Goal: Task Accomplishment & Management: Use online tool/utility

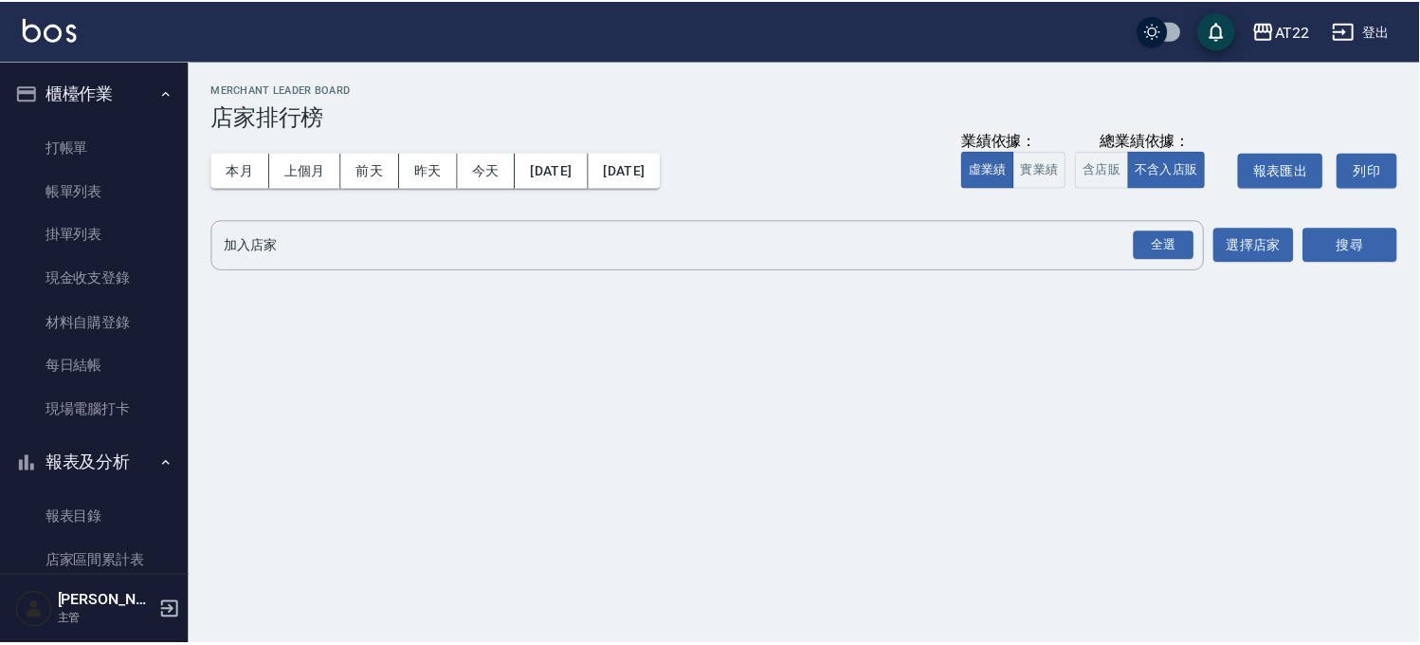
scroll to position [316, 0]
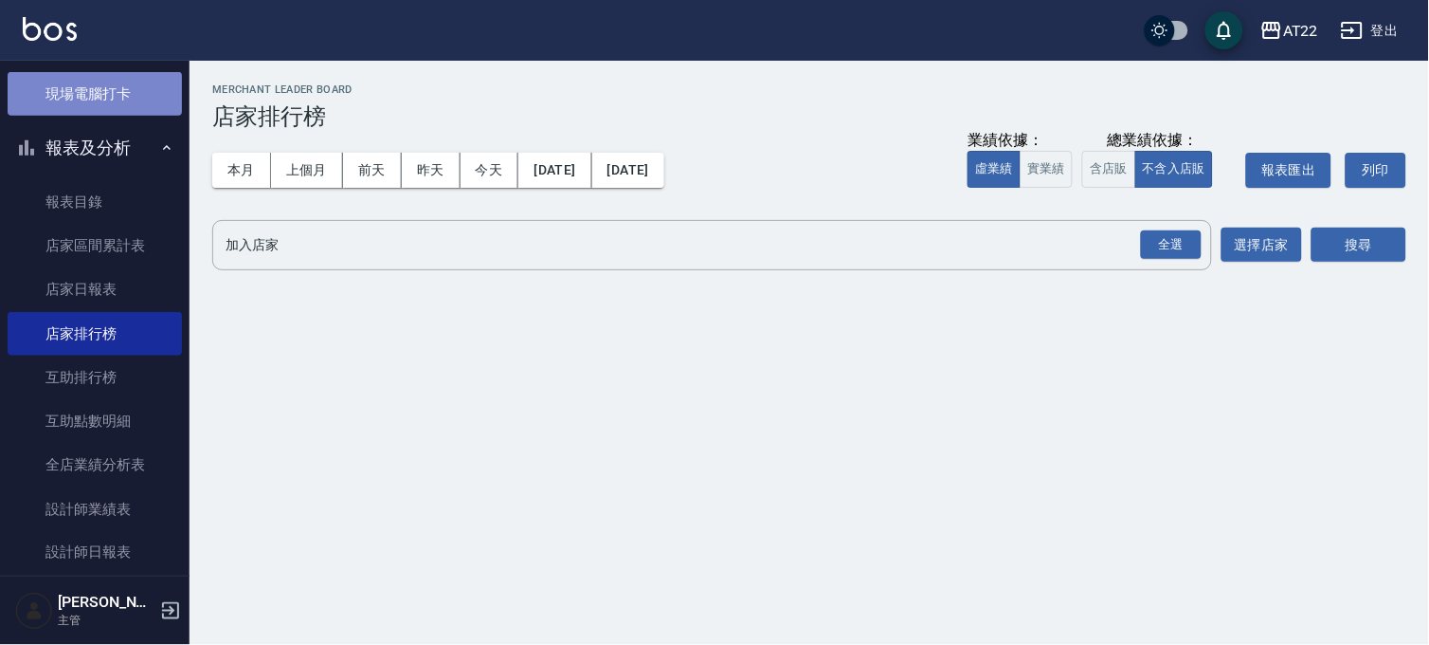
drag, startPoint x: 0, startPoint y: 0, endPoint x: 166, endPoint y: 95, distance: 191.1
click at [166, 95] on link "現場電腦打卡" at bounding box center [95, 94] width 174 height 44
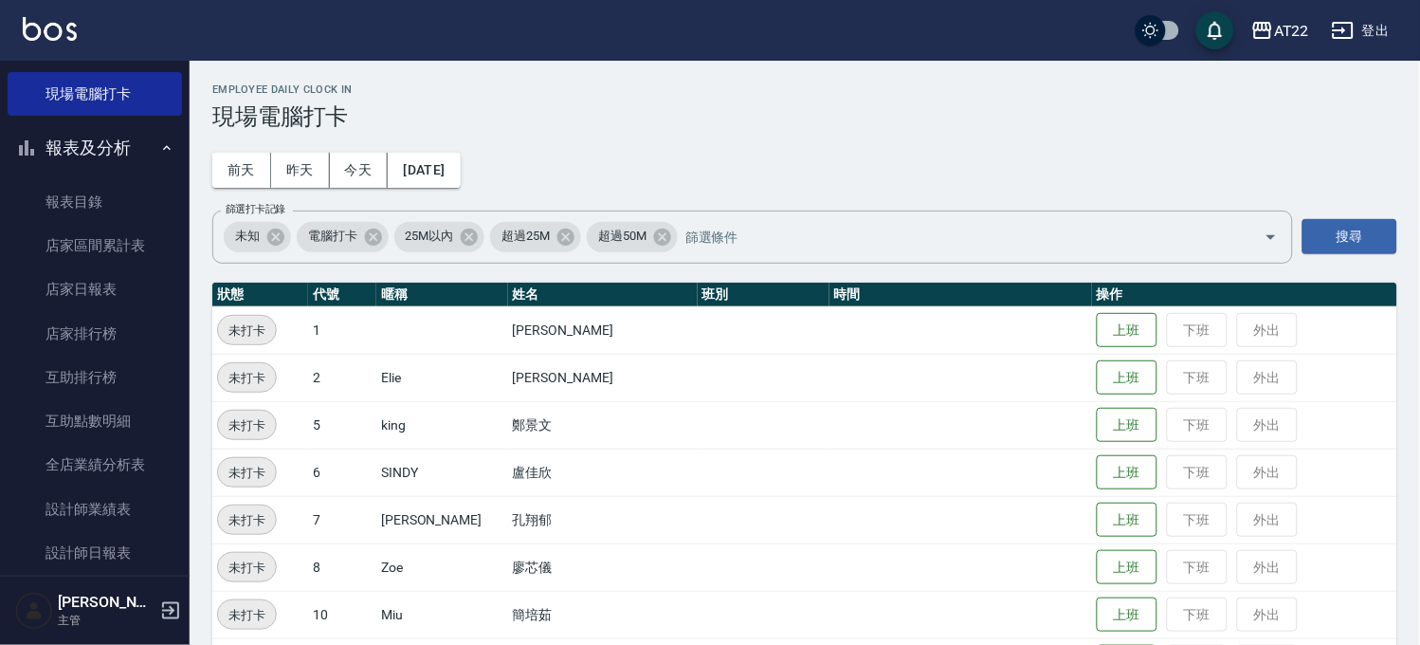
click at [1098, 444] on td "上班 下班 外出" at bounding box center [1244, 424] width 305 height 47
click at [1098, 427] on button "上班" at bounding box center [1127, 425] width 61 height 33
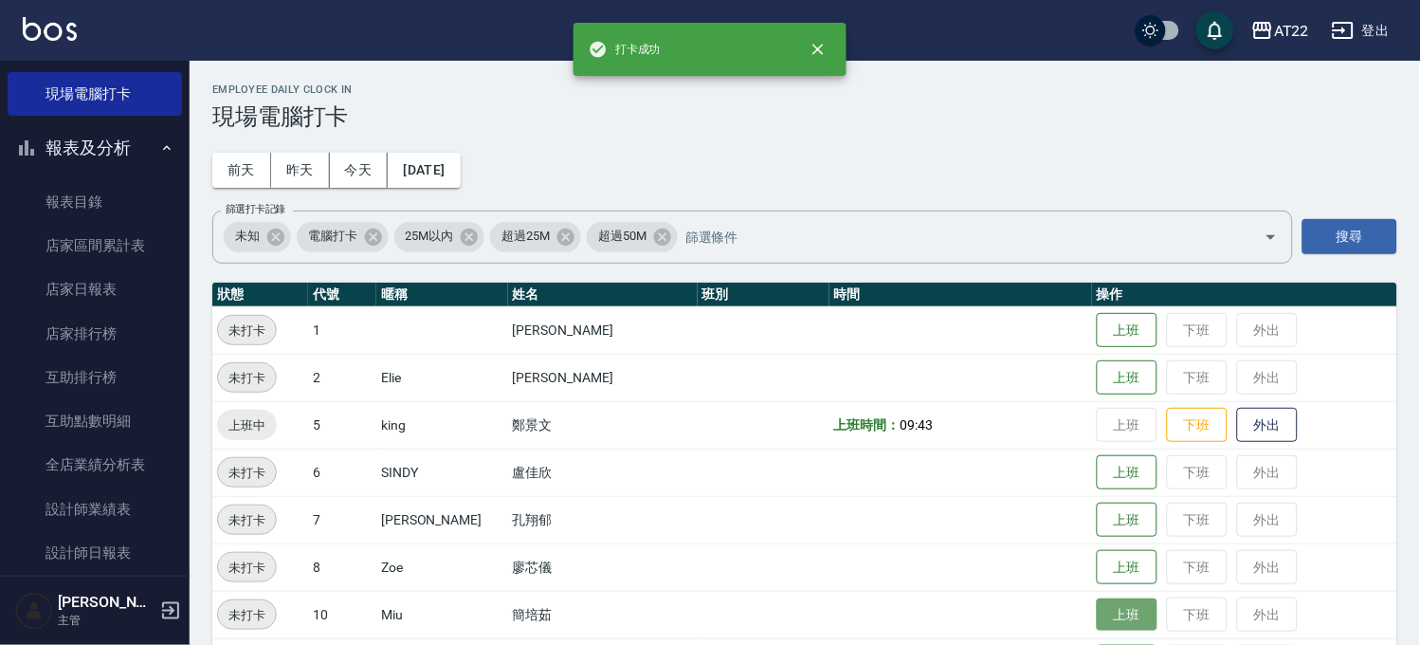
click at [1097, 622] on button "上班" at bounding box center [1127, 614] width 61 height 33
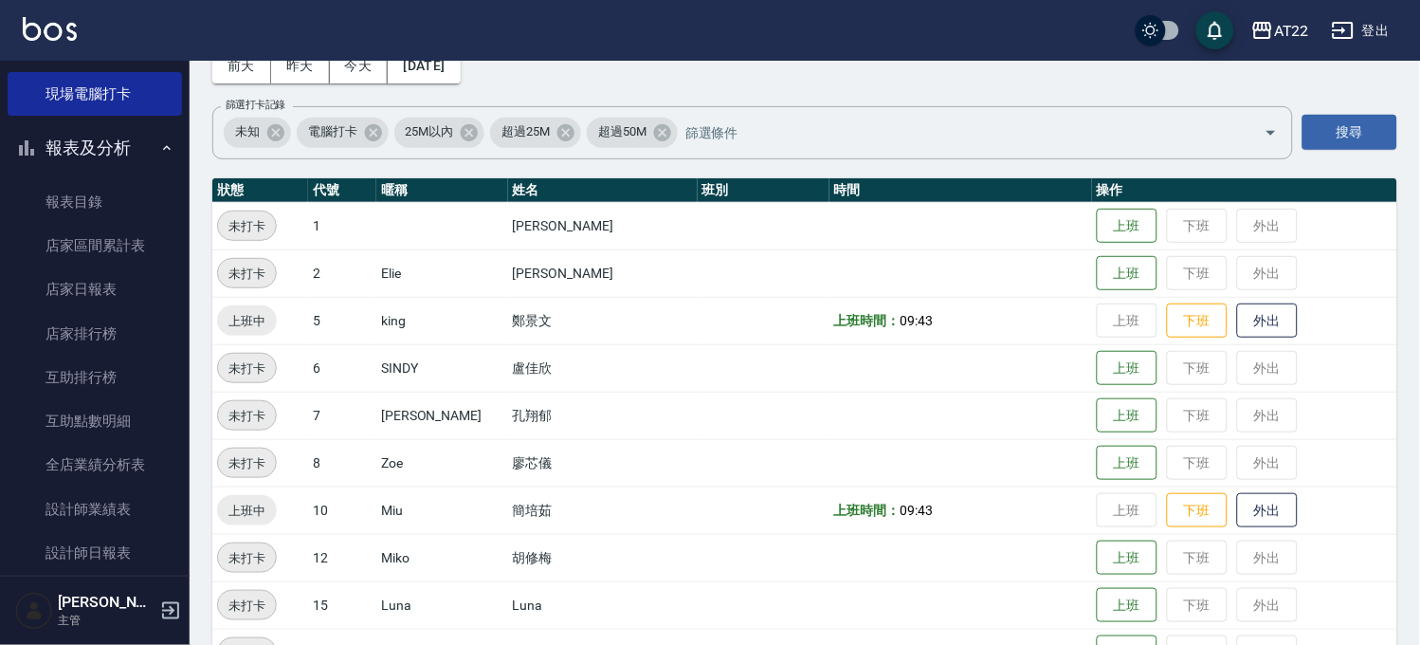
scroll to position [105, 0]
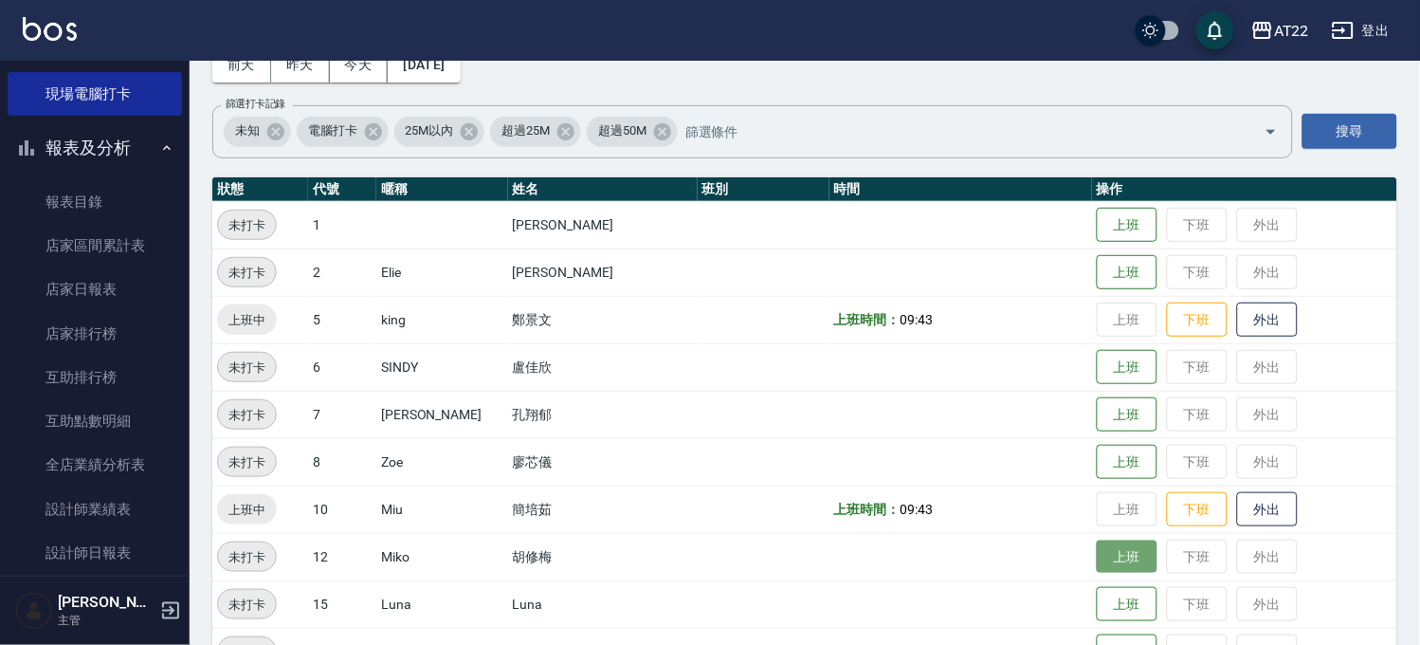
click at [1105, 561] on button "上班" at bounding box center [1127, 556] width 61 height 33
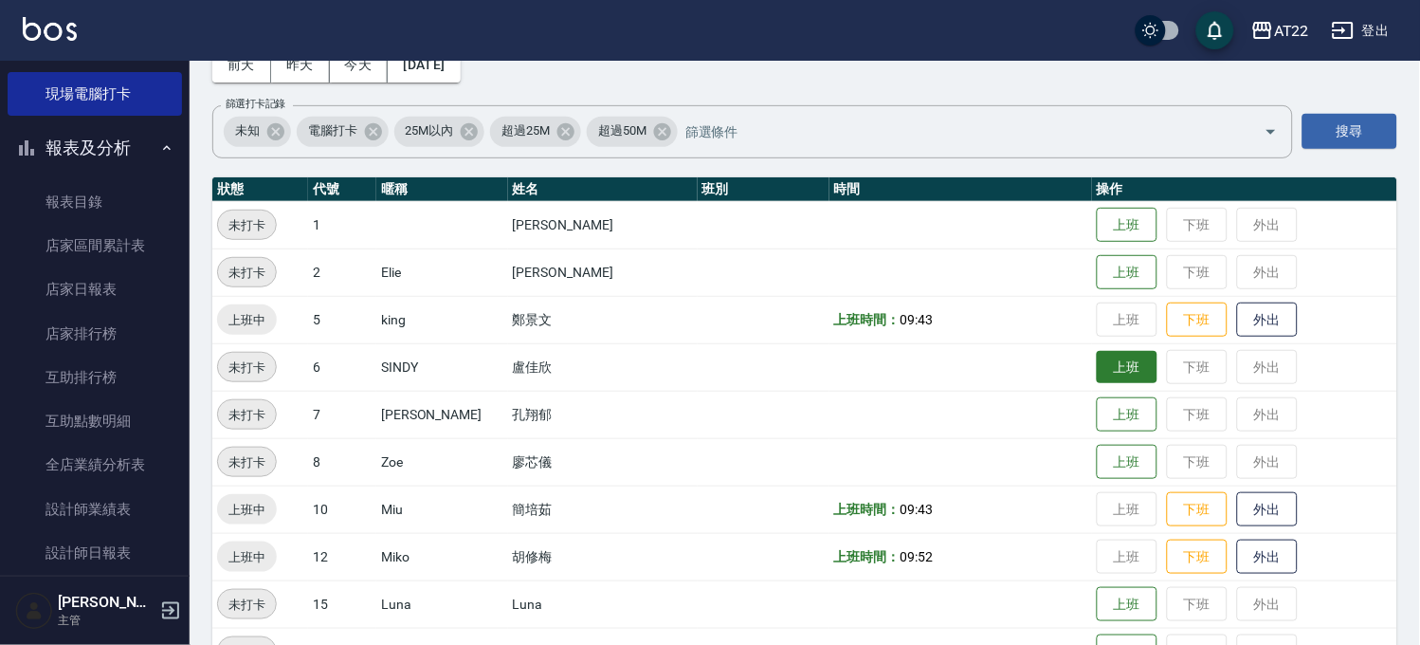
click at [1117, 368] on button "上班" at bounding box center [1127, 367] width 61 height 33
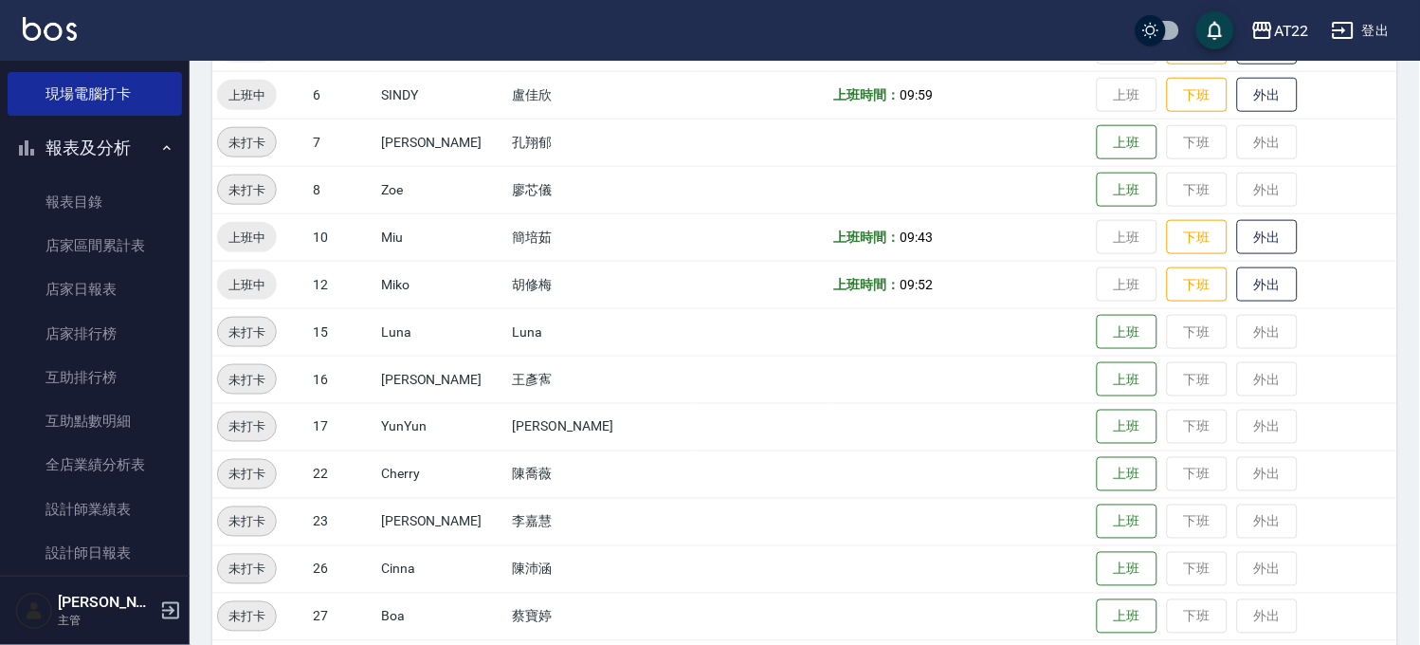
scroll to position [526, 0]
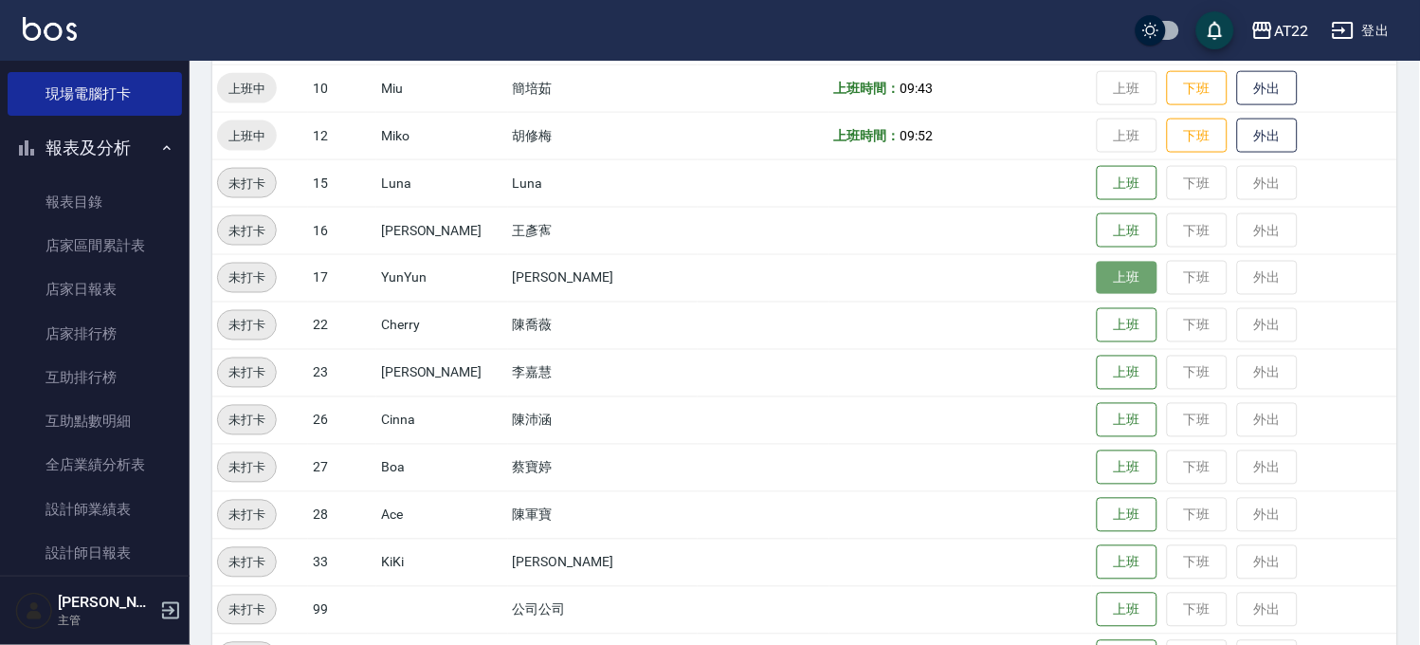
click at [1119, 265] on button "上班" at bounding box center [1127, 278] width 61 height 33
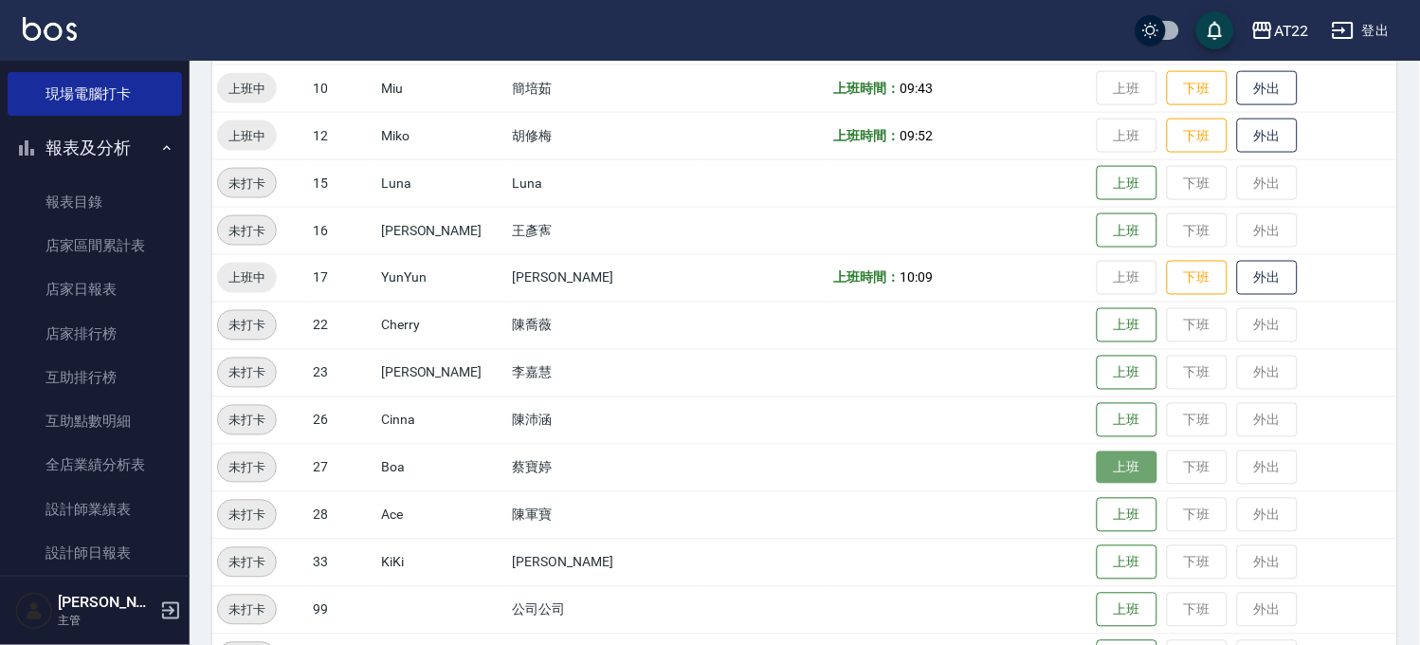
click at [1097, 469] on button "上班" at bounding box center [1127, 467] width 61 height 33
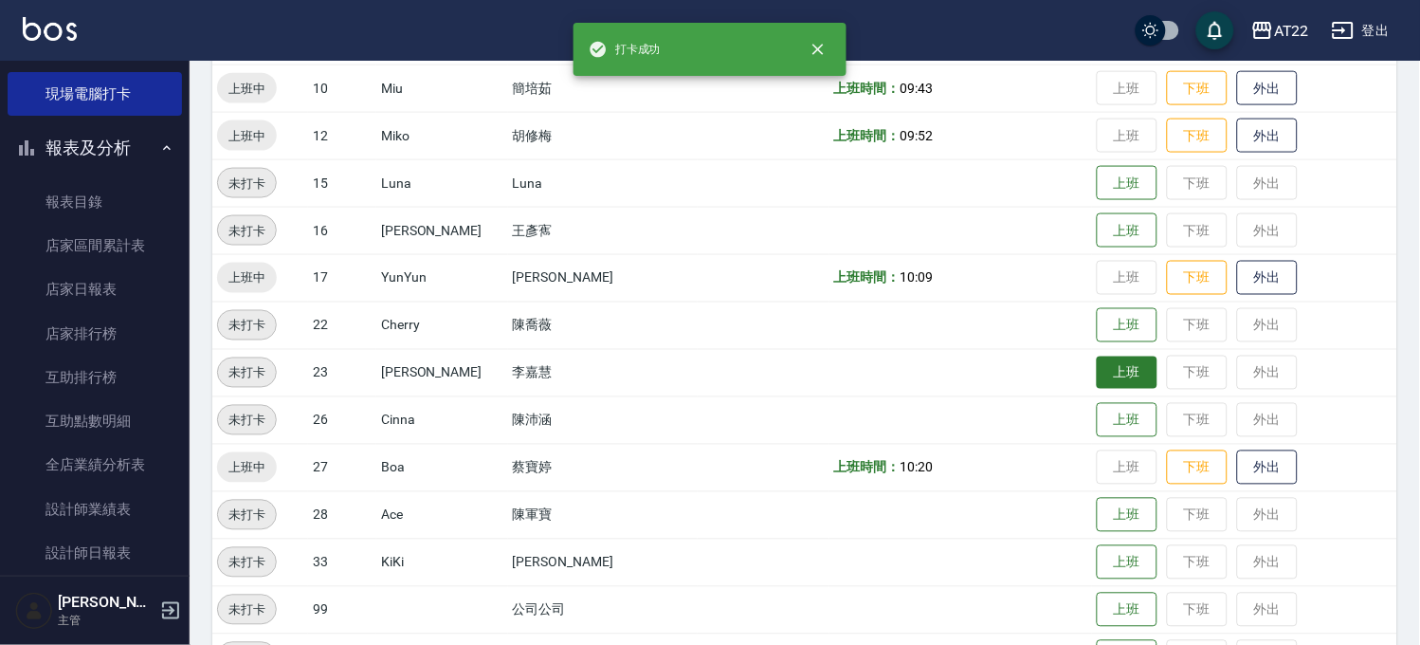
click at [1097, 375] on button "上班" at bounding box center [1127, 372] width 61 height 33
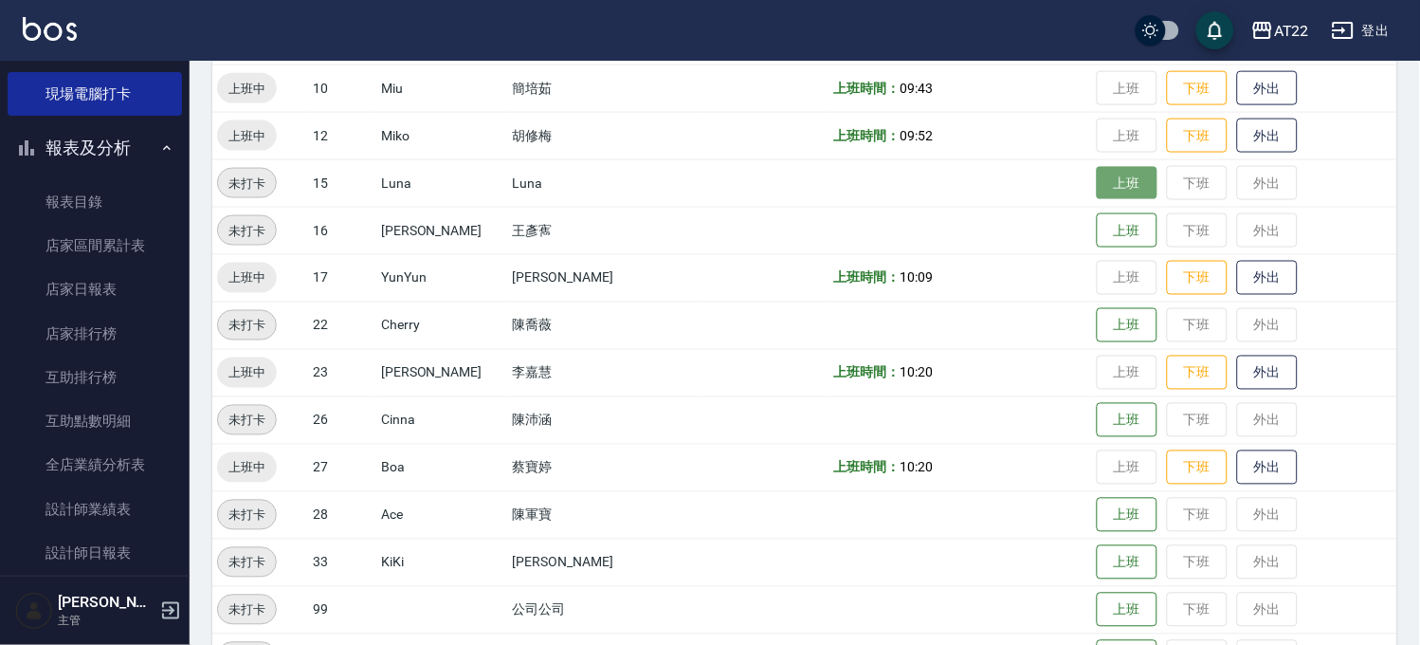
click at [1105, 171] on button "上班" at bounding box center [1127, 183] width 61 height 33
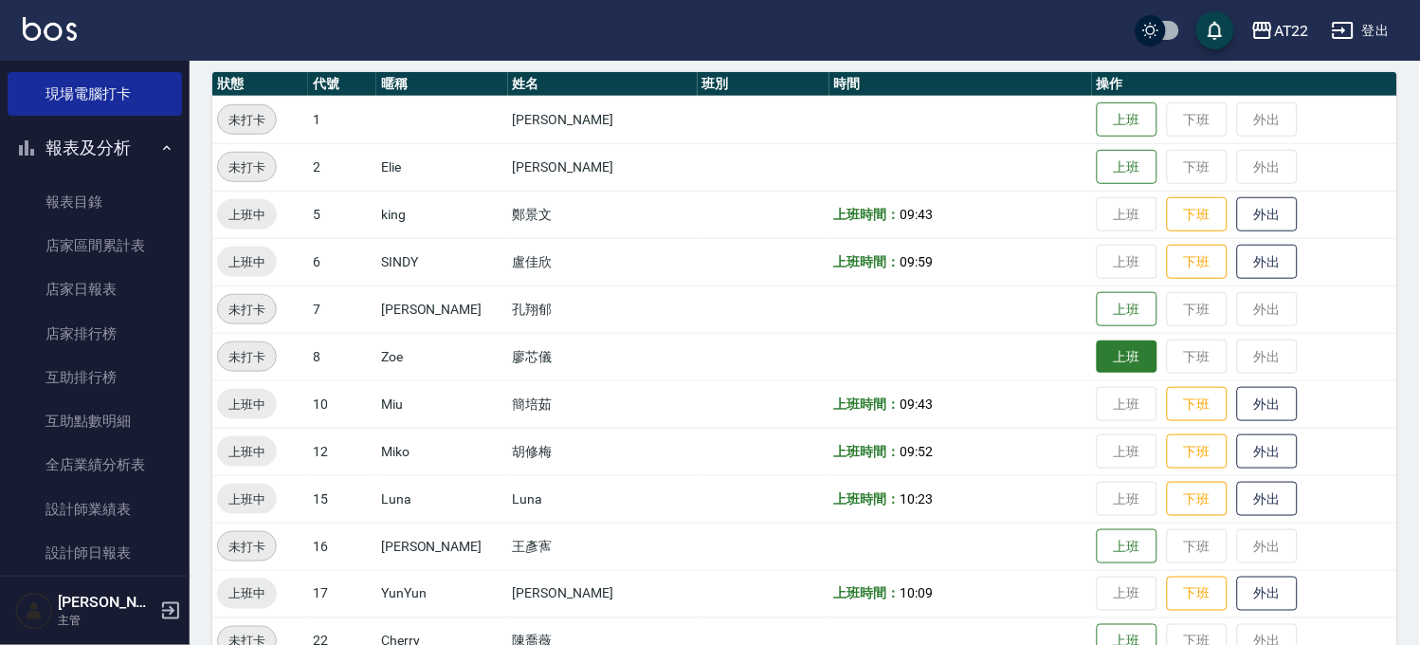
click at [1102, 367] on button "上班" at bounding box center [1127, 356] width 61 height 33
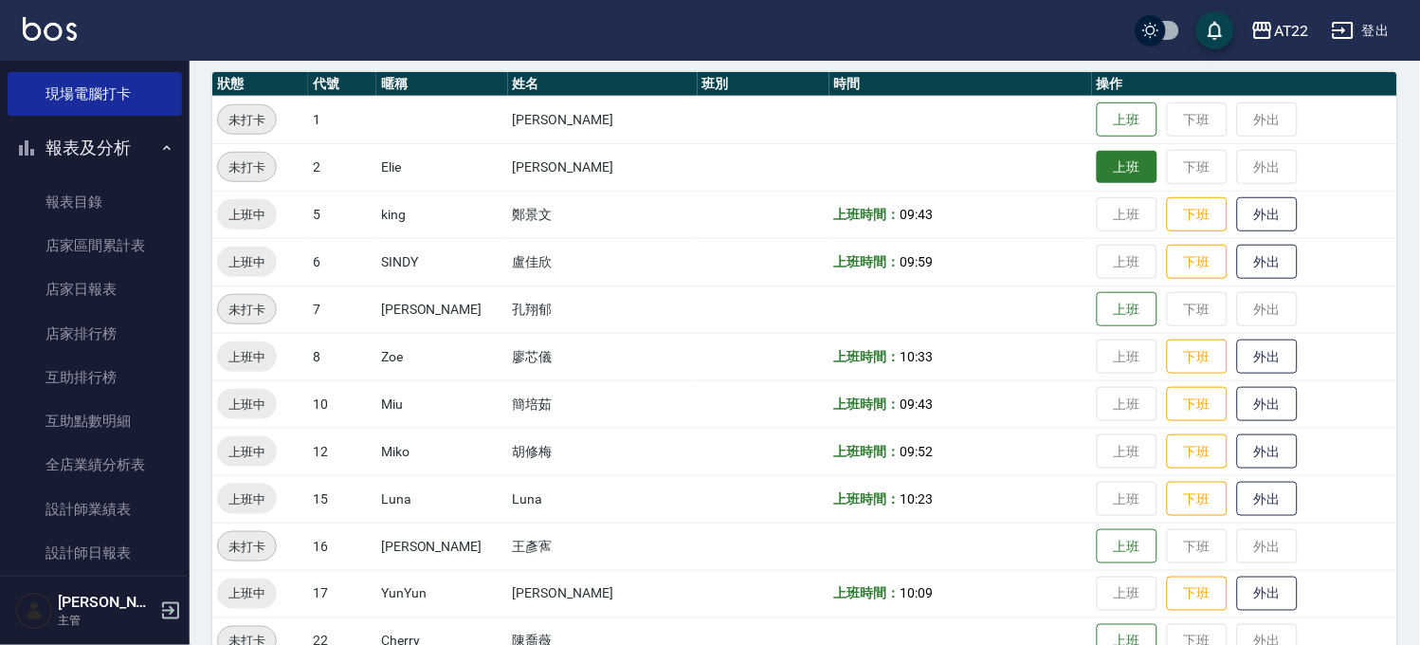
click at [1112, 154] on button "上班" at bounding box center [1127, 167] width 61 height 33
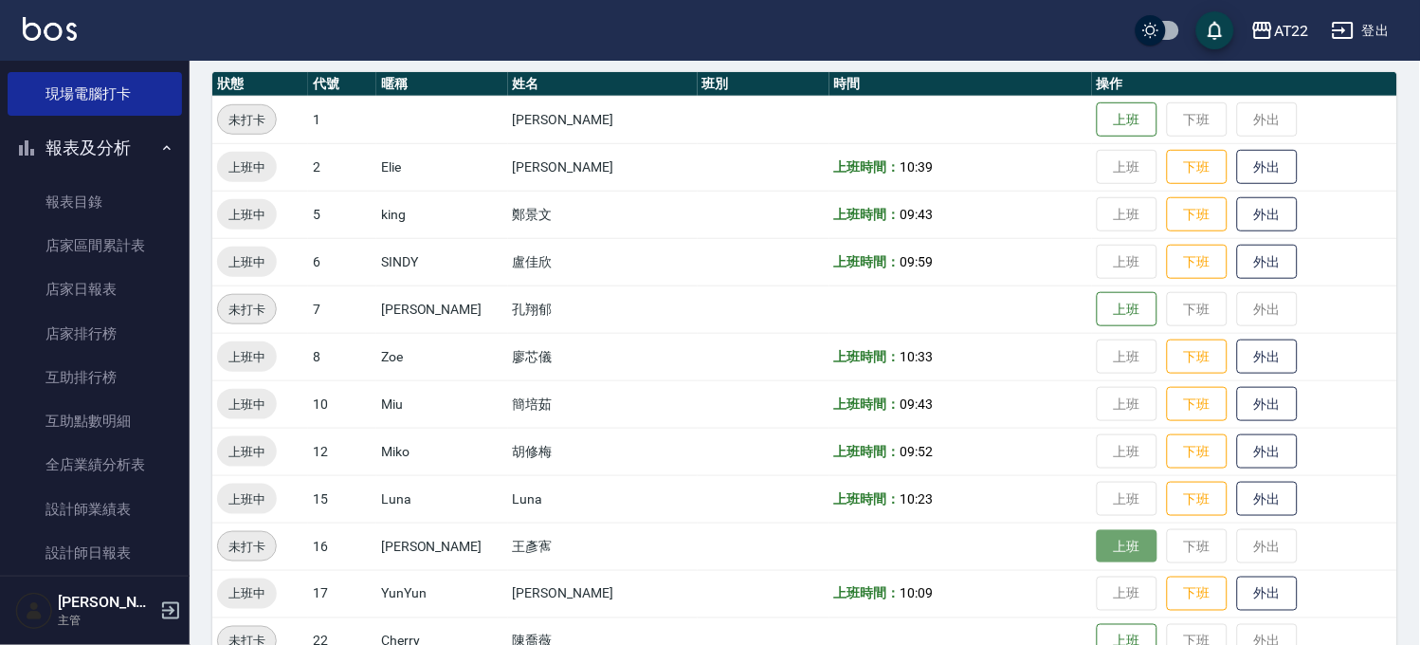
click at [1101, 537] on button "上班" at bounding box center [1127, 546] width 61 height 33
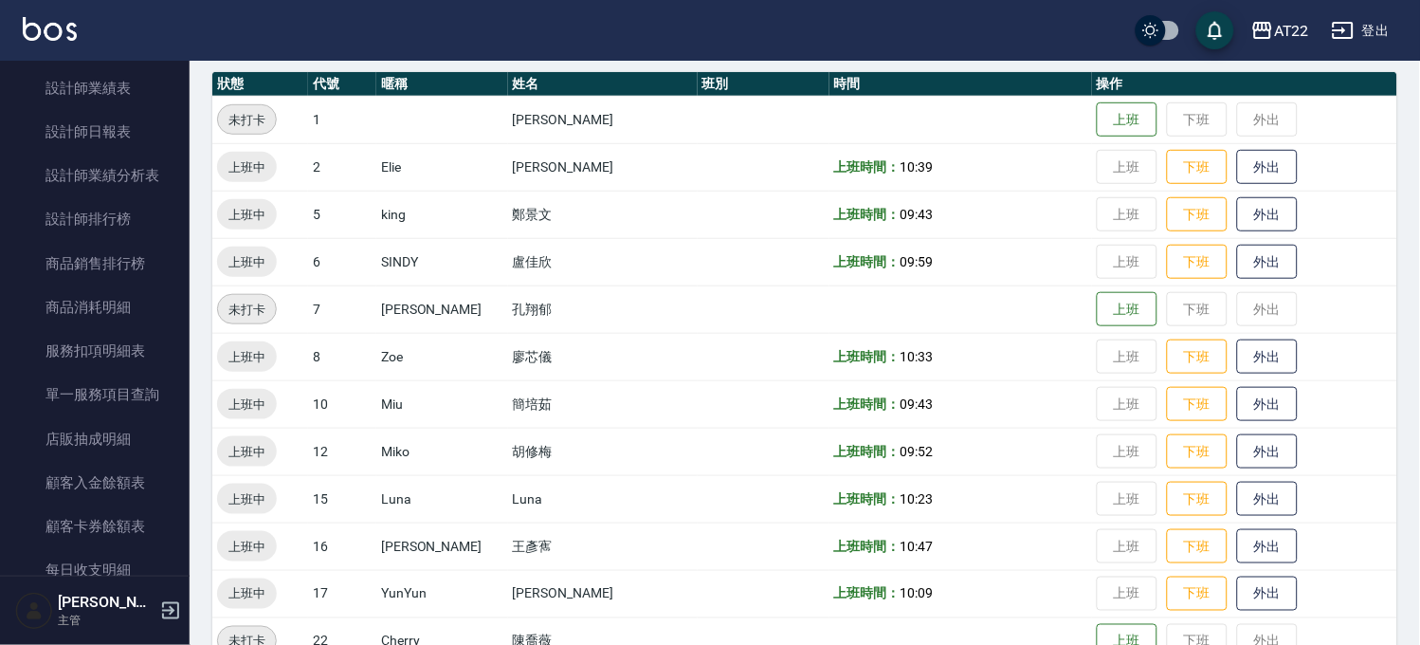
scroll to position [1153, 0]
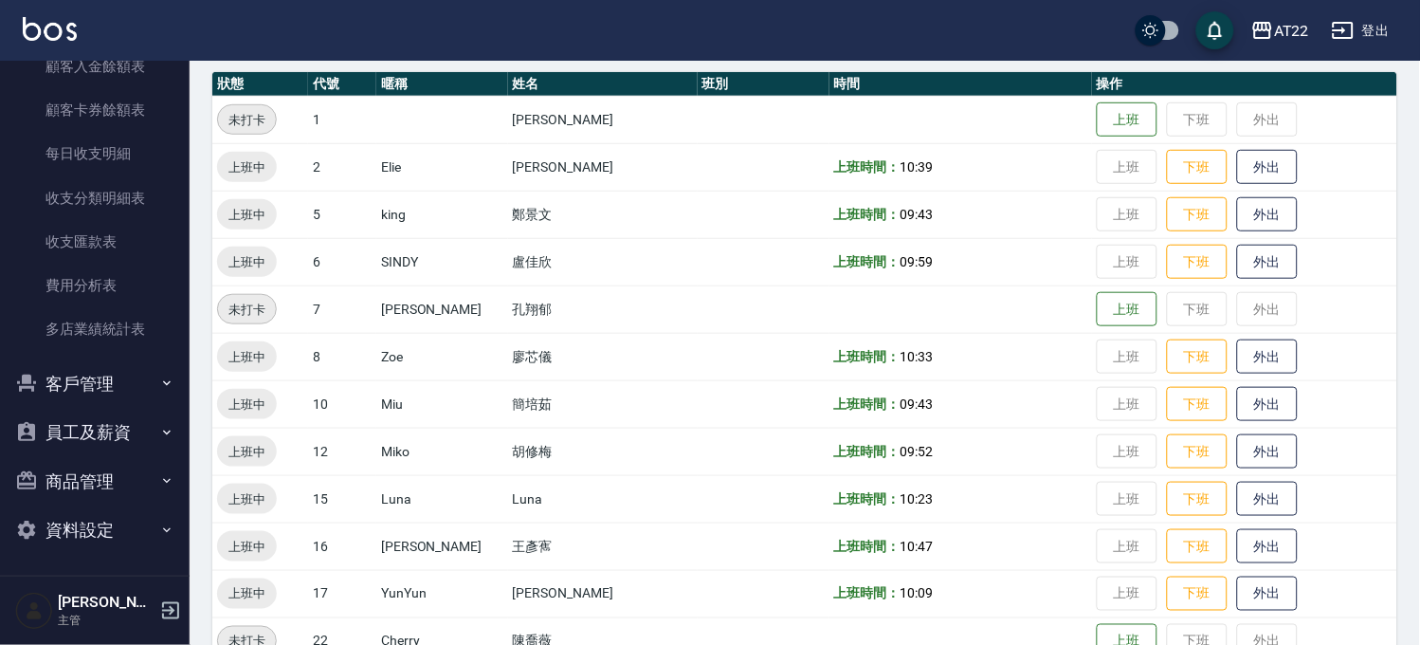
click at [158, 391] on button "客戶管理" at bounding box center [95, 383] width 174 height 49
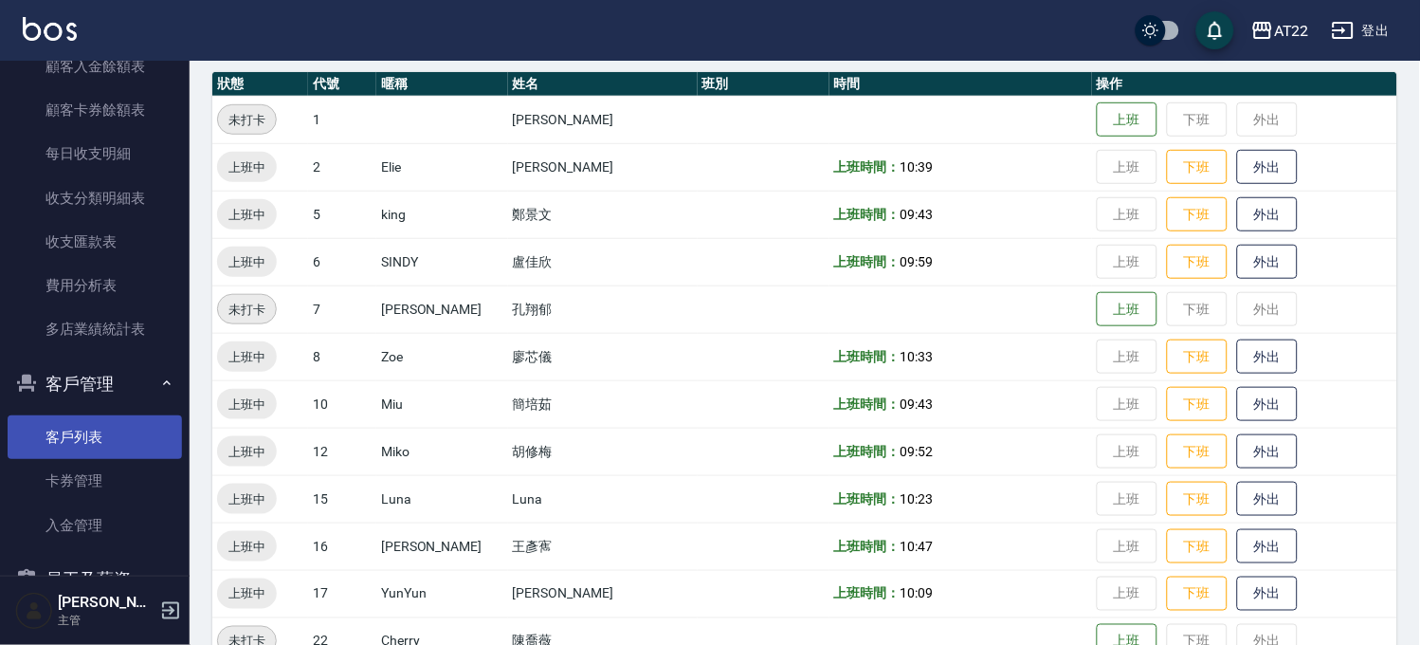
click at [133, 427] on link "客戶列表" at bounding box center [95, 437] width 174 height 44
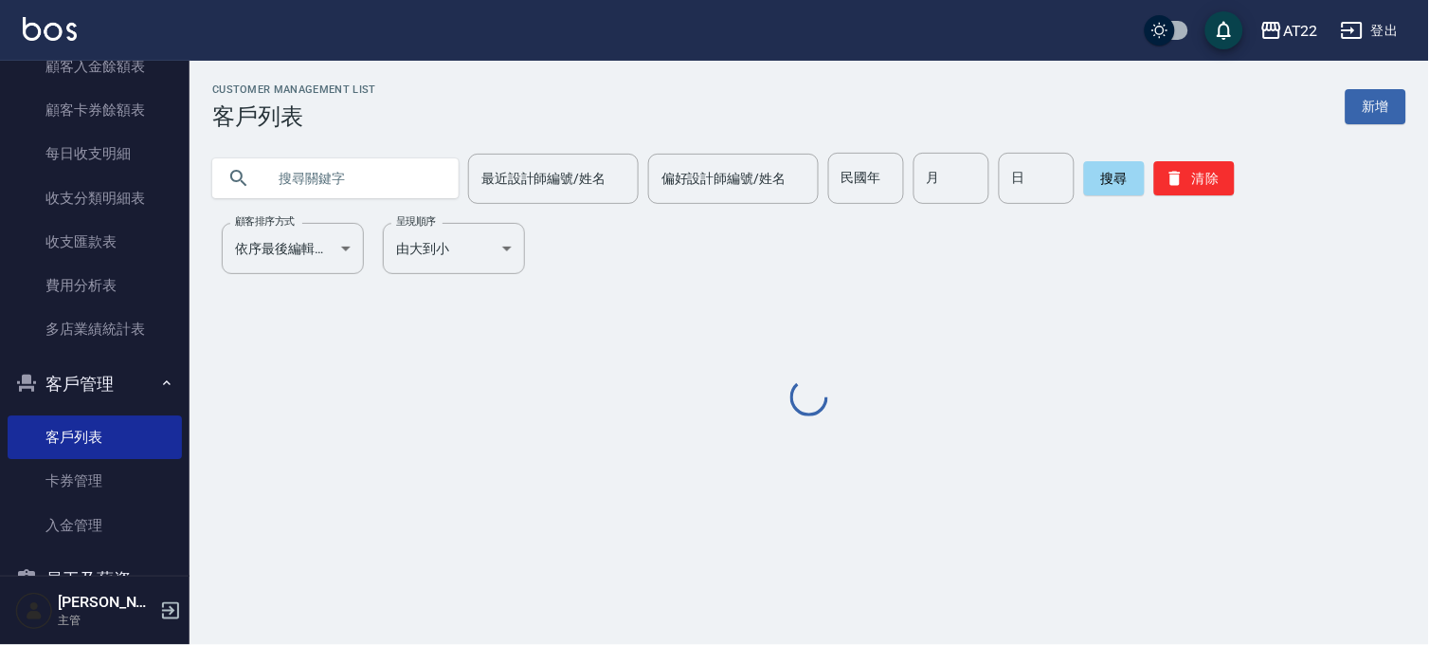
click at [357, 166] on input "text" at bounding box center [354, 178] width 178 height 51
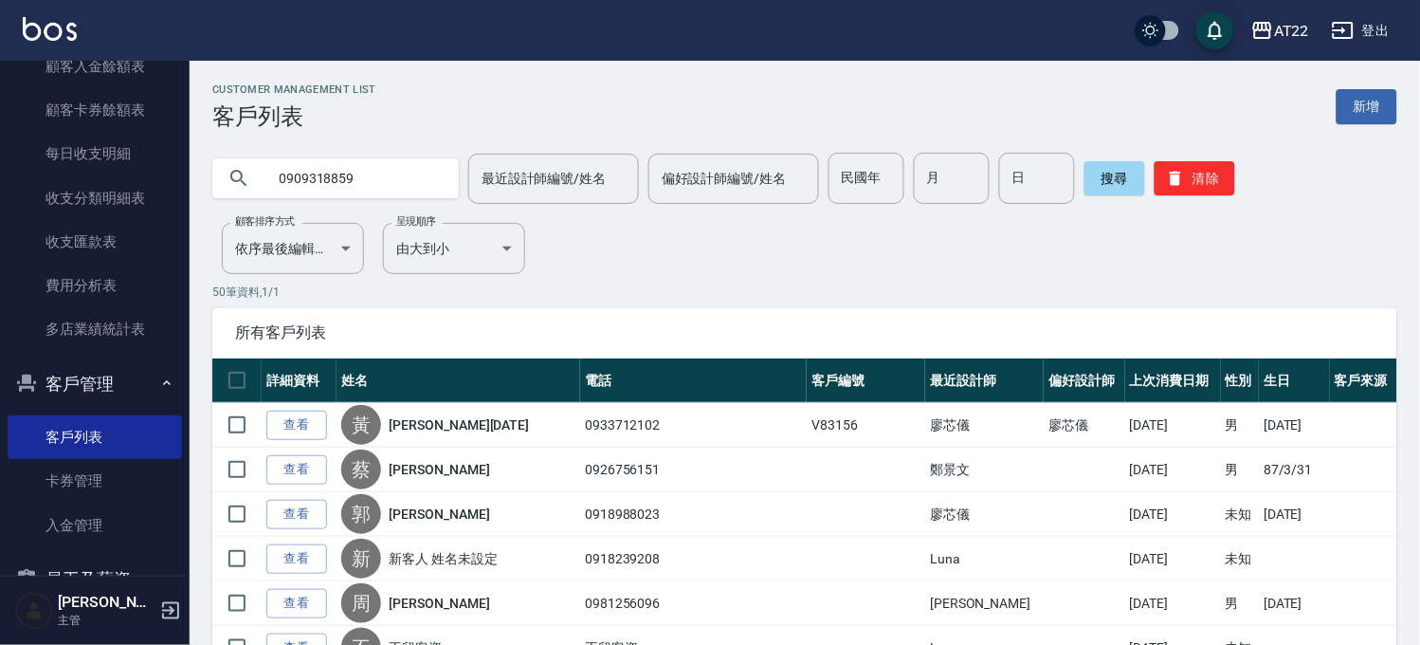
type input "0909318859"
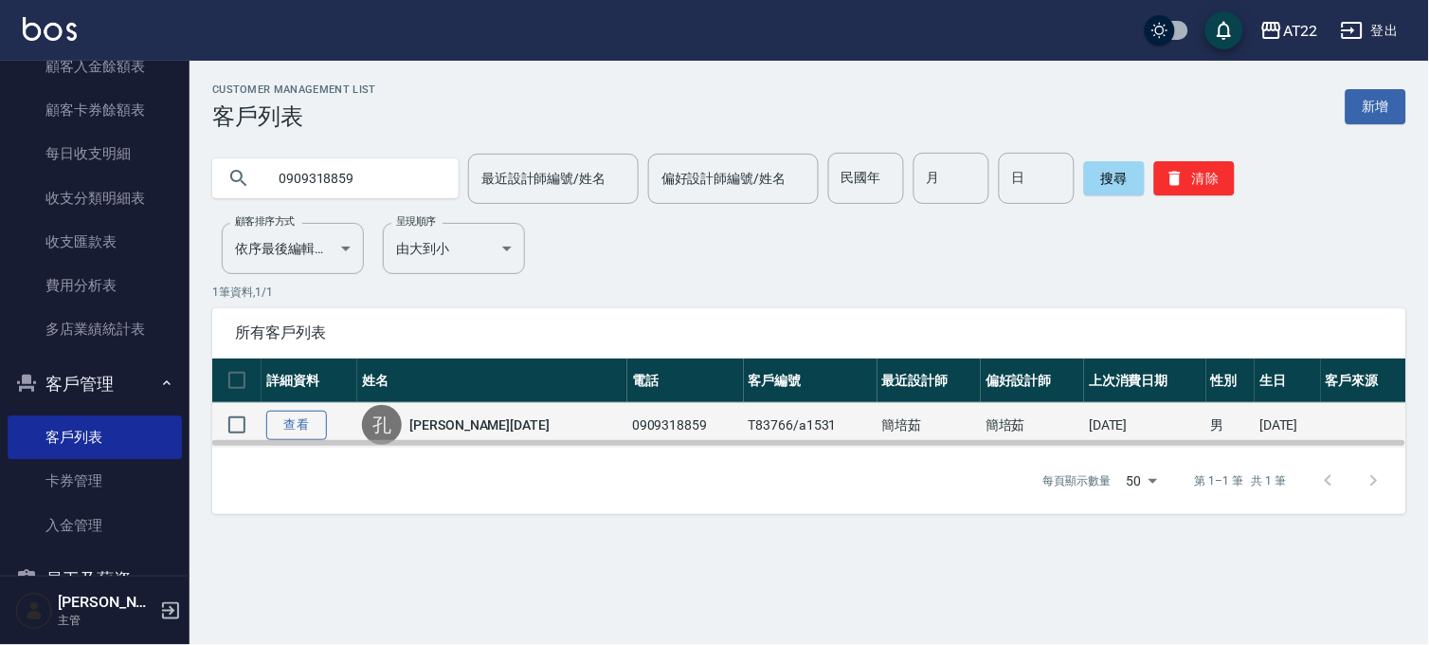
click at [308, 428] on link "查看" at bounding box center [296, 424] width 61 height 29
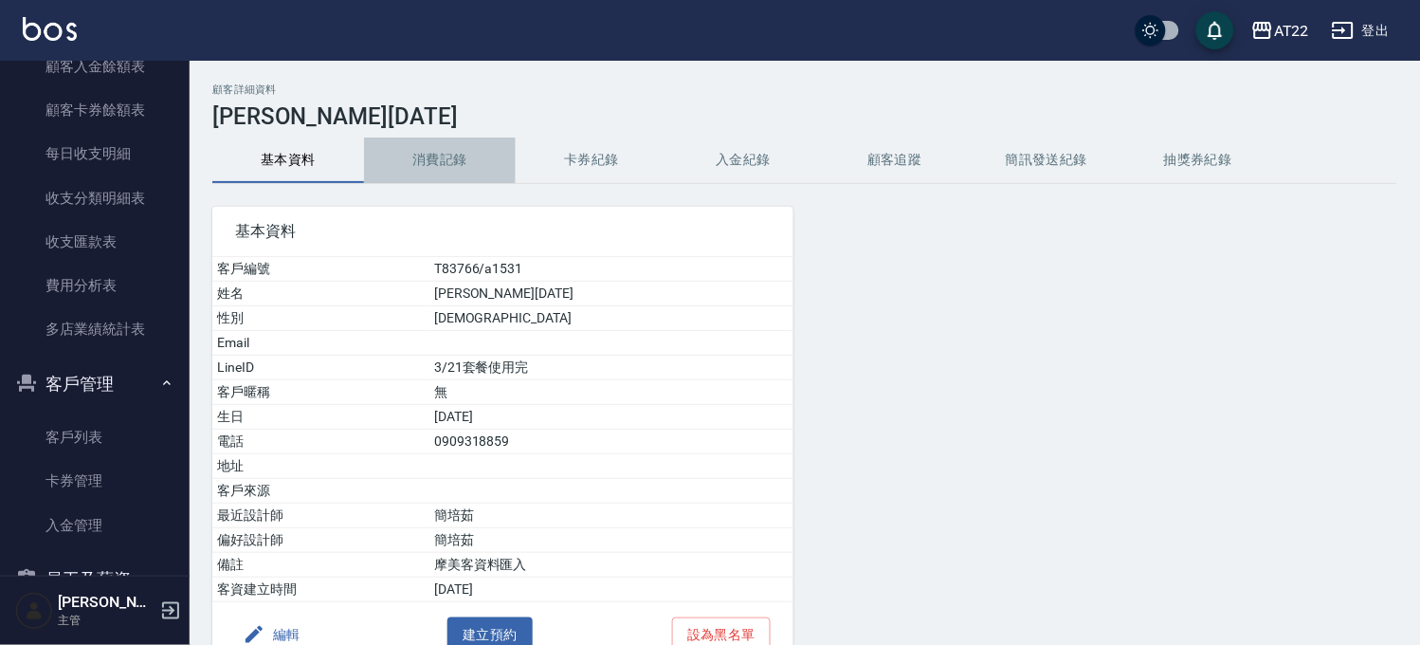
click at [465, 158] on button "消費記錄" at bounding box center [440, 159] width 152 height 45
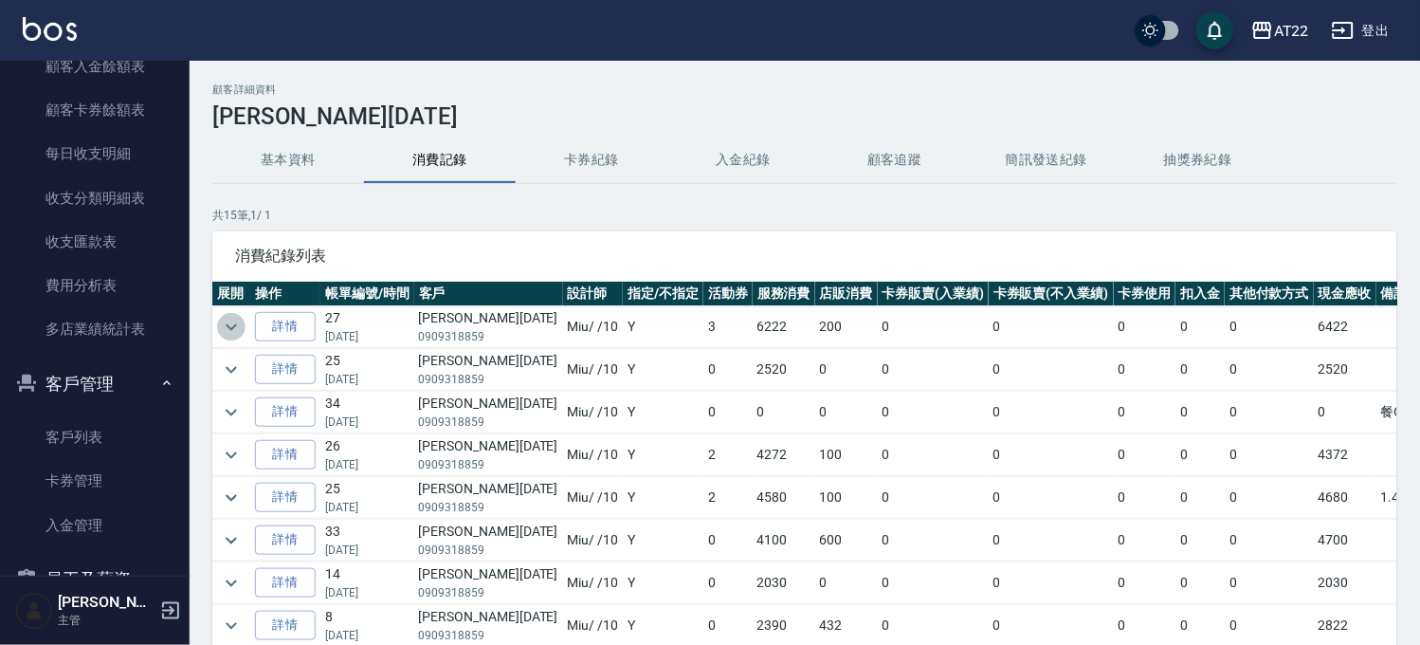
click at [227, 323] on icon "expand row" at bounding box center [231, 327] width 23 height 23
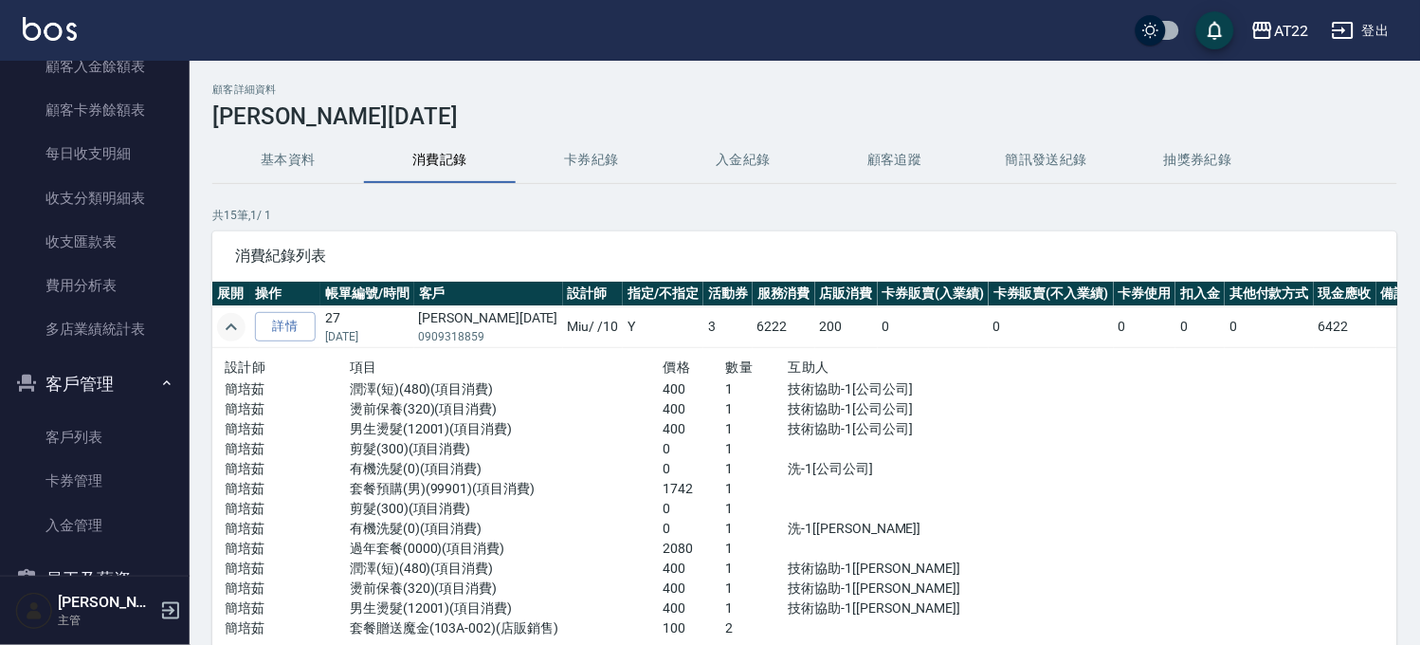
click at [227, 323] on icon "expand row" at bounding box center [231, 327] width 23 height 23
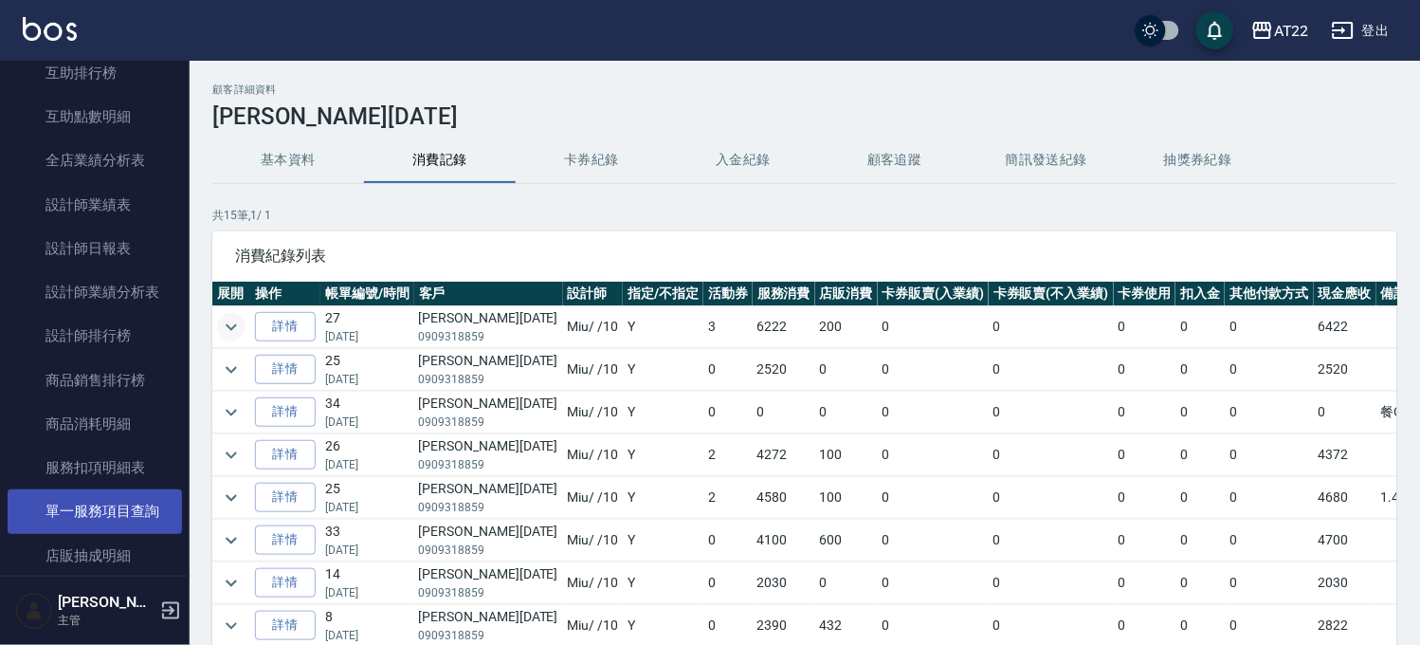
scroll to position [415, 0]
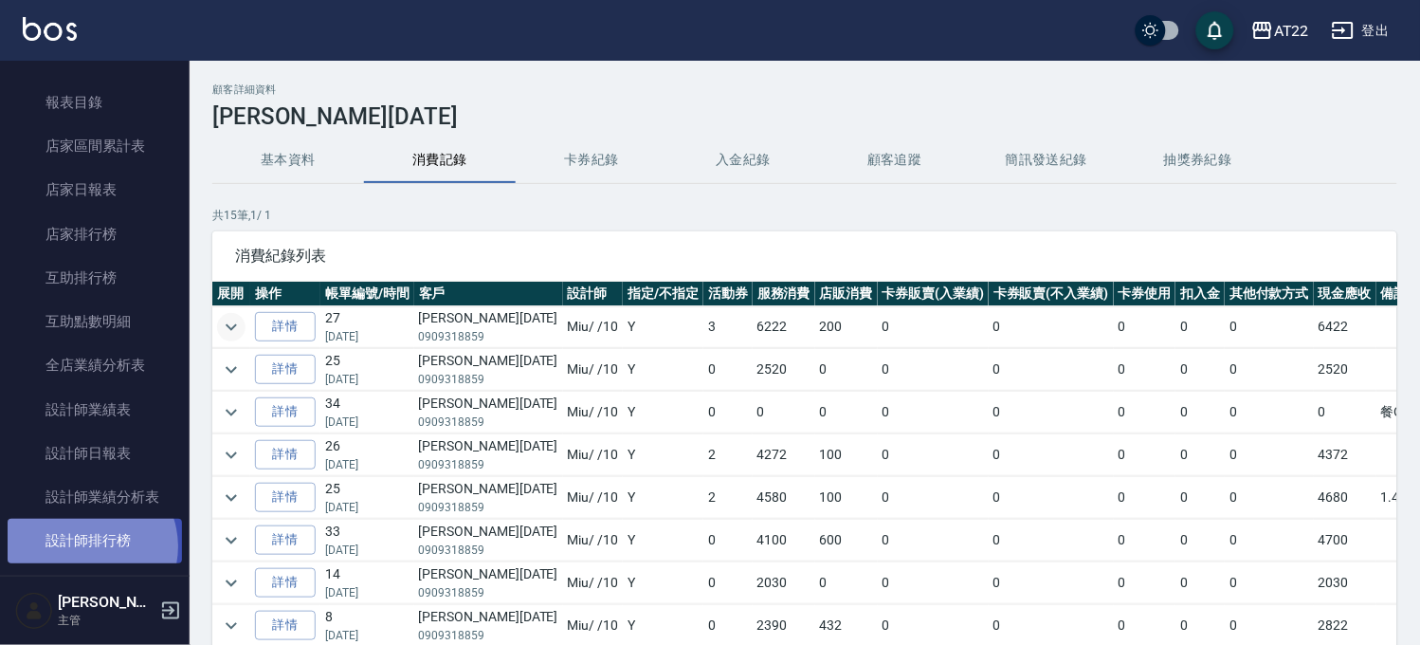
click at [85, 545] on link "設計師排行榜" at bounding box center [95, 541] width 174 height 44
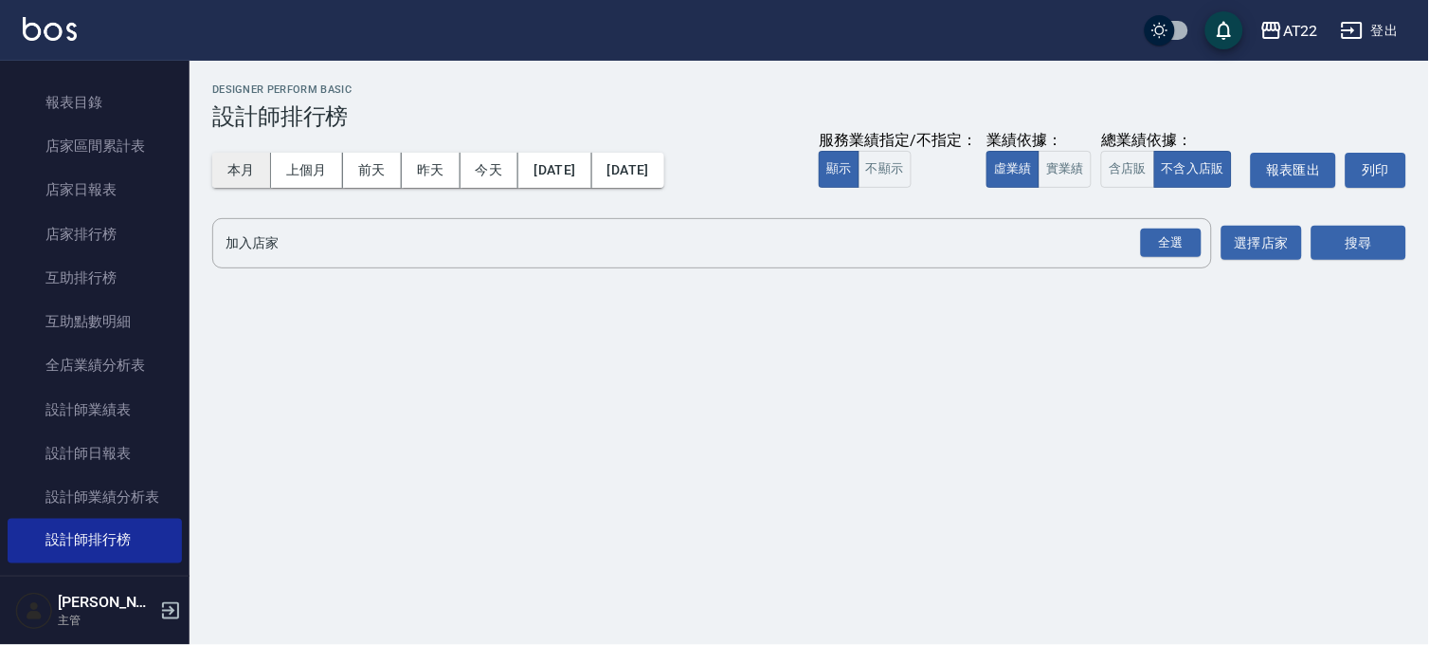
click at [250, 165] on button "本月" at bounding box center [241, 170] width 59 height 35
click at [1171, 250] on div "全選" at bounding box center [1171, 242] width 61 height 29
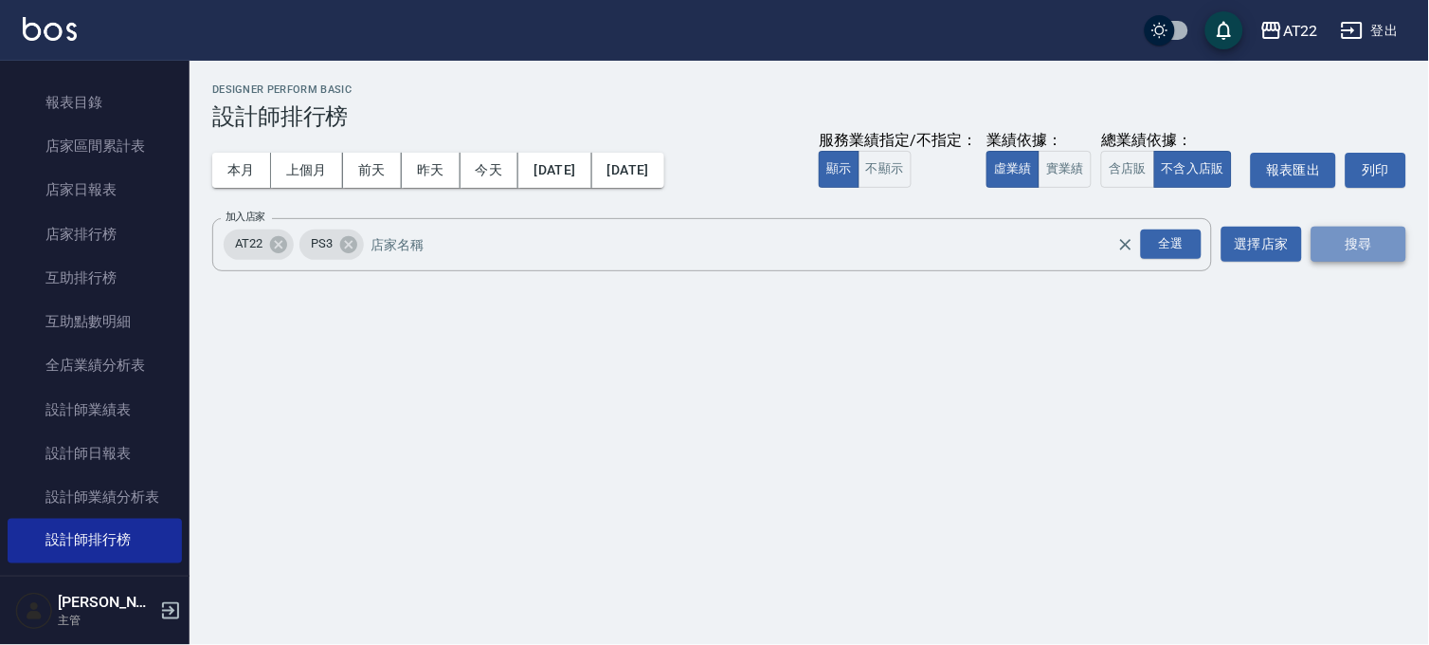
click at [1337, 246] on button "搜尋" at bounding box center [1359, 244] width 95 height 35
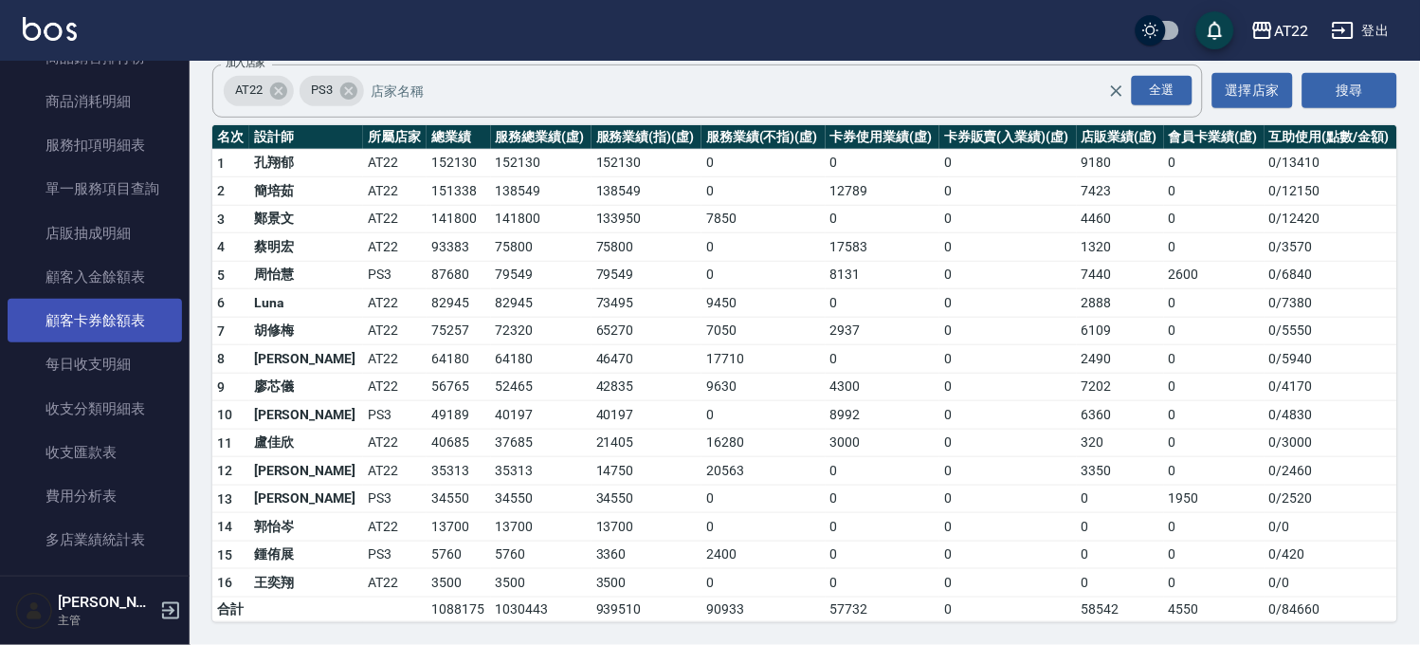
scroll to position [1301, 0]
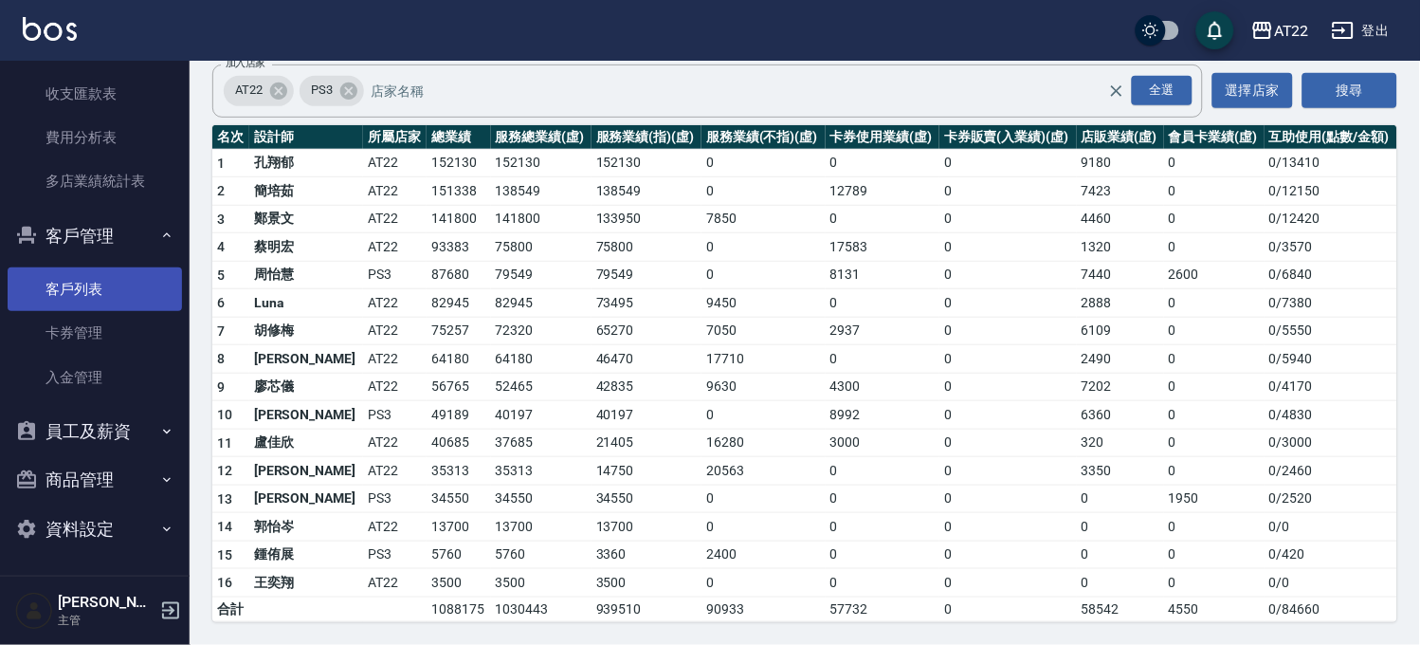
click at [92, 289] on link "客戶列表" at bounding box center [95, 289] width 174 height 44
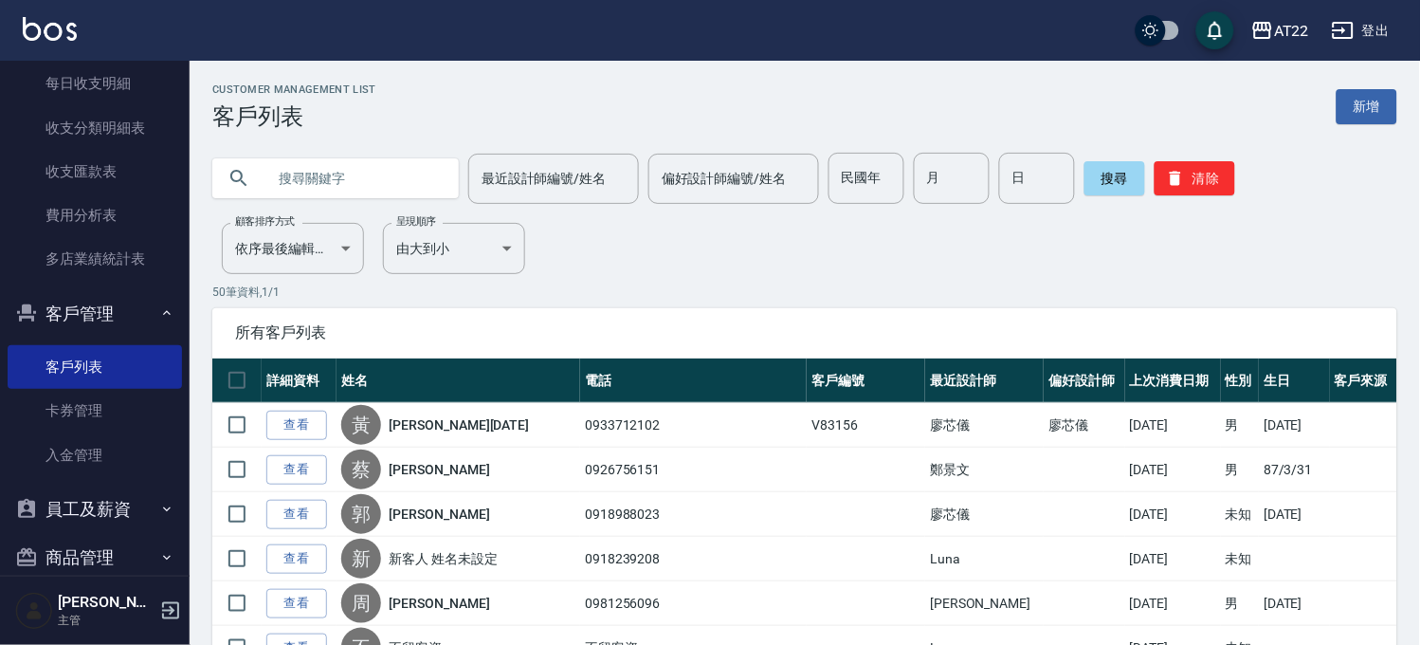
scroll to position [879, 0]
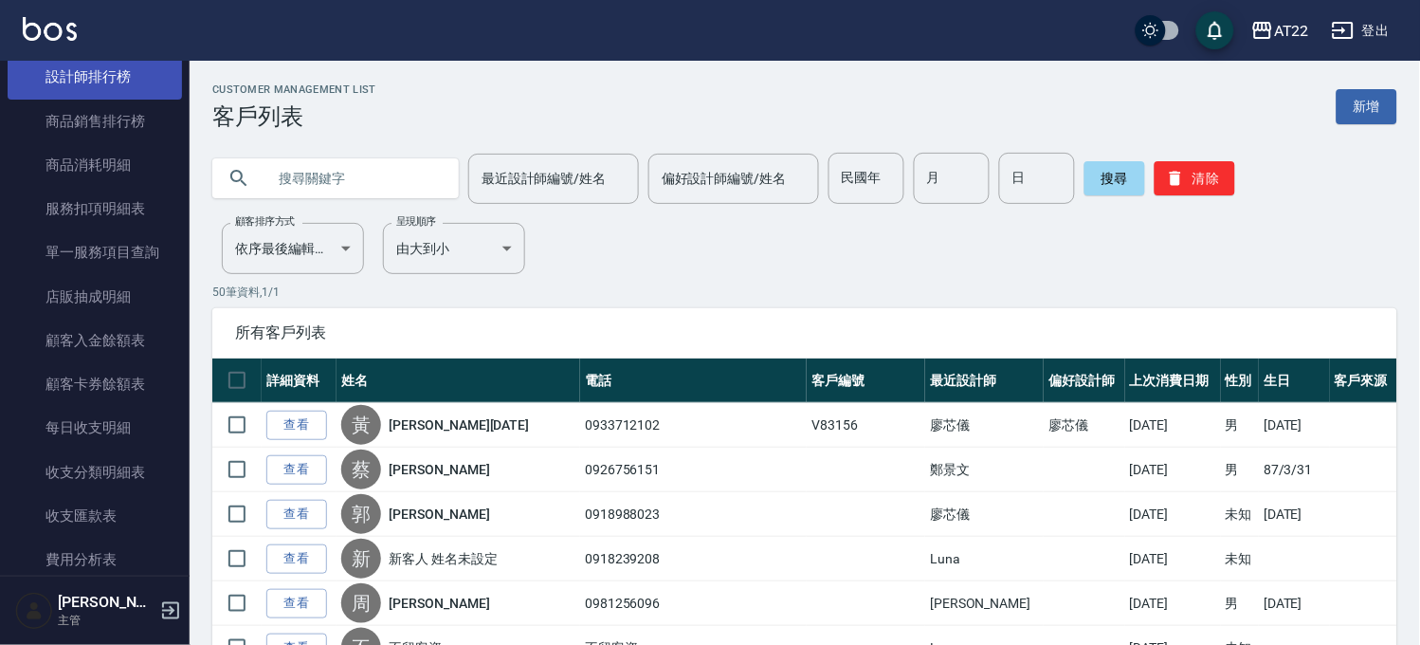
click at [99, 73] on link "設計師排行榜" at bounding box center [95, 77] width 174 height 44
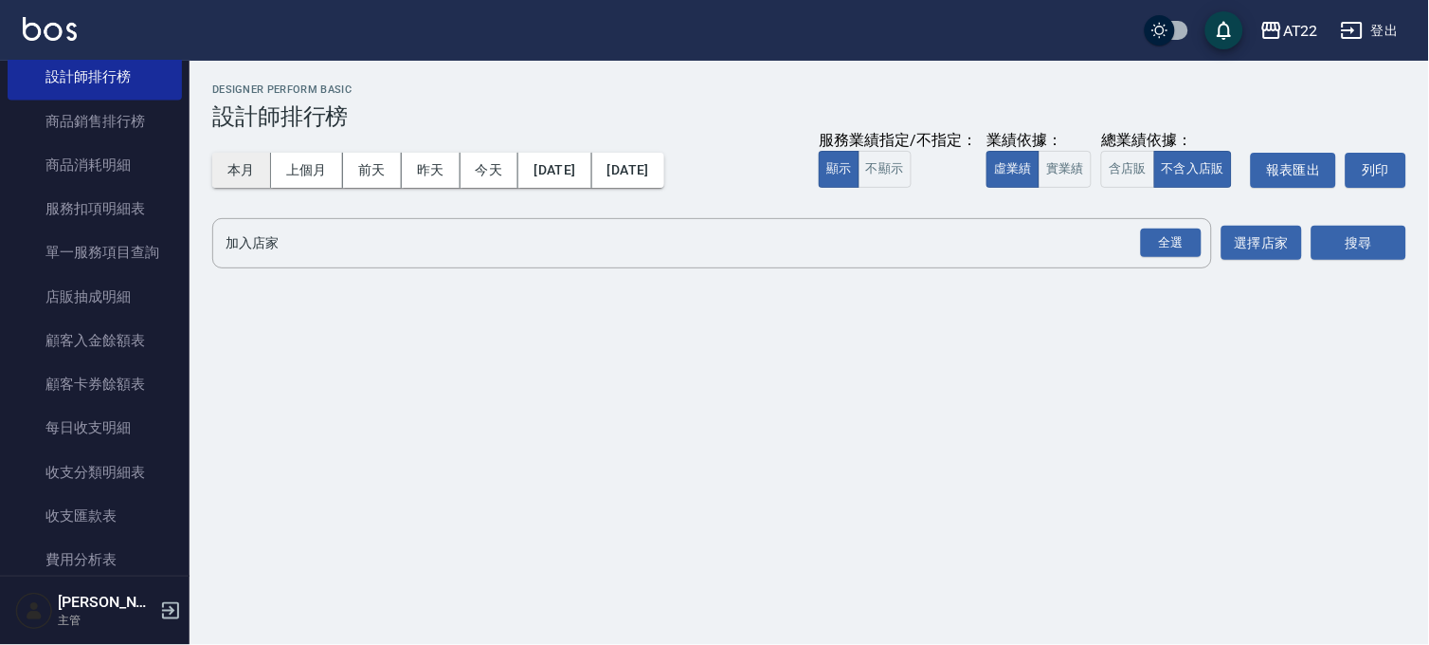
click at [249, 174] on button "本月" at bounding box center [241, 170] width 59 height 35
click at [1151, 249] on div "全選" at bounding box center [1171, 242] width 61 height 29
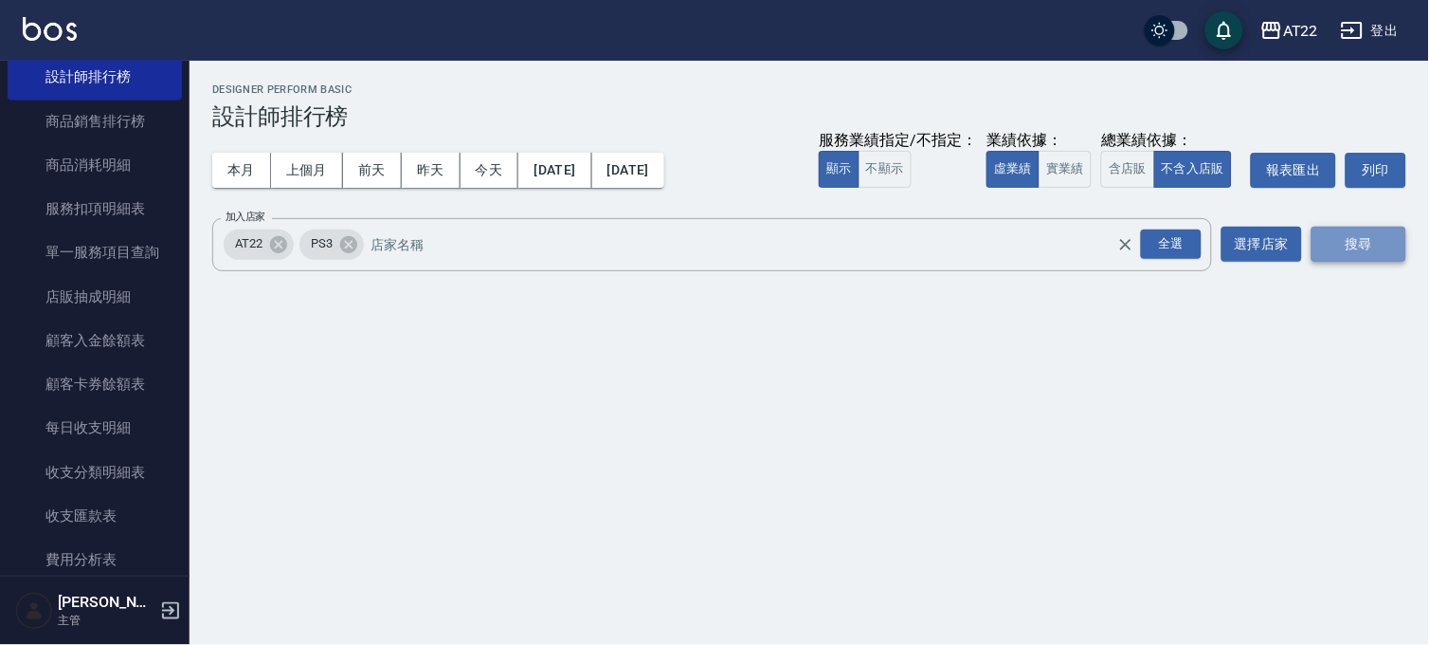
click at [1362, 254] on button "搜尋" at bounding box center [1359, 244] width 95 height 35
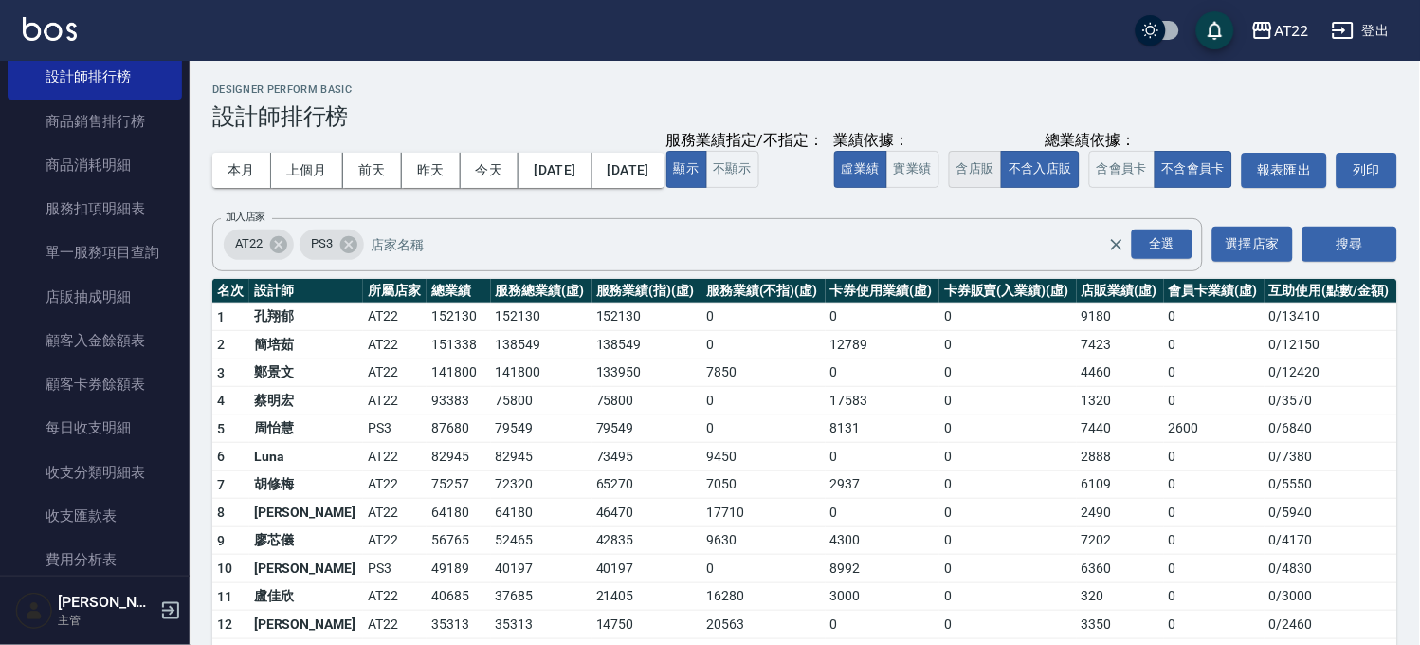
click at [949, 188] on button "含店販" at bounding box center [975, 169] width 53 height 37
click at [1001, 188] on button "不含入店販" at bounding box center [1040, 169] width 79 height 37
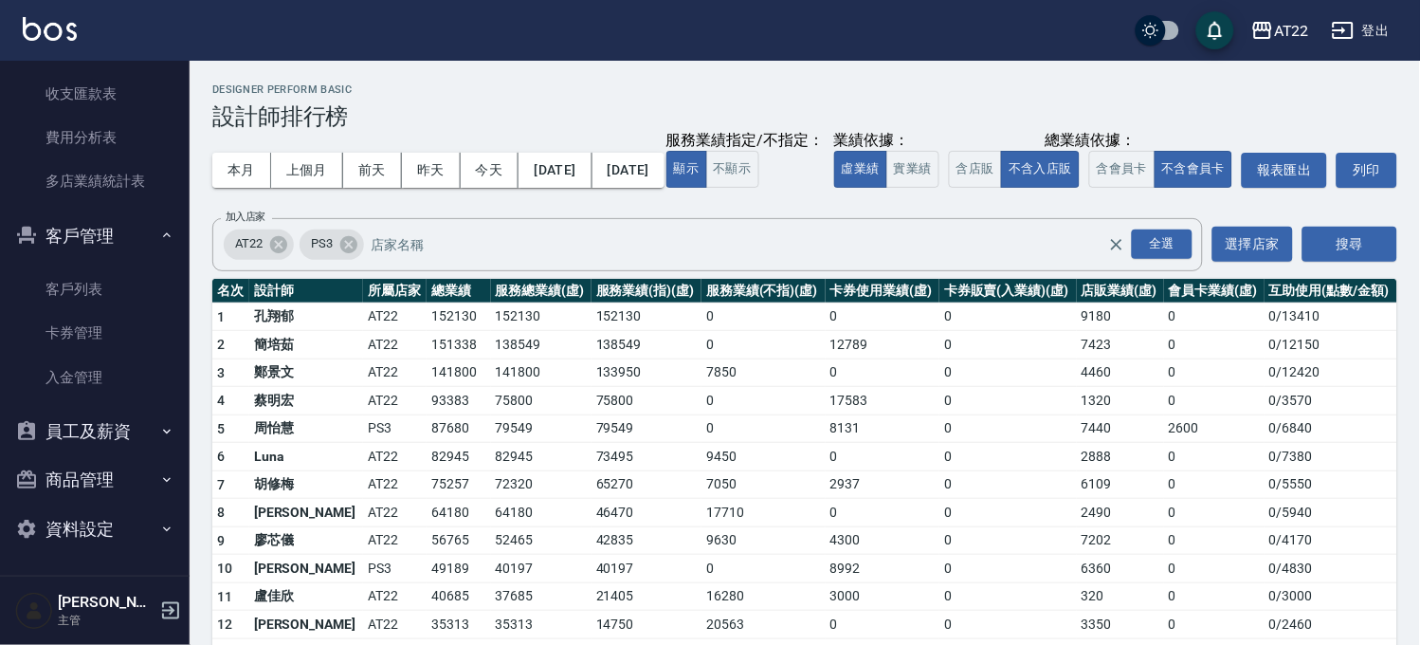
scroll to position [191, 0]
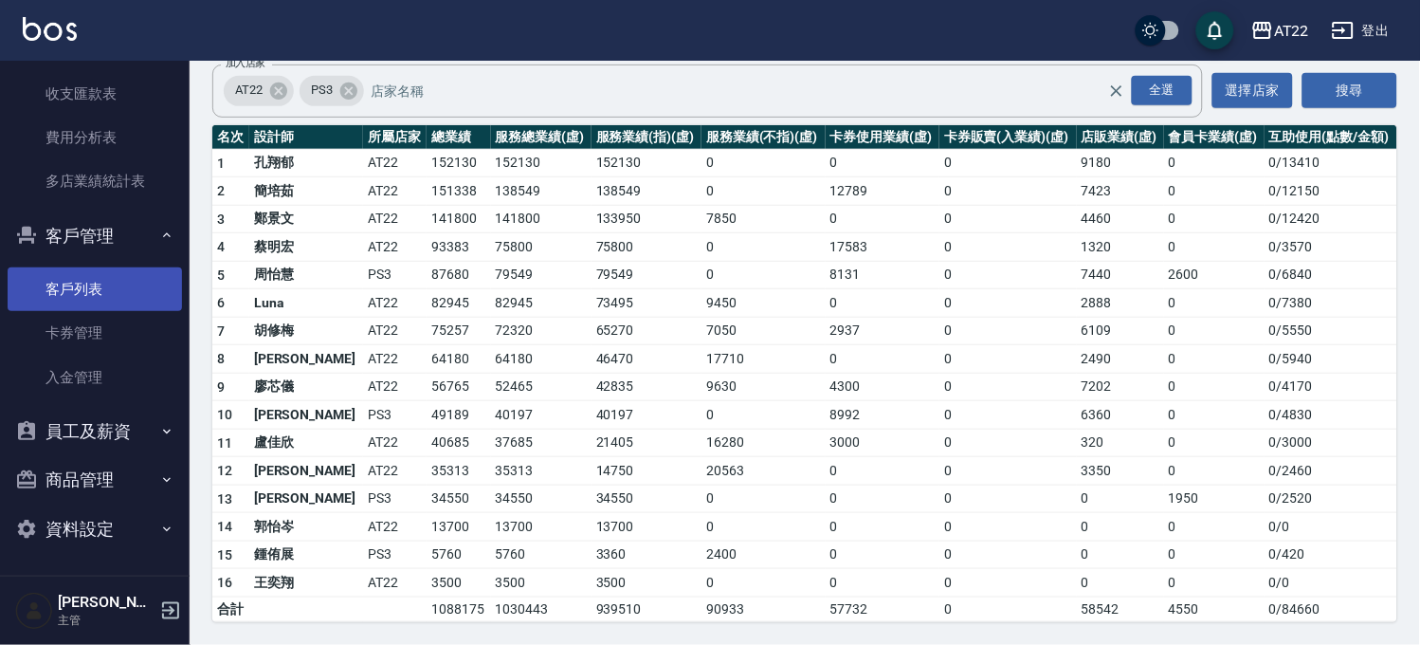
click at [104, 281] on link "客戶列表" at bounding box center [95, 289] width 174 height 44
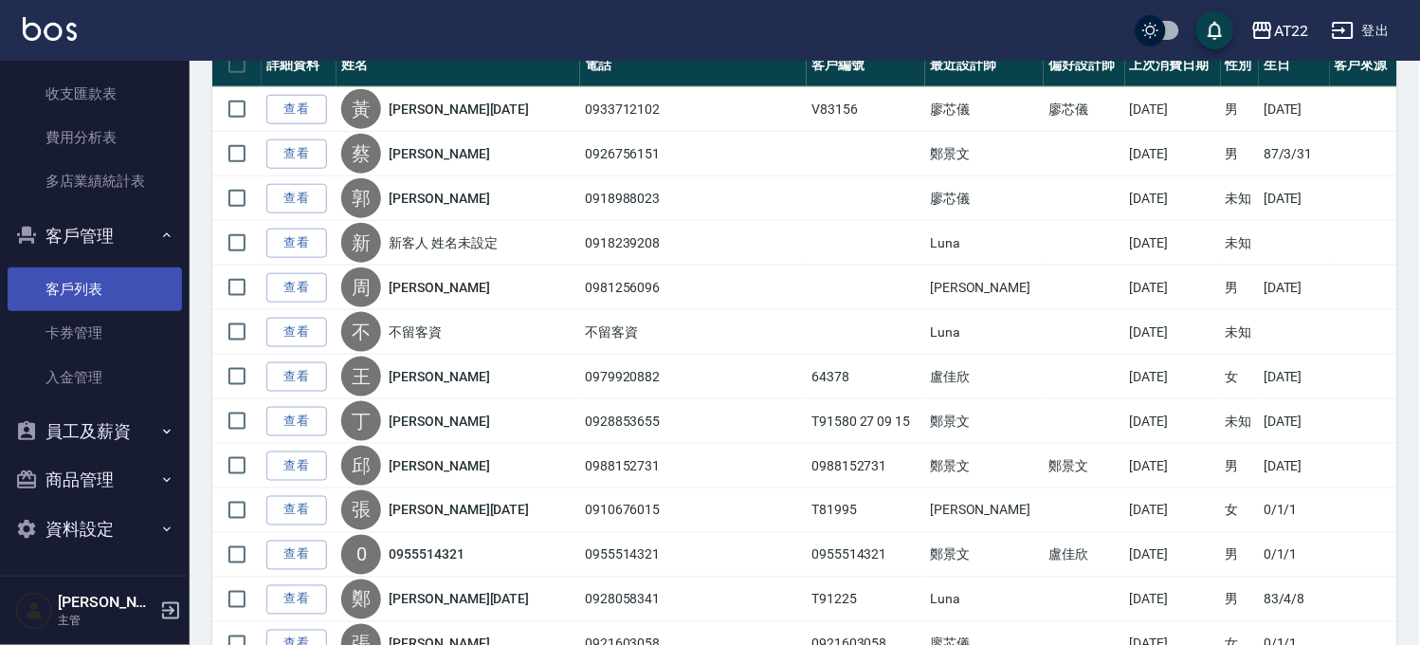
scroll to position [737, 0]
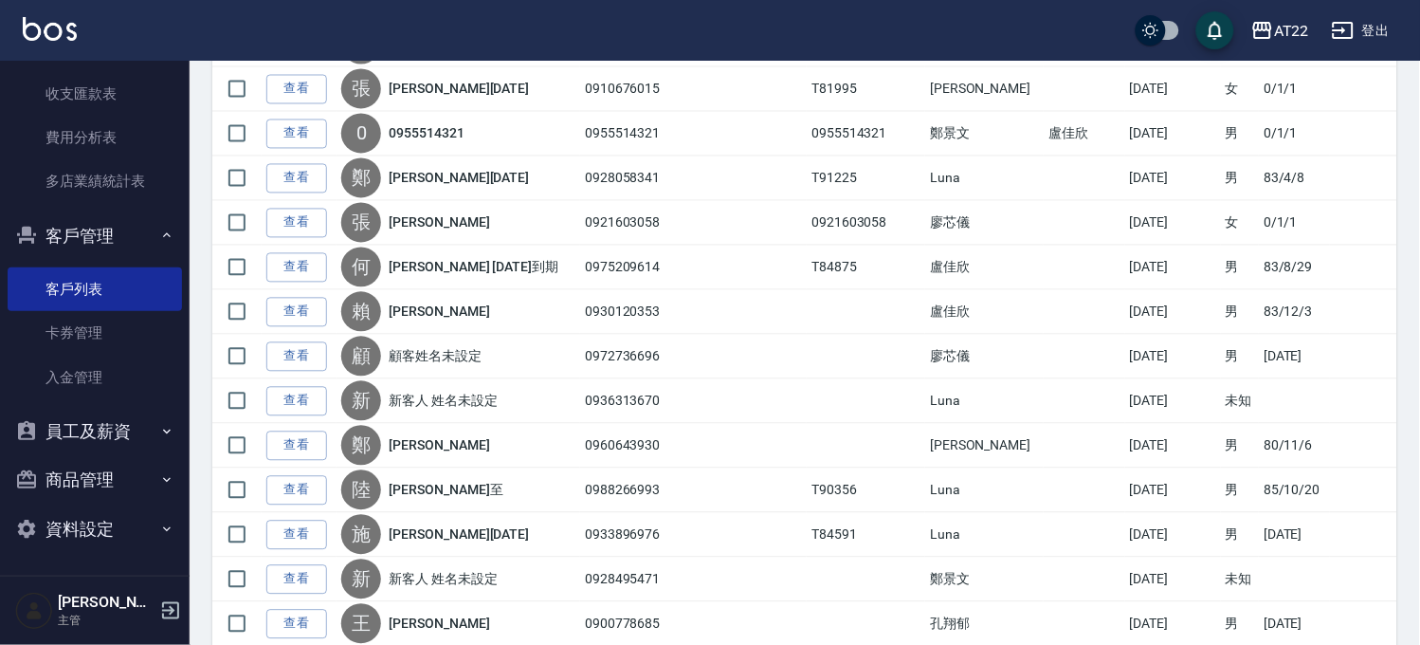
click at [131, 222] on button "客戶管理" at bounding box center [95, 235] width 174 height 49
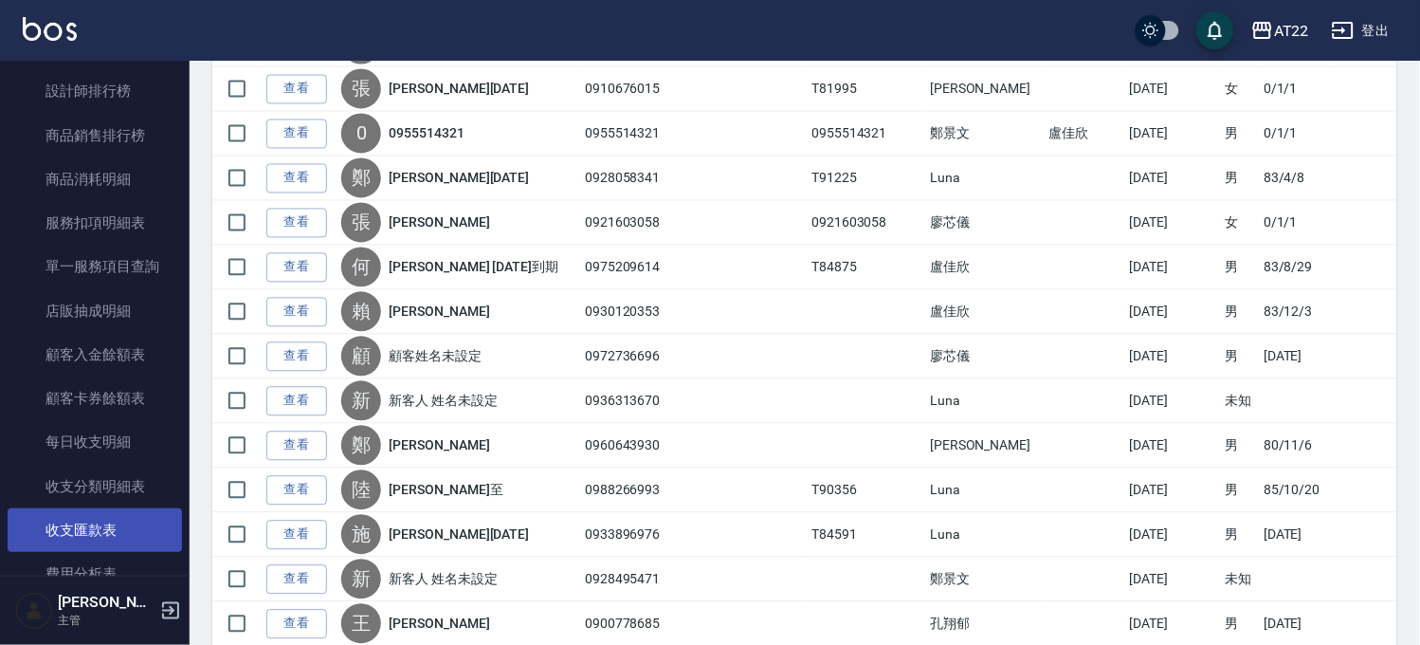
scroll to position [732, 0]
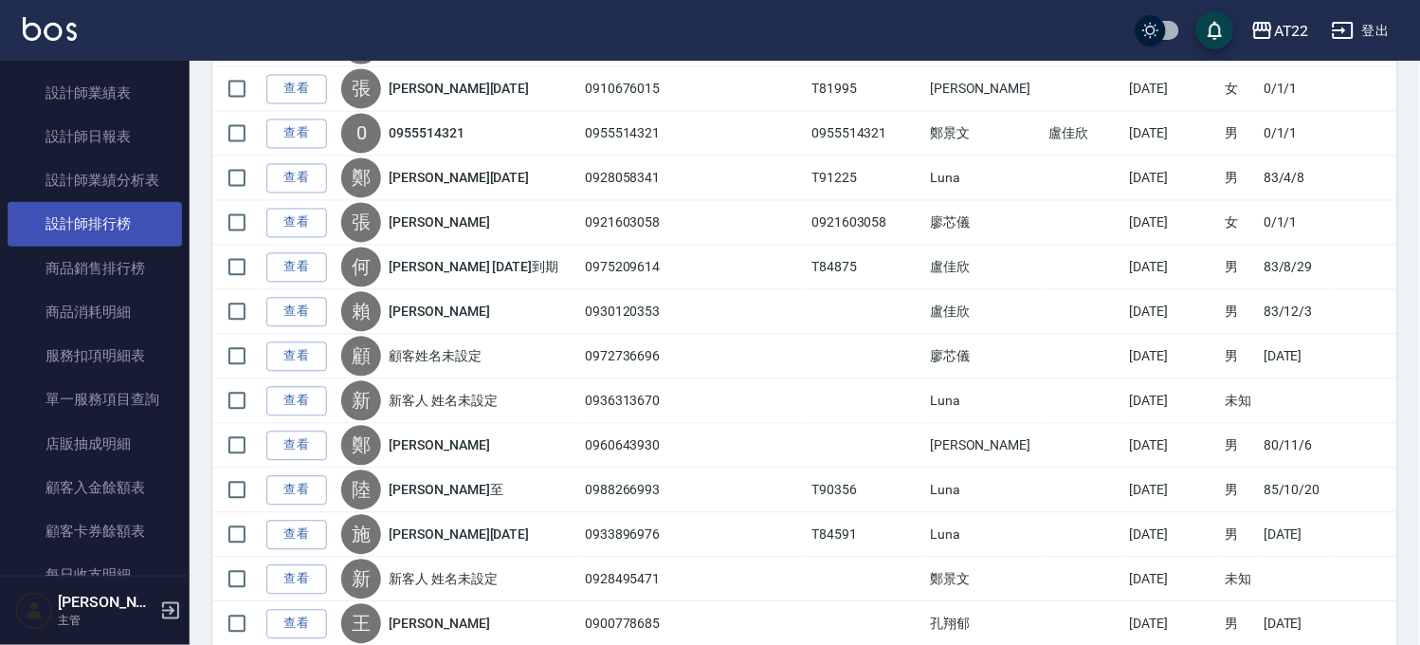
click at [136, 209] on link "設計師排行榜" at bounding box center [95, 224] width 174 height 44
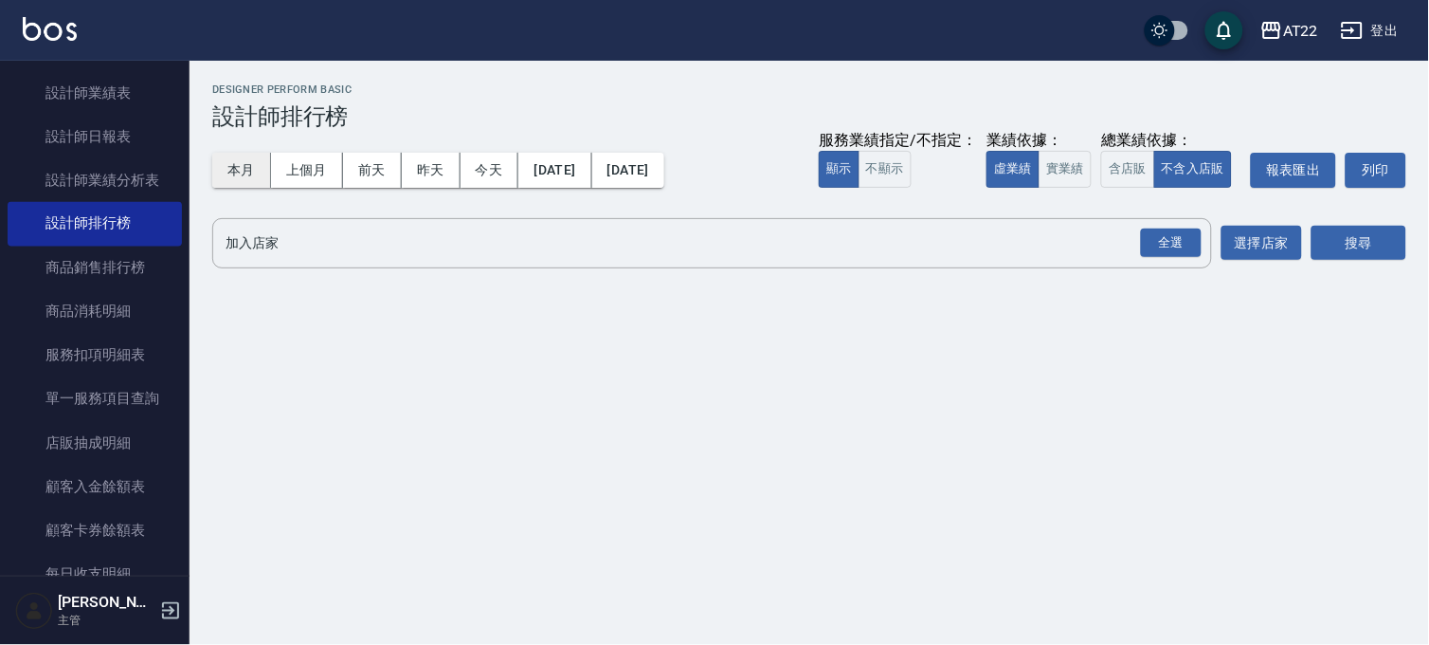
click at [248, 178] on button "本月" at bounding box center [241, 170] width 59 height 35
click at [1176, 245] on div "全選" at bounding box center [1171, 242] width 61 height 29
click at [1337, 247] on button "搜尋" at bounding box center [1359, 244] width 95 height 35
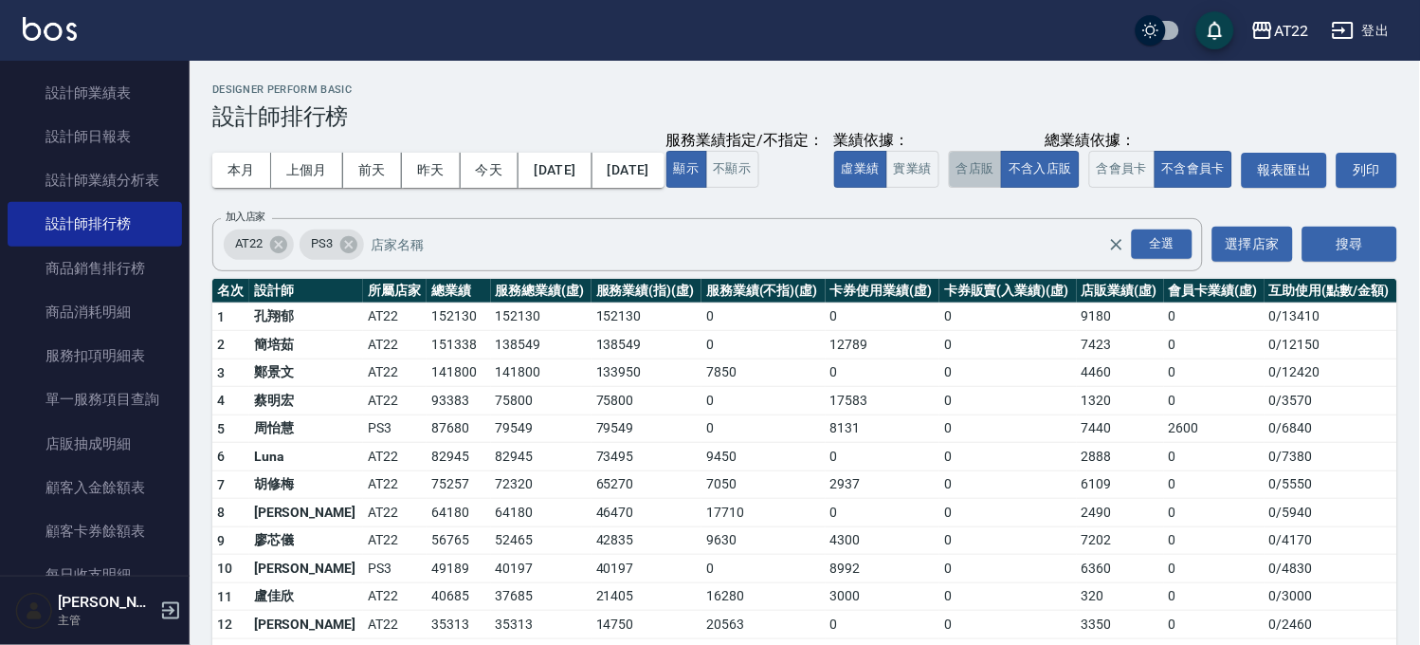
click at [949, 188] on button "含店販" at bounding box center [975, 169] width 53 height 37
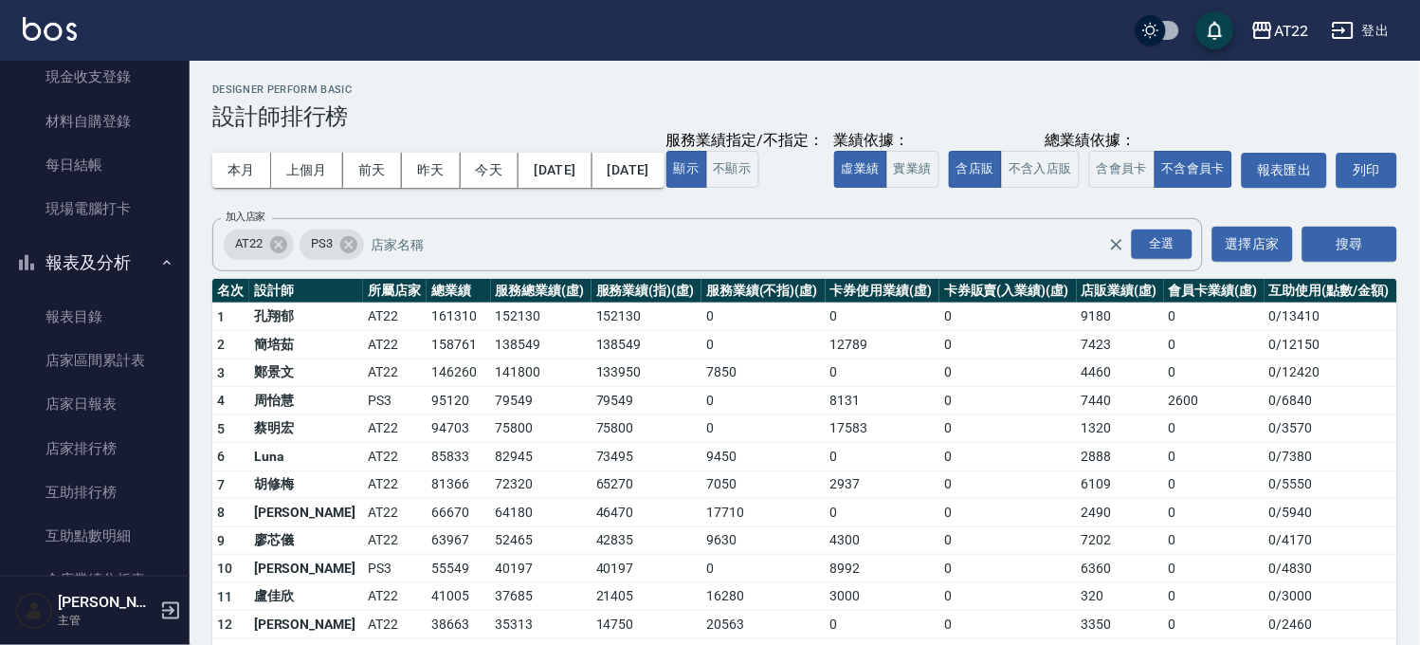
scroll to position [100, 0]
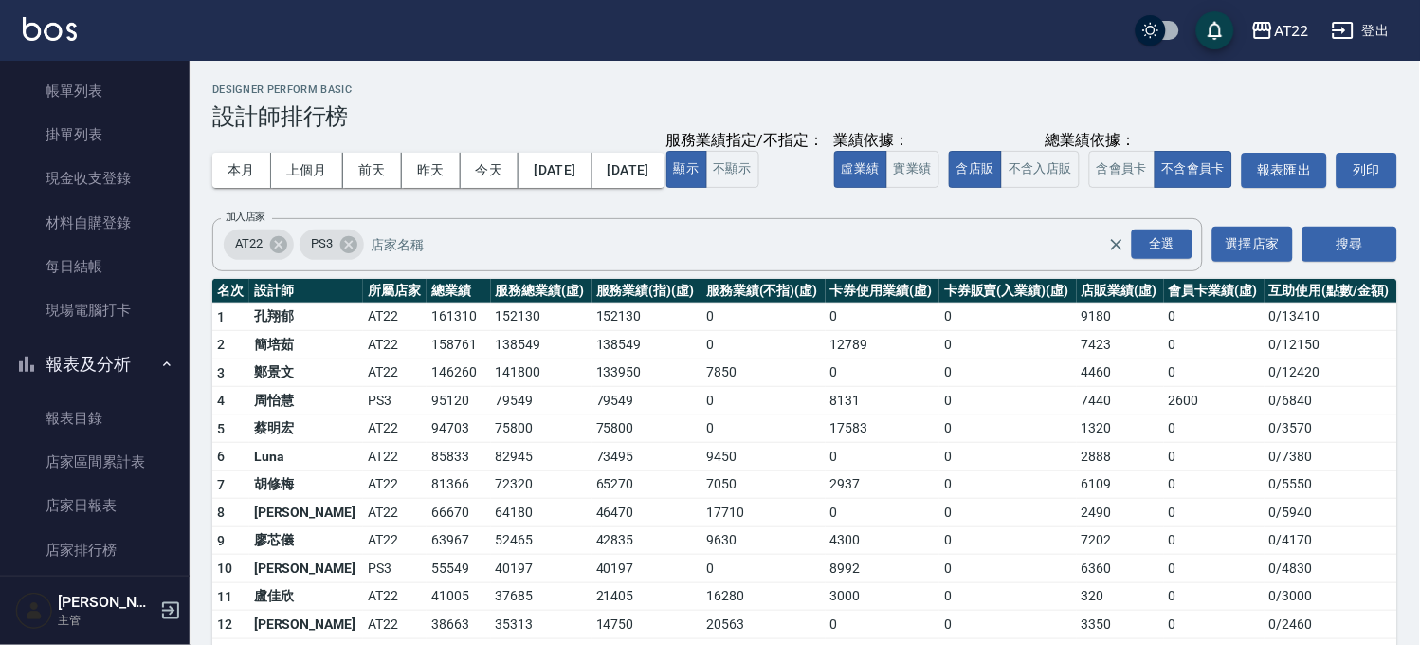
drag, startPoint x: 135, startPoint y: 218, endPoint x: 264, endPoint y: 218, distance: 128.9
click at [135, 218] on link "材料自購登錄" at bounding box center [95, 223] width 174 height 44
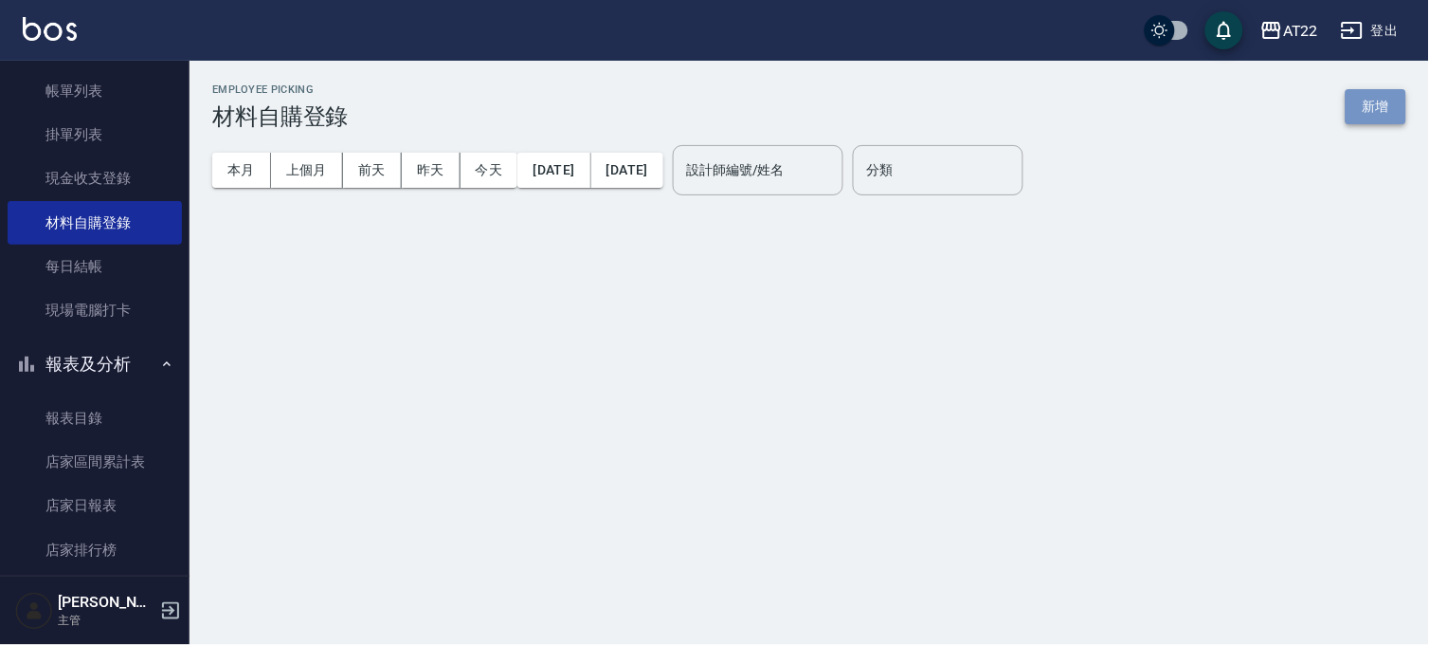
click at [1403, 98] on button "新增" at bounding box center [1376, 106] width 61 height 35
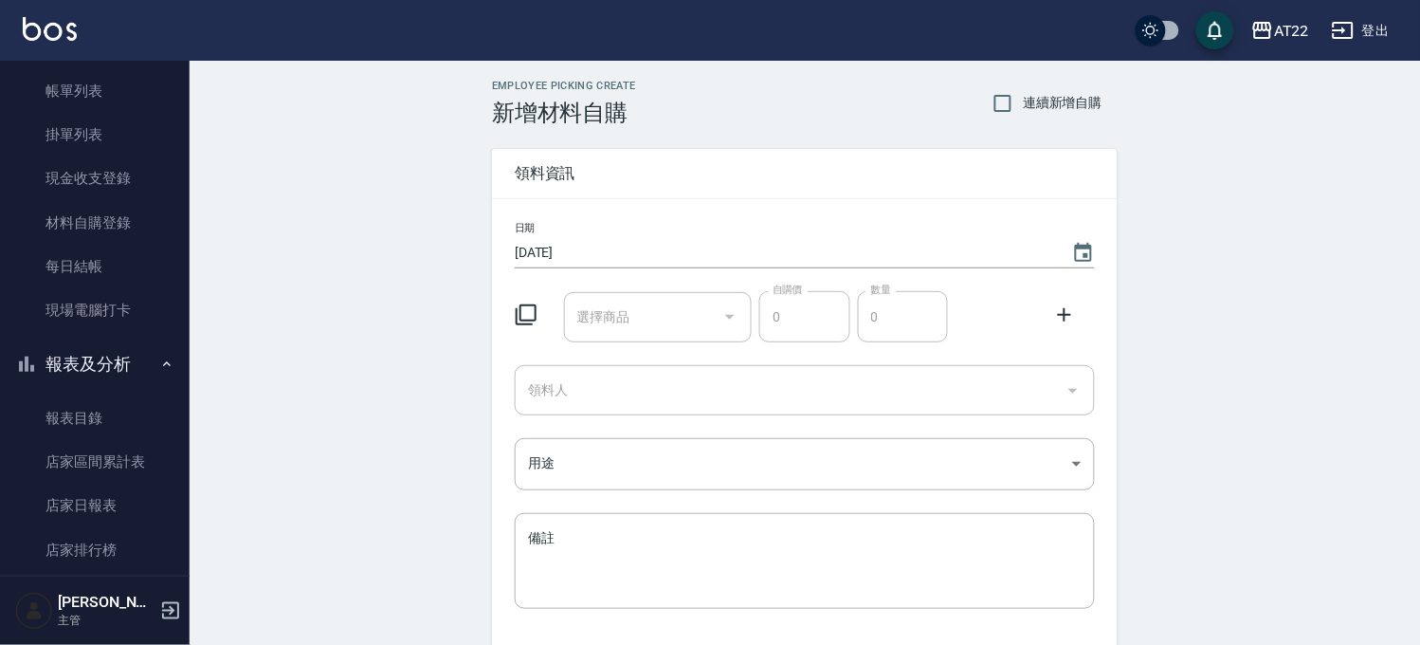
click at [664, 309] on input "選擇商品" at bounding box center [644, 316] width 143 height 33
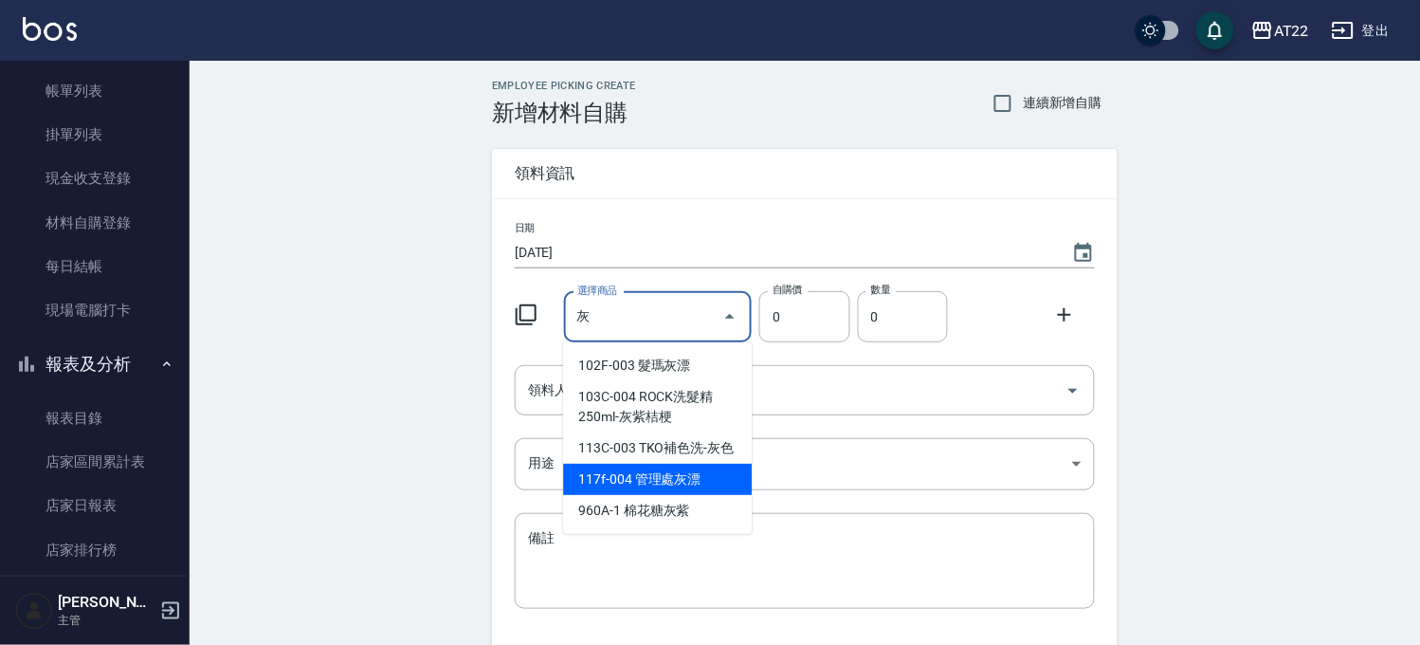
click at [669, 491] on li "117f-004 管理處灰漂" at bounding box center [657, 479] width 189 height 31
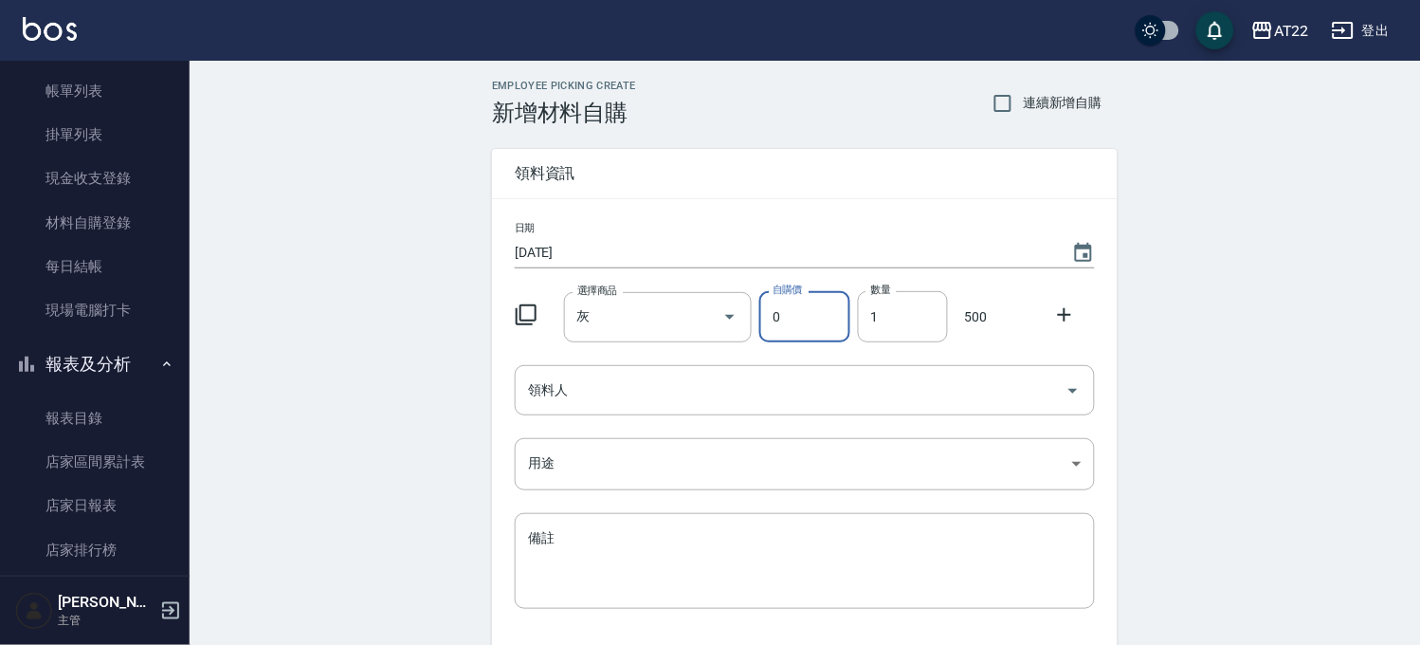
type input "管理處灰漂"
type input "500"
type input "1"
click at [695, 315] on icon "Clear" at bounding box center [703, 316] width 19 height 19
type input "0"
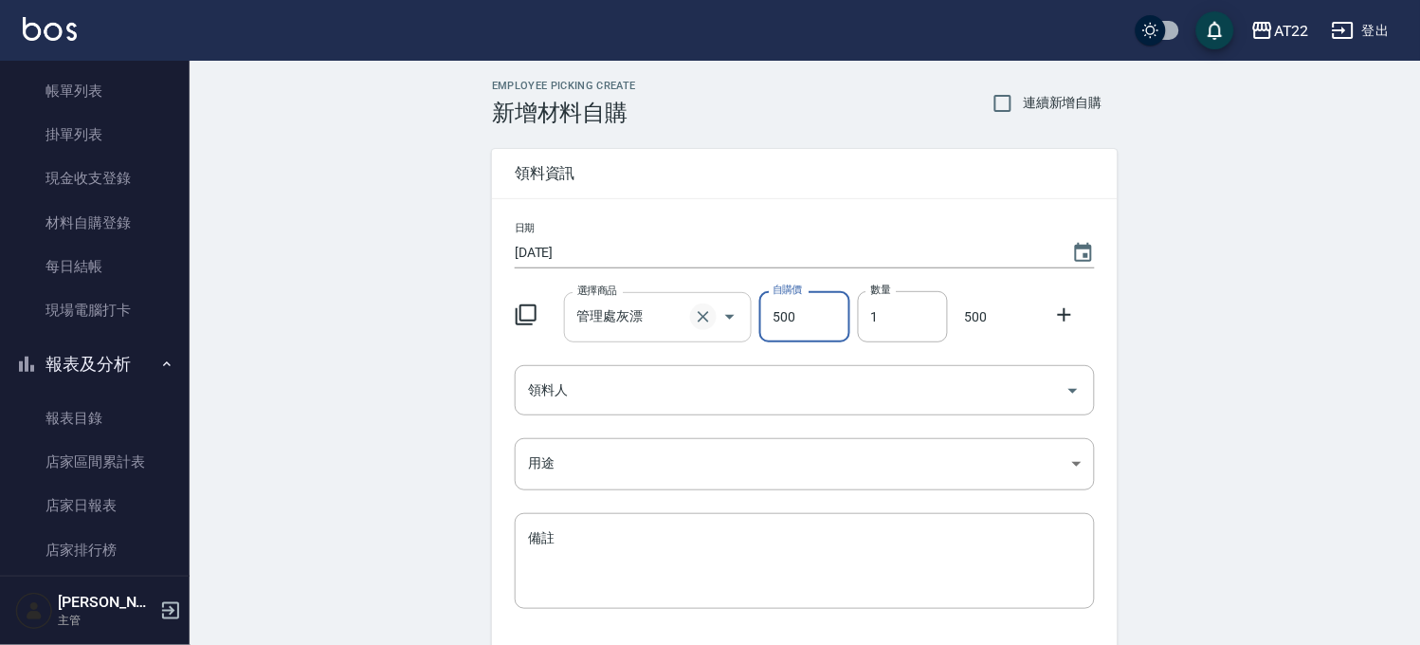
type input "0"
click at [1041, 98] on span "連續新增自購" at bounding box center [1063, 103] width 80 height 20
click at [1023, 98] on input "連續新增自購" at bounding box center [1003, 103] width 40 height 40
checkbox input "true"
click at [651, 306] on input "選擇商品" at bounding box center [644, 316] width 143 height 33
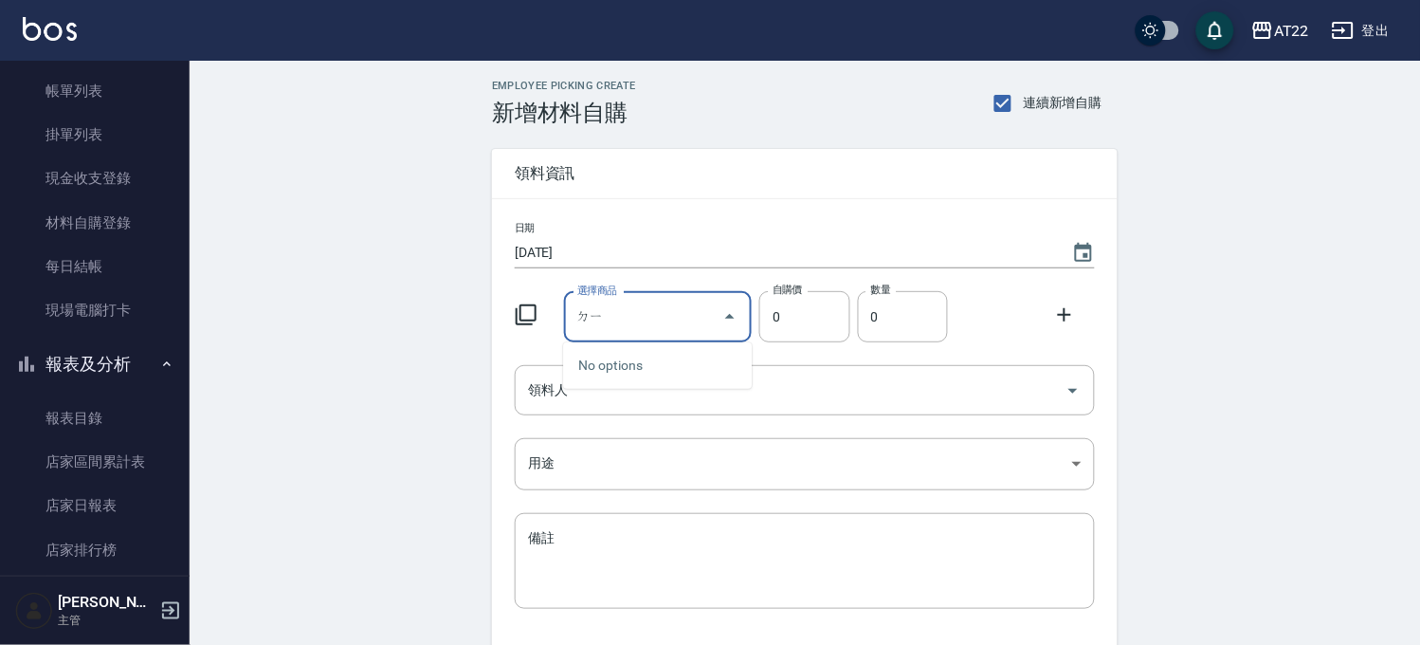
type input "ㄉ"
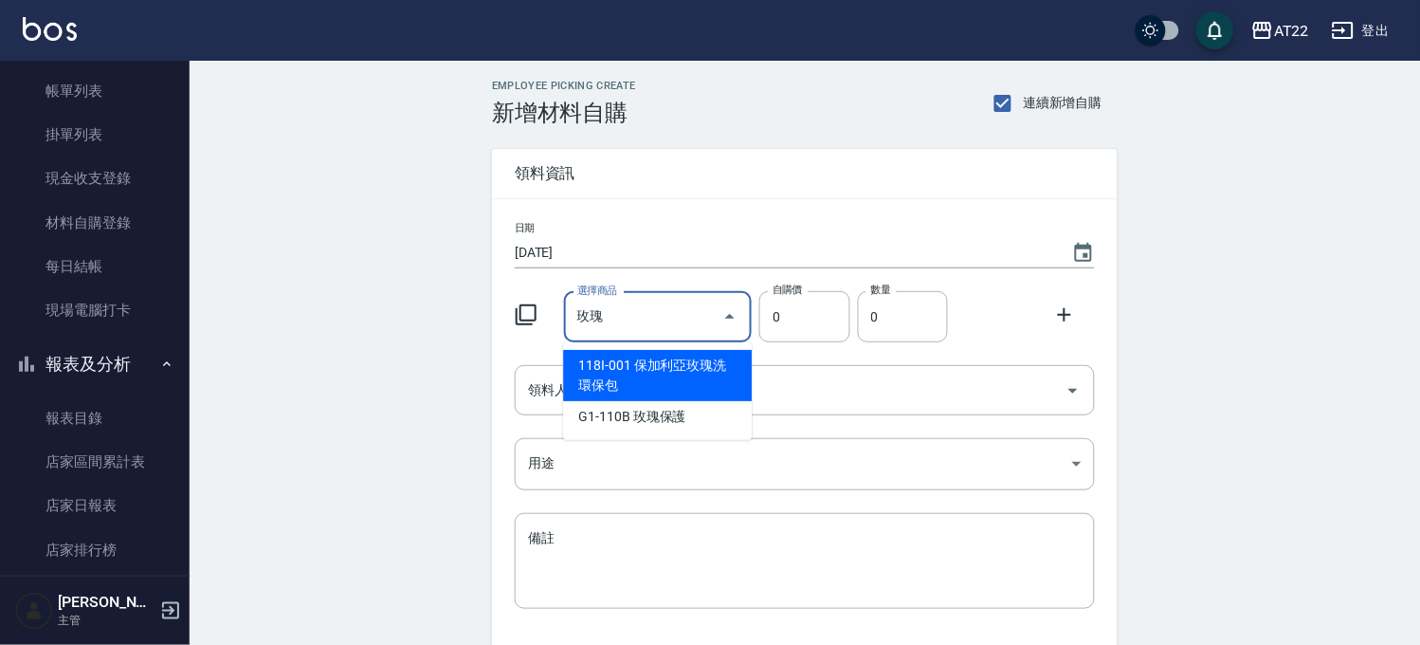
click at [703, 356] on li "118I-001 保加利亞玫瑰洗環保包" at bounding box center [657, 375] width 189 height 51
type input "保加利亞玫瑰洗環保包"
type input "250"
type input "1"
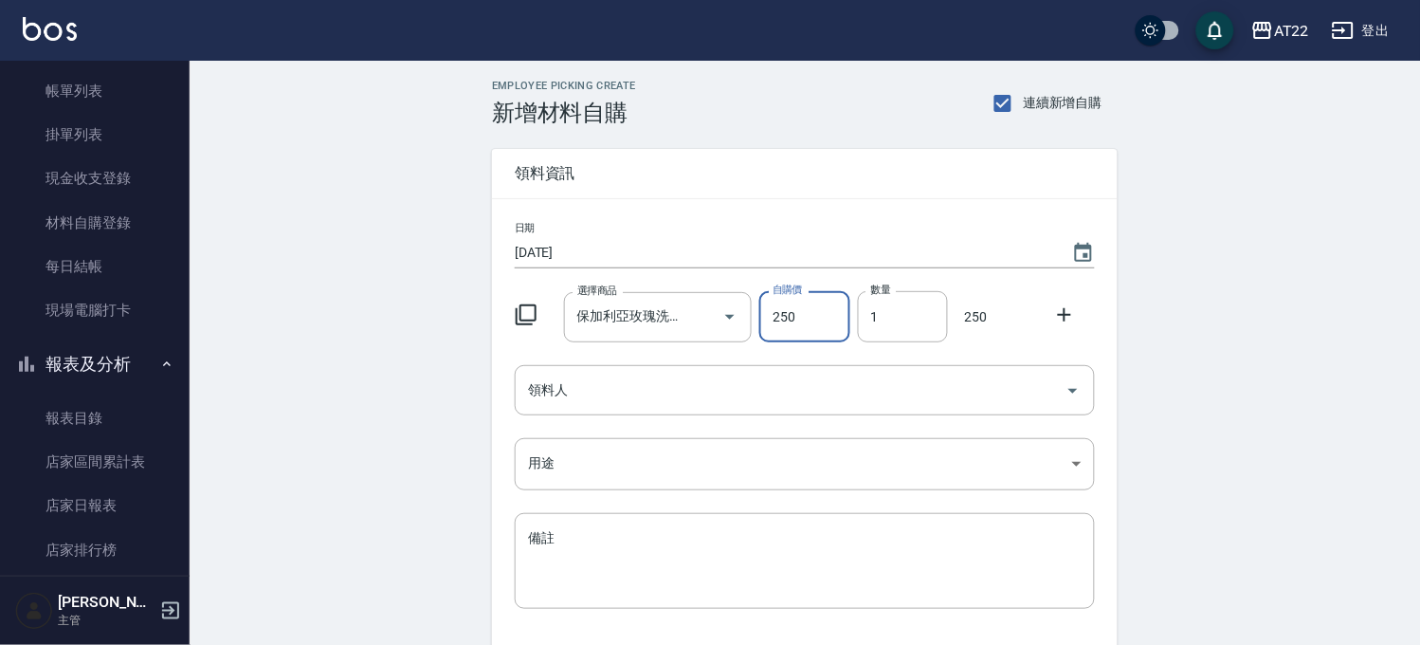
click at [1063, 314] on icon at bounding box center [1064, 314] width 13 height 13
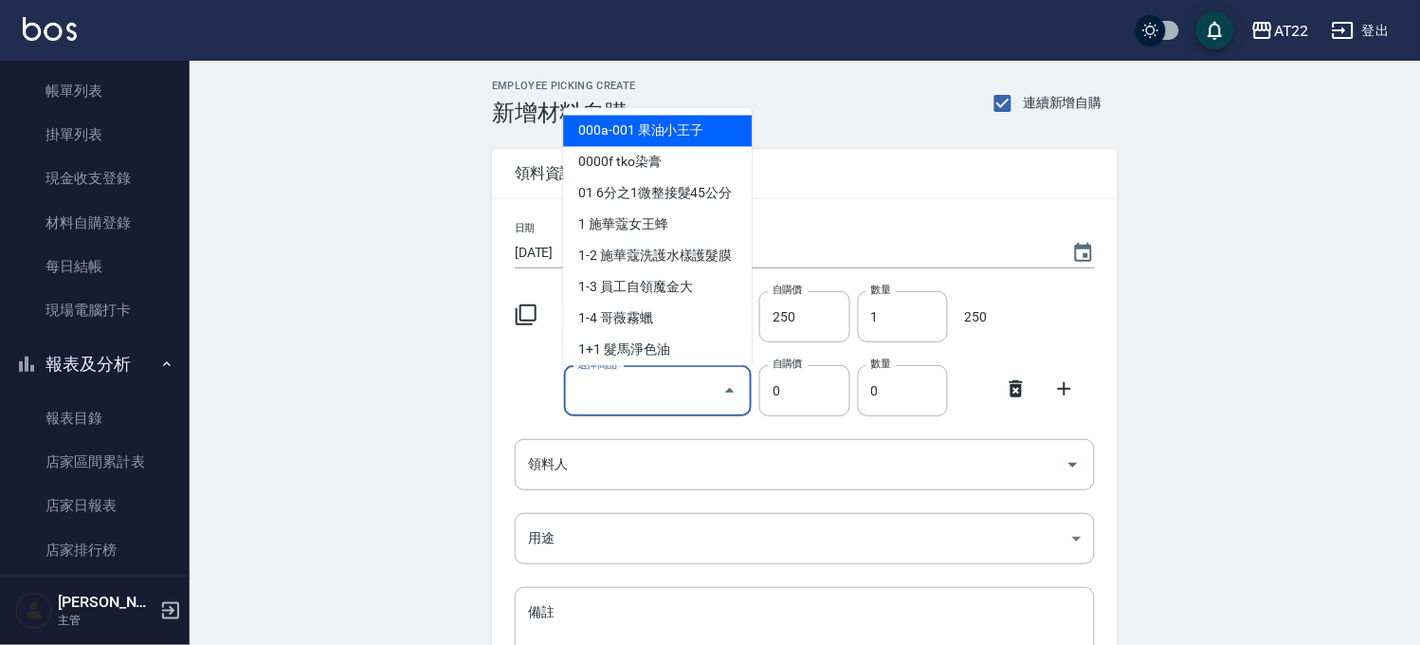
click at [637, 399] on input "選擇商品" at bounding box center [644, 390] width 143 height 33
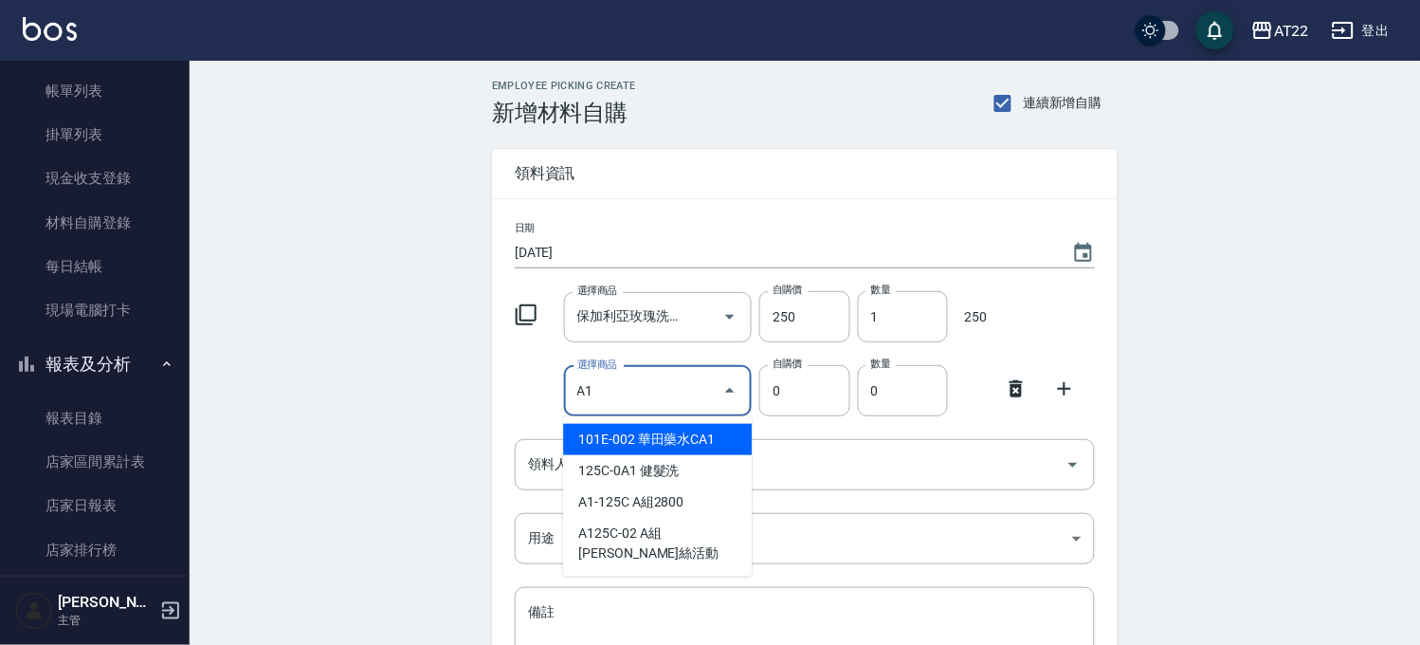
type input "A"
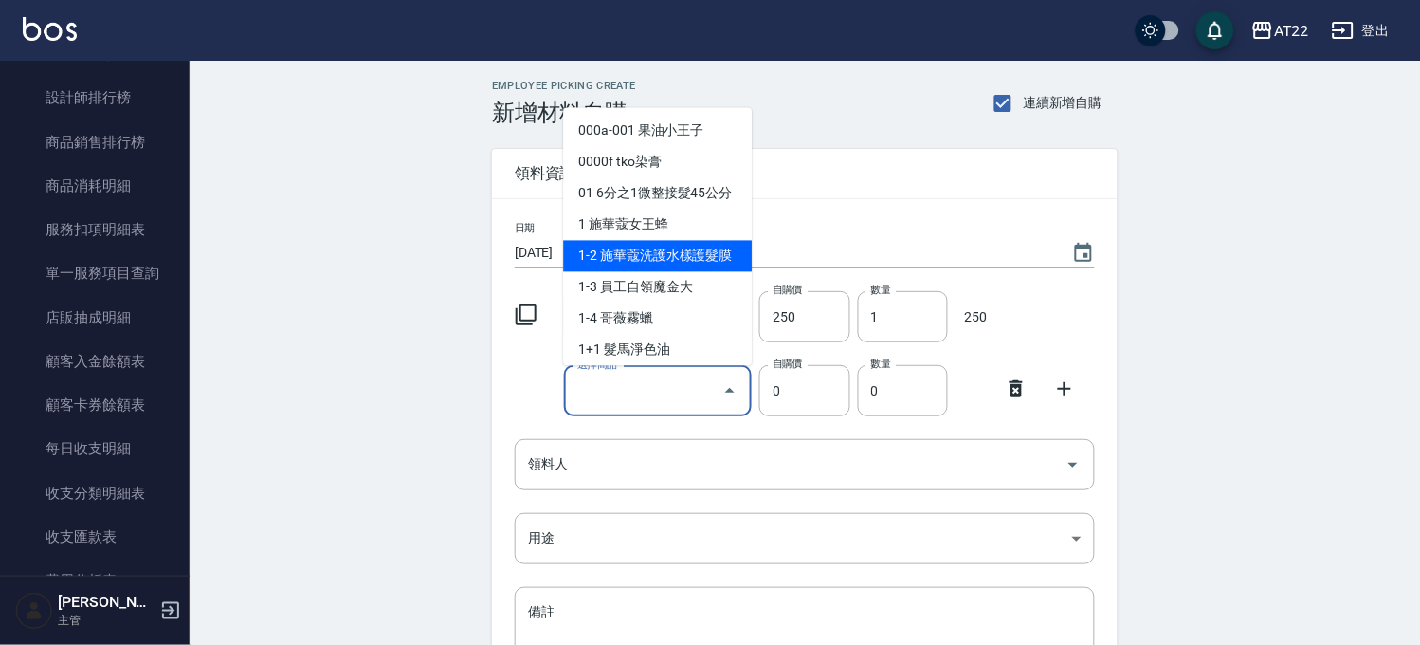
scroll to position [1153, 0]
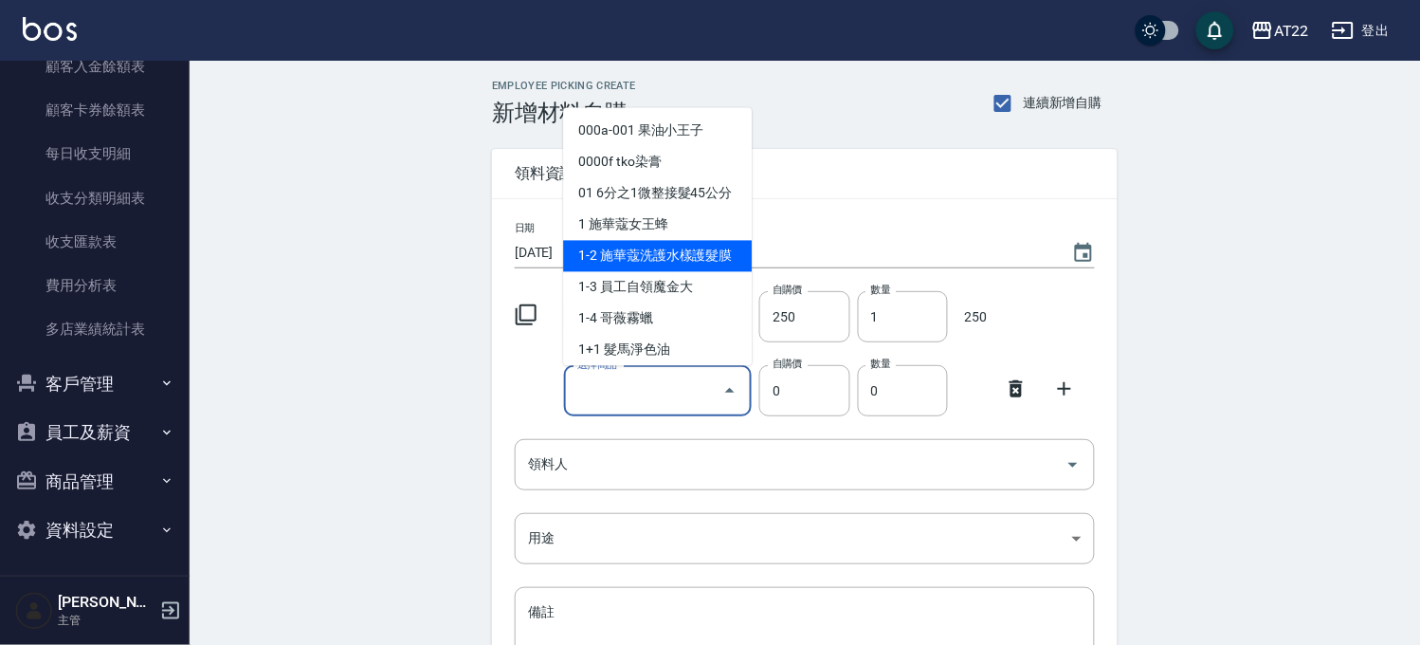
click at [143, 474] on button "商品管理" at bounding box center [95, 481] width 174 height 49
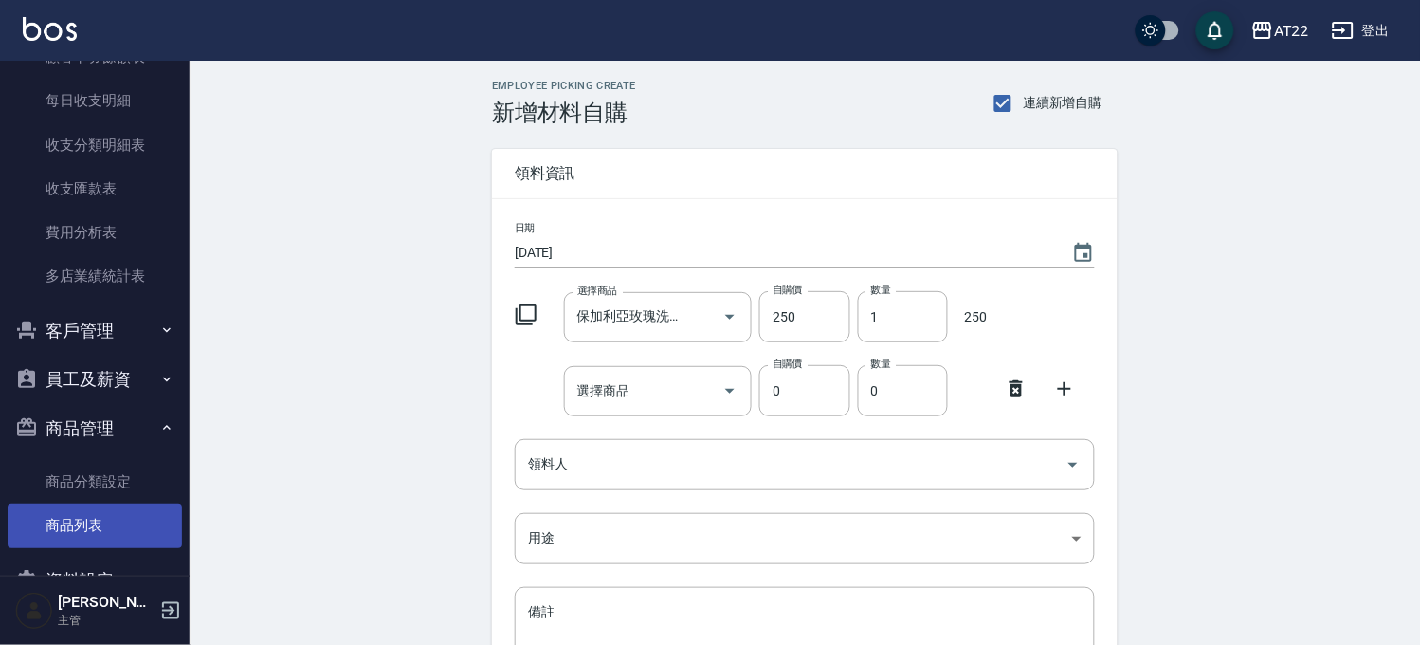
scroll to position [1248, 0]
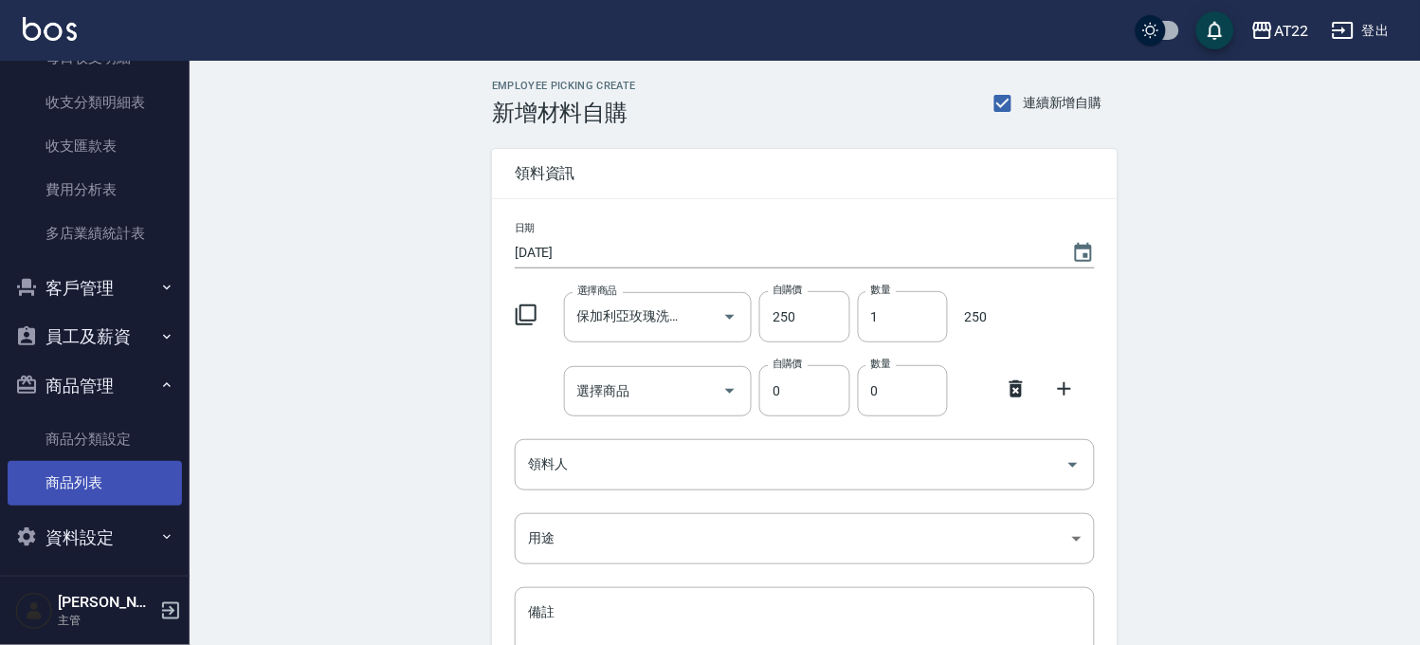
click at [146, 472] on link "商品列表" at bounding box center [95, 483] width 174 height 44
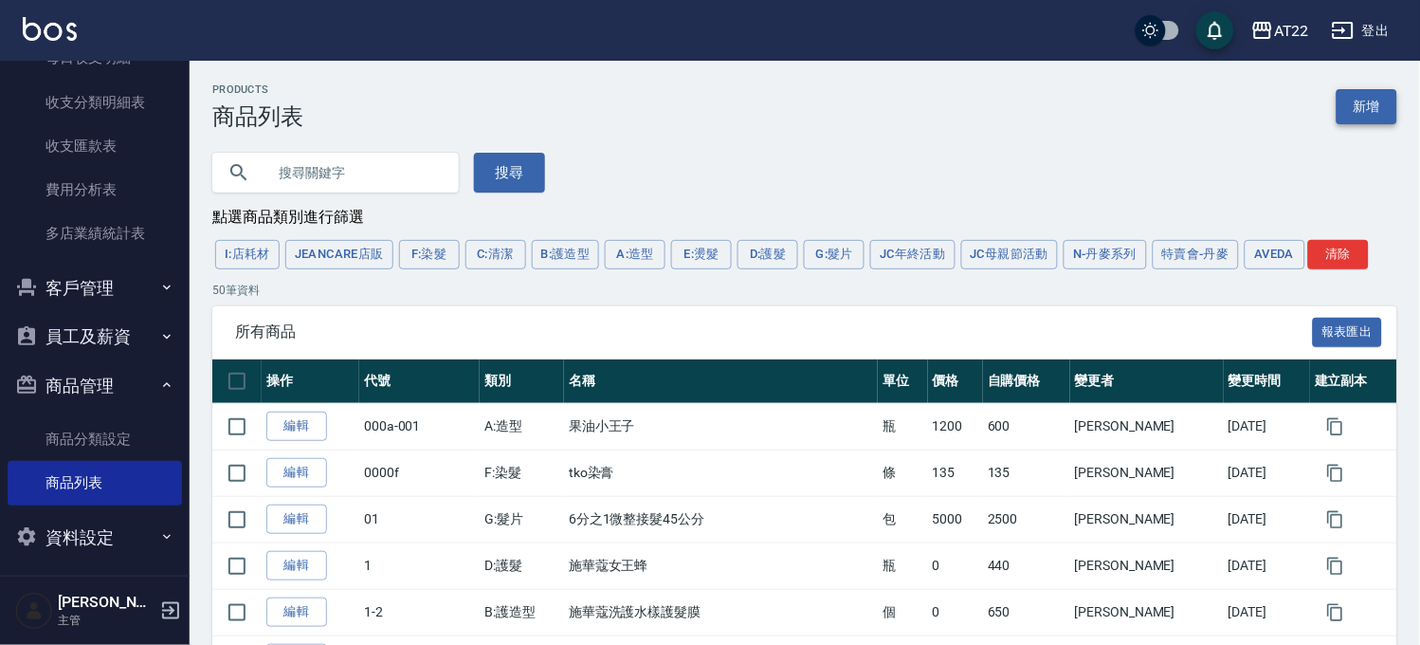
click at [1359, 100] on link "新增" at bounding box center [1367, 106] width 61 height 35
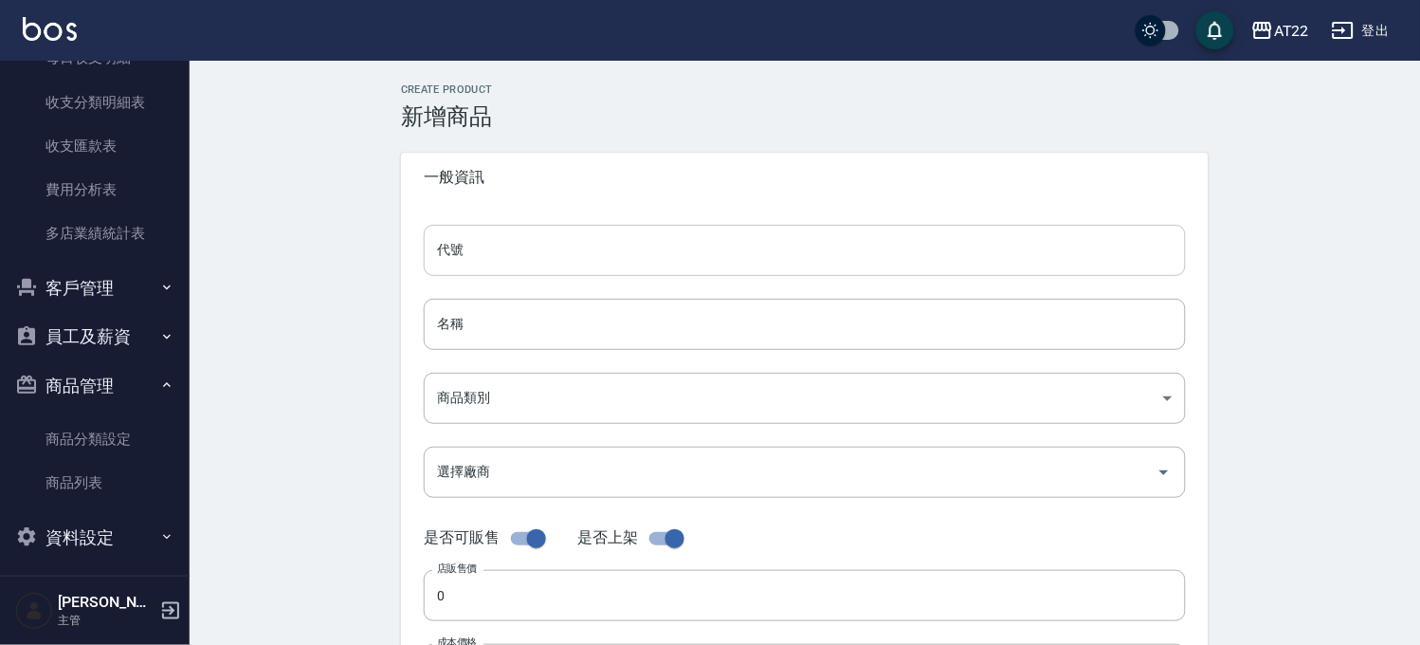
click at [687, 243] on input "代號" at bounding box center [805, 250] width 762 height 51
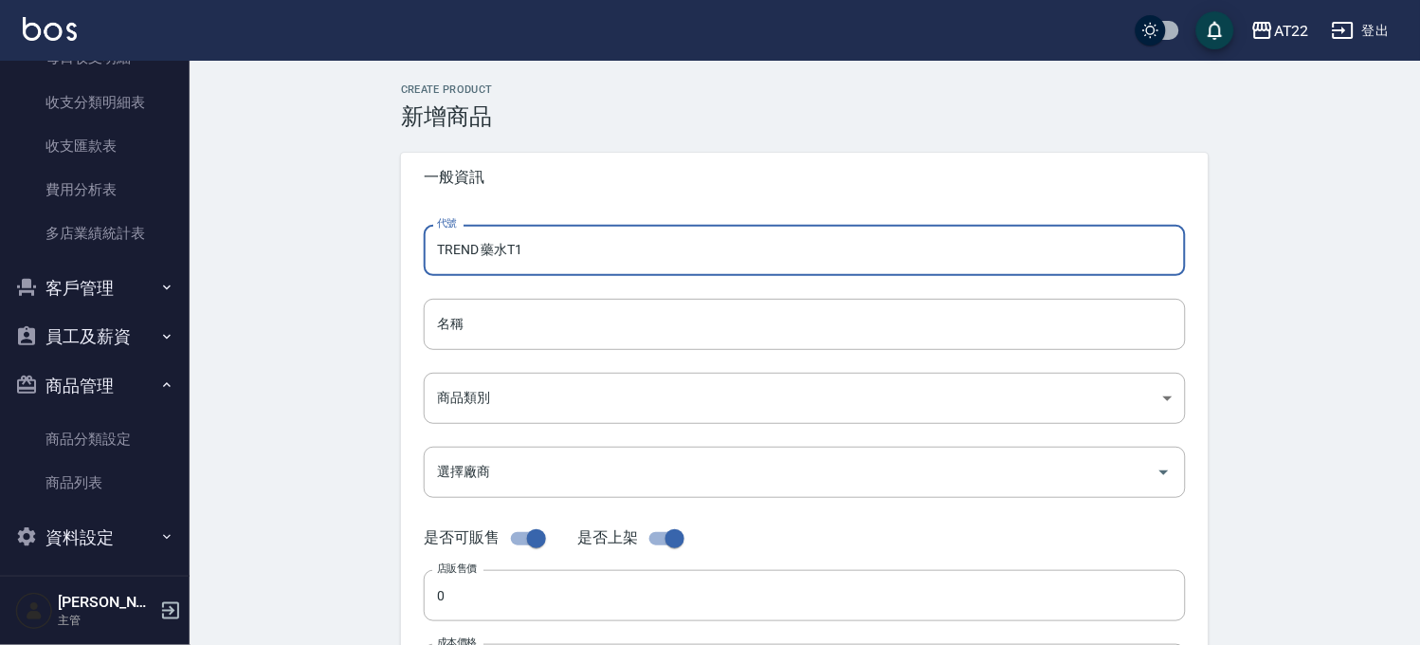
click at [624, 263] on input "TREND 藥水T1" at bounding box center [805, 250] width 762 height 51
click at [556, 247] on input "TREND 藥水T1" at bounding box center [805, 250] width 762 height 51
type input "TREND 藥水T1"
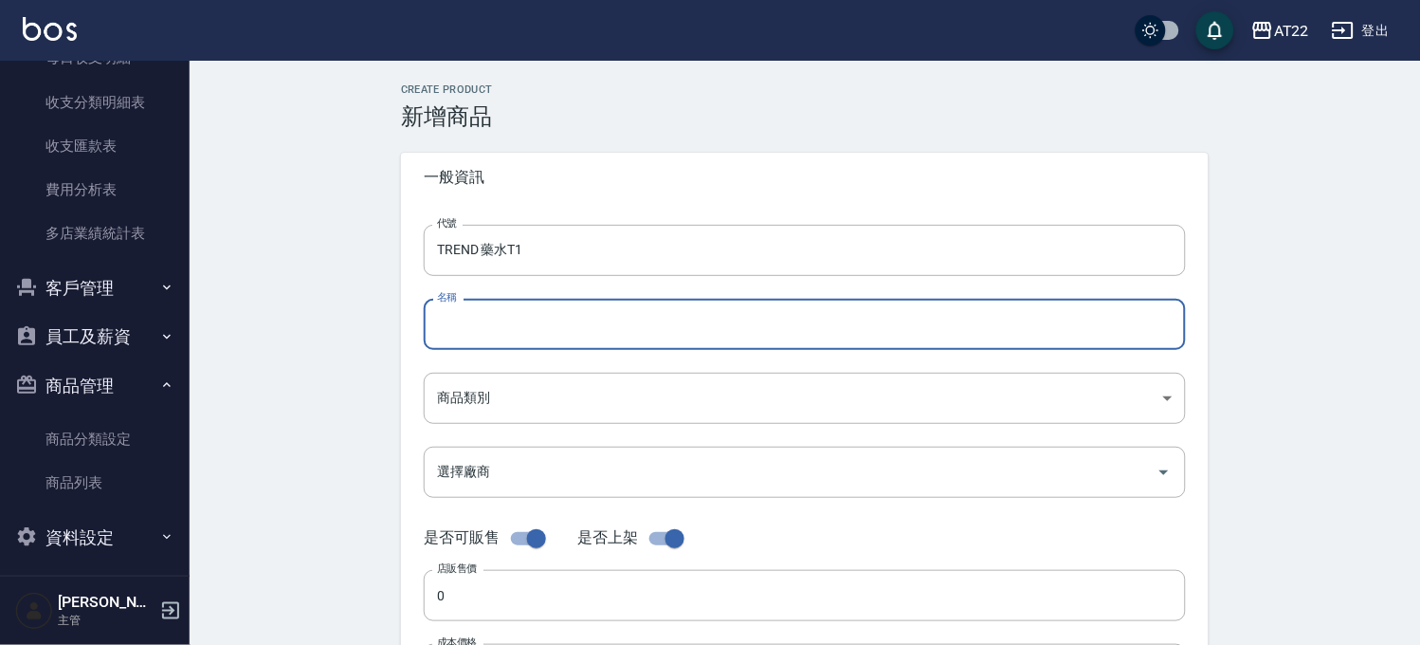
click at [536, 323] on input "名稱" at bounding box center [805, 324] width 762 height 51
paste input "TREND 藥水T1"
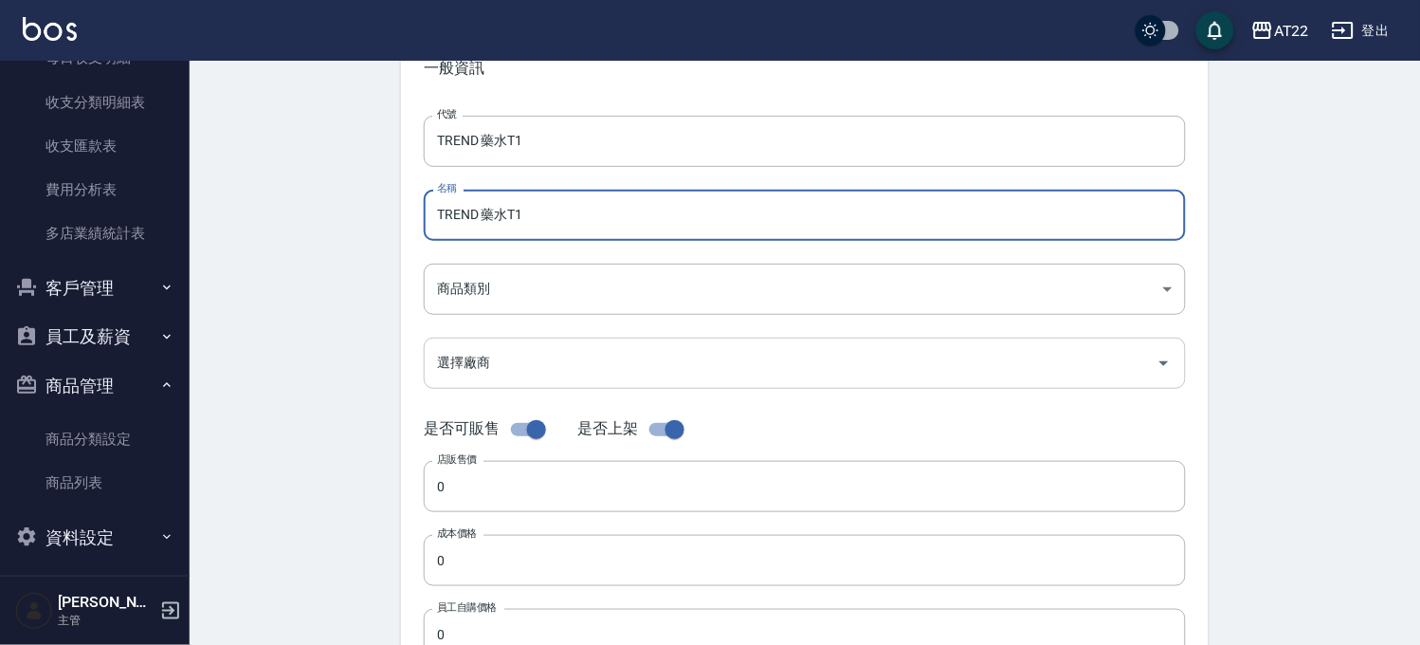
scroll to position [210, 0]
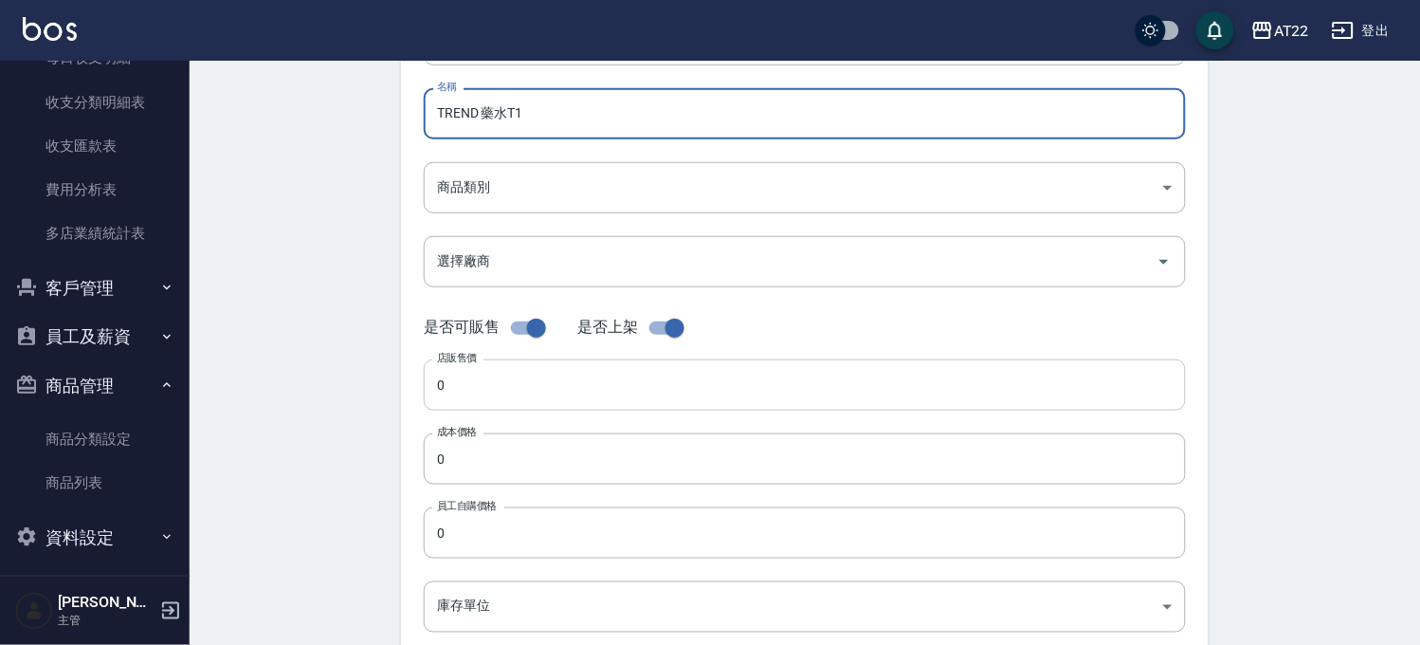
type input "TREND 藥水T1"
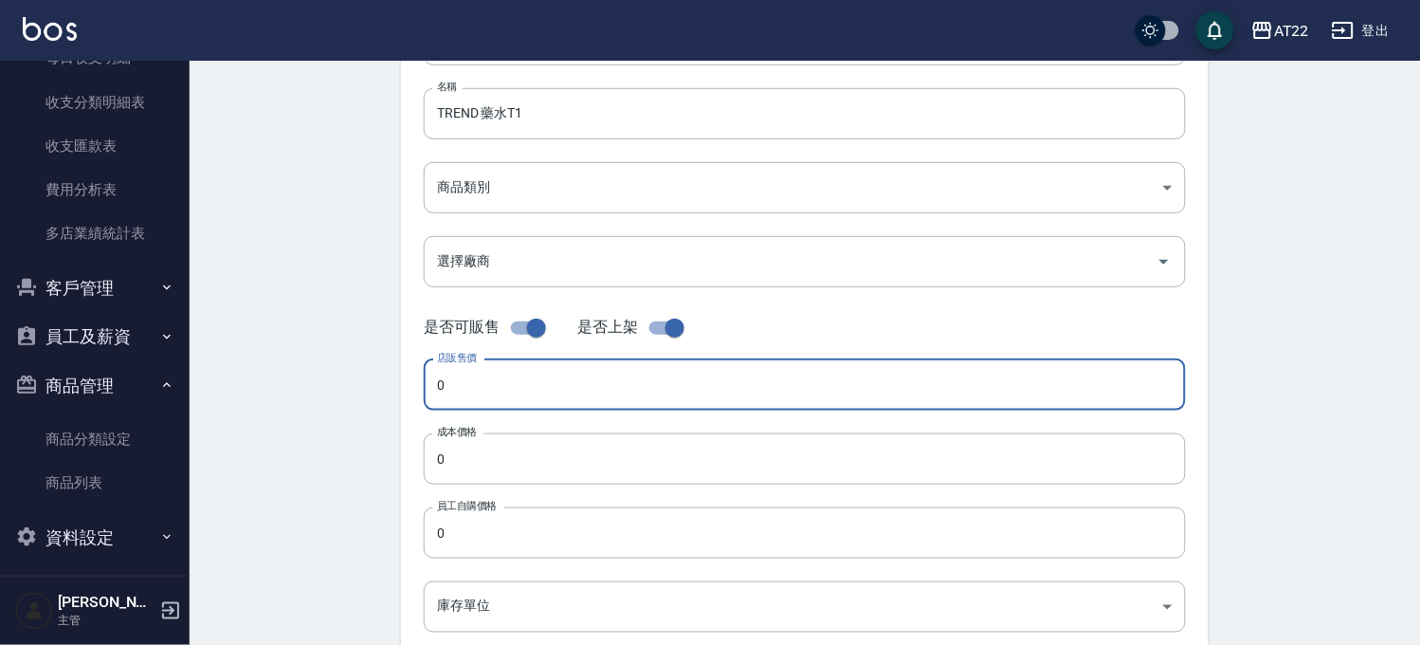
click at [542, 399] on input "0" at bounding box center [805, 384] width 762 height 51
click at [509, 320] on input "checkbox" at bounding box center [536, 328] width 108 height 36
checkbox input "false"
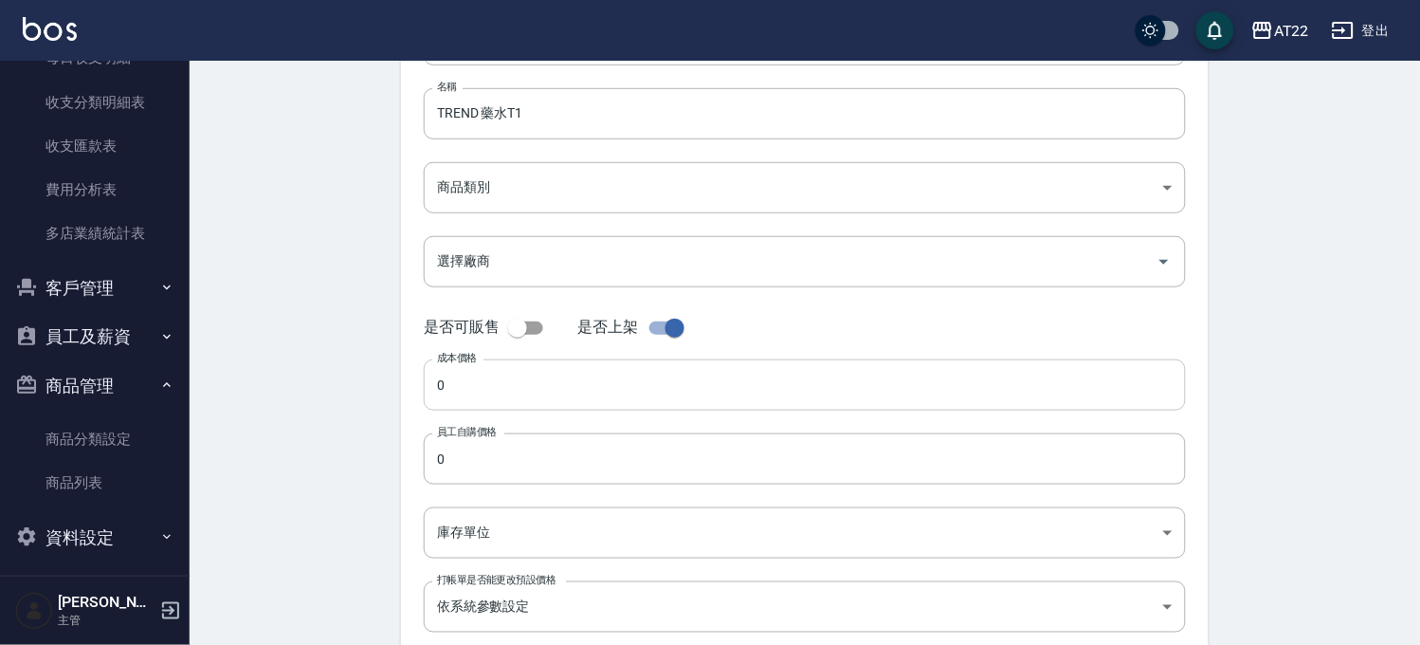
click at [486, 393] on input "0" at bounding box center [805, 384] width 762 height 51
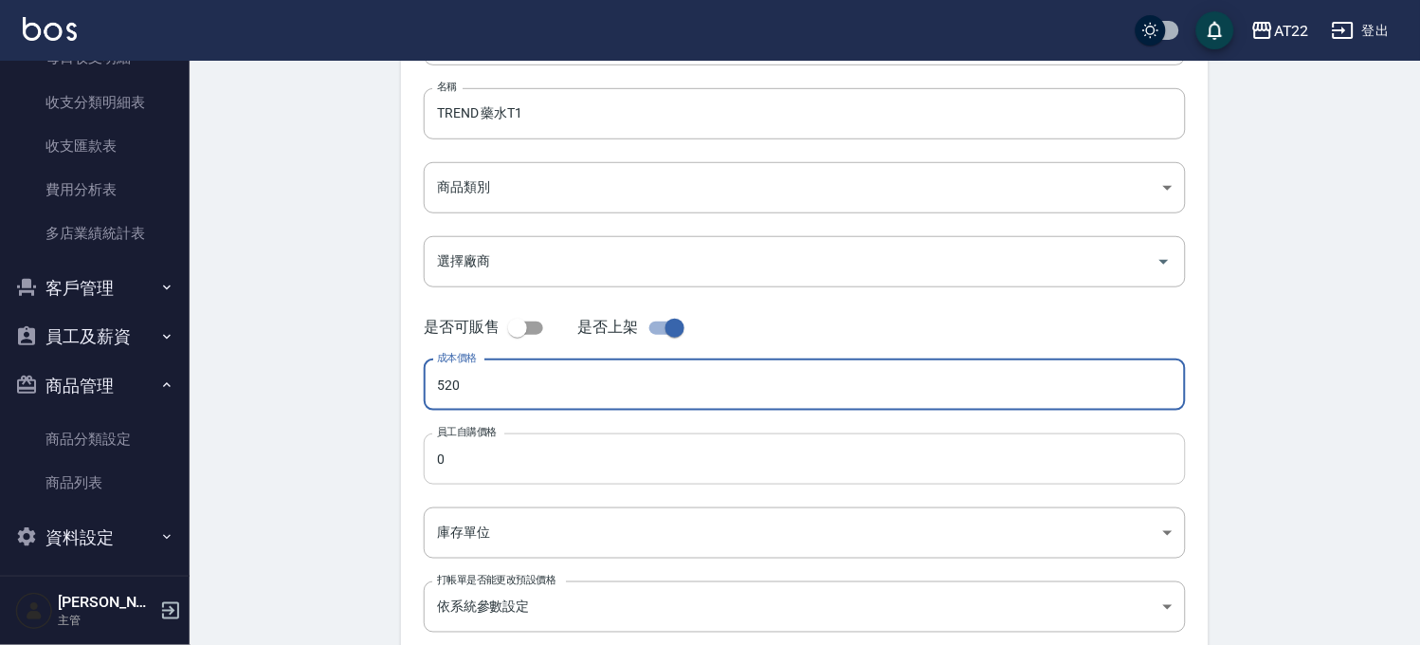
type input "520"
click at [460, 470] on input "0" at bounding box center [805, 458] width 762 height 51
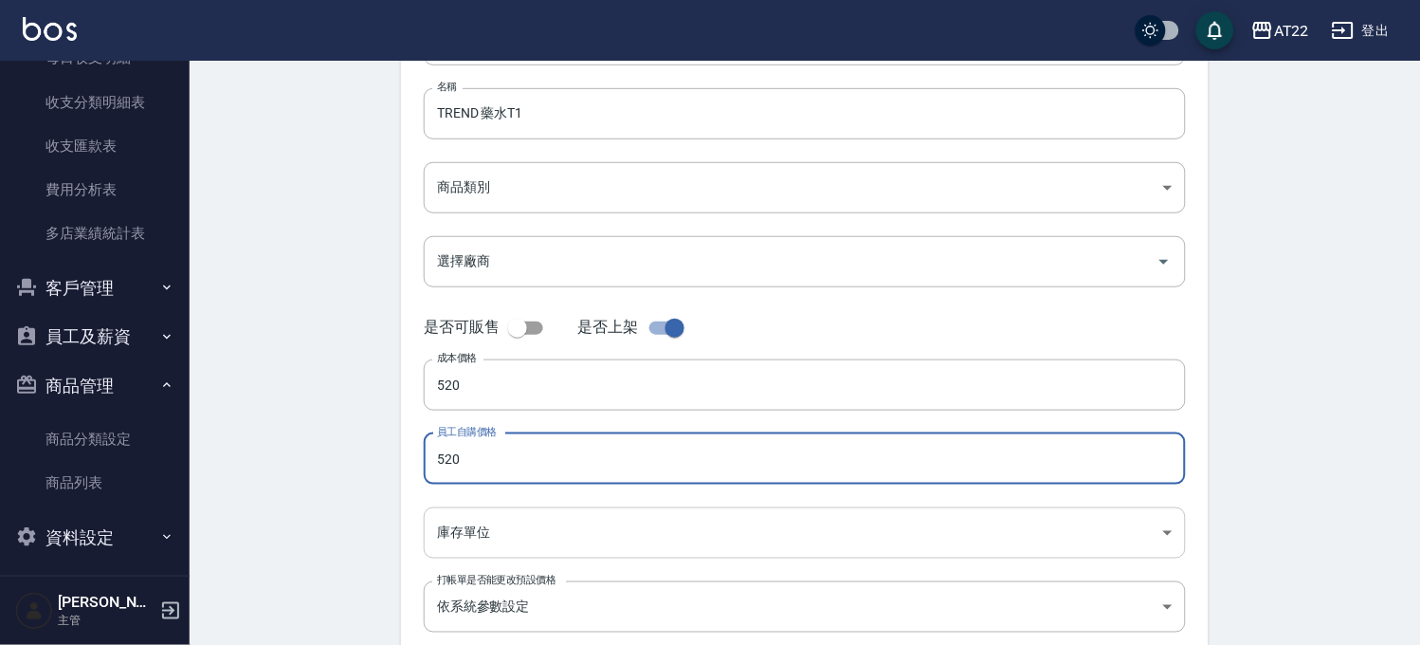
type input "520"
click at [469, 536] on body "AT22 登出 櫃檯作業 打帳單 帳單列表 掛單列表 現金收支登錄 材料自購登錄 每日結帳 現場電腦打卡 報表及分析 報表目錄 店家區間累計表 店家日報表 店…" at bounding box center [710, 274] width 1420 height 969
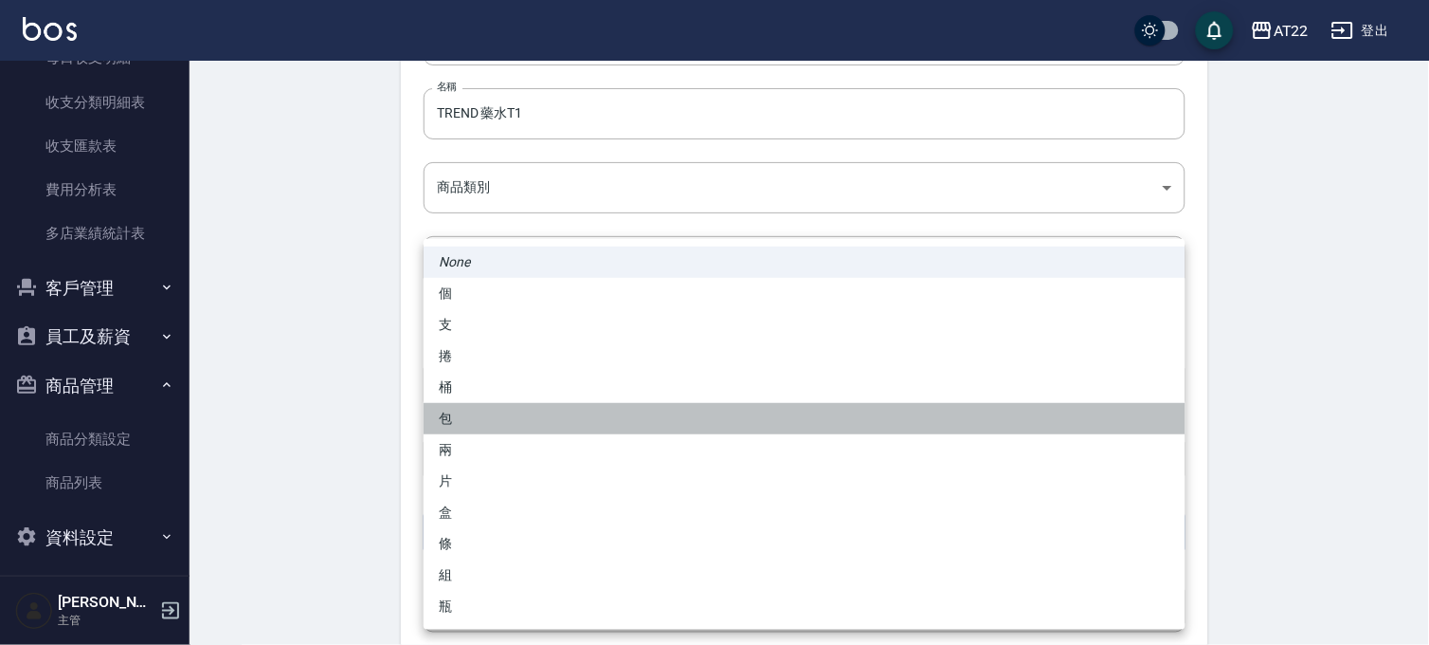
drag, startPoint x: 487, startPoint y: 425, endPoint x: 506, endPoint y: 446, distance: 28.2
click at [486, 424] on li "包" at bounding box center [805, 418] width 762 height 31
type input "包"
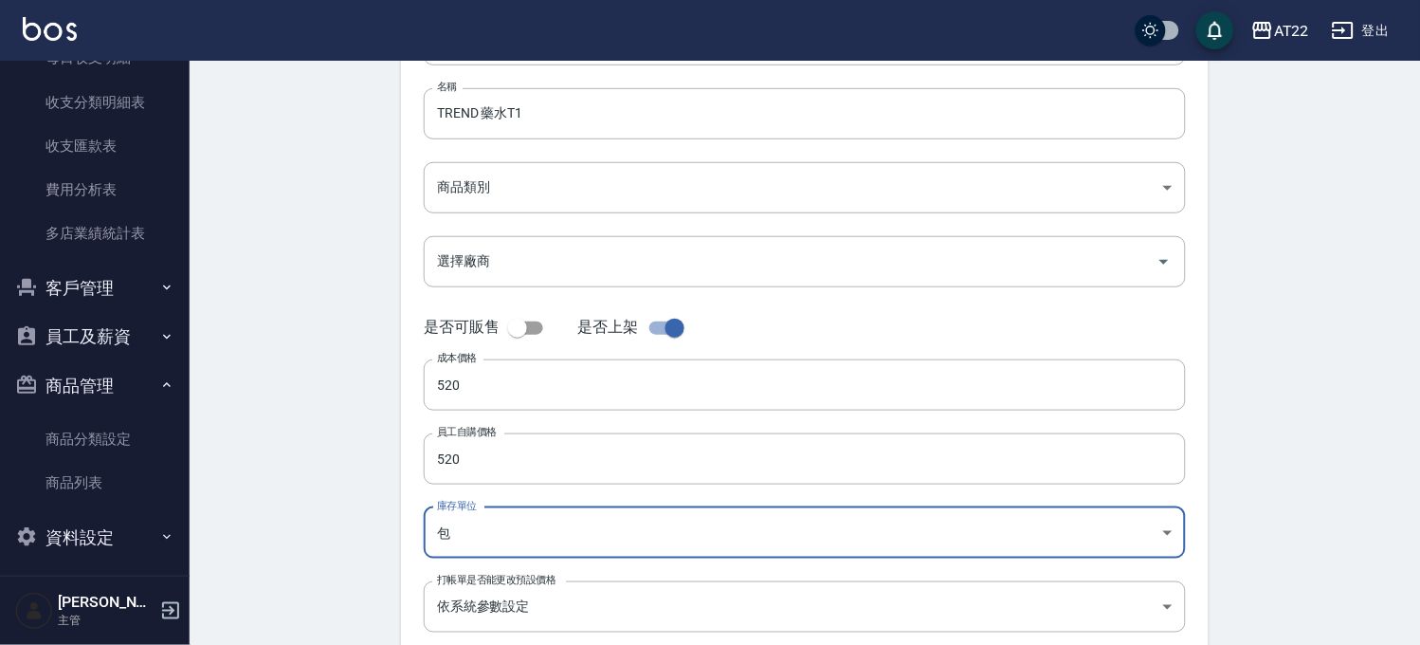
scroll to position [323, 0]
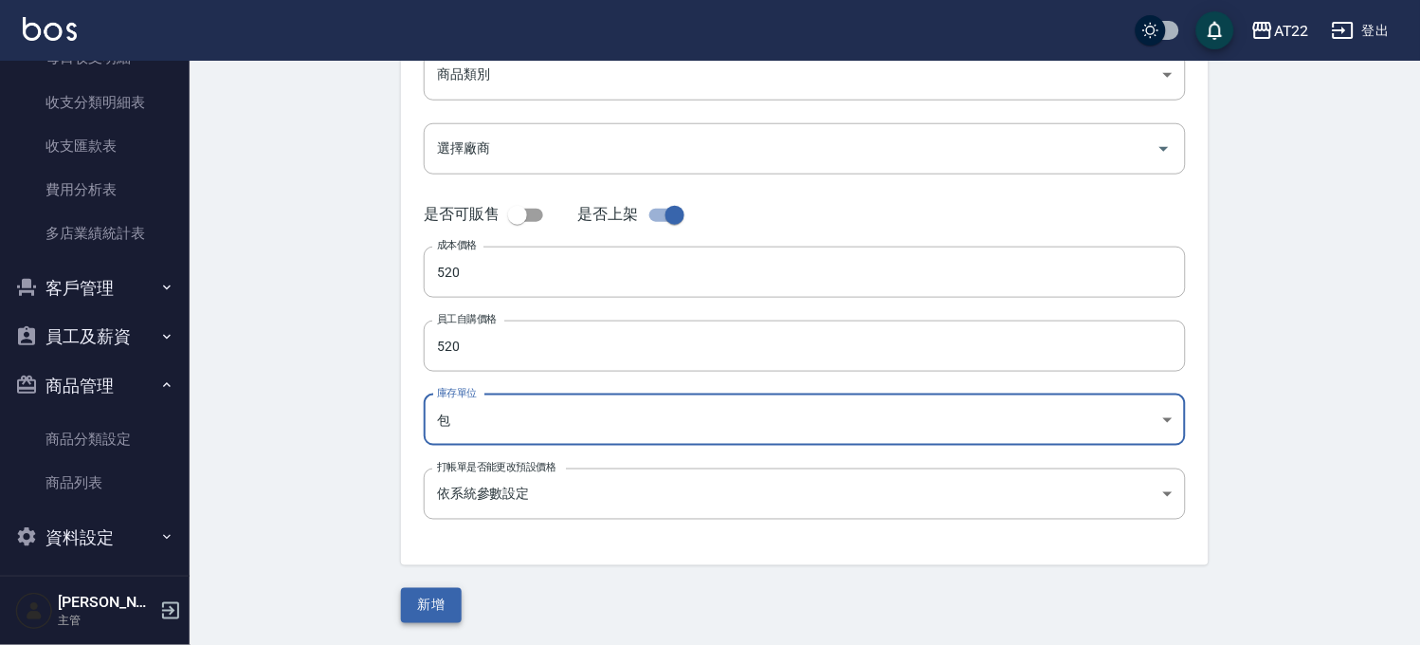
click at [424, 610] on button "新增" at bounding box center [431, 605] width 61 height 35
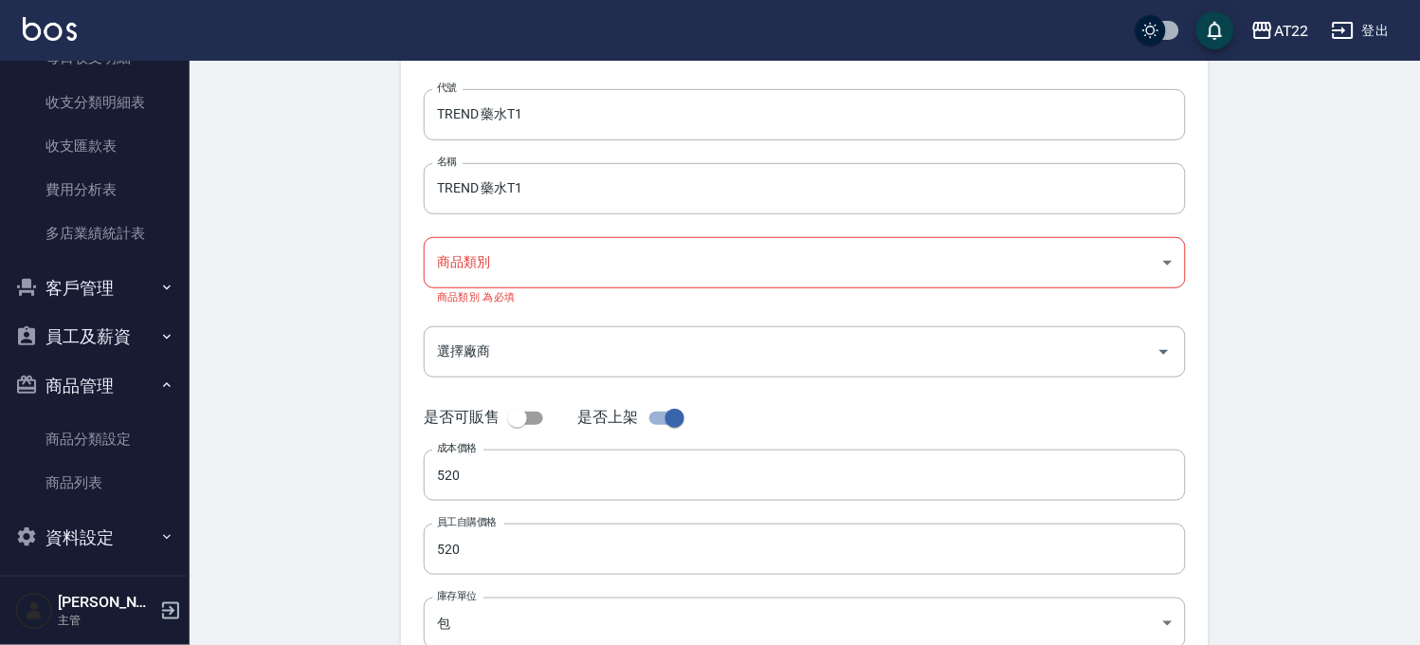
scroll to position [7, 0]
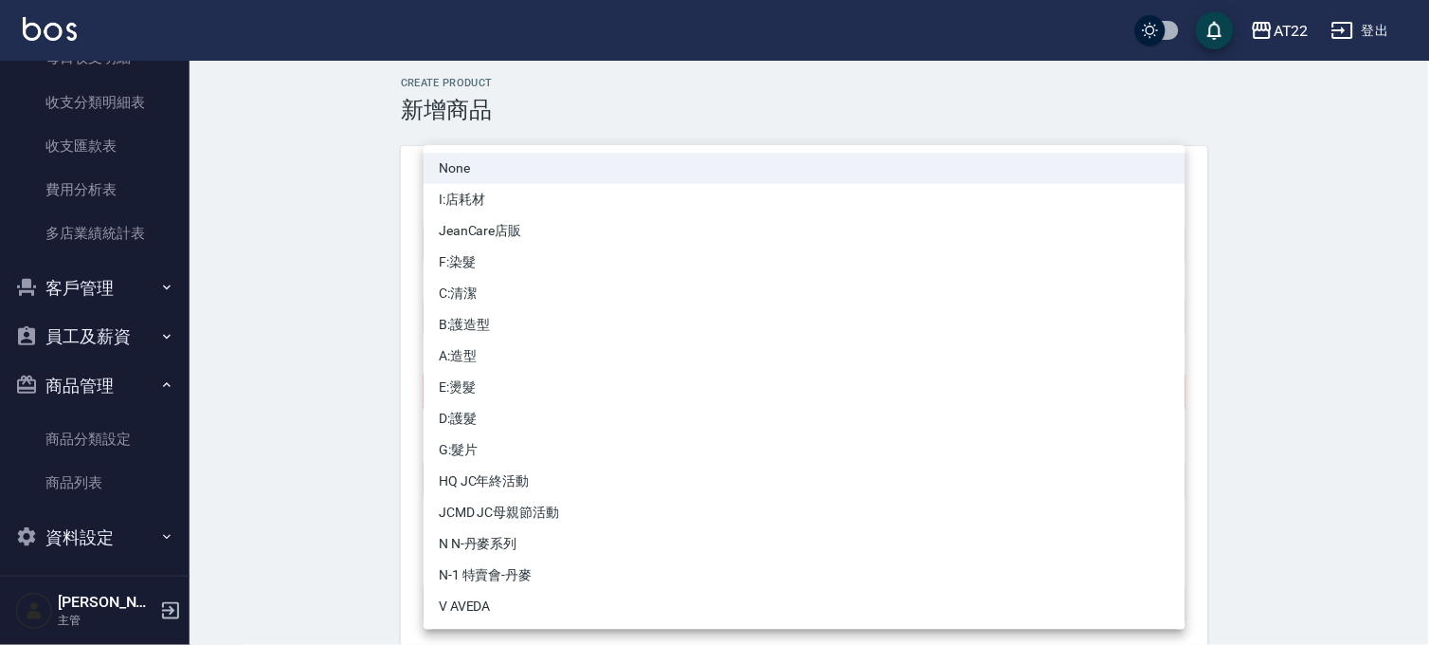
click at [502, 382] on body "AT22 登出 櫃檯作業 打帳單 帳單列表 掛單列表 現金收支登錄 材料自購登錄 每日結帳 現場電腦打卡 報表及分析 報表目錄 店家區間累計表 店家日報表 店…" at bounding box center [714, 485] width 1429 height 984
click at [504, 374] on li "E:燙髮" at bounding box center [805, 387] width 762 height 31
type input "29c98f66-edcc-457b-9b8c-50a601e7ee20"
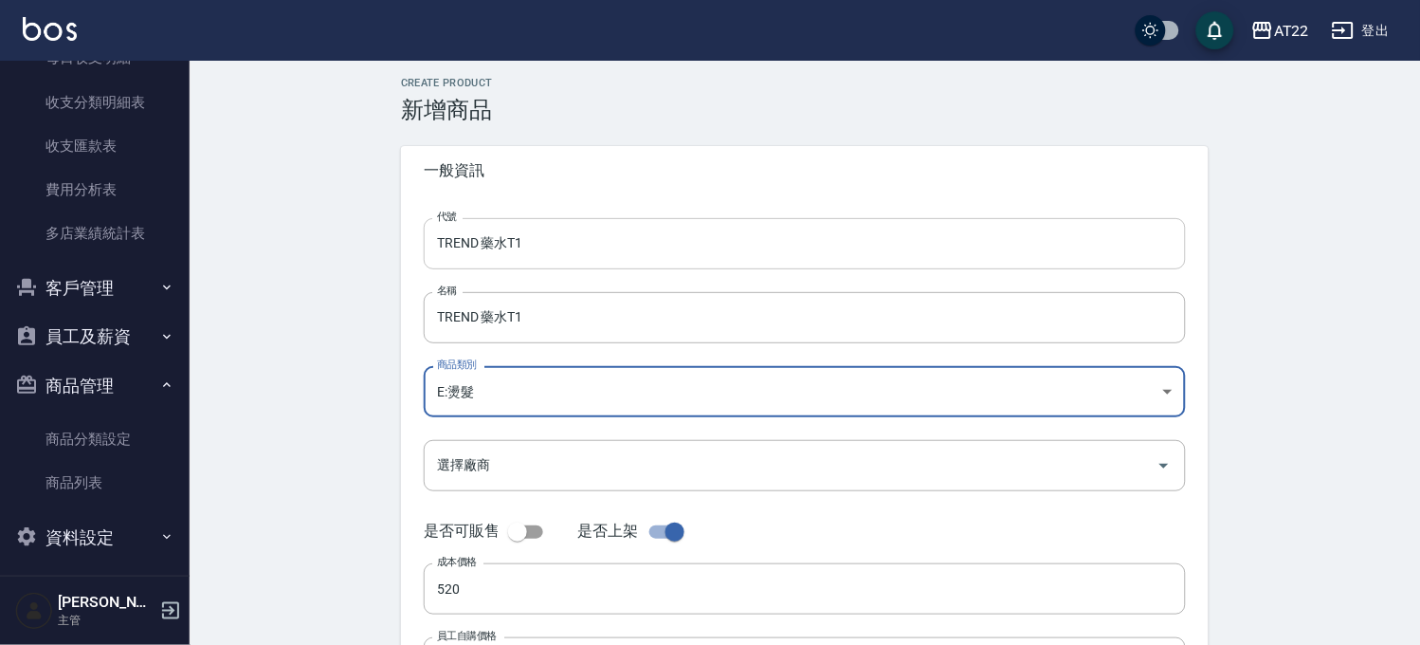
click at [505, 246] on input "TREND 藥水T1" at bounding box center [805, 243] width 762 height 51
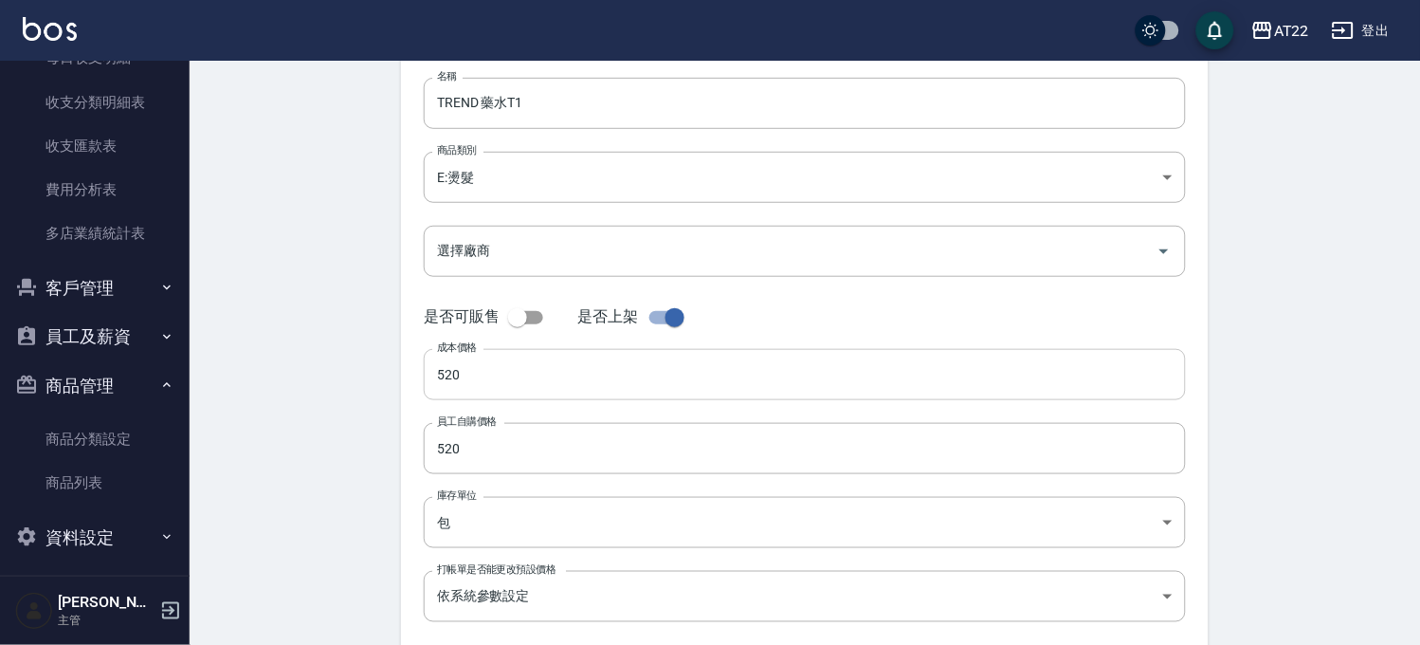
scroll to position [323, 0]
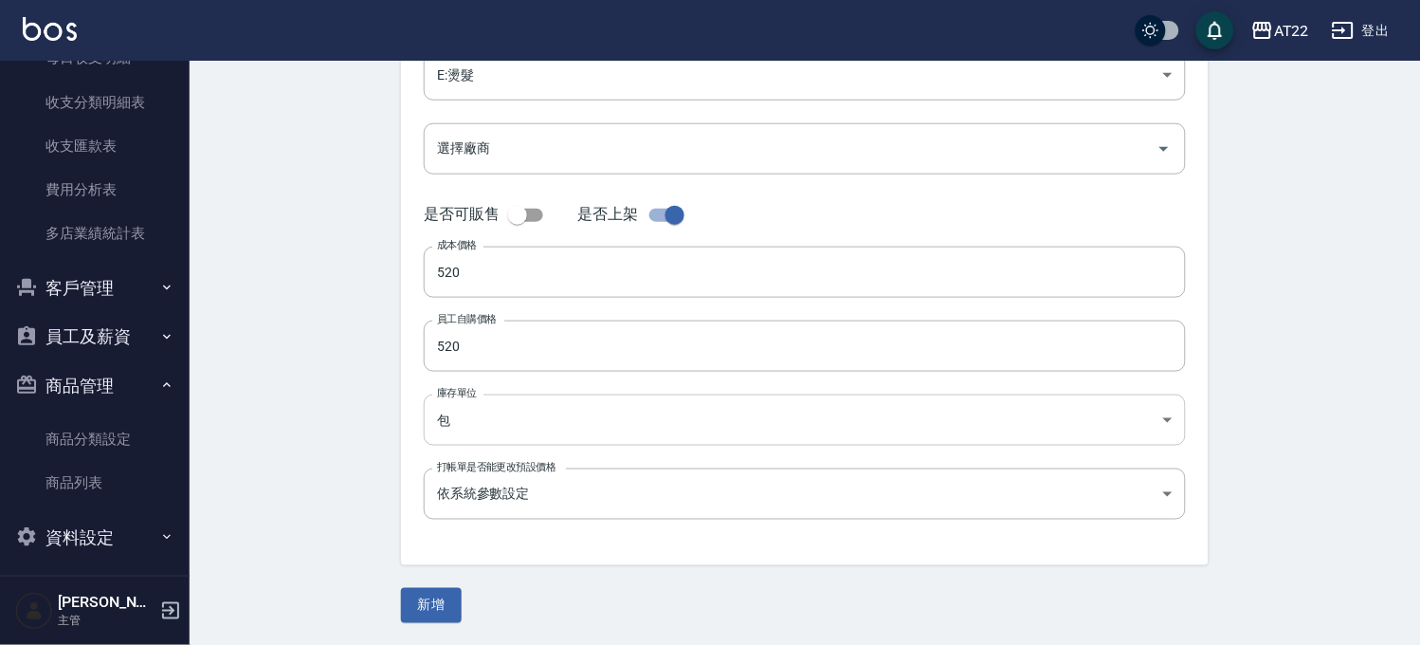
type input "T1"
click at [448, 610] on button "新增" at bounding box center [431, 605] width 61 height 35
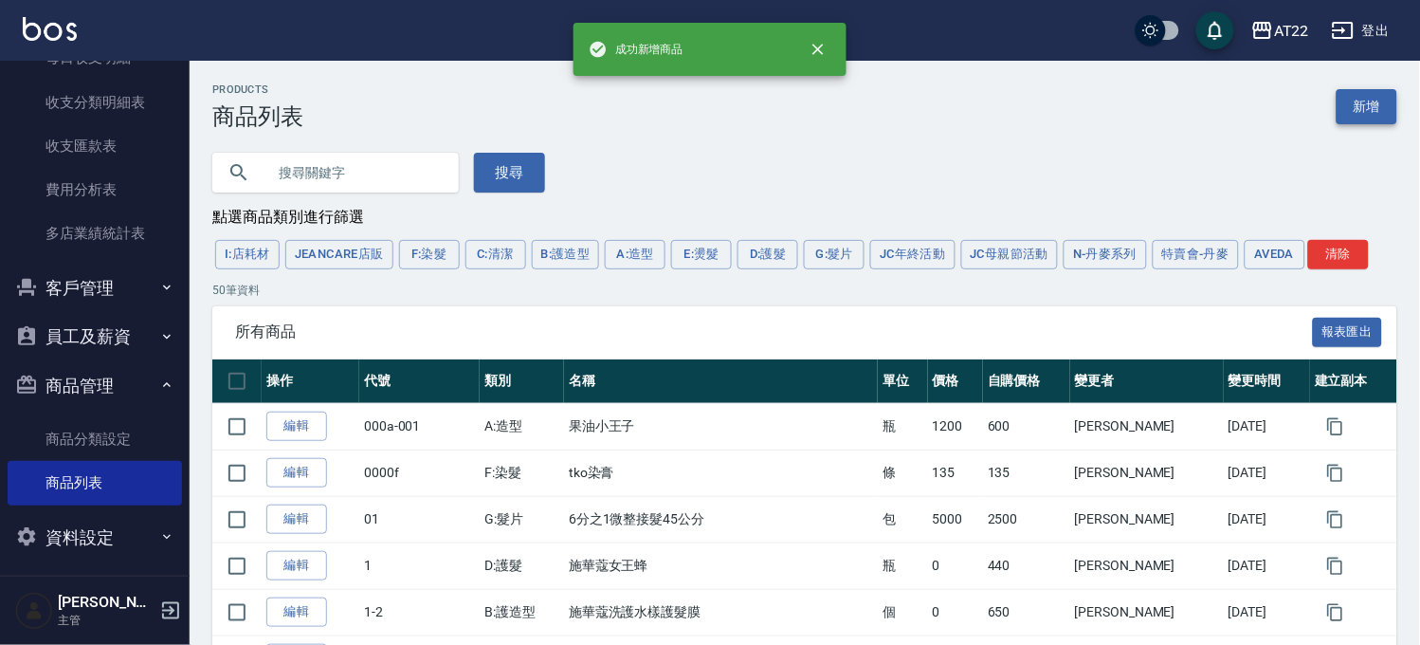
click at [1362, 91] on link "新增" at bounding box center [1367, 106] width 61 height 35
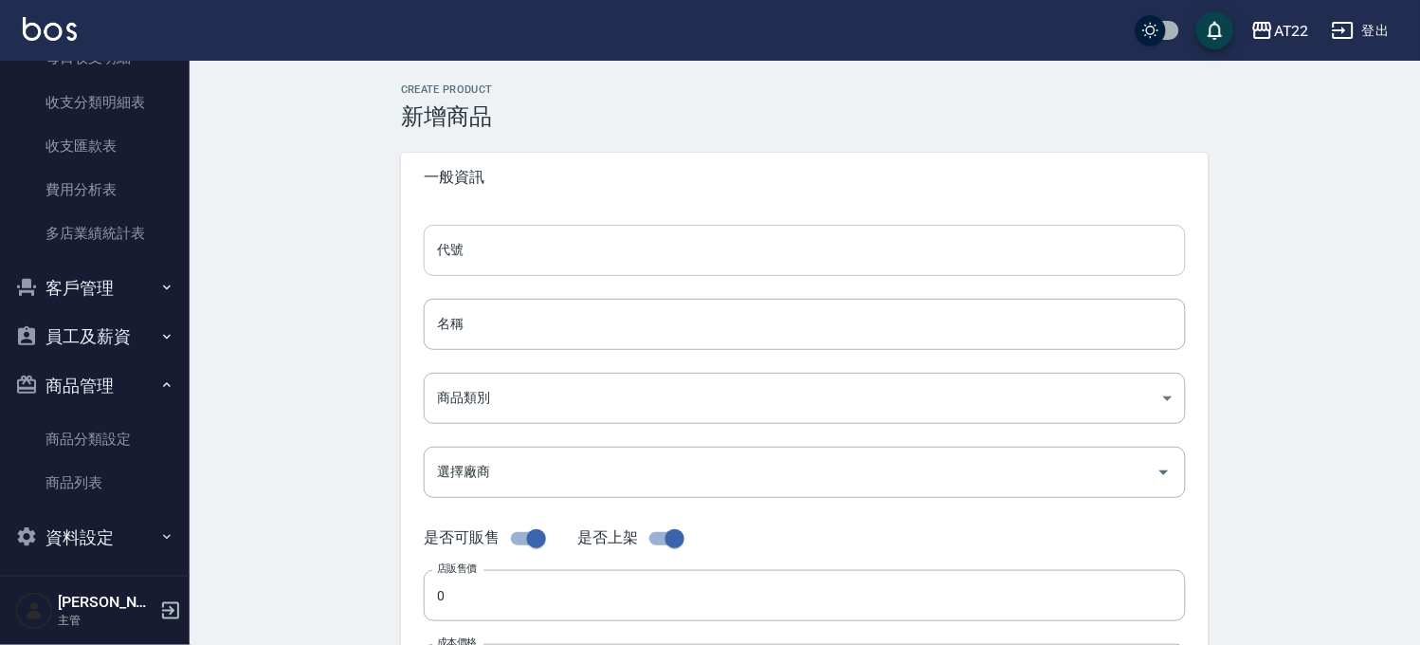
click at [639, 254] on input "代號" at bounding box center [805, 250] width 762 height 51
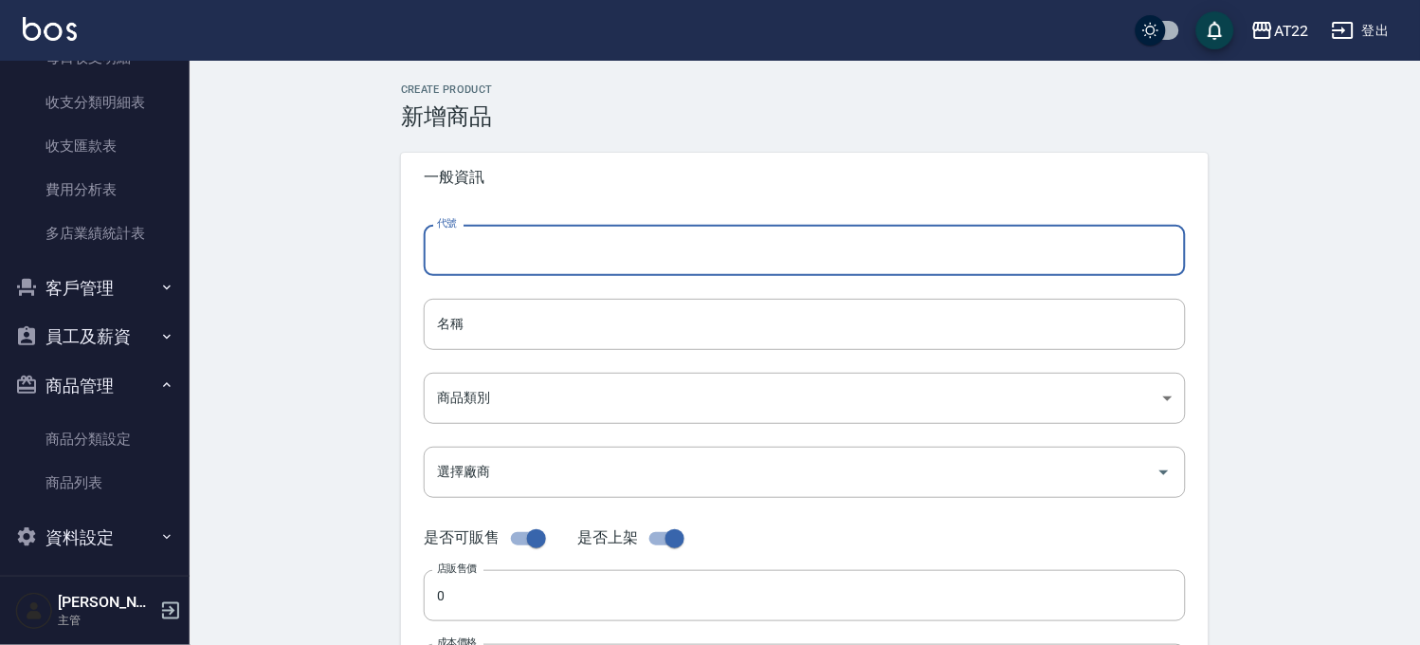
paste input "TREND 藥水T1"
type input "C1"
click at [555, 337] on input "名稱" at bounding box center [805, 324] width 762 height 51
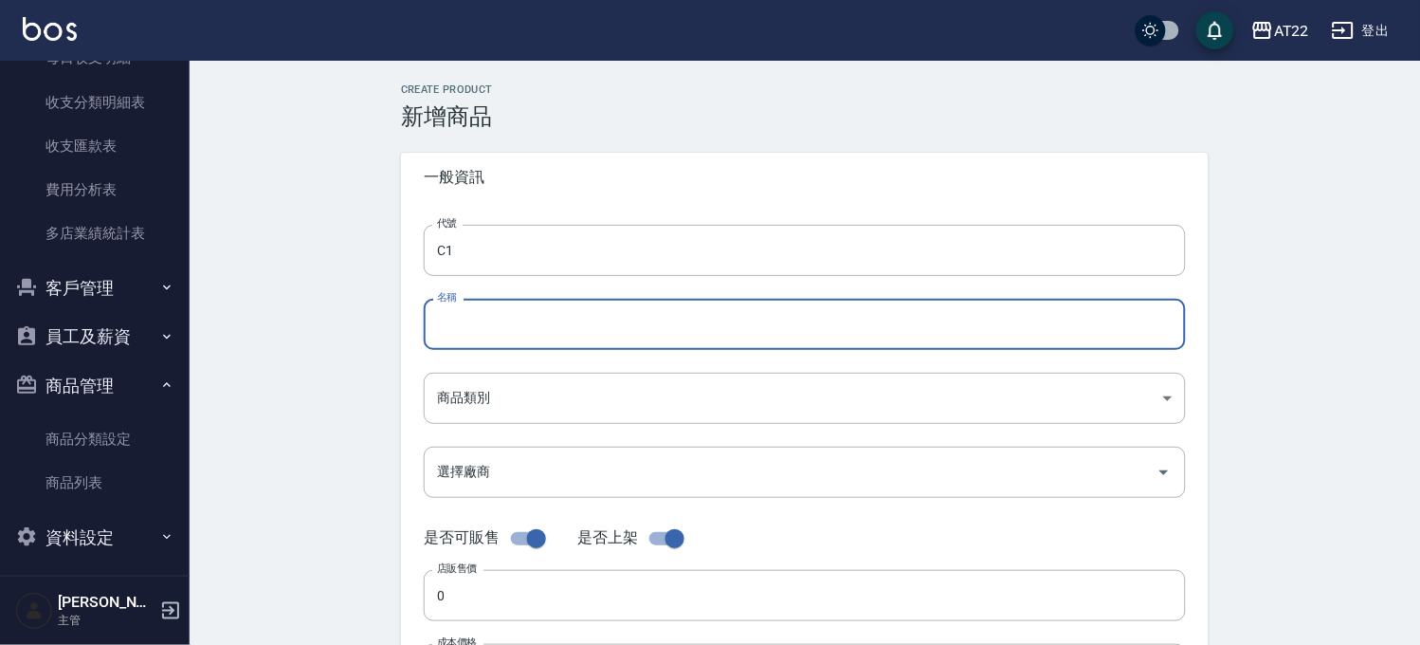
paste input "TREND 藥水T1"
type input "TREND 藥水C1"
click at [557, 410] on body "AT22 登出 櫃檯作業 打帳單 帳單列表 掛單列表 現金收支登錄 材料自購登錄 每日結帳 現場電腦打卡 報表及分析 報表目錄 店家區間累計表 店家日報表 店…" at bounding box center [710, 654] width 1420 height 1308
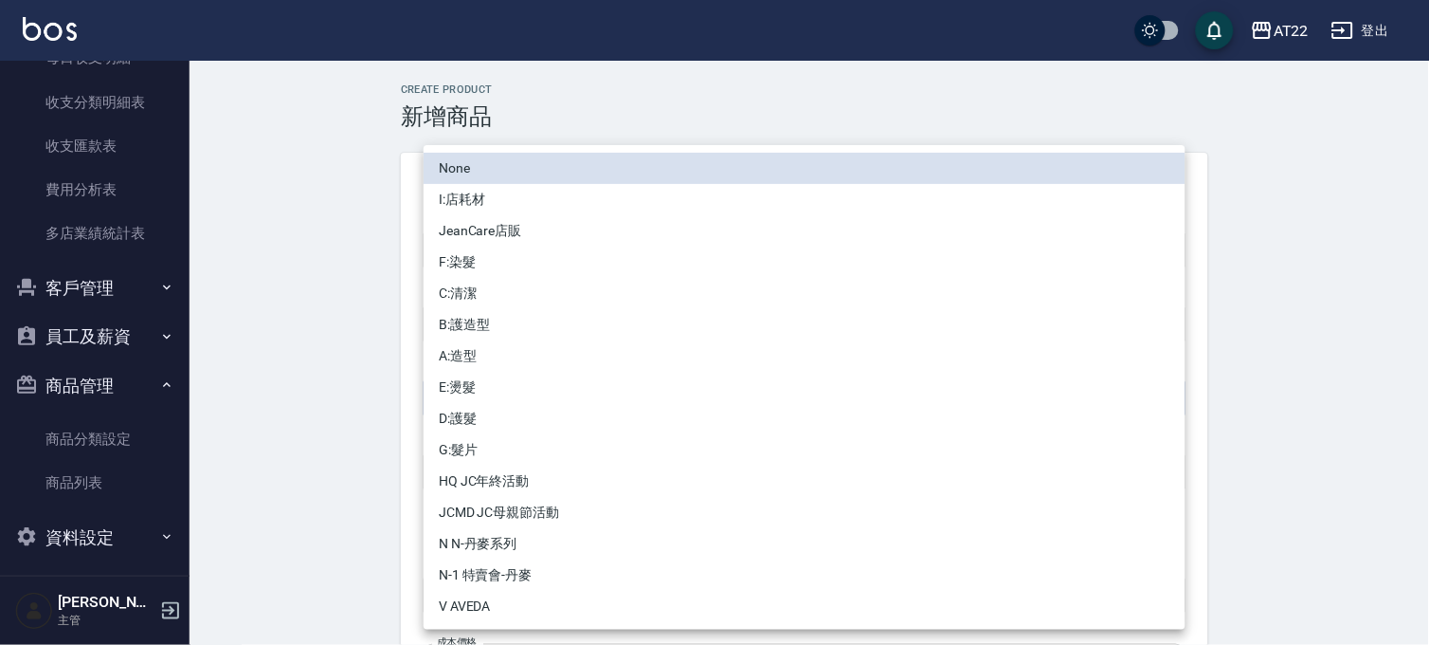
click at [557, 386] on li "E:燙髮" at bounding box center [805, 387] width 762 height 31
type input "29c98f66-edcc-457b-9b8c-50a601e7ee20"
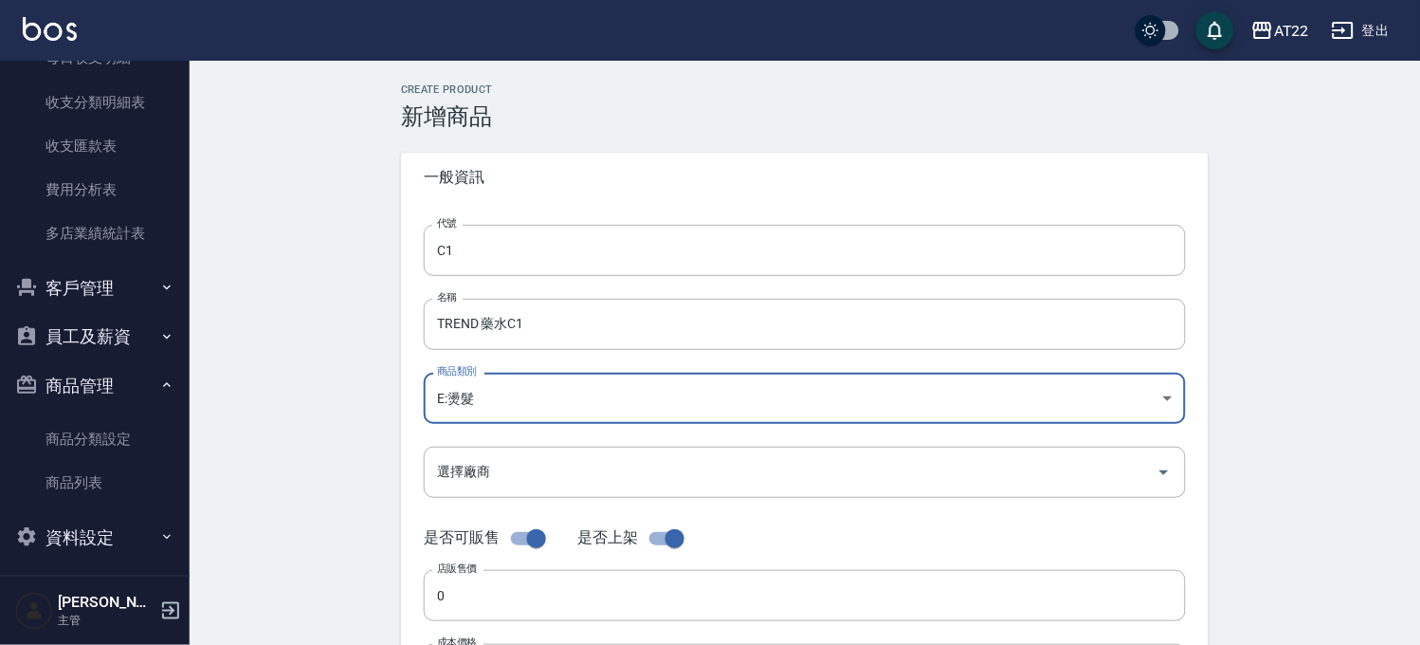
click at [546, 540] on input "checkbox" at bounding box center [536, 538] width 108 height 36
checkbox input "false"
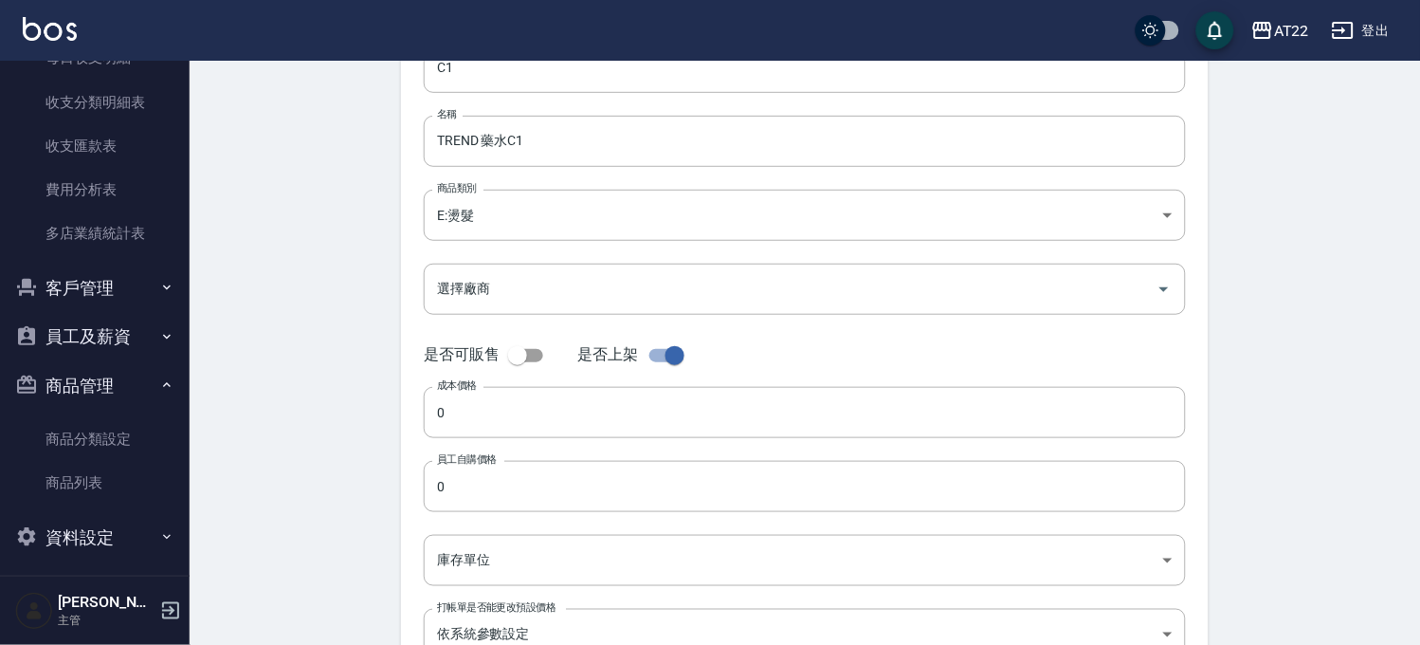
scroll to position [316, 0]
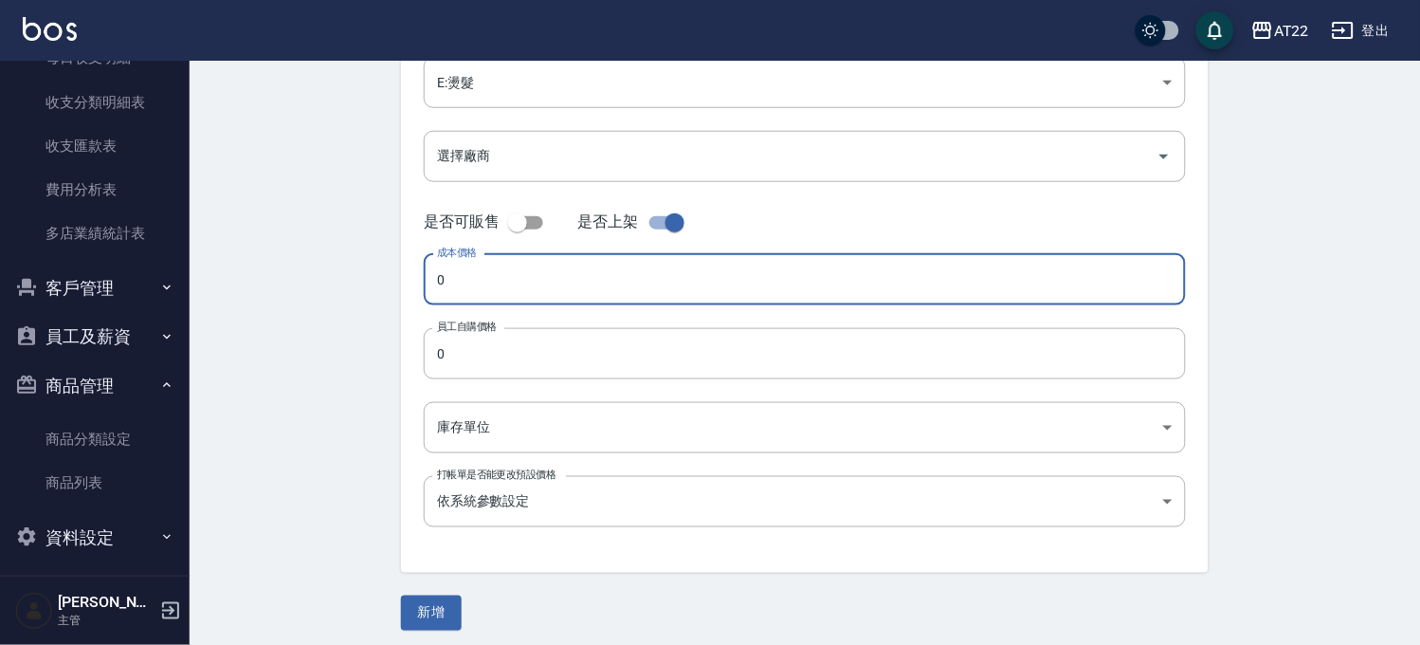
click at [506, 265] on input "0" at bounding box center [805, 279] width 762 height 51
type input "640"
click at [519, 364] on input "0" at bounding box center [805, 353] width 762 height 51
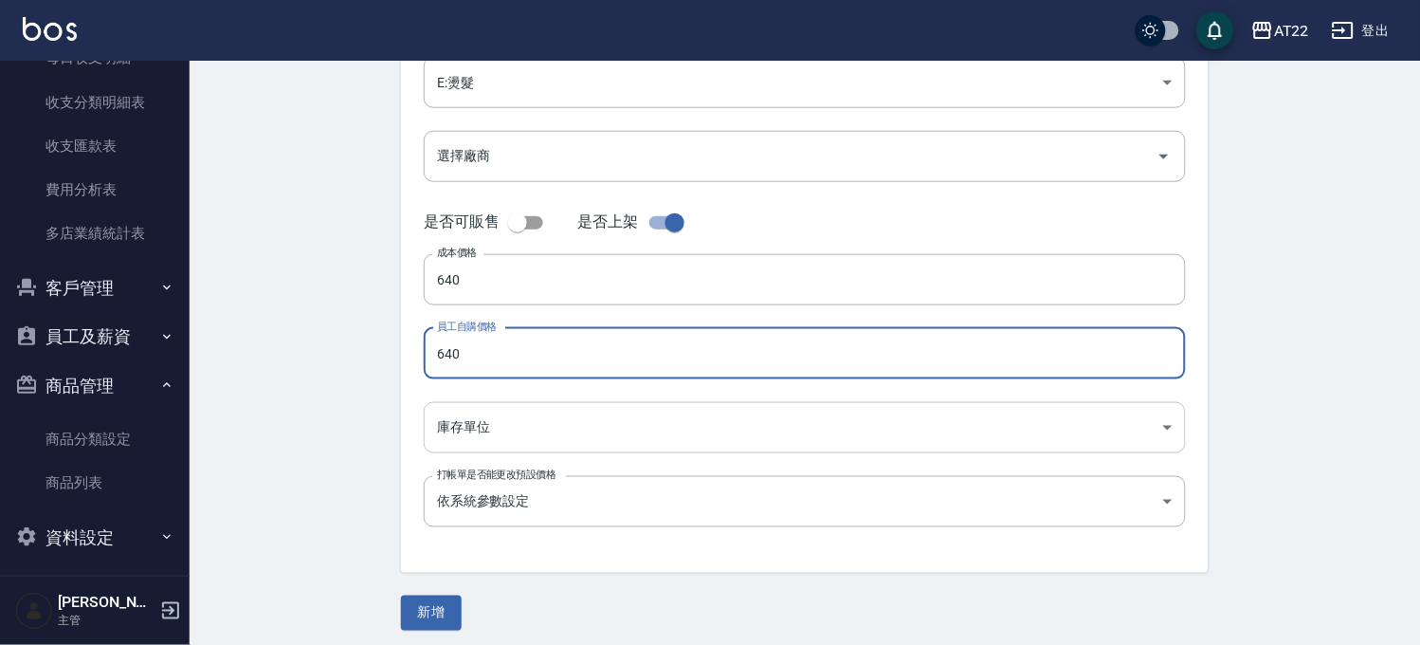
type input "640"
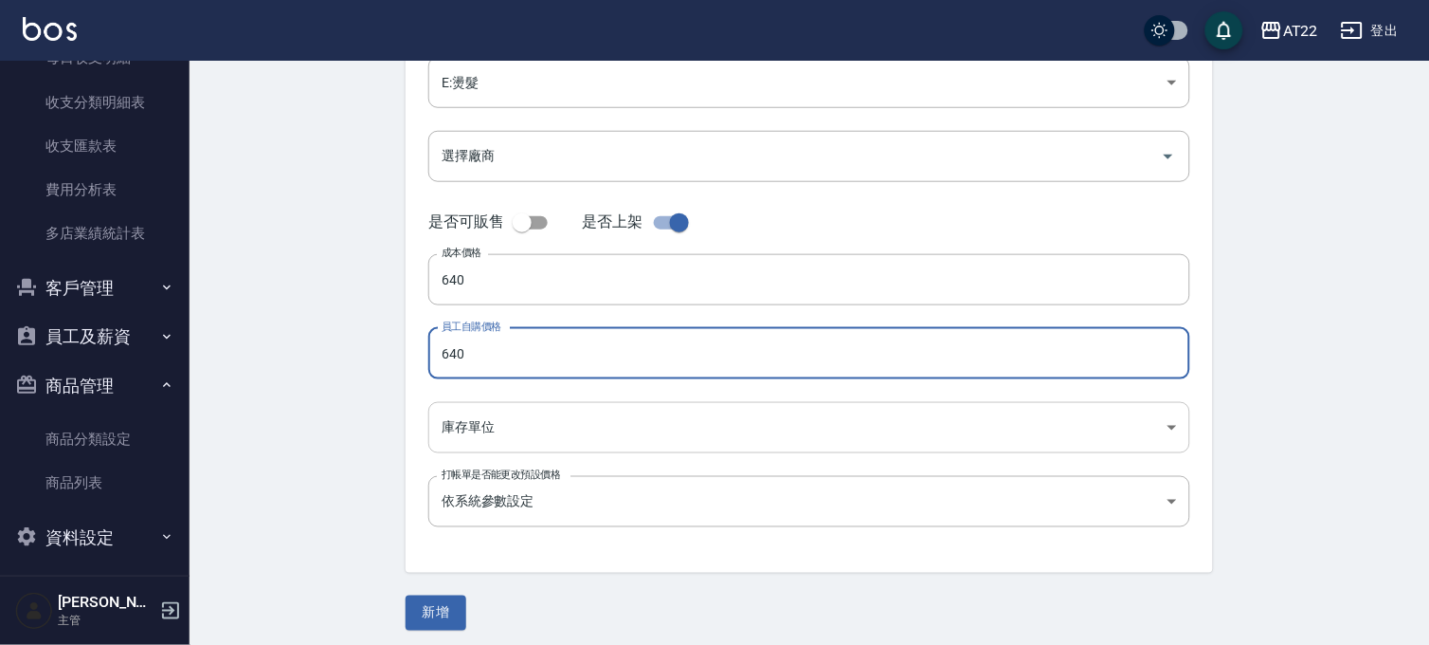
click at [551, 436] on body "AT22 登出 櫃檯作業 打帳單 帳單列表 掛單列表 現金收支登錄 材料自購登錄 每日結帳 現場電腦打卡 報表及分析 報表目錄 店家區間累計表 店家日報表 店…" at bounding box center [714, 168] width 1429 height 969
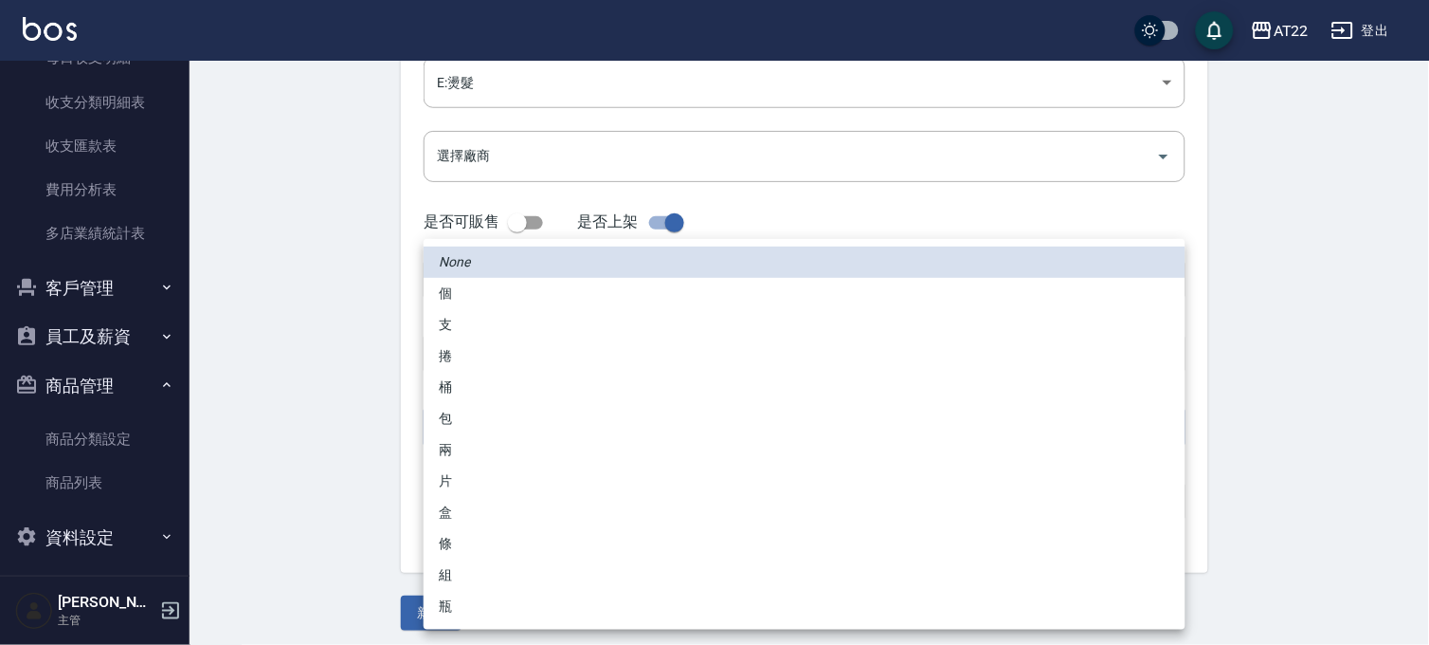
click at [496, 421] on li "包" at bounding box center [805, 418] width 762 height 31
type input "包"
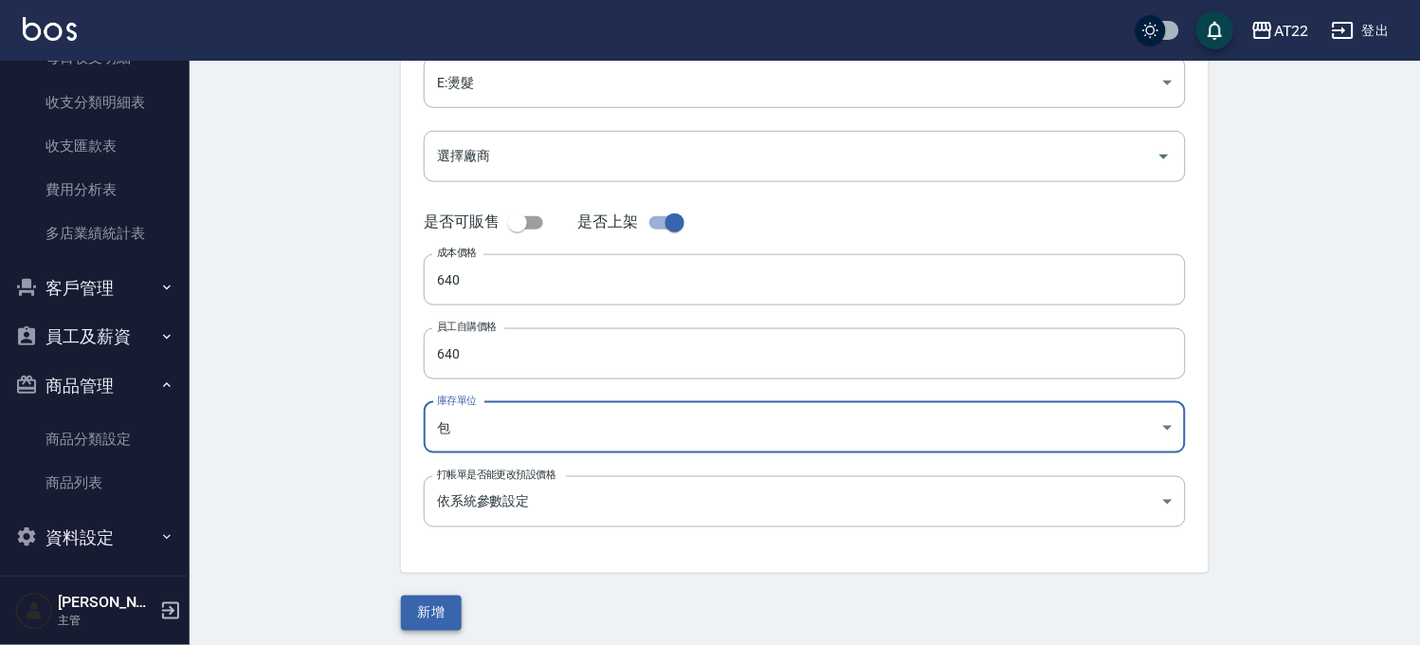
click at [439, 610] on button "新增" at bounding box center [431, 612] width 61 height 35
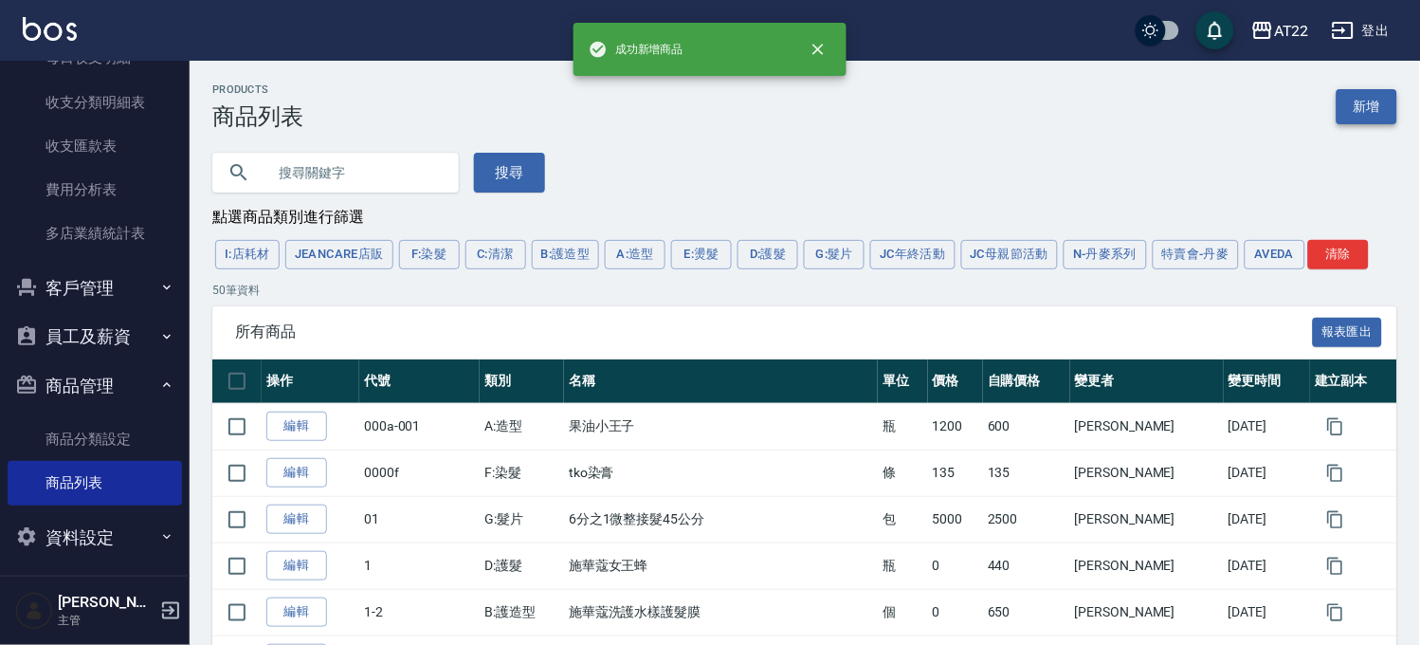
click at [1371, 89] on link "新增" at bounding box center [1367, 106] width 61 height 35
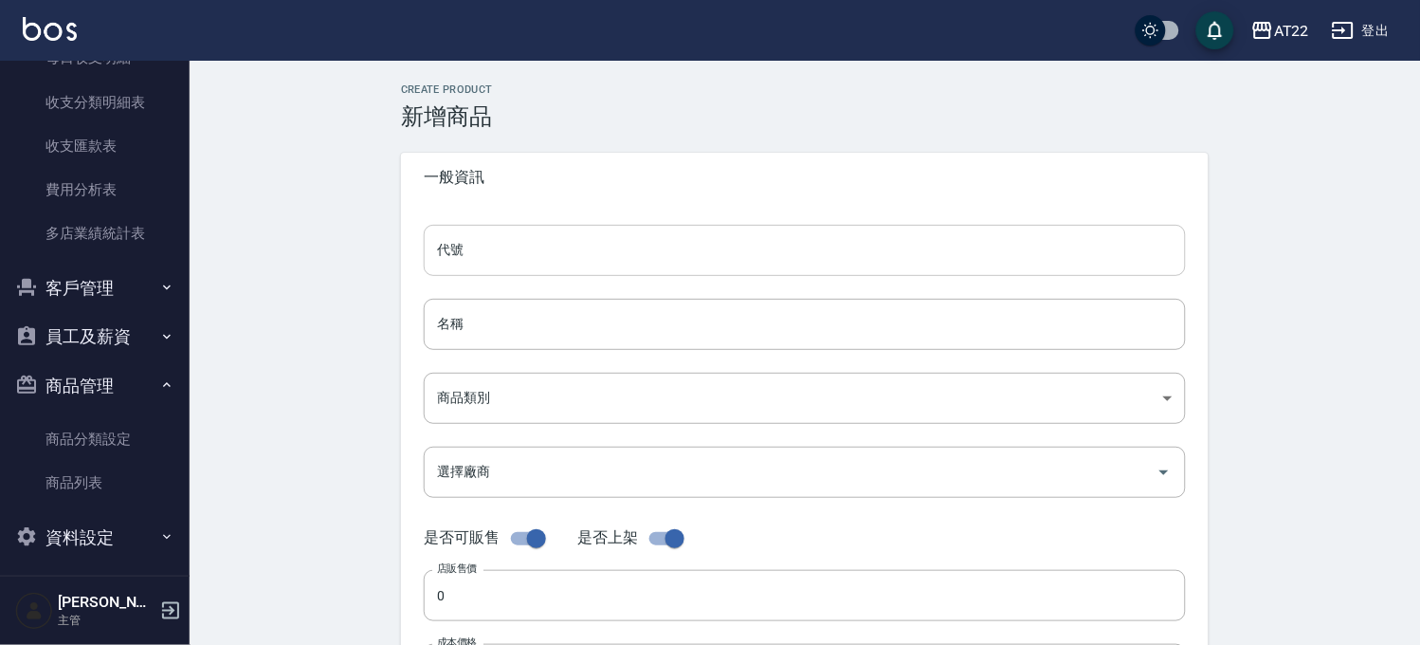
click at [576, 267] on input "代號" at bounding box center [805, 250] width 762 height 51
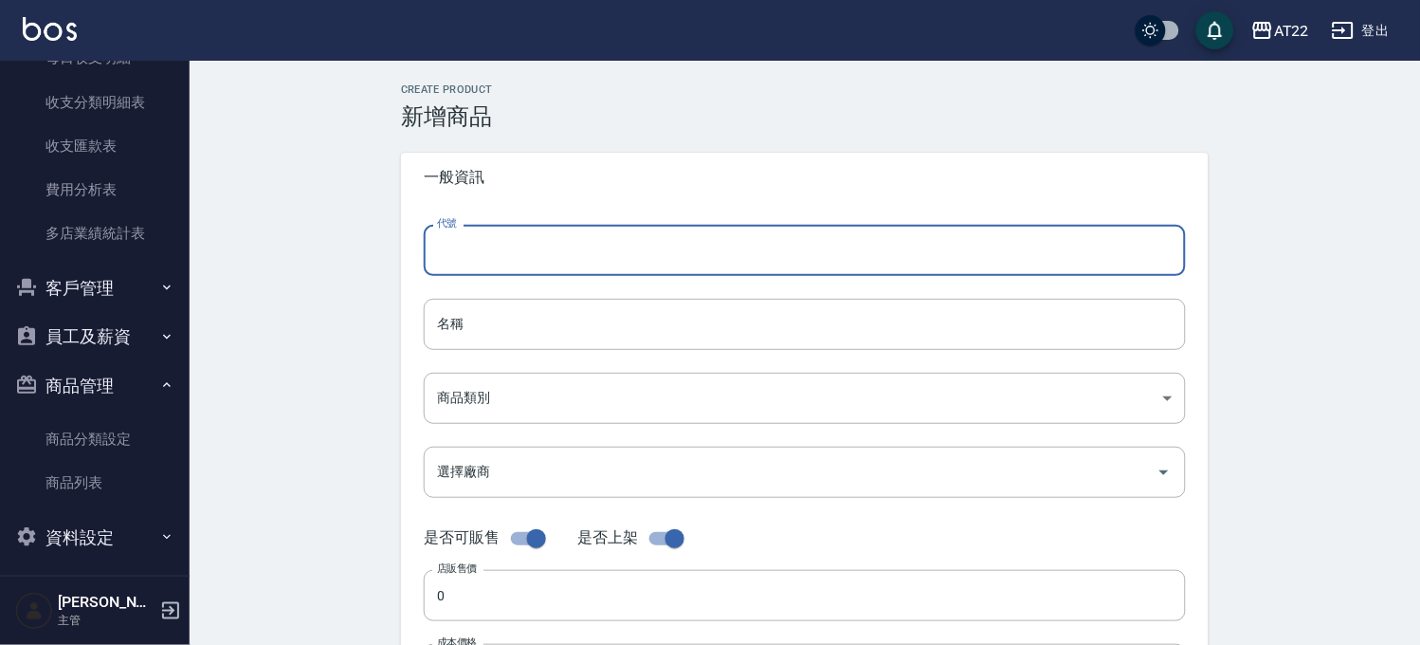
paste input "TREND 藥水T1"
type input "A1"
click at [508, 313] on input "名稱" at bounding box center [805, 324] width 762 height 51
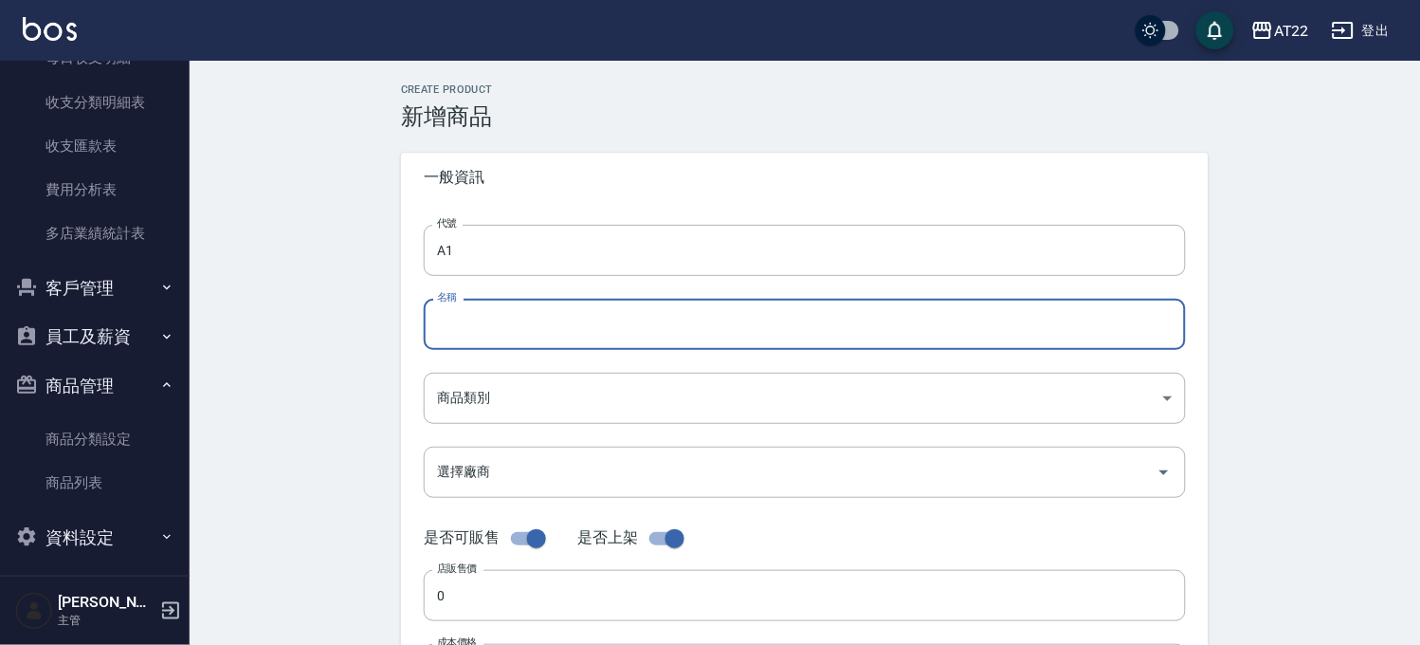
paste input "TREND 藥水T1"
click at [519, 322] on input "TREND 藥水T1" at bounding box center [805, 324] width 762 height 51
type input "TREND 藥水A1"
click at [513, 410] on body "AT22 登出 櫃檯作業 打帳單 帳單列表 掛單列表 現金收支登錄 材料自購登錄 每日結帳 現場電腦打卡 報表及分析 報表目錄 店家區間累計表 店家日報表 店…" at bounding box center [710, 654] width 1420 height 1308
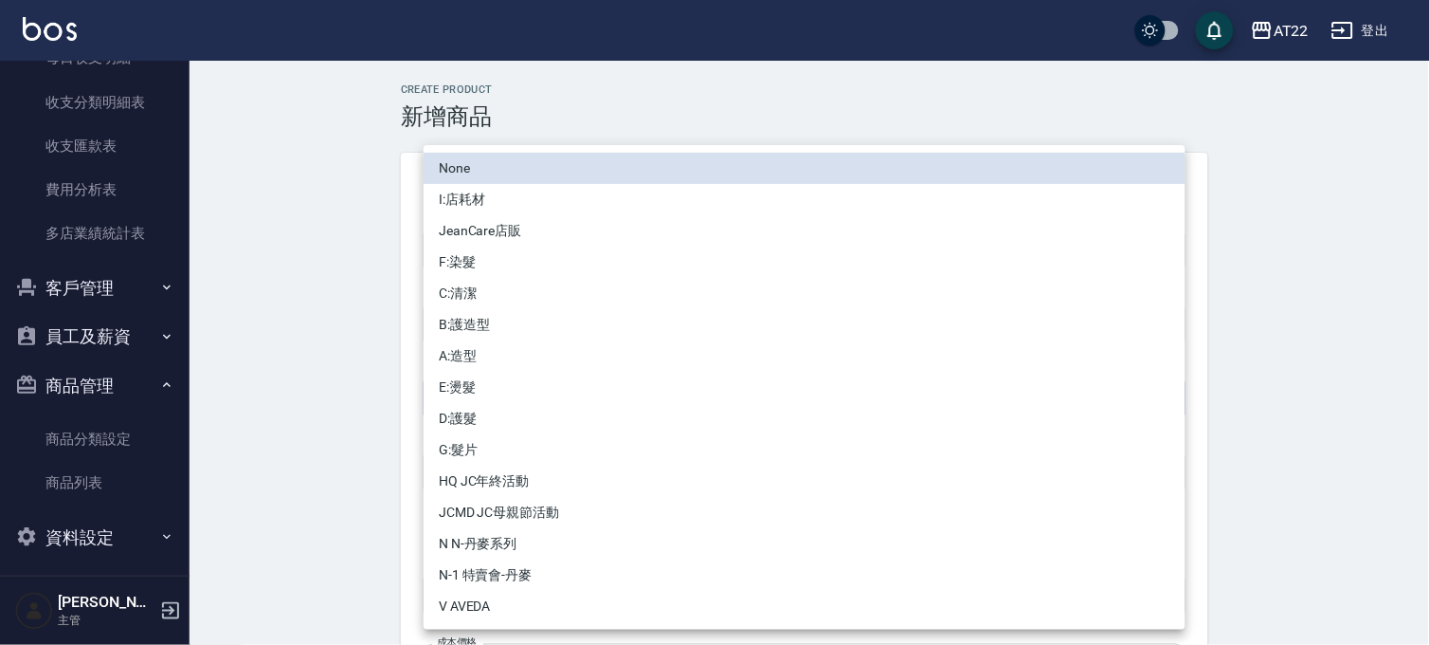
click at [495, 387] on li "E:燙髮" at bounding box center [805, 387] width 762 height 31
type input "29c98f66-edcc-457b-9b8c-50a601e7ee20"
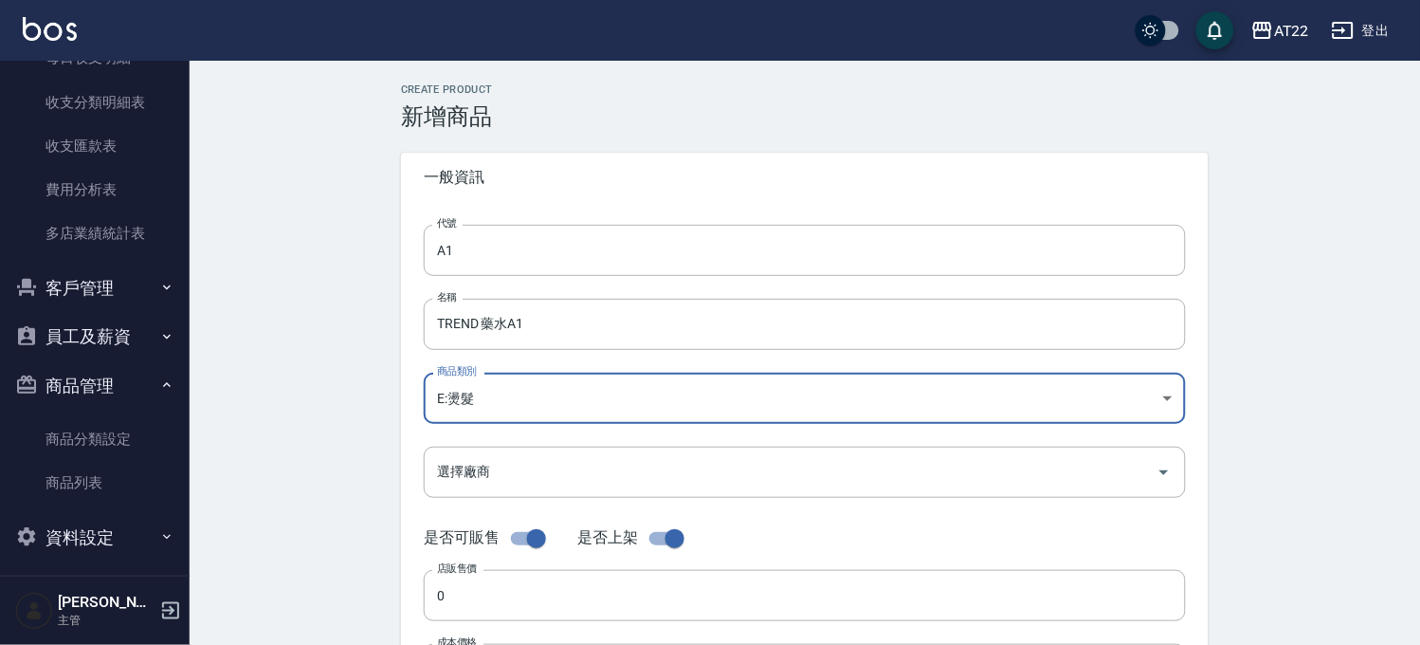
click at [523, 543] on input "checkbox" at bounding box center [536, 538] width 108 height 36
checkbox input "false"
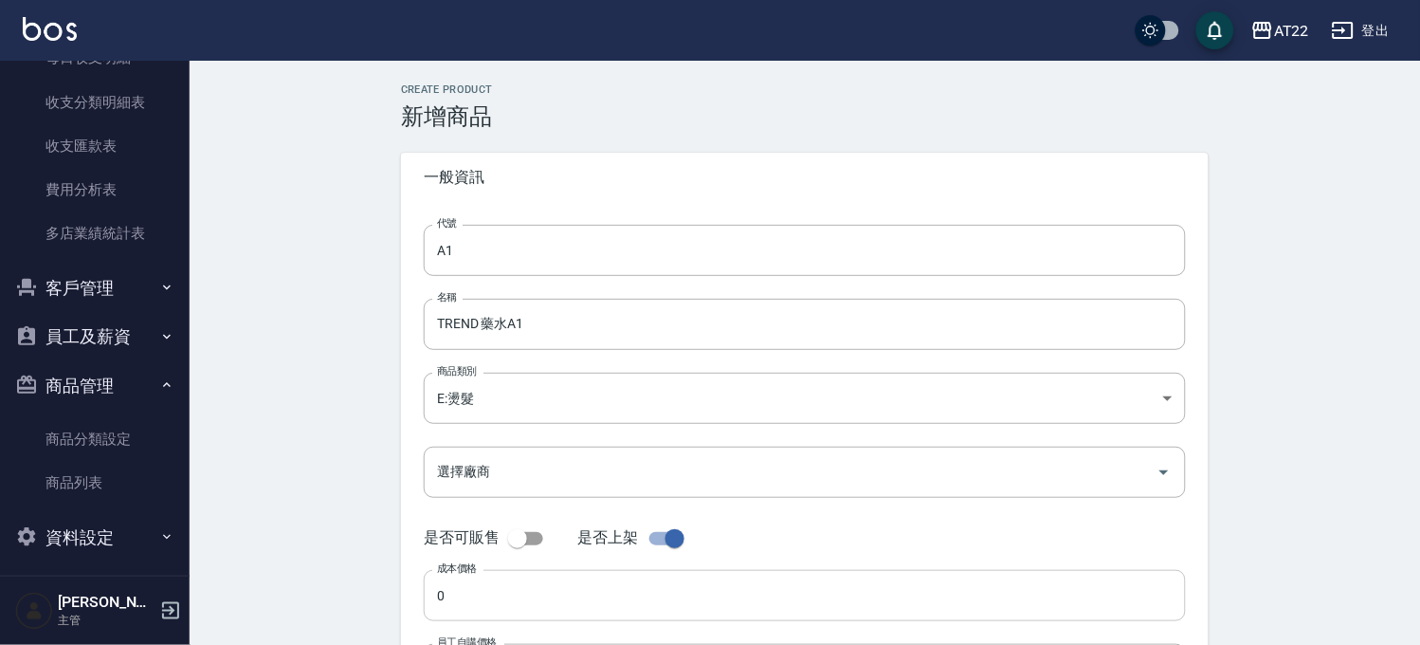
click at [499, 595] on input "0" at bounding box center [805, 595] width 762 height 51
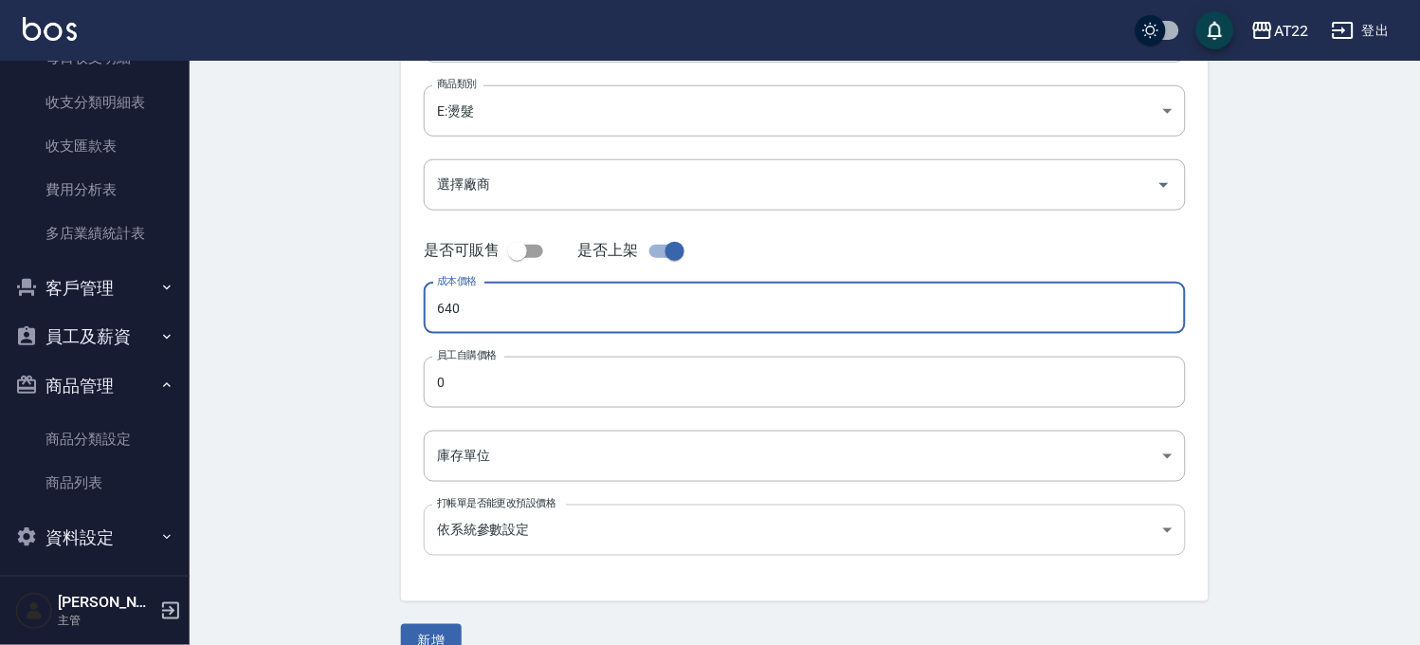
scroll to position [316, 0]
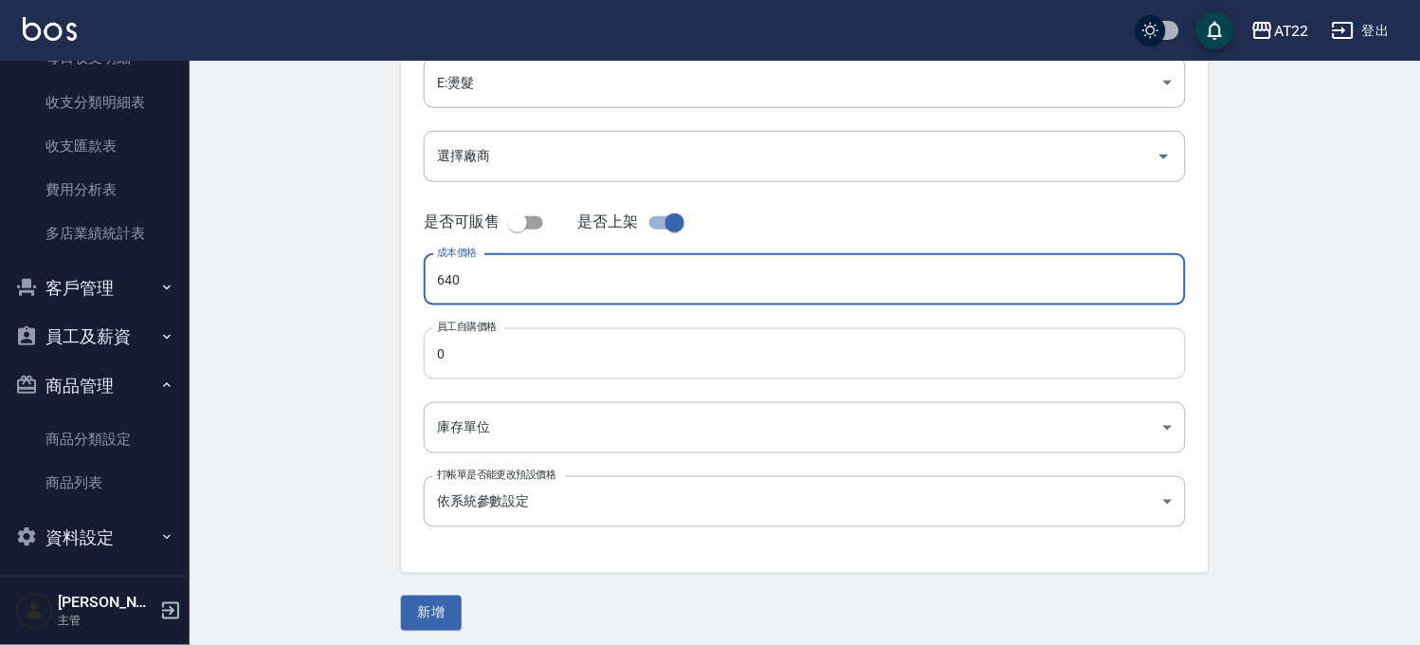
type input "640"
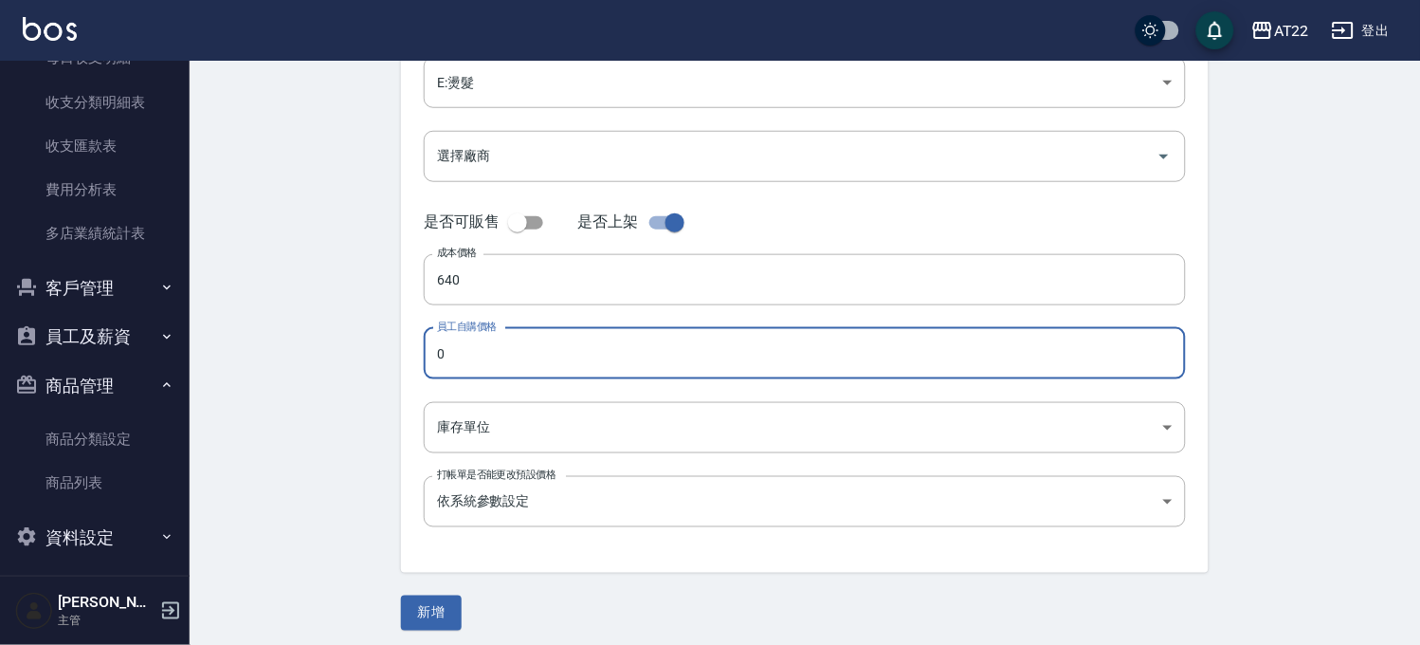
click at [491, 352] on input "0" at bounding box center [805, 353] width 762 height 51
type input "640"
click at [477, 422] on body "AT22 登出 櫃檯作業 打帳單 帳單列表 掛單列表 現金收支登錄 材料自購登錄 每日結帳 現場電腦打卡 報表及分析 報表目錄 店家區間累計表 店家日報表 店…" at bounding box center [710, 168] width 1420 height 969
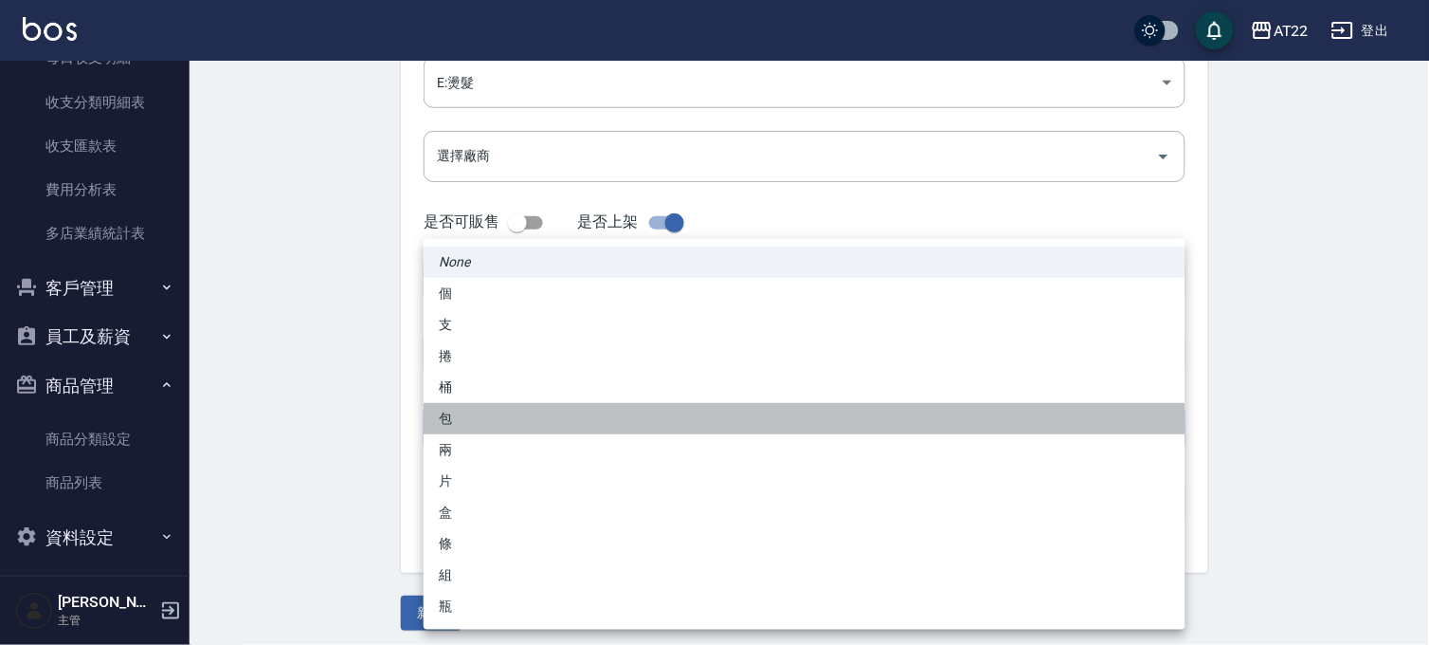
click at [482, 409] on li "包" at bounding box center [805, 418] width 762 height 31
type input "包"
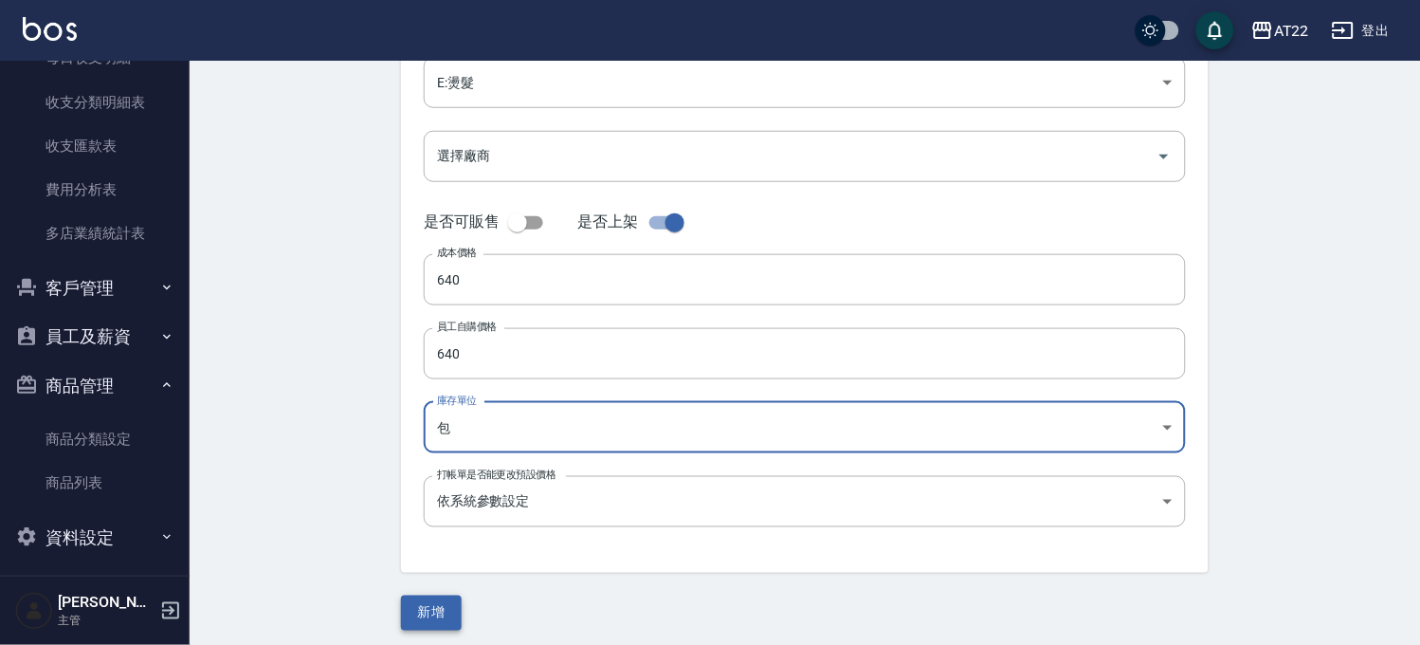
click at [436, 614] on button "新增" at bounding box center [431, 612] width 61 height 35
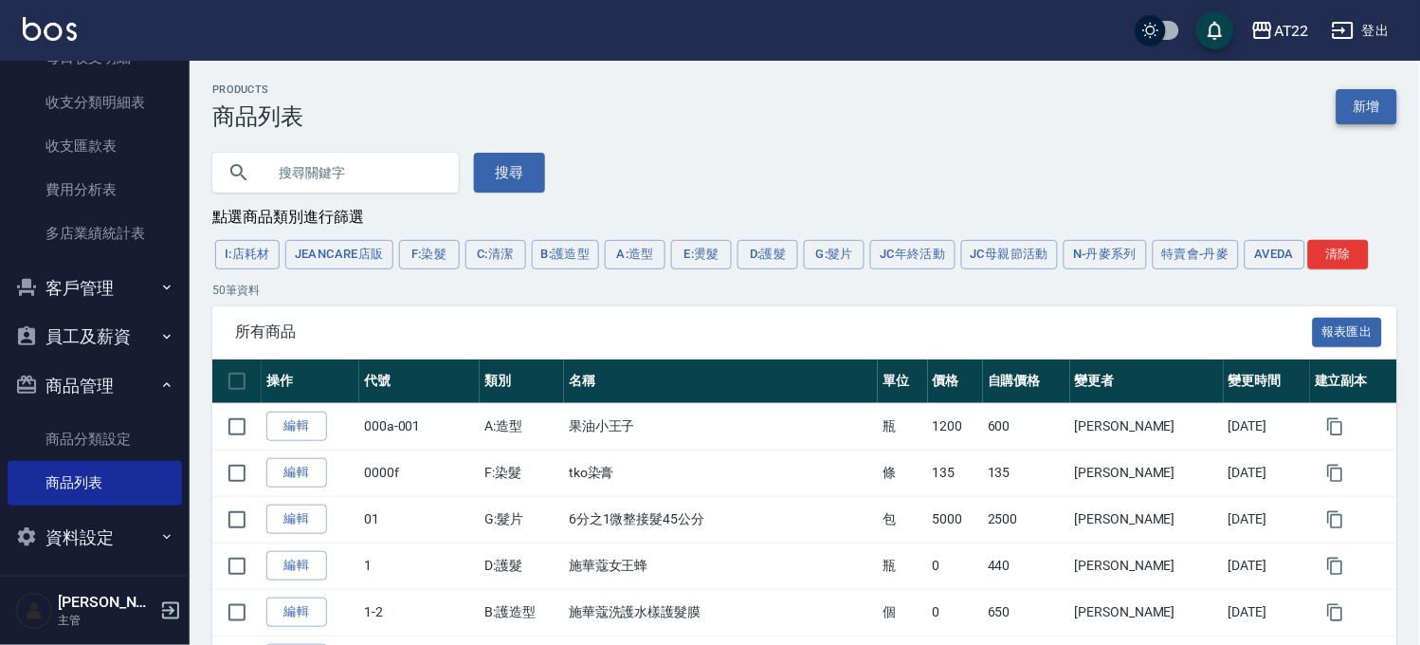
click at [1380, 112] on link "新增" at bounding box center [1367, 106] width 61 height 35
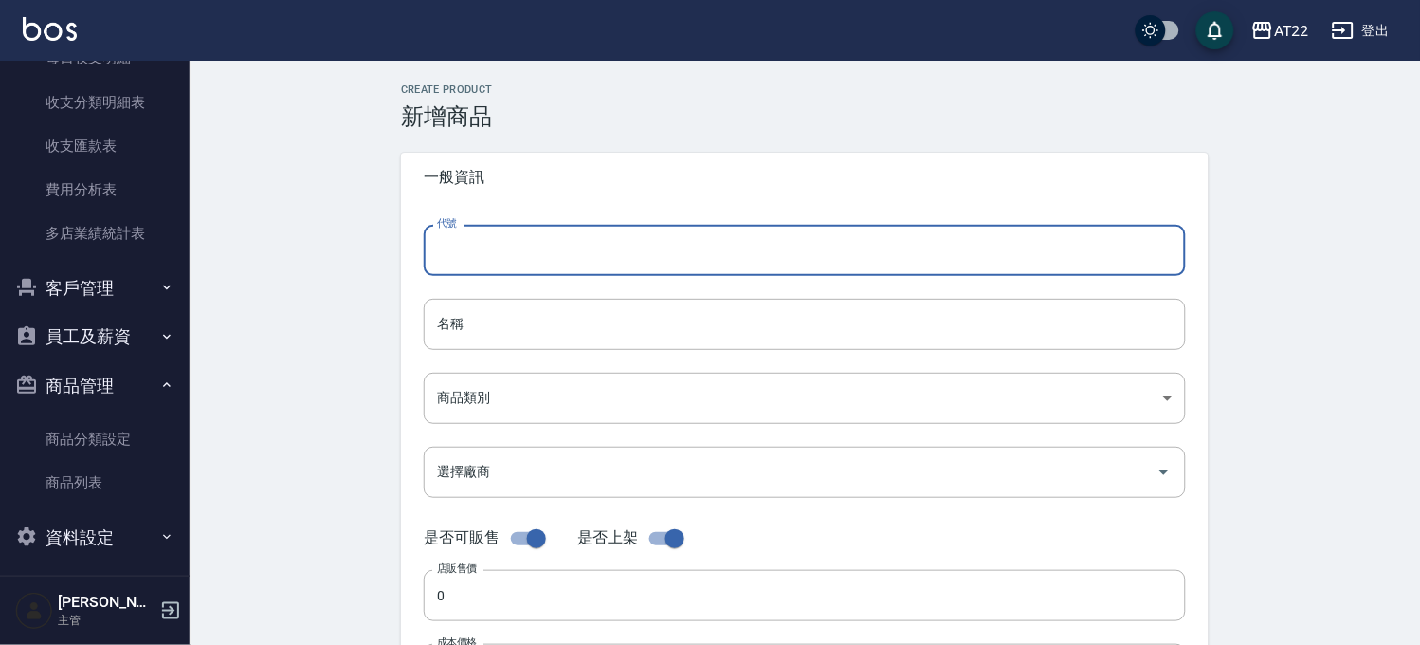
click at [466, 266] on input "代號" at bounding box center [805, 250] width 762 height 51
paste input "TREND 藥水T1"
type input "T"
type input "HW2"
click at [527, 324] on input "名稱" at bounding box center [805, 324] width 762 height 51
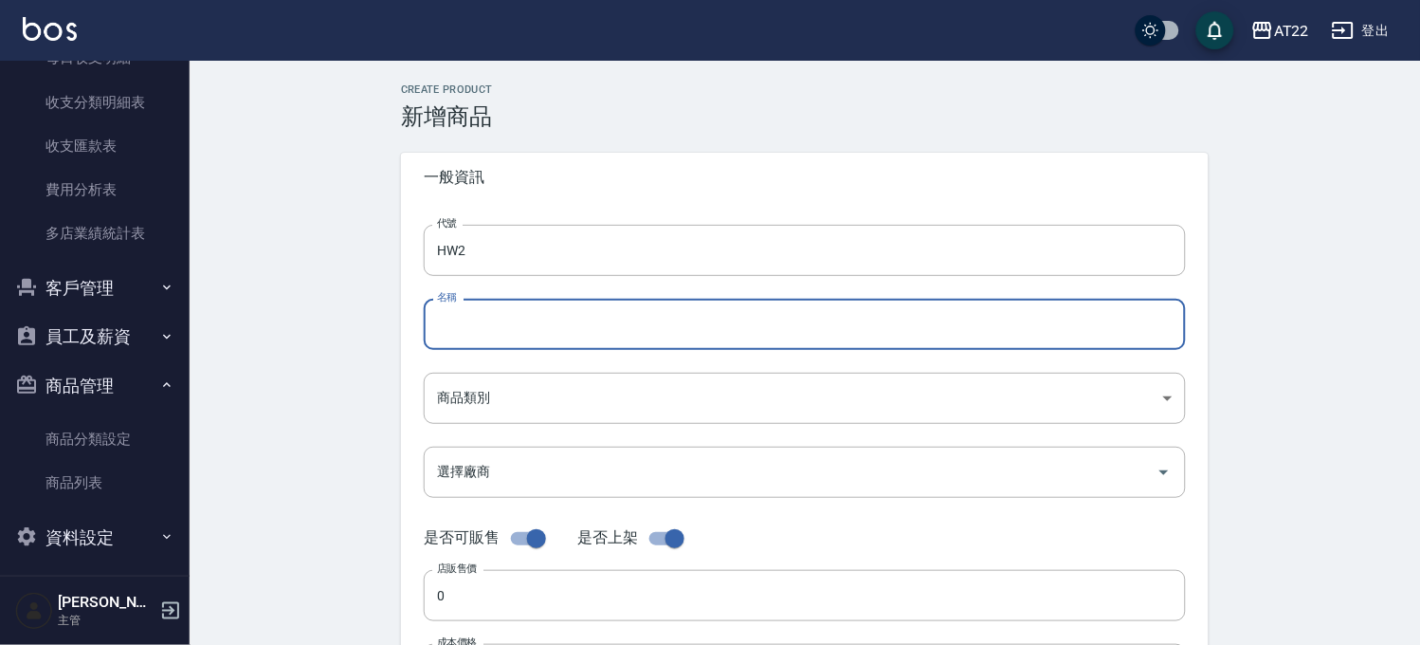
paste input "TREND 藥水T1"
type input "TREND 藥水HW2"
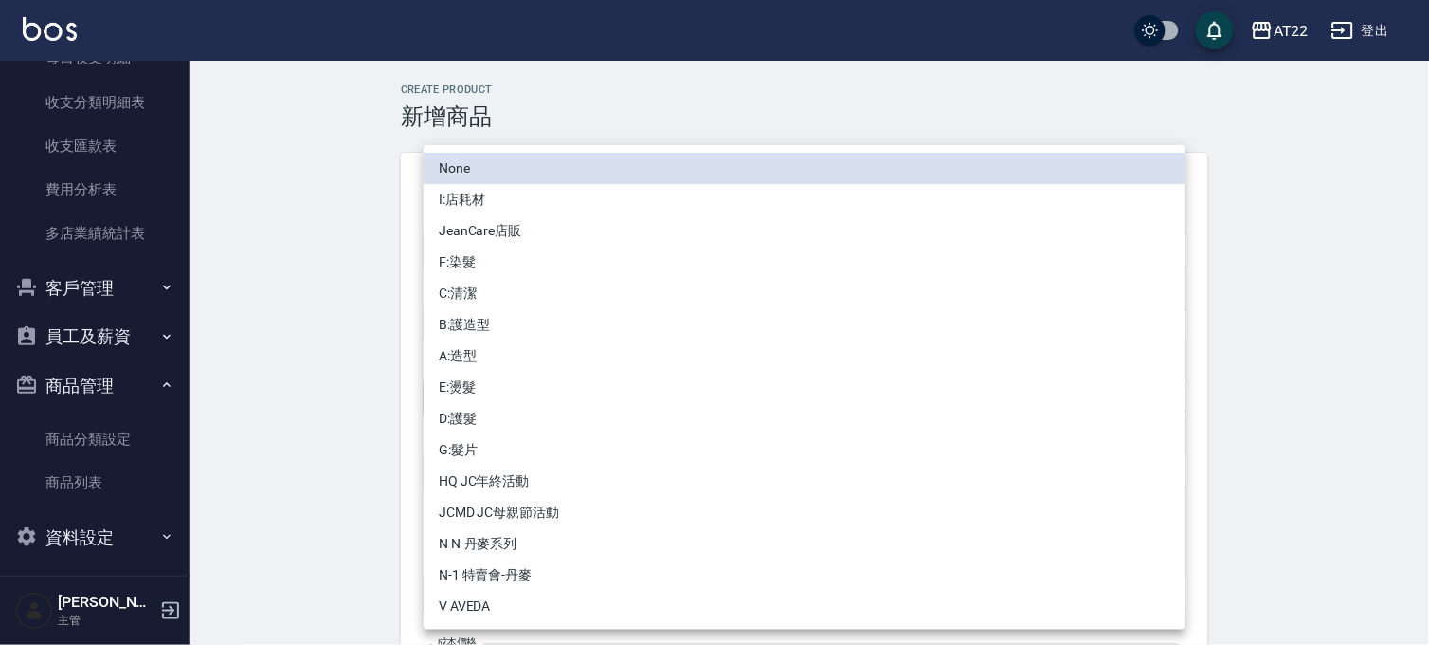
click at [518, 404] on body "AT22 登出 櫃檯作業 打帳單 帳單列表 掛單列表 現金收支登錄 材料自購登錄 每日結帳 現場電腦打卡 報表及分析 報表目錄 店家區間累計表 店家日報表 店…" at bounding box center [714, 654] width 1429 height 1308
click at [508, 384] on li "E:燙髮" at bounding box center [805, 387] width 762 height 31
type input "29c98f66-edcc-457b-9b8c-50a601e7ee20"
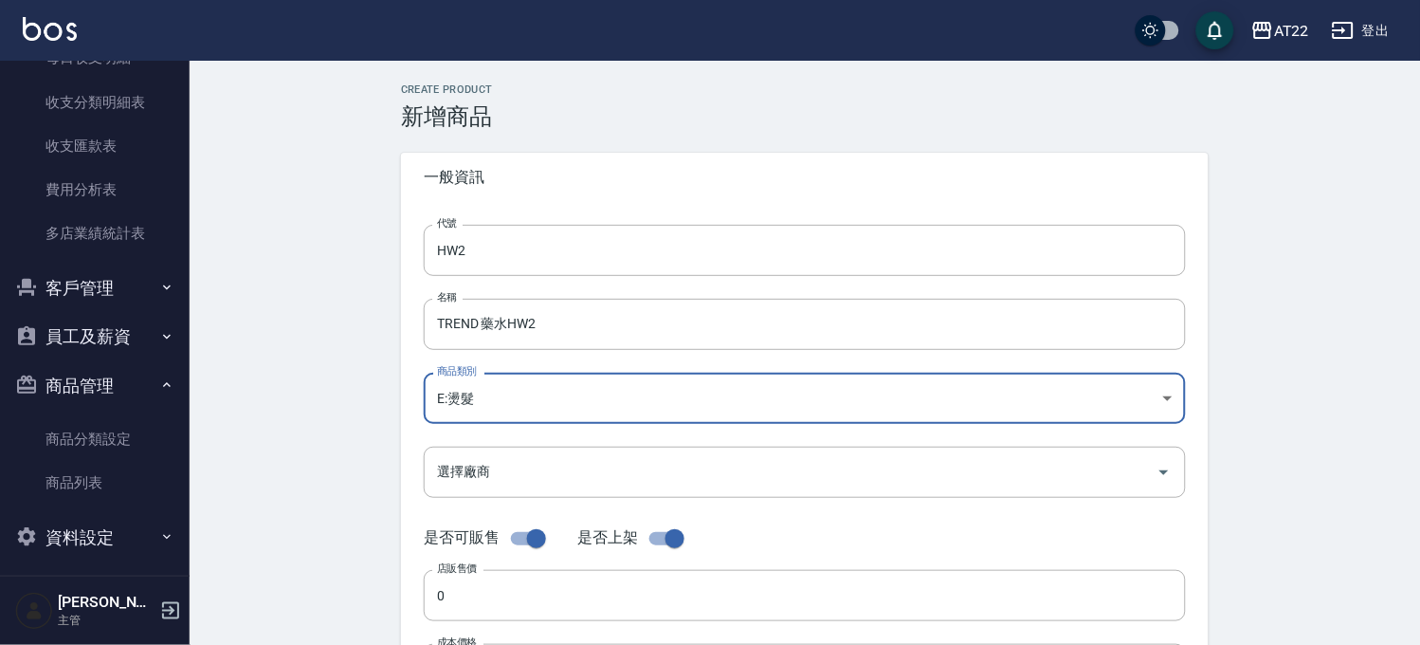
click at [537, 532] on input "checkbox" at bounding box center [536, 538] width 108 height 36
checkbox input "false"
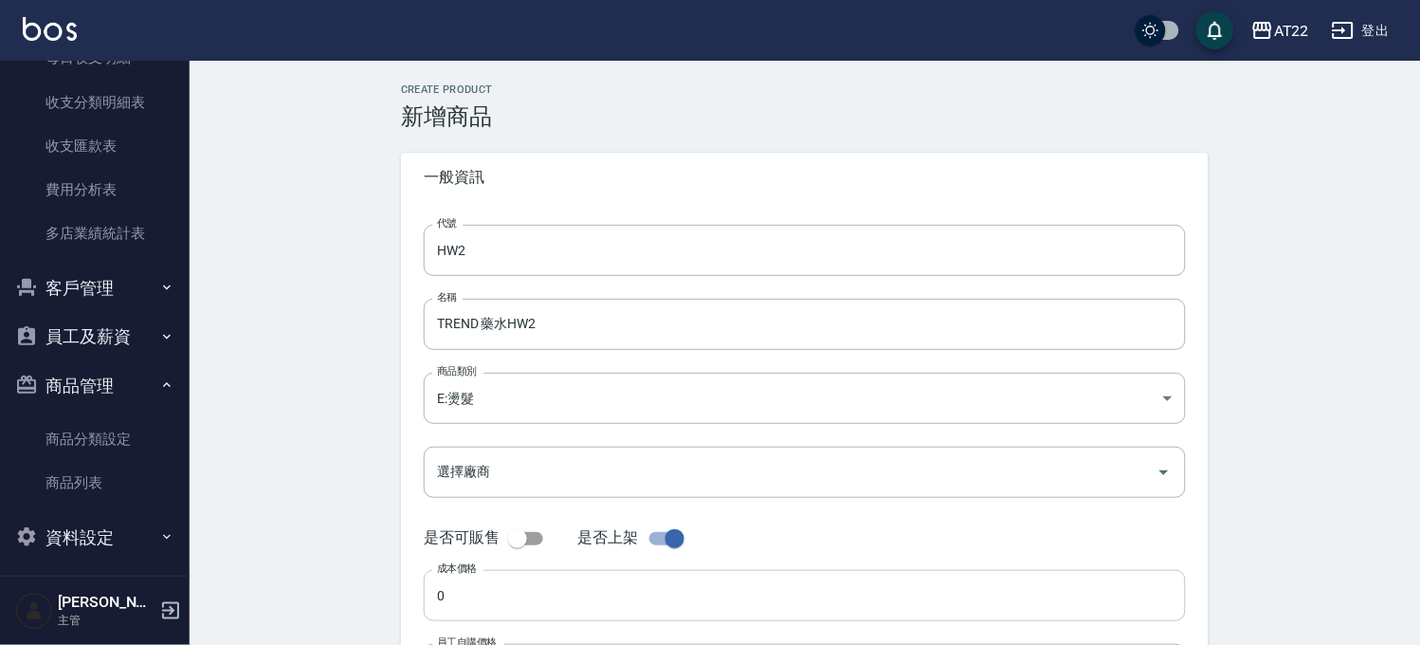
click at [494, 607] on input "0" at bounding box center [805, 595] width 762 height 51
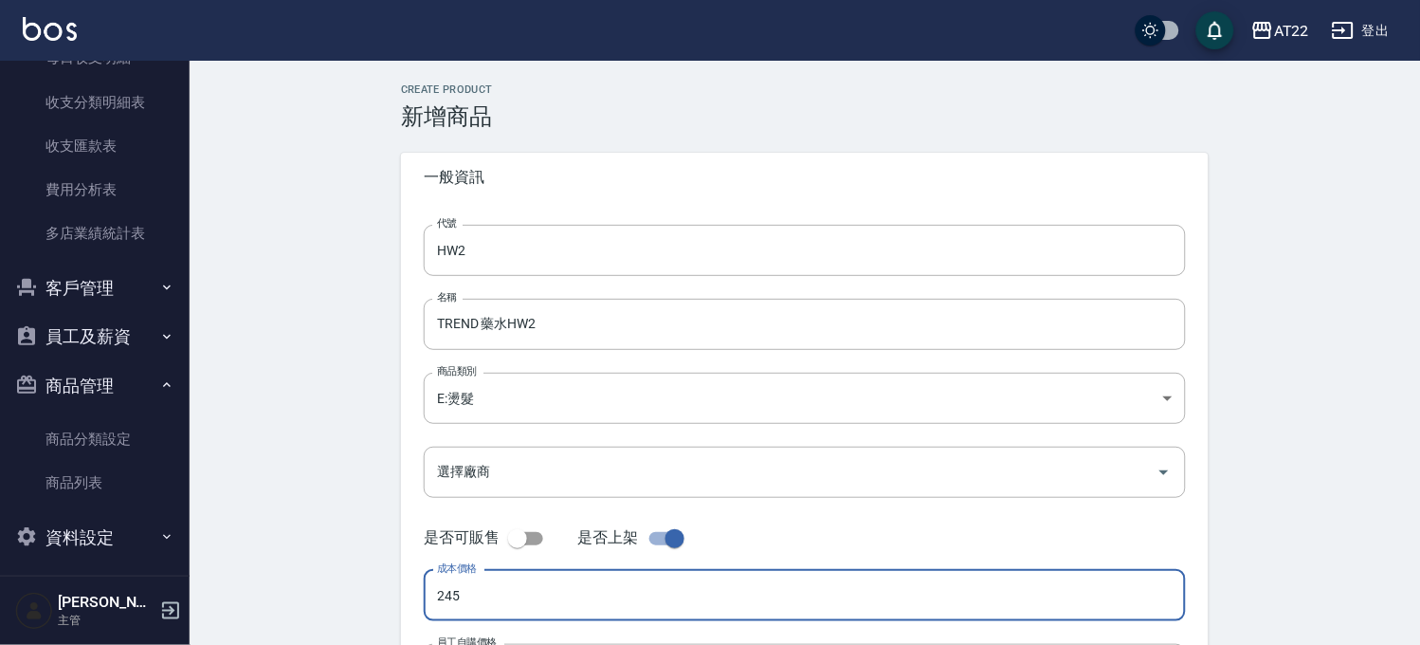
scroll to position [323, 0]
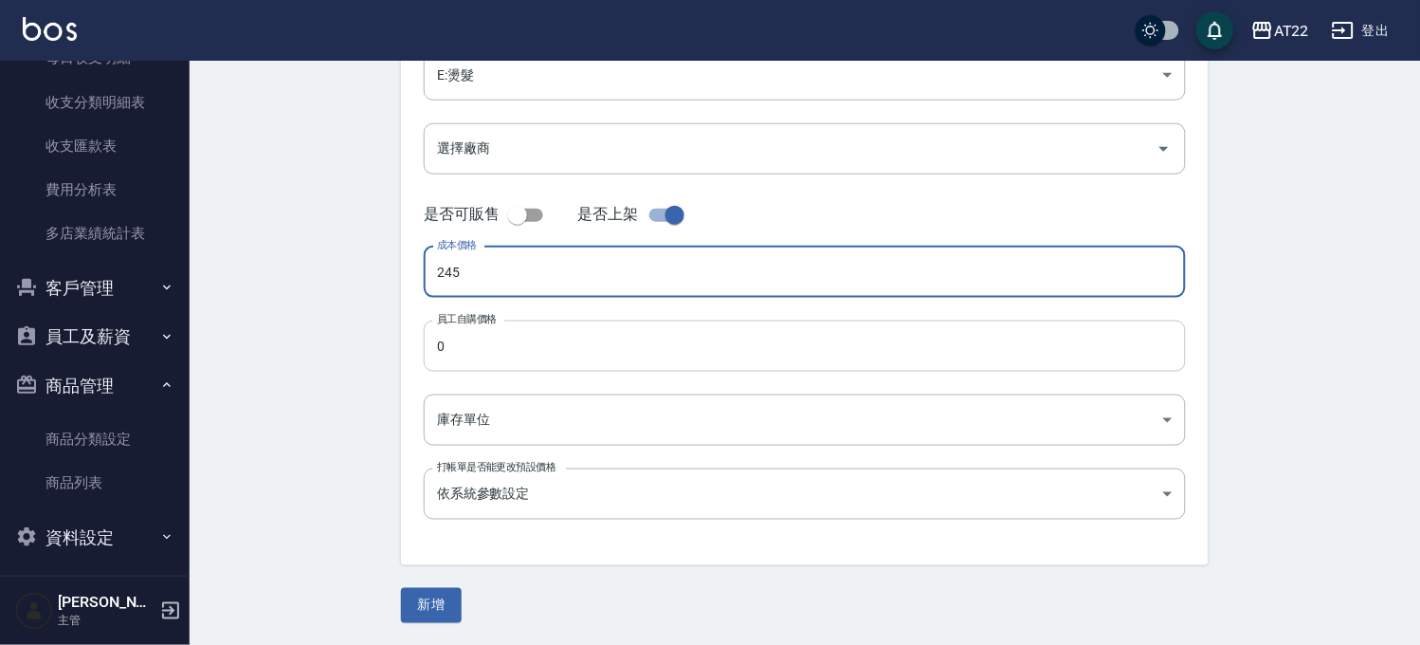
type input "245"
click at [455, 332] on input "0" at bounding box center [805, 345] width 762 height 51
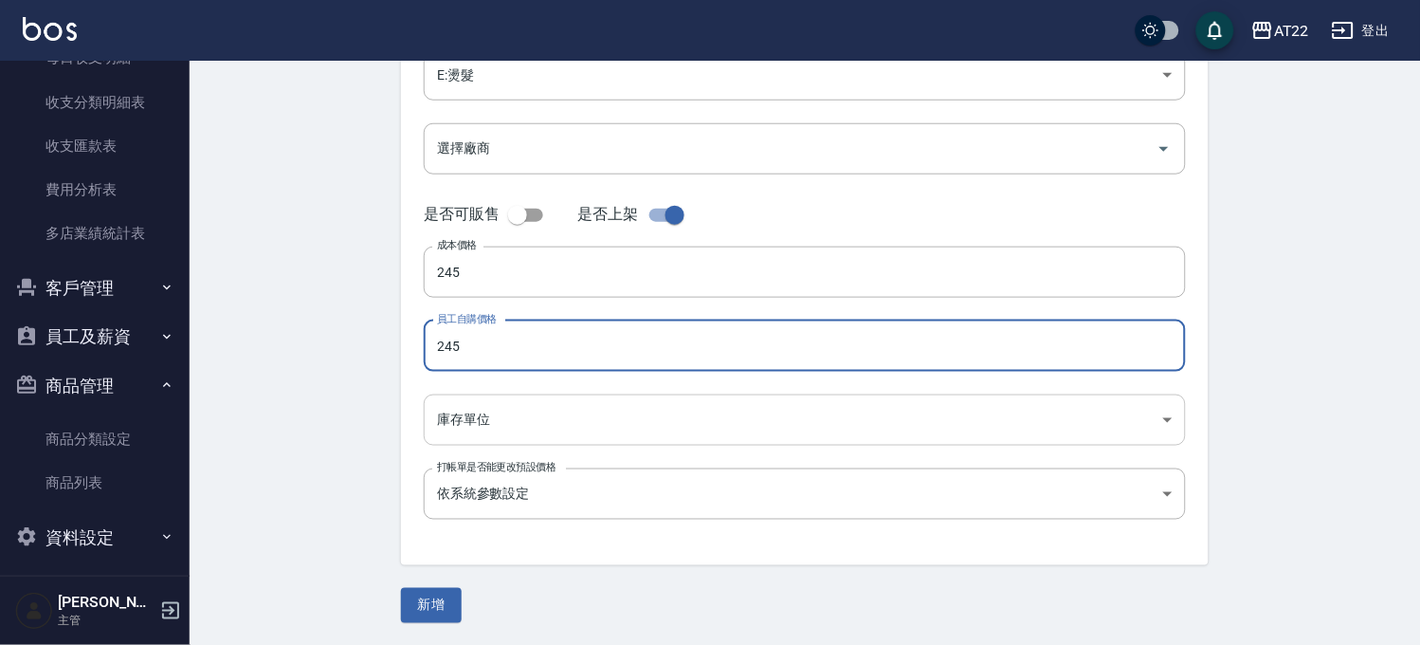
type input "245"
click at [480, 420] on body "AT22 登出 櫃檯作業 打帳單 帳單列表 掛單列表 現金收支登錄 材料自購登錄 每日結帳 現場電腦打卡 報表及分析 報表目錄 店家區間累計表 店家日報表 店…" at bounding box center [710, 161] width 1420 height 969
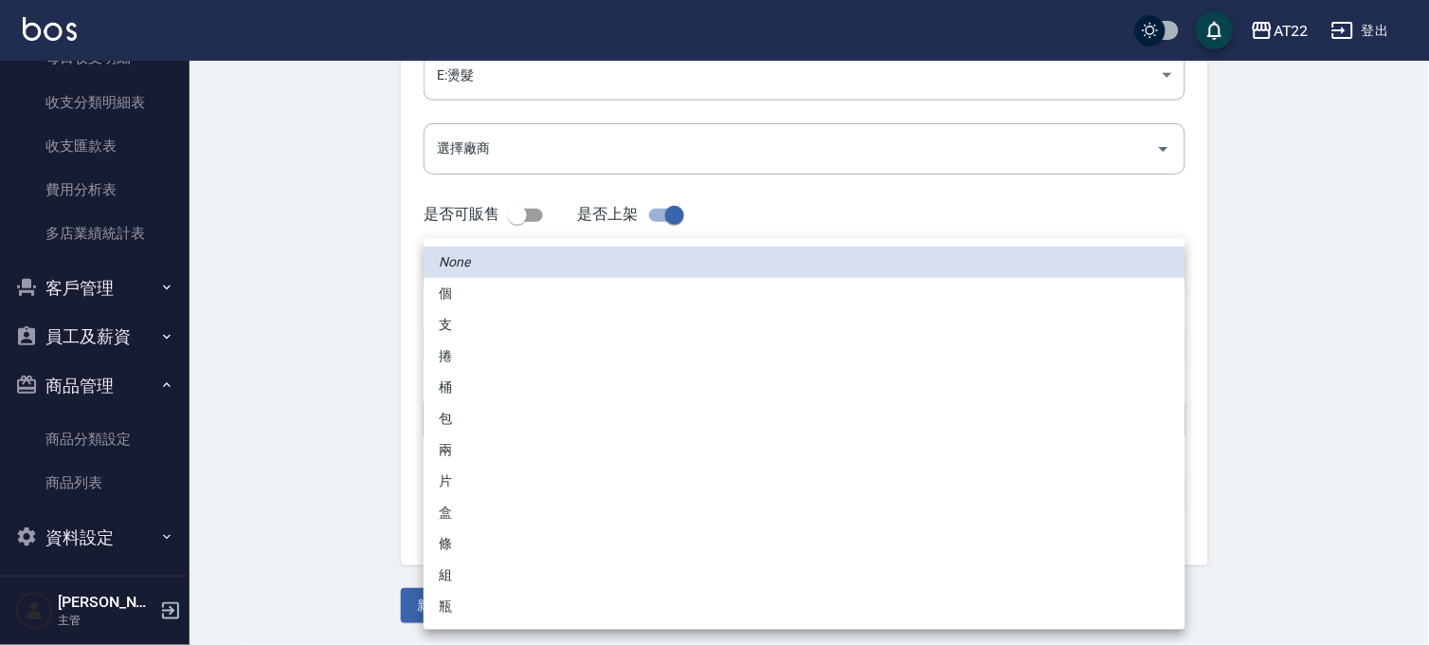
click at [476, 418] on li "包" at bounding box center [805, 418] width 762 height 31
type input "包"
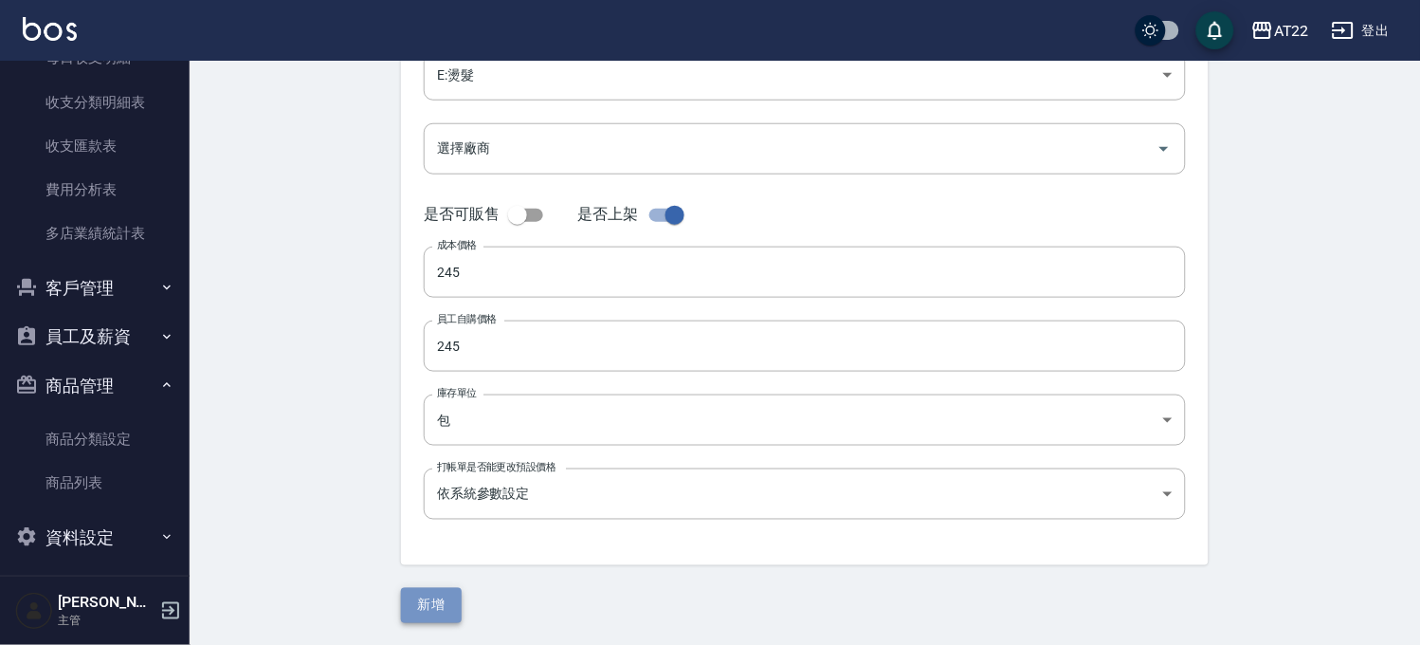
click at [443, 603] on button "新增" at bounding box center [431, 605] width 61 height 35
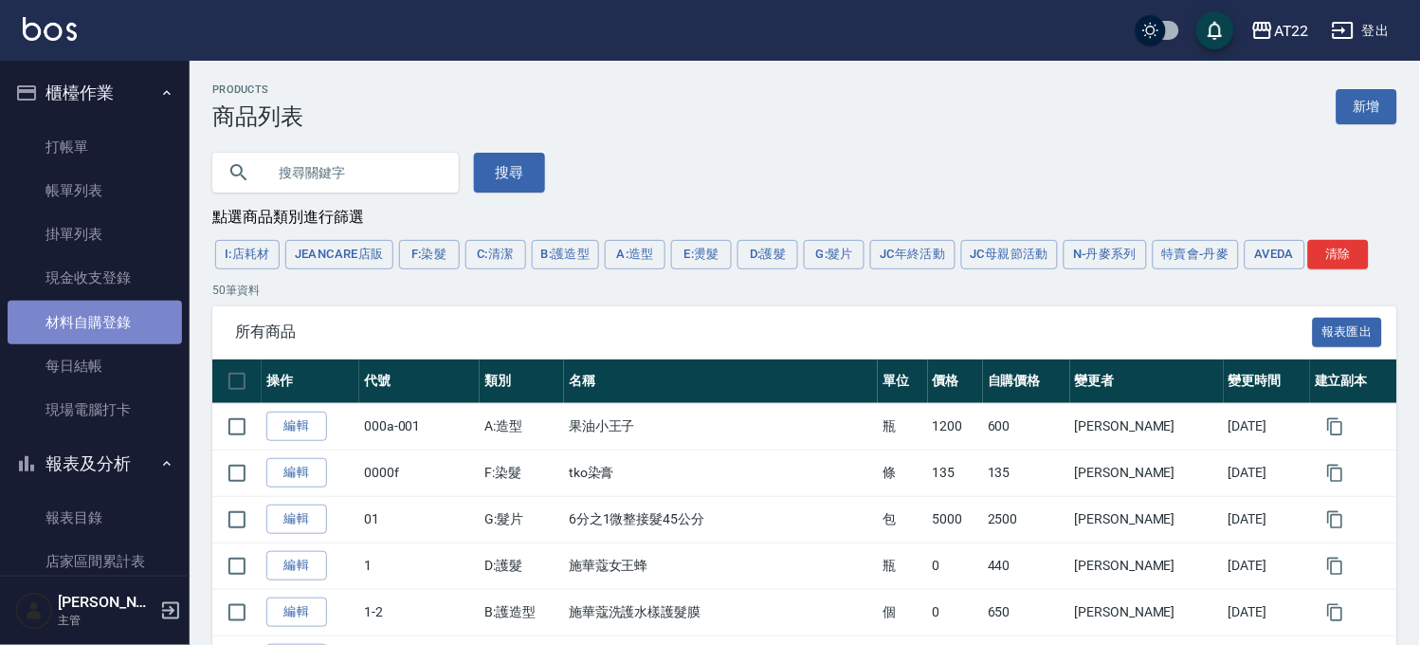
click at [115, 322] on link "材料自購登錄" at bounding box center [95, 322] width 174 height 44
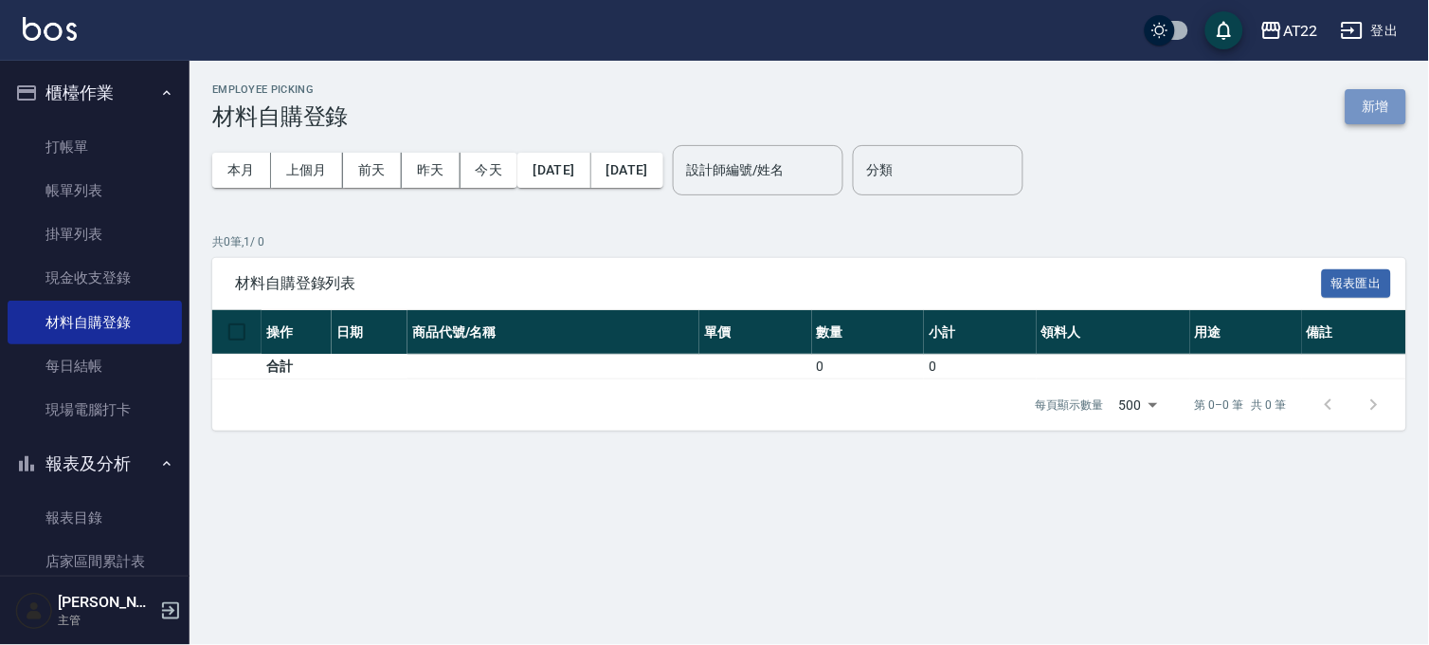
click at [1386, 106] on button "新增" at bounding box center [1376, 106] width 61 height 35
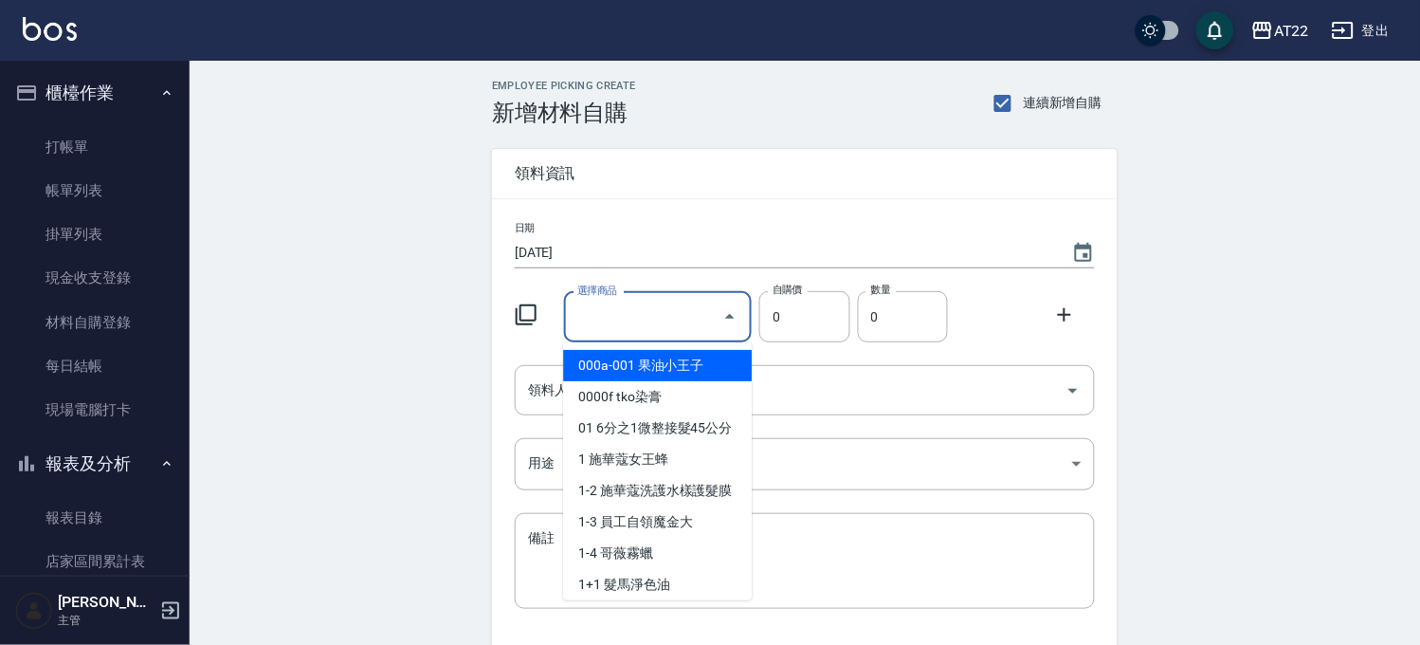
click at [684, 322] on input "選擇商品" at bounding box center [644, 316] width 143 height 33
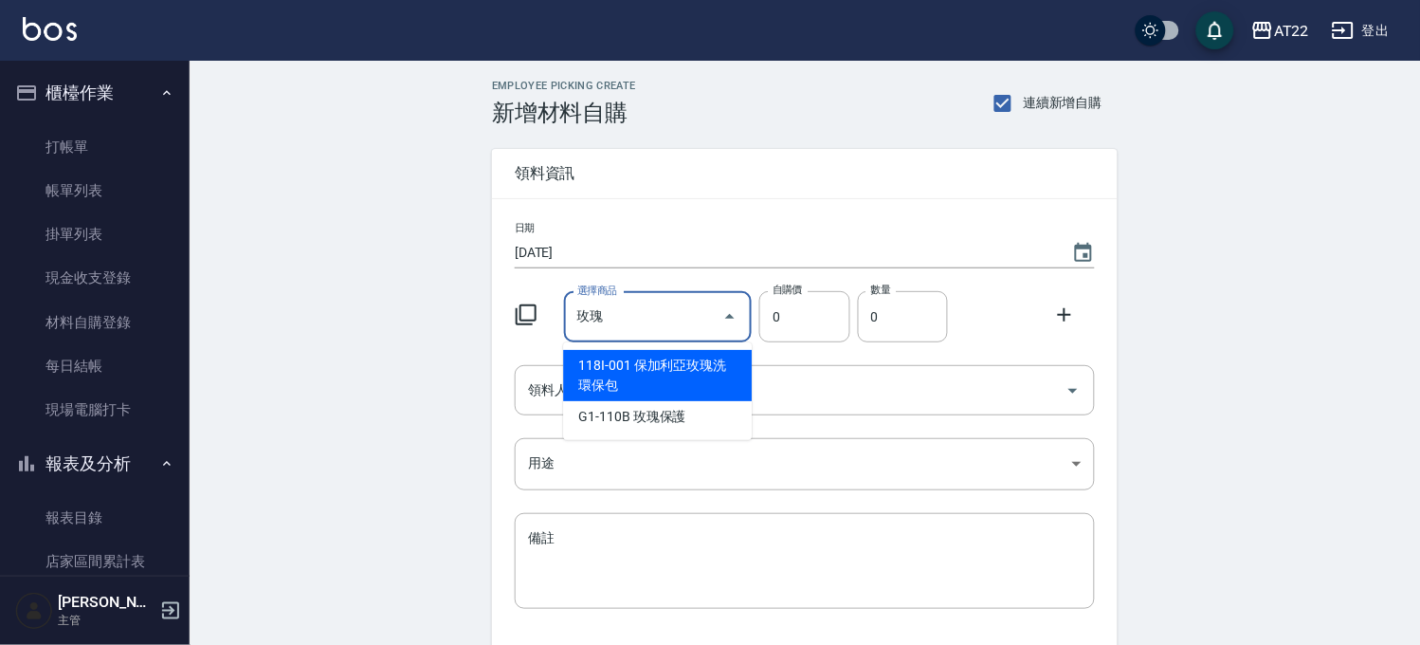
type input "保加利亞玫瑰洗環保包"
type input "250"
type input "1"
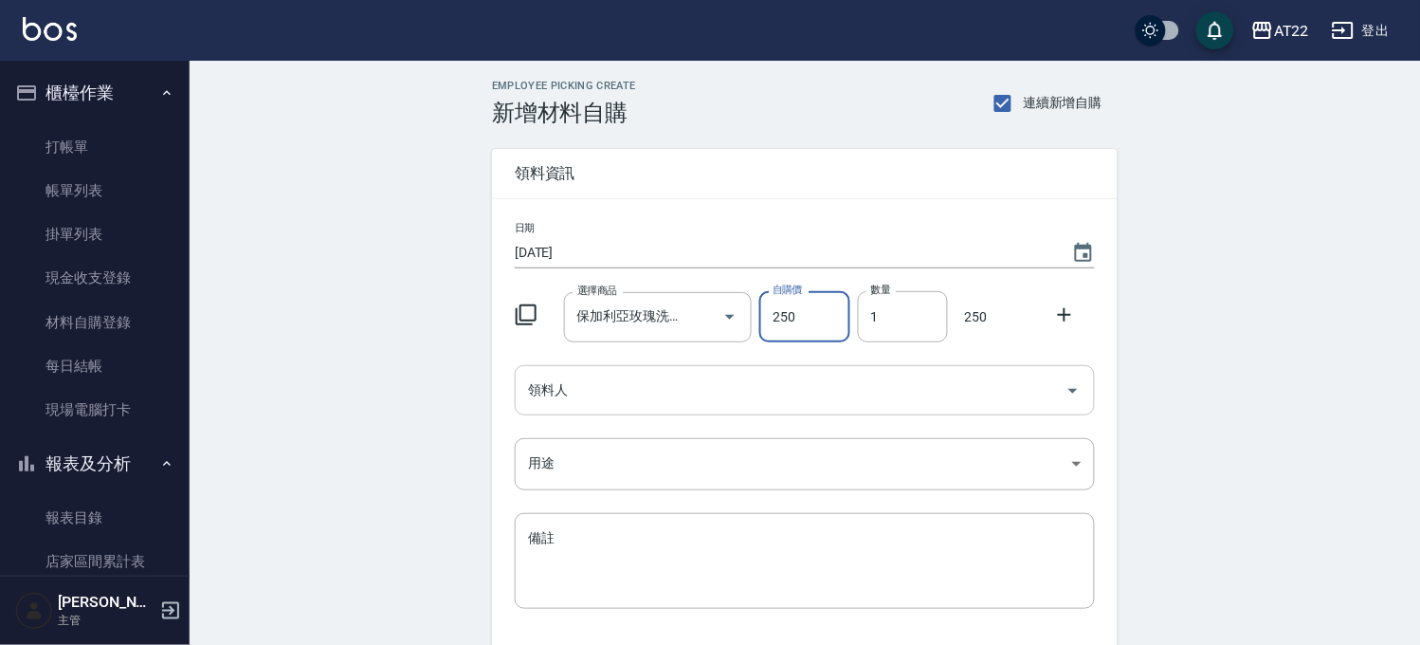
click at [604, 387] on input "領料人" at bounding box center [790, 389] width 535 height 33
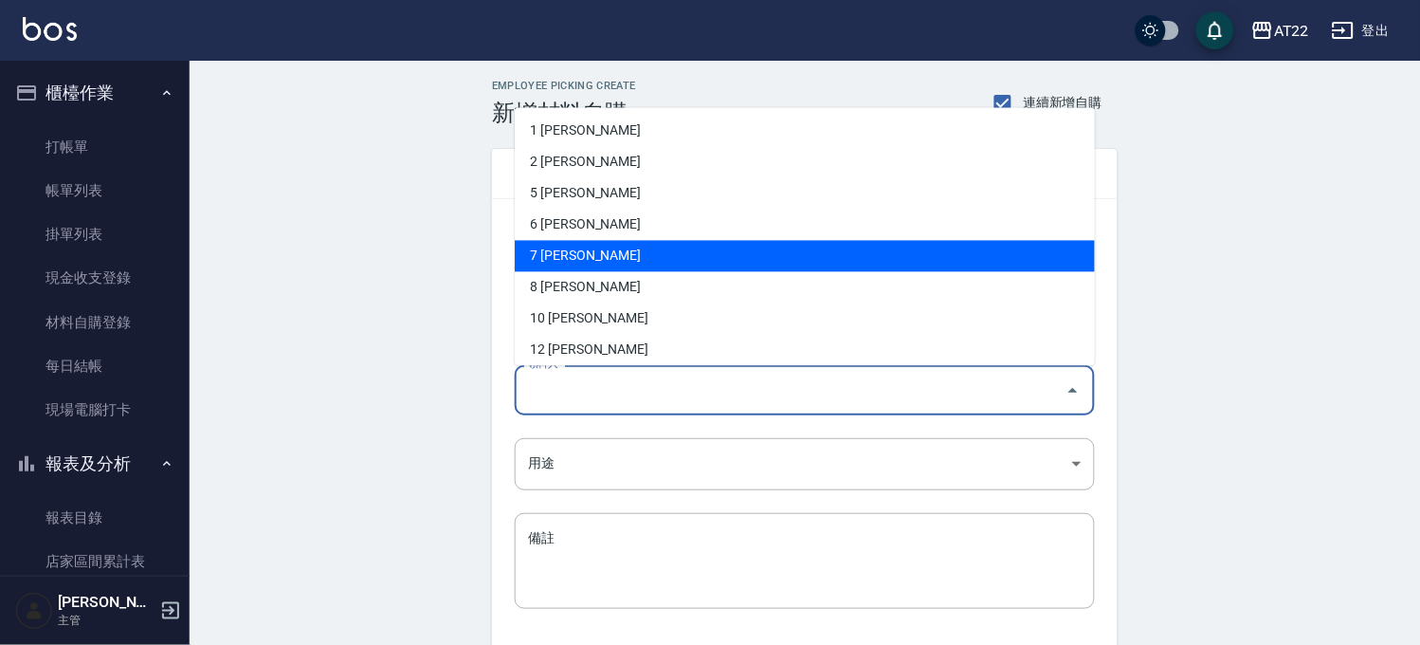
click at [1398, 374] on div "Employee Picking Create 新增材料自購 連續新增自購 領料資訊 日期 2025/09/16 選擇商品 保加利亞玫瑰洗環保包 選擇商品 自…" at bounding box center [805, 421] width 1230 height 720
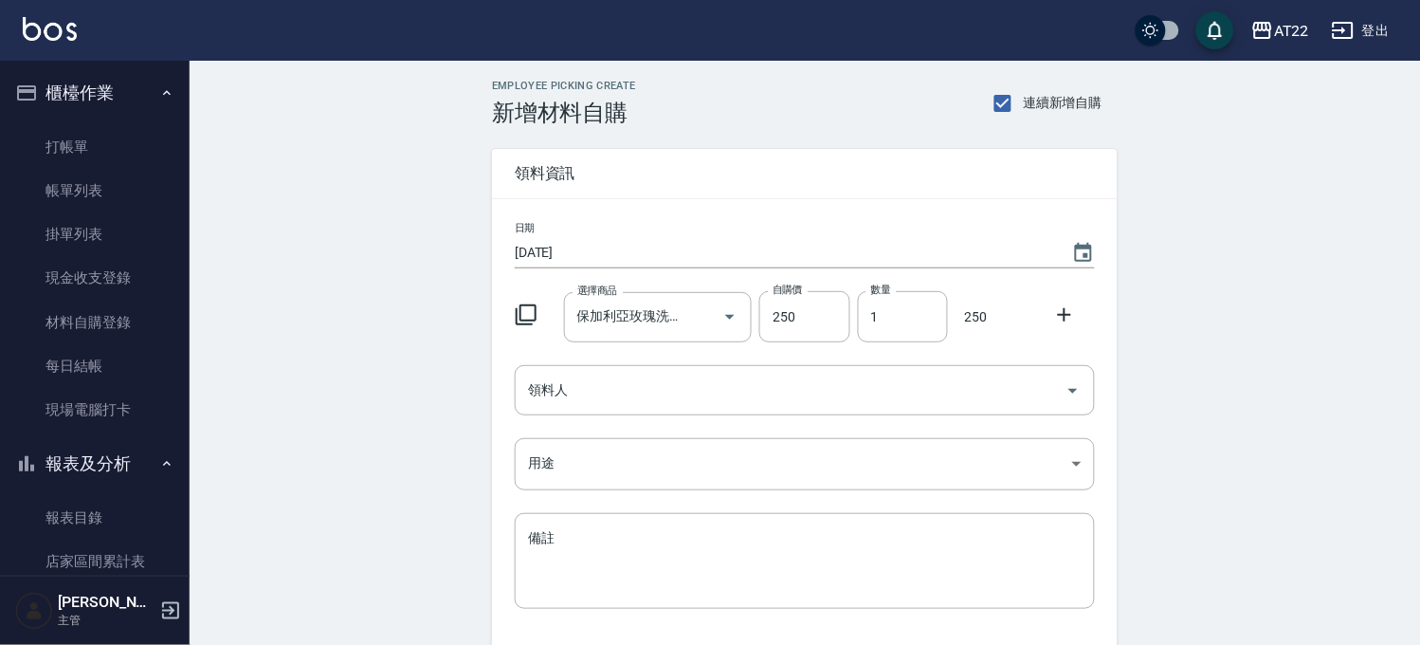
click at [1072, 310] on icon at bounding box center [1064, 314] width 23 height 23
click at [680, 381] on input "選擇商品" at bounding box center [644, 390] width 143 height 33
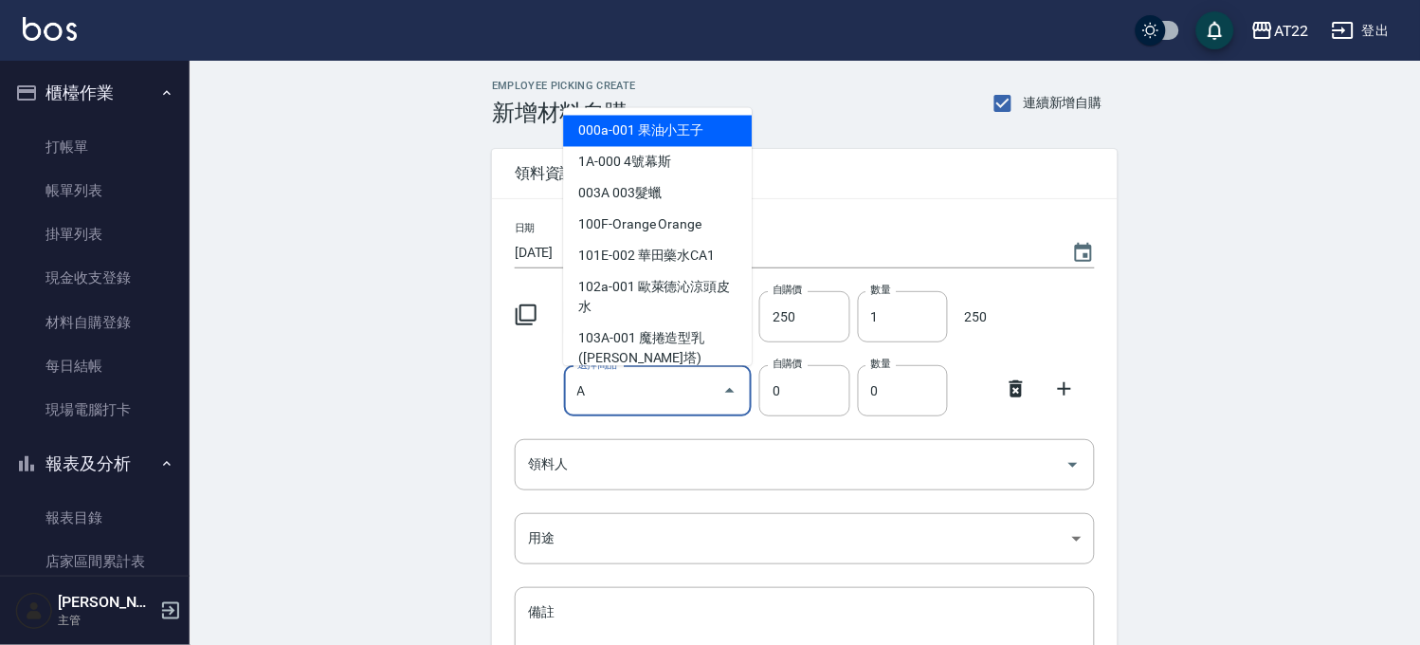
type input "A1"
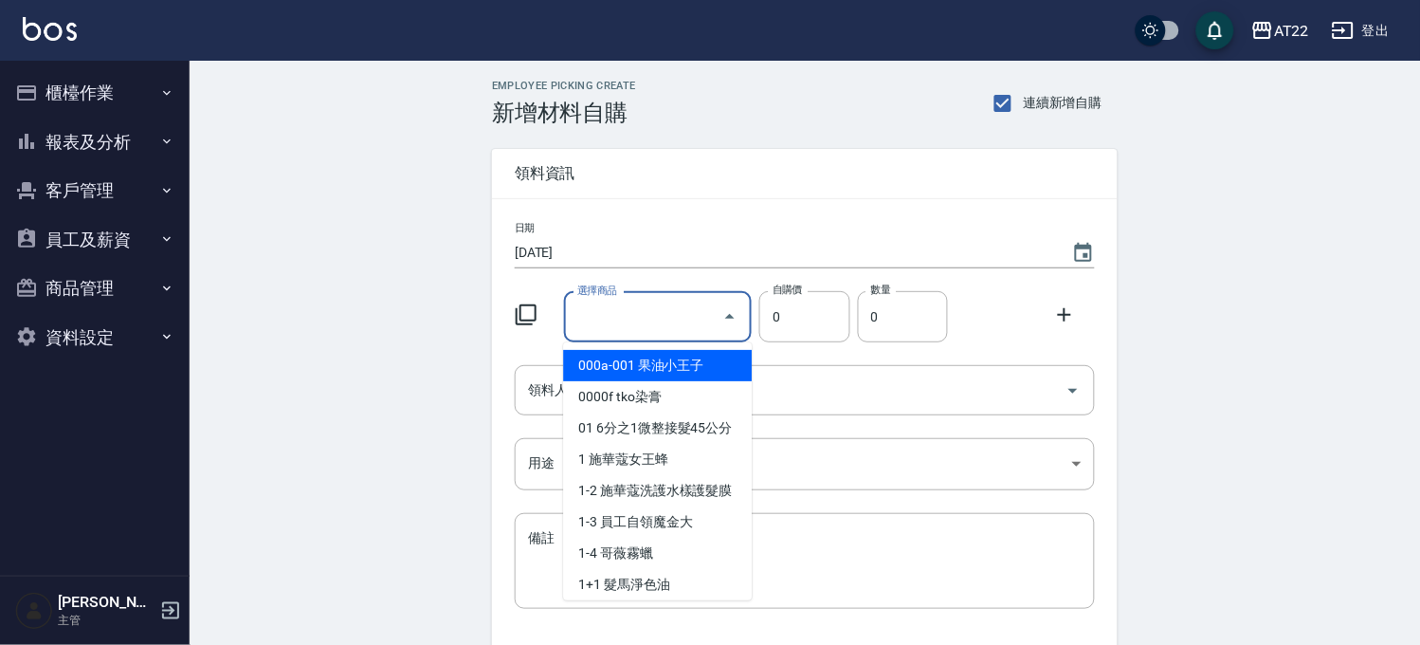
click at [628, 332] on input "選擇商品" at bounding box center [644, 316] width 143 height 33
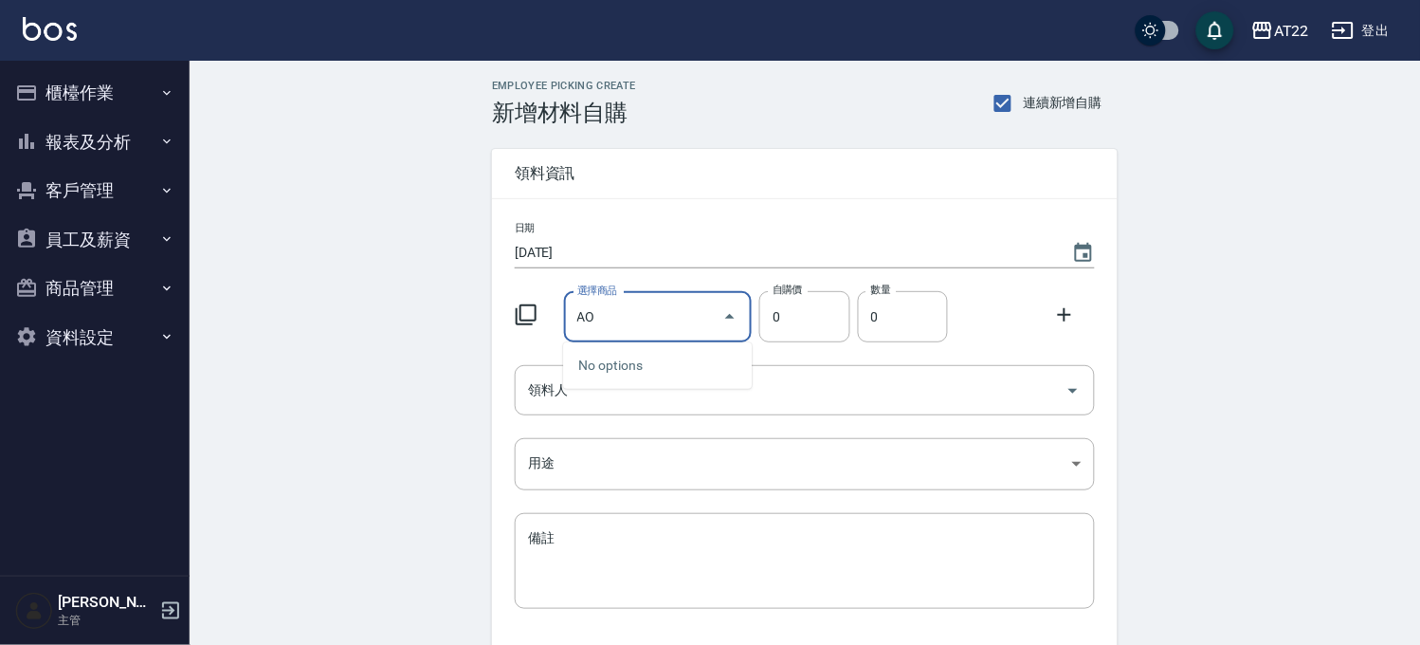
type input "A"
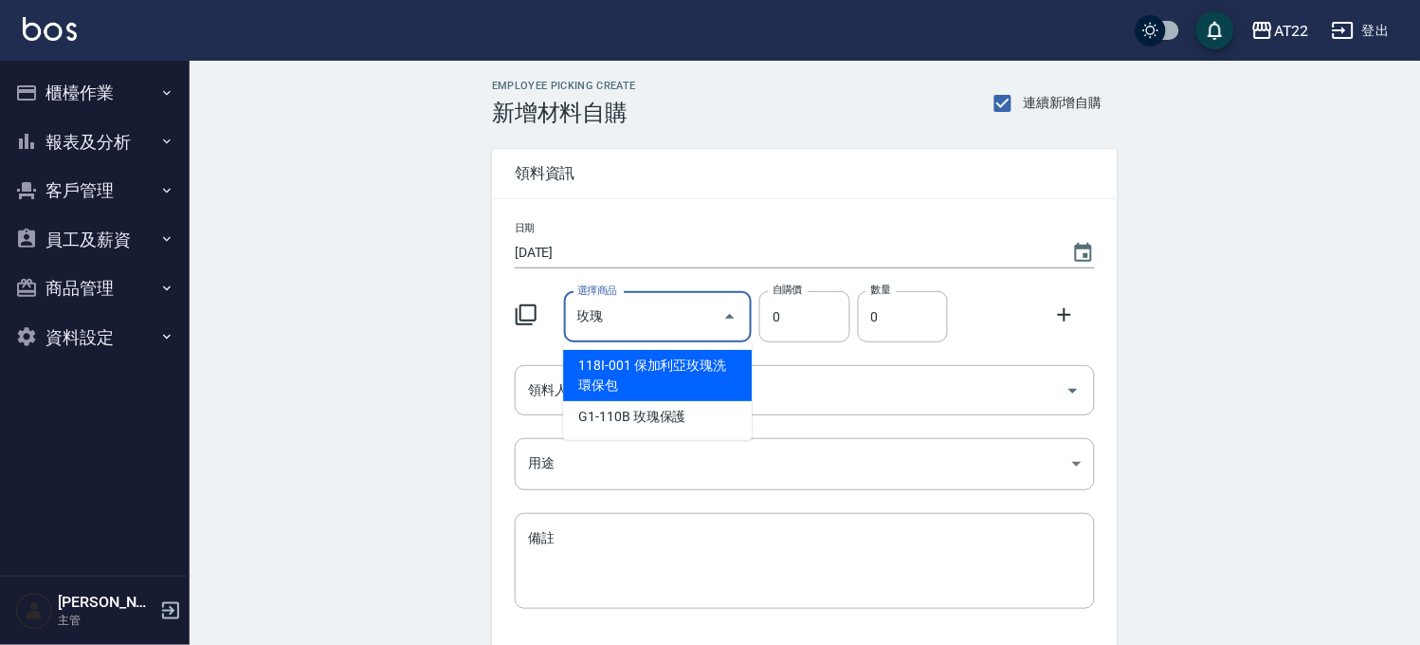
type input "保加利亞玫瑰洗環保包"
type input "250"
type input "1"
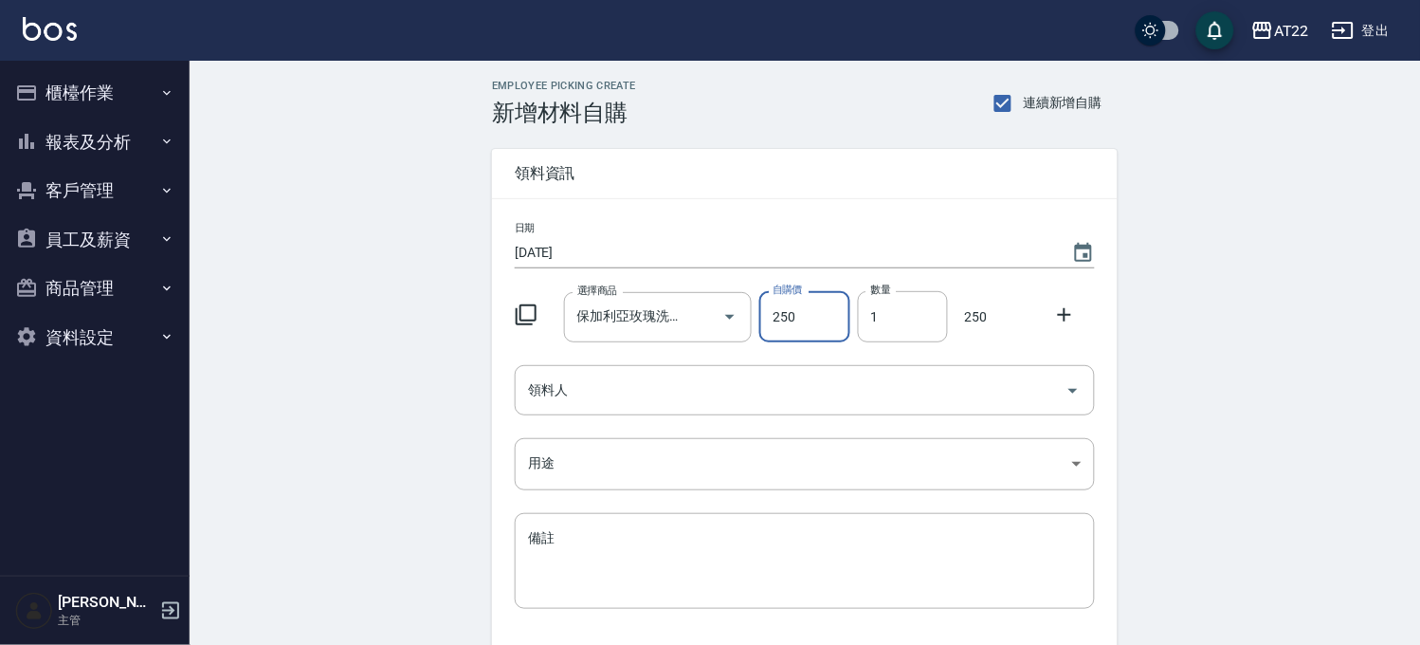
click at [1064, 309] on icon at bounding box center [1064, 314] width 23 height 23
click at [711, 376] on input "選擇商品" at bounding box center [644, 390] width 143 height 33
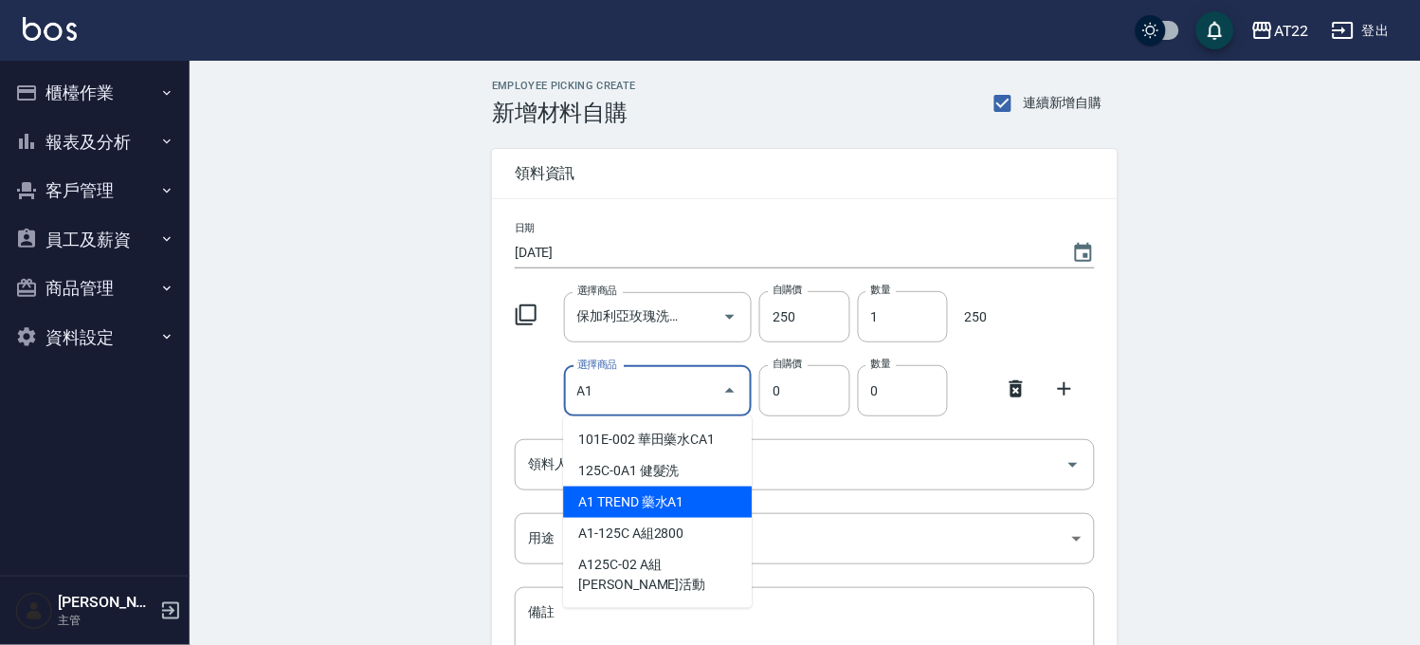
click at [718, 505] on li "A1 TREND 藥水A1" at bounding box center [657, 501] width 189 height 31
type input "TREND 藥水A1"
type input "640"
type input "1"
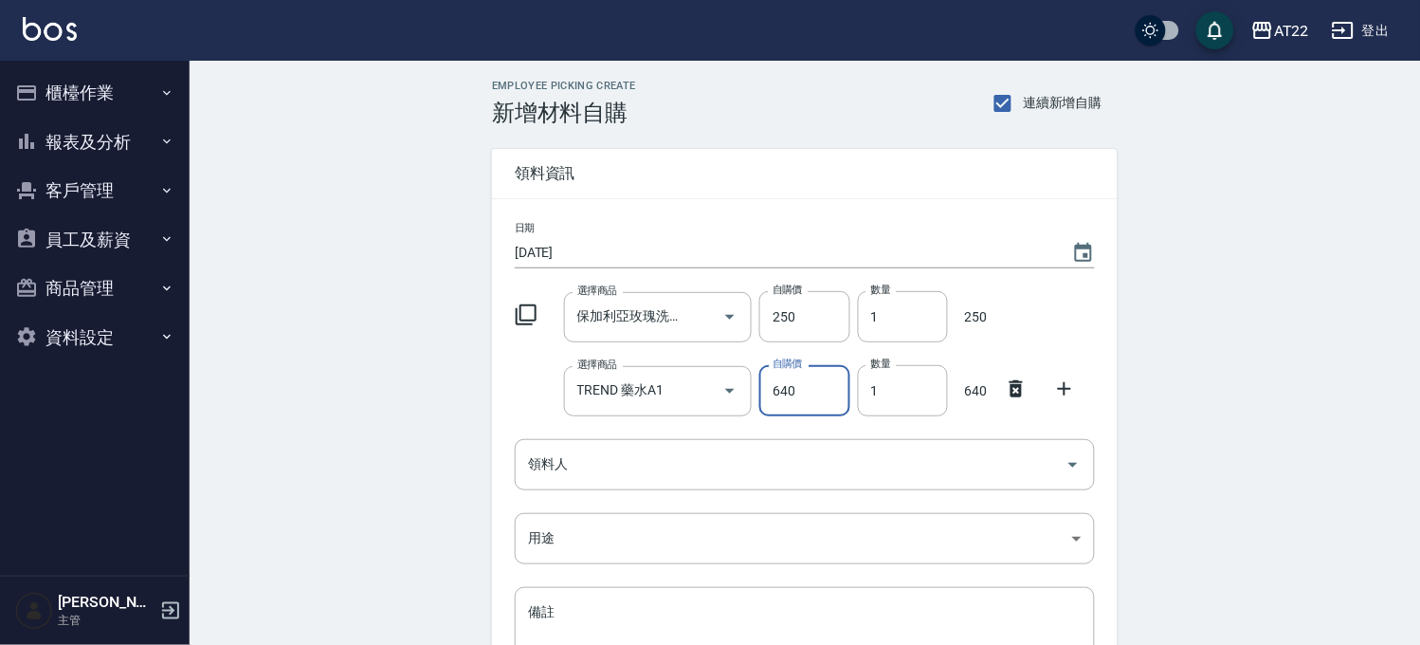
click at [769, 402] on input "640" at bounding box center [804, 390] width 90 height 51
type input "320"
click at [1075, 387] on icon at bounding box center [1064, 388] width 23 height 23
click at [668, 460] on input "選擇商品" at bounding box center [644, 464] width 143 height 33
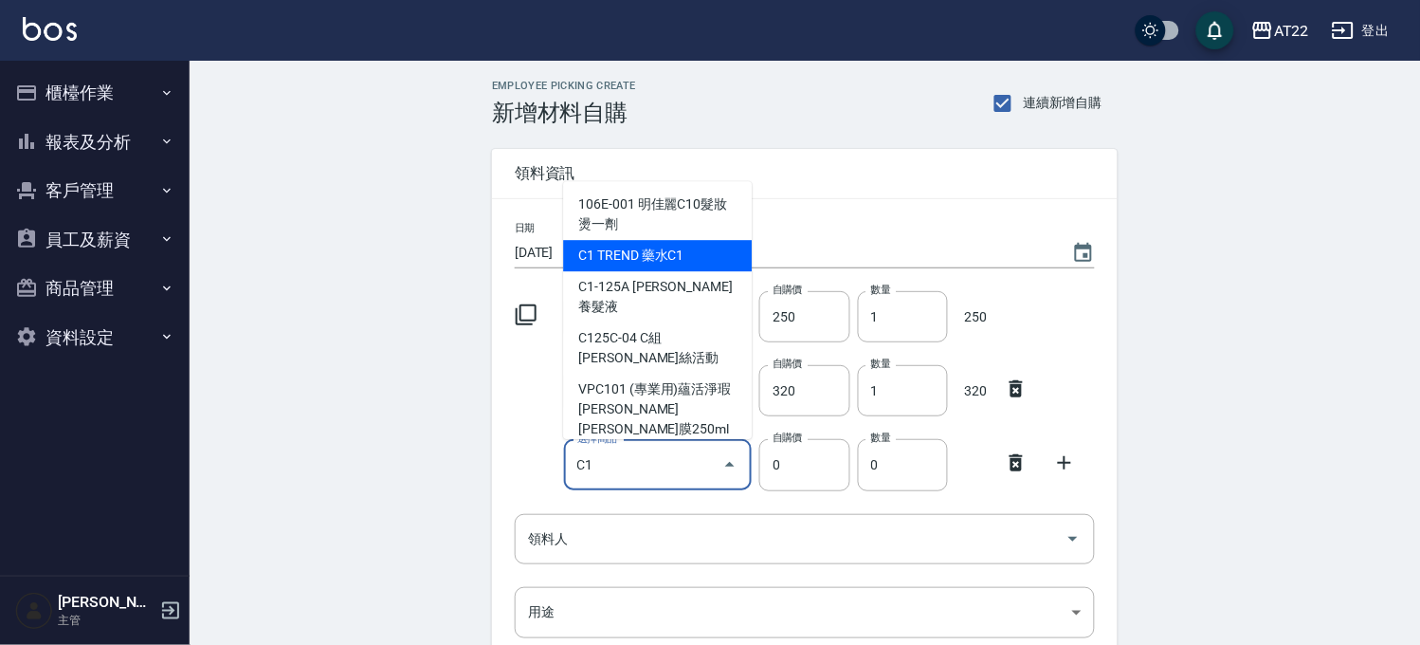
click at [648, 271] on li "C1 TREND 藥水C1" at bounding box center [657, 255] width 189 height 31
type input "TREND 藥水C1"
type input "640"
type input "1"
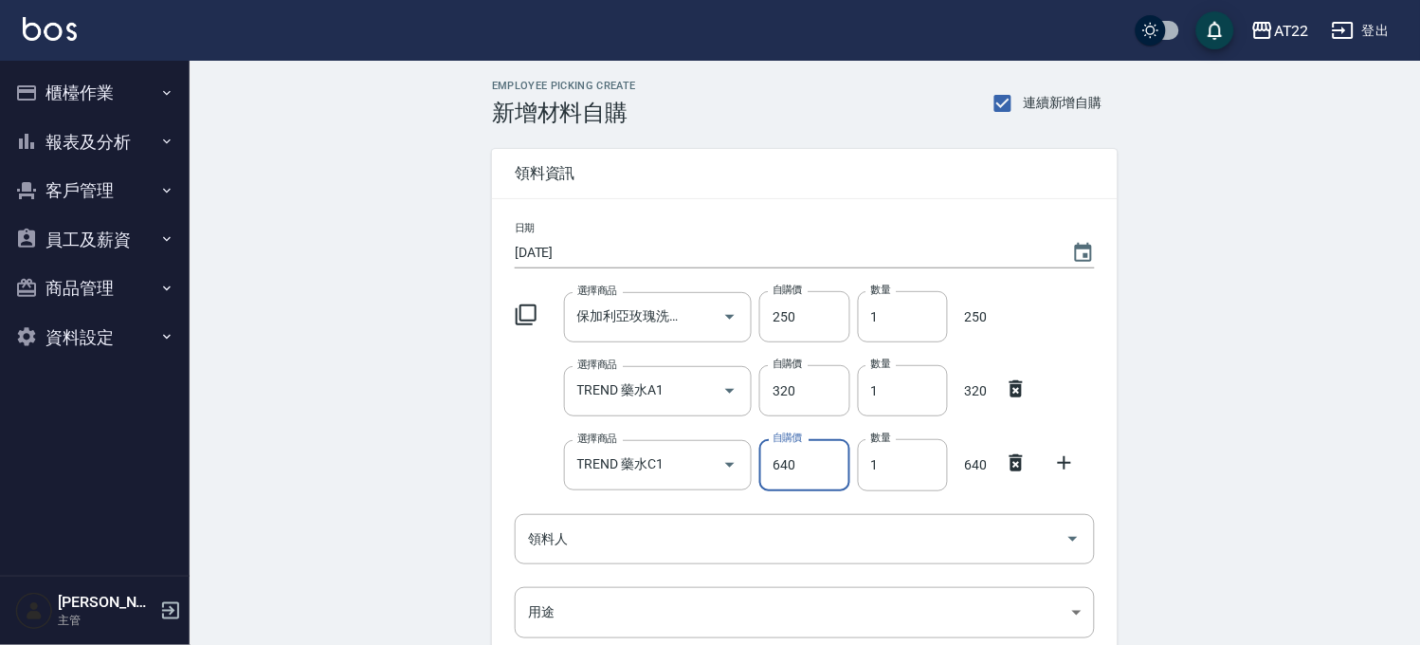
click at [802, 460] on input "640" at bounding box center [804, 464] width 90 height 51
type input "320"
click at [1067, 453] on icon at bounding box center [1064, 462] width 23 height 23
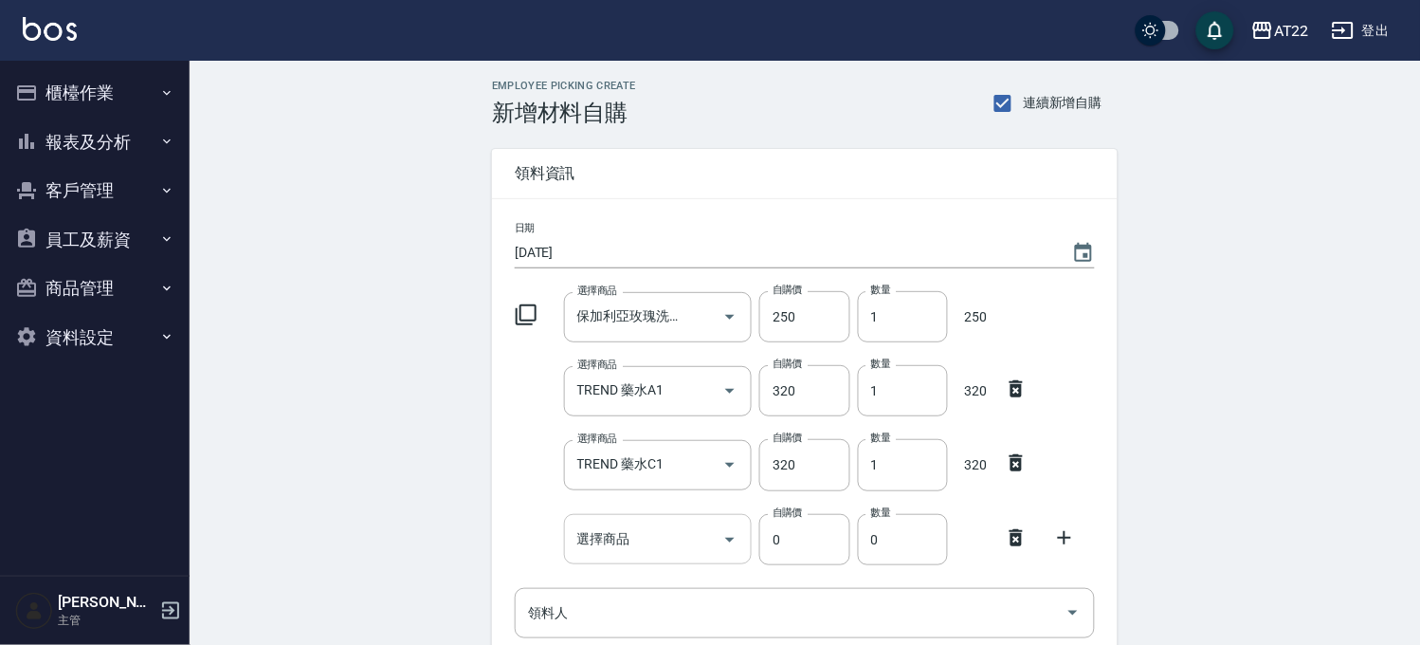
click at [690, 543] on input "選擇商品" at bounding box center [644, 538] width 143 height 33
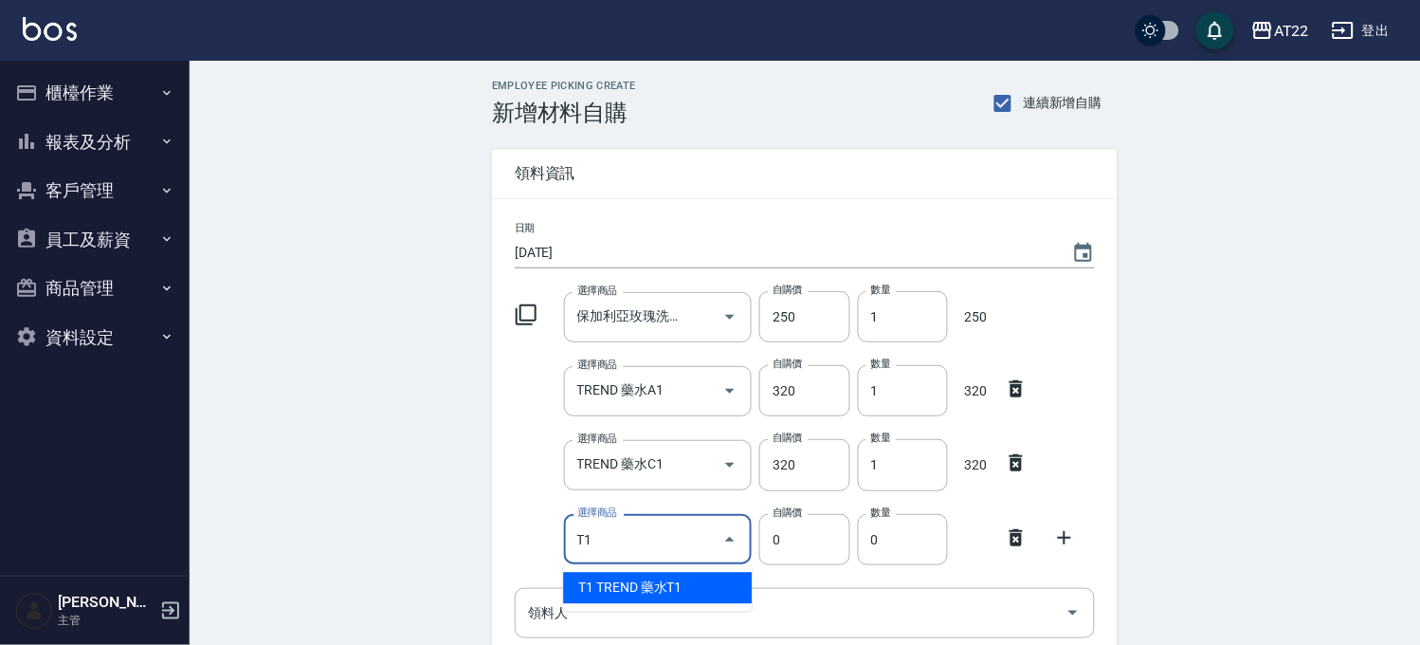
click at [684, 588] on li "T1 TREND 藥水T1" at bounding box center [657, 588] width 189 height 31
type input "TREND 藥水T1"
type input "520"
type input "1"
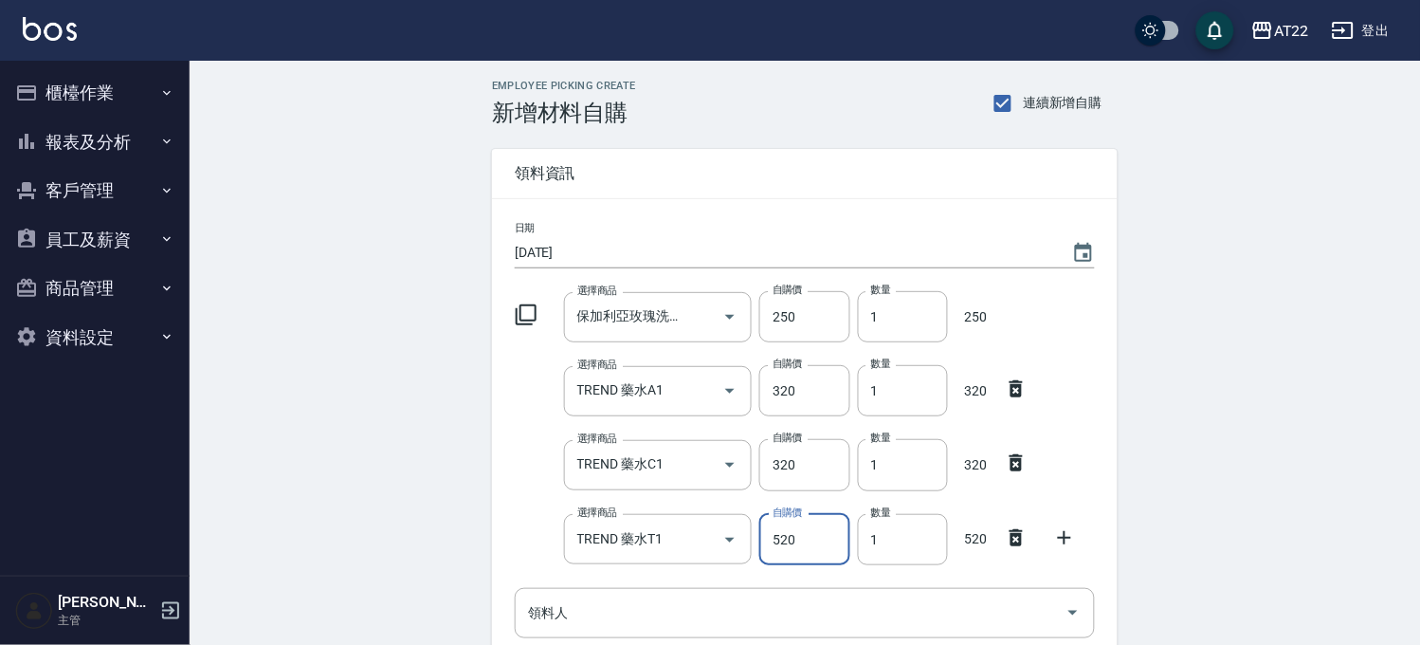
click at [803, 536] on input "520" at bounding box center [804, 539] width 90 height 51
type input "260"
click at [1068, 538] on icon at bounding box center [1064, 537] width 23 height 23
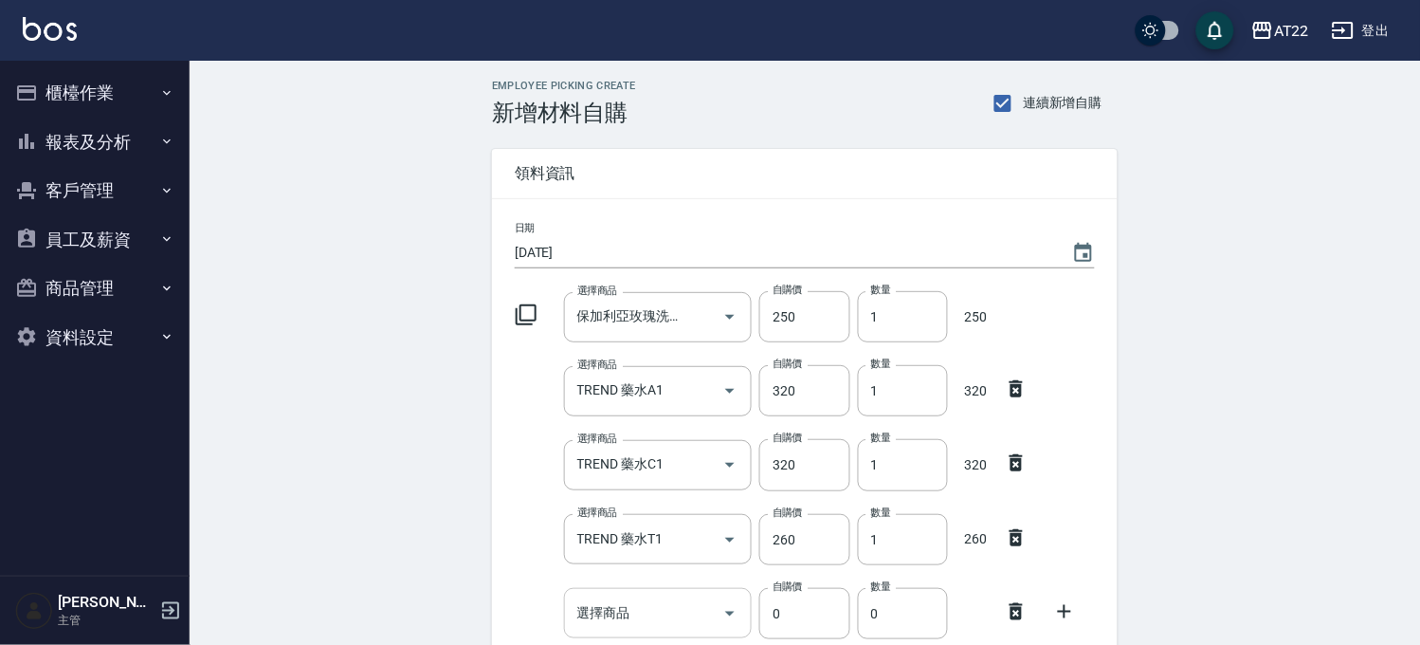
click at [635, 610] on input "選擇商品" at bounding box center [644, 612] width 143 height 33
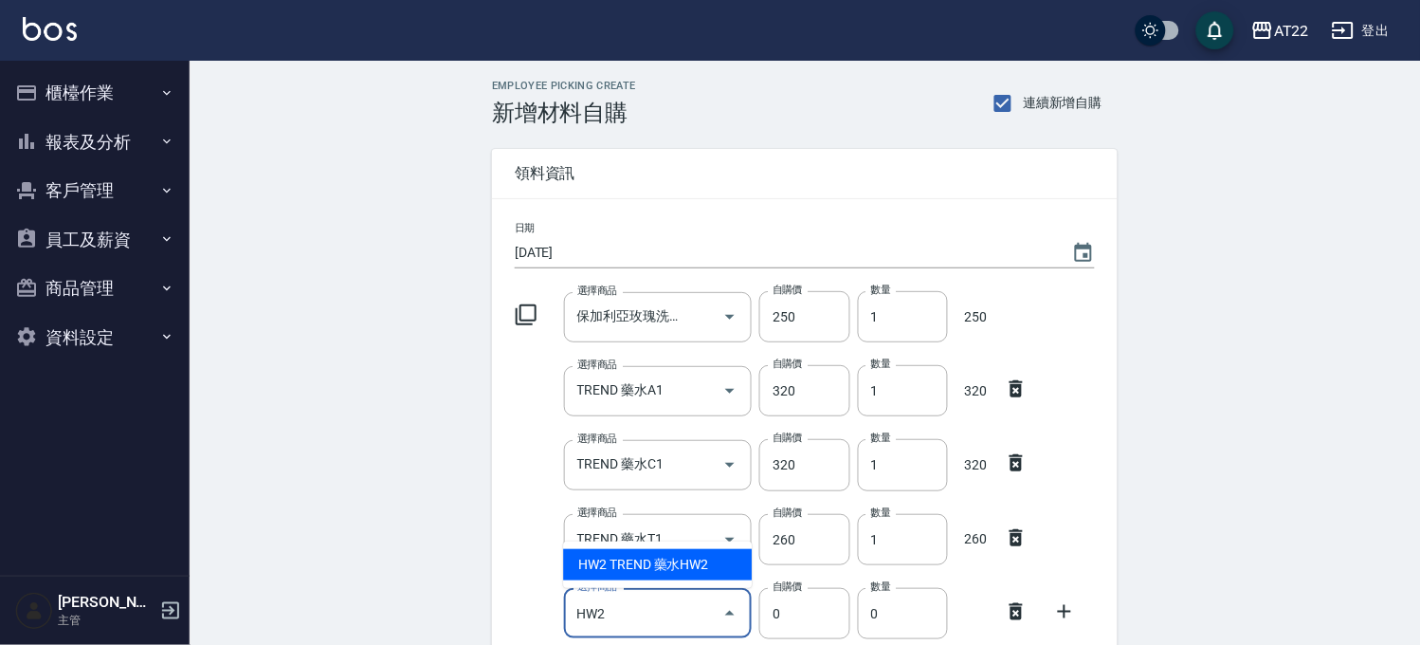
type input "TREND 藥水HW2"
type input "245"
type input "1"
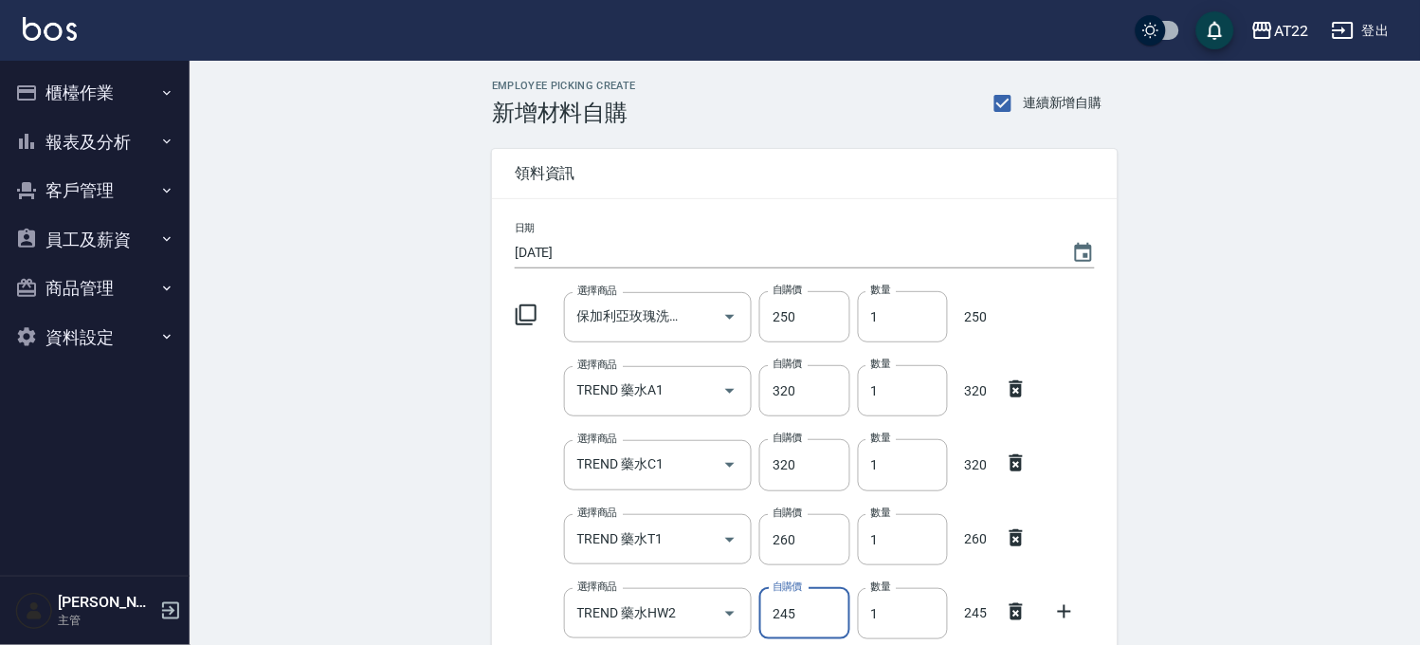
click at [774, 616] on input "245" at bounding box center [804, 613] width 90 height 51
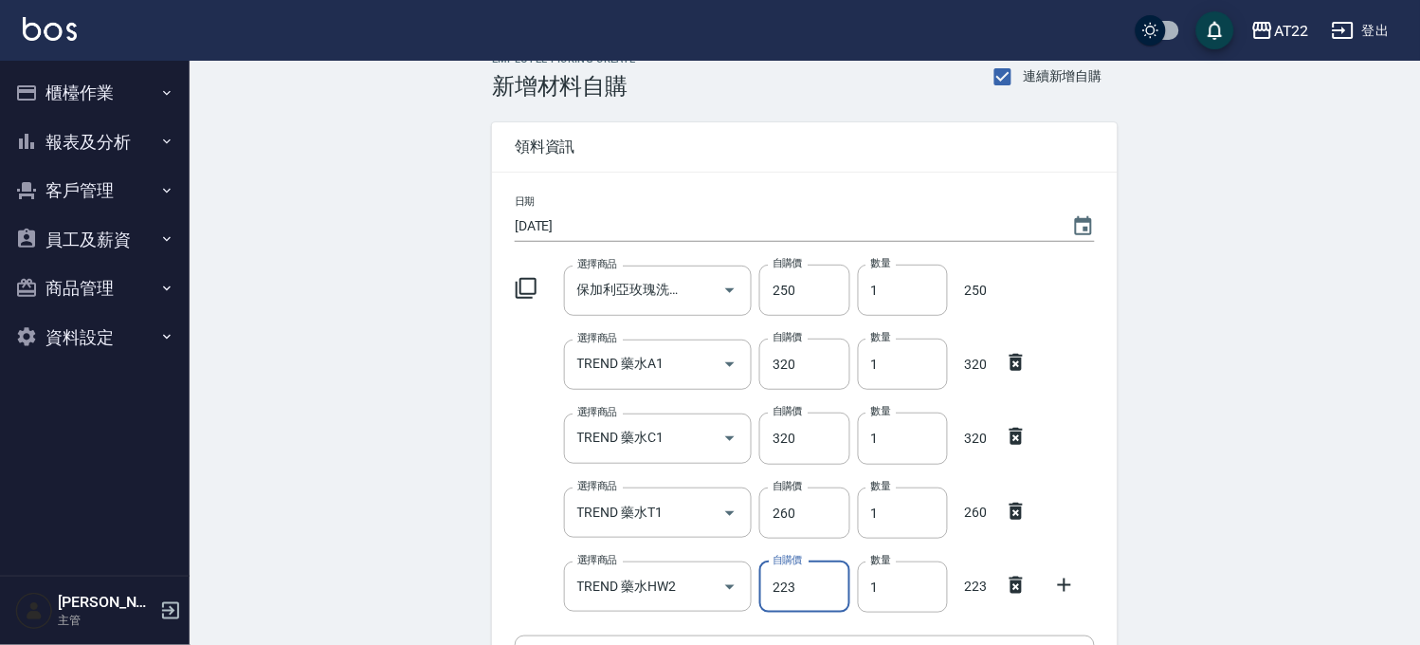
scroll to position [105, 0]
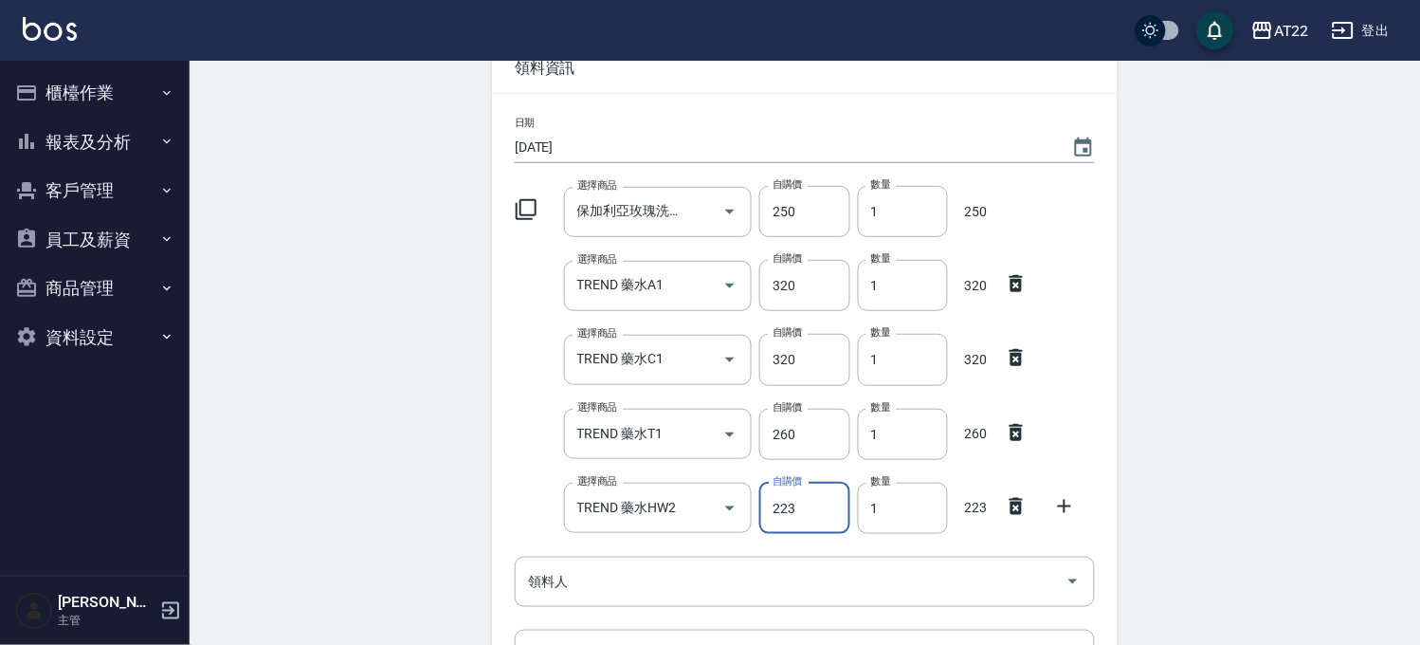
type input "223"
click at [1052, 500] on div at bounding box center [1070, 504] width 49 height 34
click at [1053, 502] on icon at bounding box center [1064, 506] width 23 height 23
click at [612, 566] on div "選擇商品 選擇商品" at bounding box center [658, 581] width 189 height 50
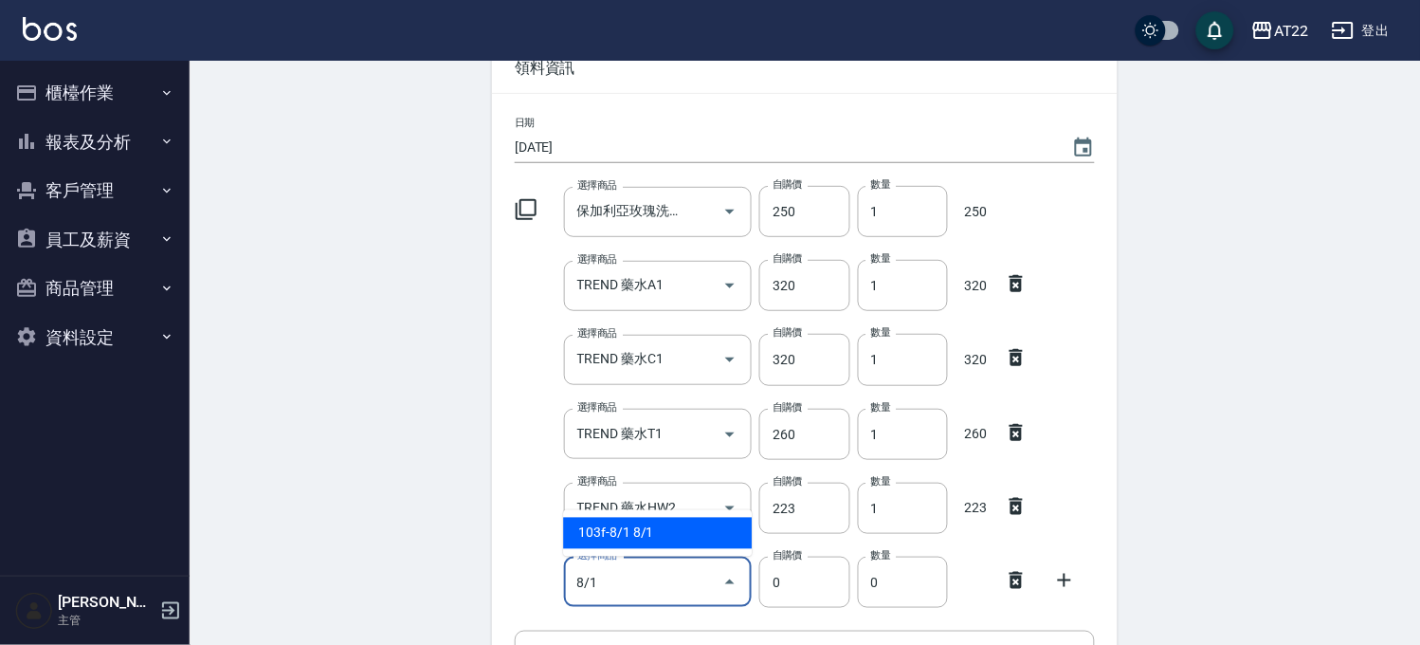
type input "8/1"
type input "135"
type input "1"
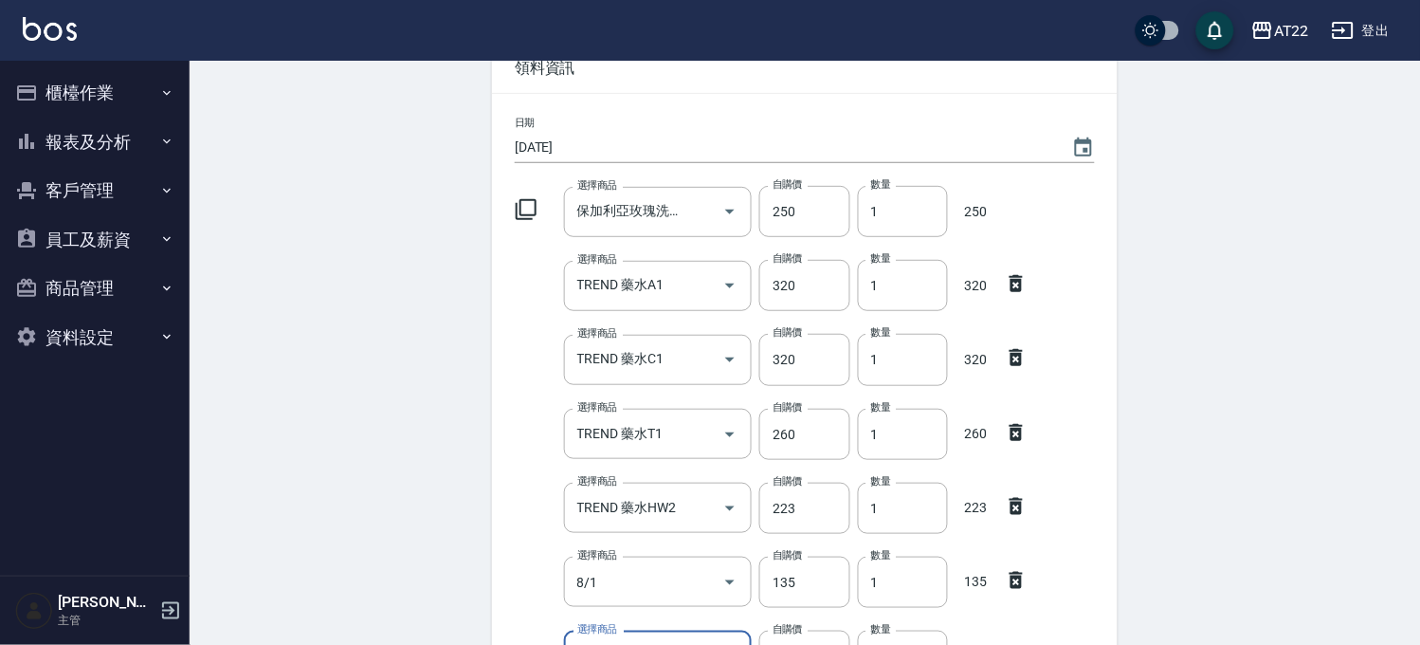
scroll to position [133, 0]
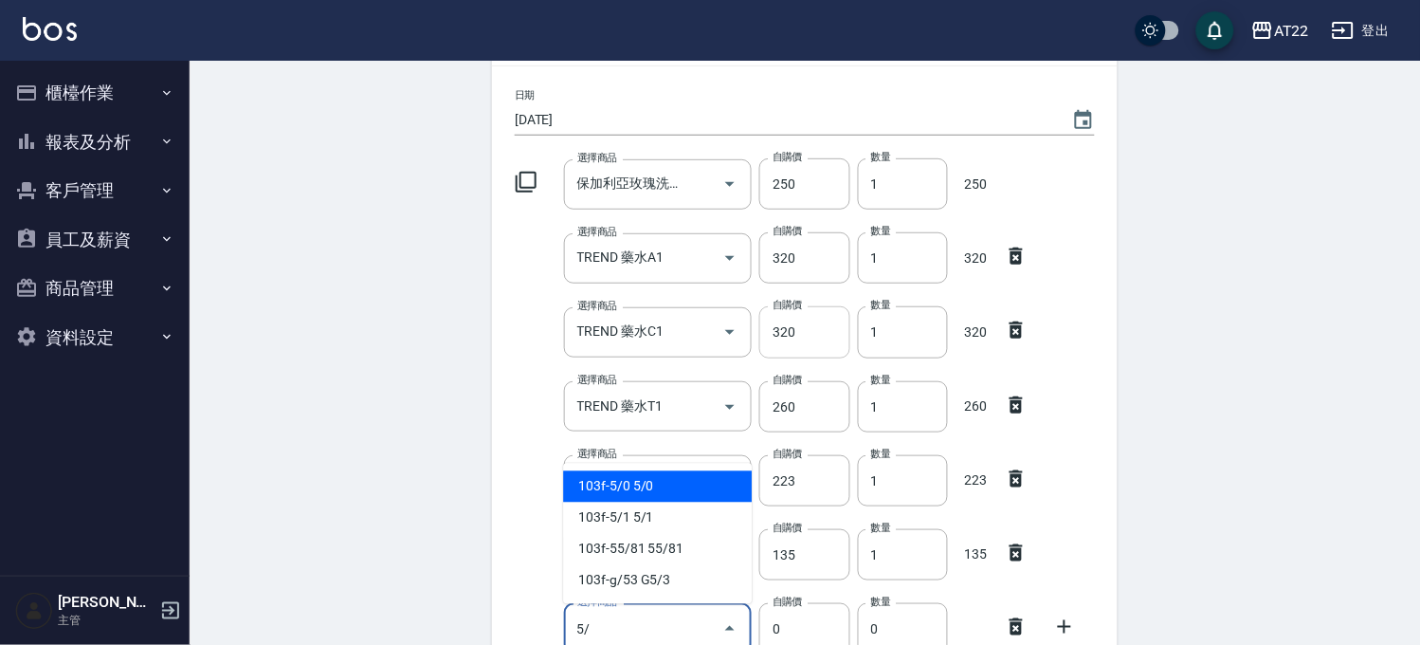
type input "5"
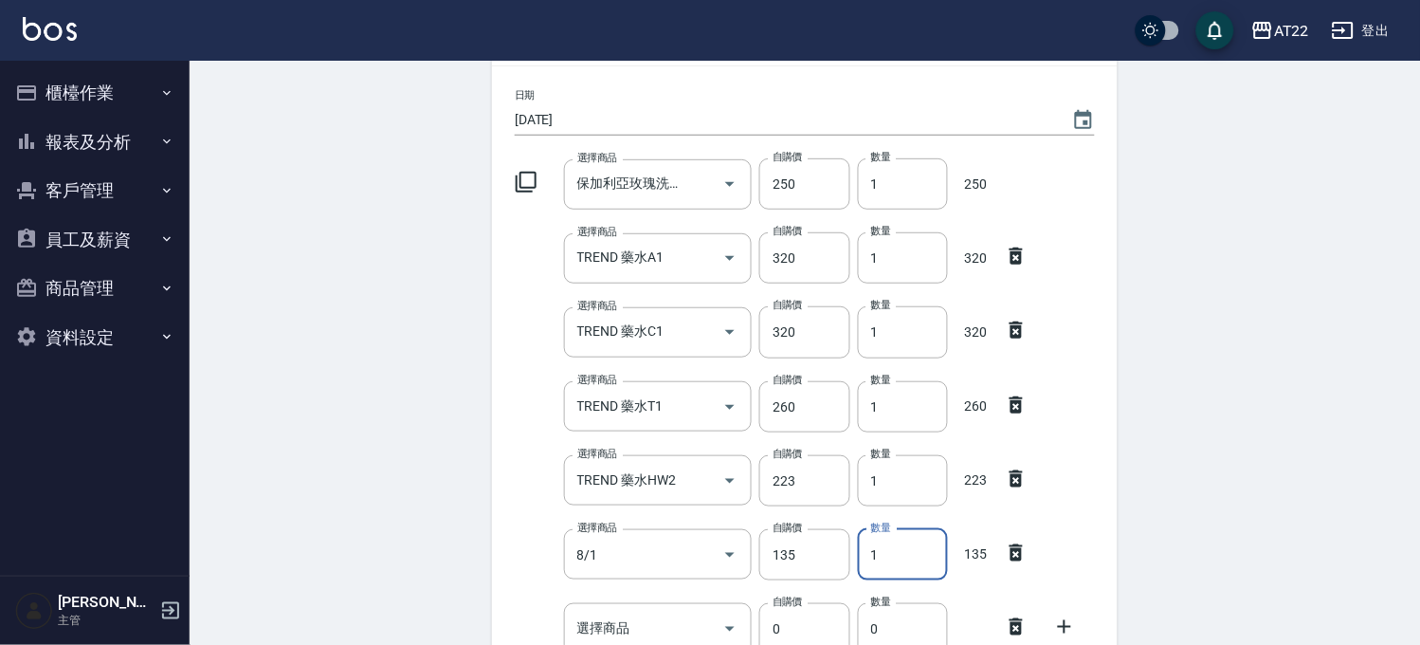
click at [878, 559] on input "1" at bounding box center [903, 554] width 90 height 51
type input "2"
click at [666, 636] on input "選擇商品" at bounding box center [644, 627] width 143 height 33
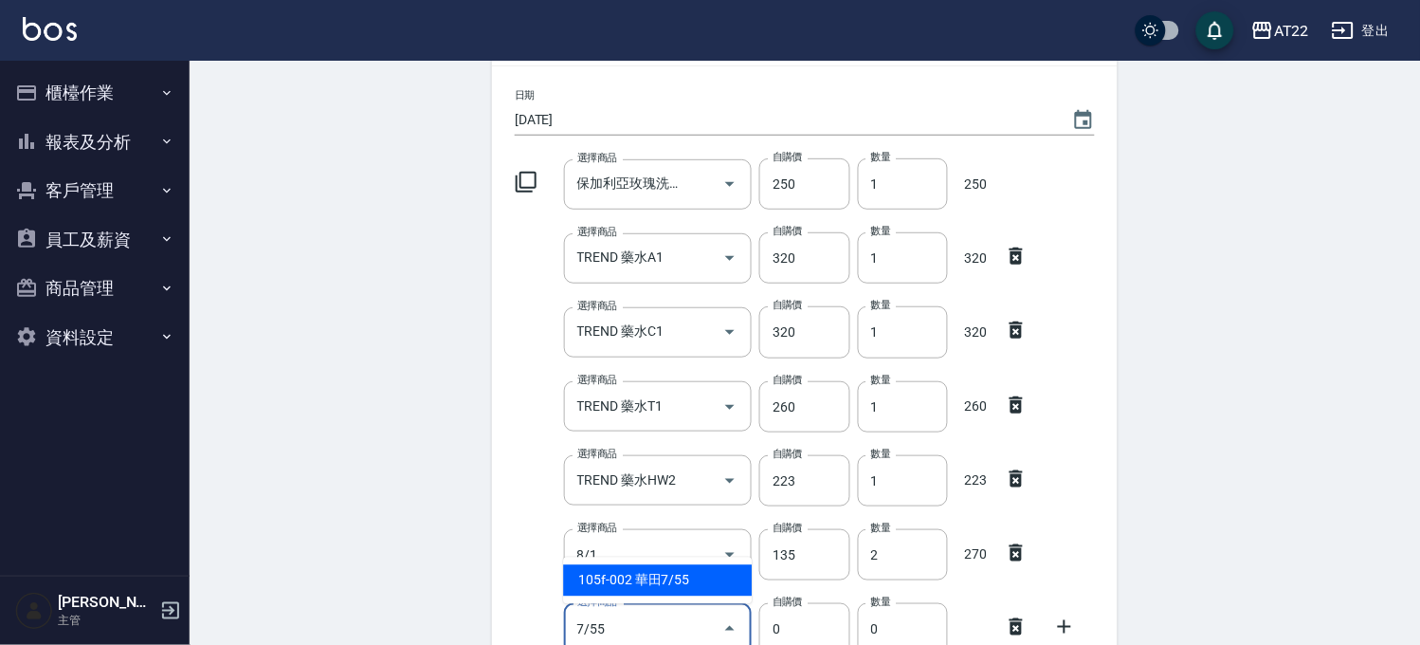
type input "華田7/55"
type input "135"
type input "1"
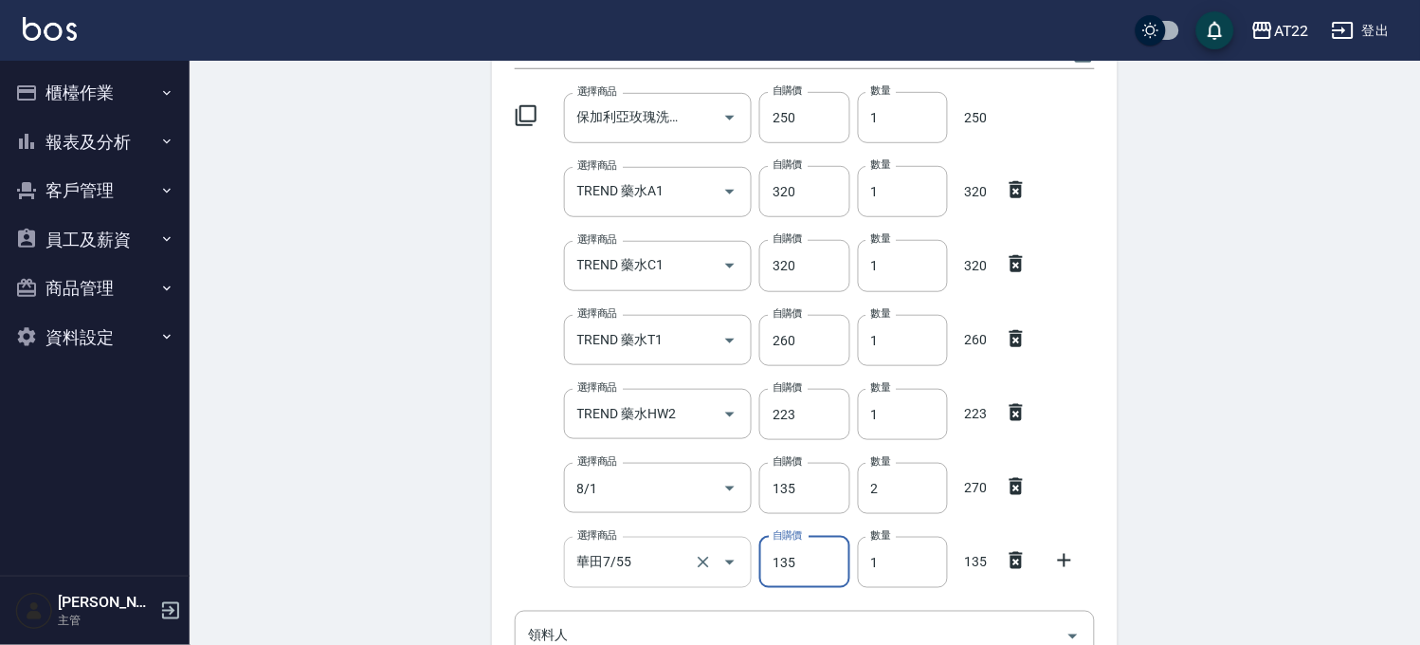
scroll to position [247, 0]
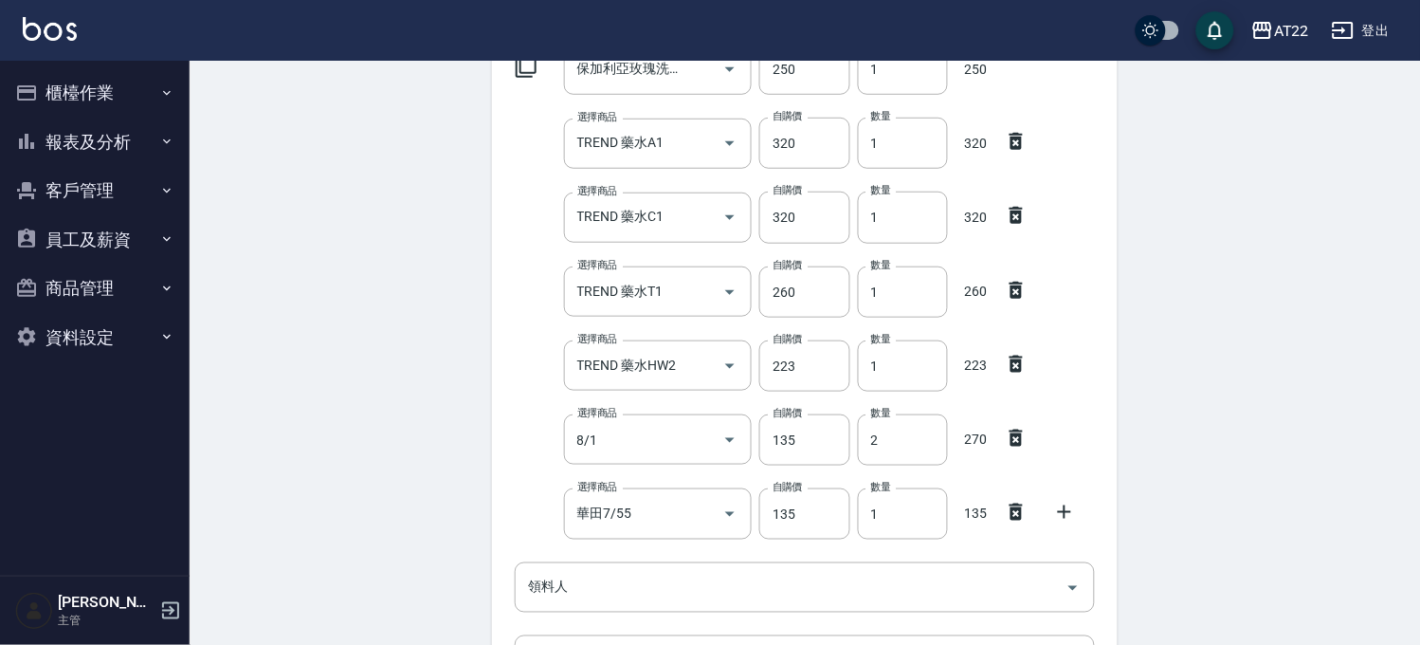
click at [1072, 503] on icon at bounding box center [1064, 511] width 23 height 23
click at [647, 585] on input "選擇商品" at bounding box center [644, 588] width 143 height 33
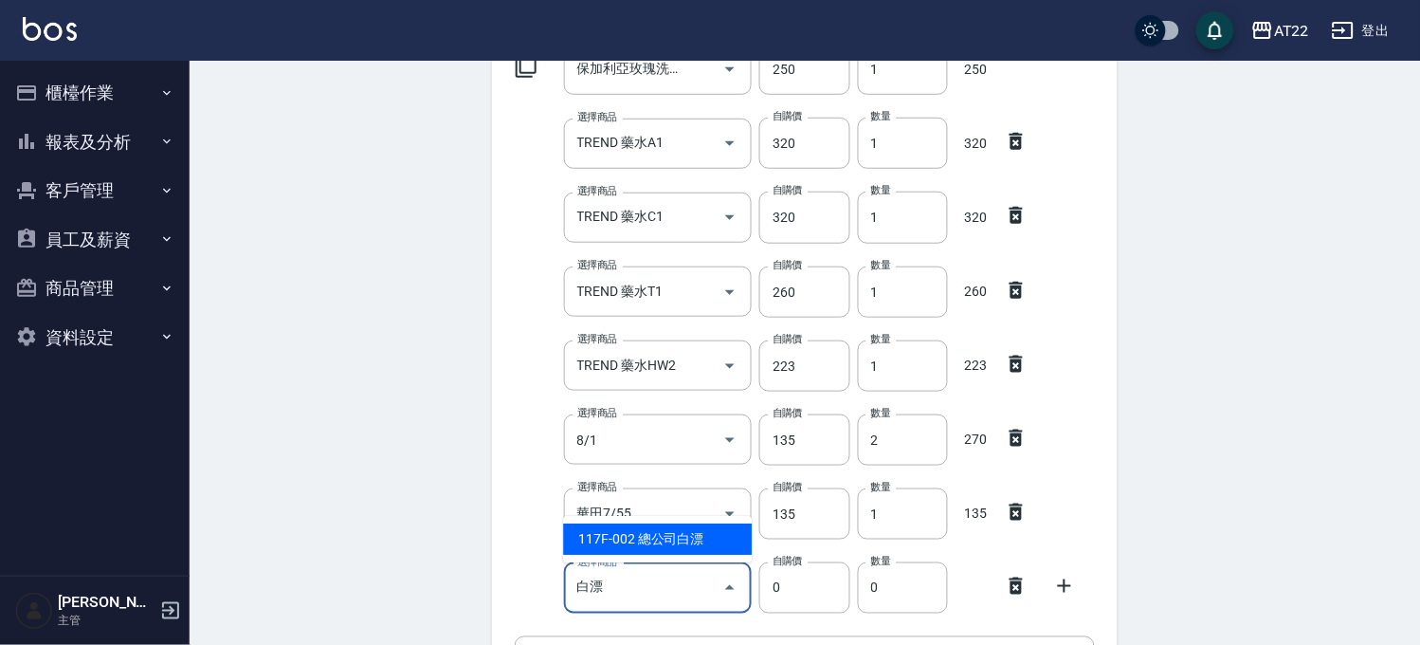
type input "總公司白漂"
type input "450"
type input "1"
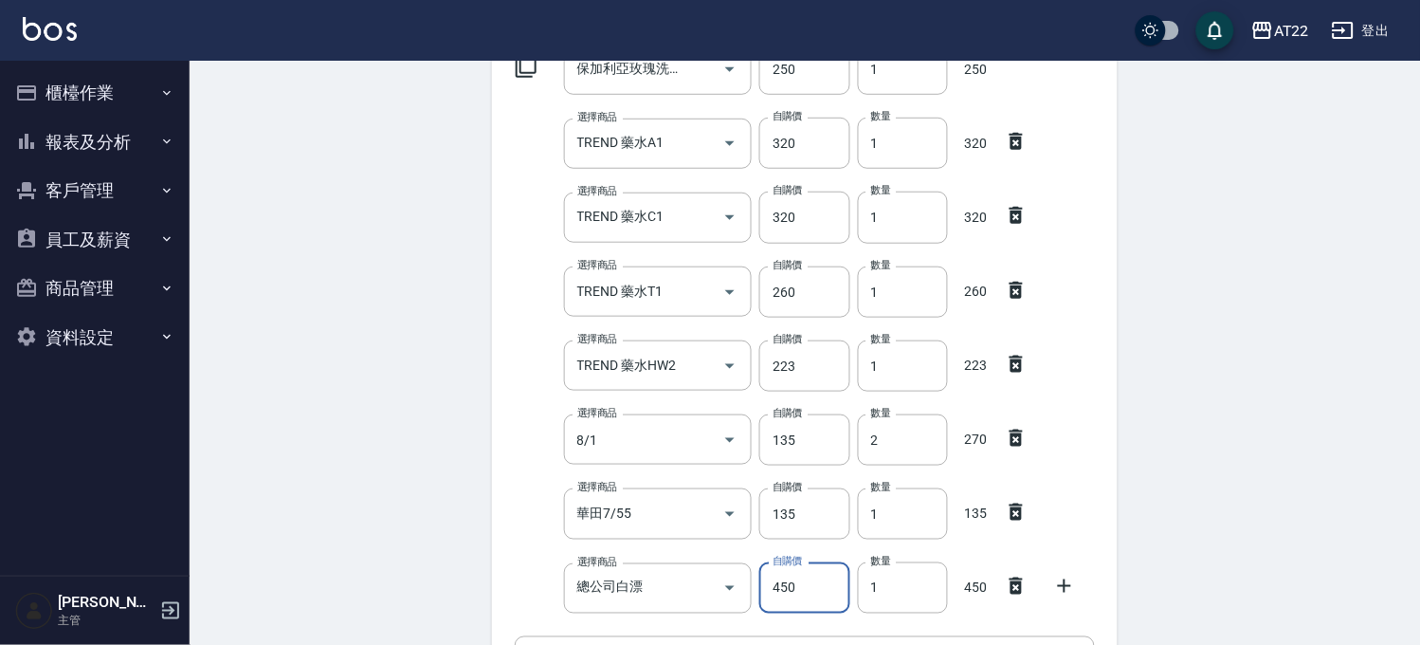
click at [1066, 583] on icon at bounding box center [1064, 585] width 23 height 23
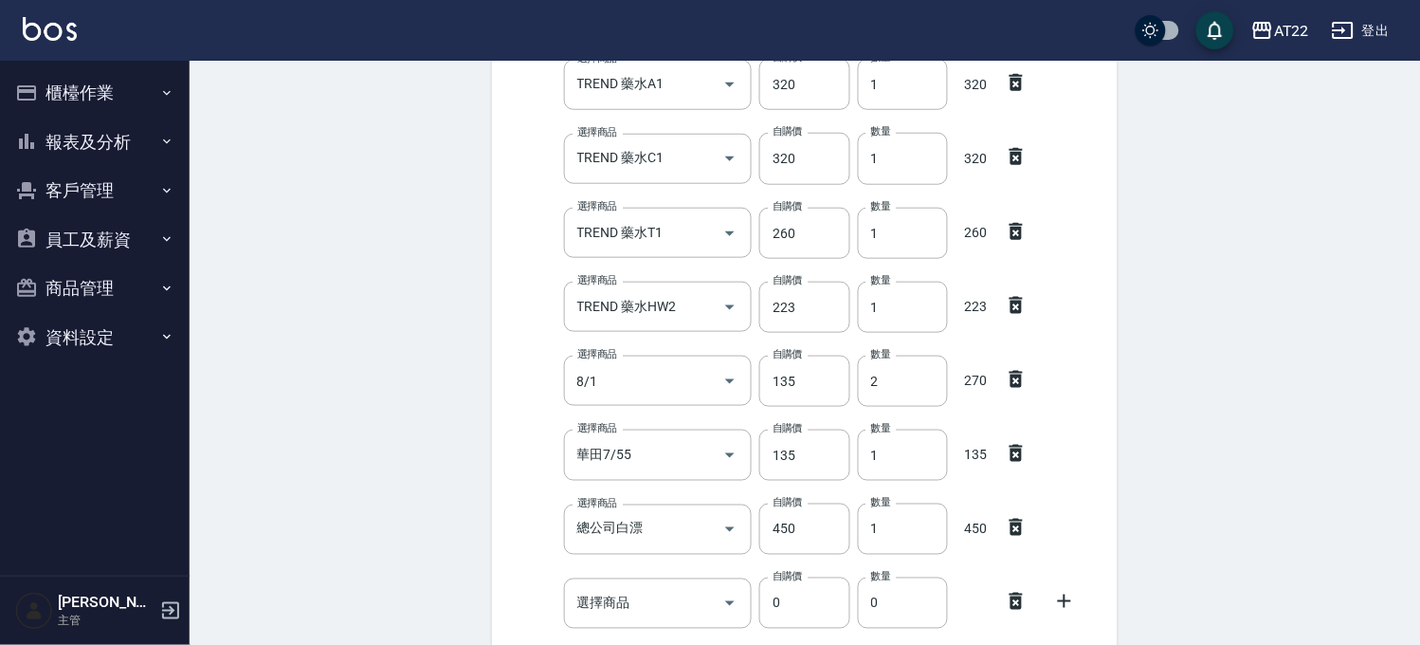
scroll to position [353, 0]
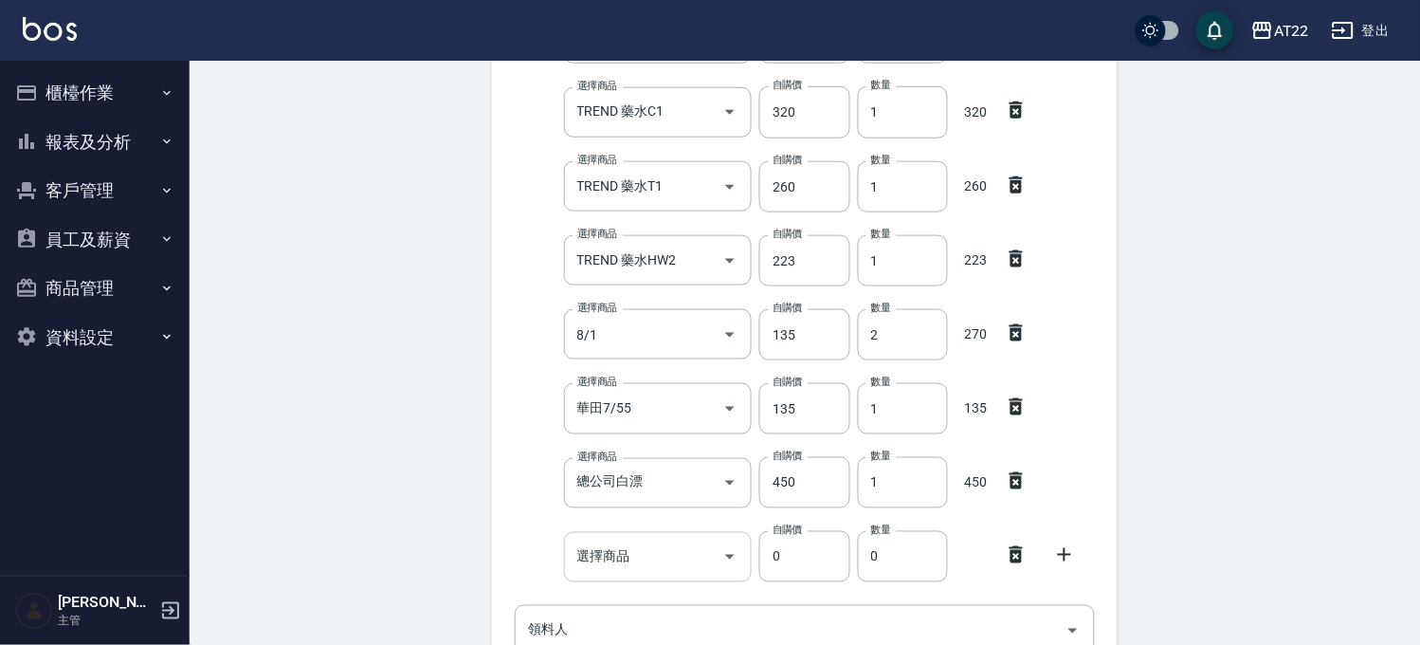
click at [646, 557] on input "選擇商品" at bounding box center [644, 556] width 143 height 33
type input "D"
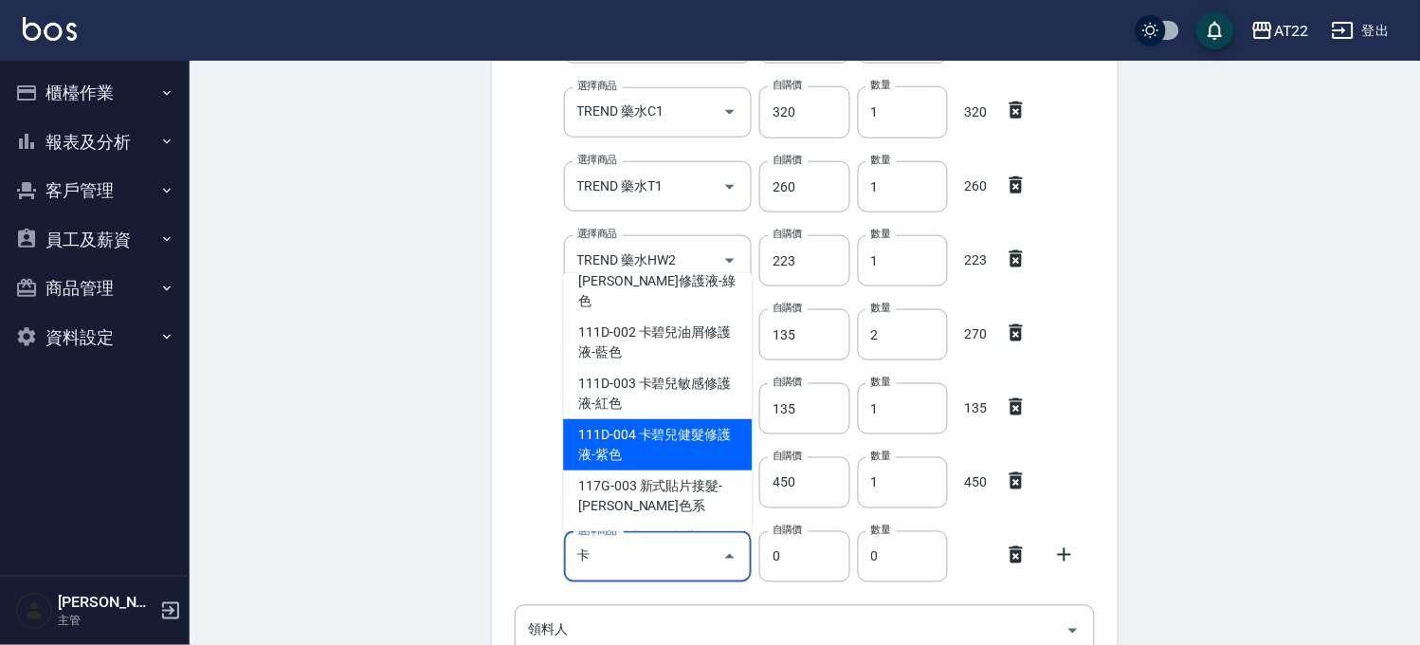
scroll to position [362, 0]
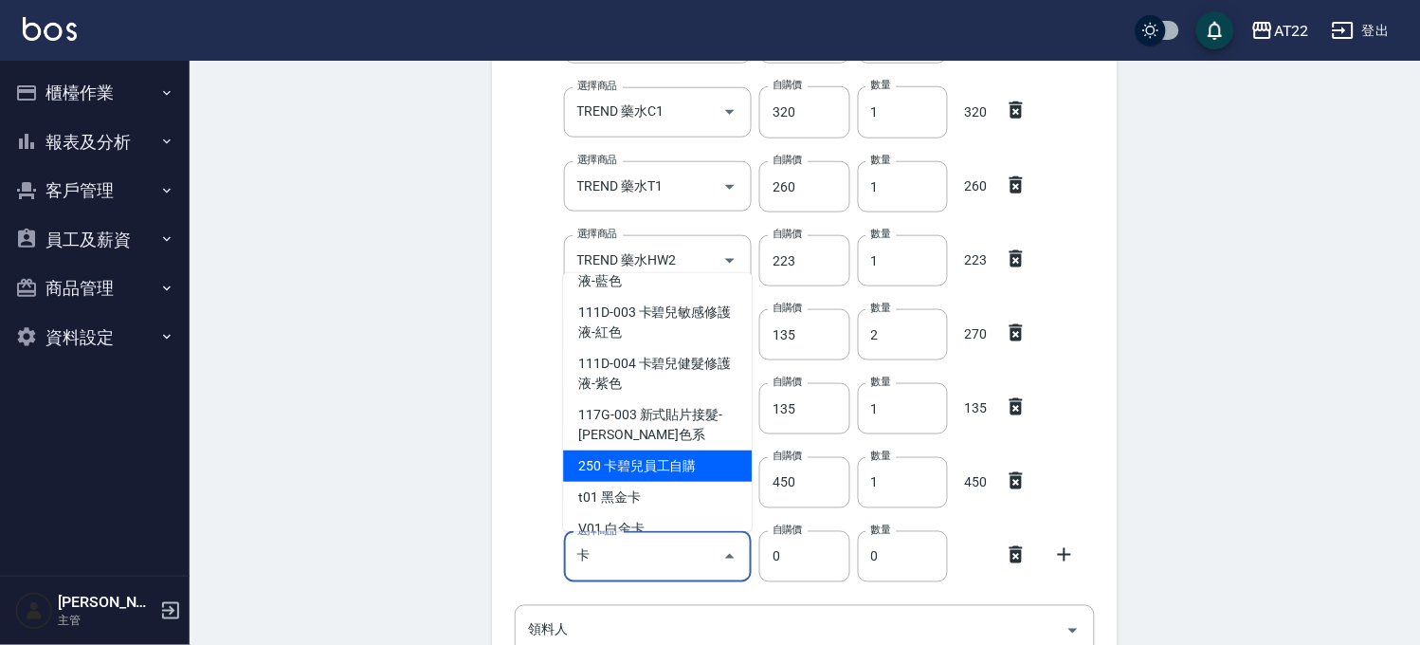
click at [655, 450] on li "250 卡碧兒員工自購" at bounding box center [657, 465] width 189 height 31
type input "卡碧兒員工自購"
type input "250"
type input "1"
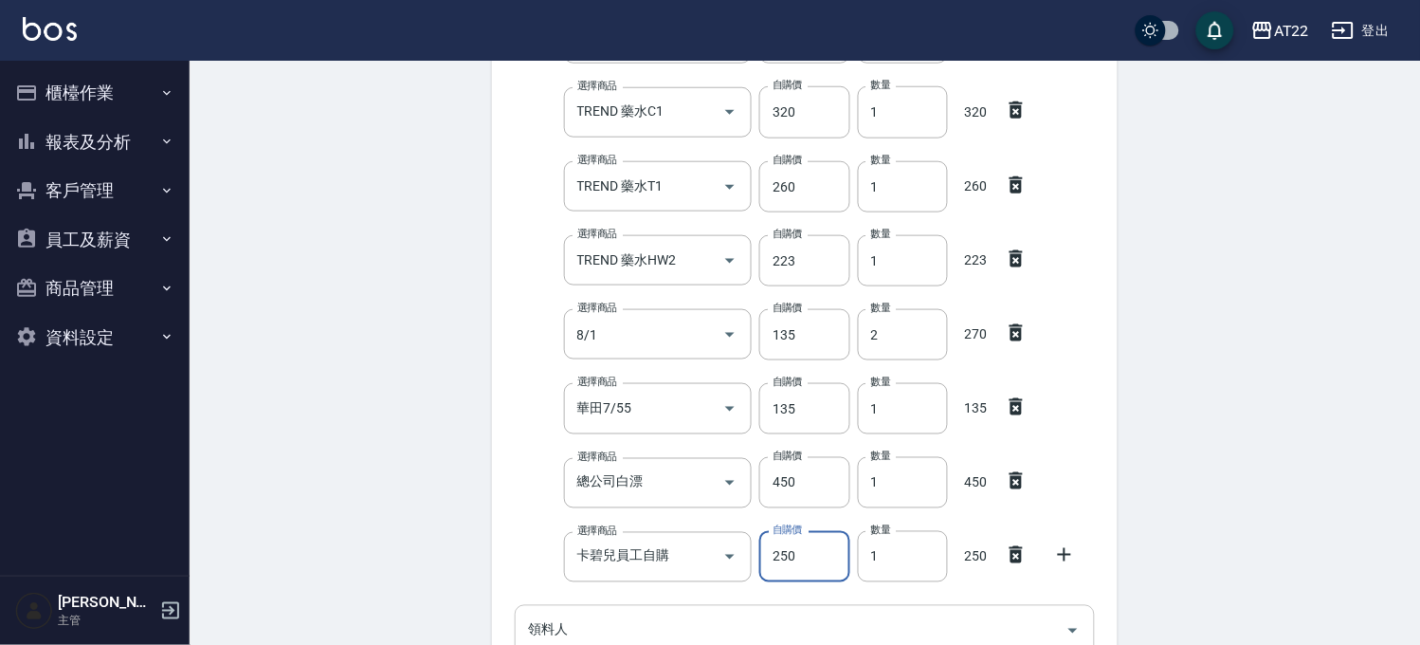
click at [551, 607] on div "領料人" at bounding box center [805, 630] width 580 height 50
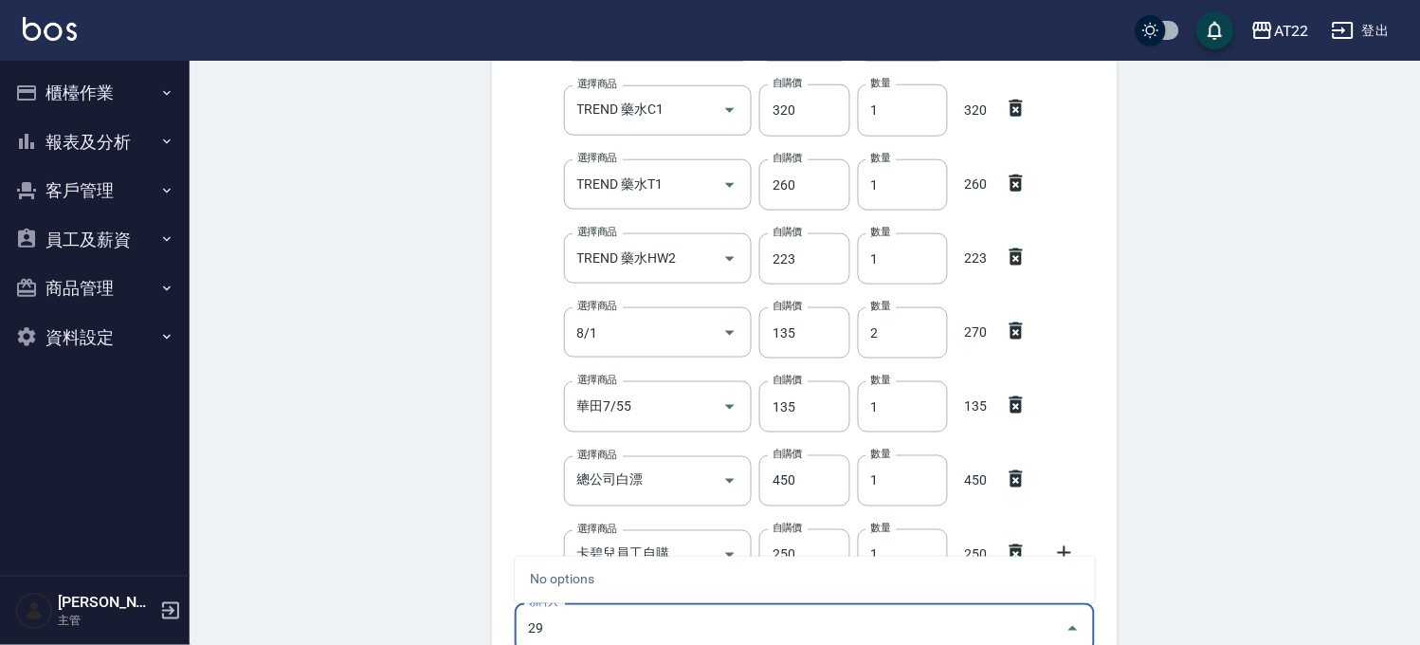
type input "29"
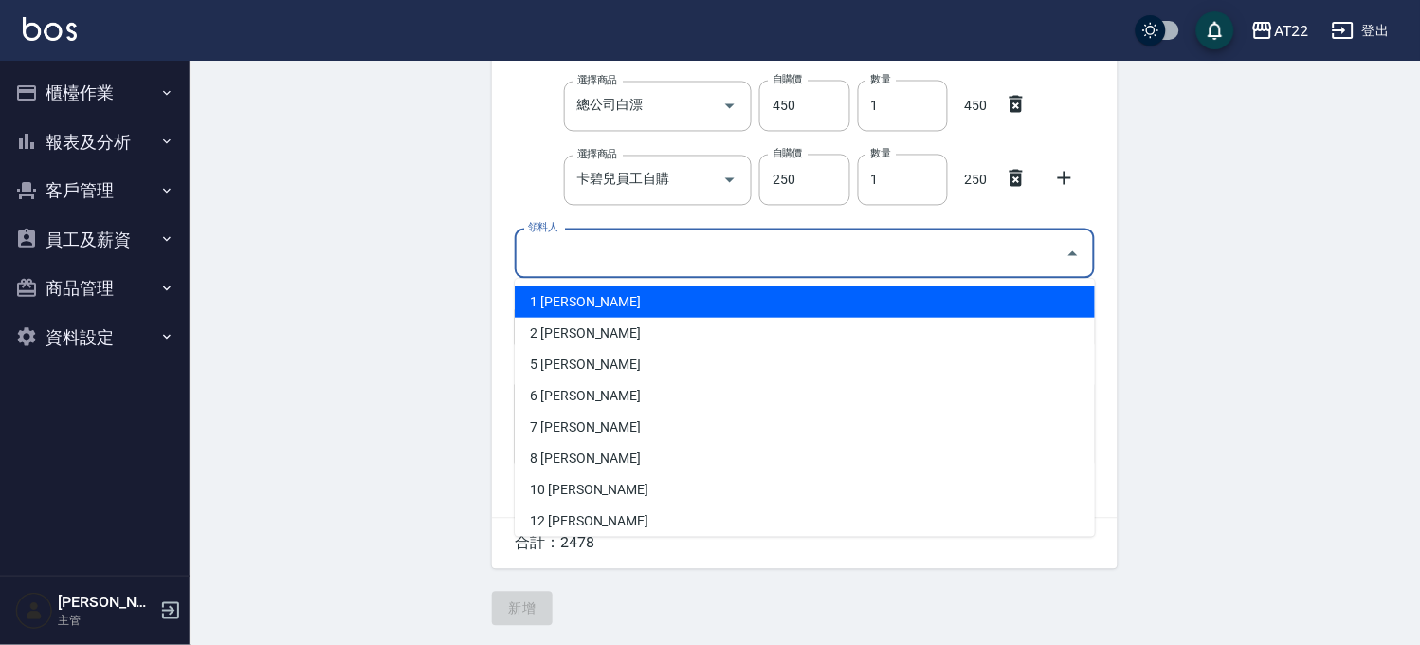
click at [671, 250] on input "領料人" at bounding box center [790, 253] width 535 height 33
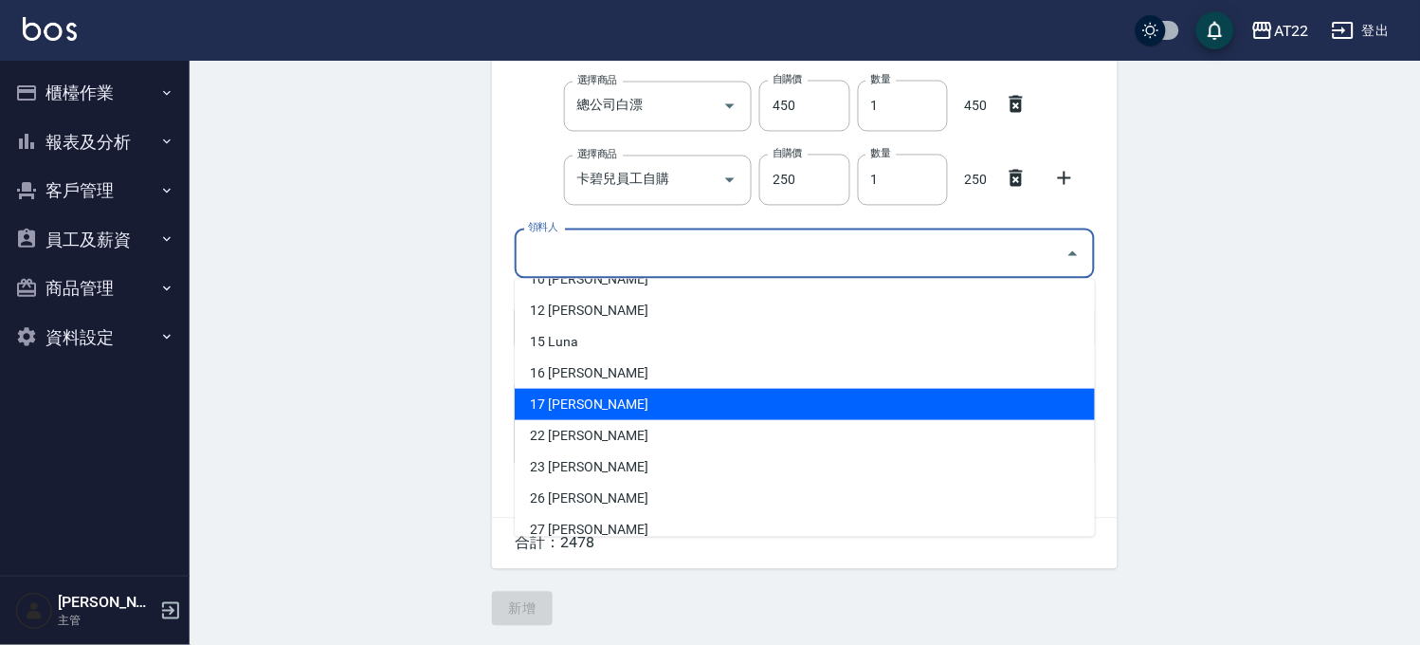
scroll to position [507, 0]
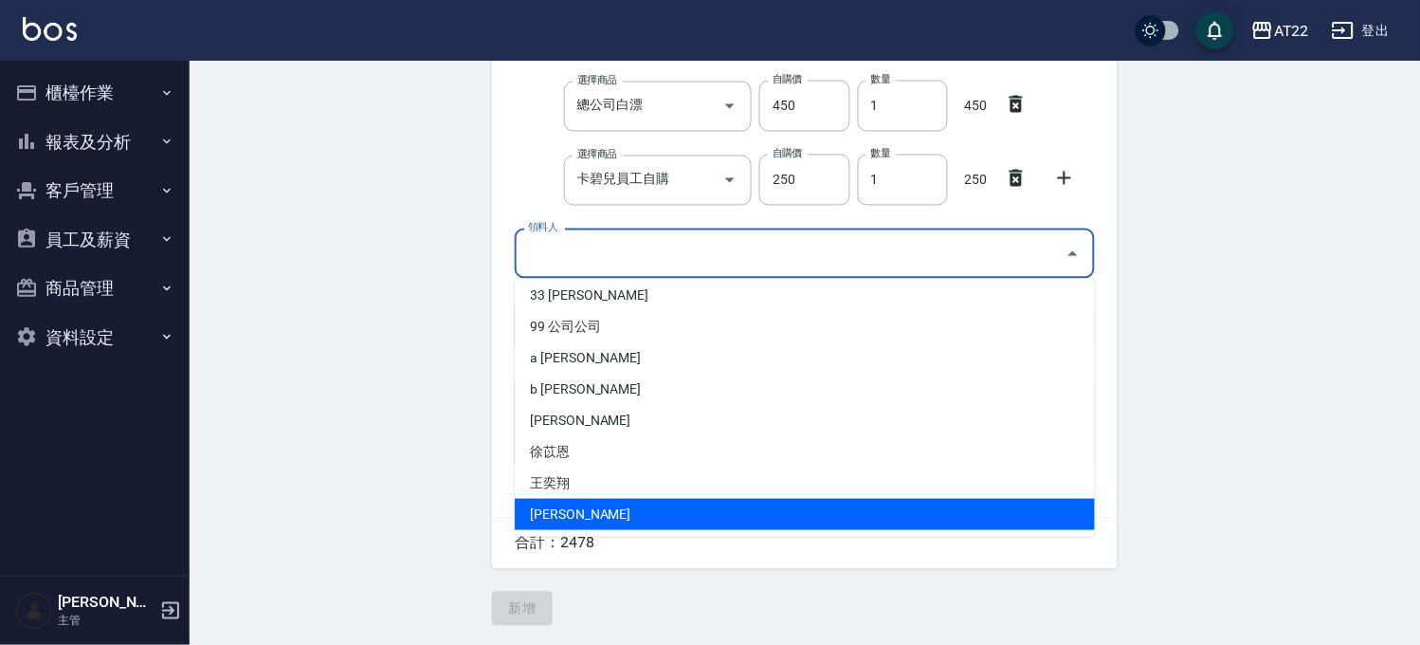
click at [608, 505] on li "羅于[PERSON_NAME]" at bounding box center [805, 514] width 580 height 31
type input "羅于[PERSON_NAME]"
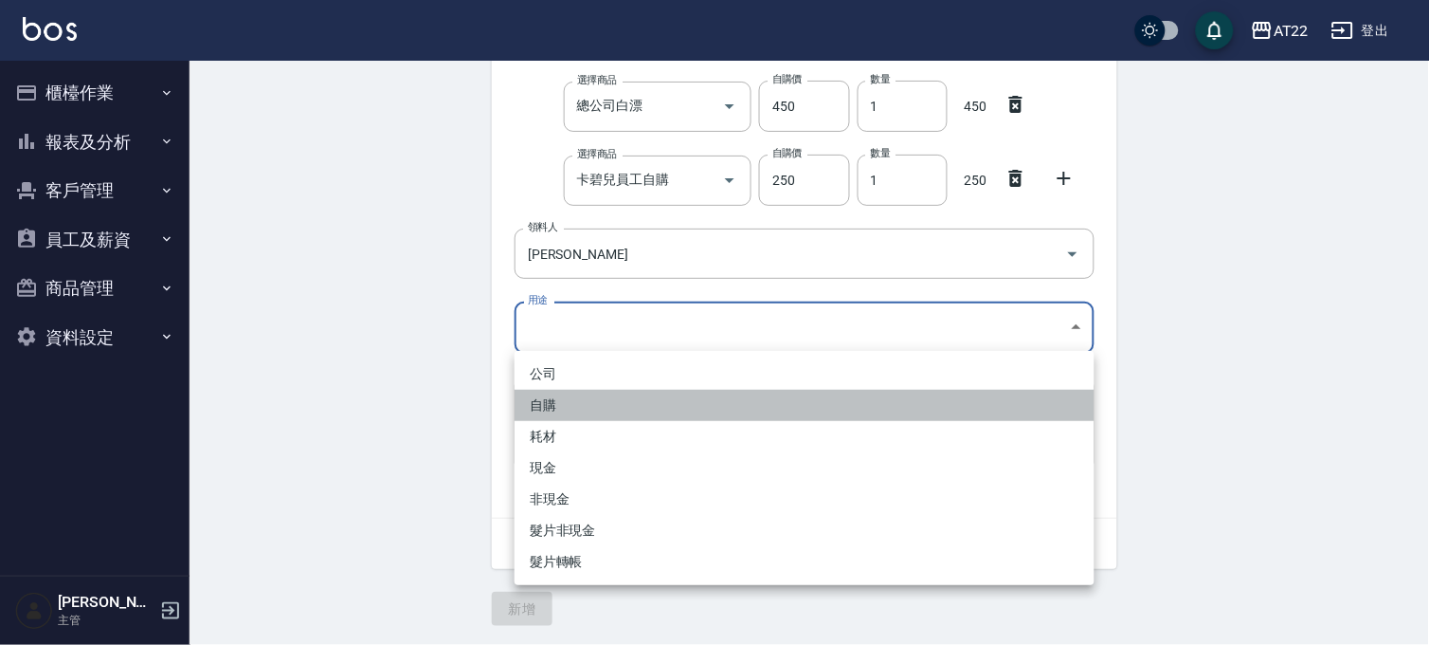
click at [588, 400] on li "自購" at bounding box center [805, 405] width 580 height 31
type input "自購"
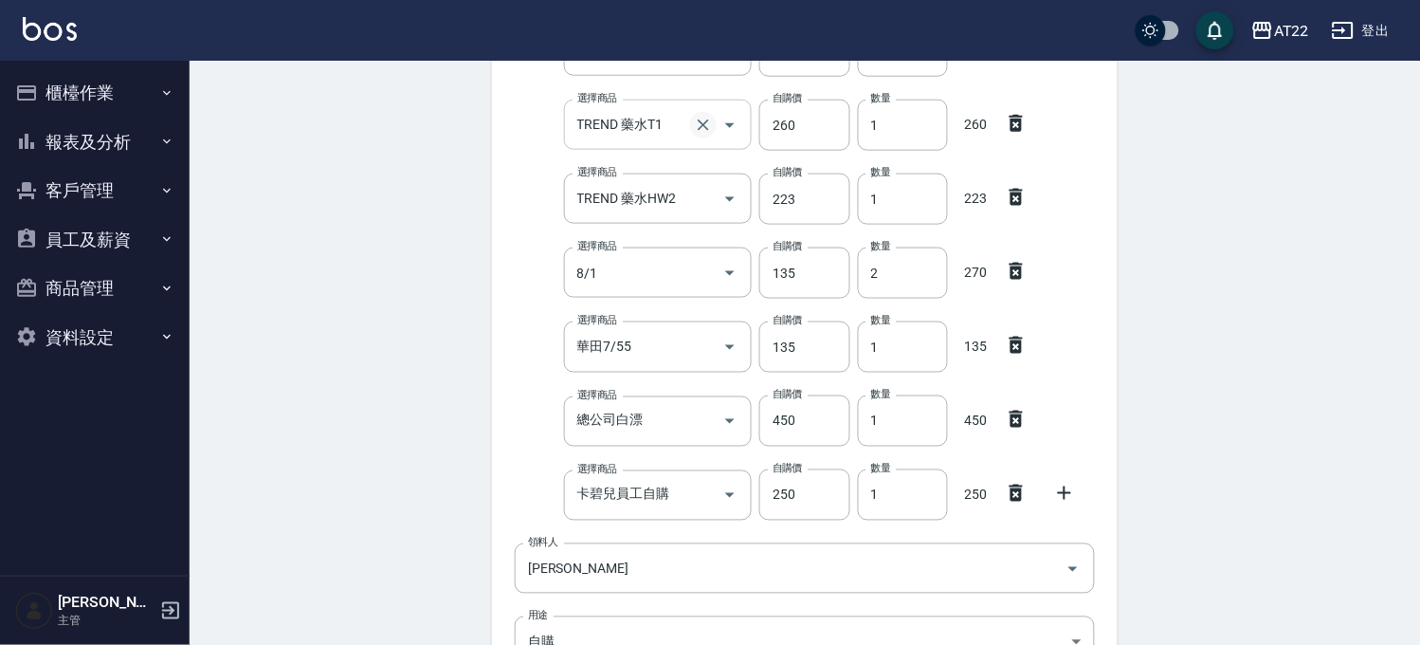
scroll to position [731, 0]
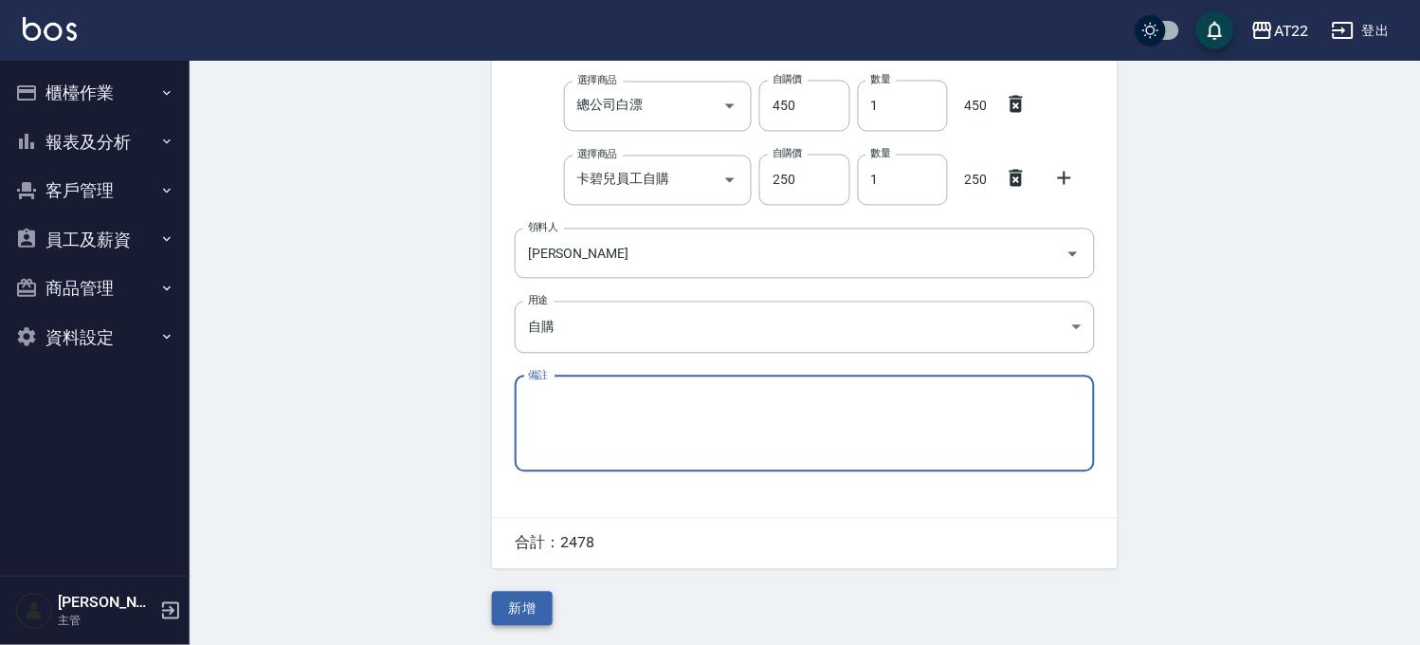
click at [535, 595] on button "新增" at bounding box center [522, 608] width 61 height 35
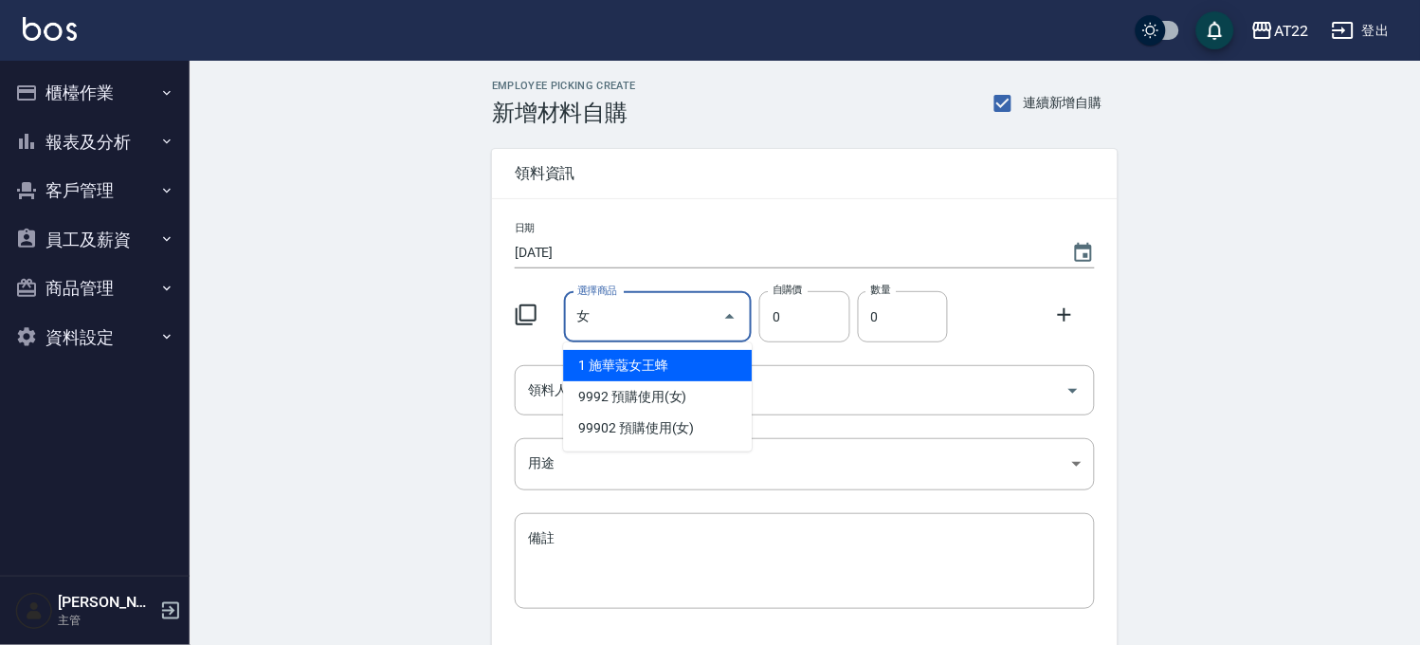
type input "施華蔻女王蜂"
type input "440"
type input "1"
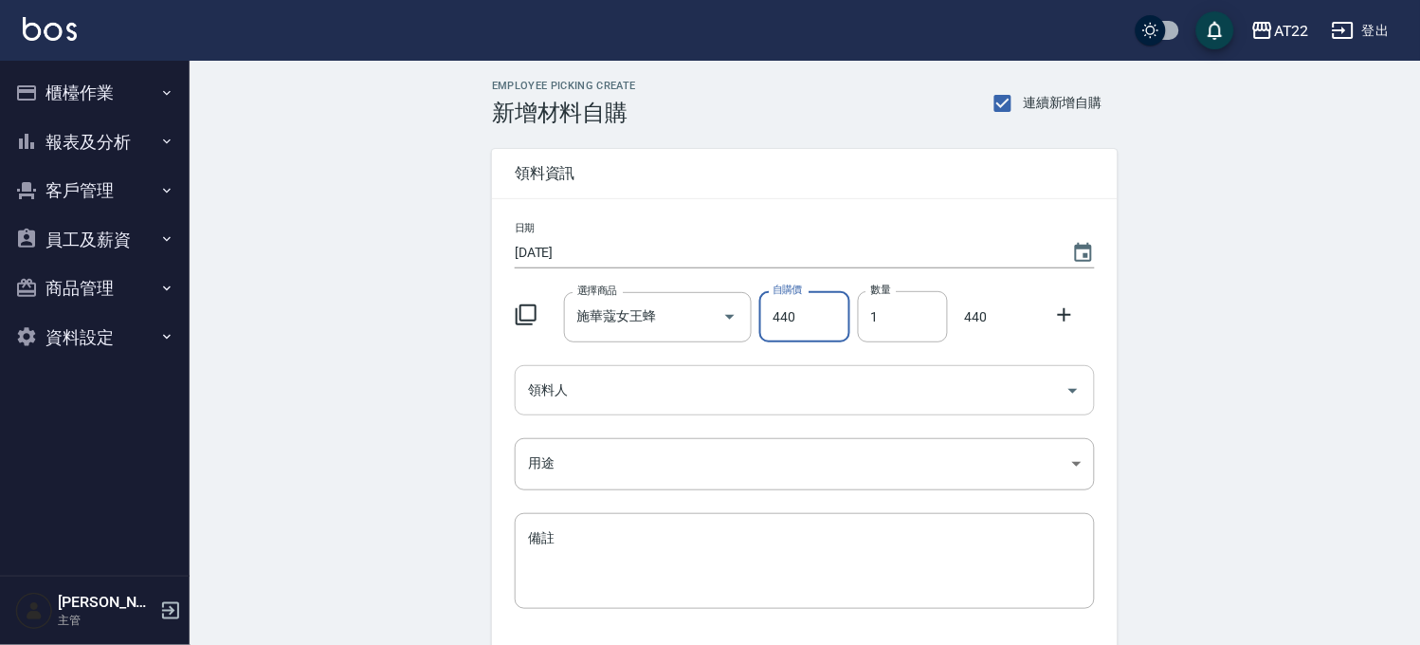
click at [630, 393] on input "領料人" at bounding box center [790, 389] width 535 height 33
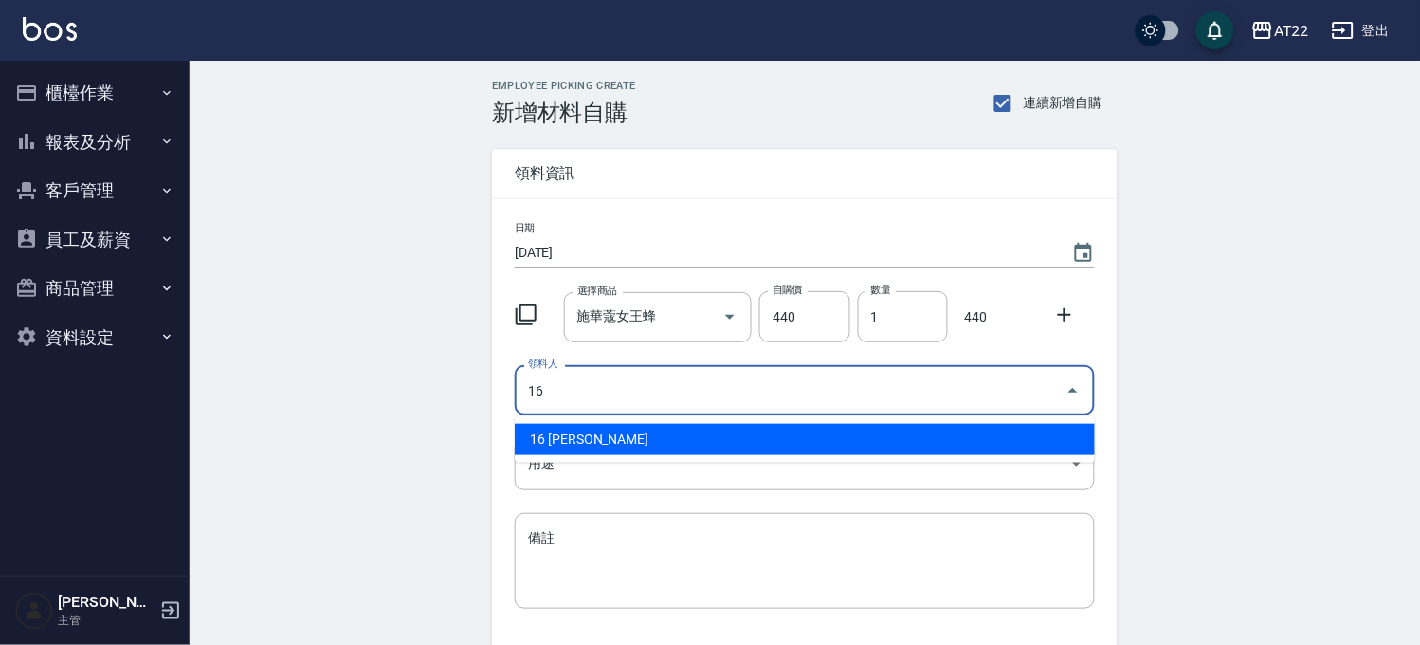
type input "16 [PERSON_NAME]"
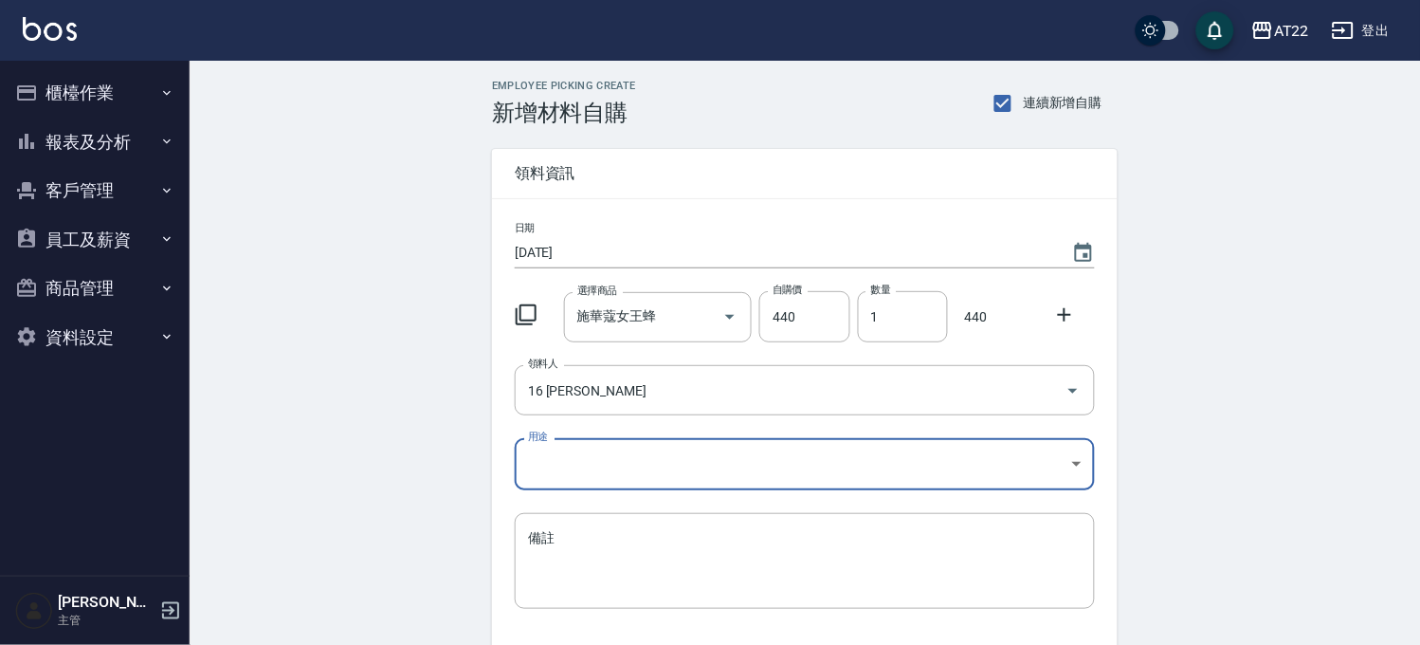
click at [638, 453] on body "AT22 登出 櫃檯作業 打帳單 帳單列表 掛單列表 現金收支登錄 材料自購登錄 每日結帳 現場電腦打卡 報表及分析 報表目錄 店家區間累計表 店家日報表 店…" at bounding box center [710, 390] width 1420 height 781
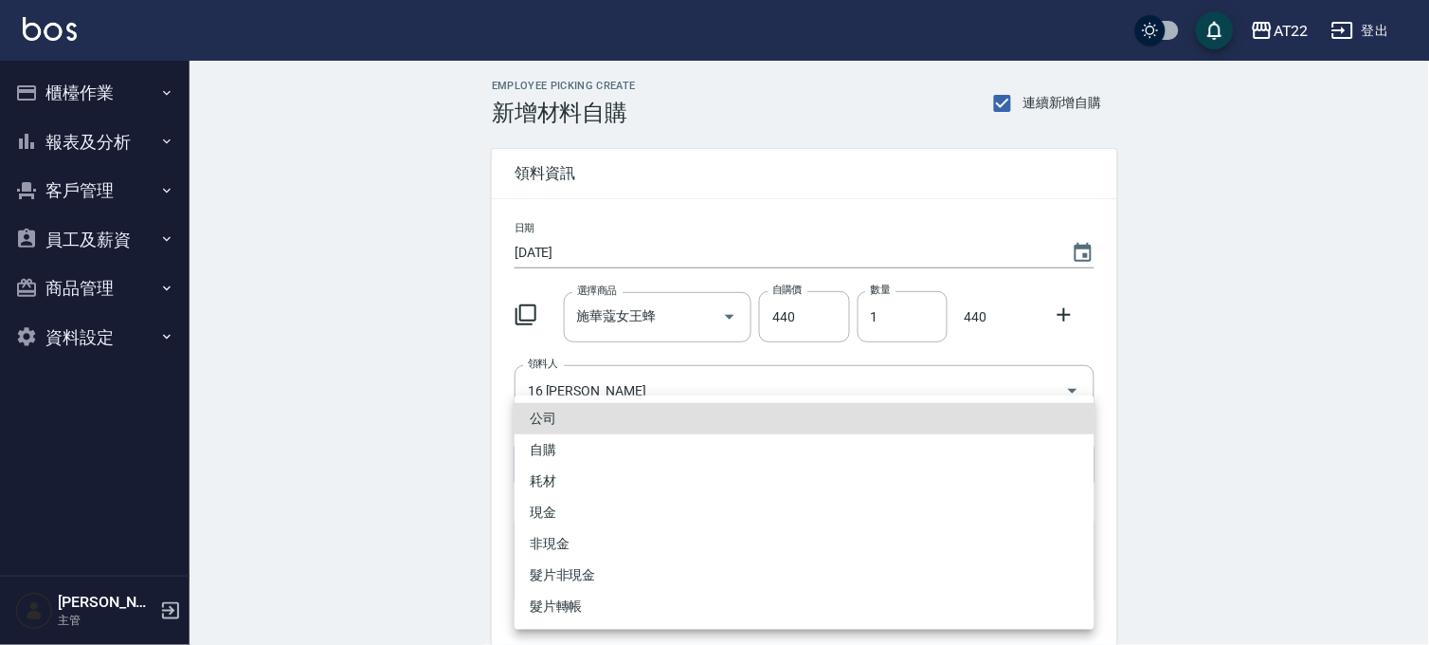
click at [614, 458] on li "自購" at bounding box center [805, 449] width 580 height 31
type input "自購"
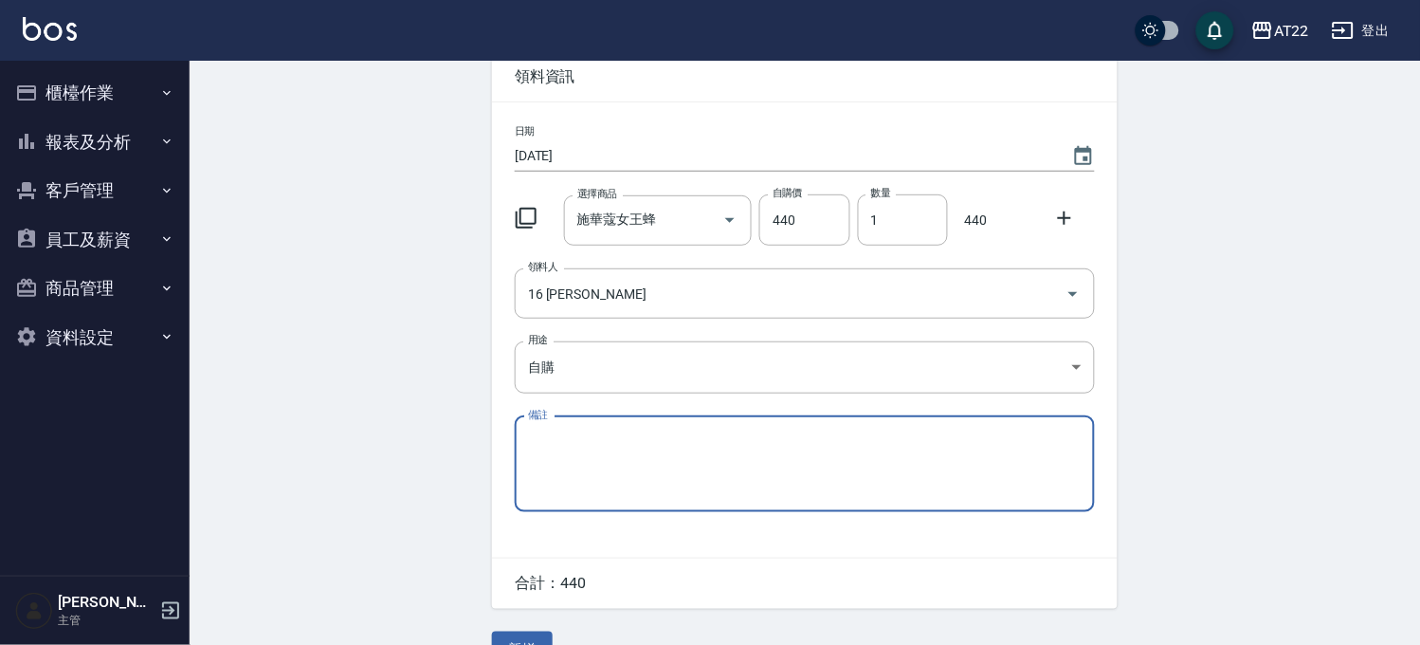
scroll to position [138, 0]
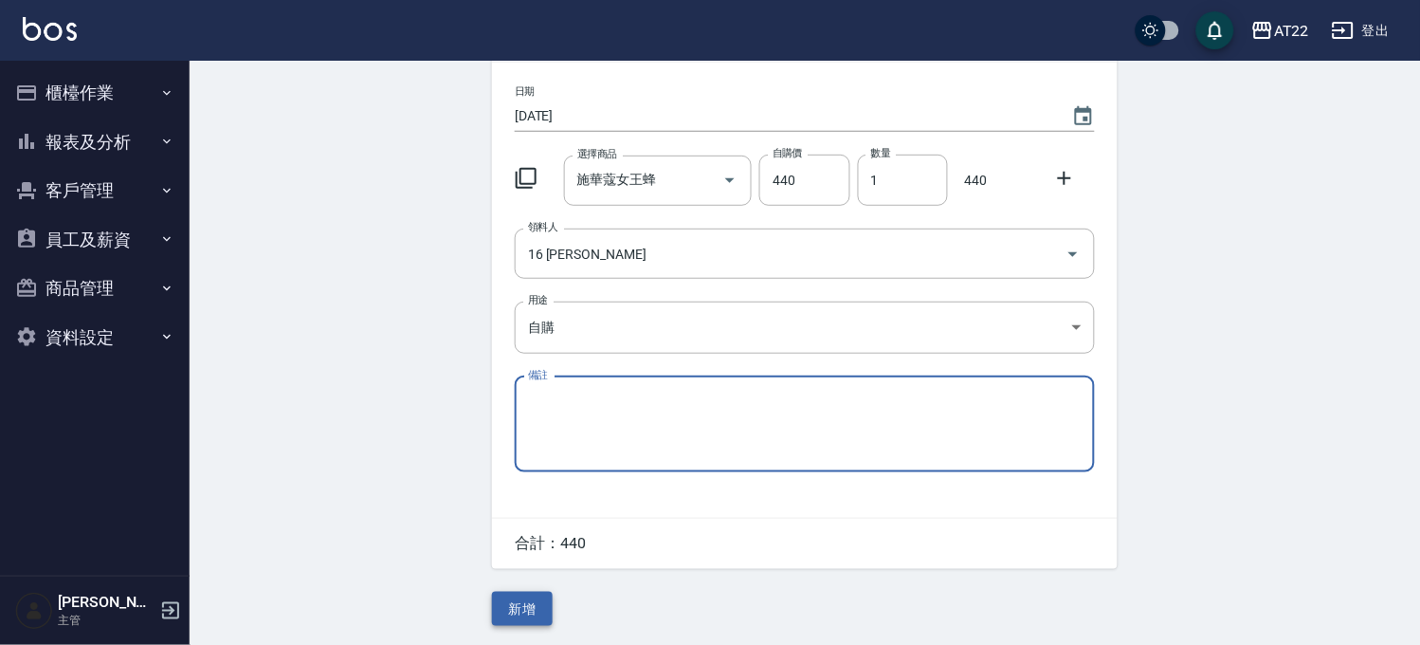
click at [531, 603] on button "新增" at bounding box center [522, 608] width 61 height 35
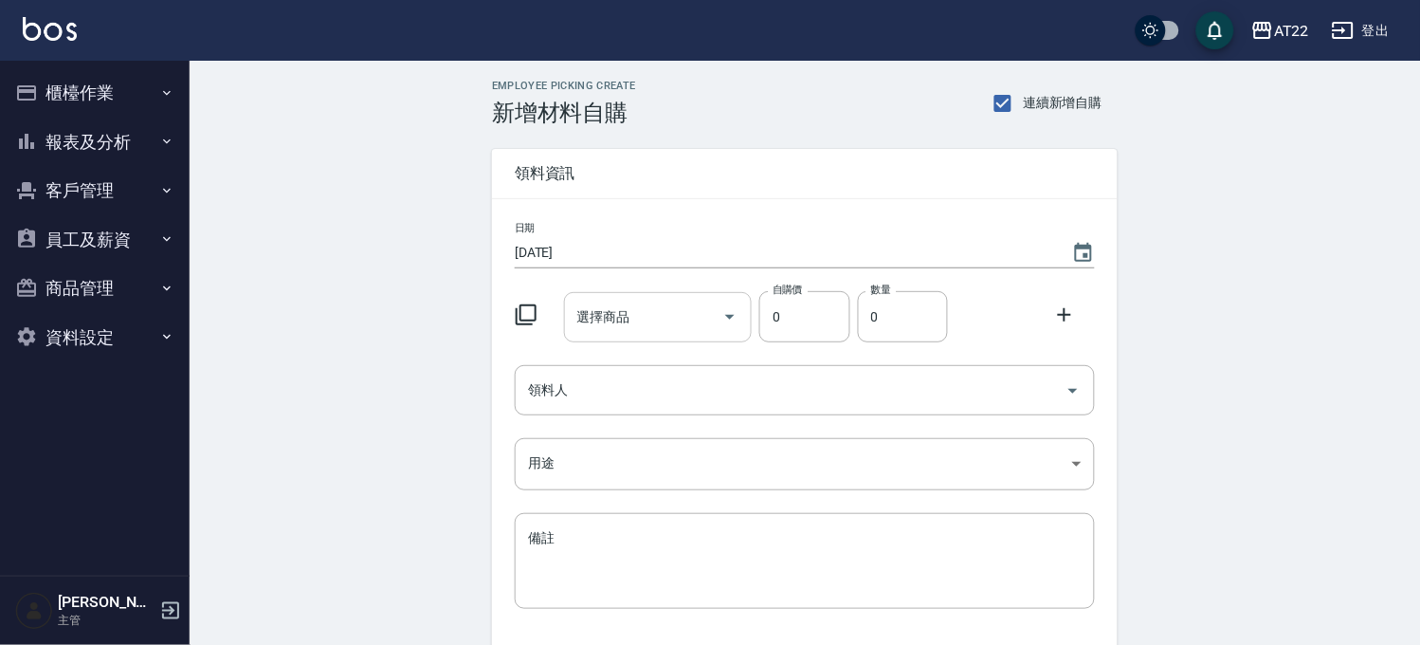
click at [636, 318] on input "選擇商品" at bounding box center [644, 316] width 143 height 33
type input "強"
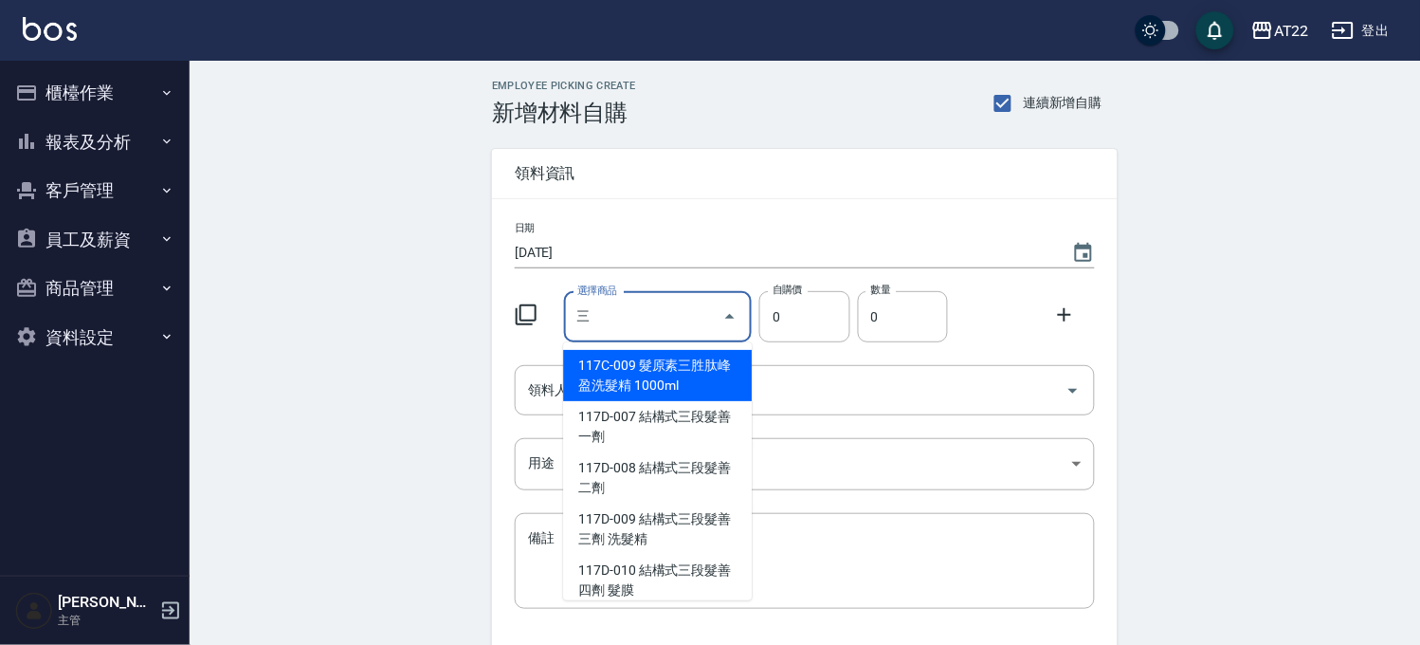
click at [706, 372] on li "117C-009 髮原素三胜肽峰盈洗髮精 1000ml" at bounding box center [657, 375] width 189 height 51
type input "髮原素三胜肽峰盈洗髮精 1000ml"
type input "740"
type input "1"
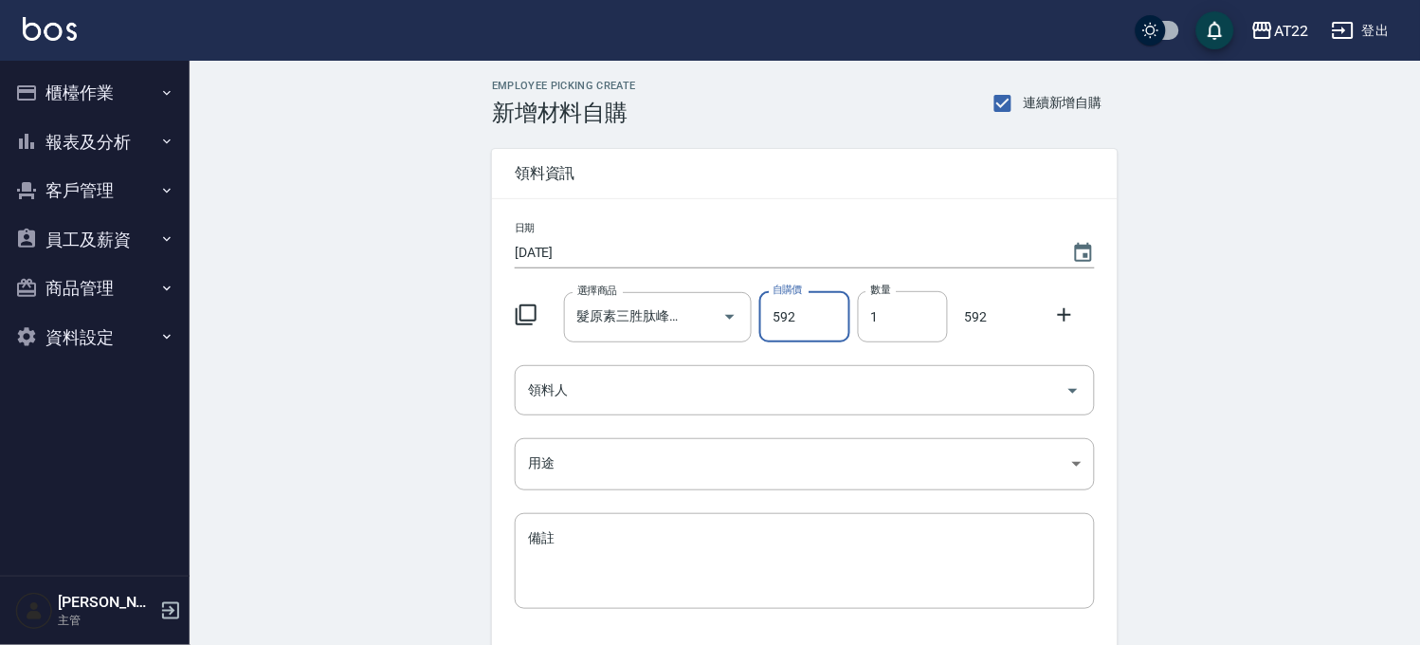
type input "592"
click at [1067, 310] on icon at bounding box center [1064, 314] width 23 height 23
click at [633, 402] on input "選擇商品" at bounding box center [644, 390] width 143 height 33
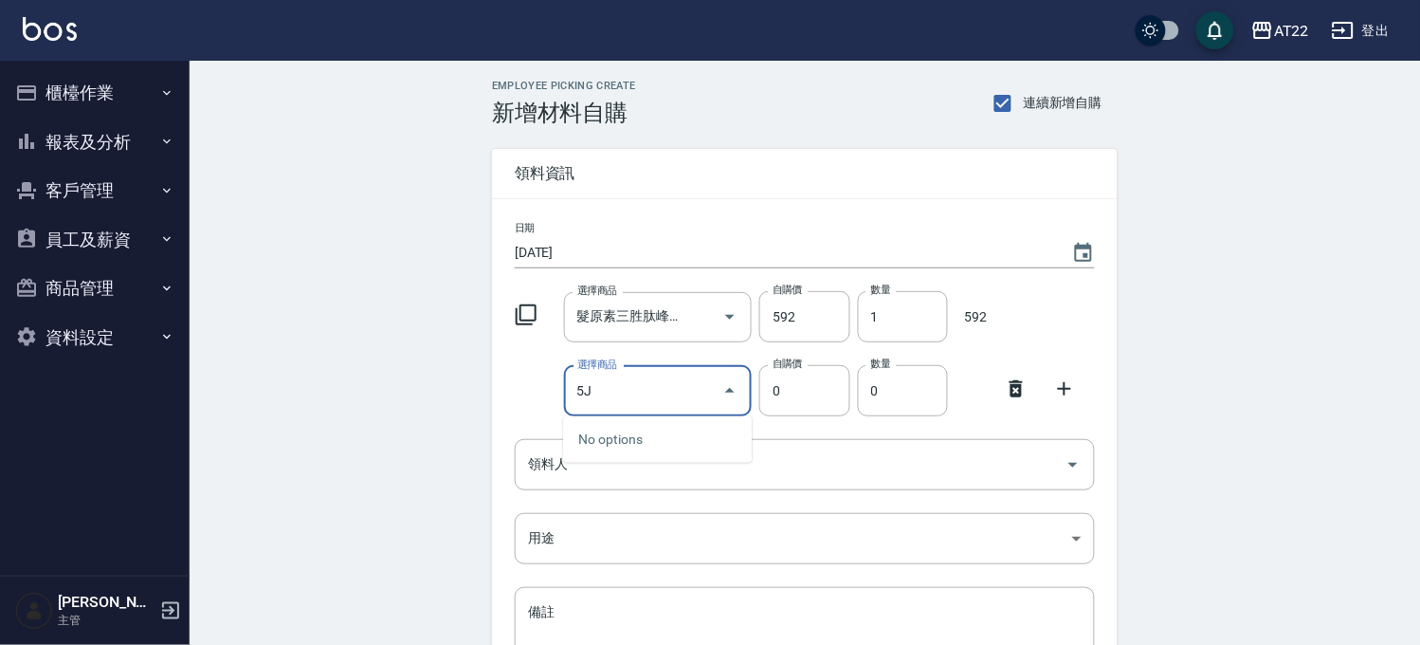
type input "5"
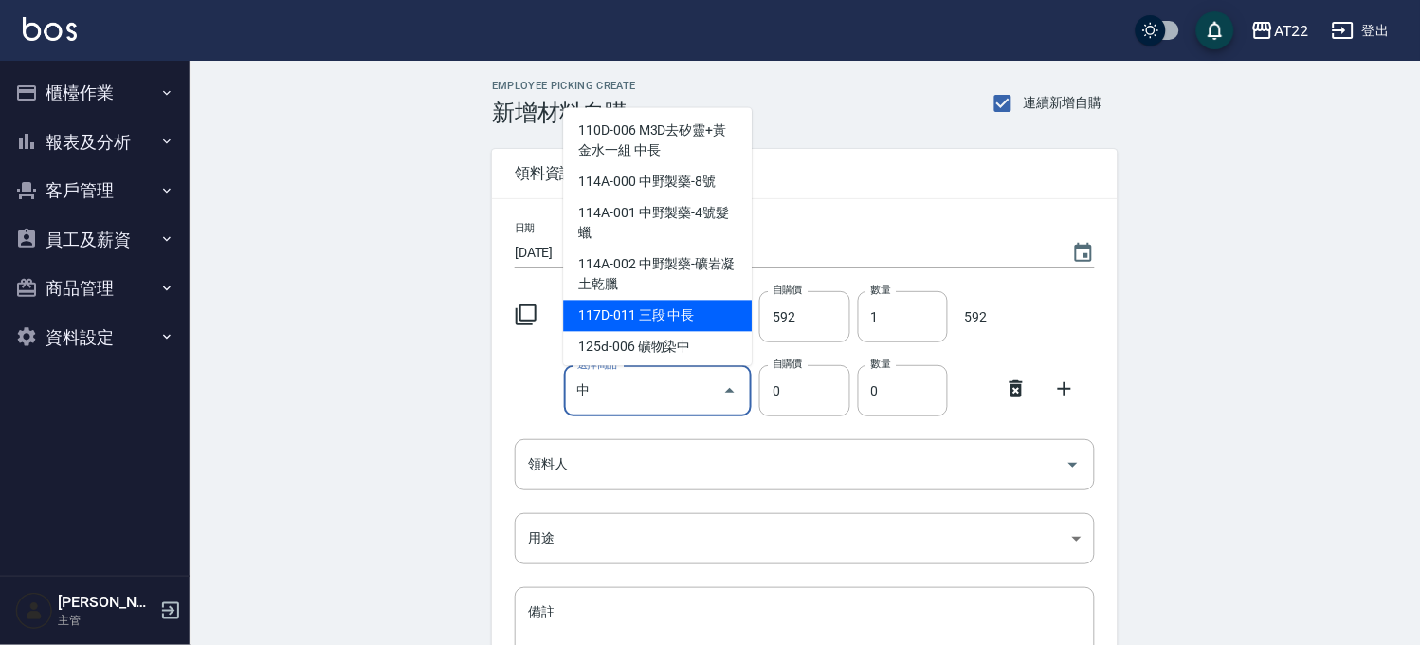
scroll to position [105, 0]
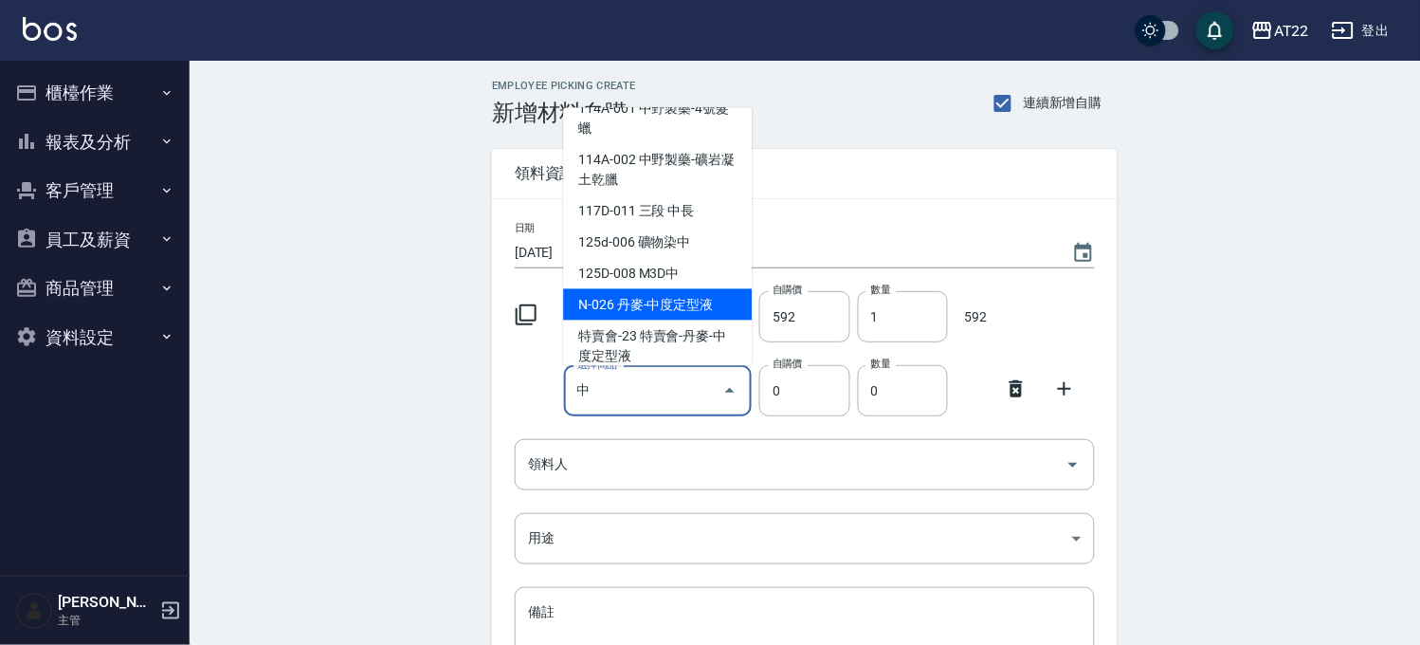
click at [668, 305] on li "N-026 丹麥-中度定型液" at bounding box center [657, 304] width 189 height 31
type input "丹麥-中度定型液"
type input "650"
type input "1"
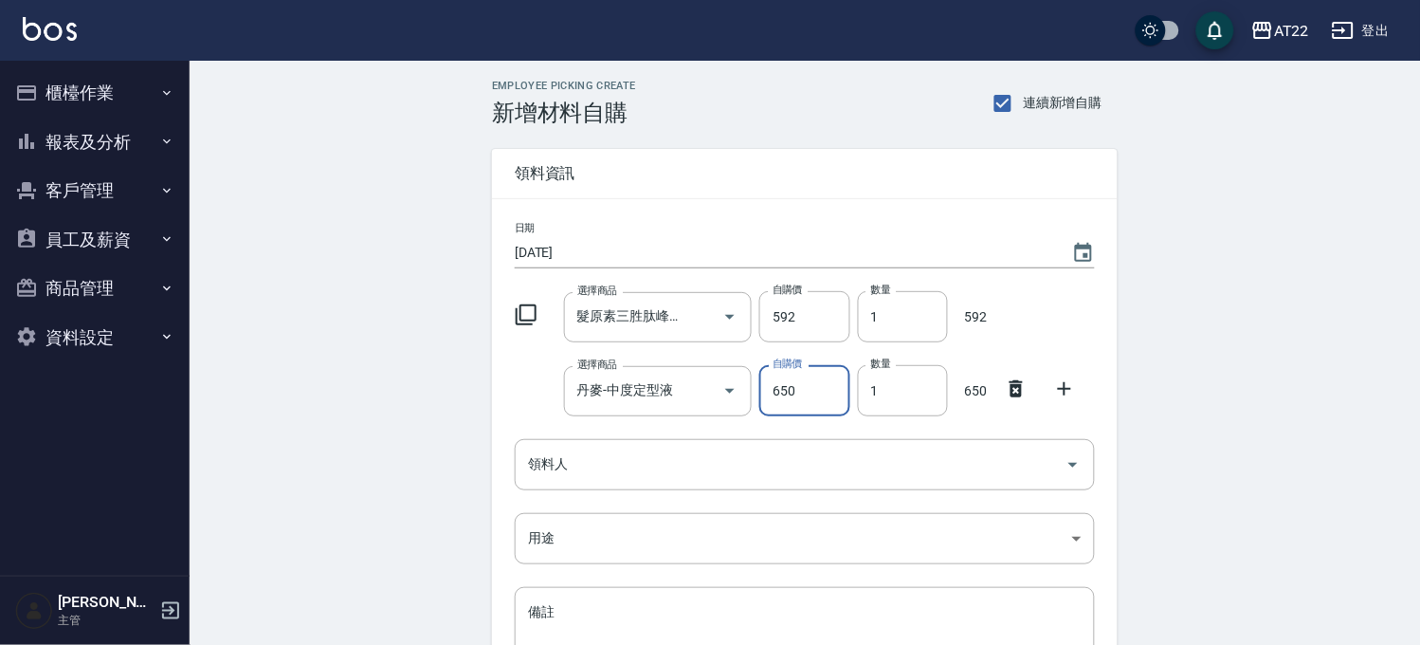
click at [802, 405] on input "650" at bounding box center [804, 390] width 90 height 51
type input "520"
click at [1059, 384] on icon at bounding box center [1064, 388] width 23 height 23
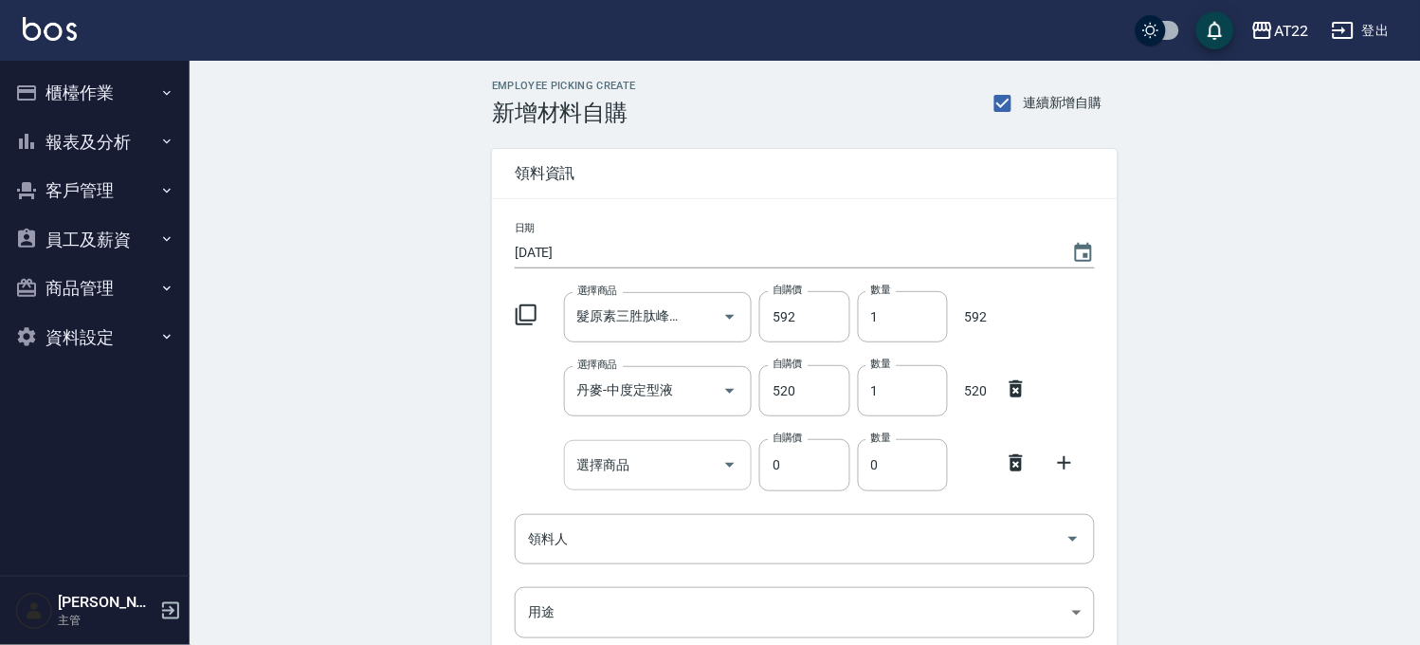
click at [649, 470] on input "選擇商品" at bounding box center [644, 464] width 143 height 33
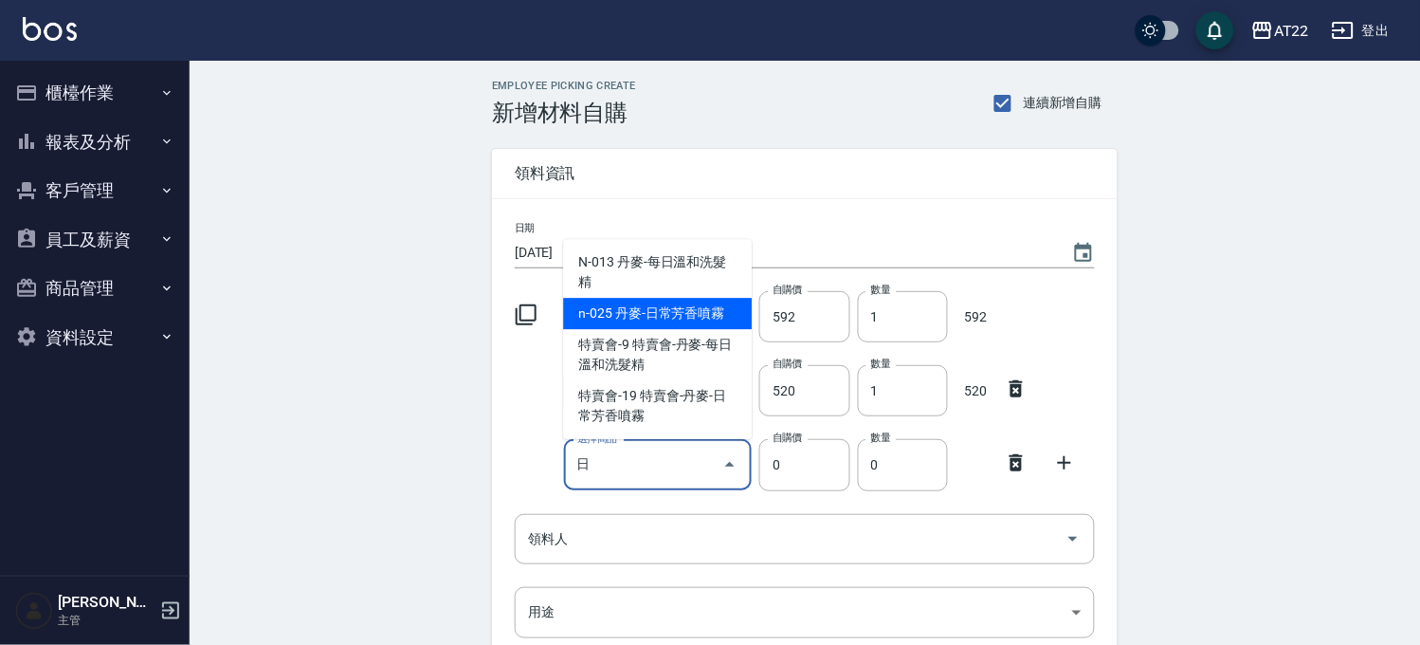
click at [688, 322] on li "n-025 丹麥-日常芳香噴霧" at bounding box center [657, 313] width 189 height 31
type input "丹麥-日常芳香噴霧"
type input "715"
type input "1"
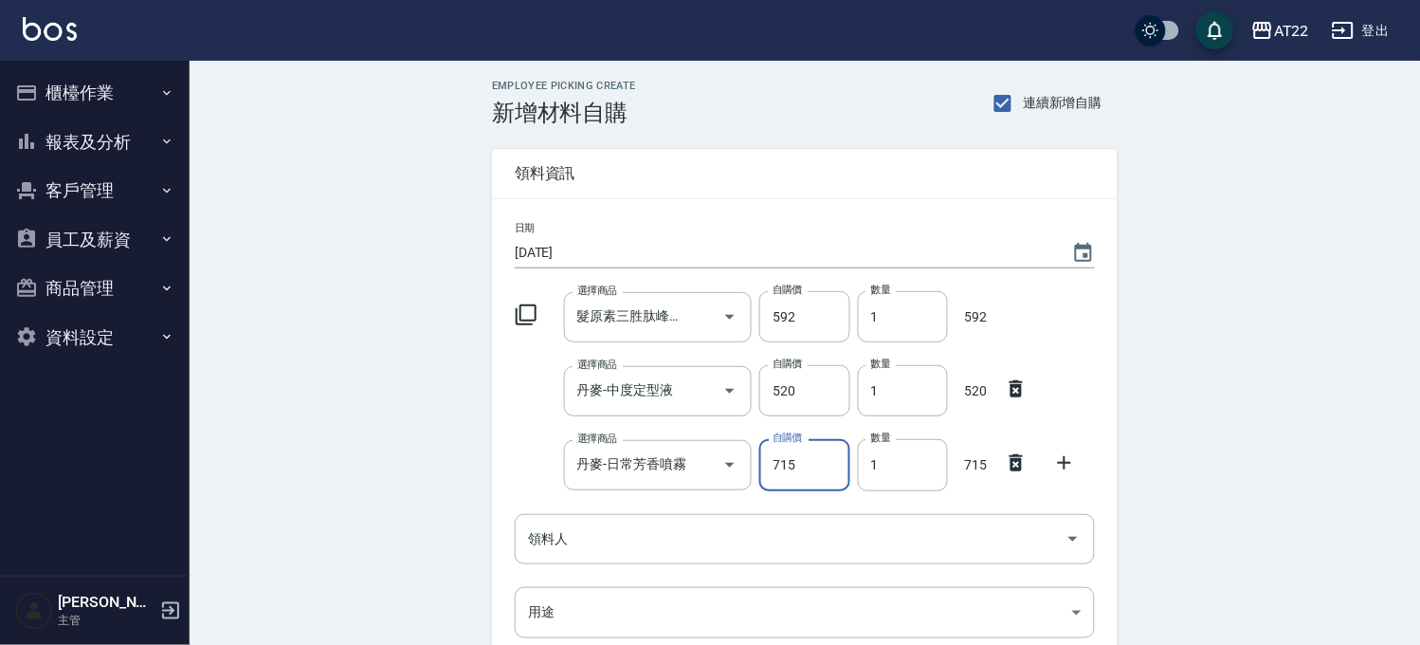
click at [793, 468] on input "715" at bounding box center [804, 464] width 90 height 51
type input "572"
click at [1059, 461] on icon at bounding box center [1064, 462] width 23 height 23
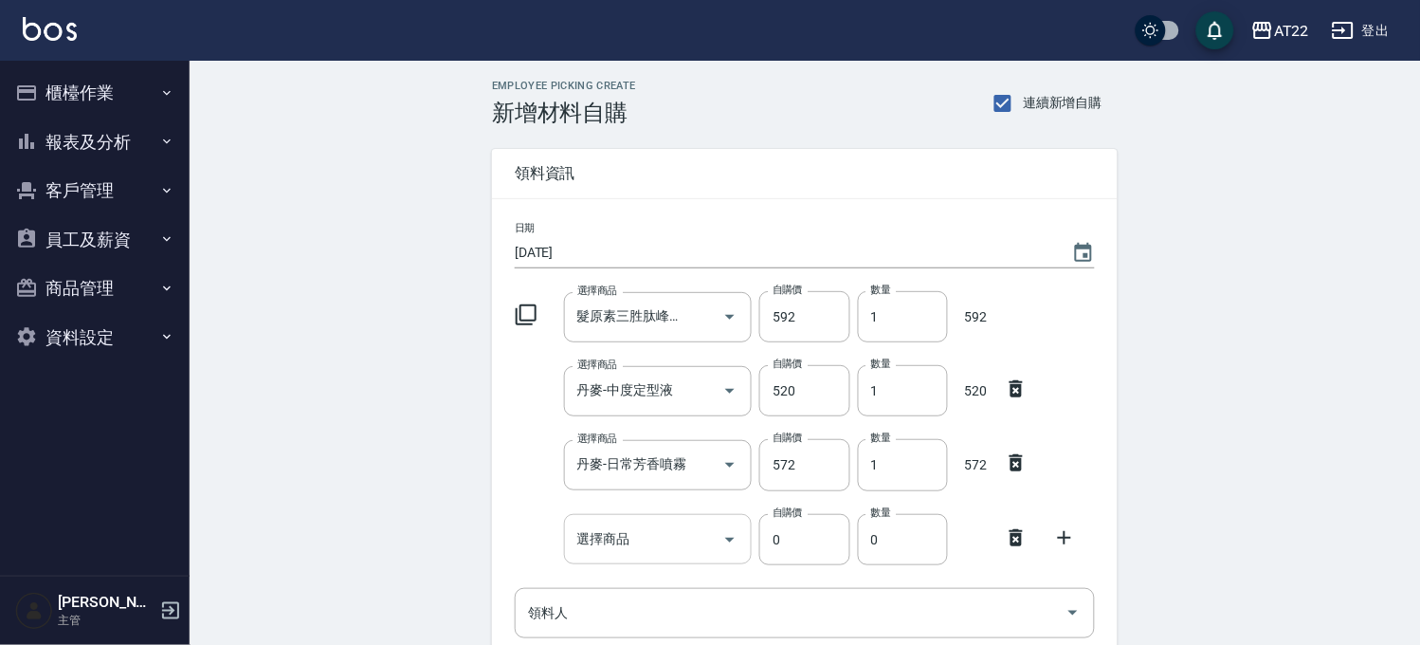
click at [638, 542] on input "選擇商品" at bounding box center [644, 538] width 143 height 33
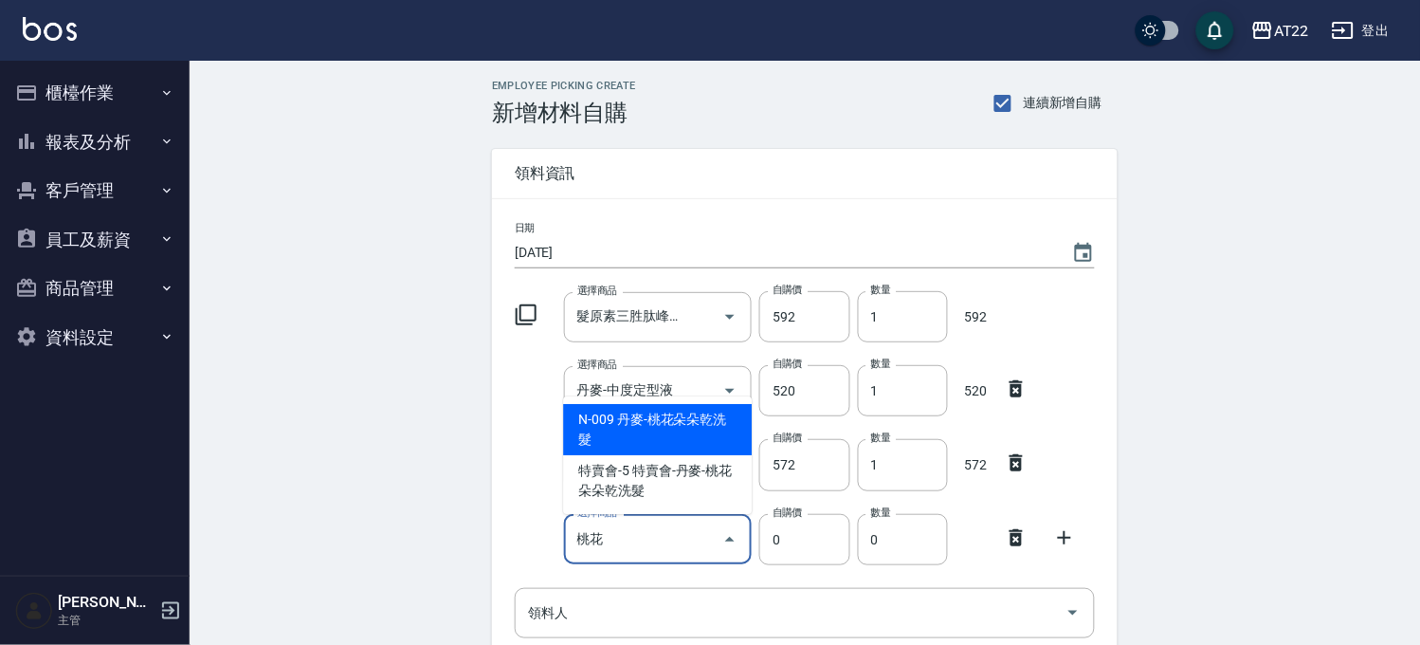
type input "丹麥-桃花朵朵乾洗髮"
type input "690"
type input "1"
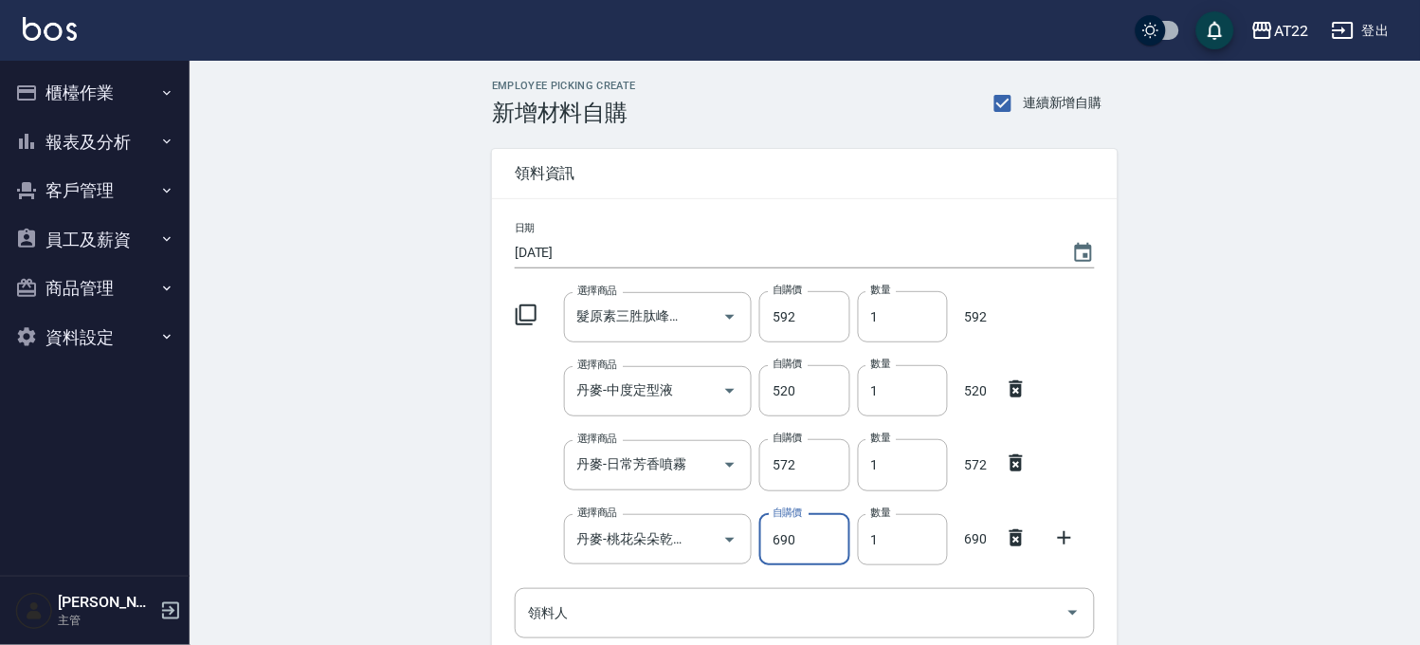
click at [791, 546] on input "690" at bounding box center [804, 539] width 90 height 51
type input "552"
click at [1072, 535] on icon at bounding box center [1064, 537] width 23 height 23
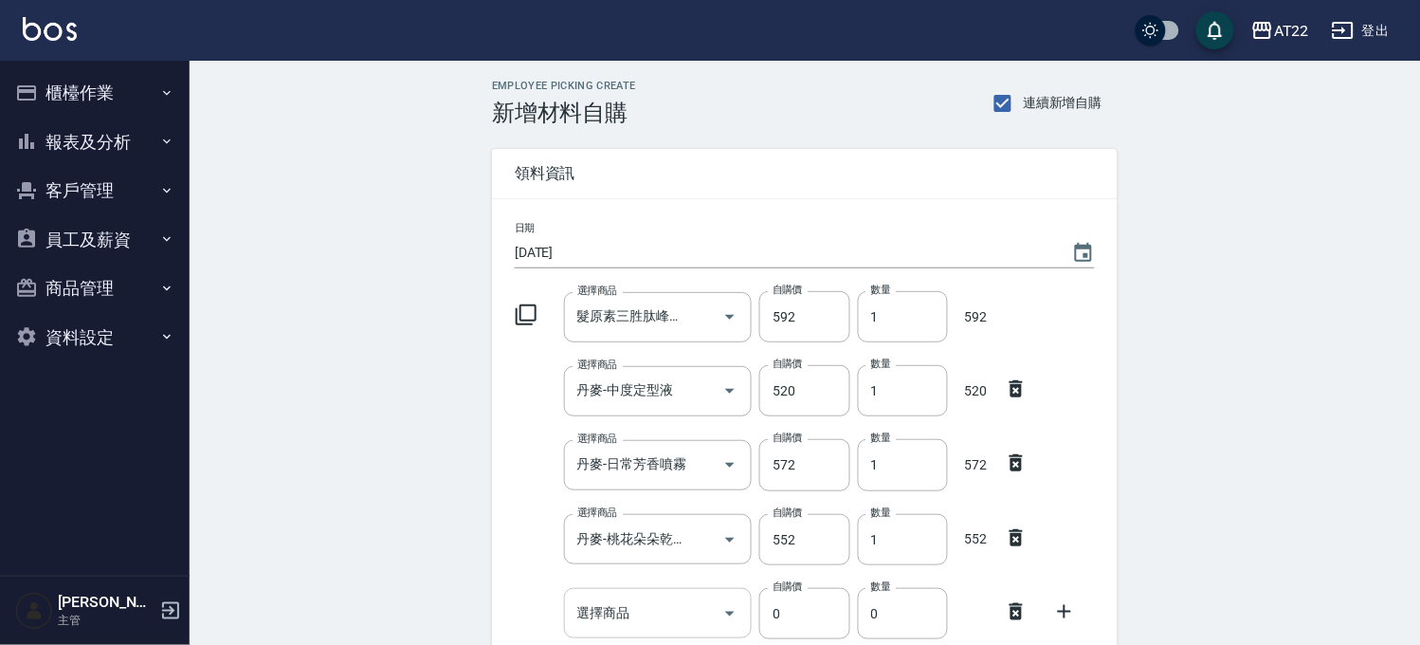
click at [656, 592] on div "選擇商品" at bounding box center [658, 613] width 189 height 50
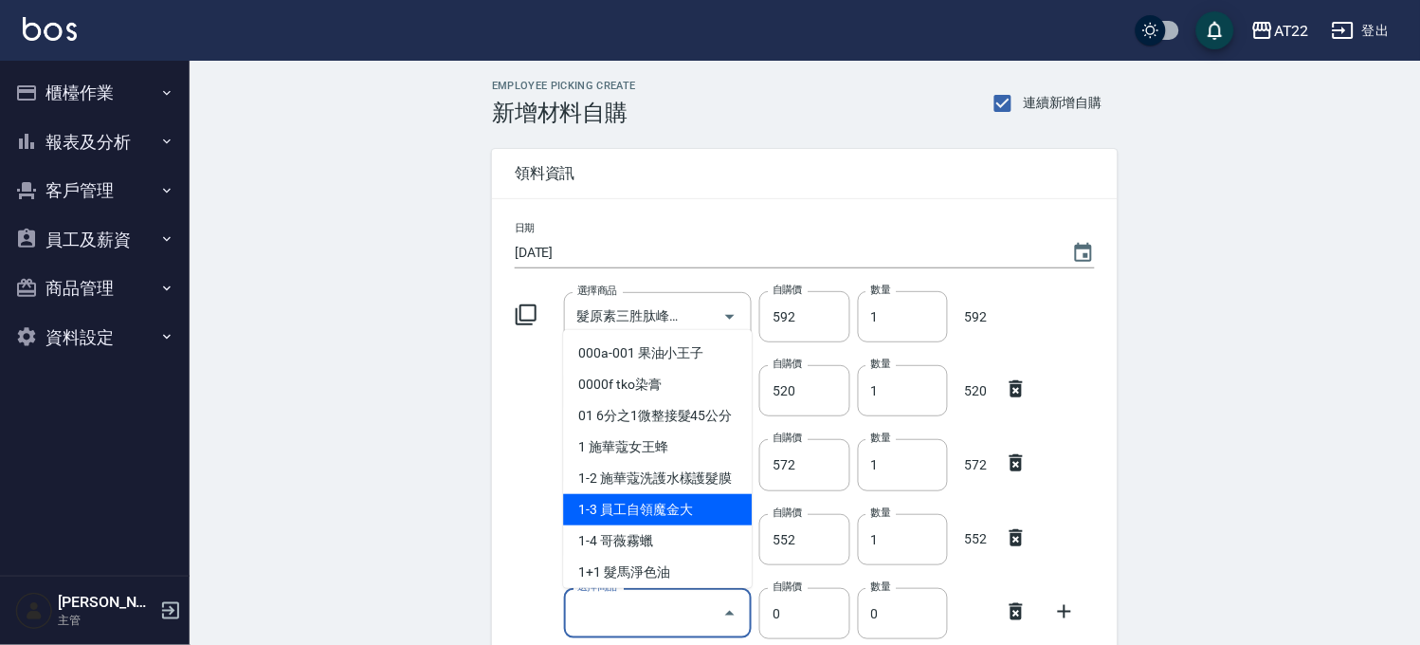
type input "A"
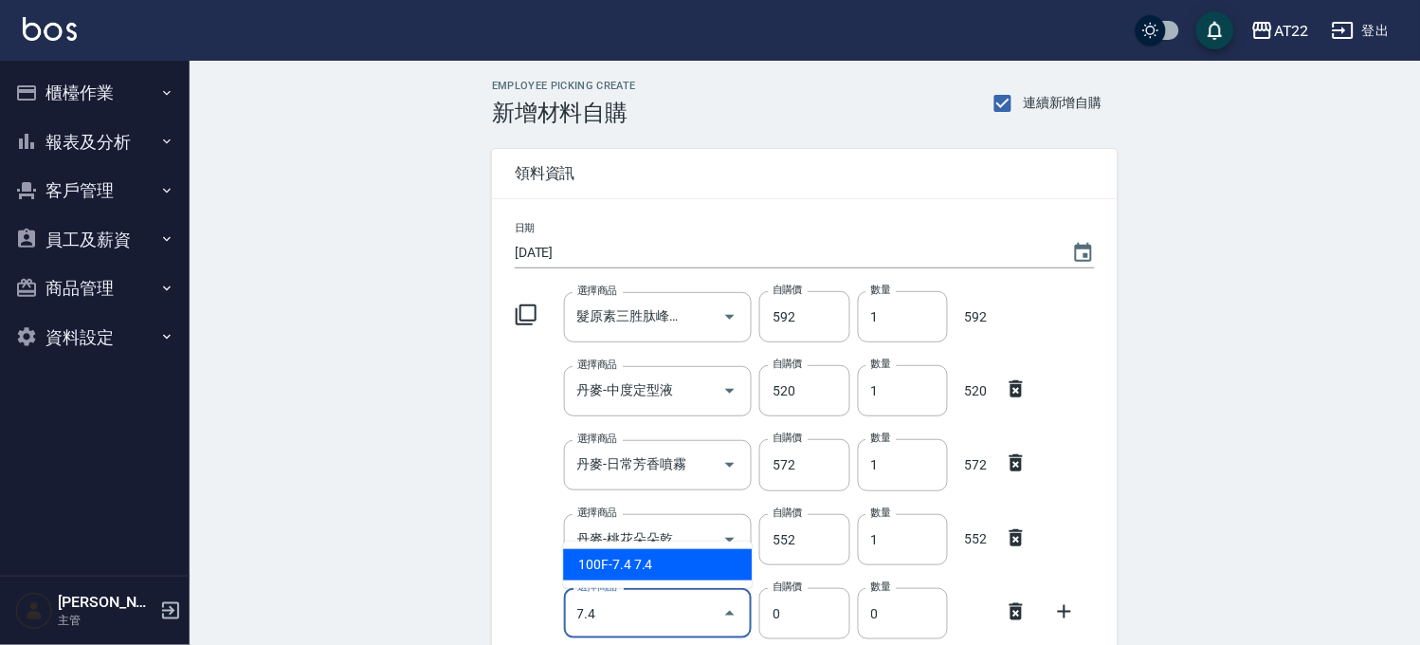
type input "7.4"
type input "180"
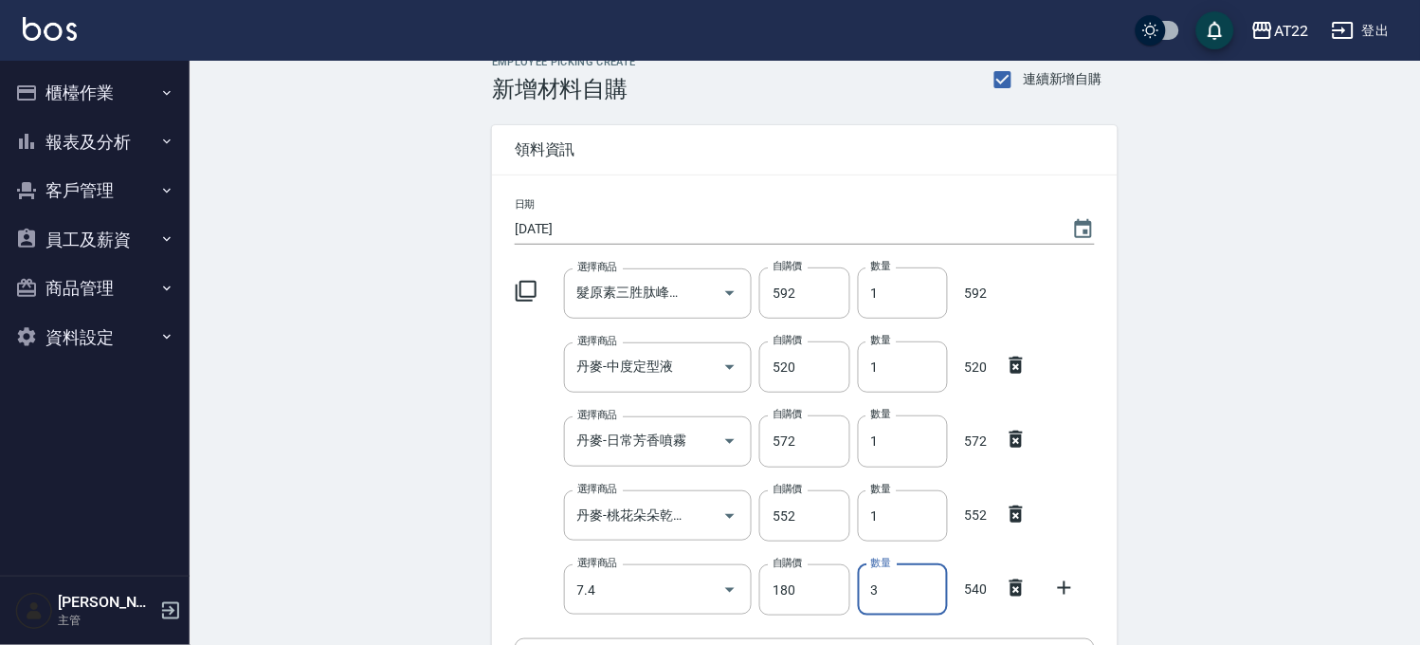
scroll to position [316, 0]
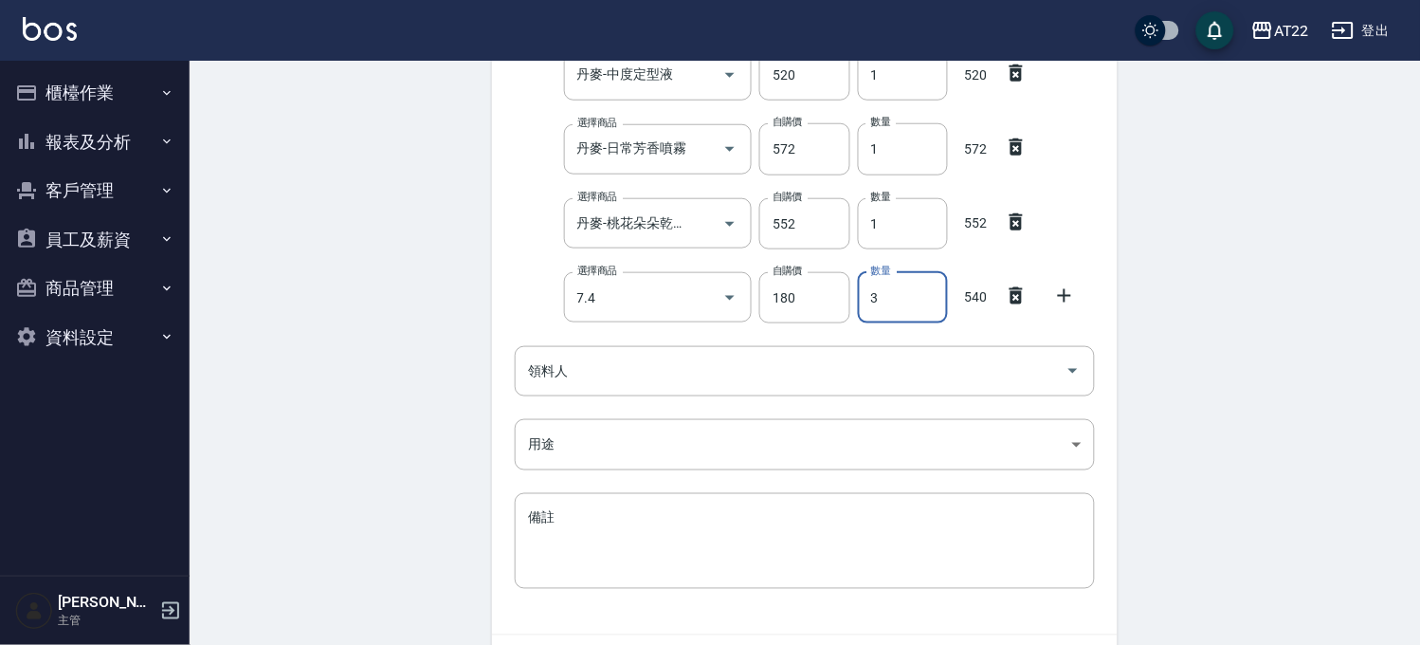
type input "3"
click at [1064, 300] on icon at bounding box center [1064, 295] width 13 height 13
click at [681, 363] on input "選擇商品" at bounding box center [644, 371] width 143 height 33
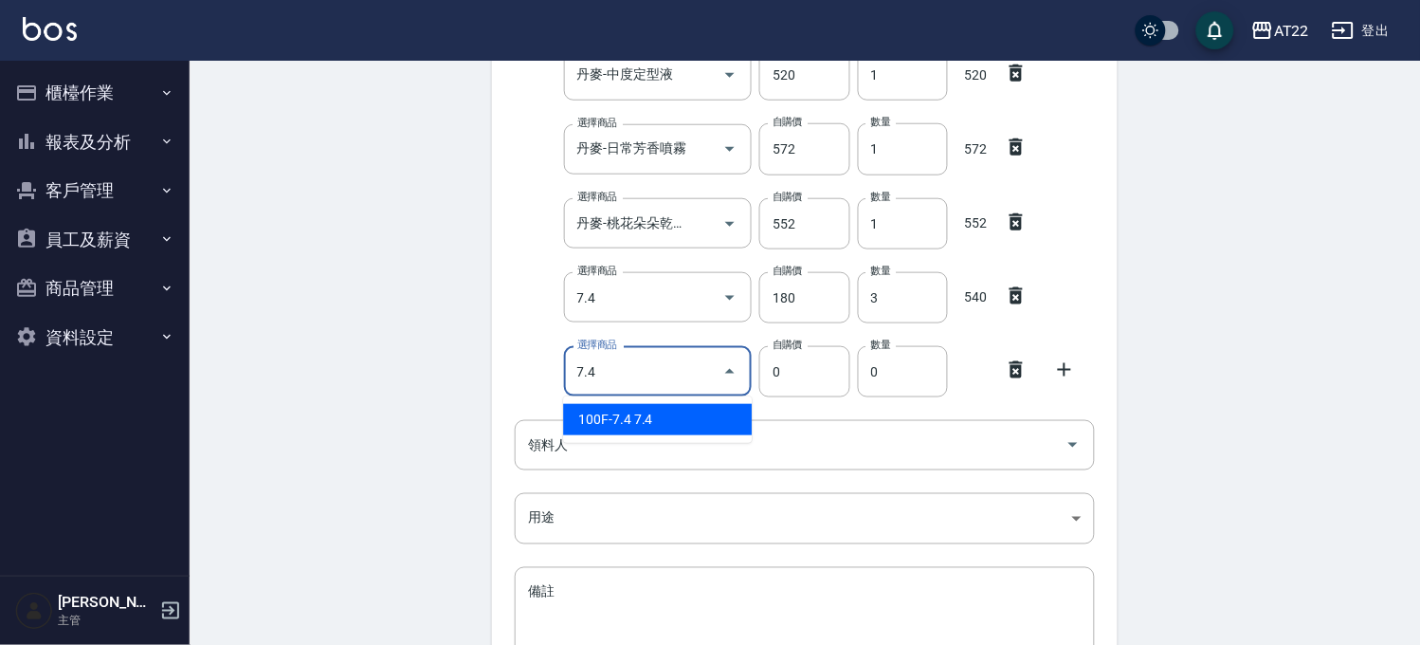
type input "7.4"
type input "180"
type input "1"
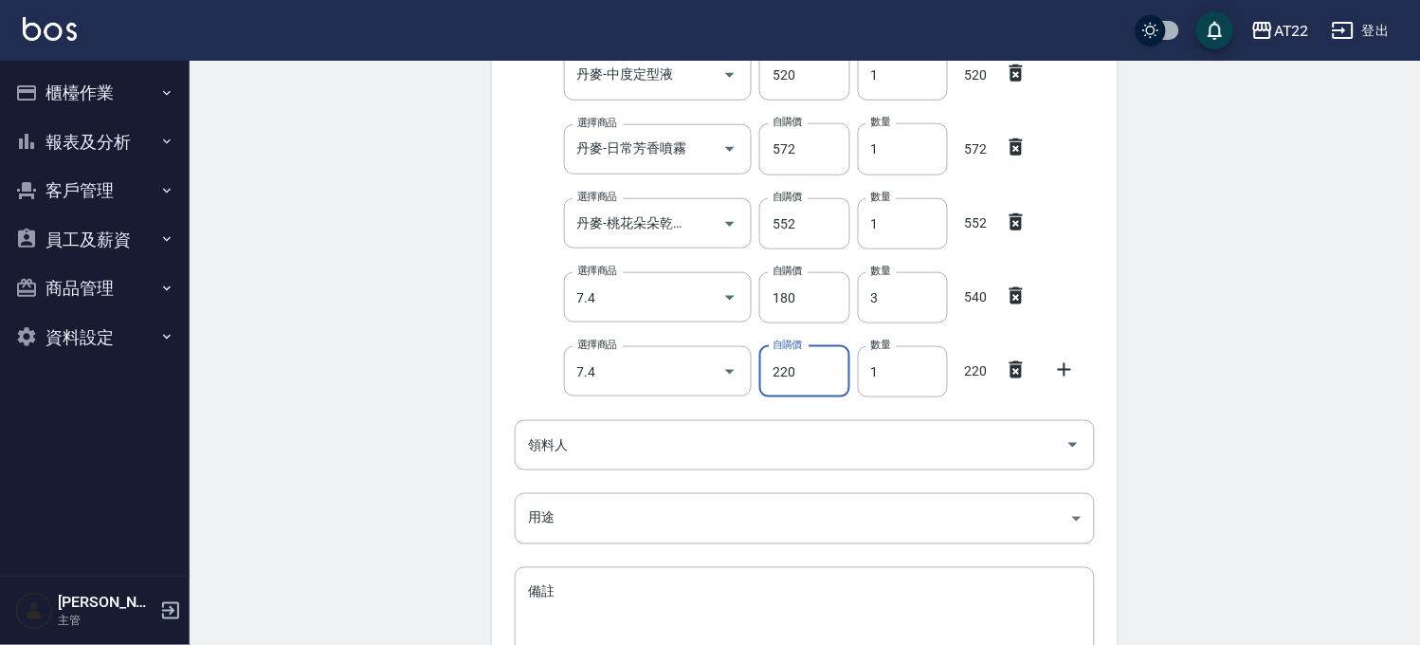
type input "220"
drag, startPoint x: 1062, startPoint y: 365, endPoint x: 984, endPoint y: 381, distance: 79.4
click at [1062, 365] on icon at bounding box center [1064, 369] width 23 height 23
click at [621, 451] on input "選擇商品" at bounding box center [644, 444] width 143 height 33
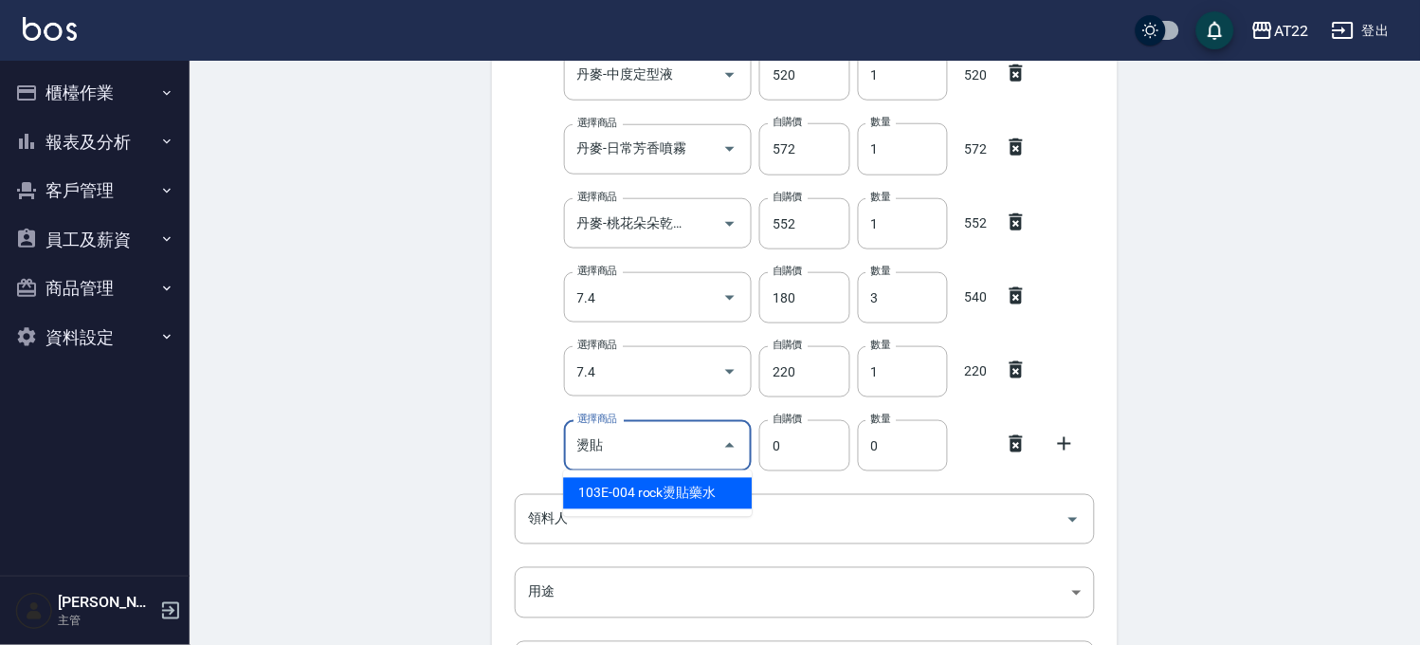
type input "rock燙貼藥水"
type input "400"
type input "1"
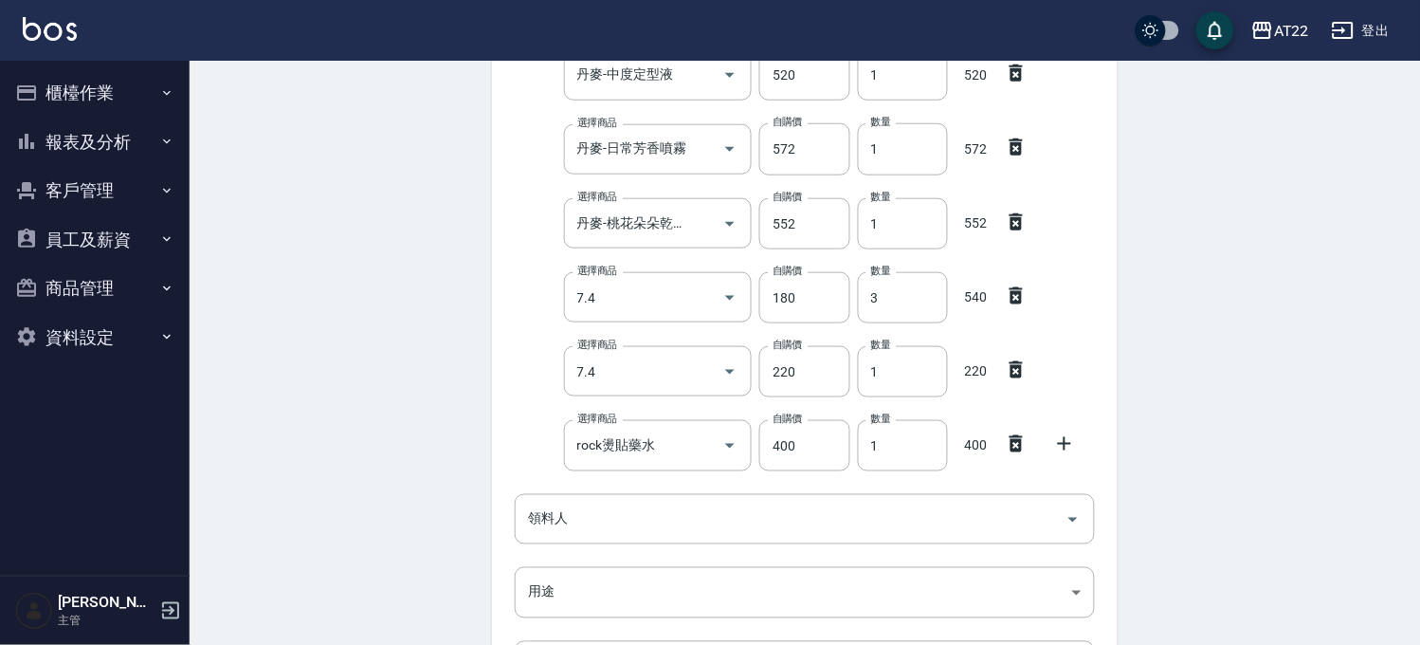
click at [1060, 432] on icon at bounding box center [1064, 443] width 23 height 23
click at [617, 590] on input "領料人" at bounding box center [790, 592] width 535 height 33
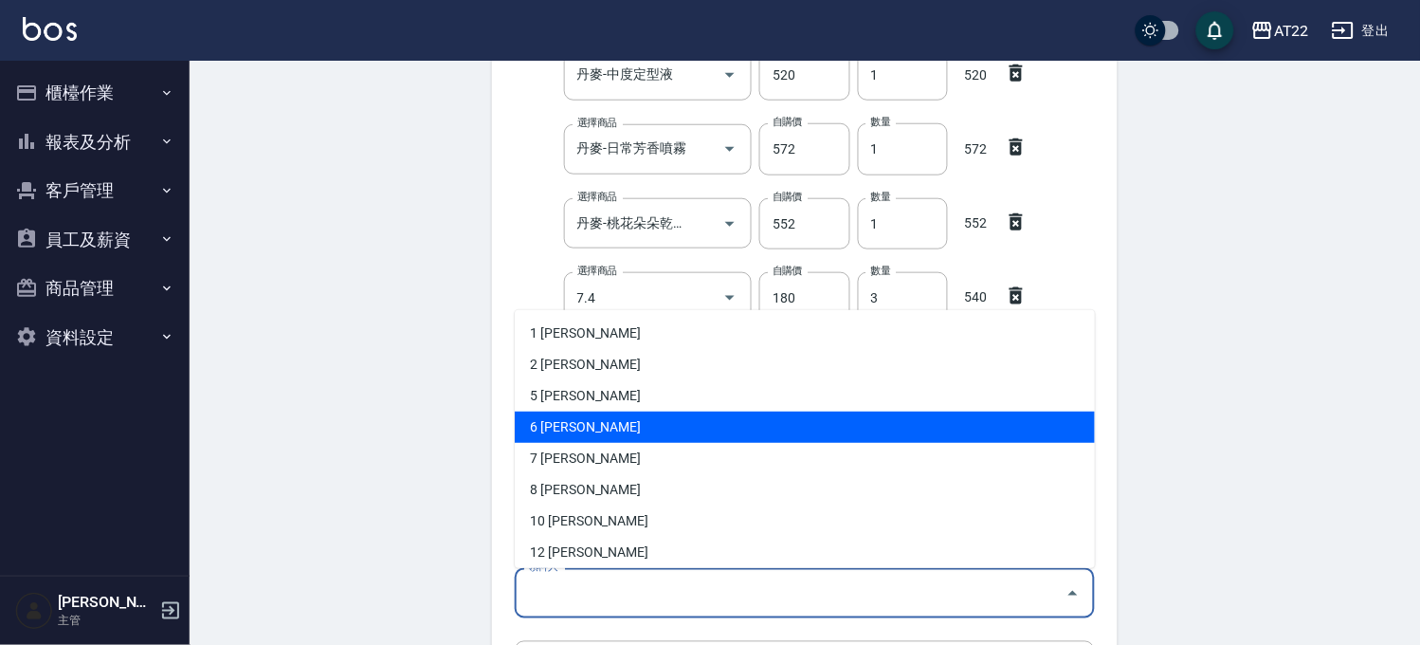
click at [1349, 433] on div "Employee Picking Create 新增材料自購 連續新增自購 領料資訊 日期 2025/09/16 選擇商品 髮原素三胜肽峰盈洗髮精 1000m…" at bounding box center [805, 364] width 1230 height 1239
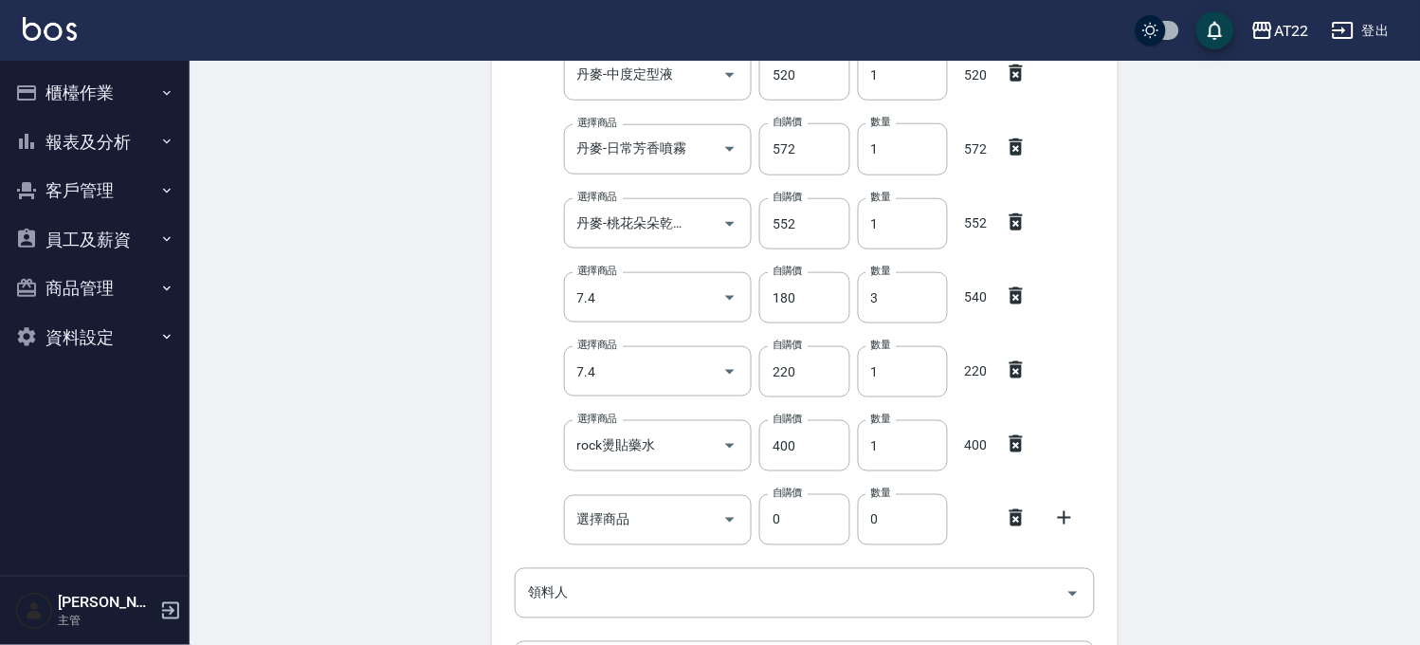
click at [1063, 523] on icon at bounding box center [1064, 517] width 23 height 23
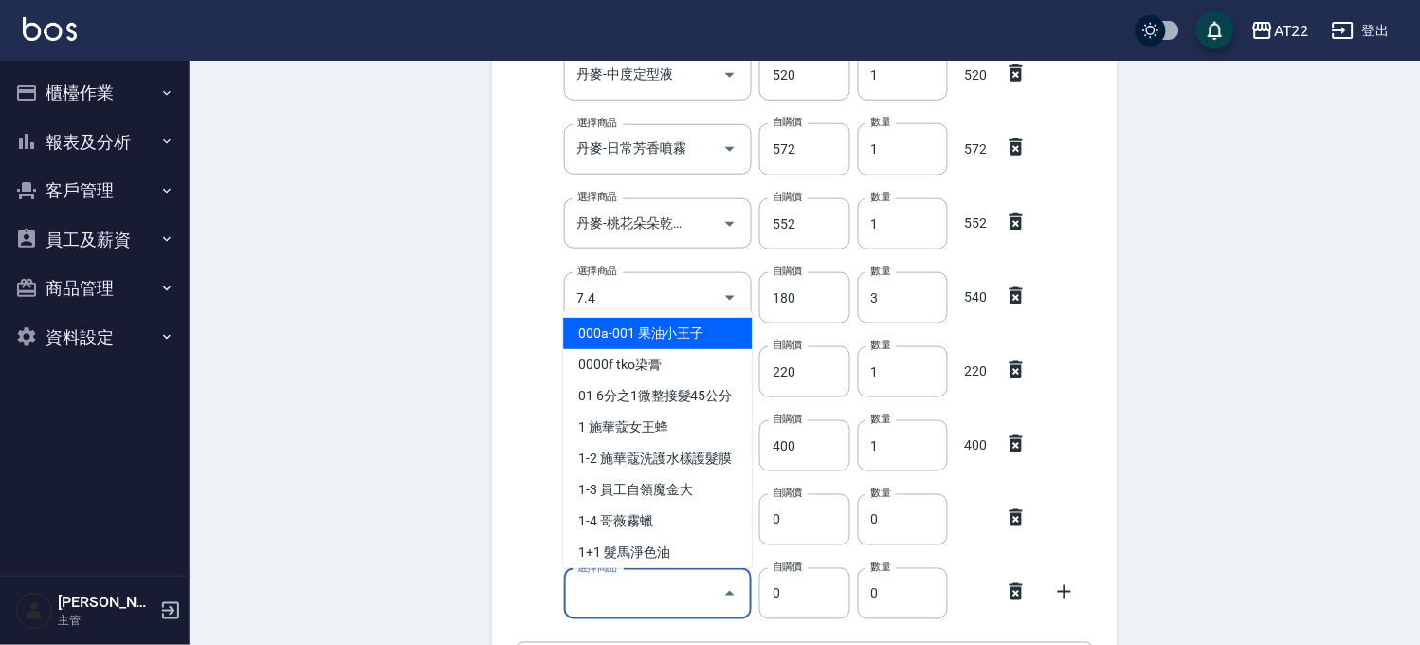
click at [669, 595] on input "選擇商品" at bounding box center [644, 593] width 143 height 33
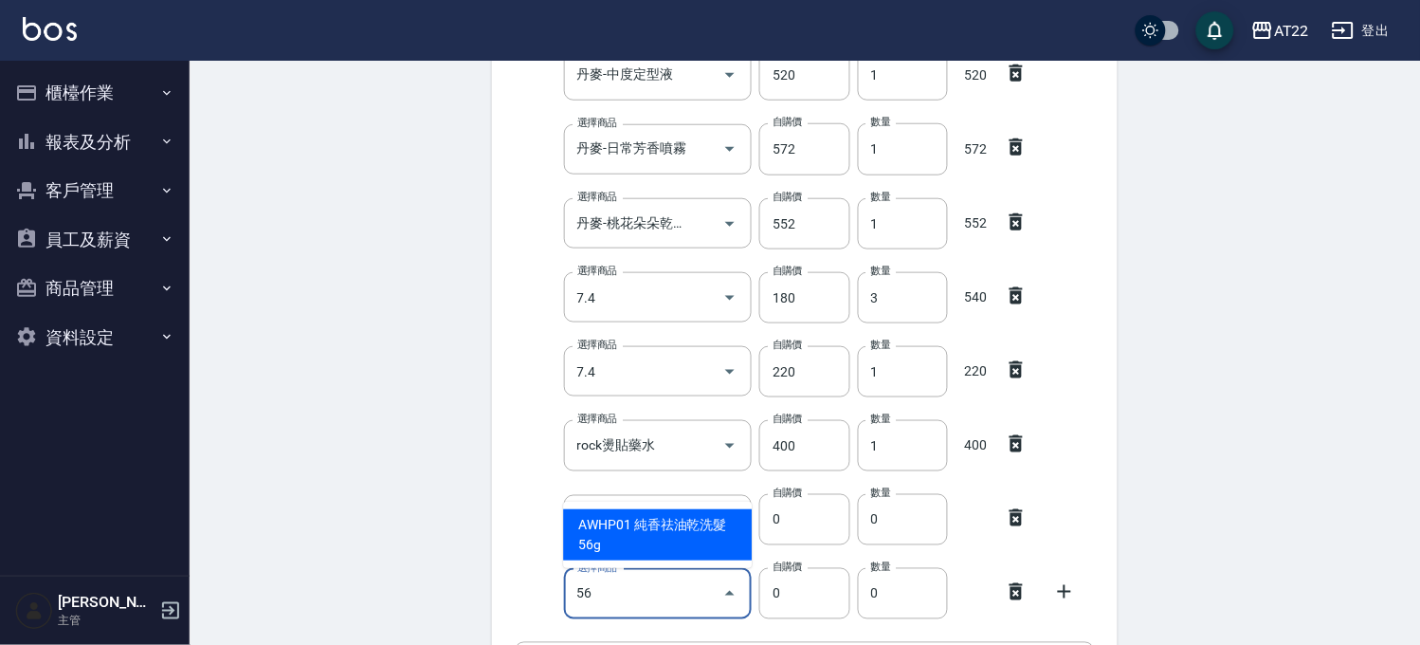
type input "5"
click at [651, 532] on li "VMR001 直感輕亮抗躁凝露200ml" at bounding box center [657, 534] width 189 height 51
type input "直感輕亮抗躁凝露200ml"
type input "960"
type input "1"
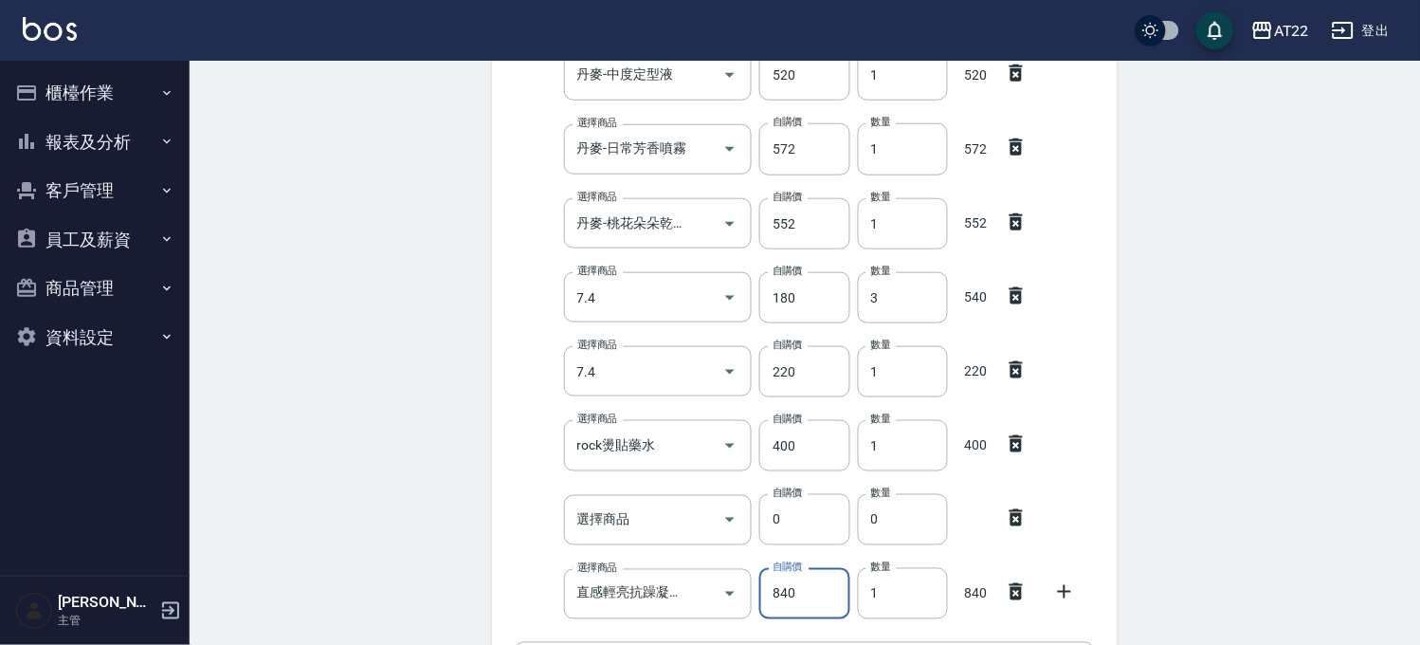
type input "840"
click at [1064, 588] on icon at bounding box center [1064, 591] width 23 height 23
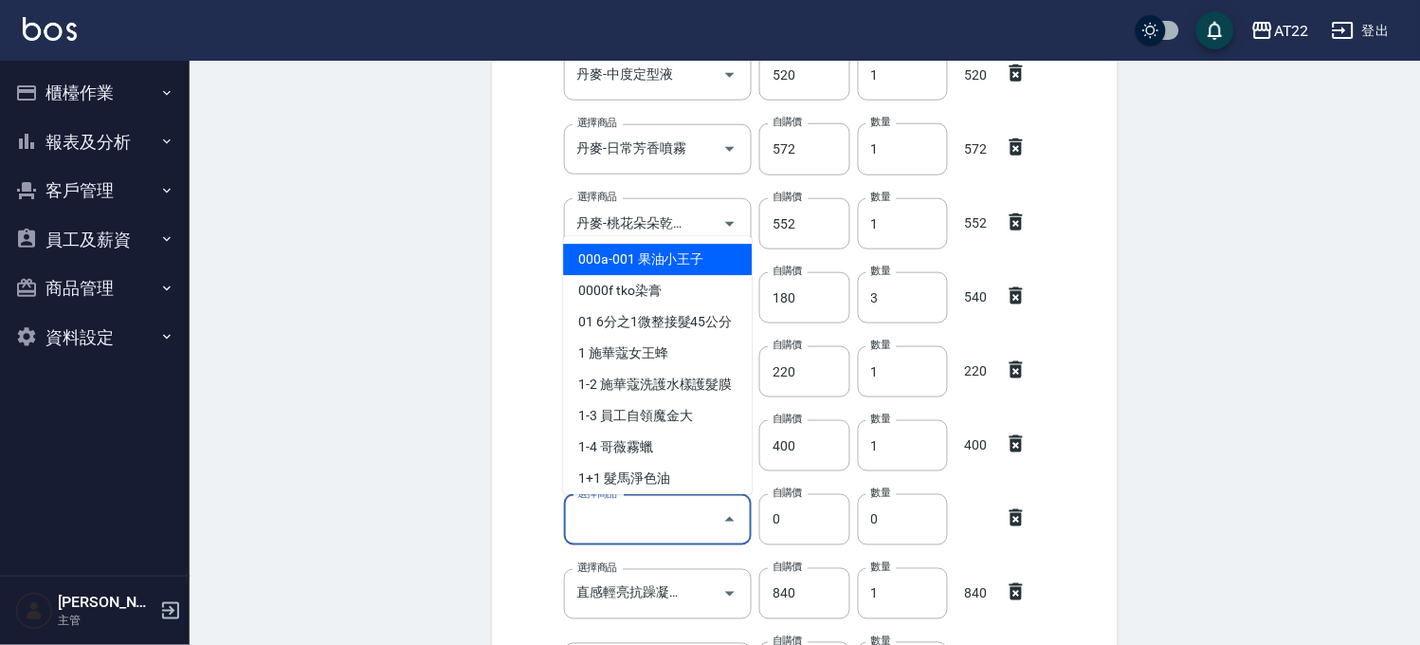
click at [594, 522] on input "選擇商品" at bounding box center [644, 519] width 143 height 33
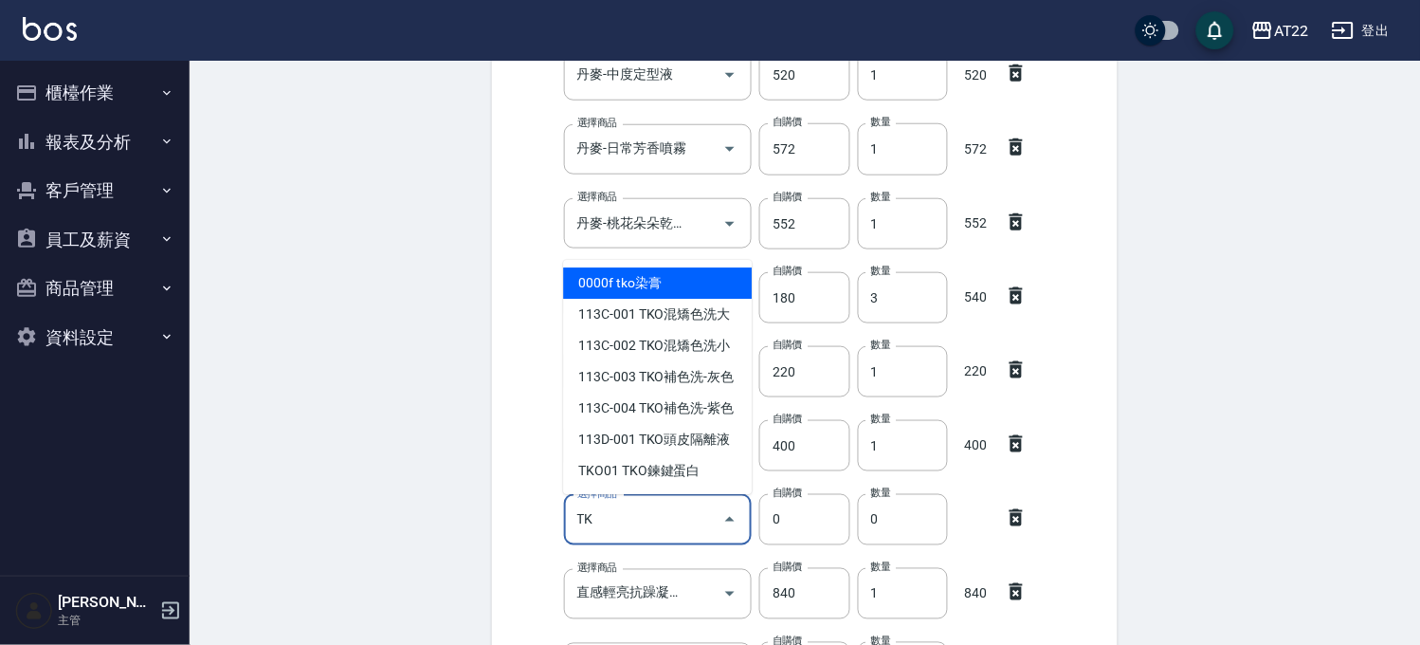
type input "T"
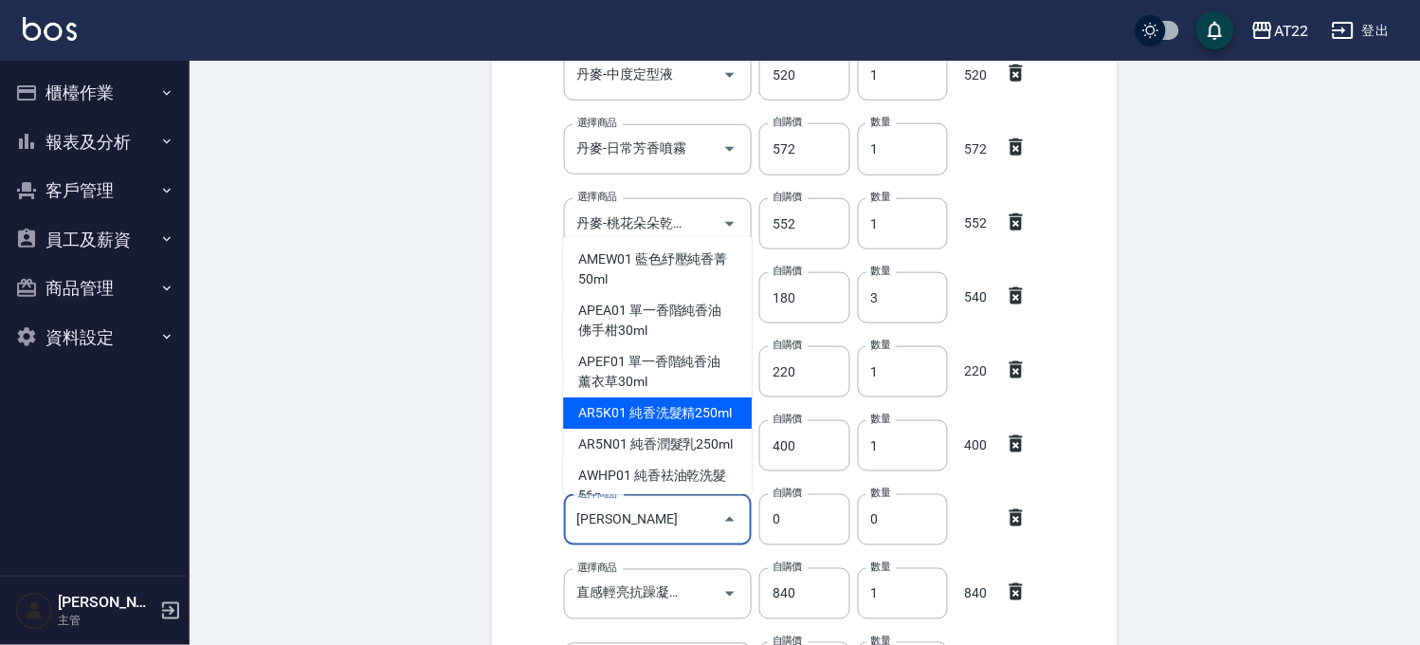
scroll to position [116, 0]
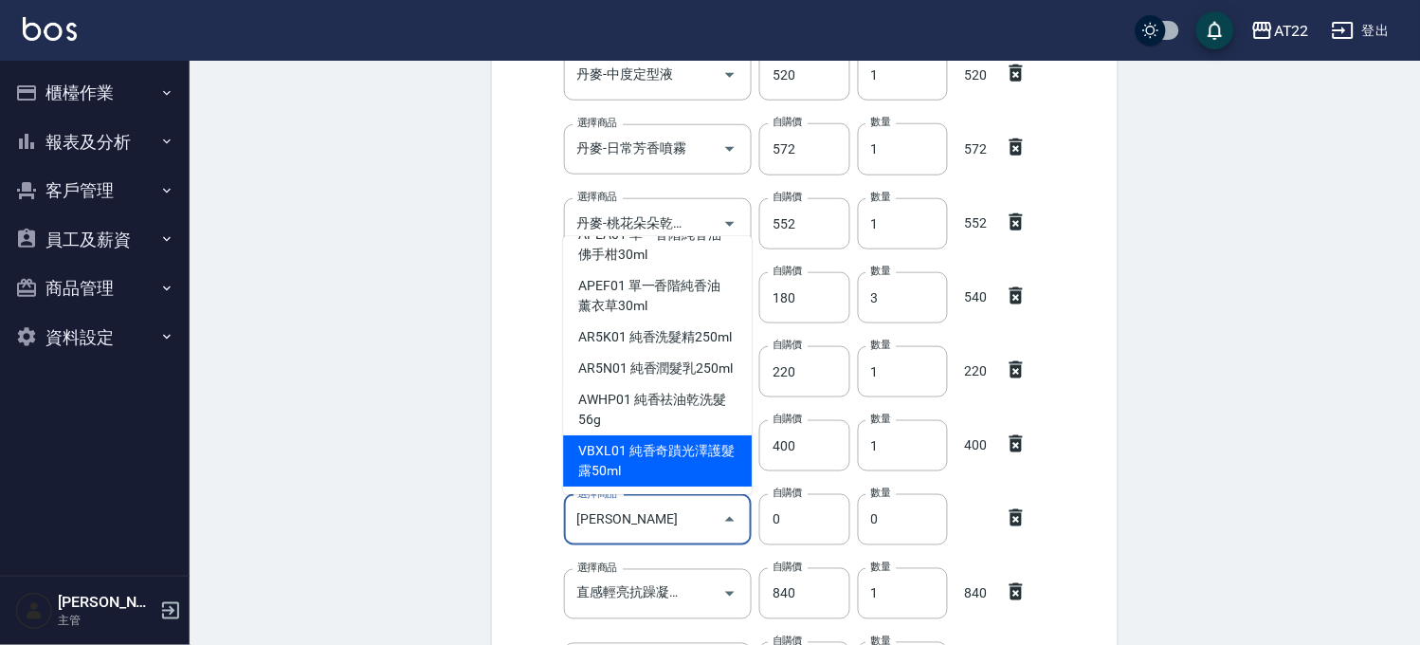
click at [679, 460] on li "VBXL01 純香奇蹟光澤護髮露50ml" at bounding box center [657, 460] width 189 height 51
type input "純香奇蹟光澤護髮露50ml"
type input "1008"
type input "1"
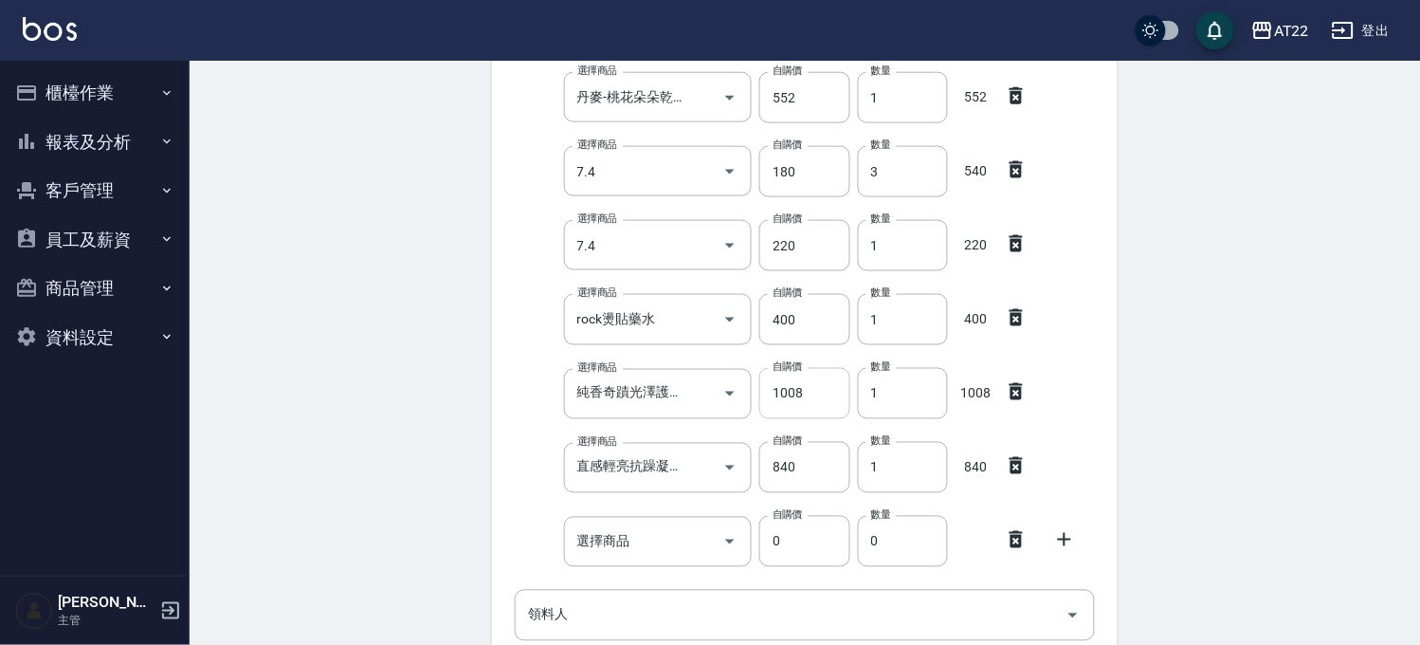
scroll to position [526, 0]
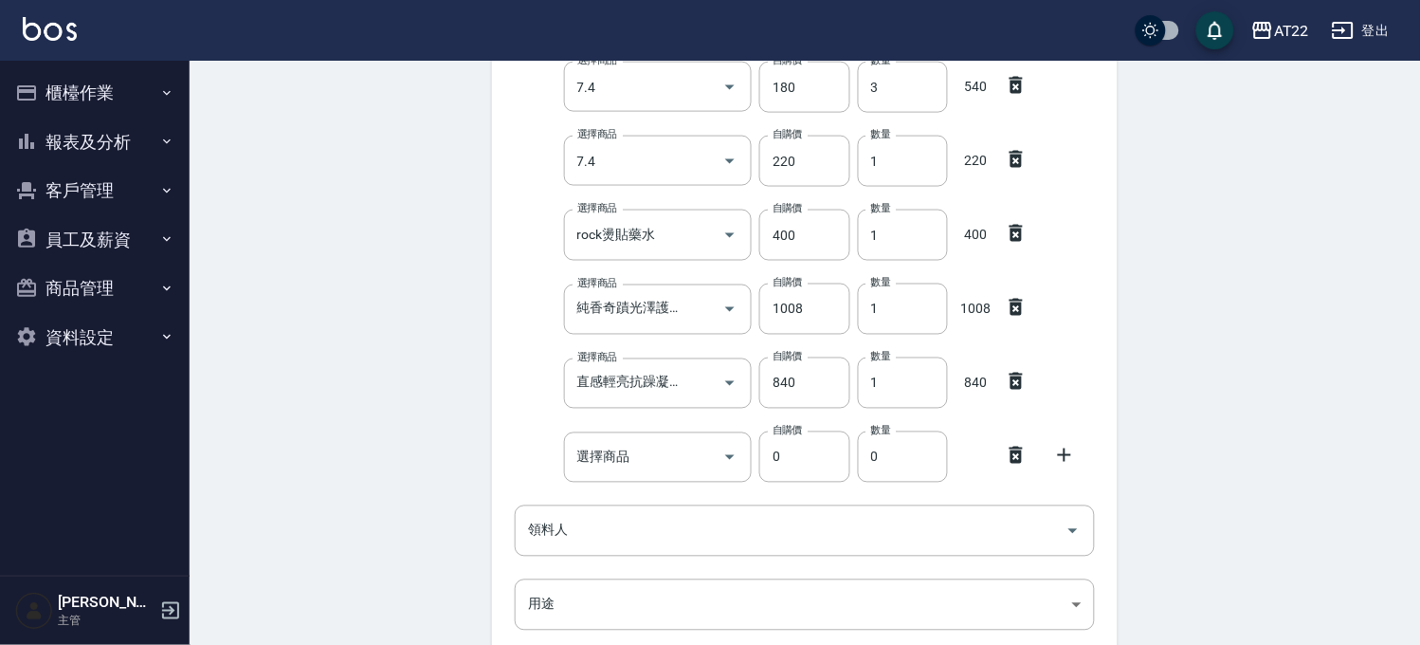
click at [1019, 450] on icon at bounding box center [1016, 454] width 13 height 17
click at [655, 490] on div "日期 2025/09/16 選擇商品 髮原素三胜肽峰盈洗髮精 1000ml 選擇商品 自購價 592 自購價 數量 1 數量 592 選擇商品 丹麥-中度定型…" at bounding box center [805, 196] width 626 height 1047
click at [648, 467] on input "領料人" at bounding box center [790, 456] width 535 height 33
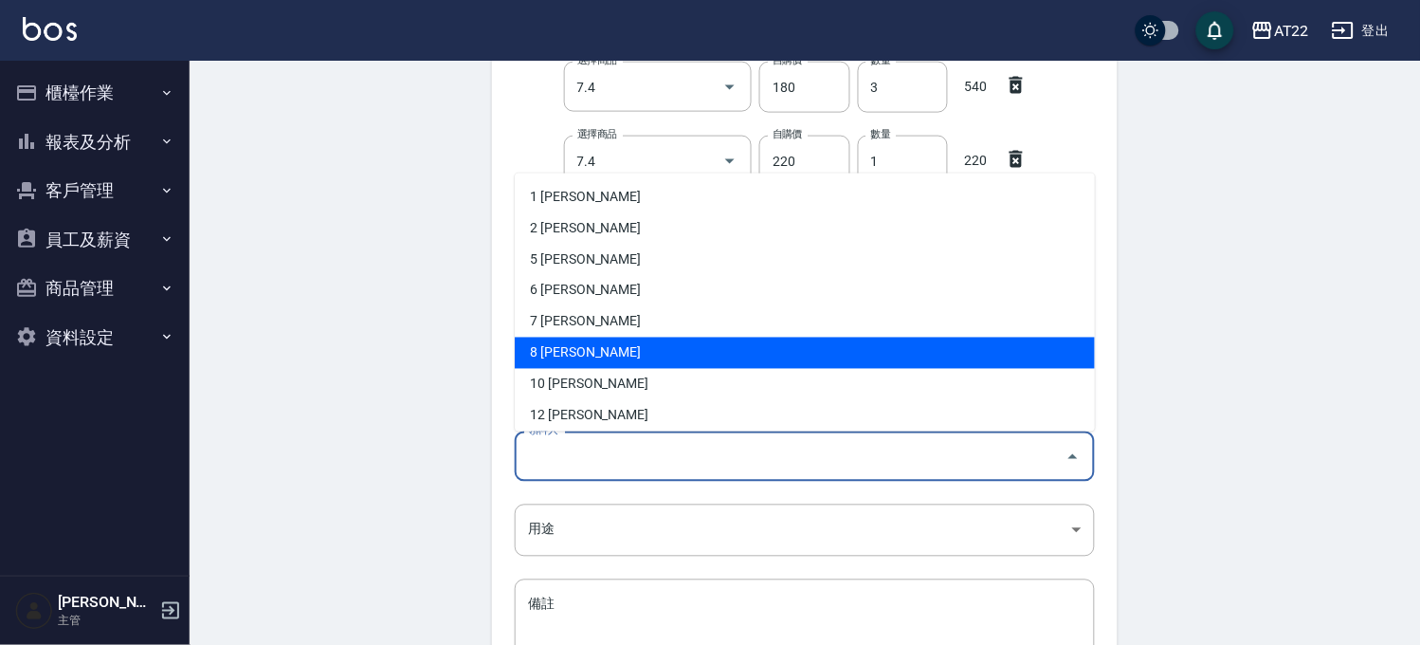
click at [610, 353] on li "8 廖芯儀" at bounding box center [805, 352] width 580 height 31
type input "廖芯儀"
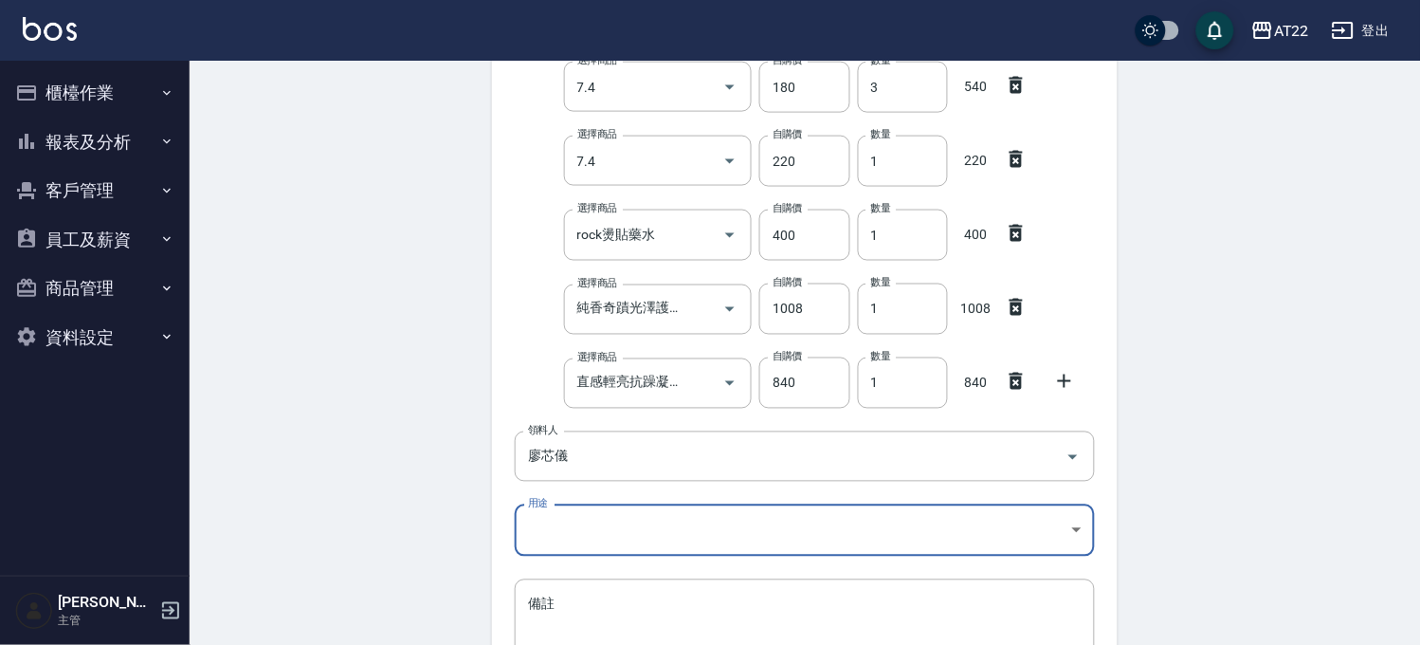
click at [648, 527] on body "AT22 登出 櫃檯作業 打帳單 帳單列表 掛單列表 現金收支登錄 材料自購登錄 每日結帳 現場電腦打卡 報表及分析 報表目錄 店家區間累計表 店家日報表 店…" at bounding box center [710, 161] width 1420 height 1374
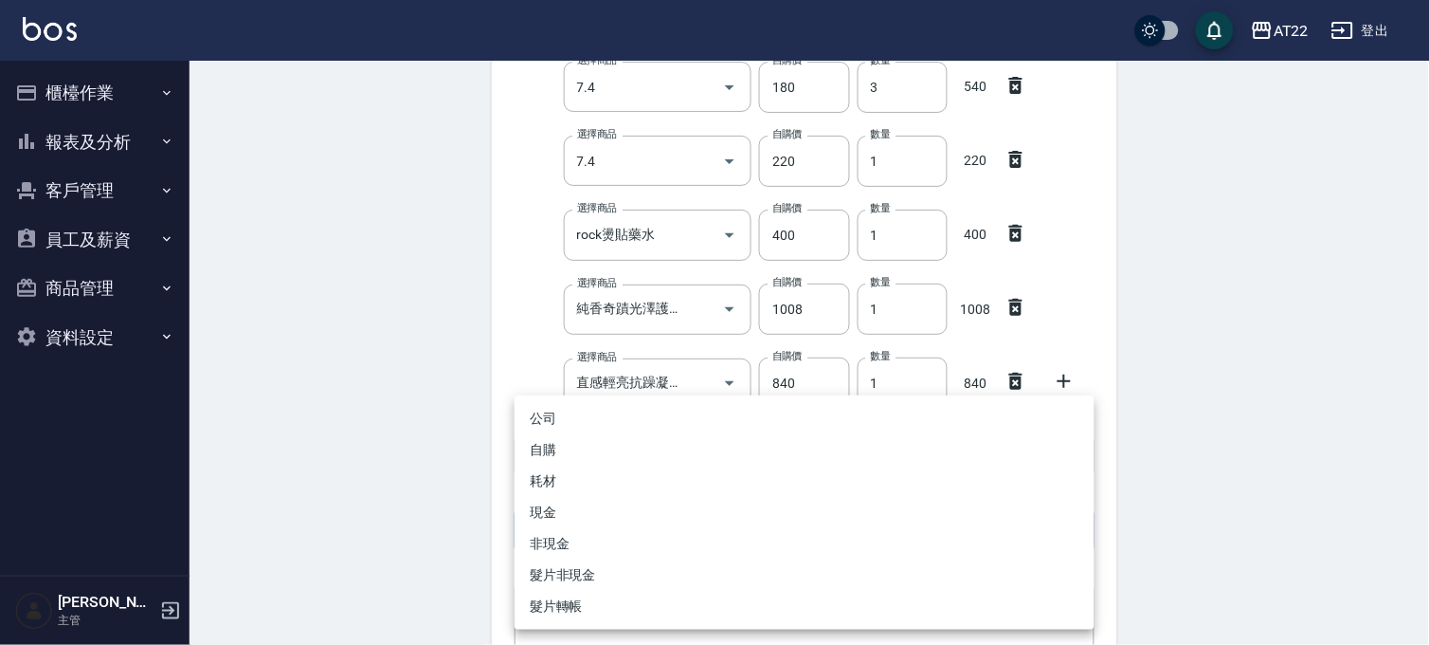
click at [614, 458] on li "自購" at bounding box center [805, 449] width 580 height 31
type input "自購"
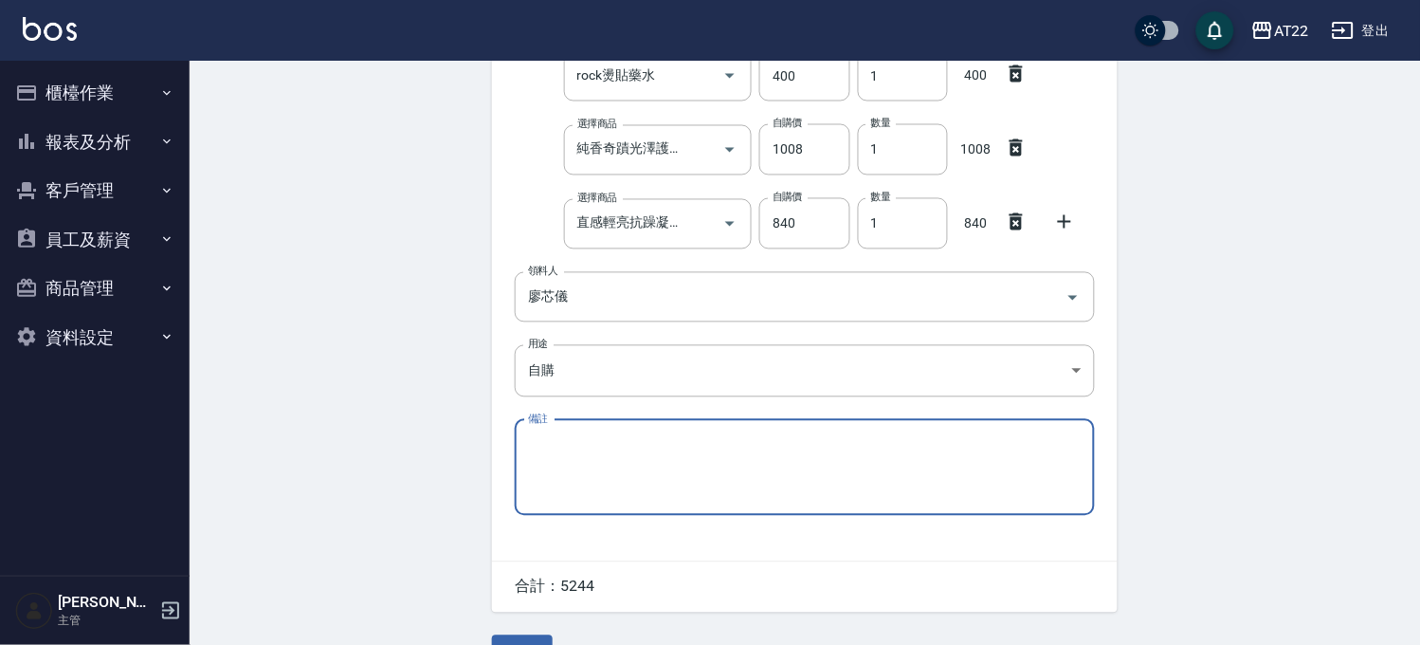
scroll to position [731, 0]
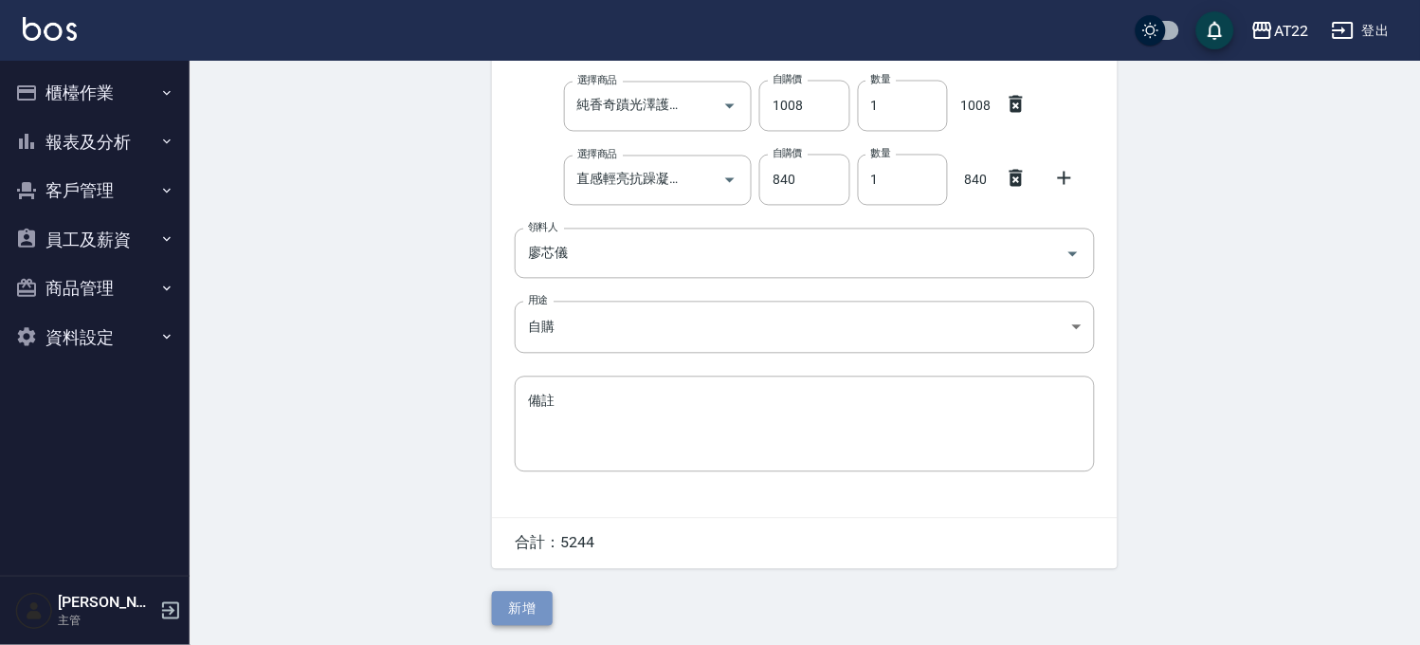
click at [538, 602] on button "新增" at bounding box center [522, 608] width 61 height 35
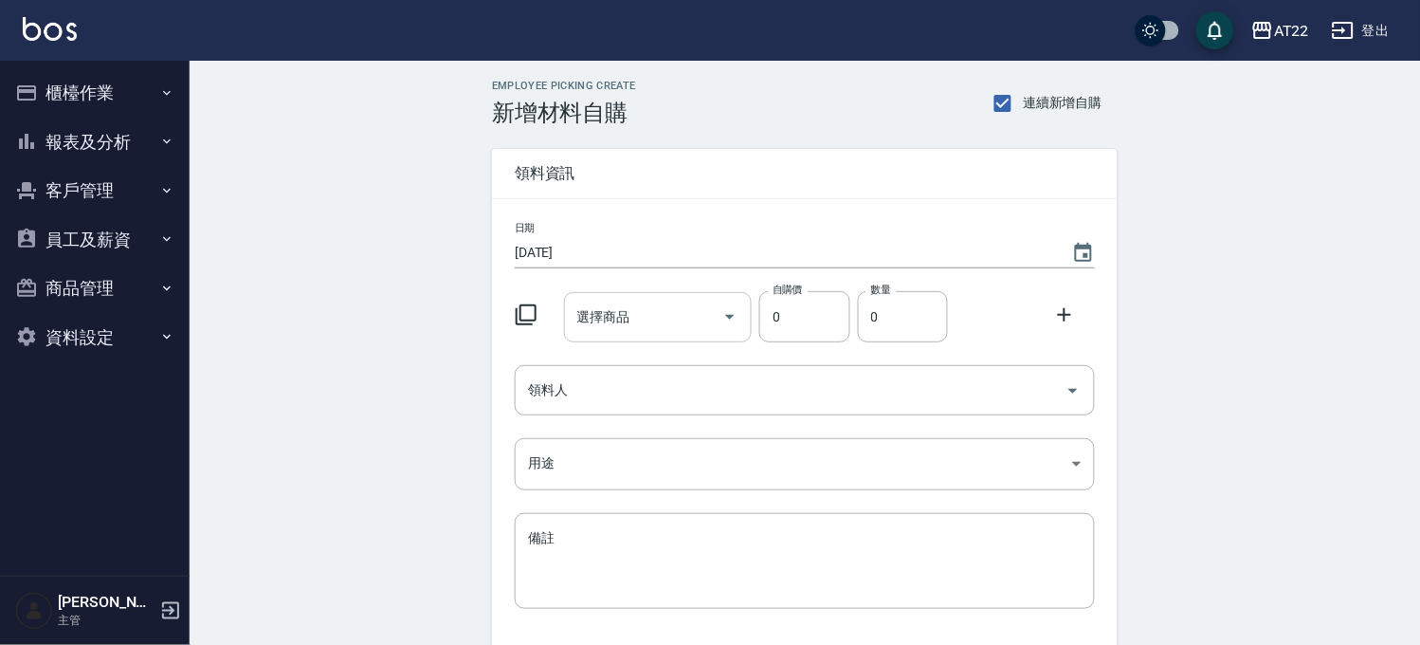
click at [646, 301] on input "選擇商品" at bounding box center [644, 316] width 143 height 33
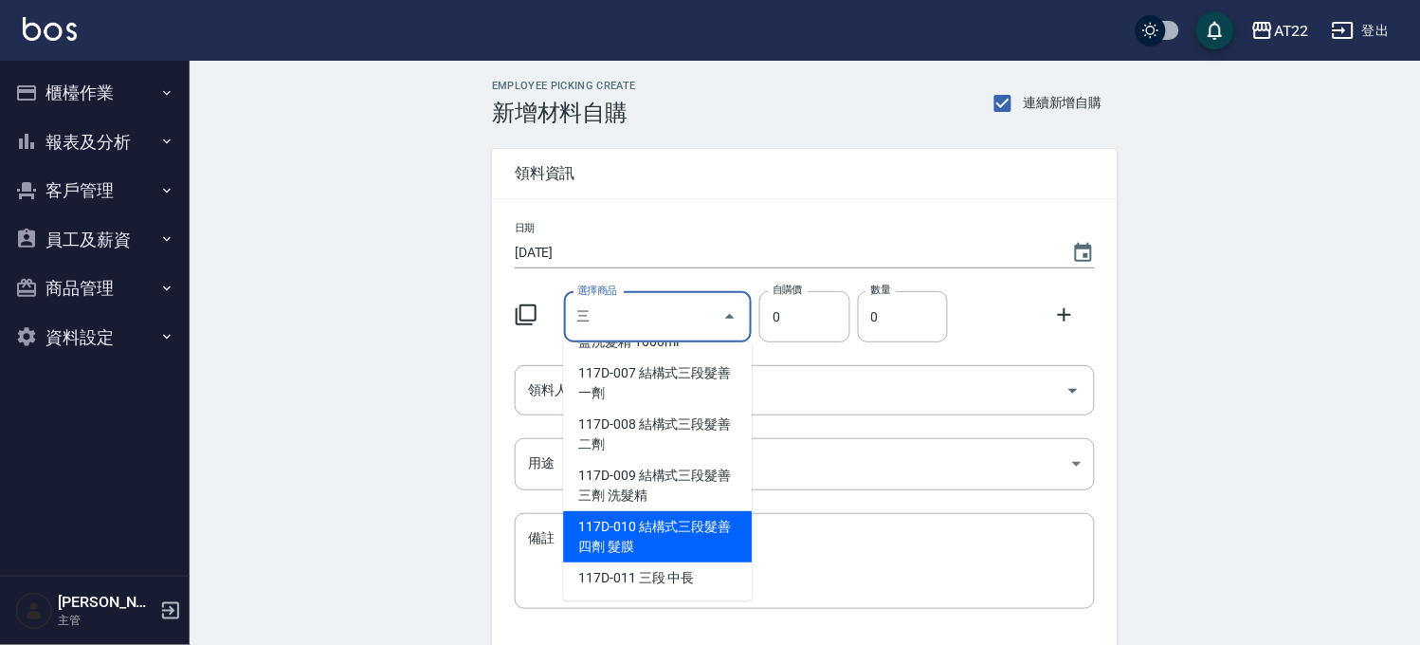
scroll to position [138, 0]
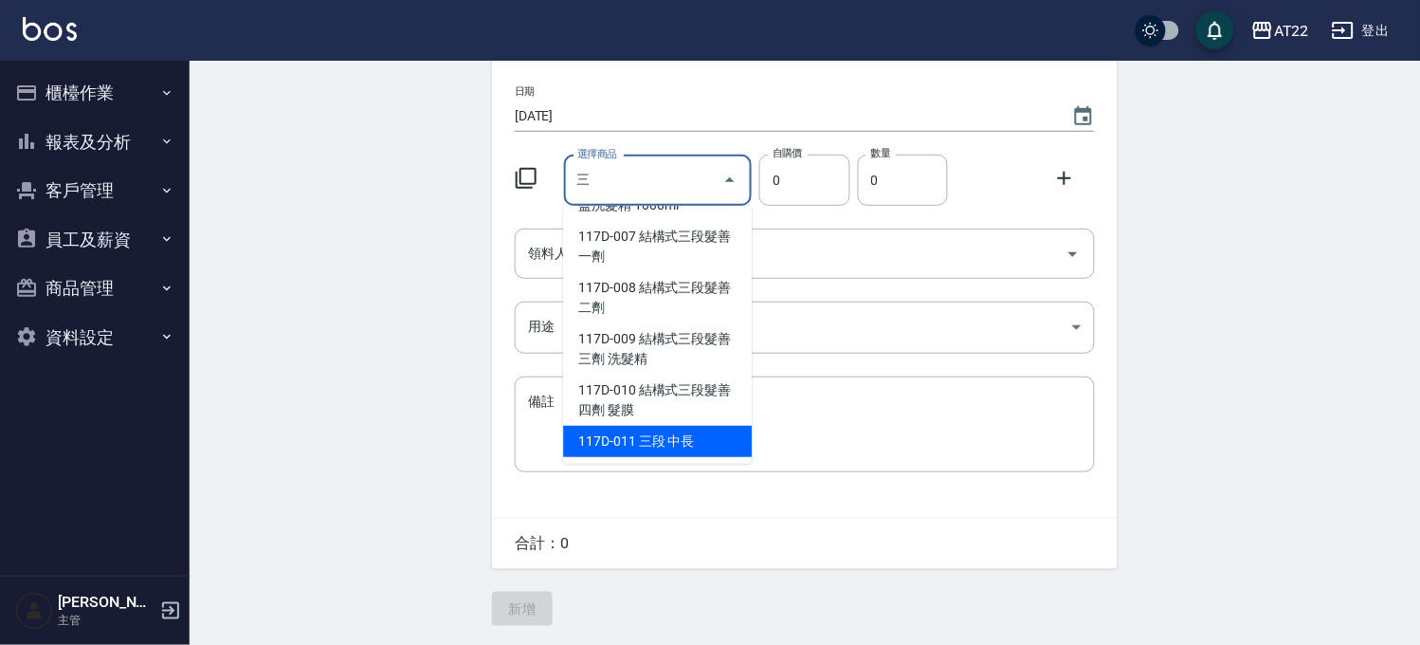
click at [651, 441] on li "117D-011 三段 中長" at bounding box center [657, 441] width 189 height 31
type input "三段 中長"
type input "330"
type input "1"
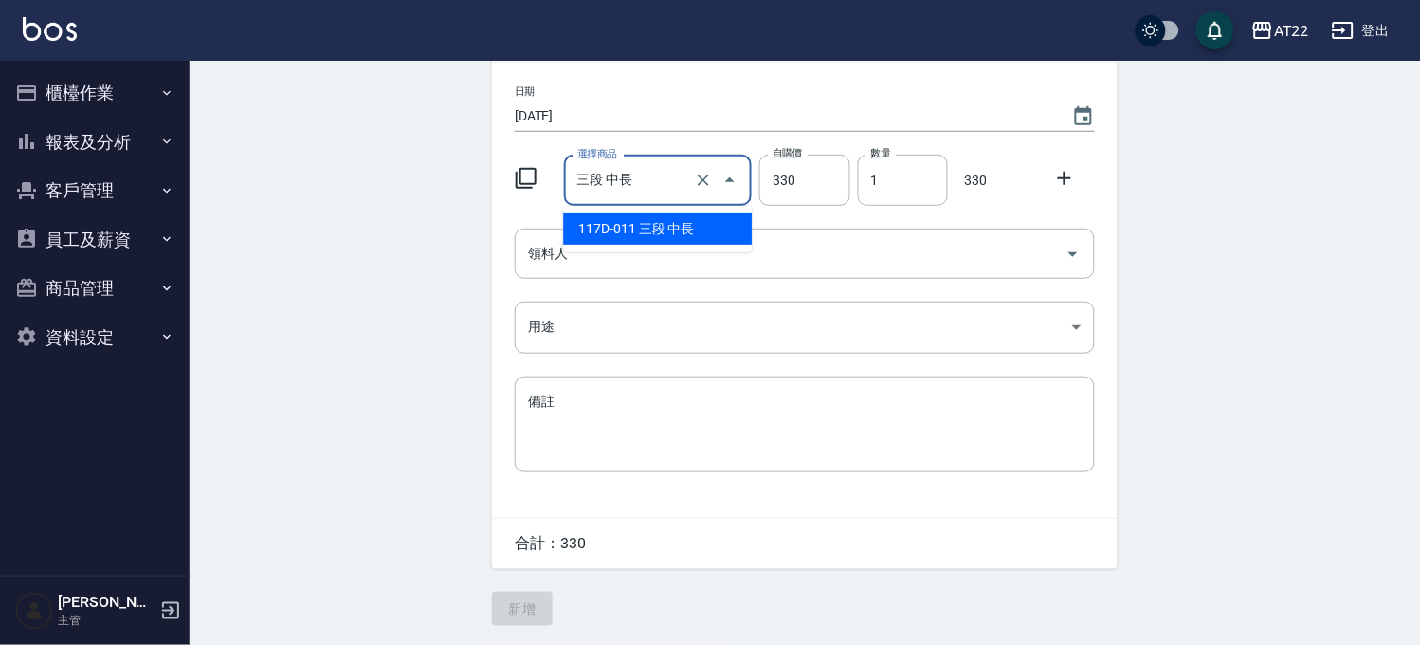
click at [676, 176] on input "三段 中長" at bounding box center [632, 180] width 118 height 33
click at [810, 183] on input "330" at bounding box center [804, 180] width 90 height 51
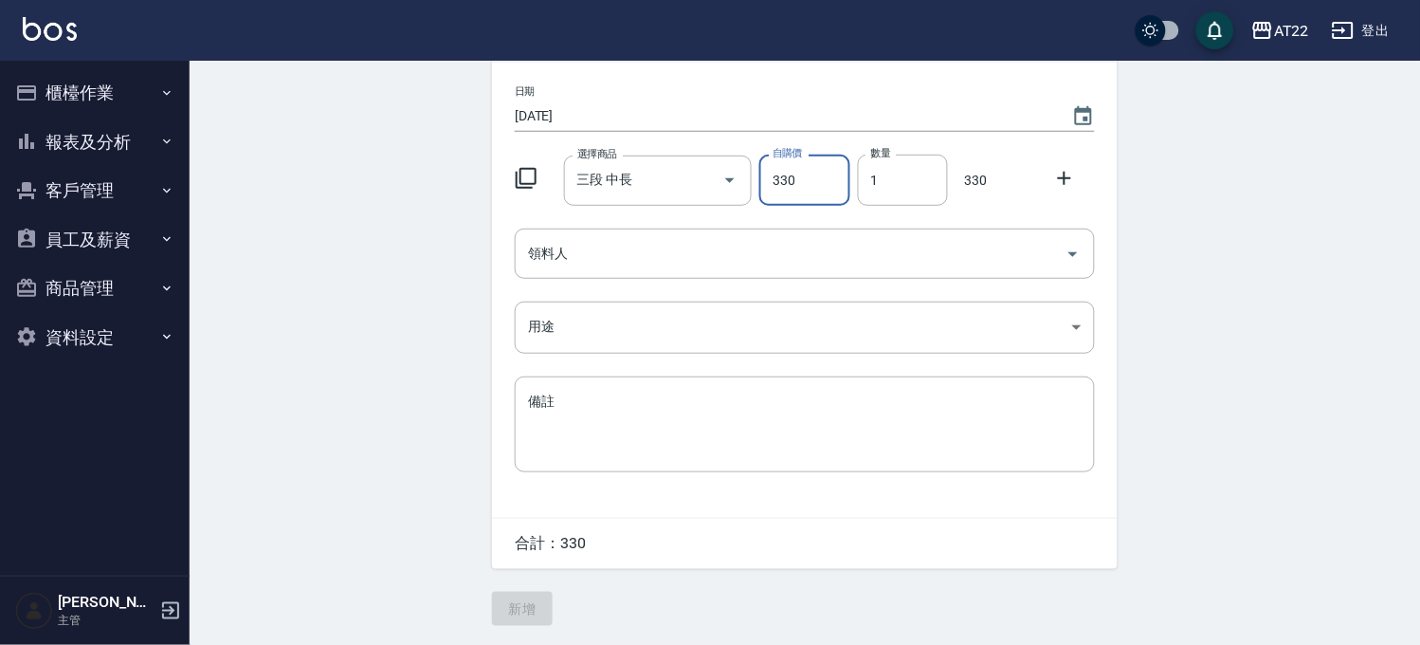
click at [810, 183] on input "330" at bounding box center [804, 180] width 90 height 51
type input "300"
click at [573, 250] on input "領料人" at bounding box center [790, 253] width 535 height 33
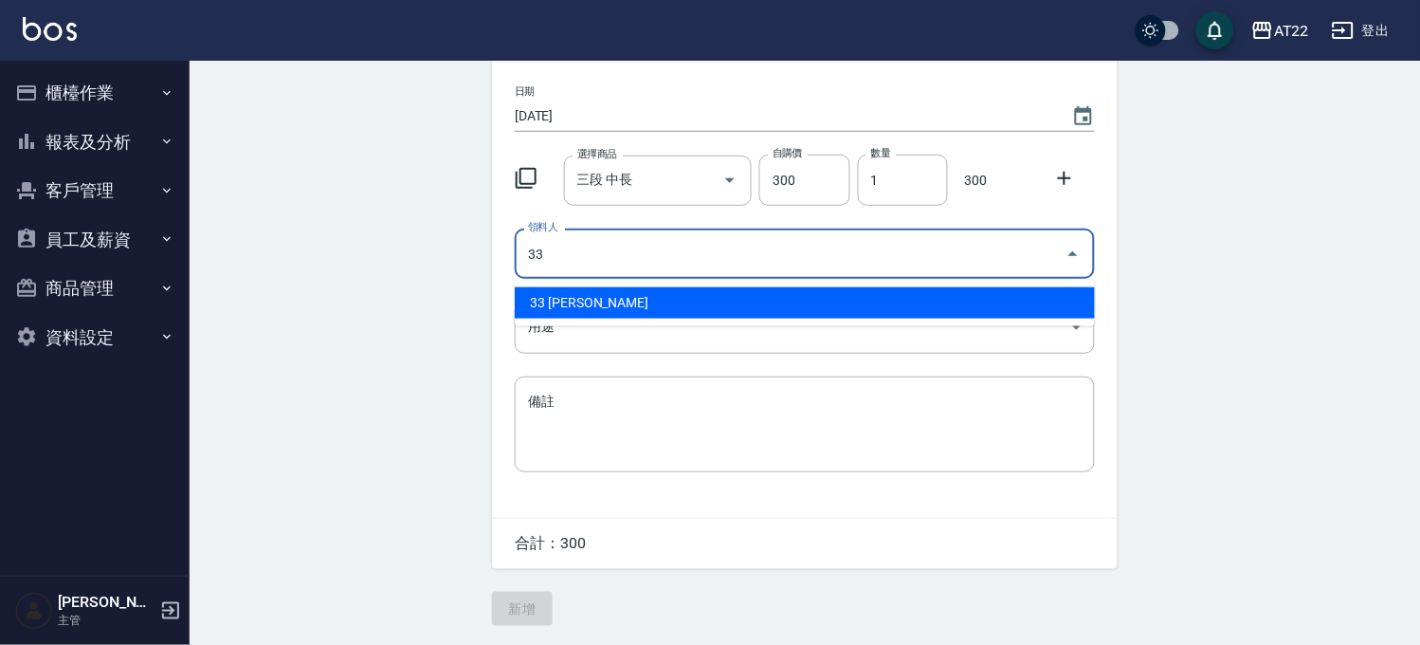
type input "33 [PERSON_NAME]"
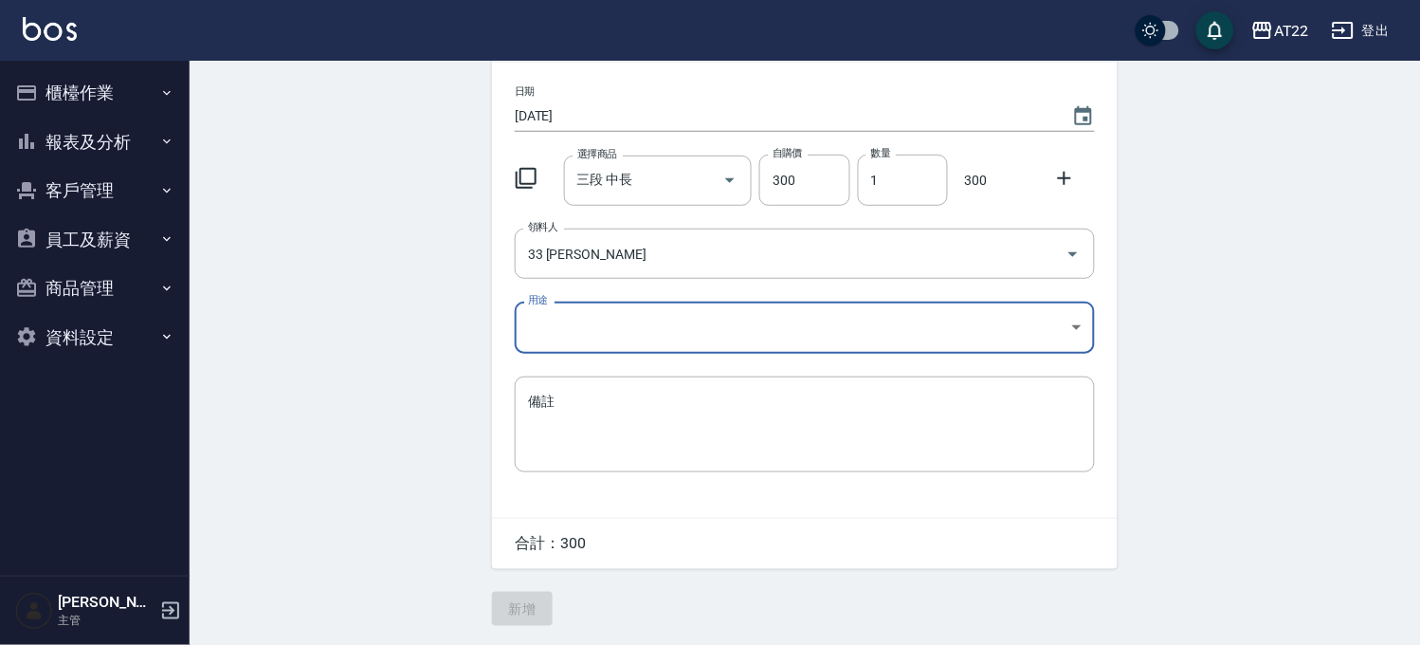
click at [580, 318] on body "AT22 登出 櫃檯作業 打帳單 帳單列表 掛單列表 現金收支登錄 材料自購登錄 每日結帳 現場電腦打卡 報表及分析 報表目錄 店家區間累計表 店家日報表 店…" at bounding box center [710, 254] width 1420 height 781
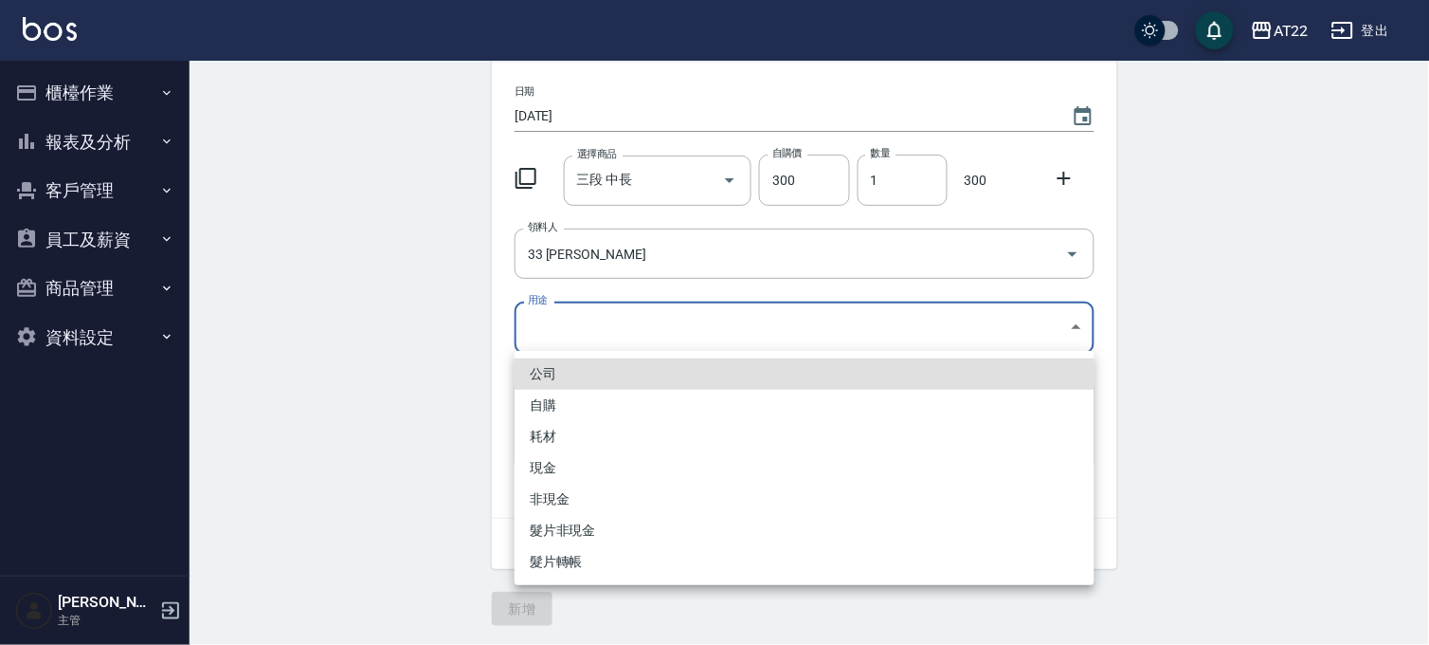
click at [580, 413] on li "自購" at bounding box center [805, 405] width 580 height 31
type input "自購"
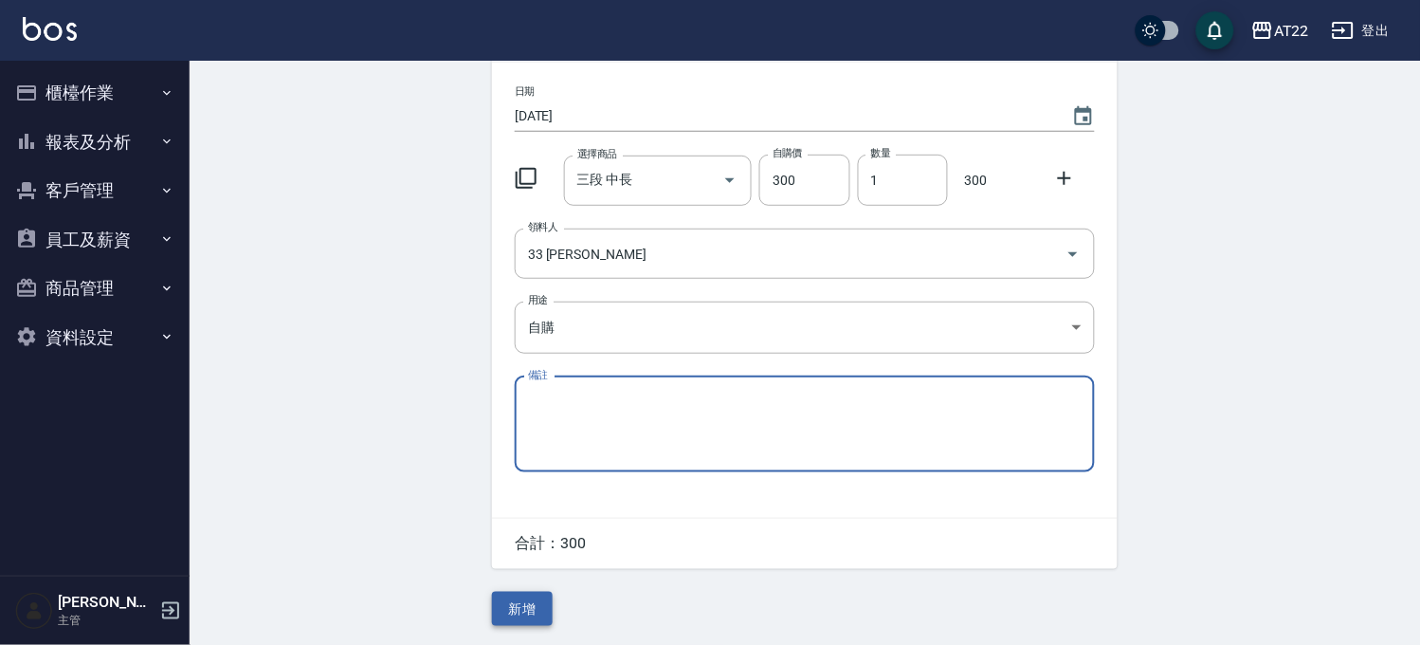
click at [522, 613] on button "新增" at bounding box center [522, 608] width 61 height 35
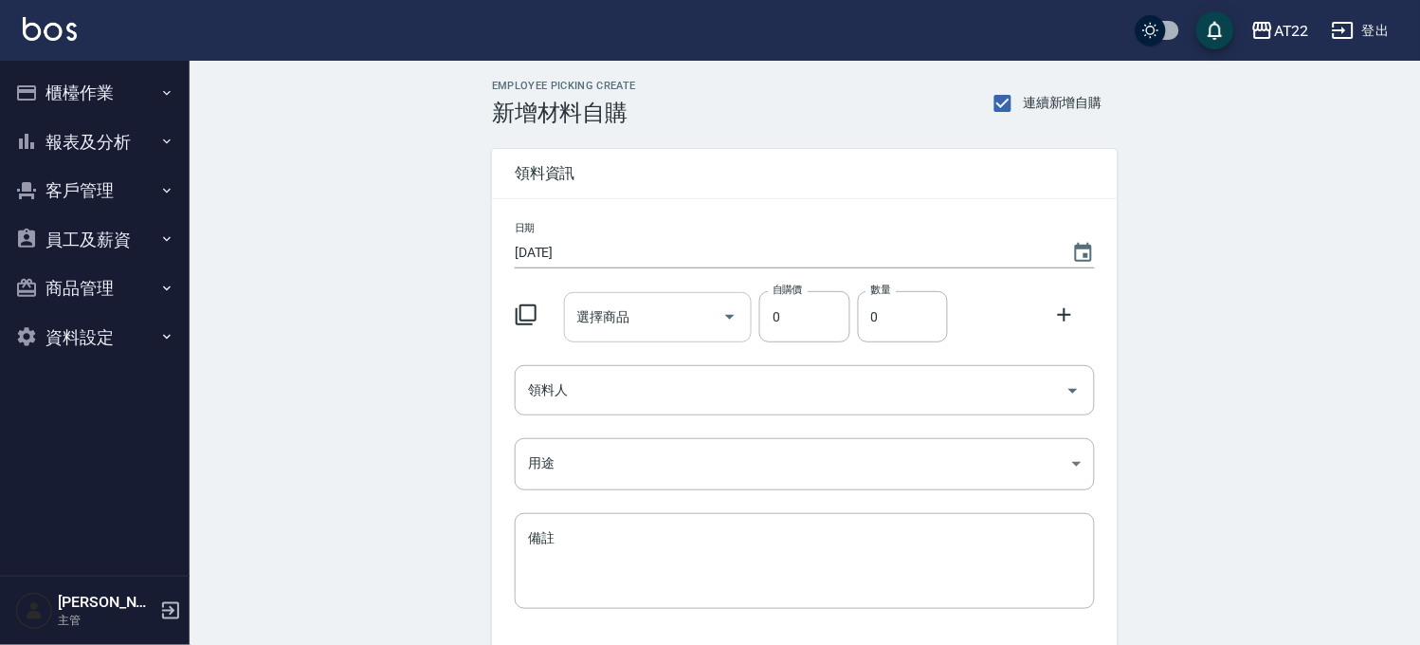
click at [656, 335] on div "選擇商品" at bounding box center [658, 317] width 189 height 50
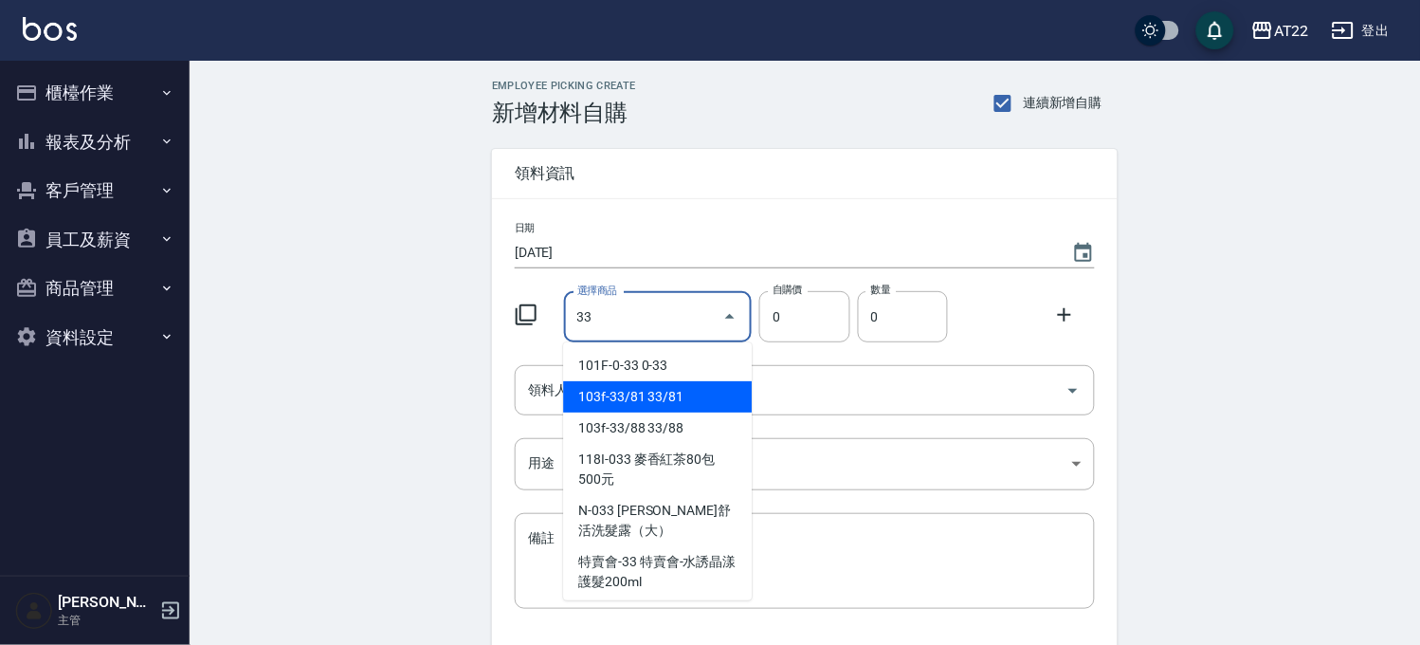
click at [659, 393] on li "103f-33/81 33/81" at bounding box center [657, 396] width 189 height 31
type input "33/81"
type input "130"
type input "1"
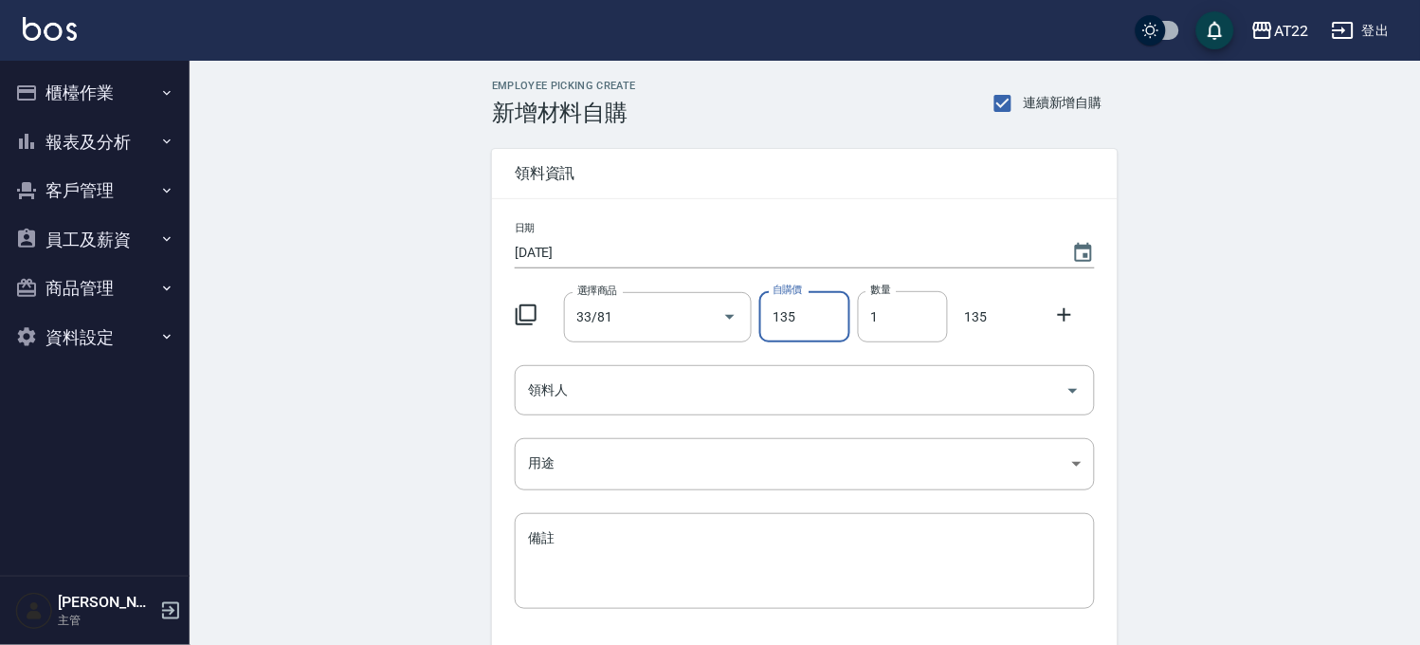
type input "135"
click at [1060, 309] on icon at bounding box center [1064, 314] width 23 height 23
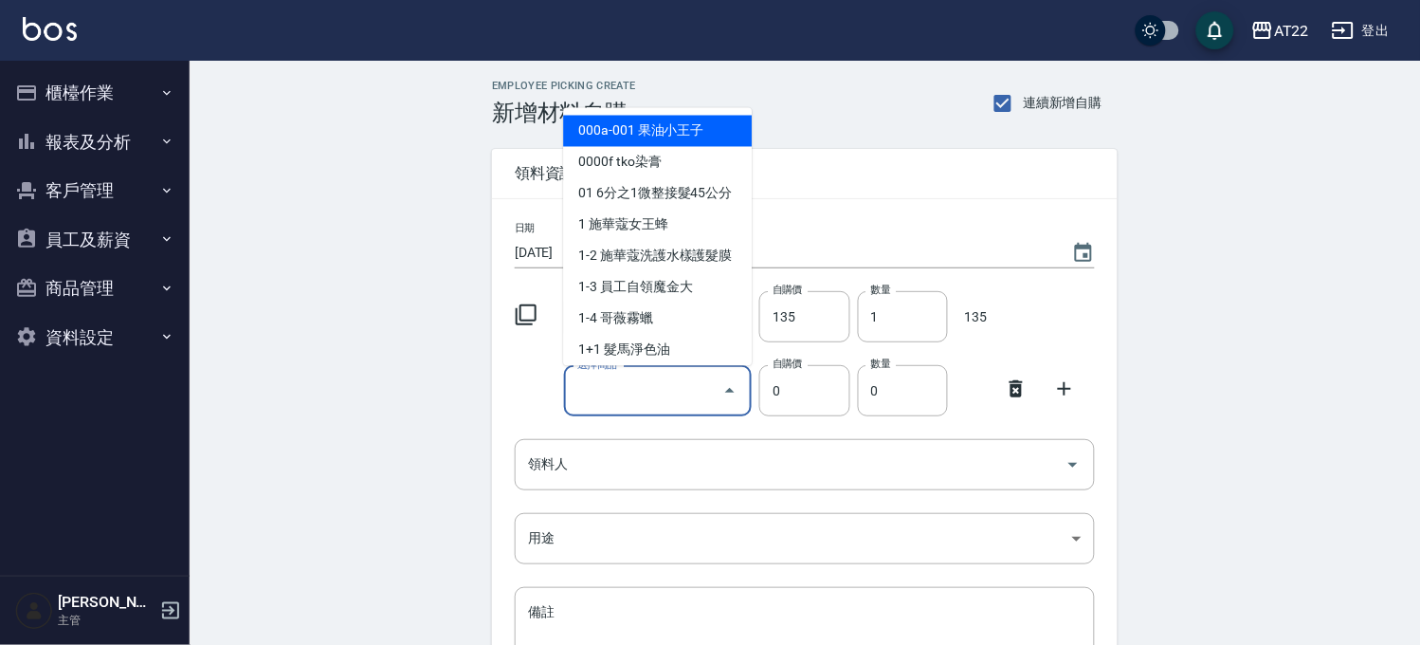
click at [638, 391] on input "選擇商品" at bounding box center [644, 390] width 143 height 33
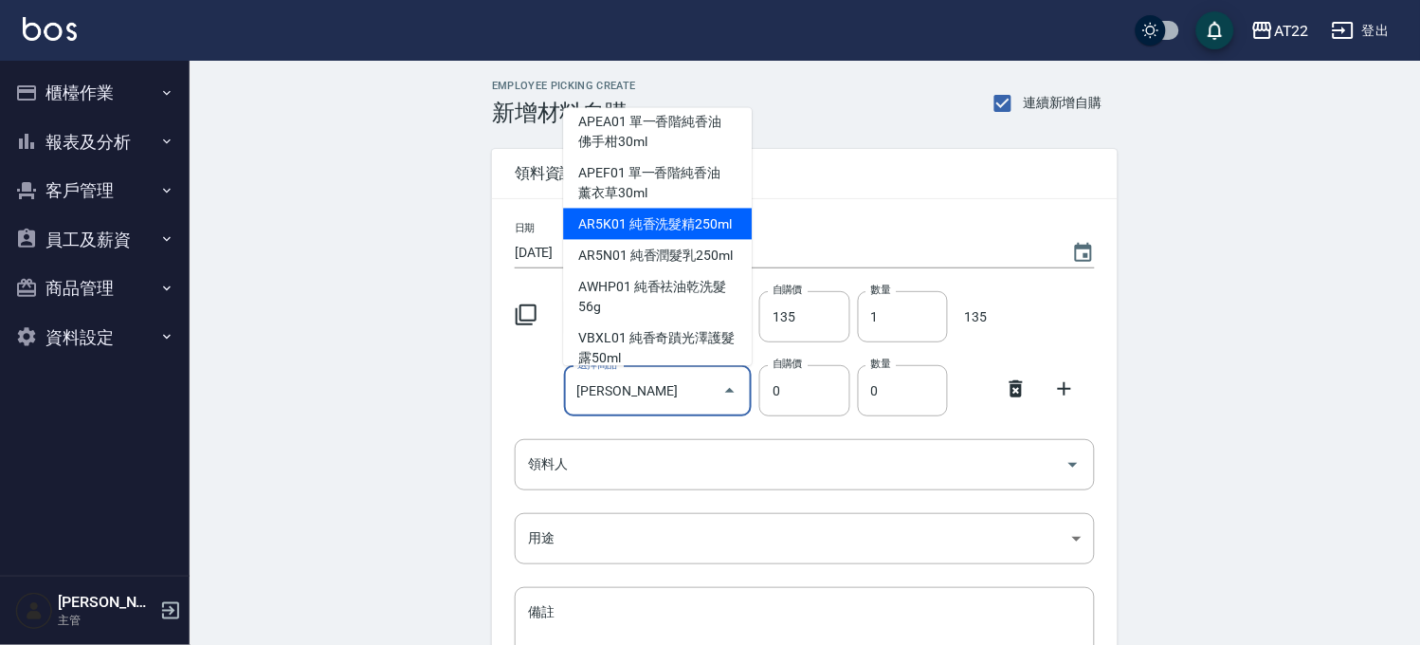
scroll to position [116, 0]
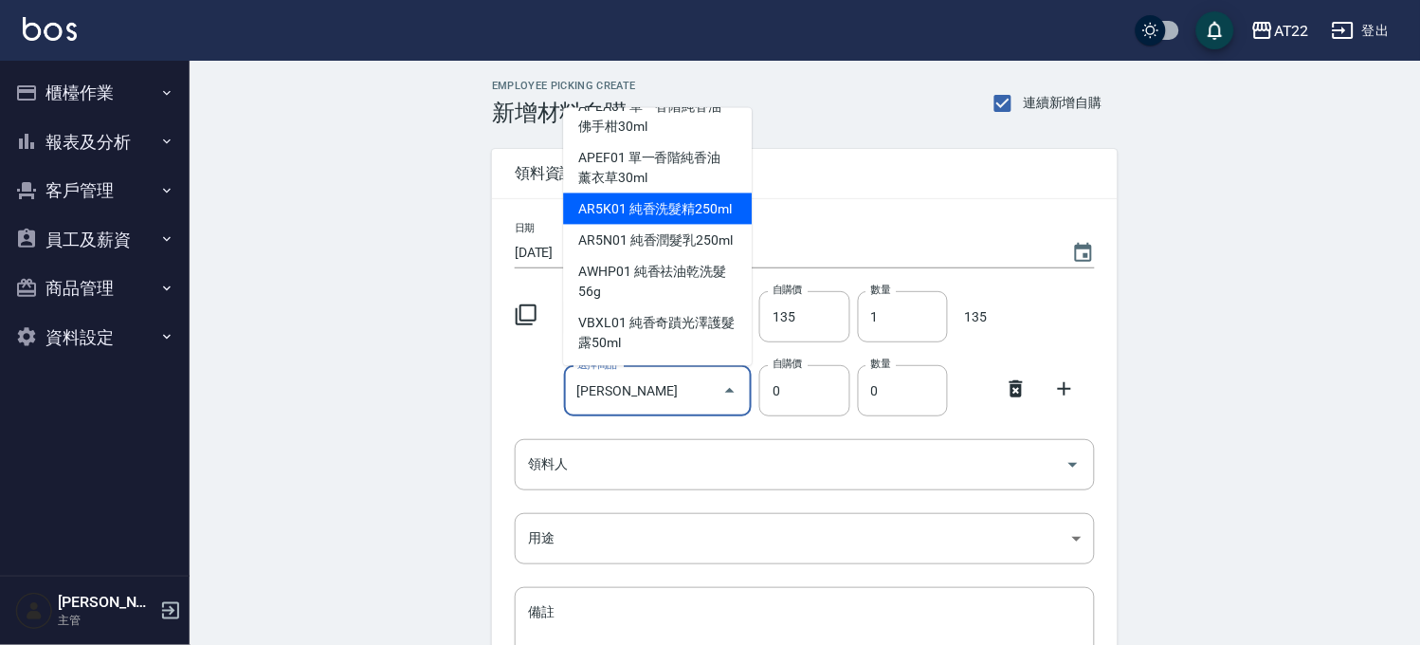
click at [671, 193] on li "AR5K01 純香洗髮精250ml" at bounding box center [657, 208] width 189 height 31
type input "純香洗髮精250ml"
type input "570"
type input "1"
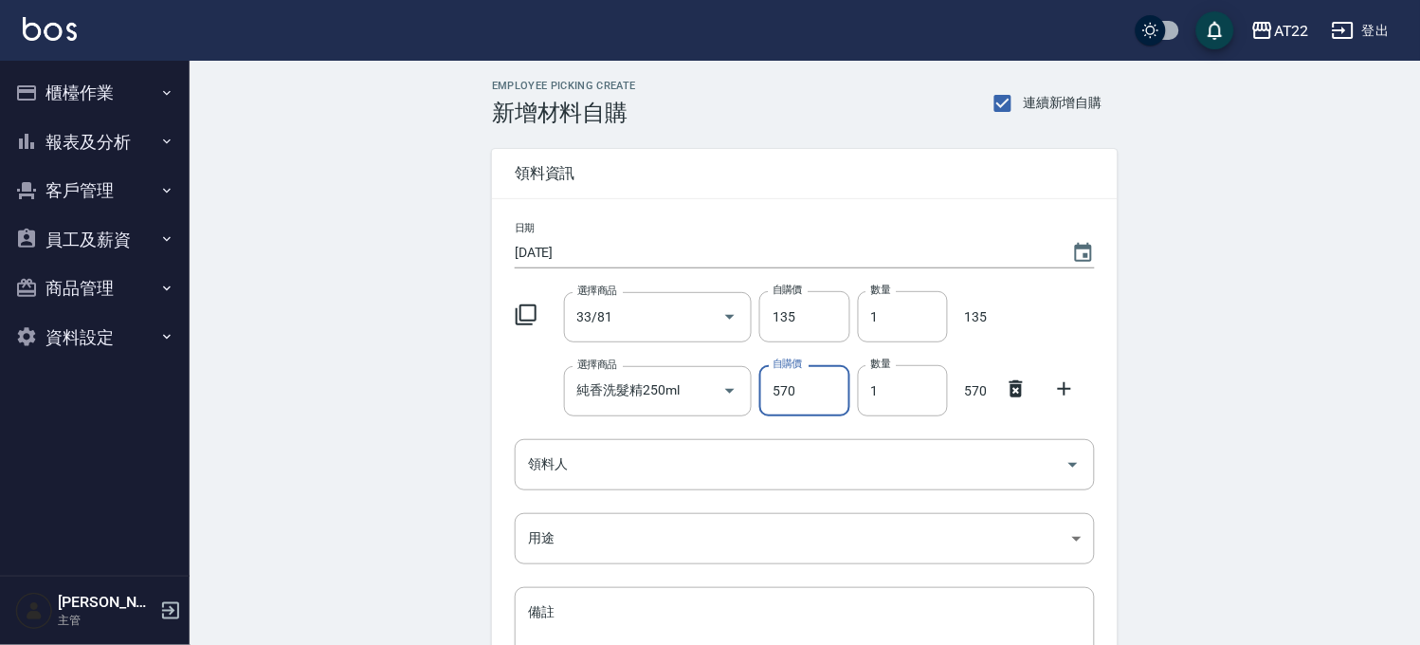
click at [813, 395] on input "570" at bounding box center [804, 390] width 90 height 51
click at [813, 393] on input "570" at bounding box center [804, 390] width 90 height 51
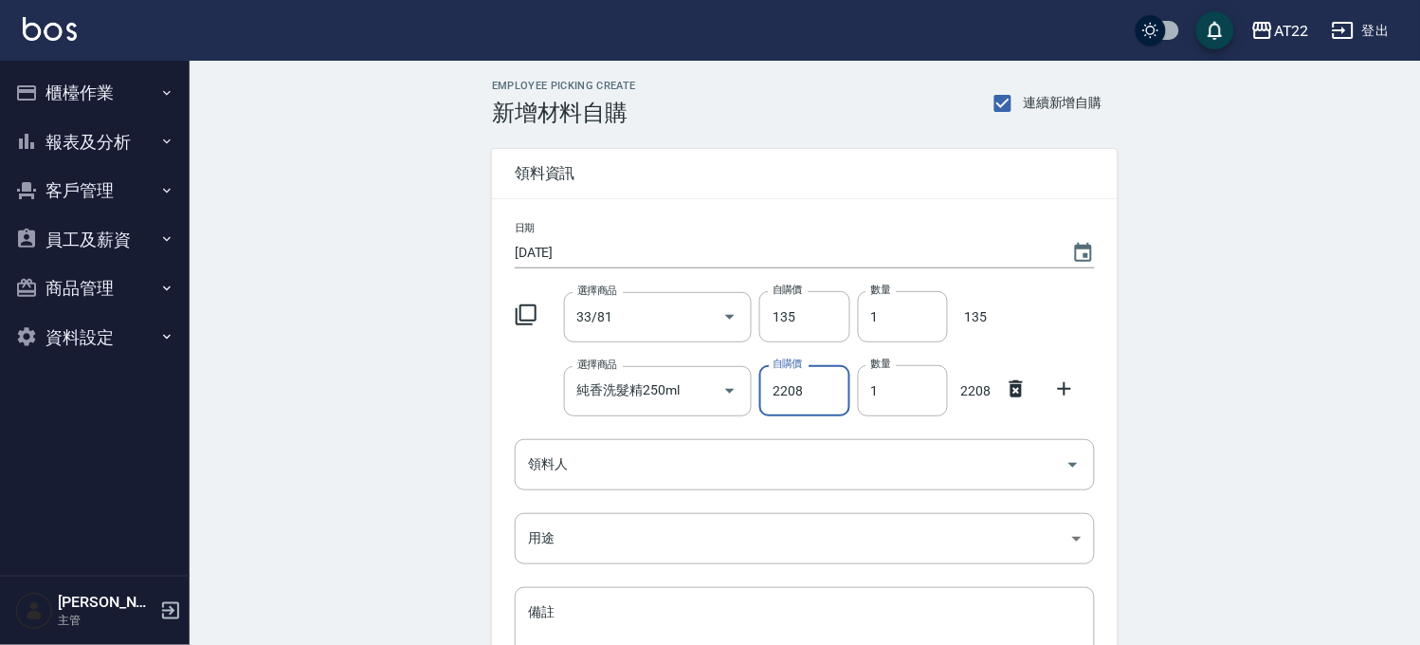
type input "2208"
click at [1068, 384] on icon at bounding box center [1064, 388] width 23 height 23
click at [679, 456] on input "選擇商品" at bounding box center [644, 464] width 143 height 33
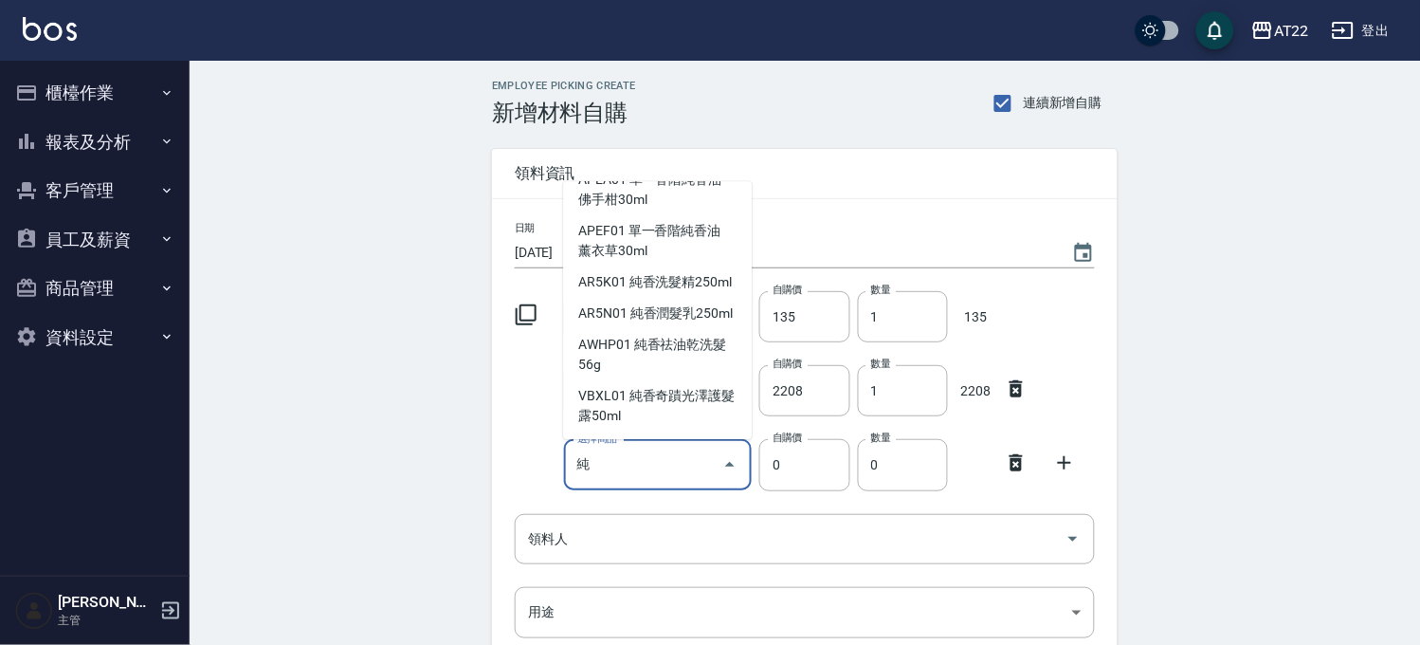
scroll to position [248, 0]
click at [679, 266] on li "AR5K01 純香洗髮精250ml" at bounding box center [657, 281] width 189 height 31
type input "純香洗髮精250ml"
type input "570"
type input "1"
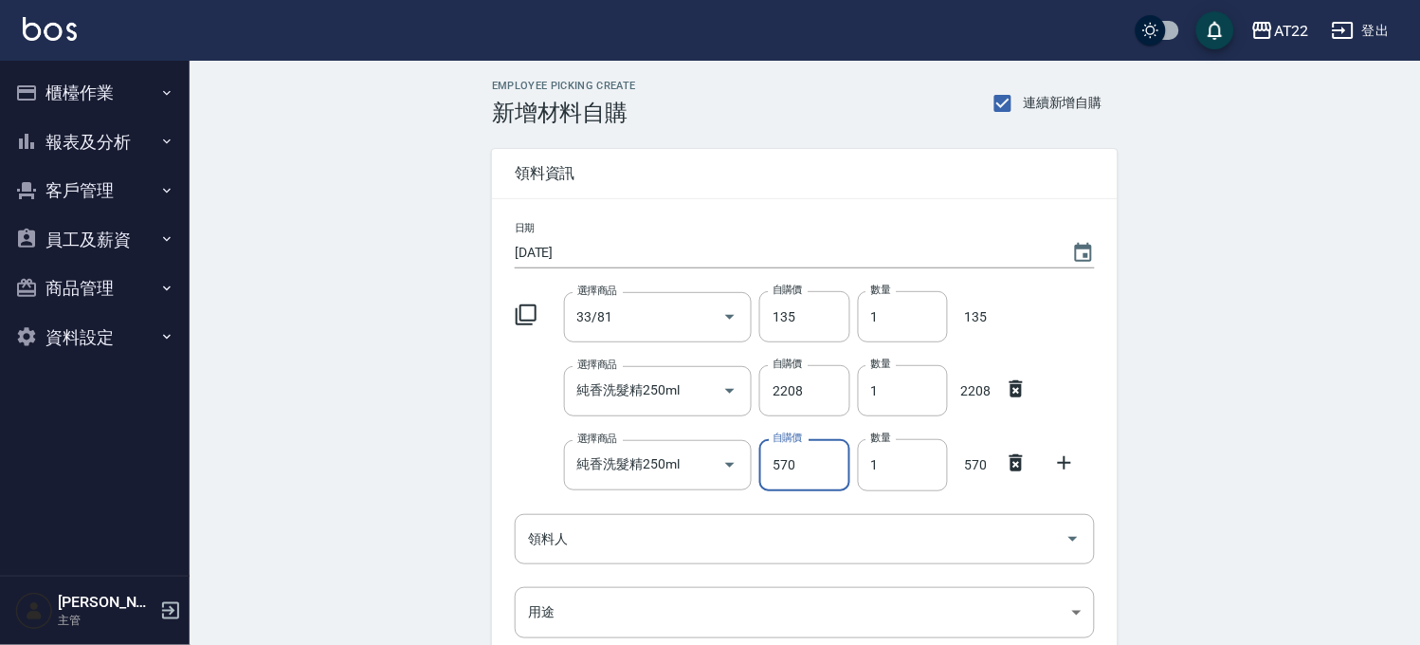
click at [791, 483] on input "570" at bounding box center [804, 464] width 90 height 51
type input "780"
click at [1071, 464] on icon at bounding box center [1064, 462] width 23 height 23
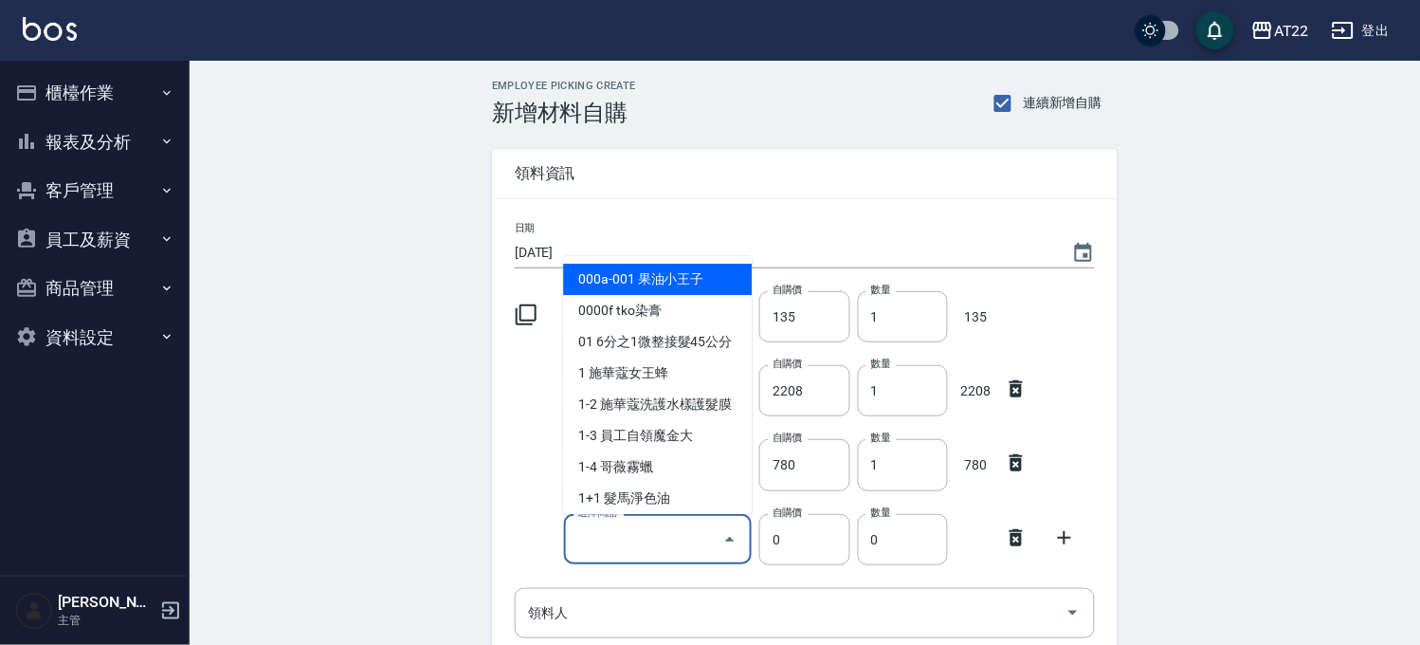
click at [648, 529] on input "選擇商品" at bounding box center [644, 538] width 143 height 33
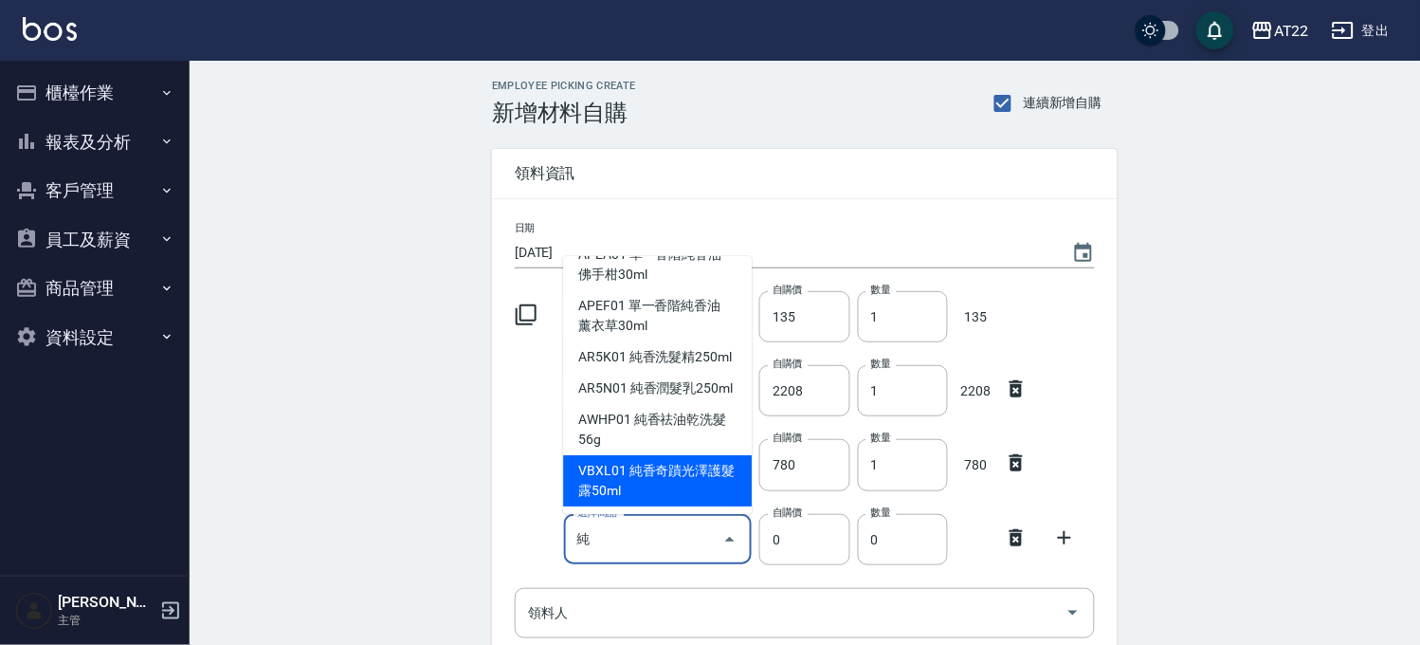
click at [647, 479] on li "VBXL01 純香奇蹟光澤護髮露50ml" at bounding box center [657, 480] width 189 height 51
type input "純香奇蹟光澤護髮露50ml"
type input "1008"
type input "1"
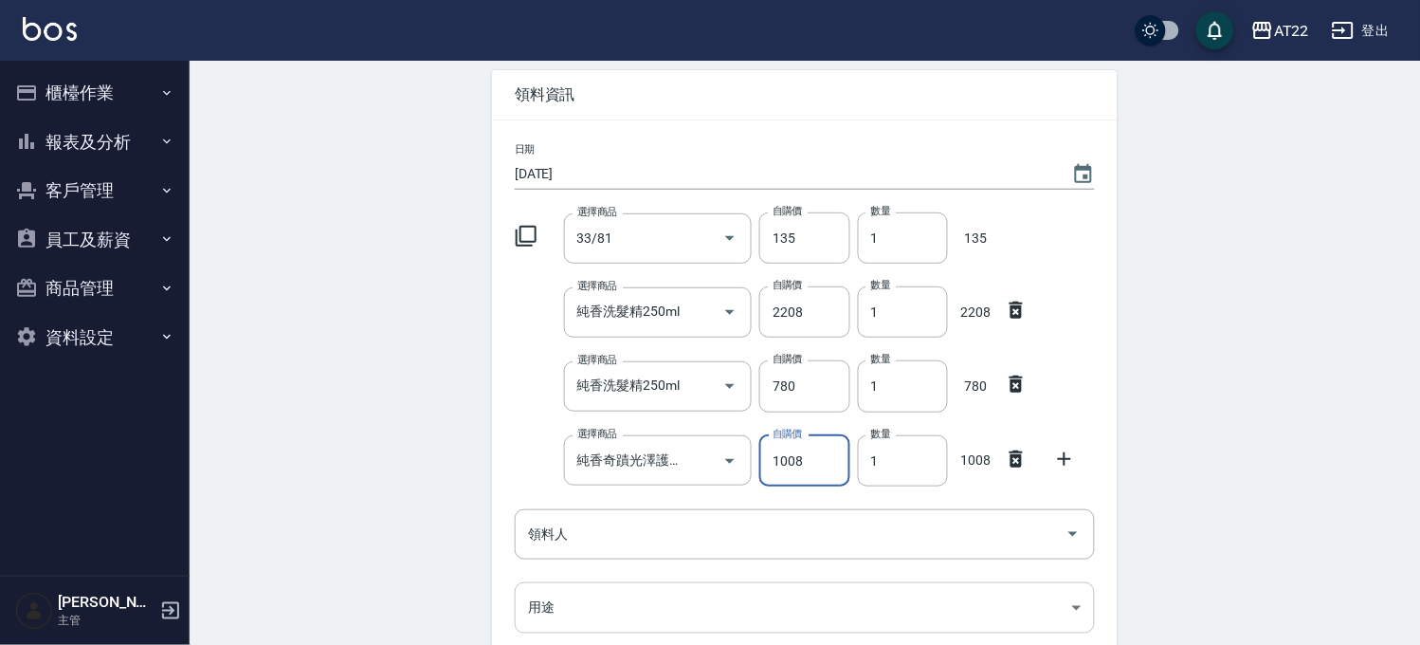
scroll to position [210, 0]
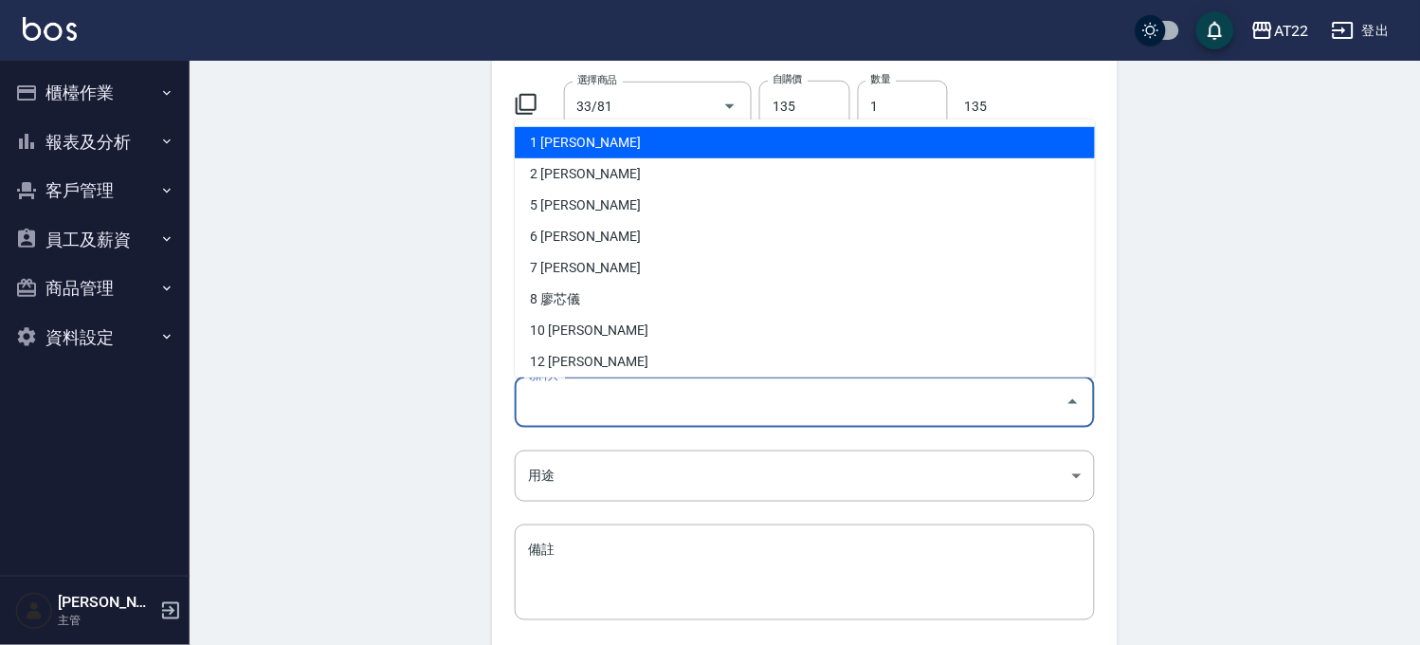
click at [632, 404] on input "領料人" at bounding box center [790, 402] width 535 height 33
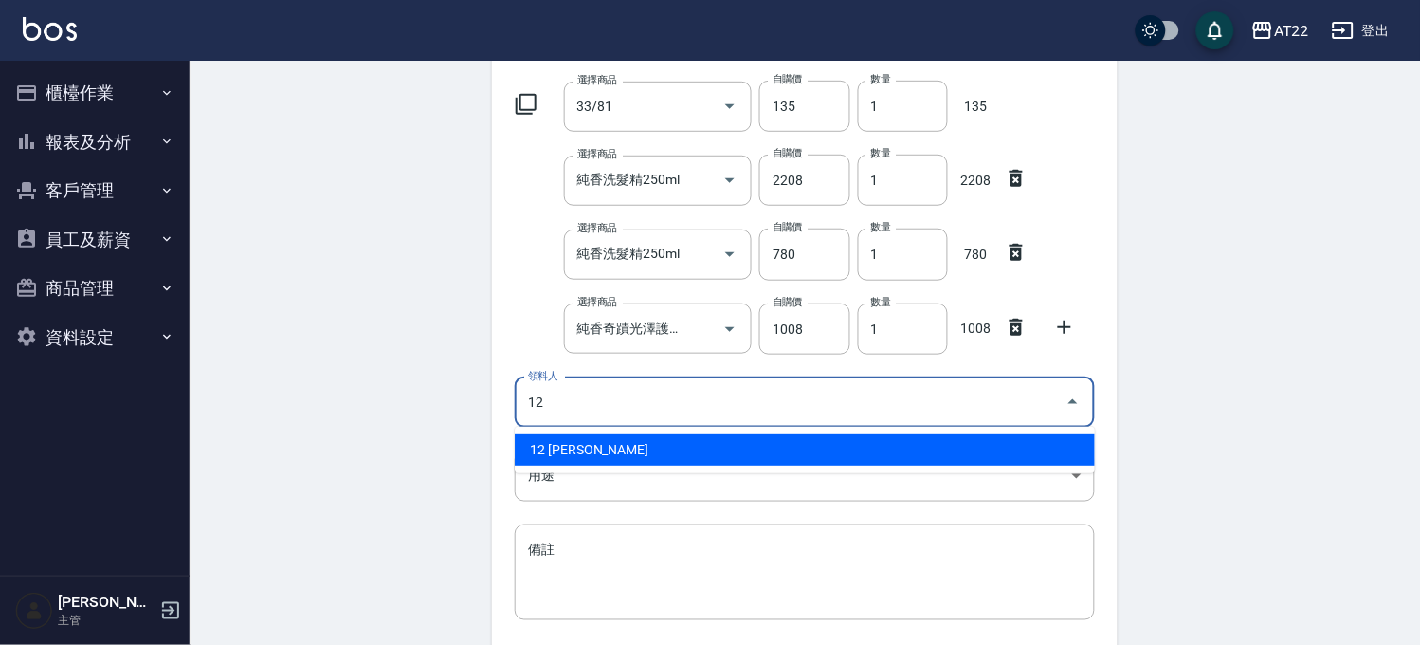
type input "12 [PERSON_NAME]"
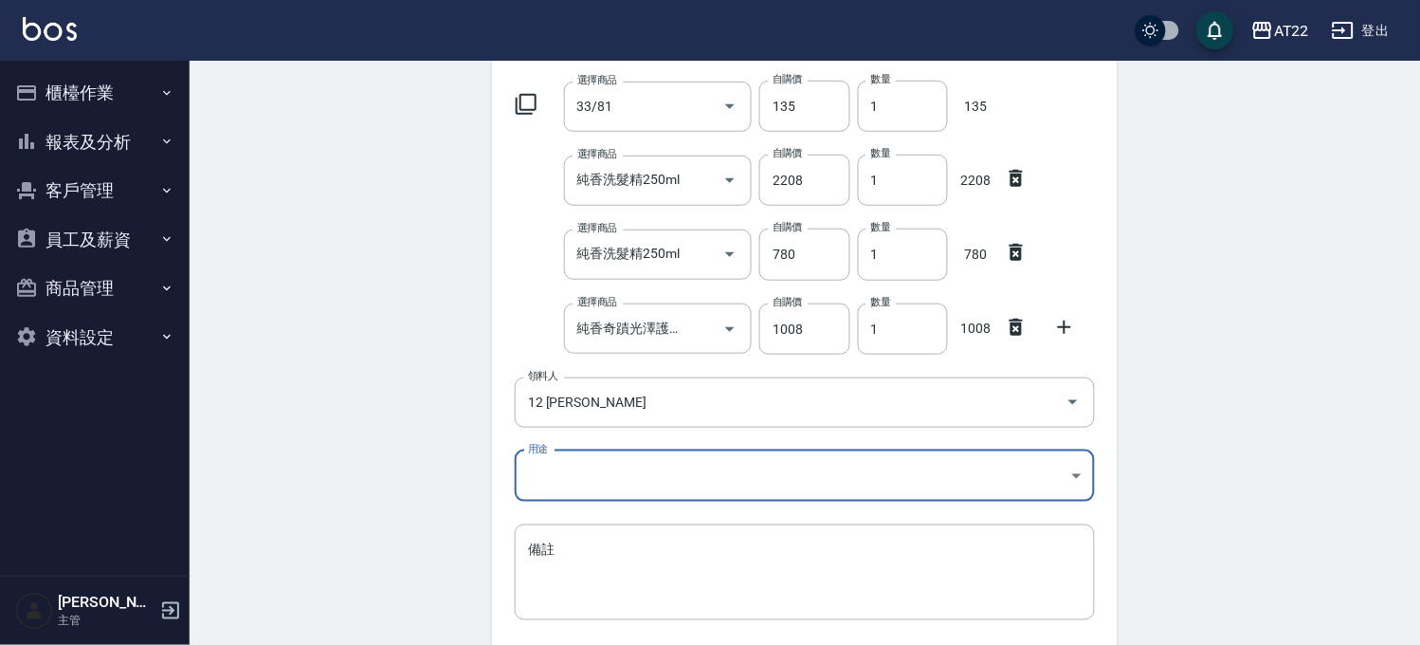
click at [605, 486] on body "AT22 登出 櫃檯作業 打帳單 帳單列表 掛單列表 現金收支登錄 材料自購登錄 每日結帳 現場電腦打卡 報表及分析 報表目錄 店家區間累計表 店家日報表 店…" at bounding box center [710, 291] width 1420 height 1003
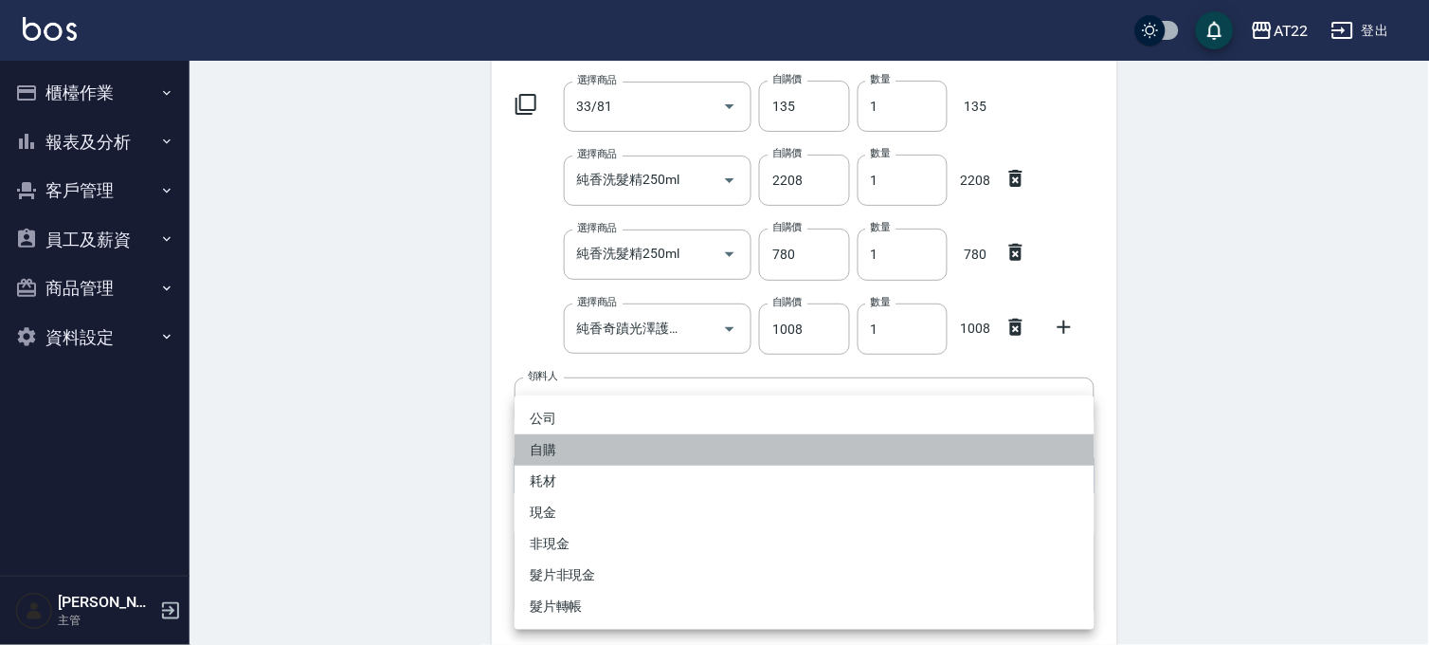
click at [595, 442] on li "自購" at bounding box center [805, 449] width 580 height 31
type input "自購"
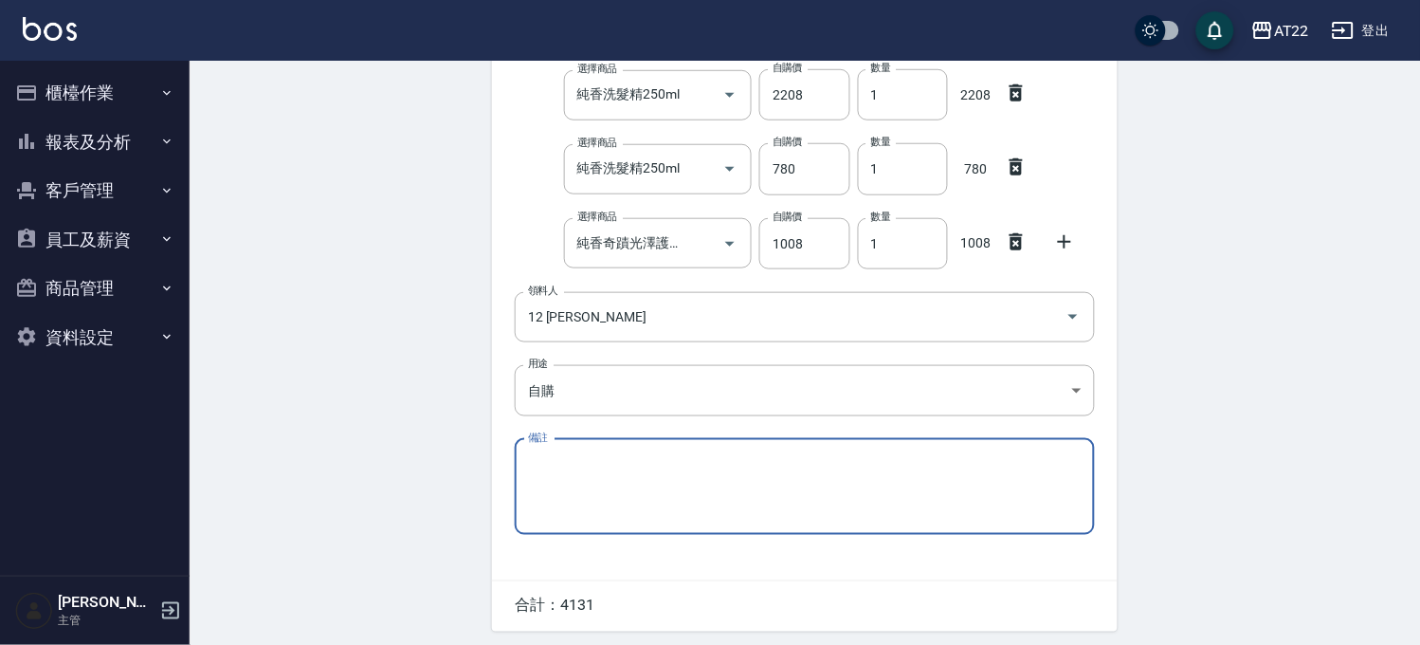
scroll to position [361, 0]
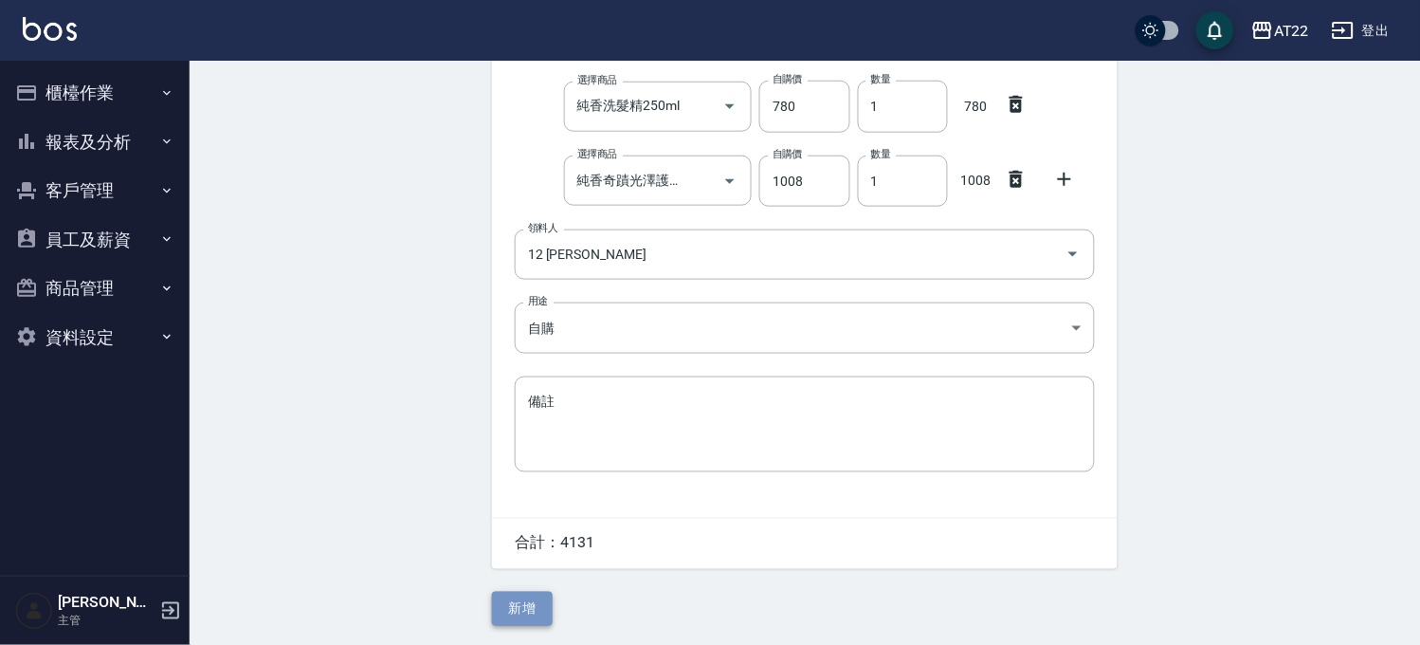
click at [538, 607] on button "新增" at bounding box center [522, 608] width 61 height 35
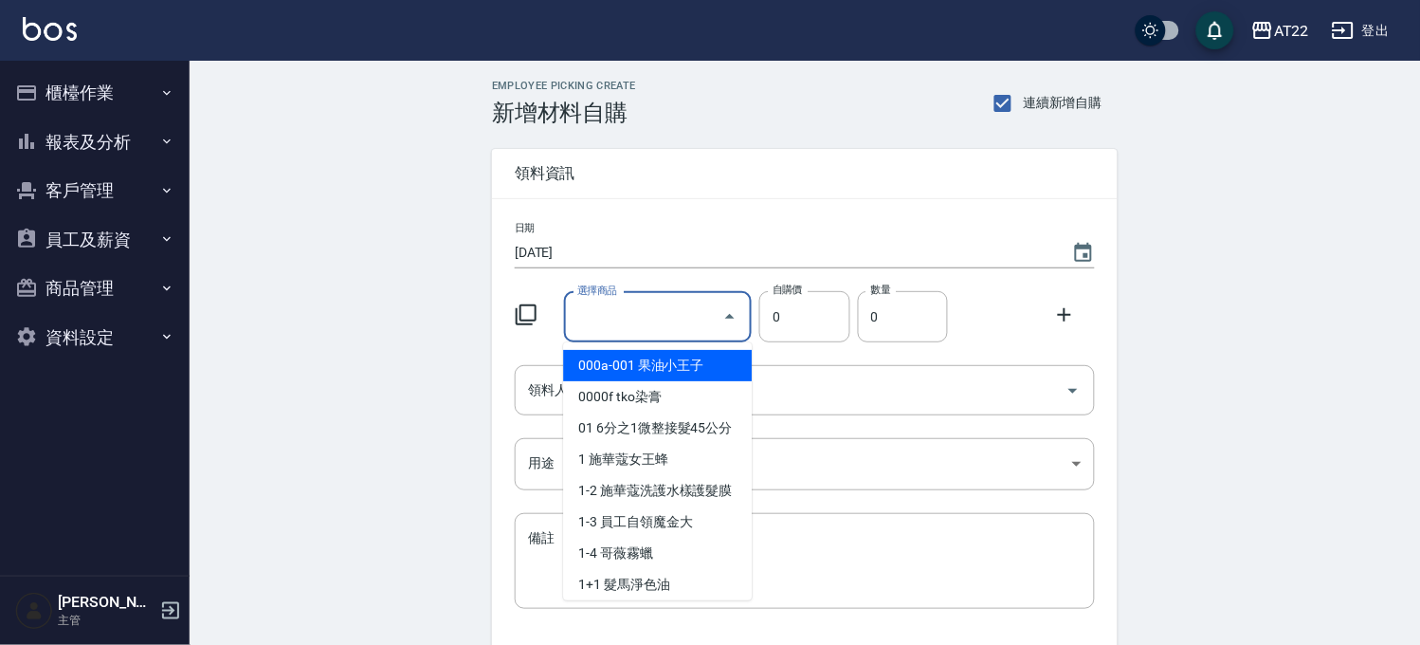
click at [635, 315] on input "選擇商品" at bounding box center [644, 316] width 143 height 33
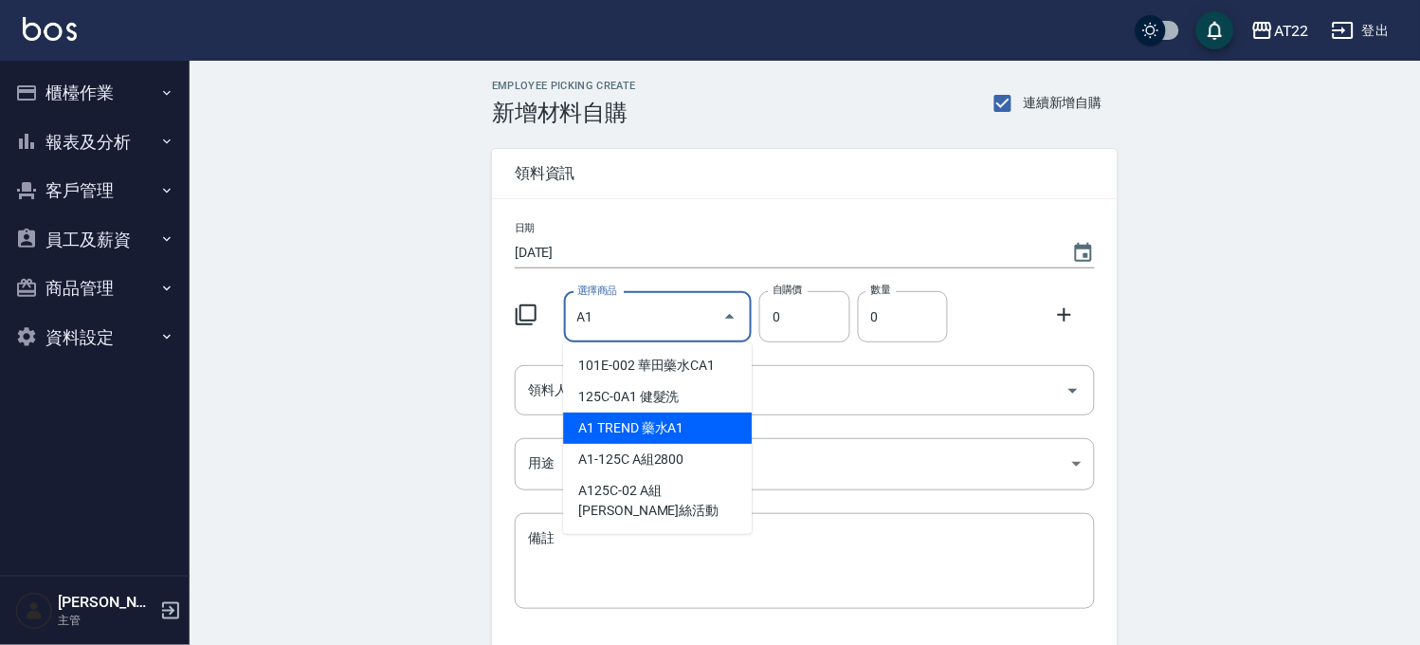
click at [686, 430] on li "A1 TREND 藥水A1" at bounding box center [657, 427] width 189 height 31
type input "TREND 藥水A1"
type input "640"
type input "1"
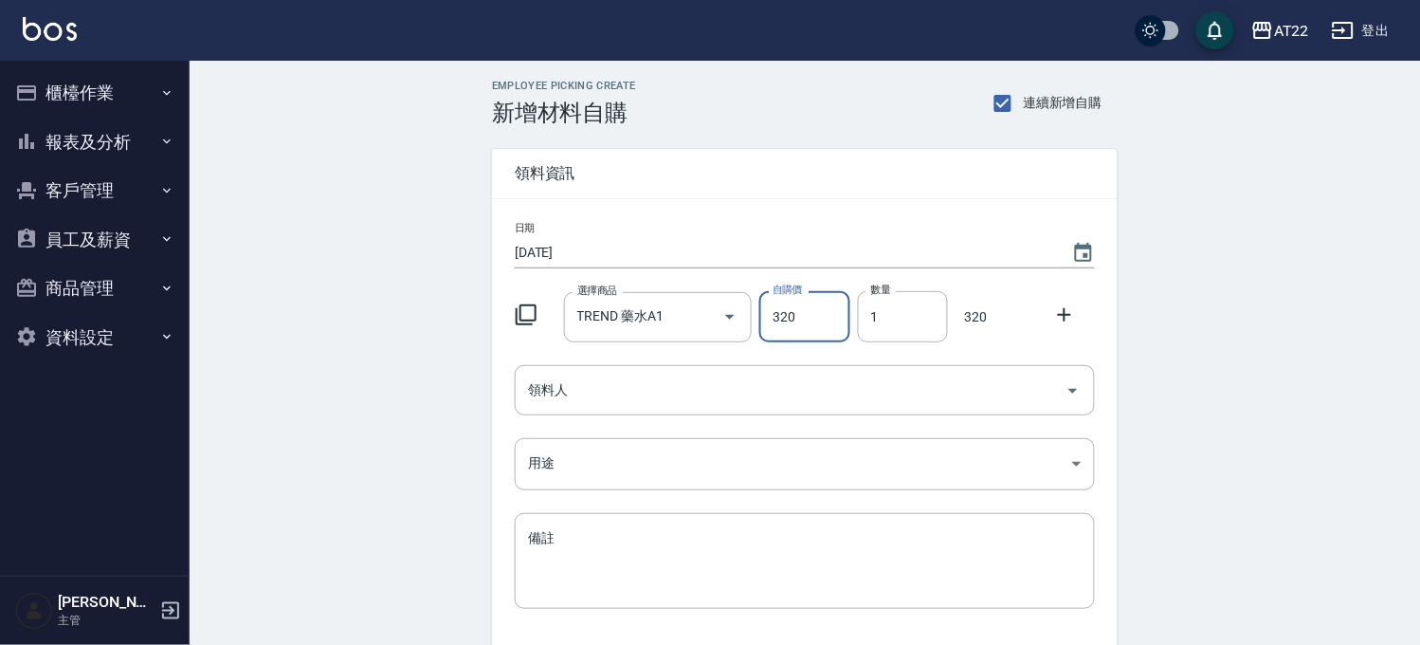
type input "320"
drag, startPoint x: 1062, startPoint y: 306, endPoint x: 1015, endPoint y: 328, distance: 51.3
click at [1062, 306] on icon at bounding box center [1064, 314] width 23 height 23
click at [648, 391] on input "選擇商品" at bounding box center [644, 390] width 143 height 33
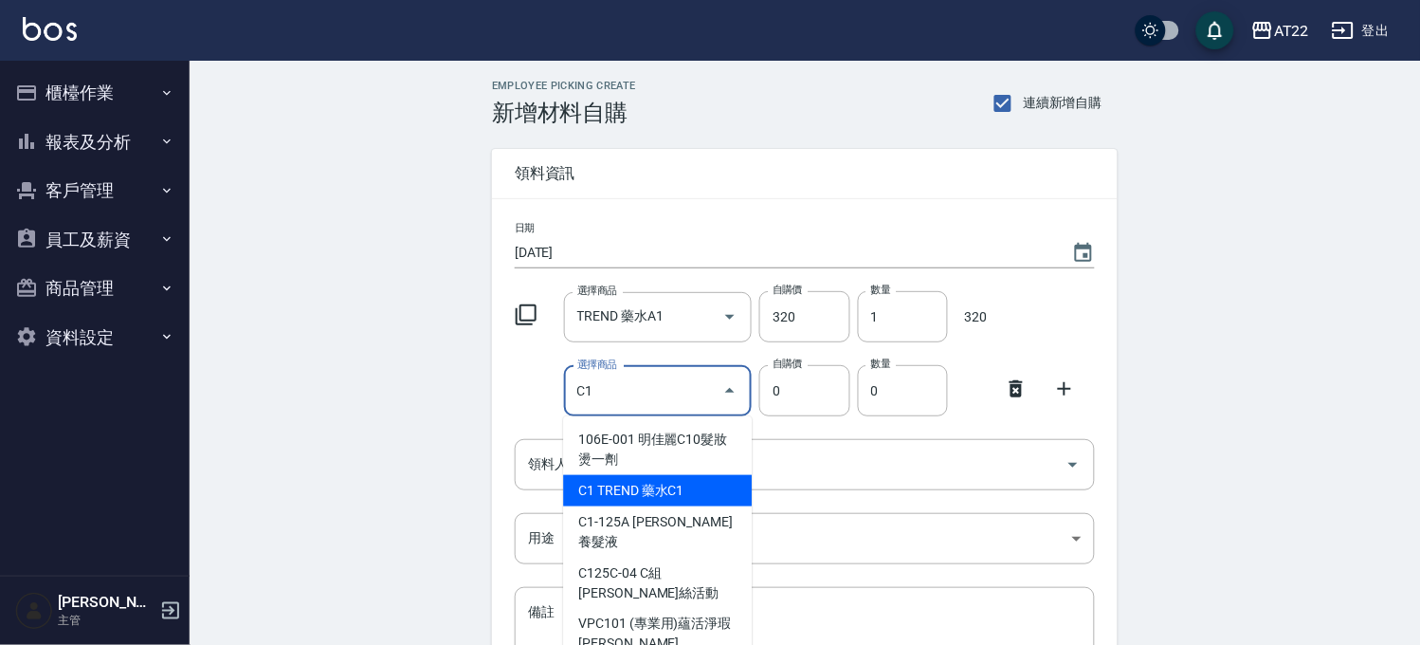
click at [657, 495] on li "C1 TREND 藥水C1" at bounding box center [657, 490] width 189 height 31
type input "TREND 藥水C1"
type input "640"
type input "1"
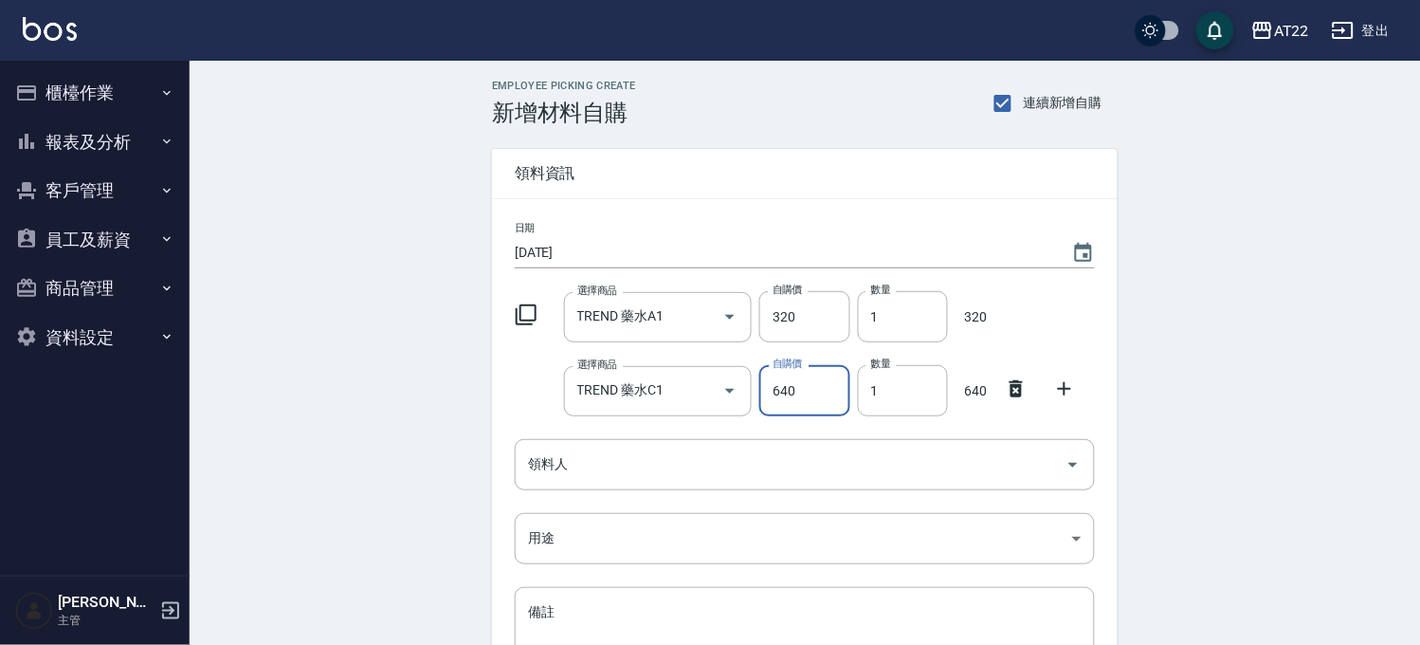
click at [778, 401] on input "640" at bounding box center [804, 390] width 90 height 51
type input "320"
click at [1065, 390] on icon at bounding box center [1064, 388] width 13 height 13
click at [617, 450] on div "選擇商品 選擇商品" at bounding box center [658, 465] width 189 height 50
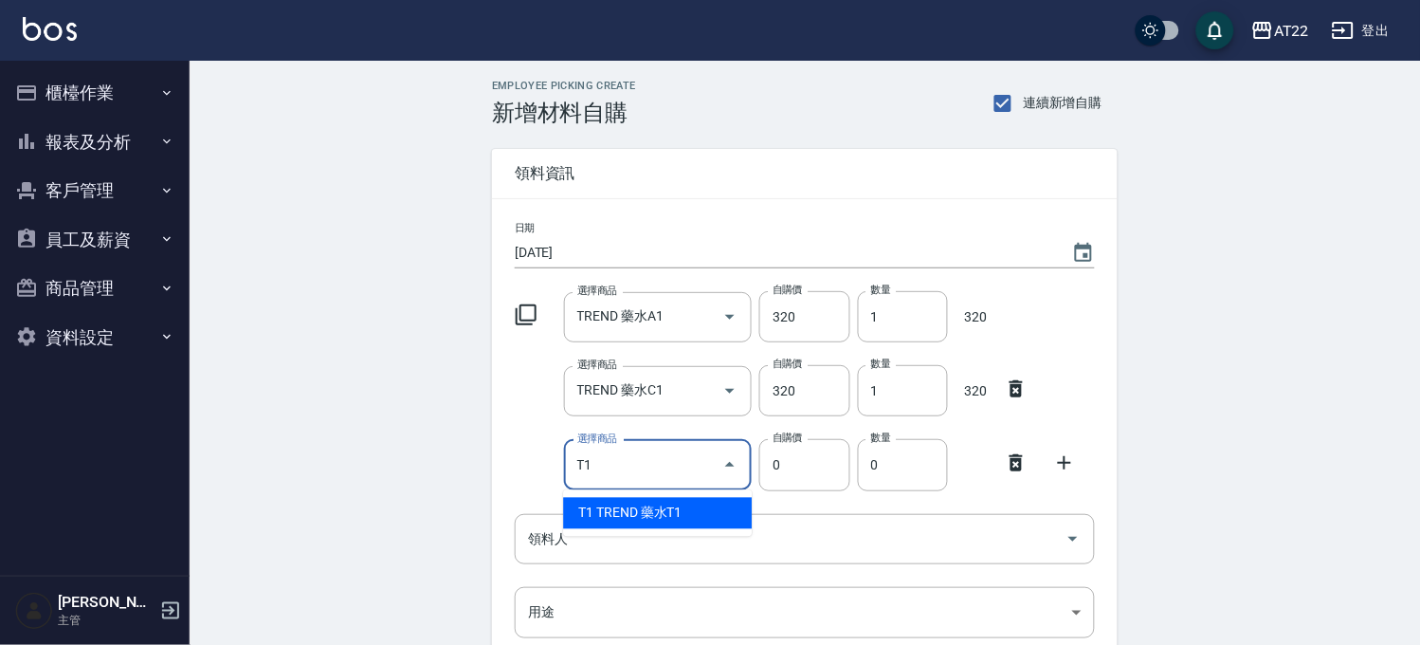
type input "TREND 藥水T1"
type input "520"
type input "1"
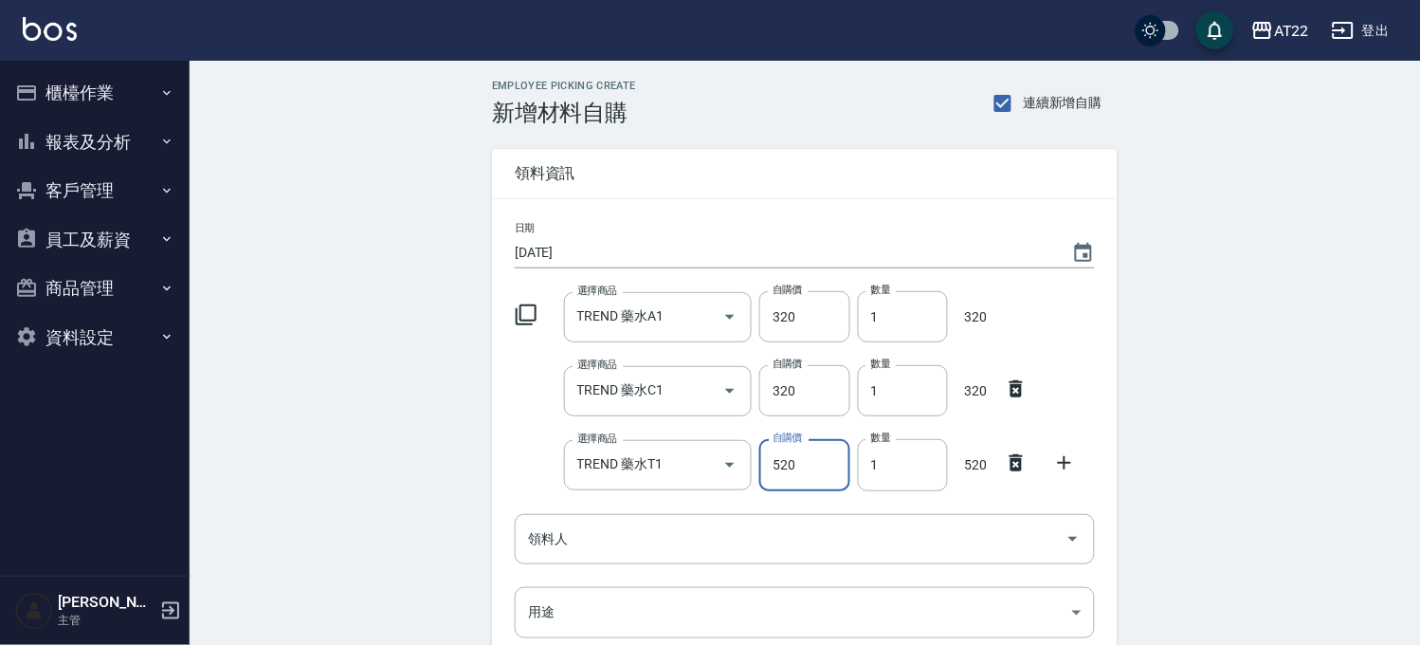
click at [790, 467] on input "520" at bounding box center [804, 464] width 90 height 51
type input "260"
click at [1072, 451] on icon at bounding box center [1064, 462] width 23 height 23
click at [665, 542] on input "選擇商品" at bounding box center [644, 538] width 143 height 33
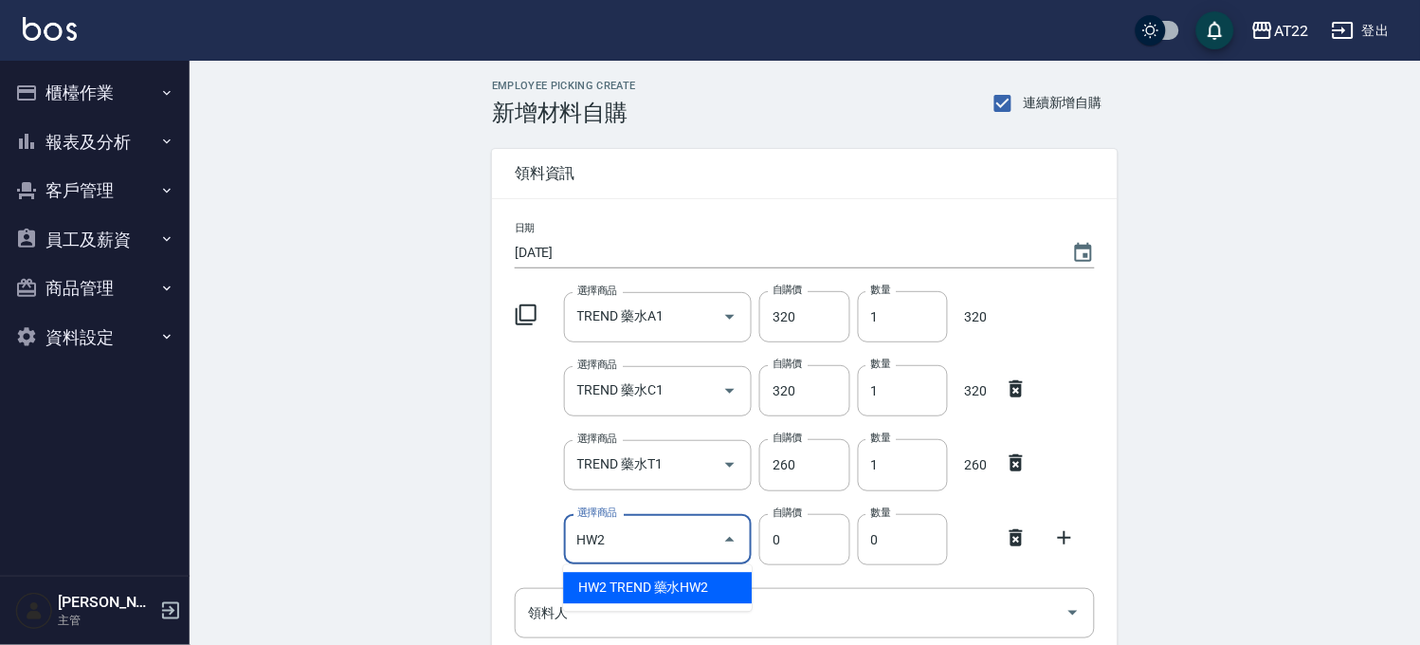
type input "TREND 藥水HW2"
type input "245"
type input "1"
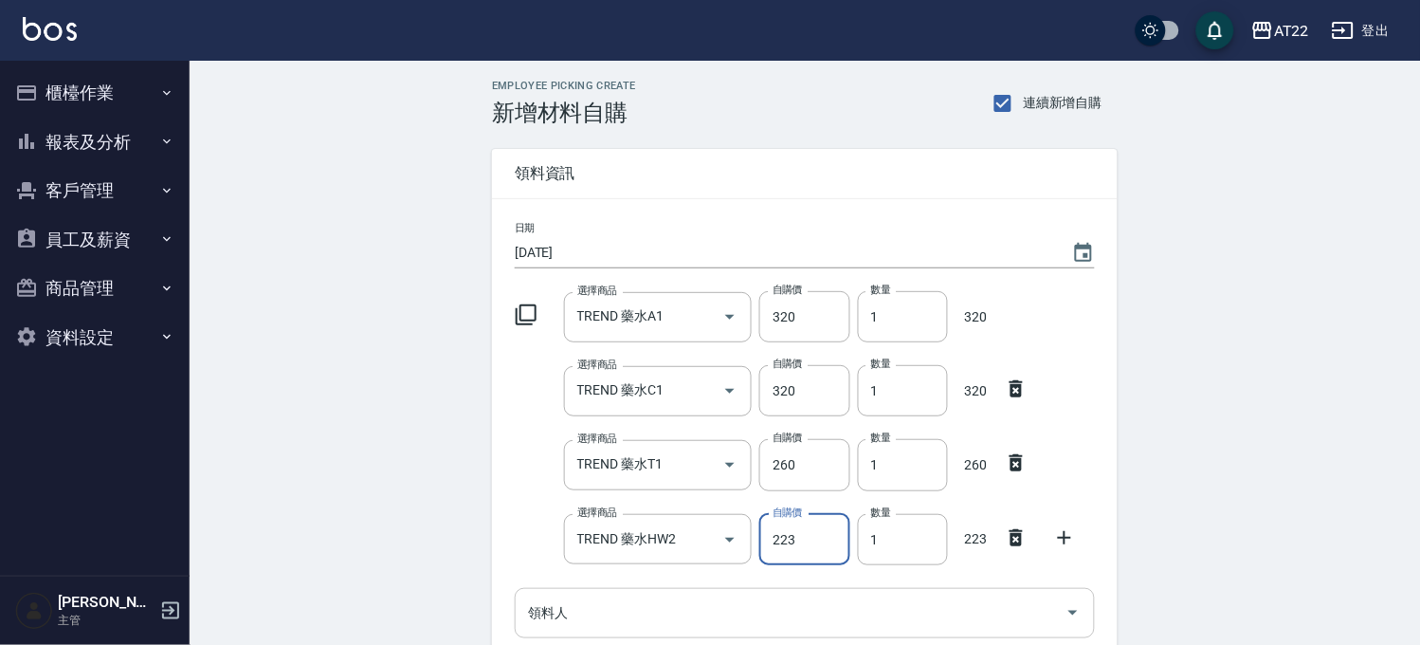
type input "223"
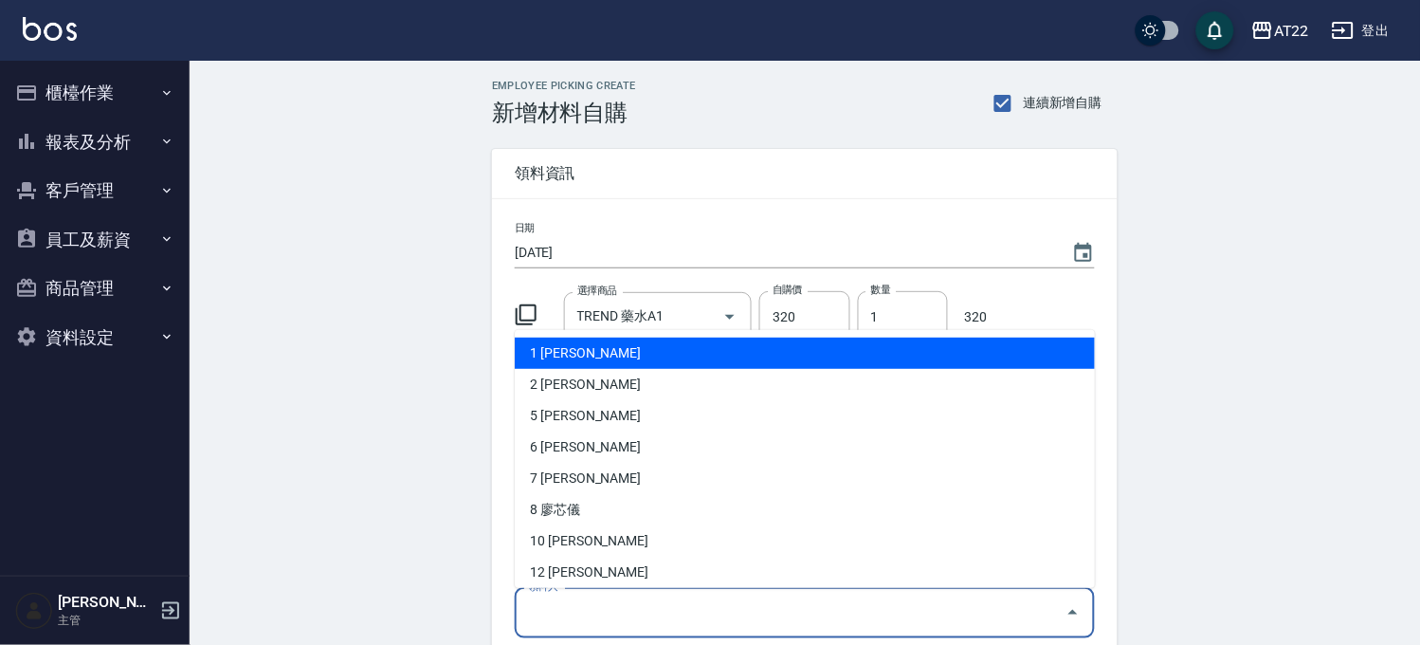
click at [828, 616] on input "領料人" at bounding box center [790, 612] width 535 height 33
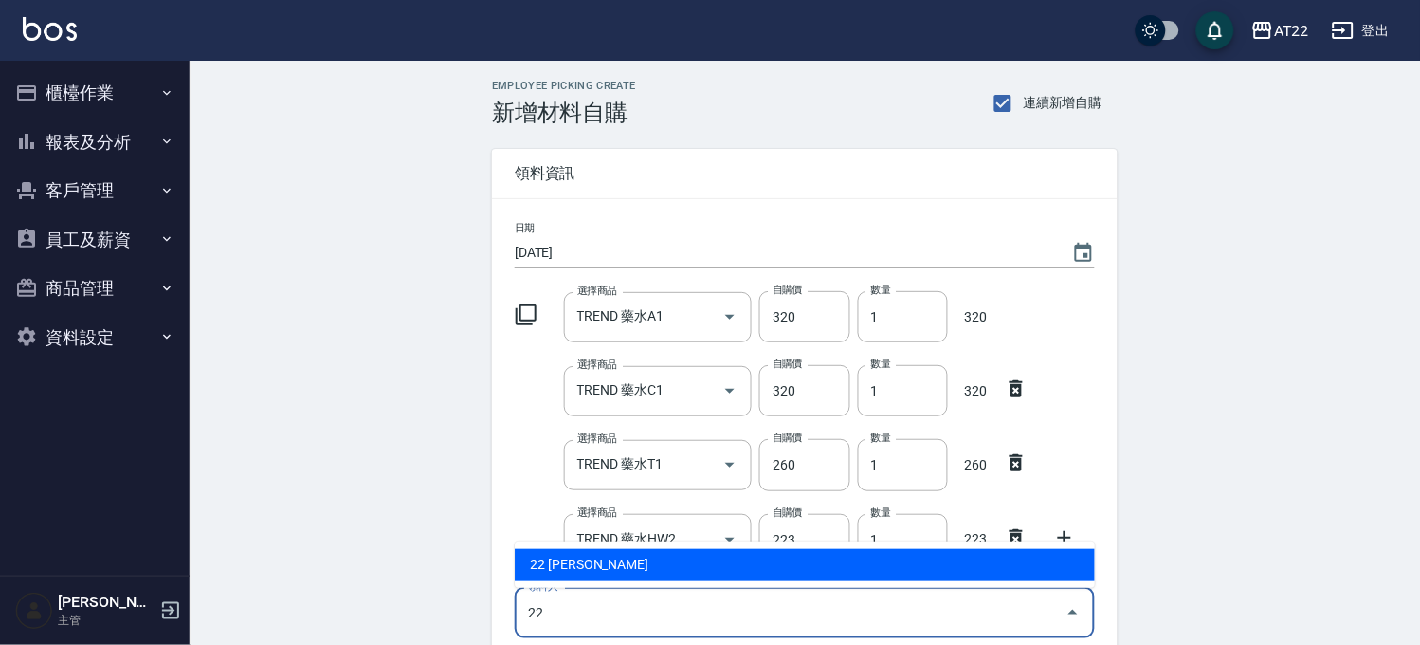
type input "22 [PERSON_NAME]"
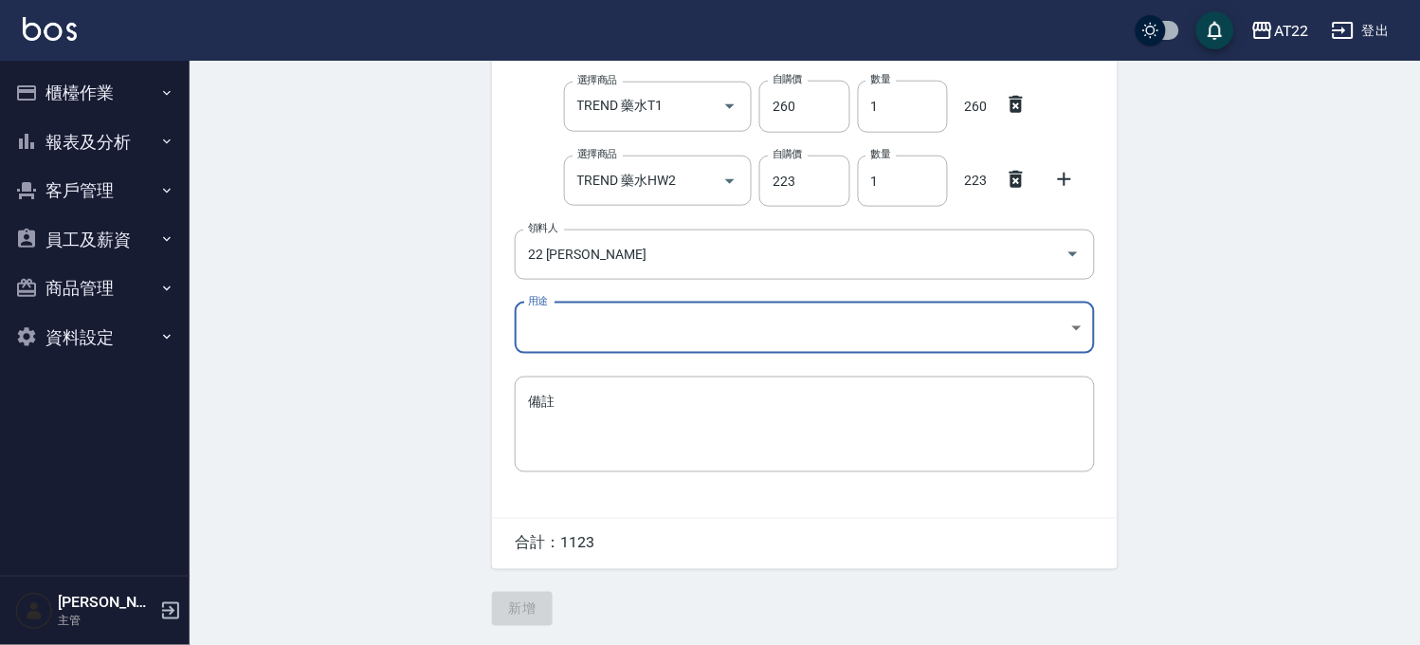
click at [582, 306] on body "AT22 登出 櫃檯作業 打帳單 帳單列表 掛單列表 現金收支登錄 材料自購登錄 每日結帳 現場電腦打卡 報表及分析 報表目錄 店家區間累計表 店家日報表 店…" at bounding box center [710, 143] width 1420 height 1003
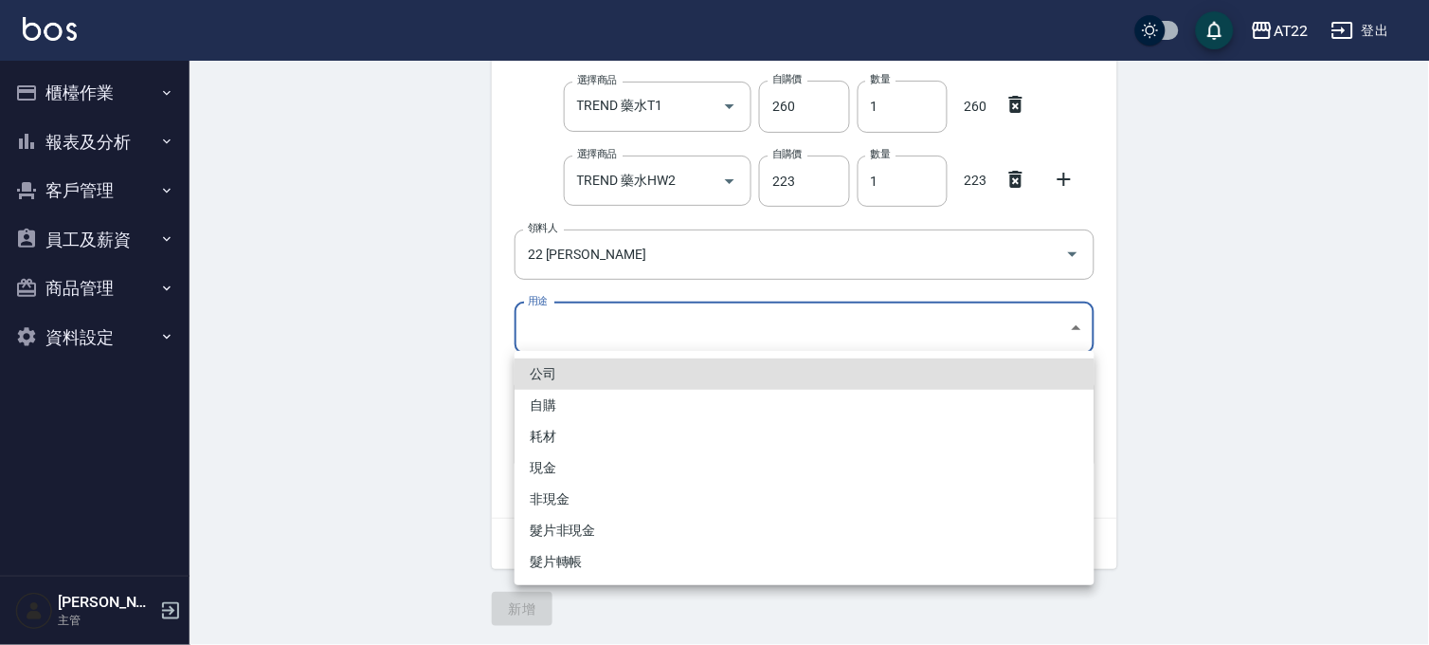
click at [565, 402] on li "自購" at bounding box center [805, 405] width 580 height 31
type input "自購"
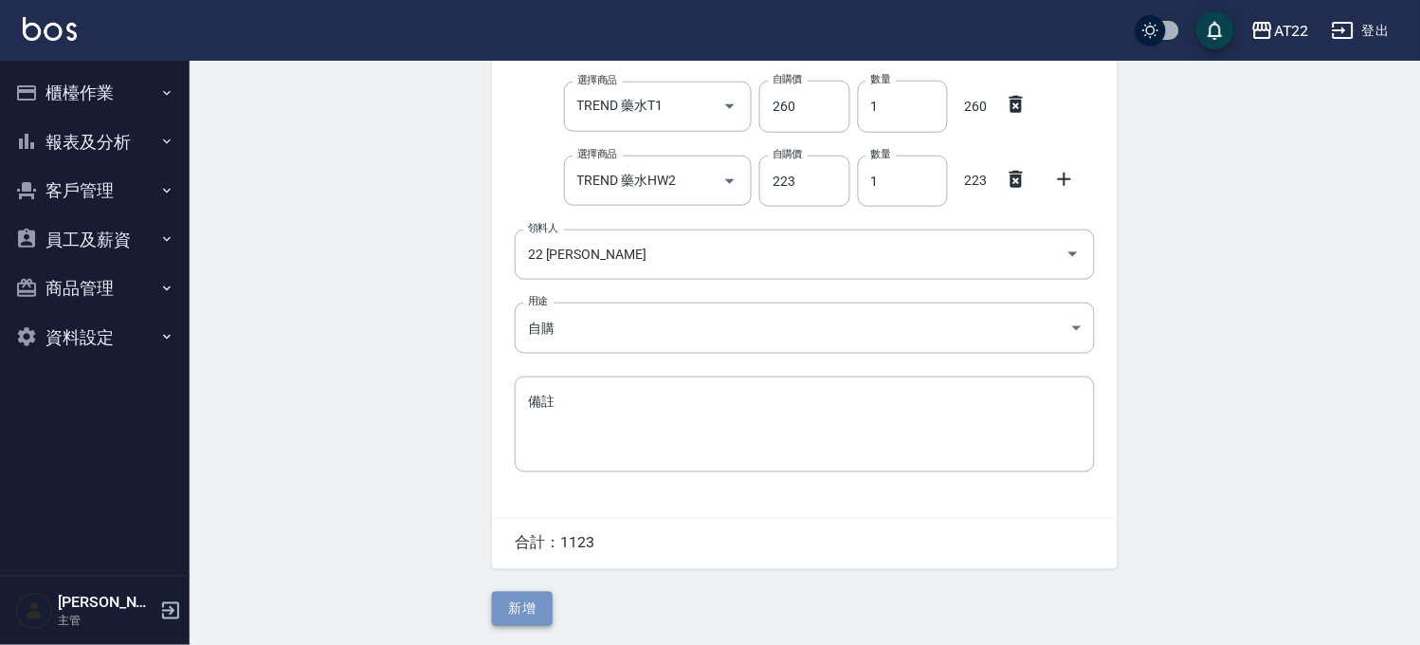
click at [536, 608] on button "新增" at bounding box center [522, 608] width 61 height 35
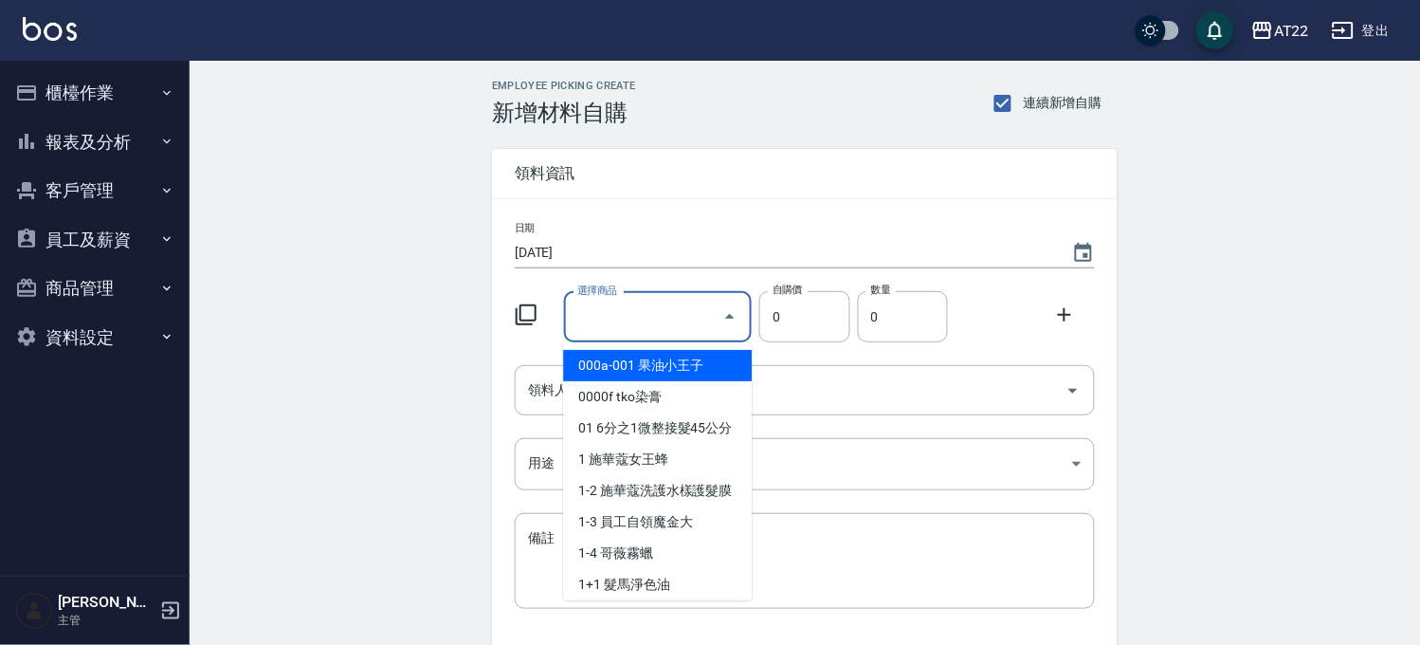
click at [660, 323] on input "選擇商品" at bounding box center [644, 316] width 143 height 33
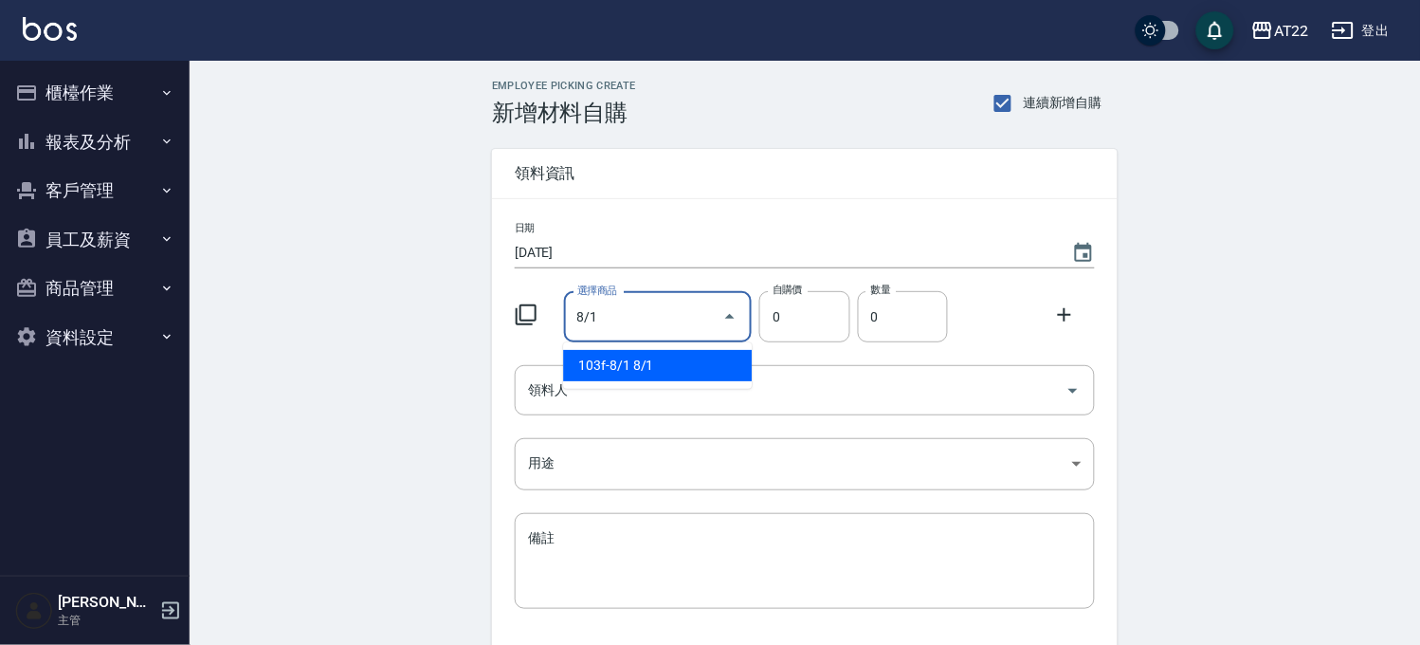
type input "8/1"
type input "135"
type input "1"
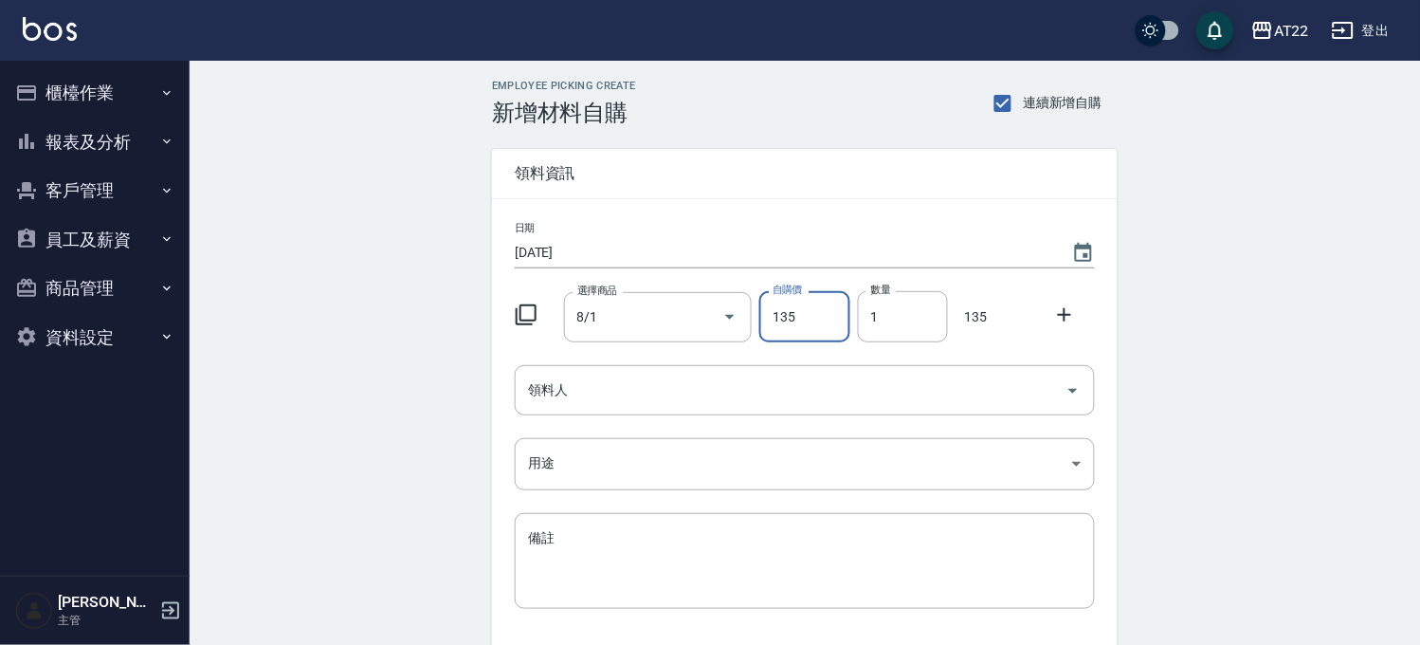
click at [1076, 316] on div at bounding box center [1070, 313] width 49 height 34
click at [1075, 315] on icon at bounding box center [1064, 314] width 23 height 23
drag, startPoint x: 657, startPoint y: 391, endPoint x: 661, endPoint y: 375, distance: 15.6
click at [657, 386] on input "選擇商品" at bounding box center [644, 390] width 143 height 33
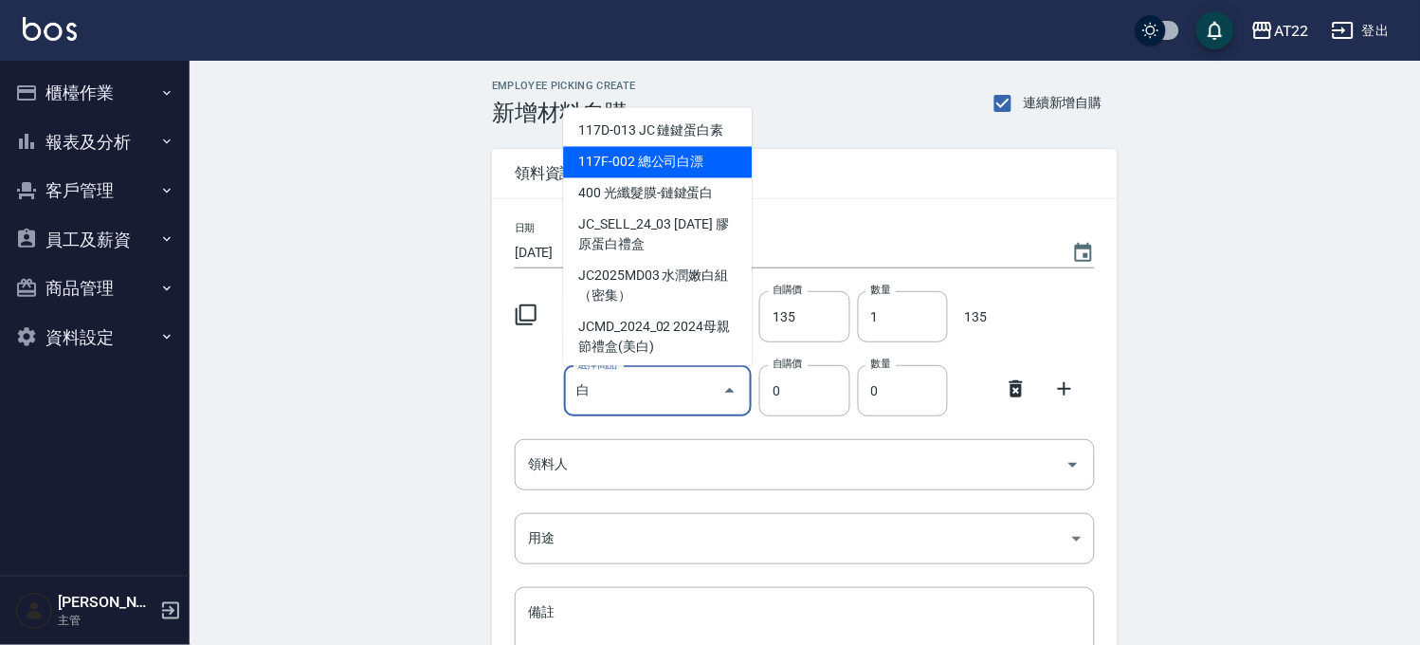
click at [655, 156] on li "117F-002 總公司白漂" at bounding box center [657, 162] width 189 height 31
type input "總公司白漂"
type input "450"
type input "1"
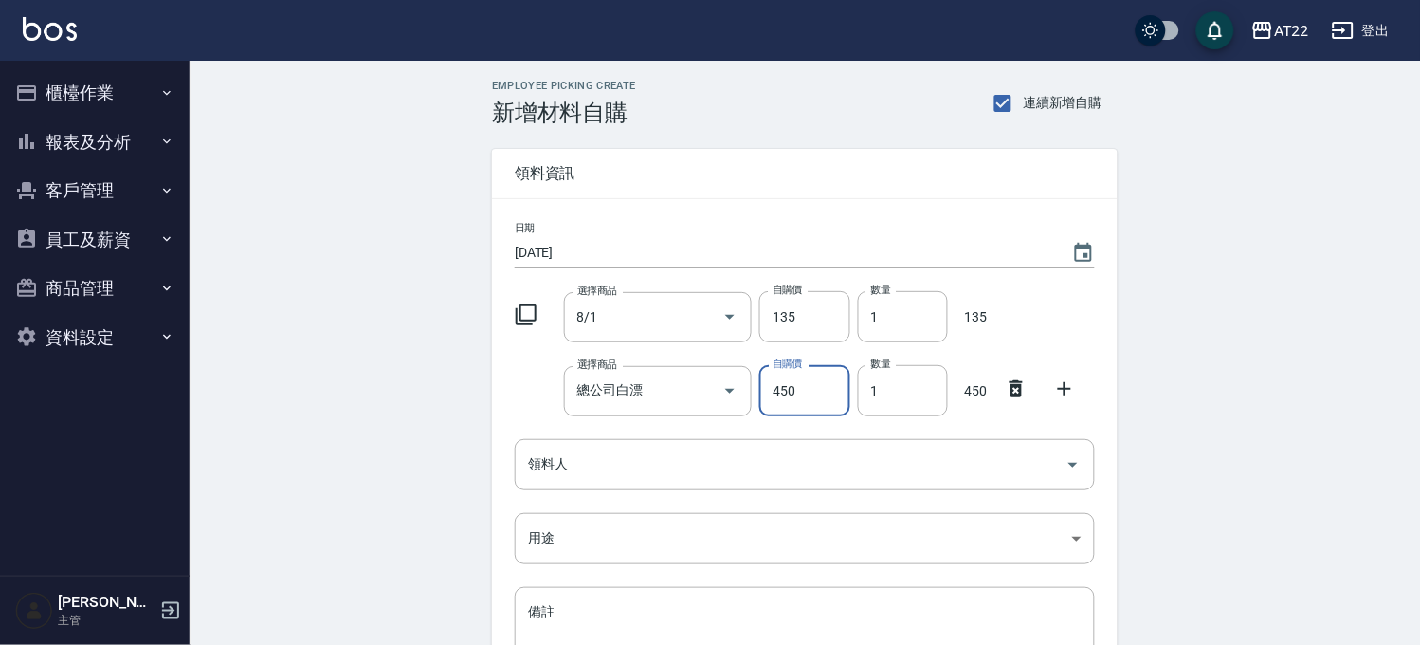
click at [1054, 386] on icon at bounding box center [1064, 388] width 23 height 23
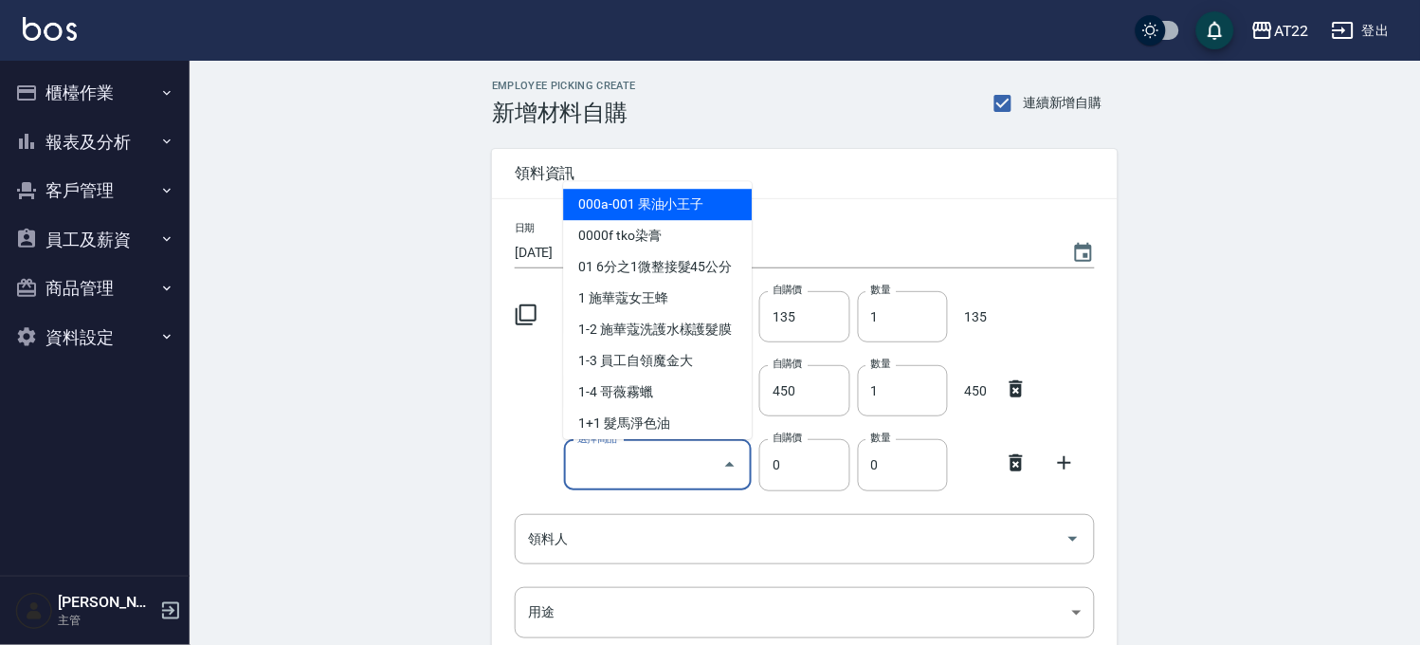
click at [620, 455] on input "選擇商品" at bounding box center [644, 464] width 143 height 33
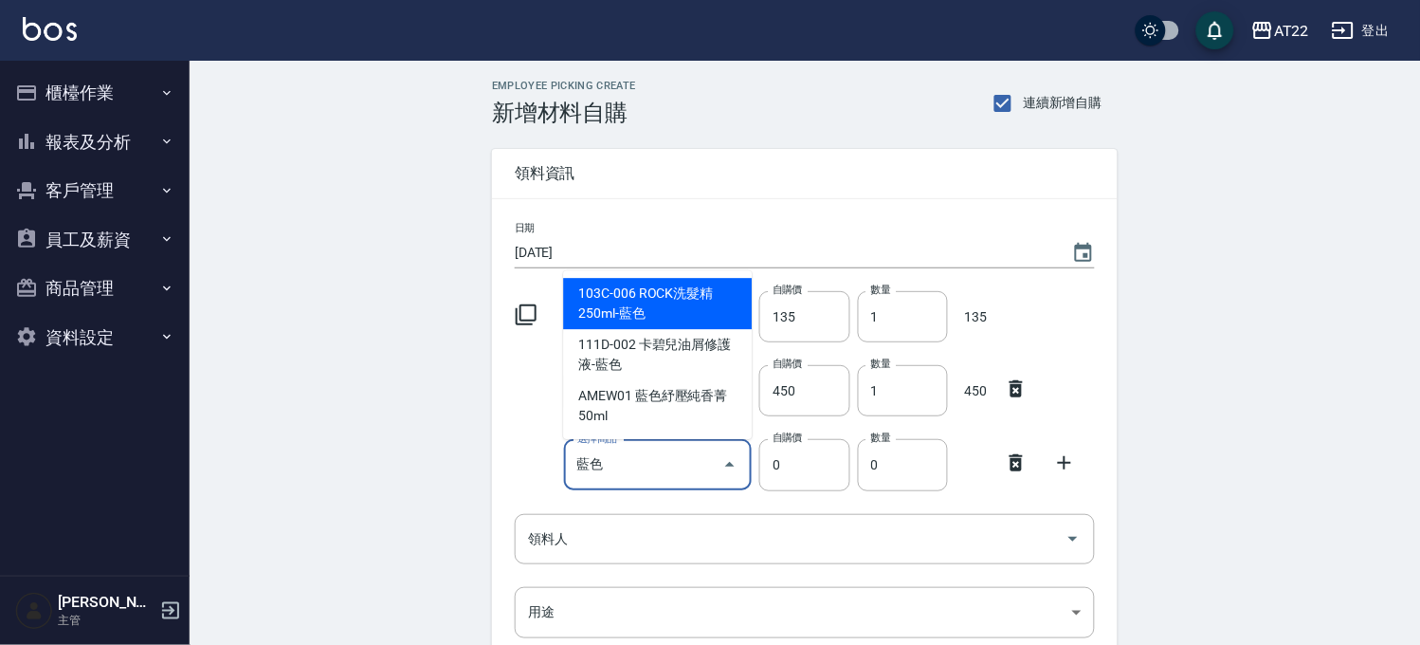
click at [674, 314] on li "103C-006 ROCK洗髮精250ml-藍色" at bounding box center [657, 303] width 189 height 51
type input "ROCK洗髮精250ml-藍色"
type input "300"
type input "1"
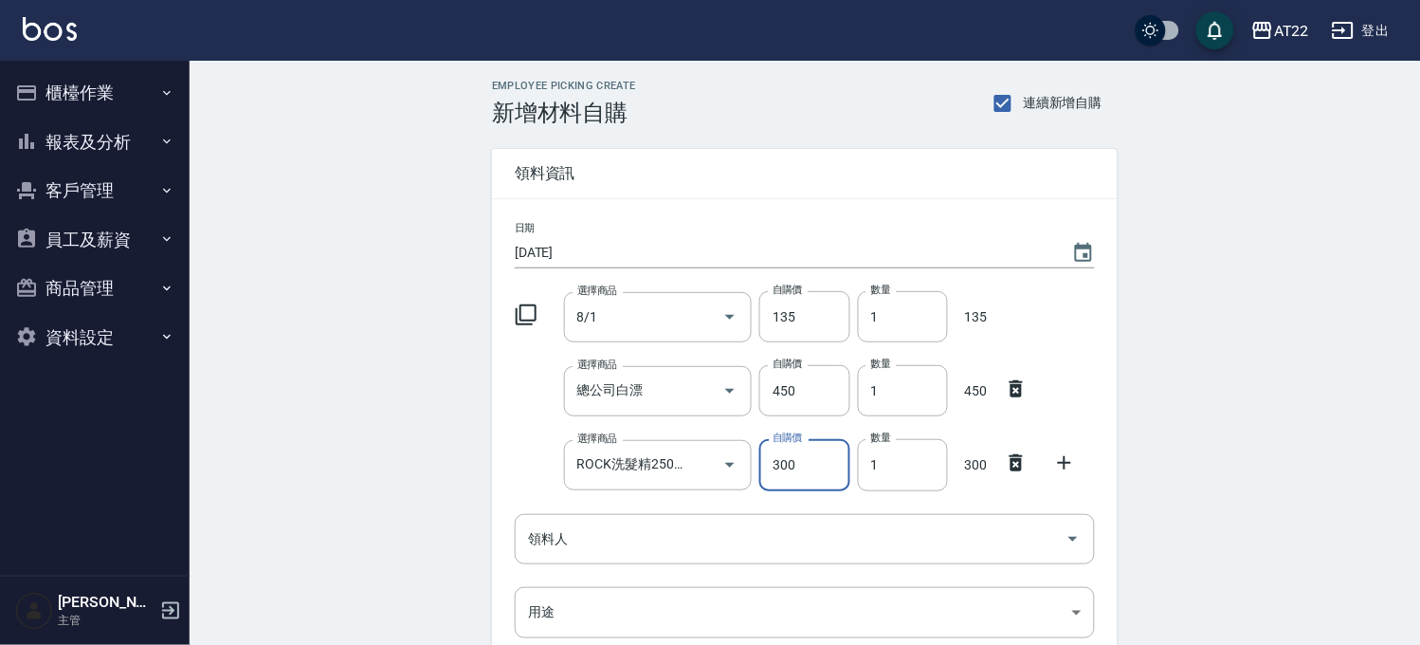
click at [820, 479] on input "300" at bounding box center [804, 464] width 90 height 51
type input "240"
drag, startPoint x: 1072, startPoint y: 465, endPoint x: 1034, endPoint y: 477, distance: 39.6
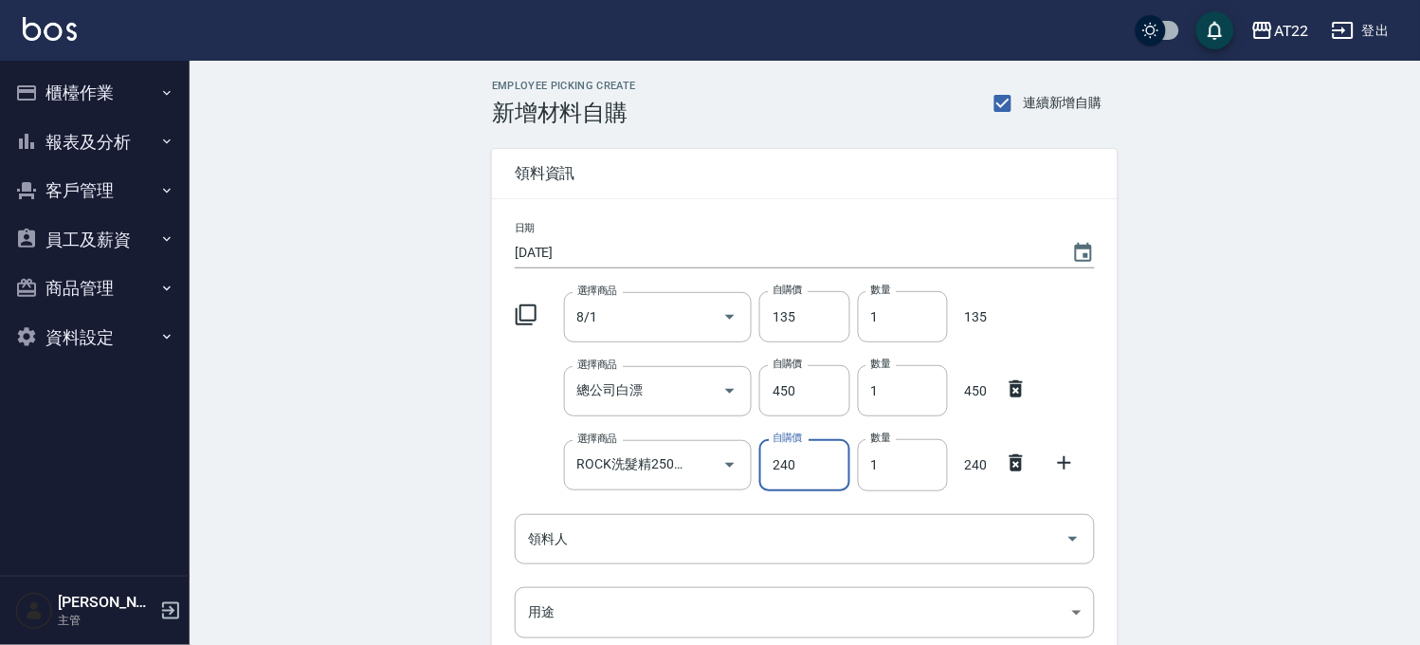
click at [1072, 465] on icon at bounding box center [1064, 462] width 23 height 23
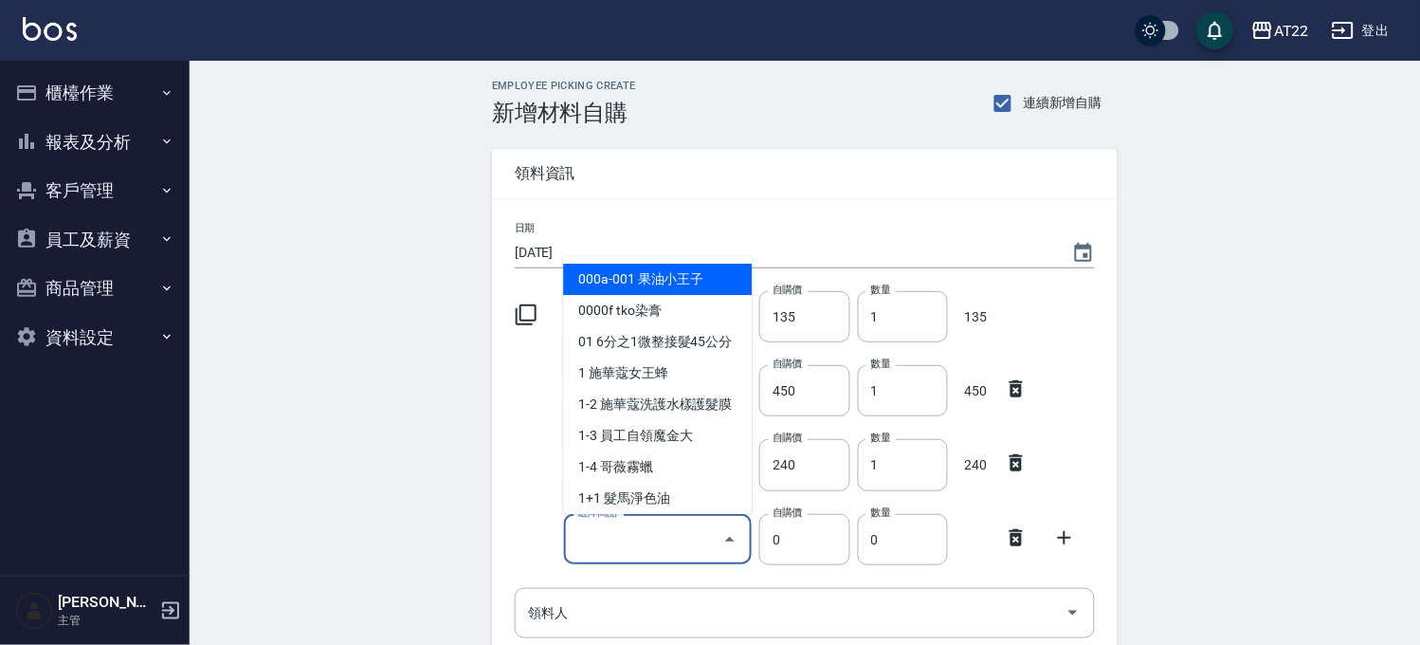
click at [609, 535] on input "選擇商品" at bounding box center [644, 538] width 143 height 33
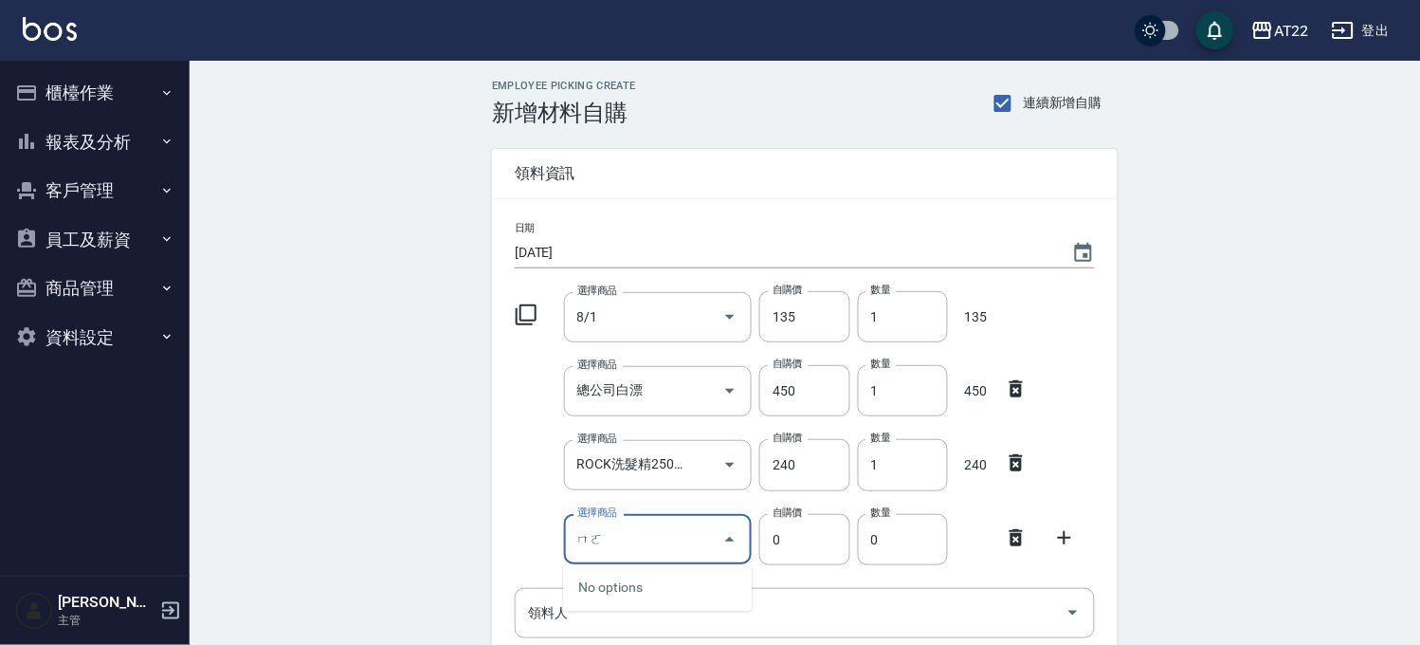
type input "摩"
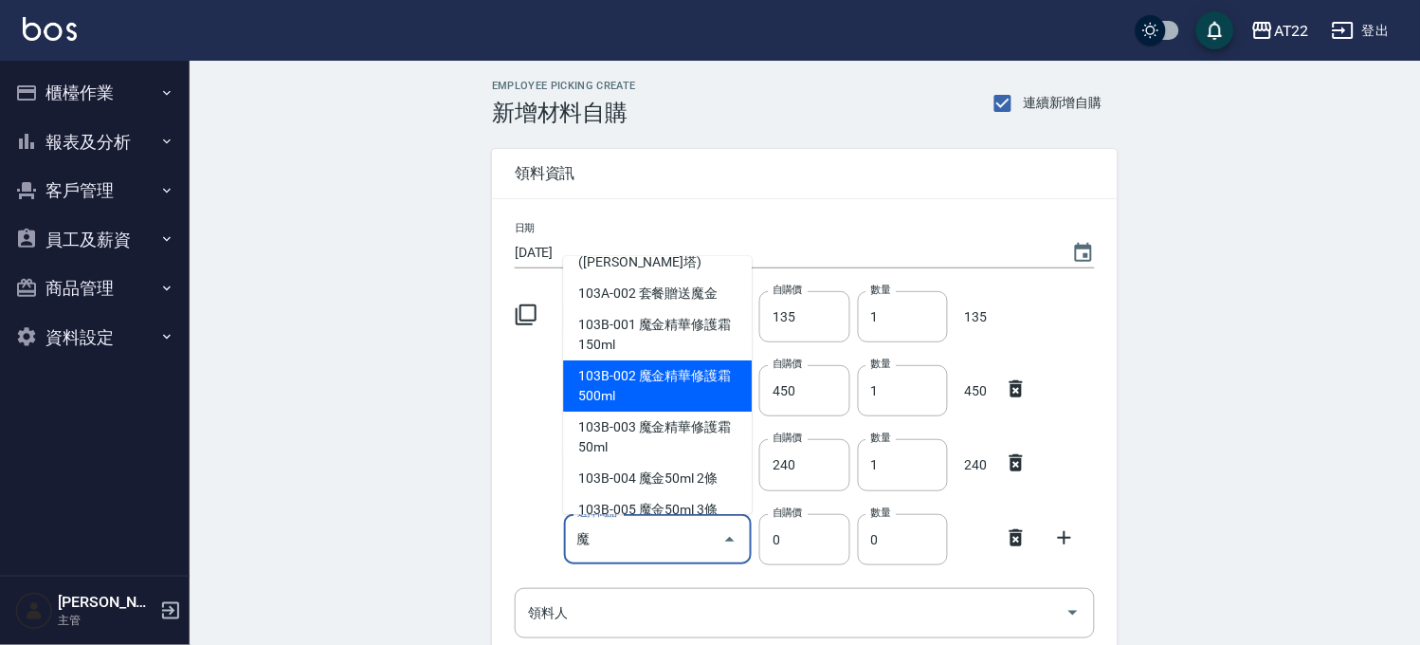
scroll to position [105, 0]
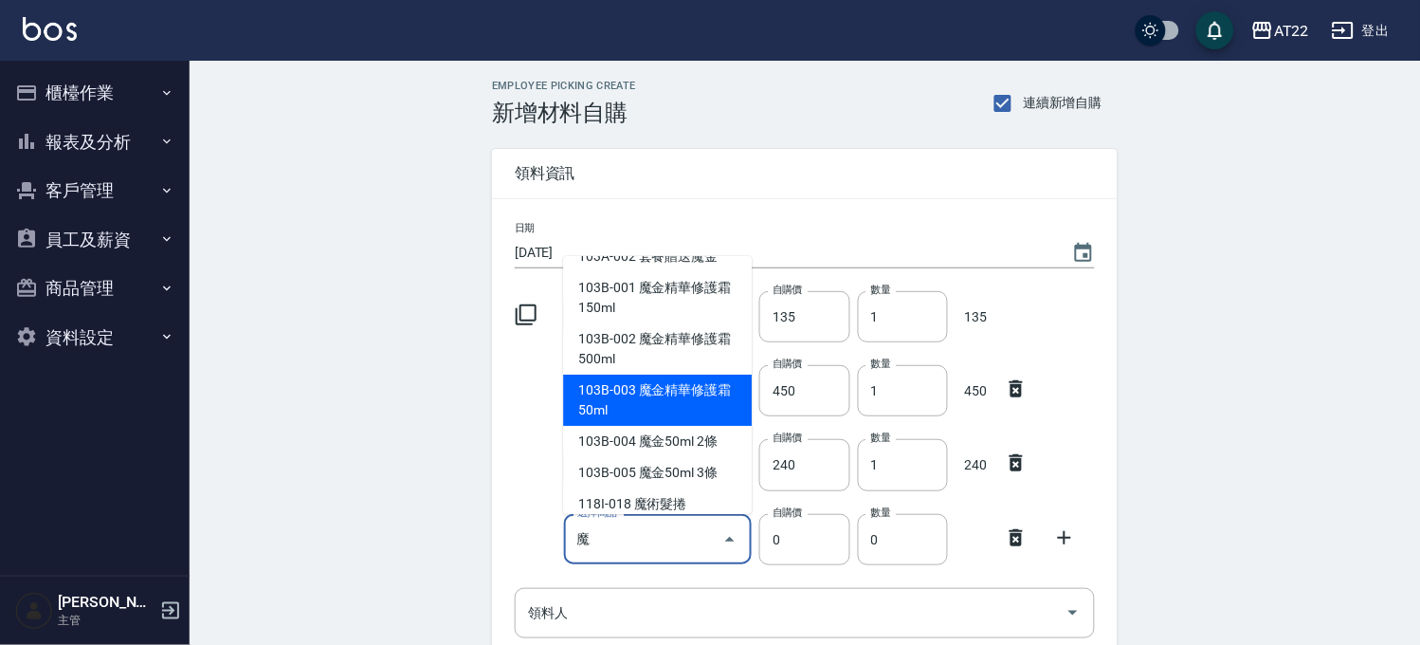
click at [656, 405] on li "103B-003 魔金精華修護霜50ml" at bounding box center [657, 399] width 189 height 51
type input "魔金精華修護霜50ml"
type input "90"
type input "1"
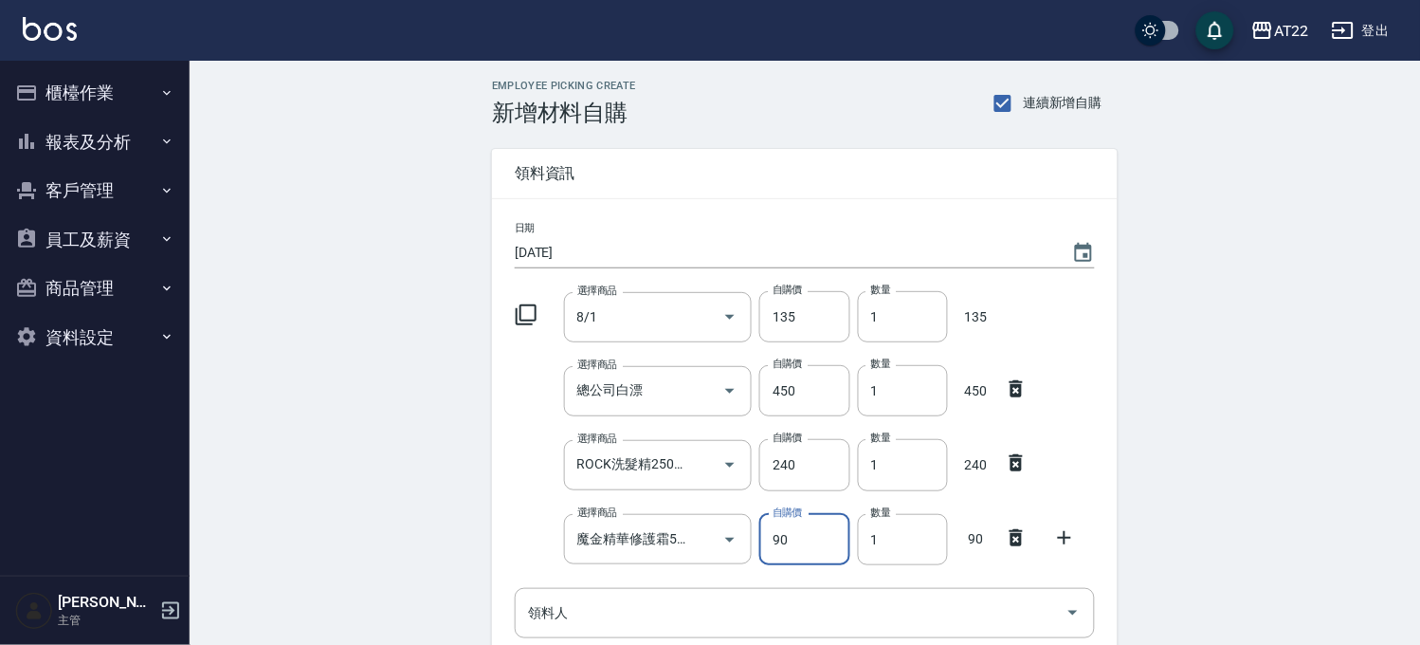
click at [1056, 531] on icon at bounding box center [1064, 537] width 23 height 23
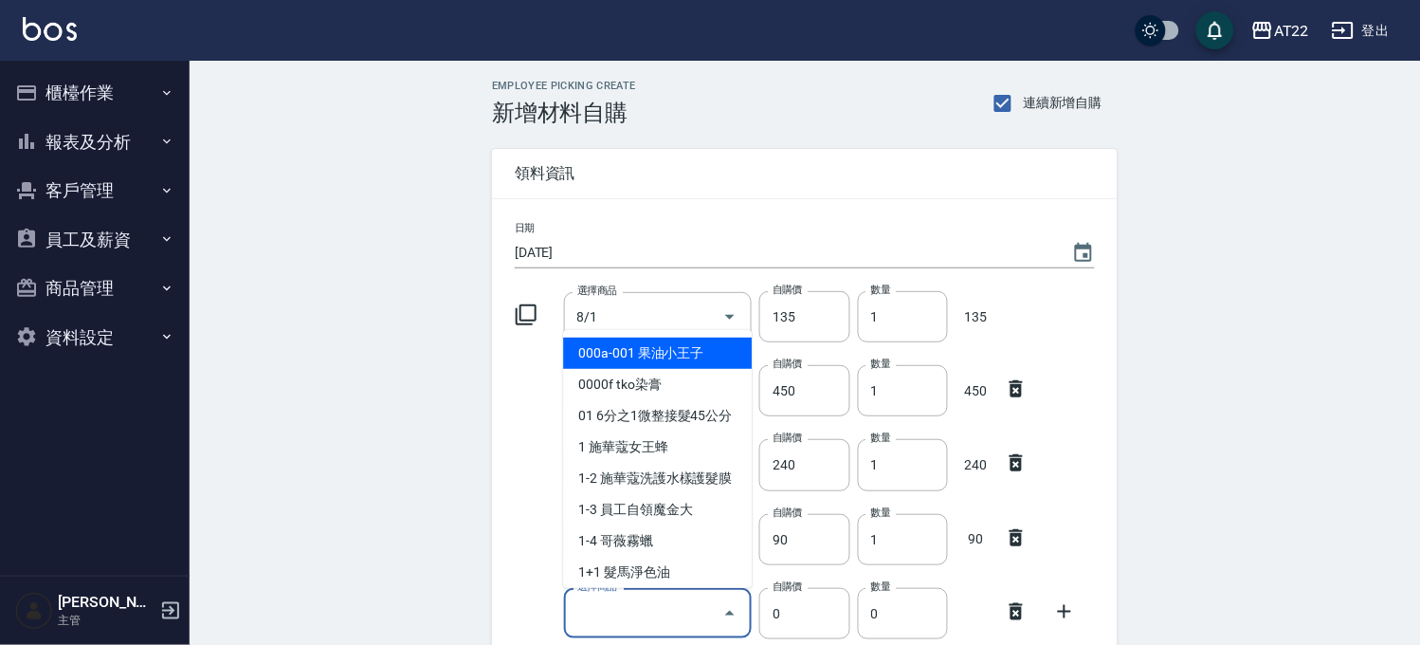
click at [686, 613] on input "選擇商品" at bounding box center [644, 612] width 143 height 33
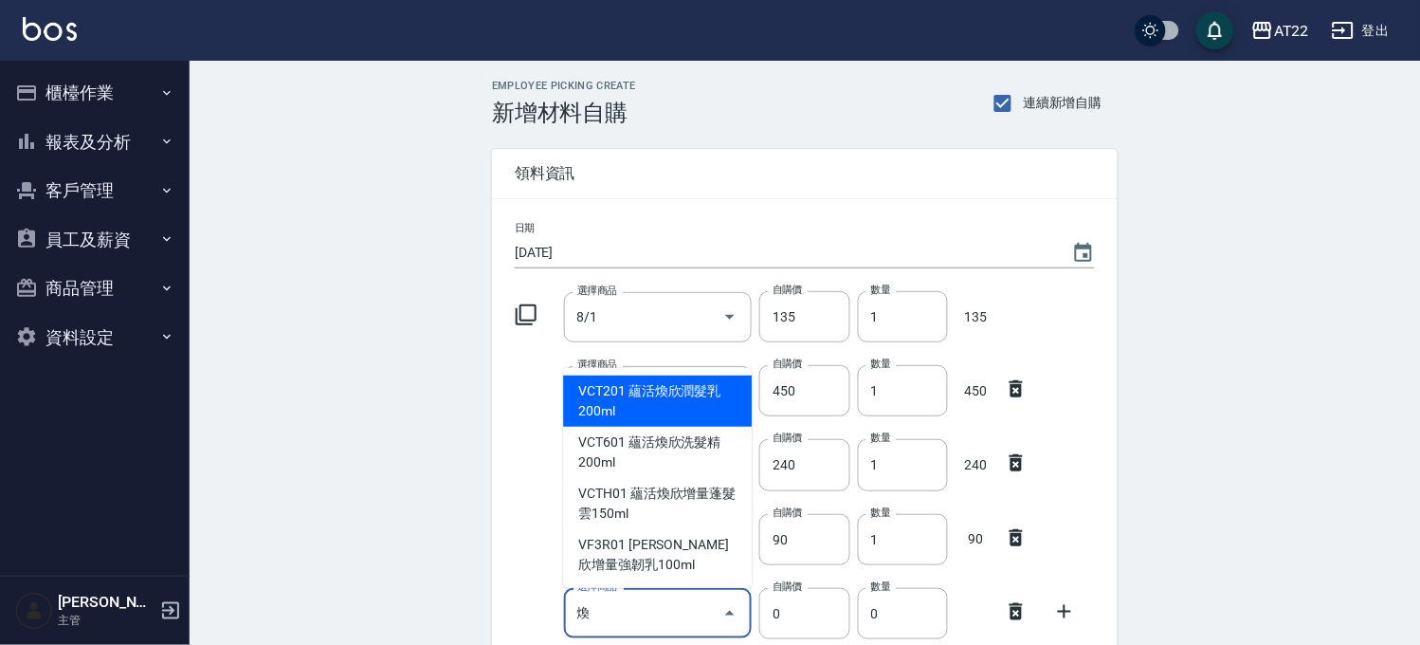
click at [667, 504] on li "VCTH01 蘊活煥欣增量蓬髮雲150ml" at bounding box center [657, 503] width 189 height 51
type input "蘊活煥欣增量蓬髮雲150ml"
type input "960"
type input "1"
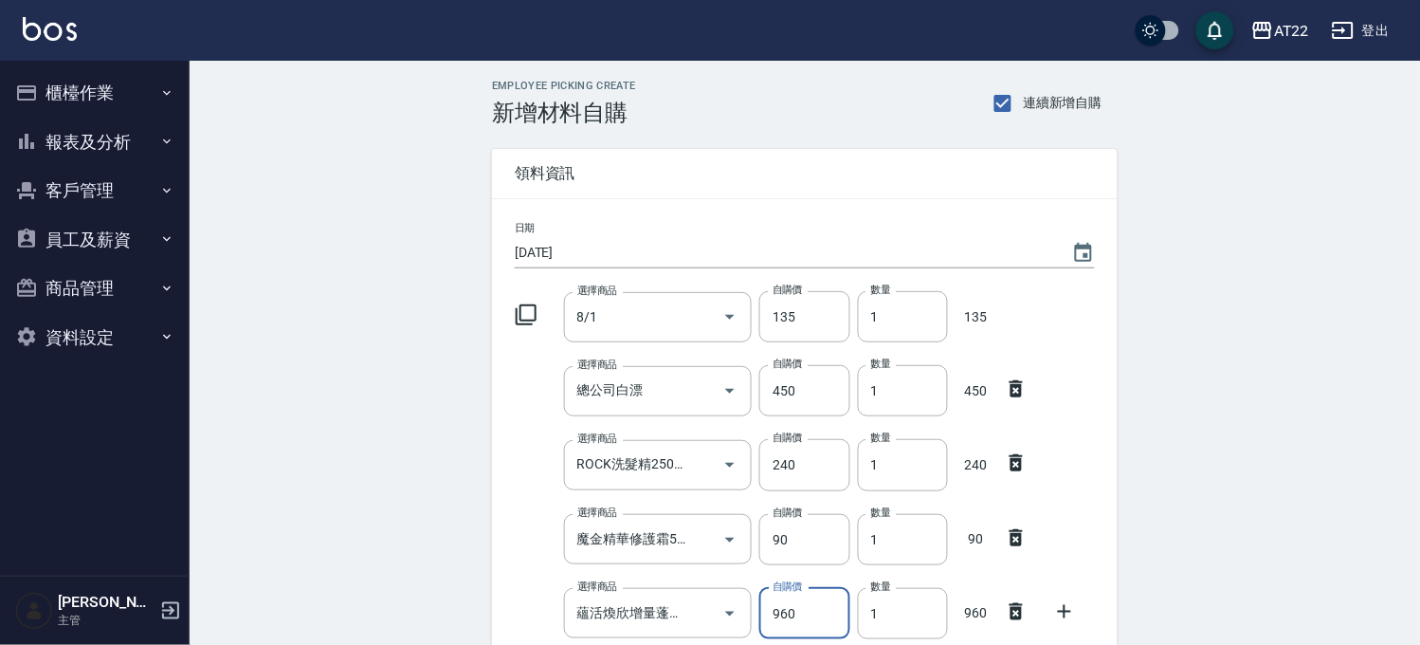
click at [830, 612] on input "960" at bounding box center [804, 613] width 90 height 51
type input "2280"
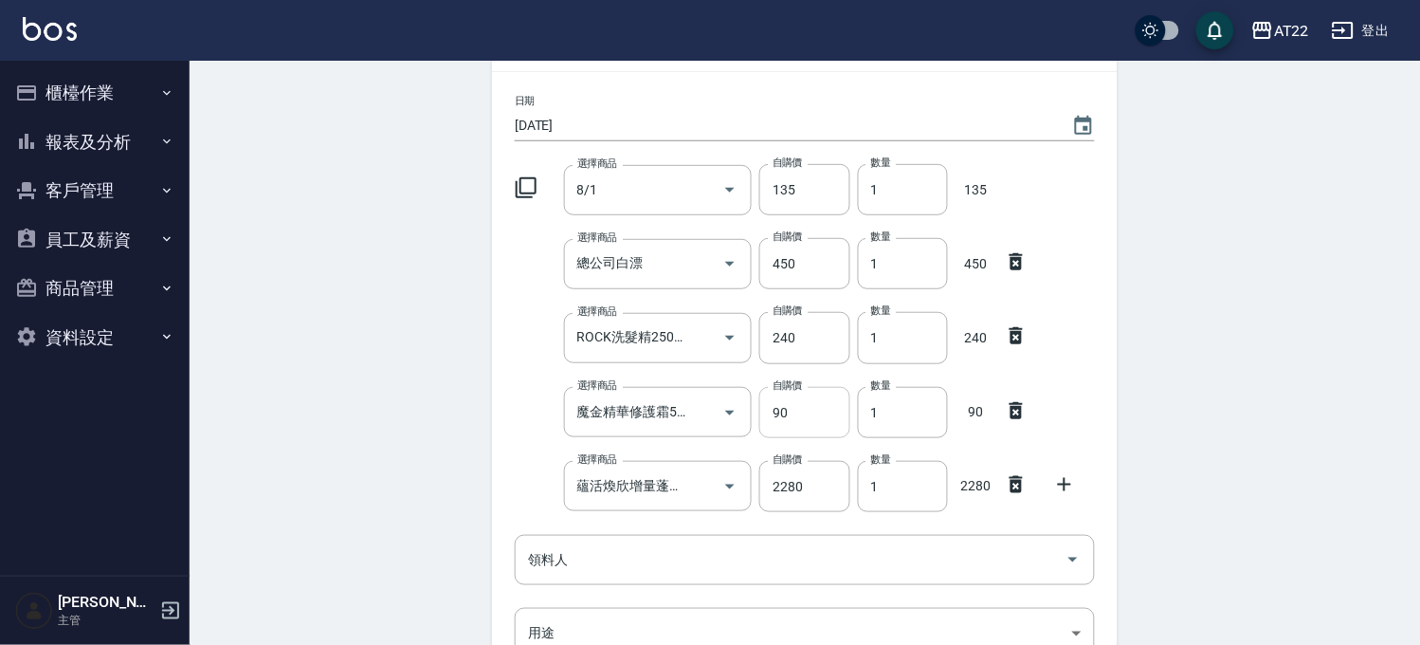
scroll to position [421, 0]
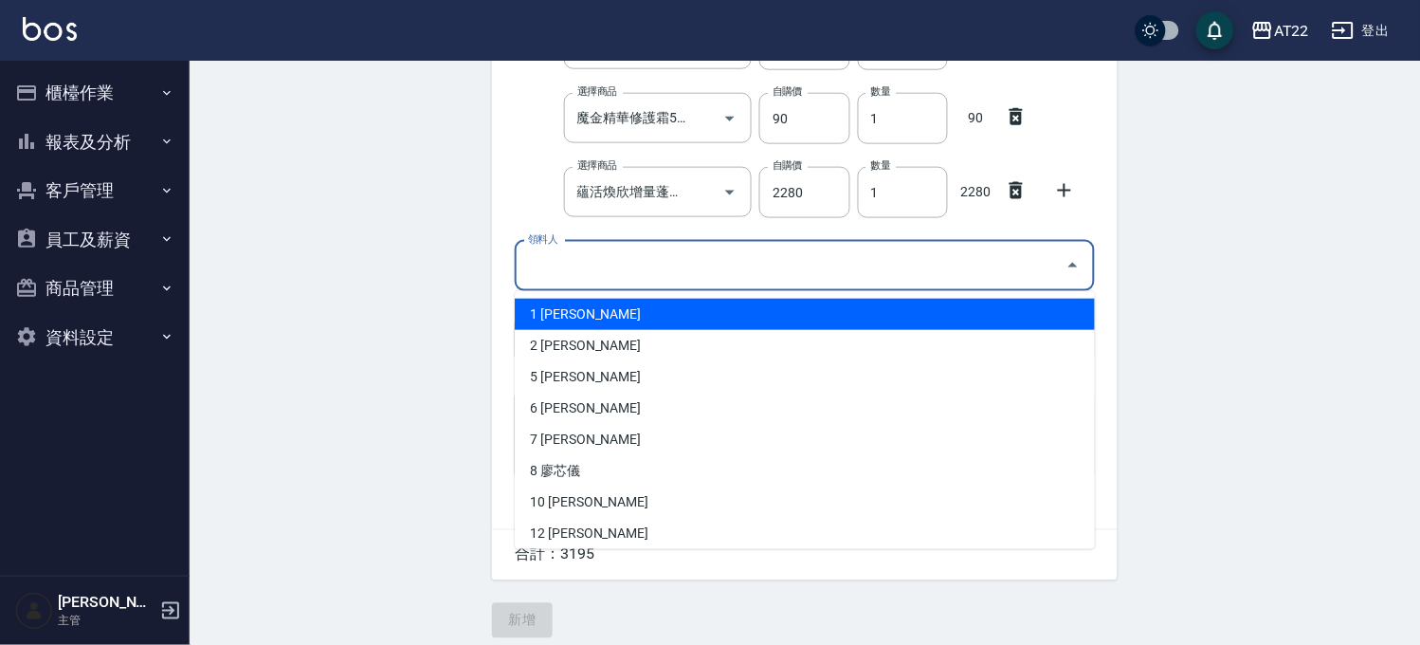
click at [618, 263] on input "領料人" at bounding box center [790, 265] width 535 height 33
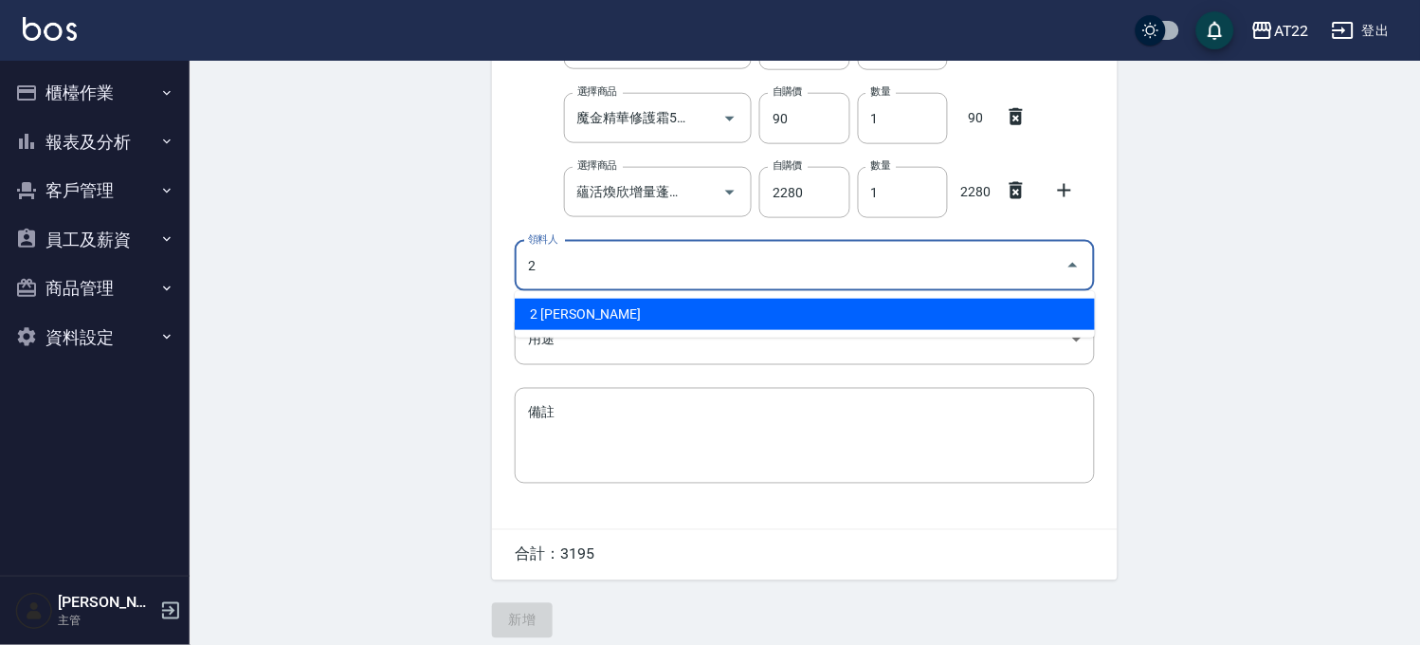
type input "2 [PERSON_NAME]"
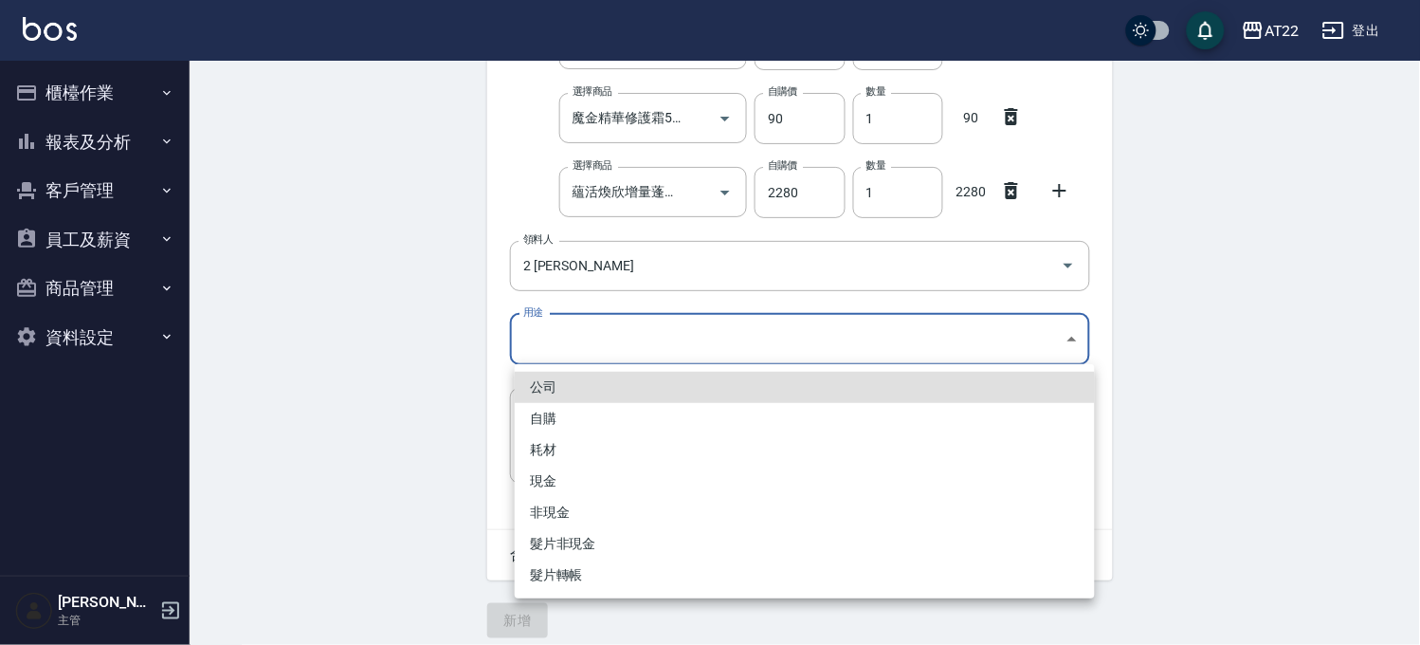
click at [555, 343] on body "AT22 登出 櫃檯作業 打帳單 帳單列表 掛單列表 現金收支登錄 材料自購登錄 每日結帳 現場電腦打卡 報表及分析 報表目錄 店家區間累計表 店家日報表 店…" at bounding box center [710, 118] width 1420 height 1078
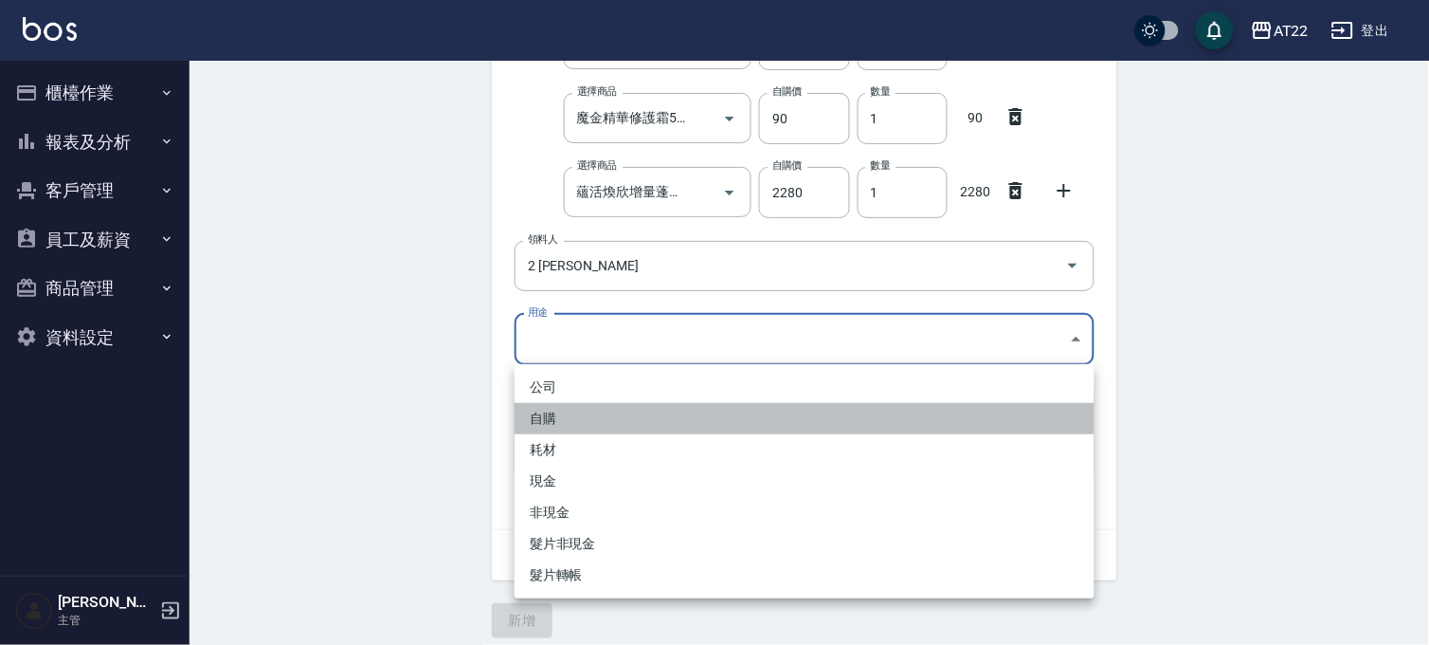
click at [575, 409] on li "自購" at bounding box center [805, 418] width 580 height 31
type input "自購"
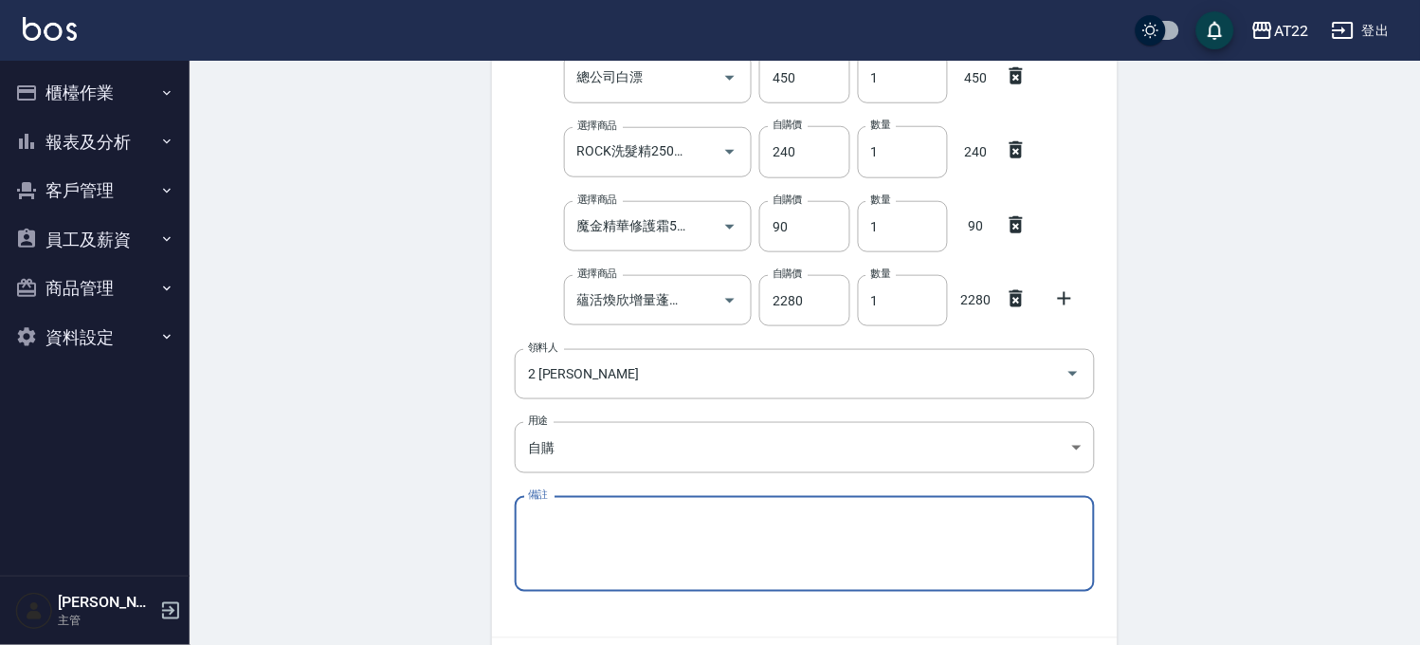
scroll to position [434, 0]
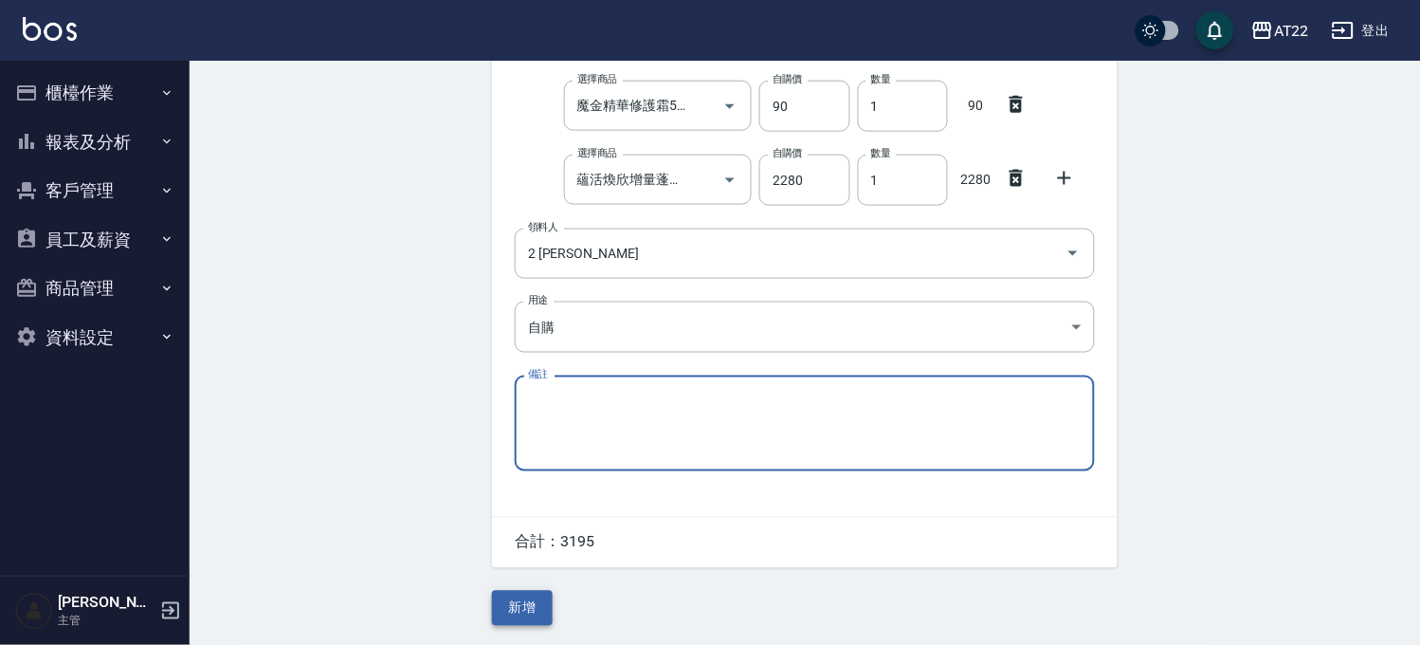
click at [497, 594] on button "新增" at bounding box center [522, 608] width 61 height 35
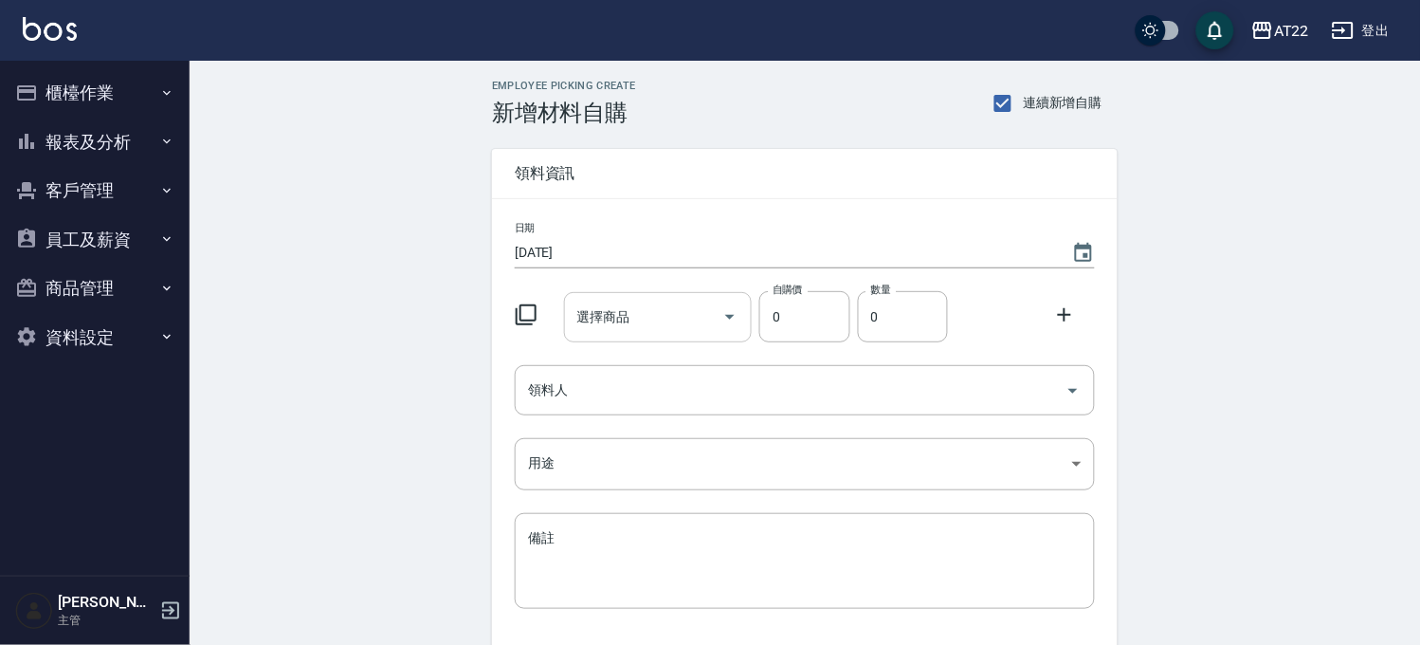
click at [664, 327] on input "選擇商品" at bounding box center [644, 316] width 143 height 33
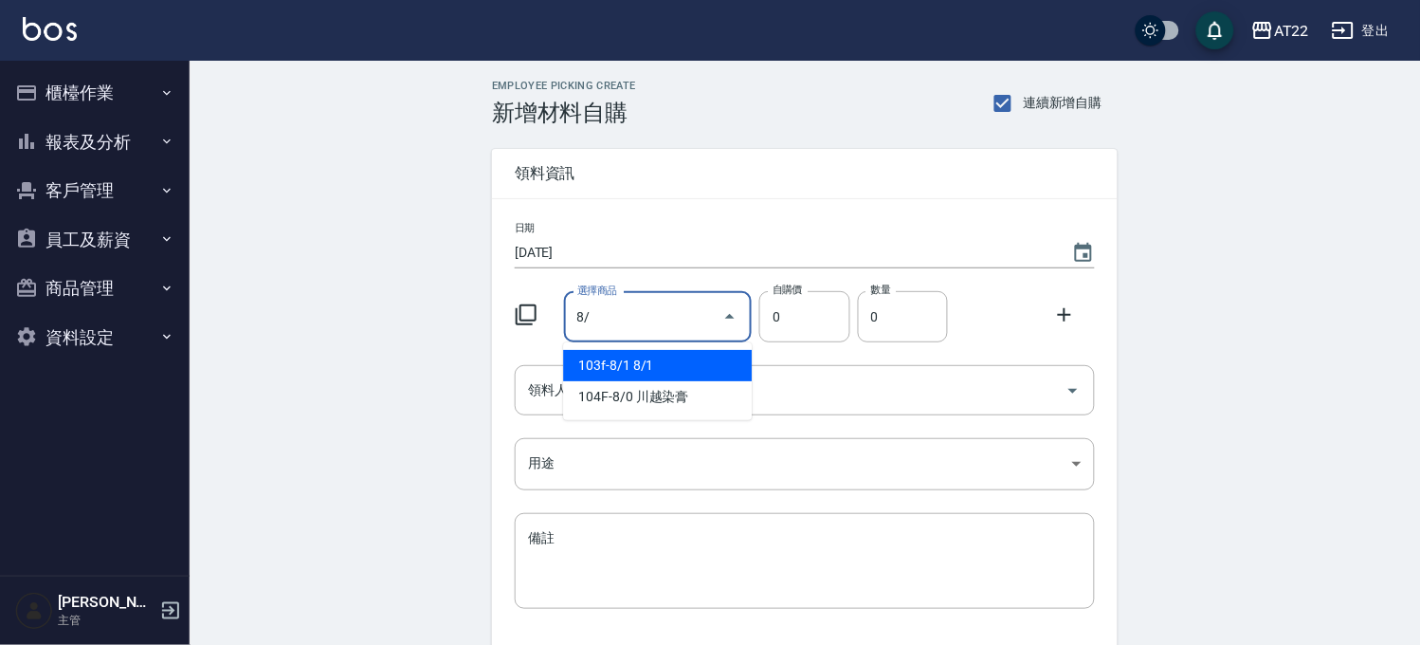
type input "8/1"
type input "135"
type input "1"
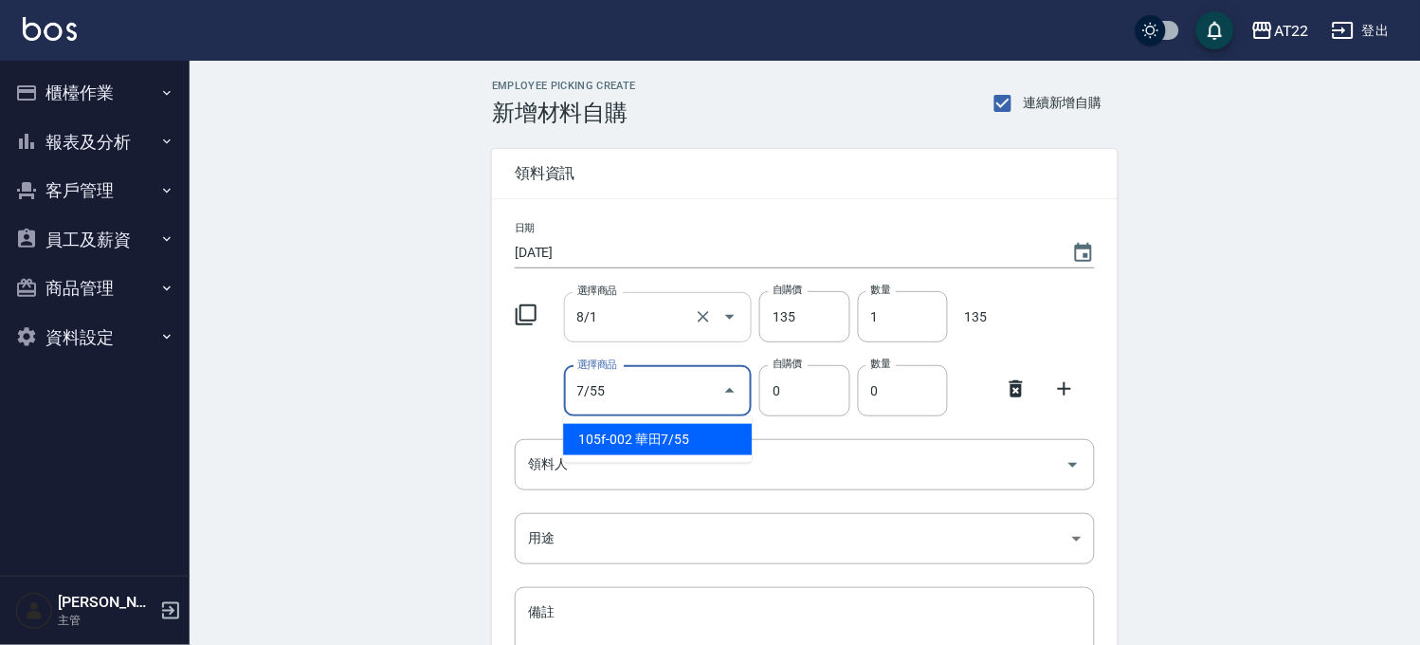
type input "華田7/55"
type input "135"
type input "1"
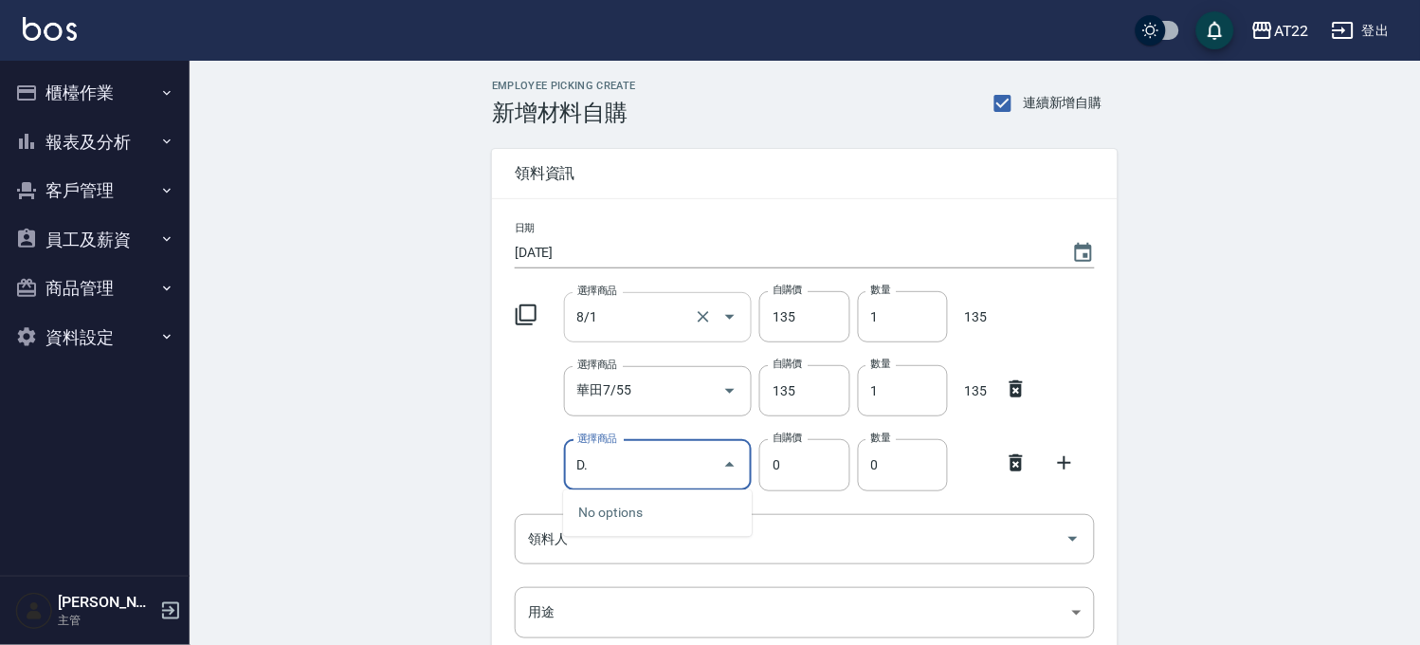
type input "D"
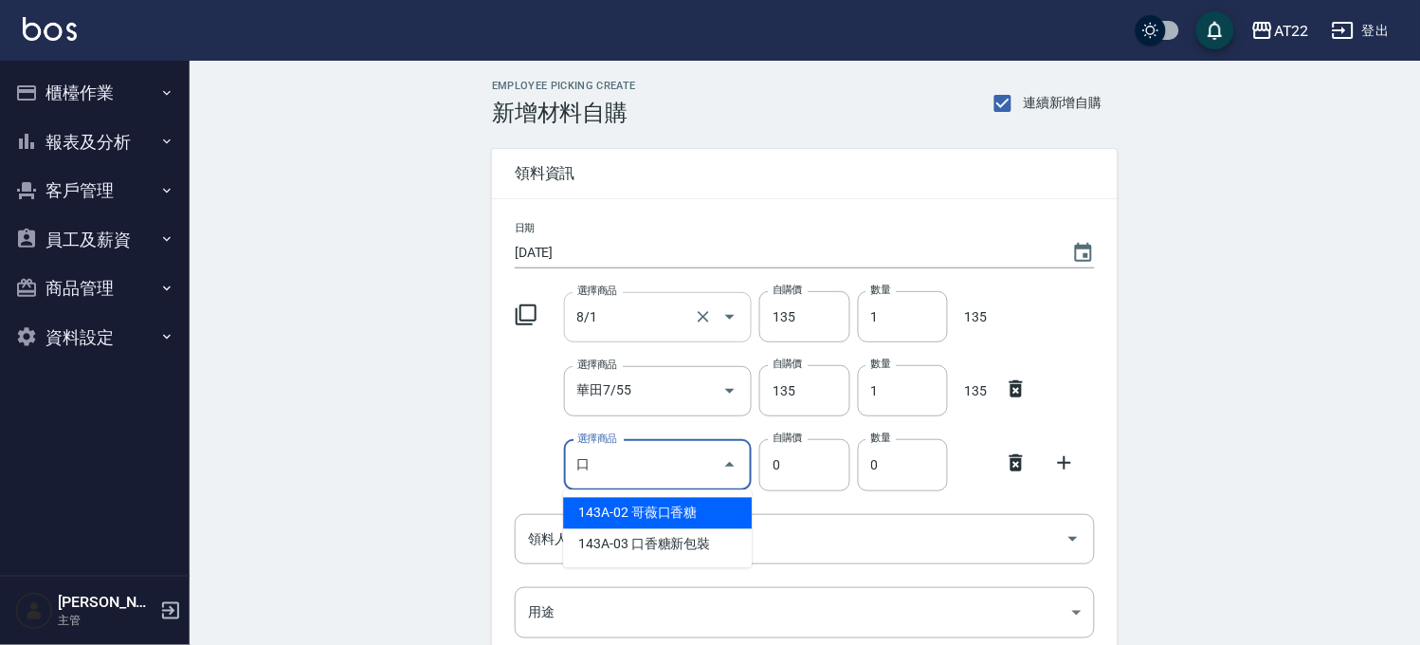
type input "哥薇口香糖"
type input "320"
type input "1"
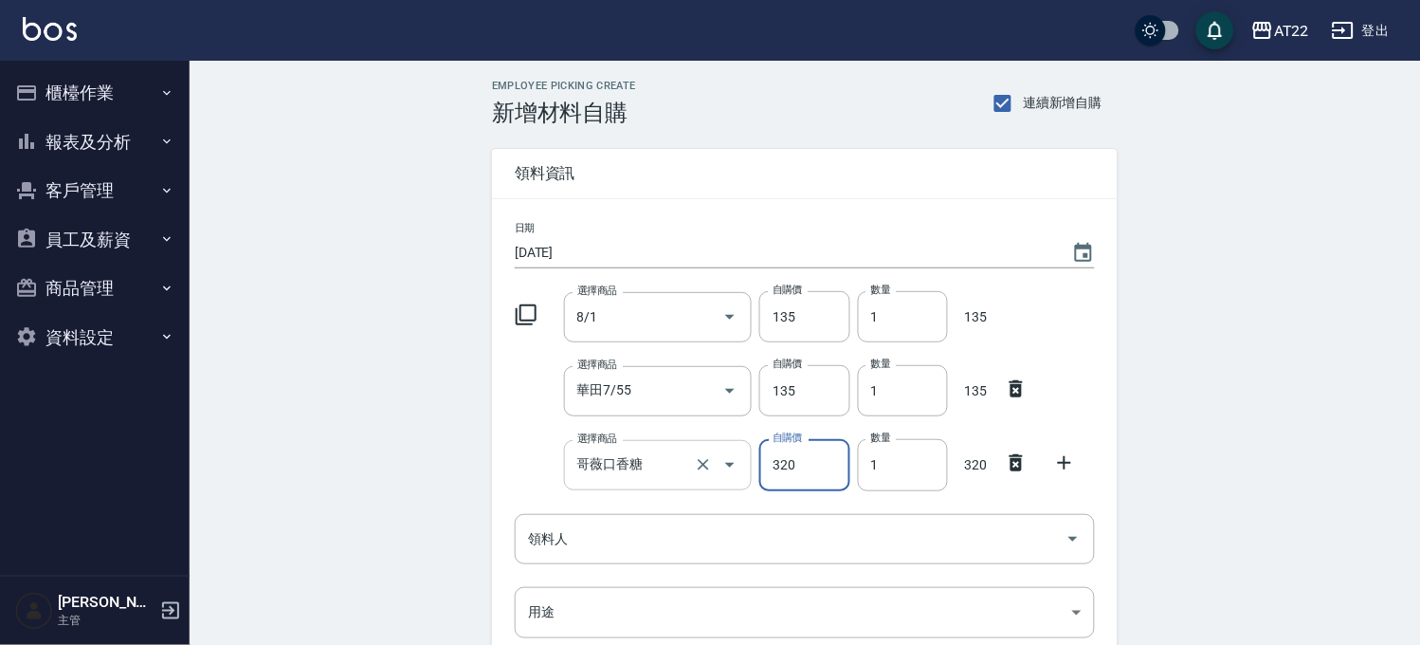
click at [642, 484] on div "哥[PERSON_NAME]口香糖 選擇商品" at bounding box center [658, 465] width 189 height 50
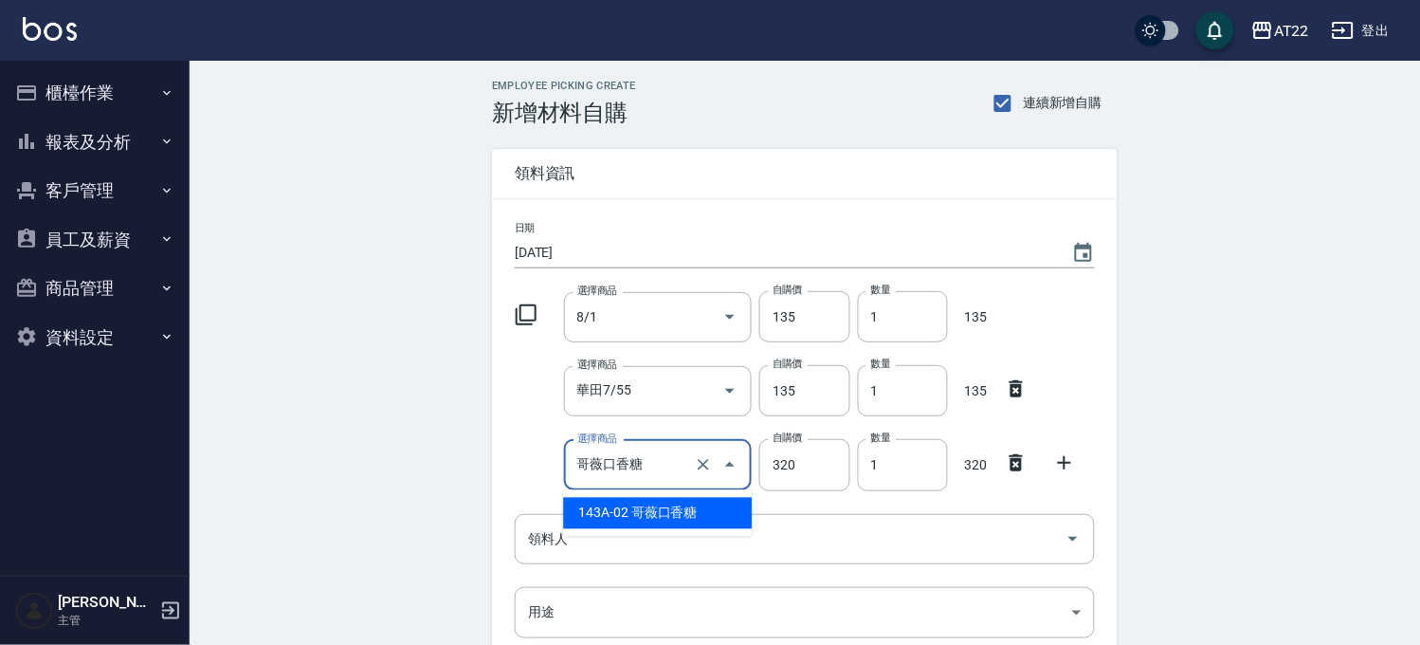
click at [642, 484] on div "哥[PERSON_NAME]口香糖 選擇商品" at bounding box center [658, 465] width 189 height 50
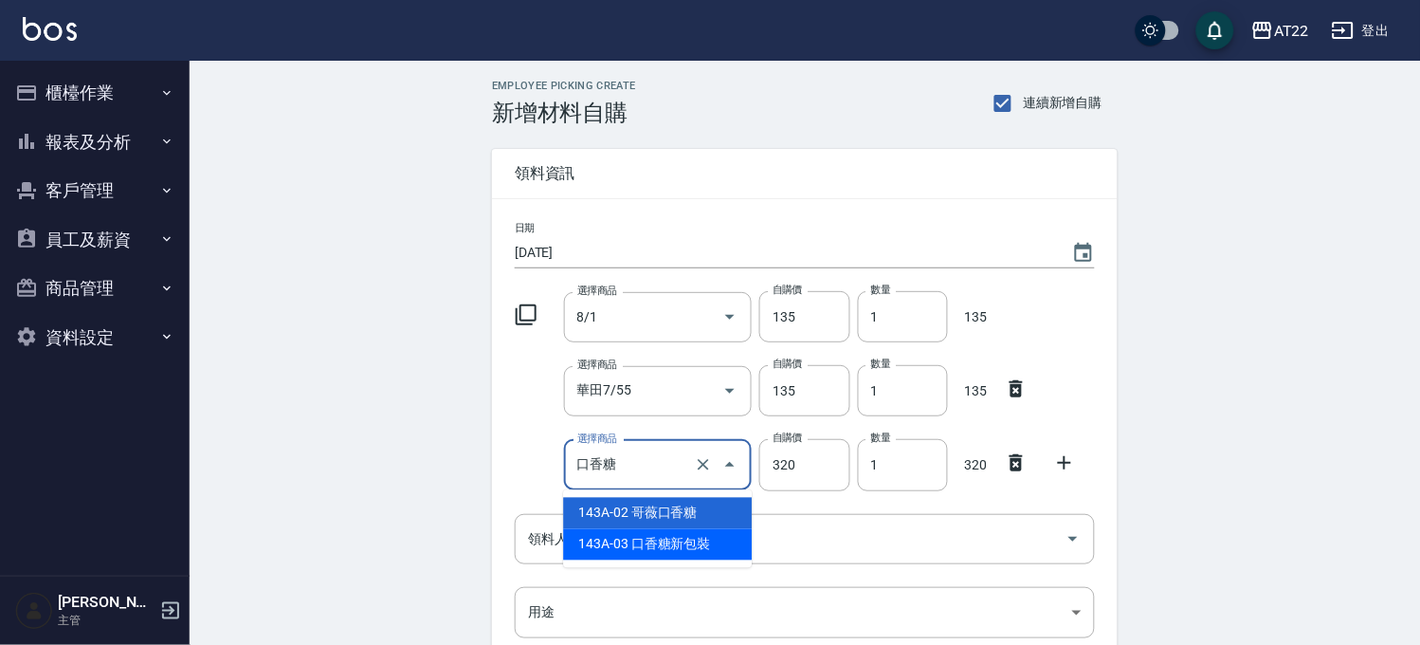
click at [642, 529] on li "143A-03 口香糖新包裝" at bounding box center [657, 544] width 189 height 31
type input "口香糖新包裝"
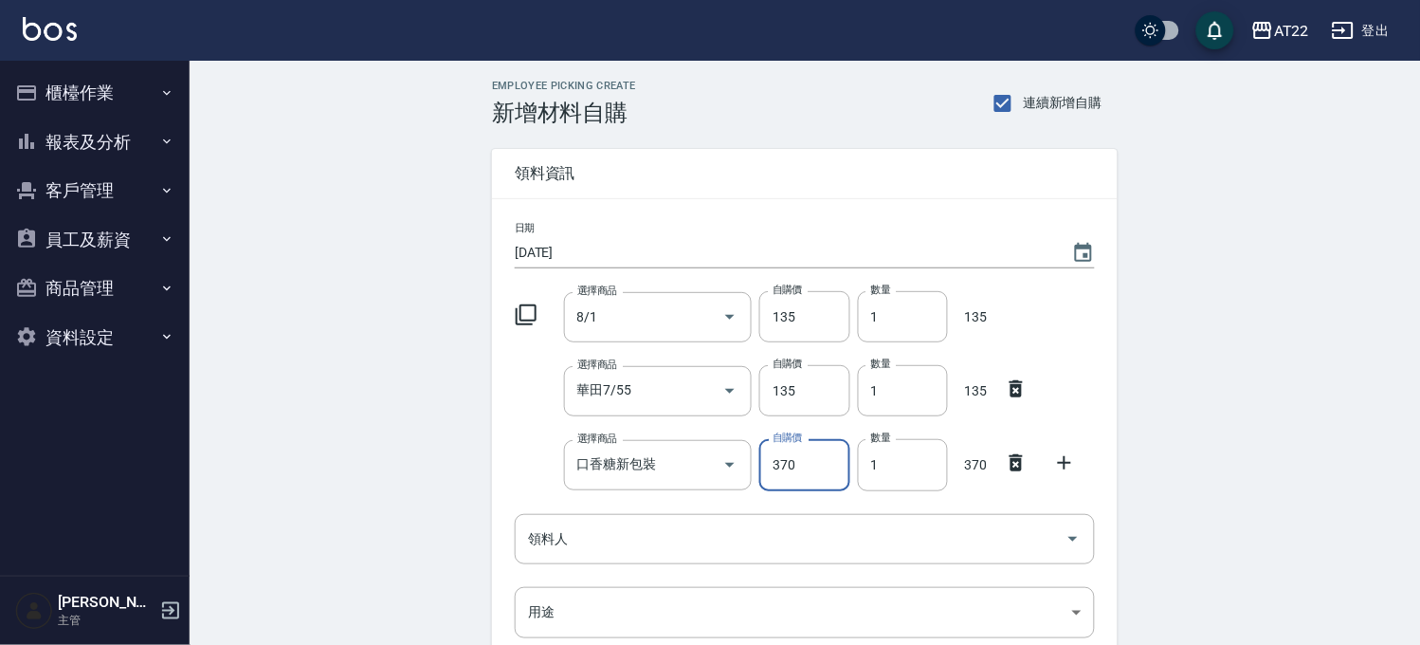
click at [773, 479] on input "370" at bounding box center [804, 464] width 90 height 51
type input "333"
click at [1050, 457] on div at bounding box center [1070, 461] width 49 height 34
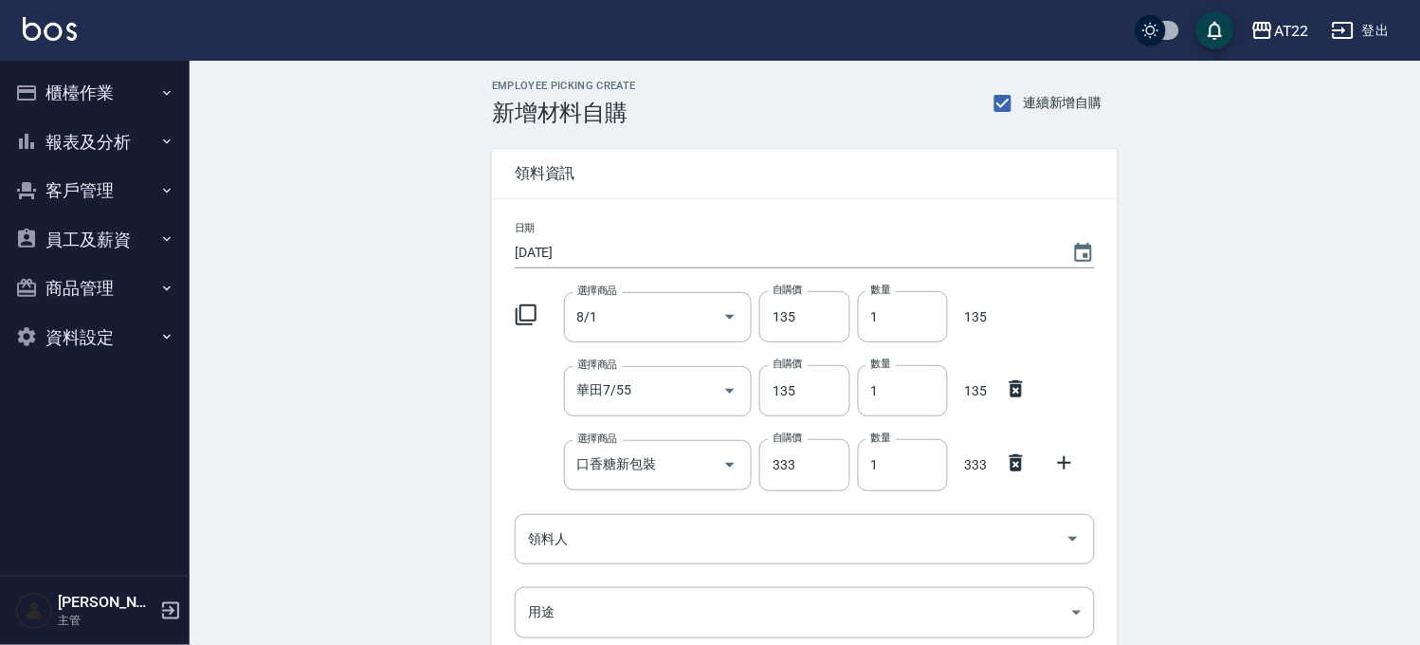
click at [1068, 465] on icon at bounding box center [1064, 462] width 23 height 23
click at [680, 531] on input "選擇商品" at bounding box center [644, 538] width 143 height 33
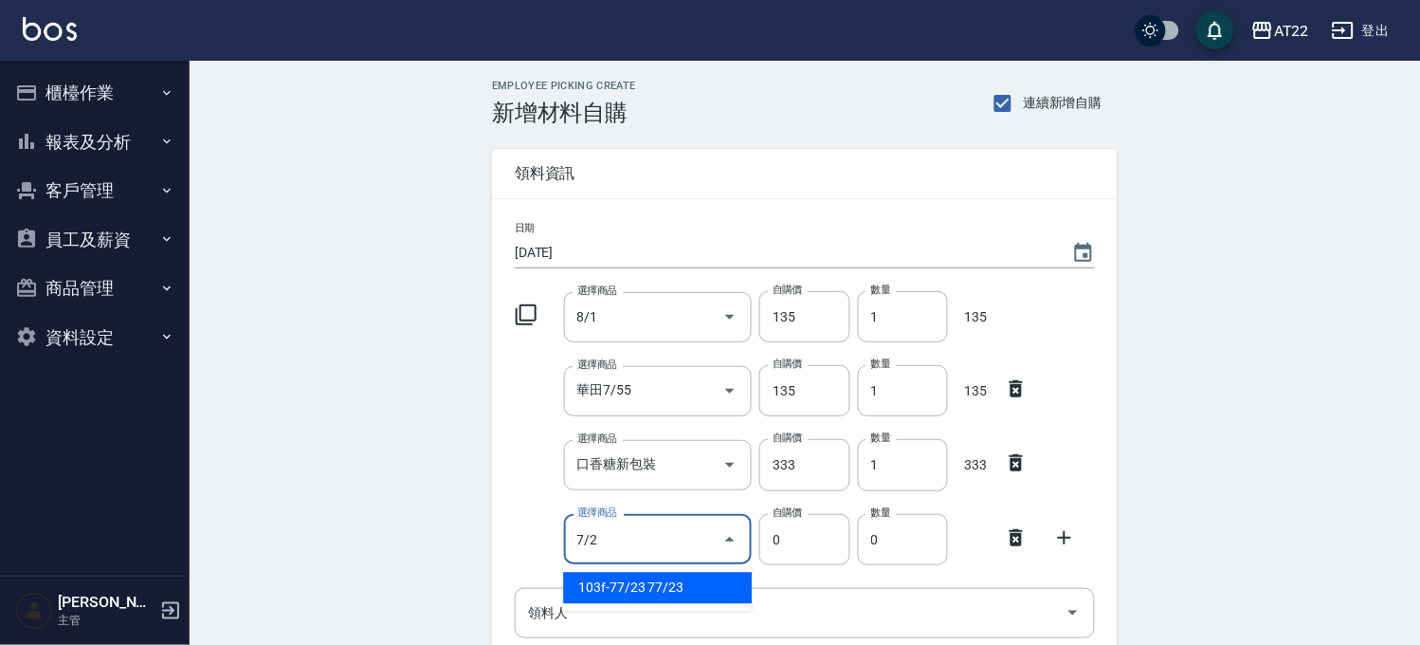
type input "77/23"
type input "130"
type input "1"
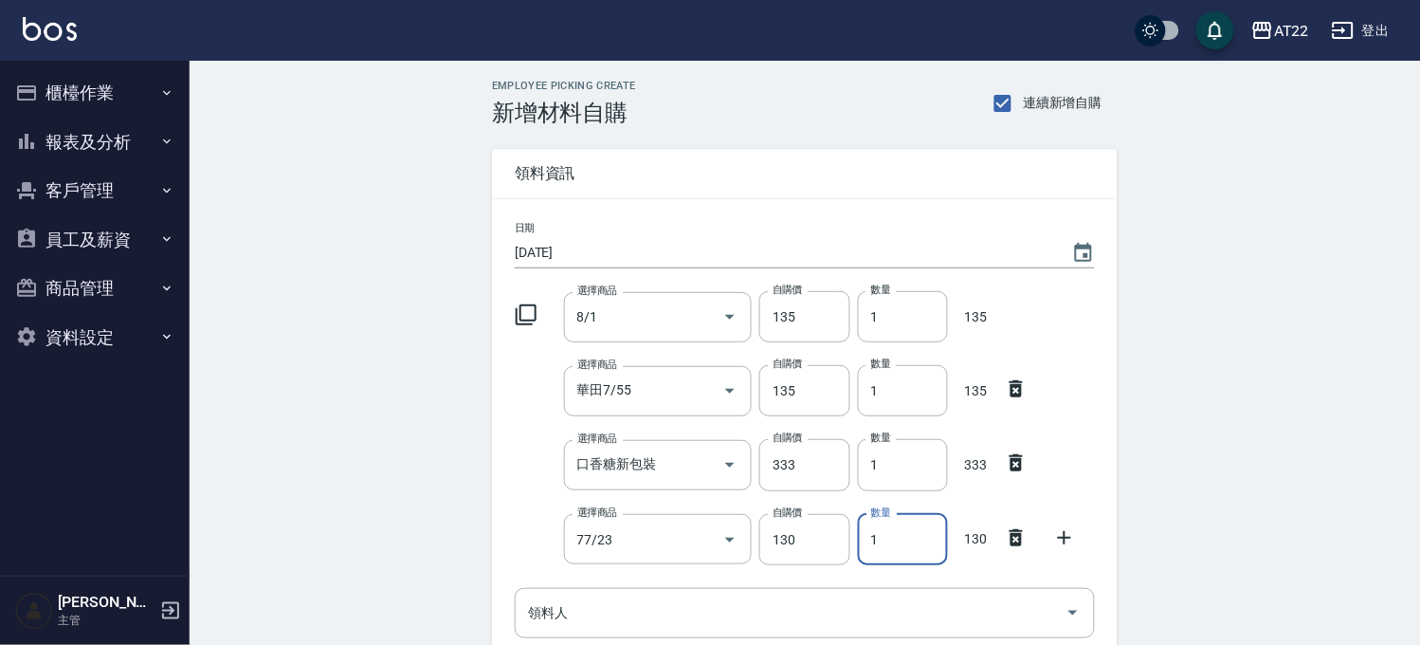
drag, startPoint x: 823, startPoint y: 545, endPoint x: 768, endPoint y: 437, distance: 121.2
click at [820, 542] on input "130" at bounding box center [804, 539] width 90 height 51
type input "135"
click at [896, 328] on input "1" at bounding box center [903, 316] width 90 height 51
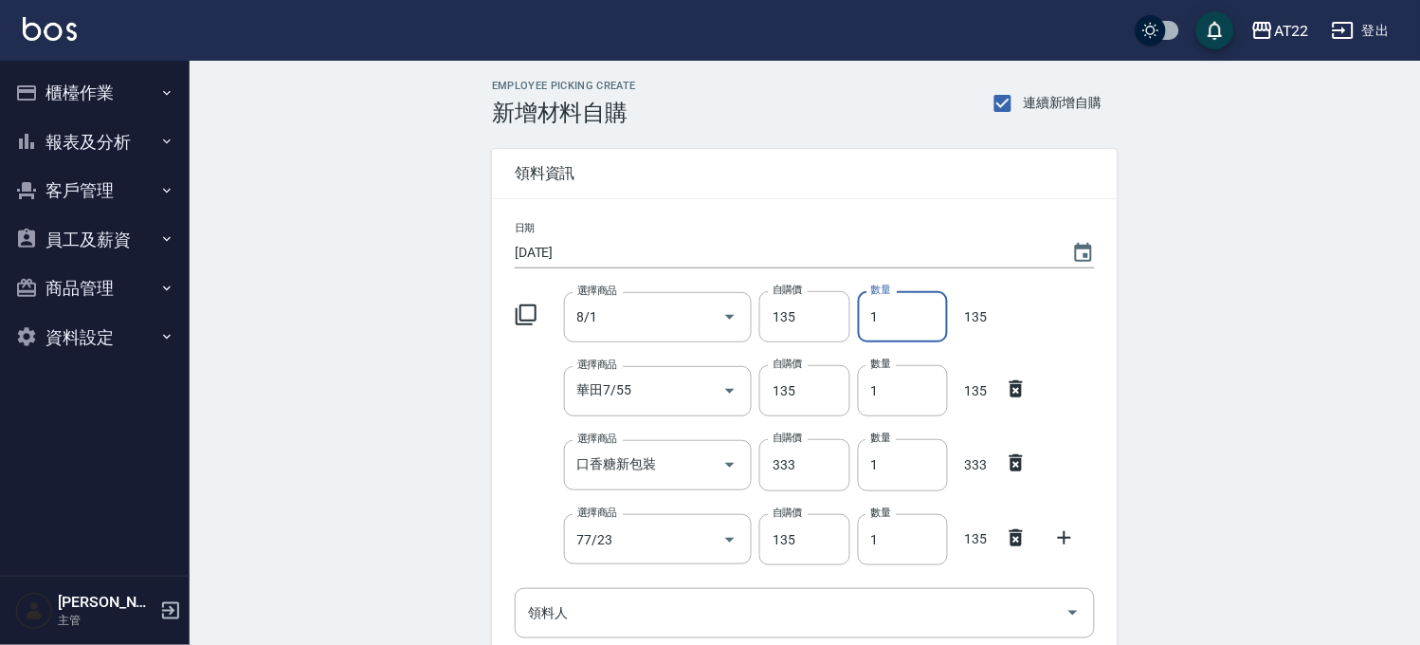
click at [896, 328] on input "1" at bounding box center [903, 316] width 90 height 51
type input "2"
click at [703, 616] on input "領料人" at bounding box center [790, 612] width 535 height 33
type input "1 [PERSON_NAME]"
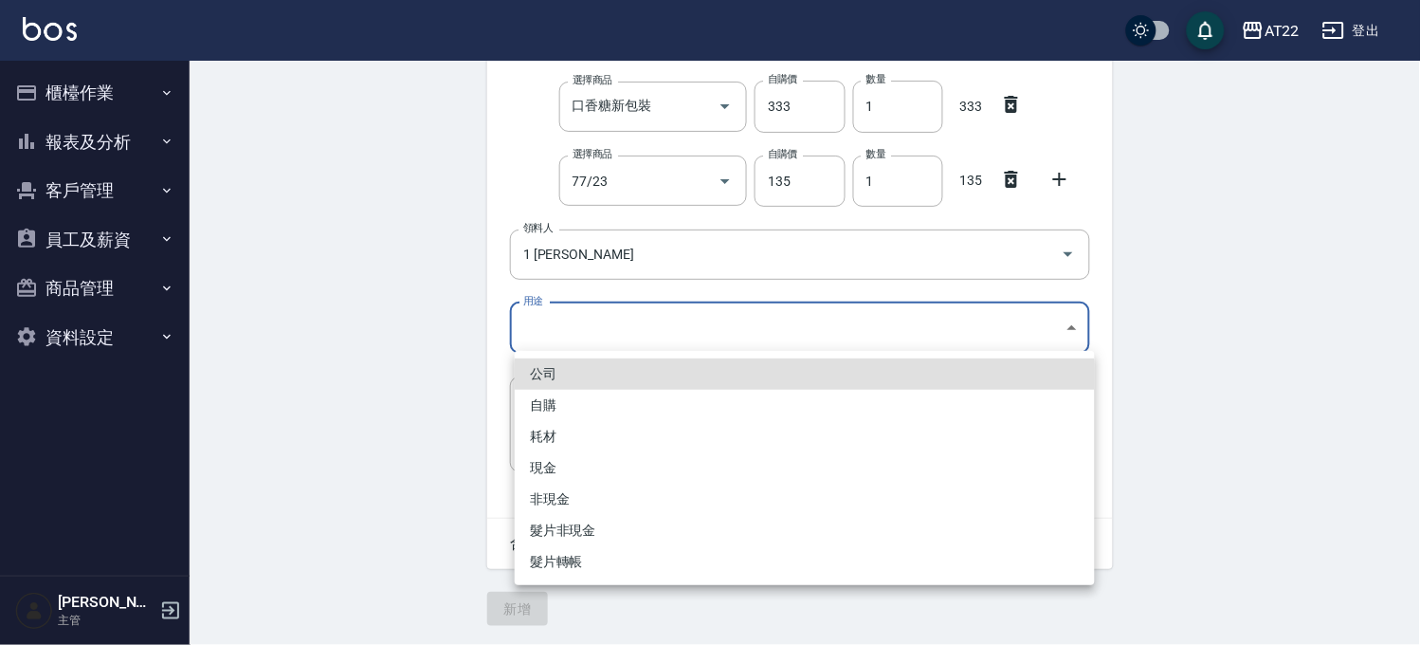
click at [566, 329] on body "AT22 登出 櫃檯作業 打帳單 帳單列表 掛單列表 現金收支登錄 材料自購登錄 每日結帳 現場電腦打卡 報表及分析 報表目錄 店家區間累計表 店家日報表 店…" at bounding box center [710, 143] width 1420 height 1003
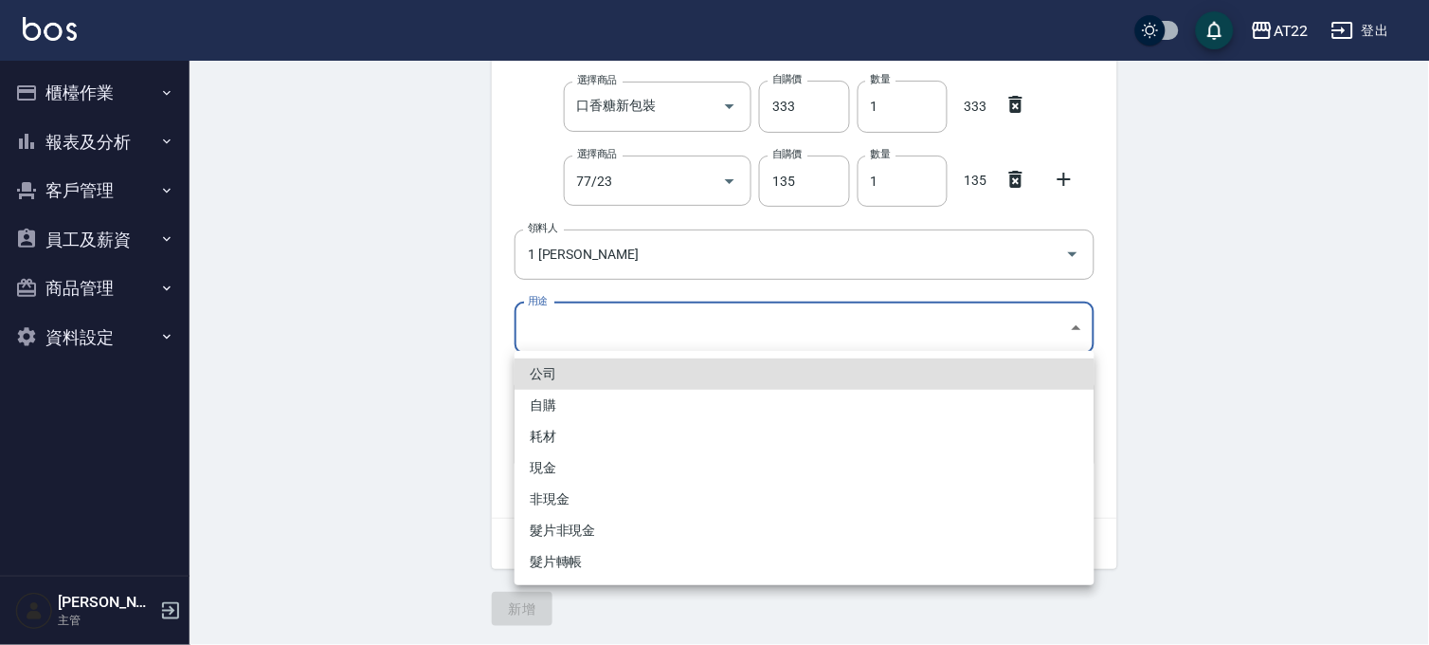
click at [570, 398] on li "自購" at bounding box center [805, 405] width 580 height 31
type input "自購"
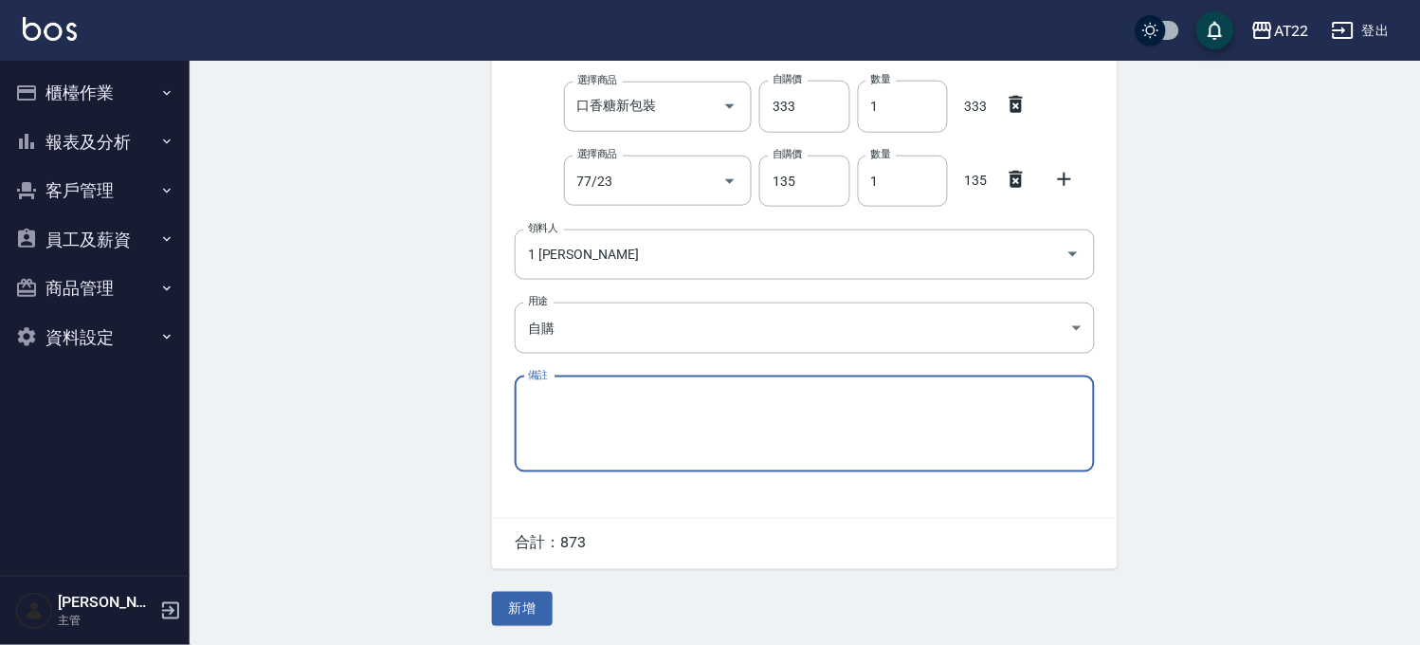
click at [1063, 168] on icon at bounding box center [1064, 179] width 23 height 23
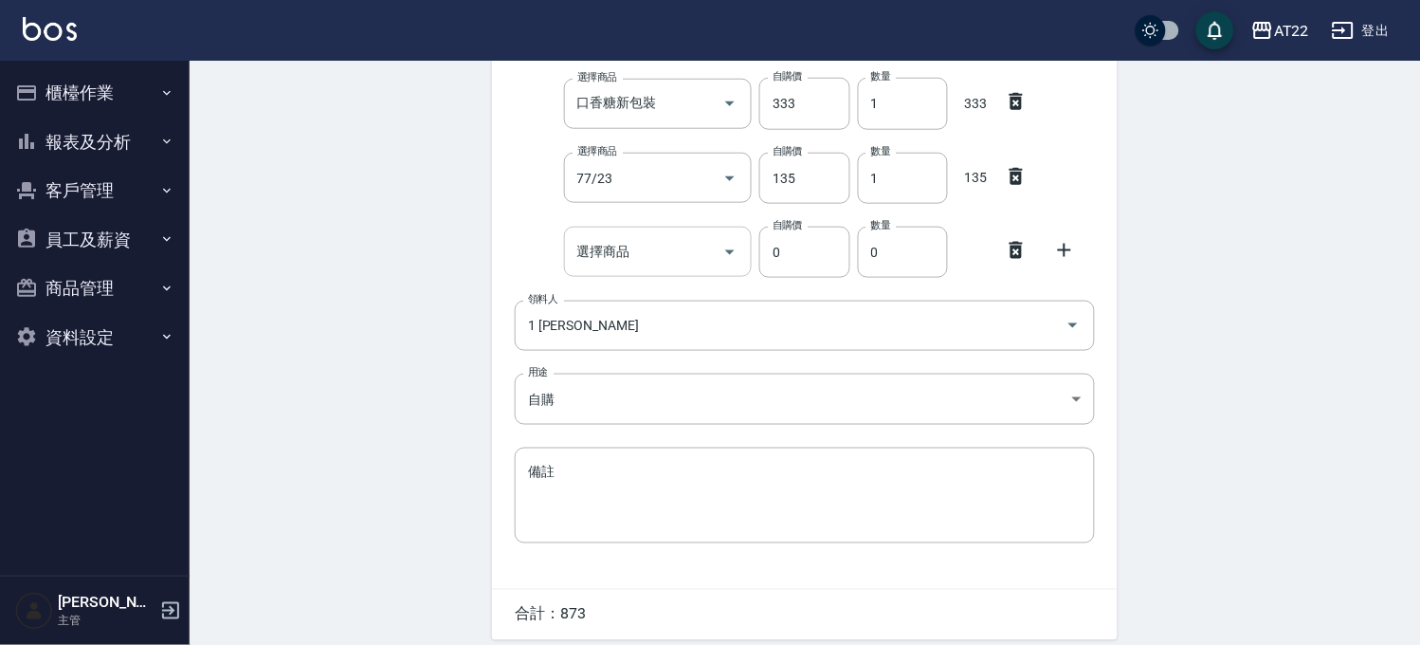
click at [684, 251] on input "選擇商品" at bounding box center [644, 251] width 143 height 33
type input "繽"
type input "防"
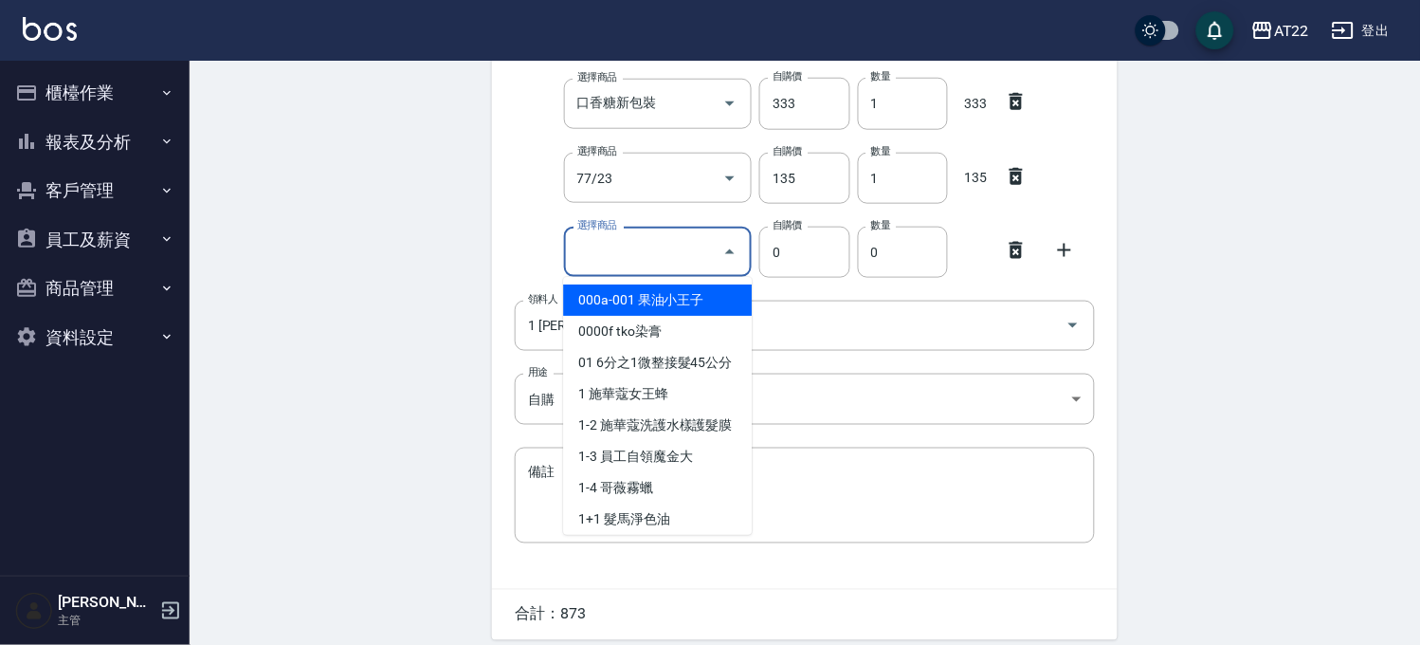
type input "ㄇ"
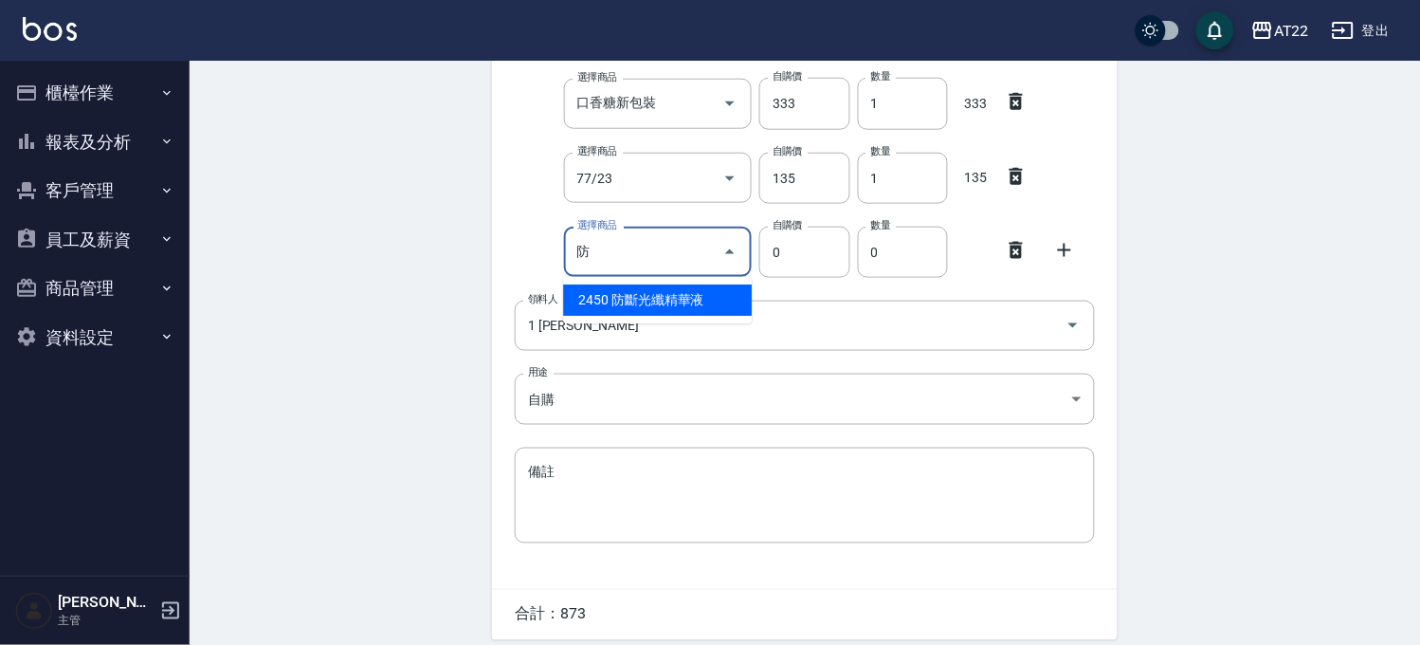
type input "防斷光纖精華液"
type input "2450"
type input "1"
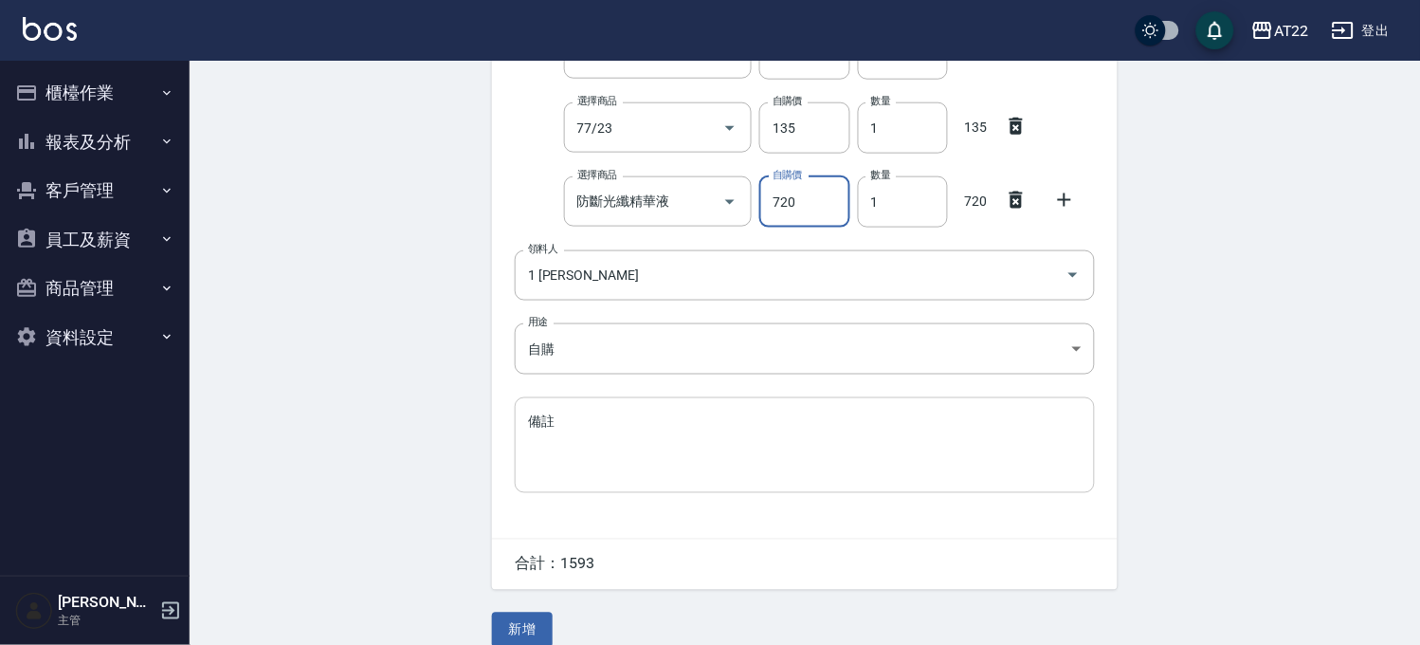
scroll to position [434, 0]
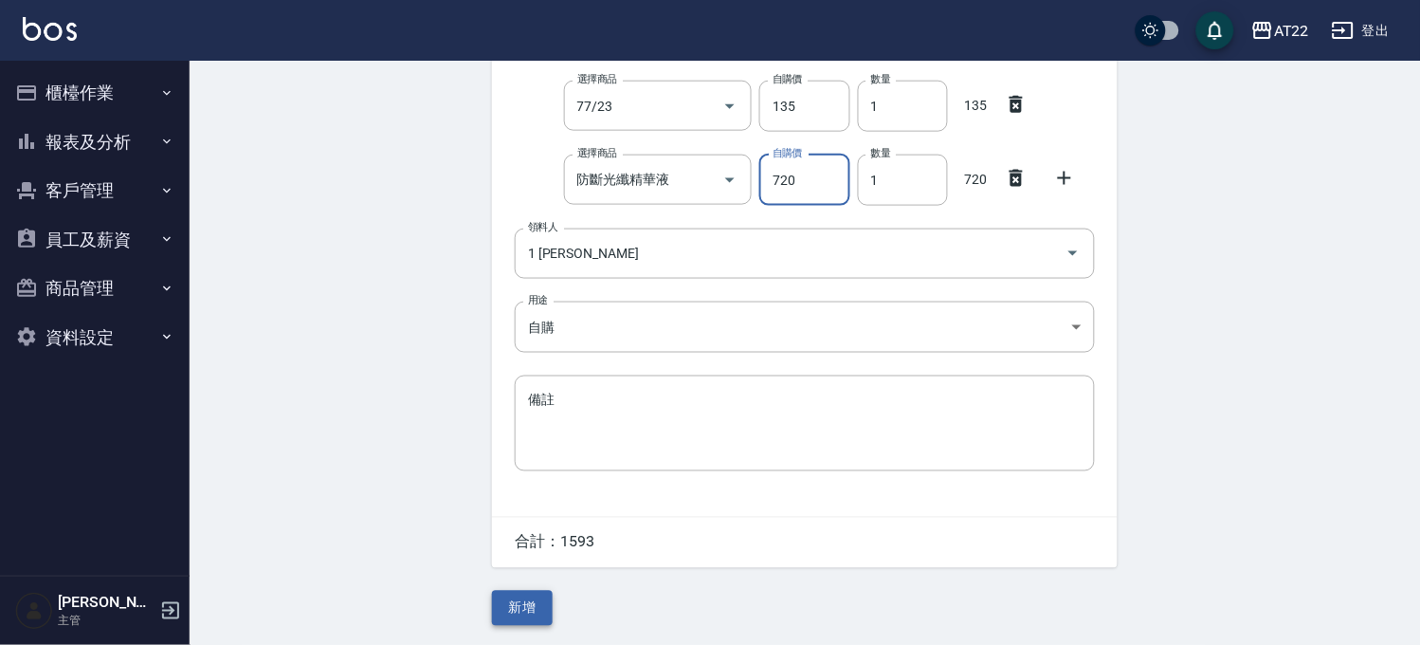
type input "720"
click at [537, 609] on button "新增" at bounding box center [522, 608] width 61 height 35
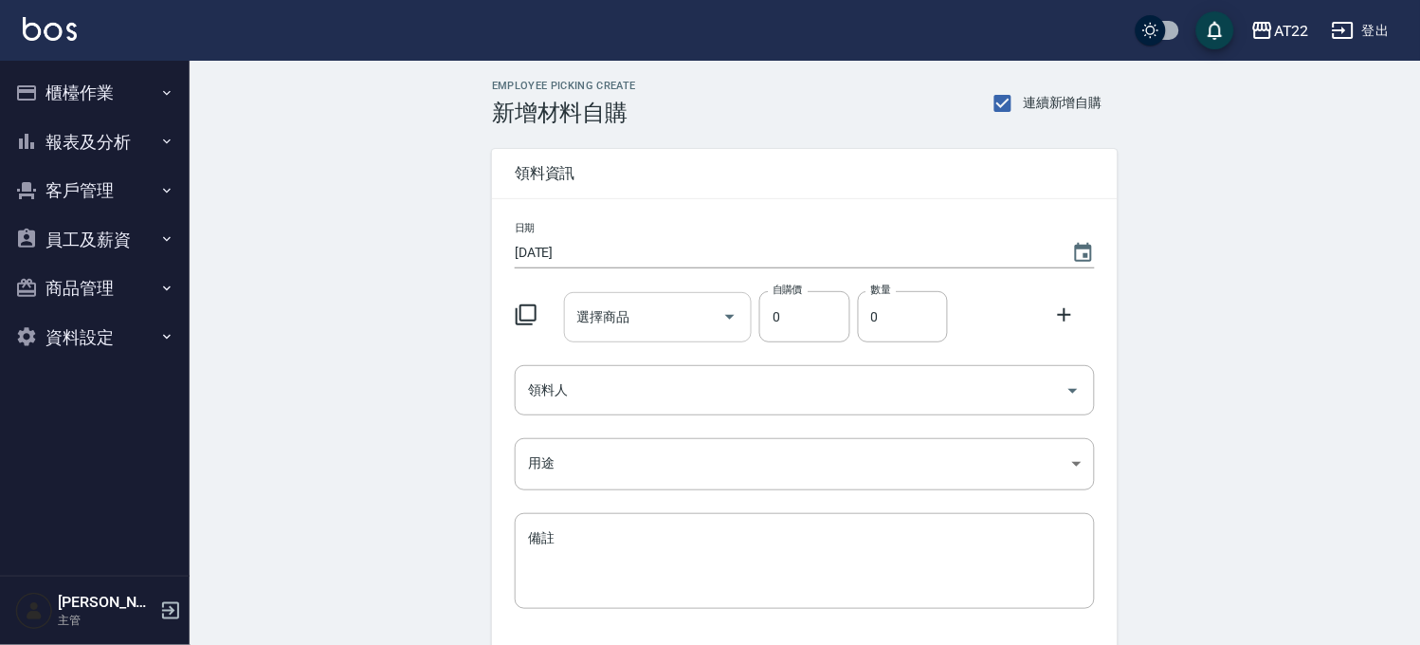
click at [676, 320] on input "選擇商品" at bounding box center [644, 316] width 143 height 33
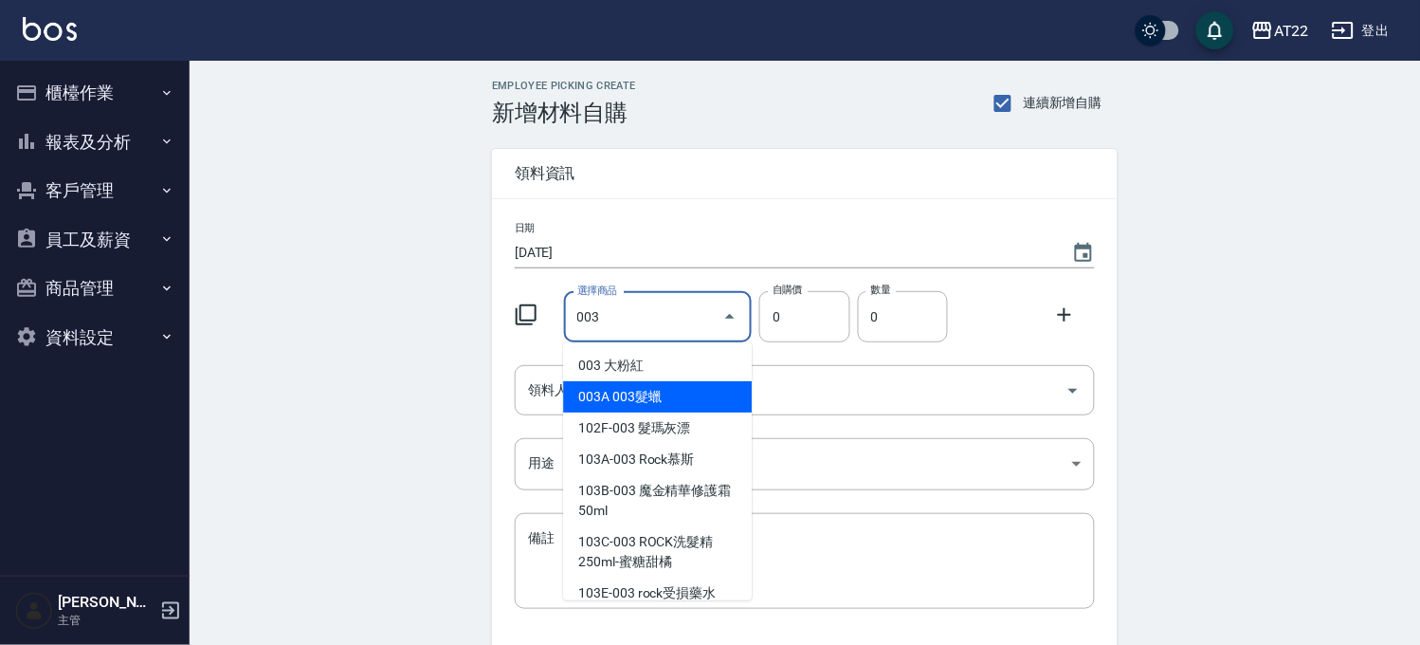
type input "003髮蠟"
type input "400"
type input "1"
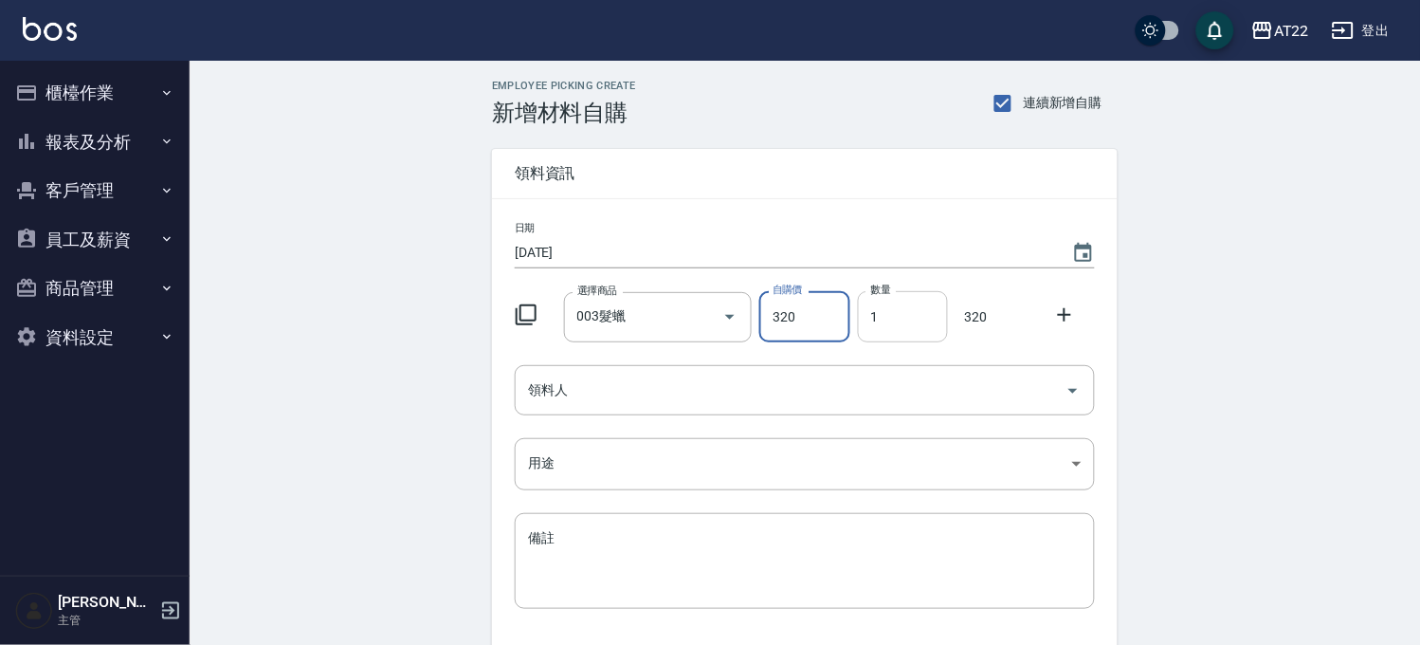
type input "320"
click at [906, 306] on input "1" at bounding box center [903, 316] width 90 height 51
type input "2"
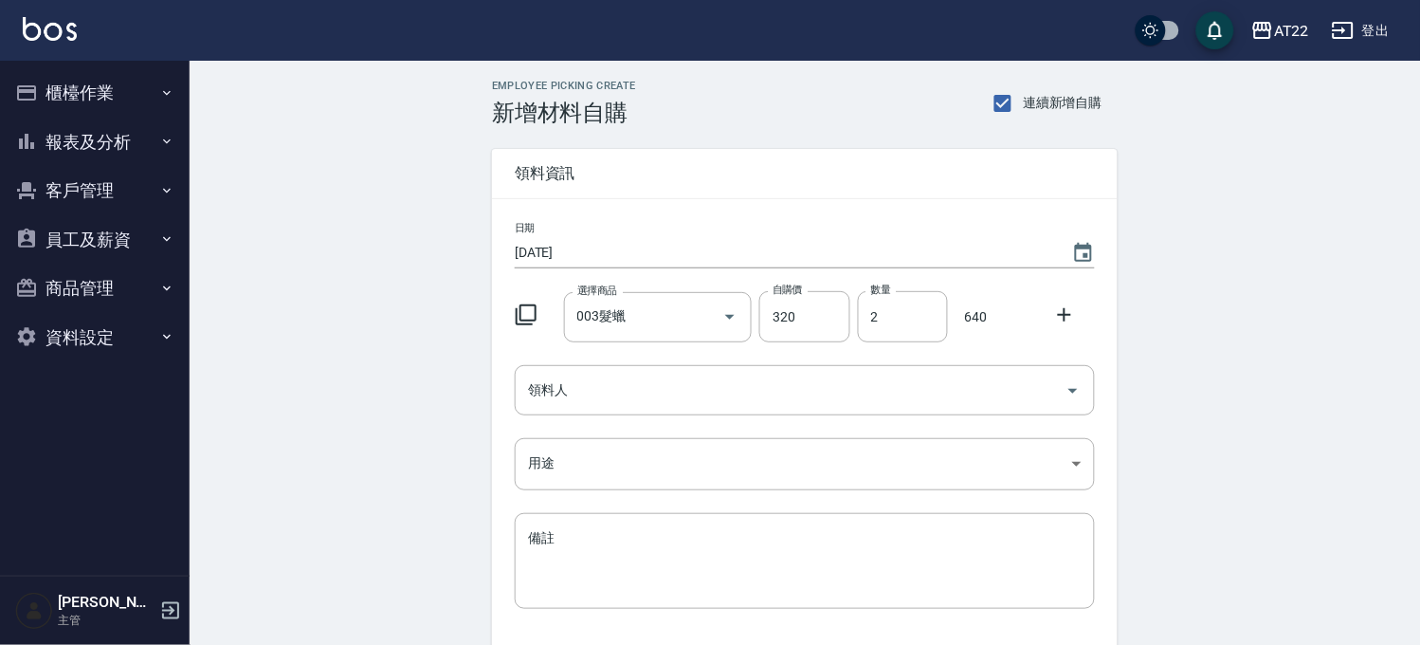
click at [1066, 326] on div at bounding box center [1070, 313] width 49 height 34
click at [1068, 317] on icon at bounding box center [1064, 314] width 23 height 23
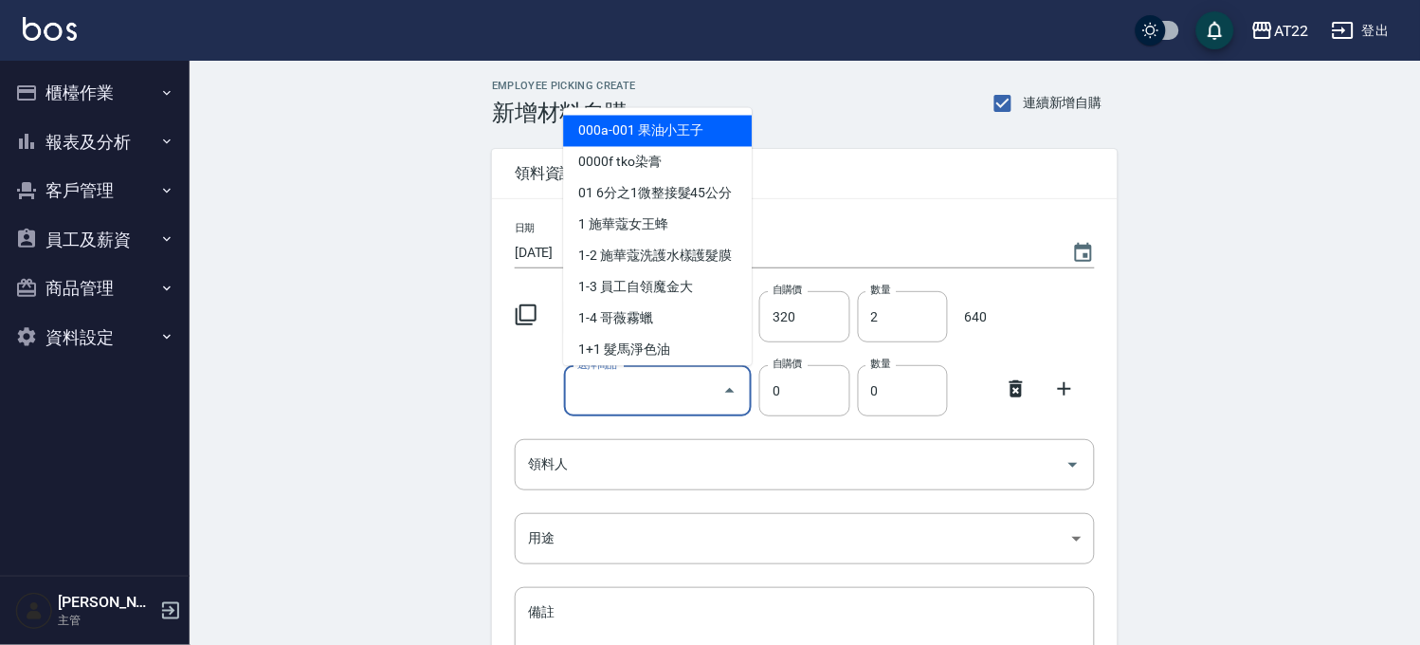
click at [677, 391] on input "選擇商品" at bounding box center [644, 390] width 143 height 33
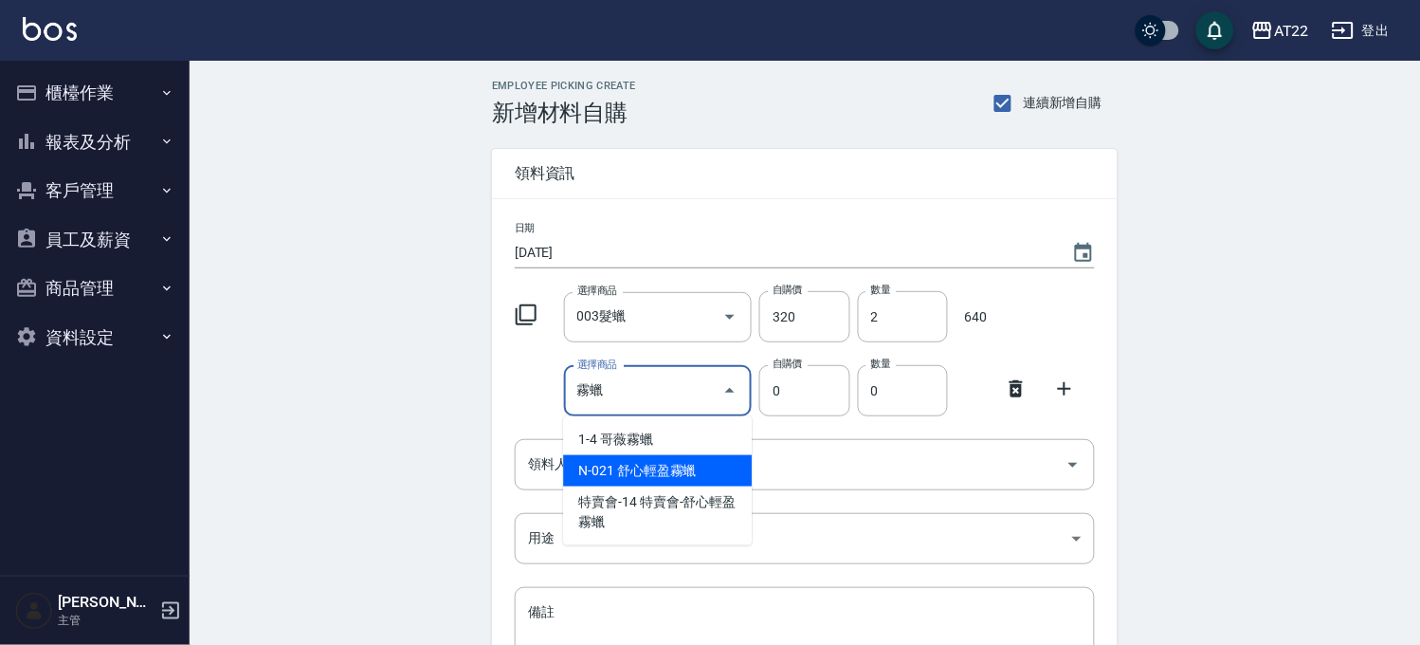
click at [668, 480] on li "N-021 舒心輕盈霧蠟" at bounding box center [657, 470] width 189 height 31
type input "舒心輕盈霧蠟"
type input "745"
type input "1"
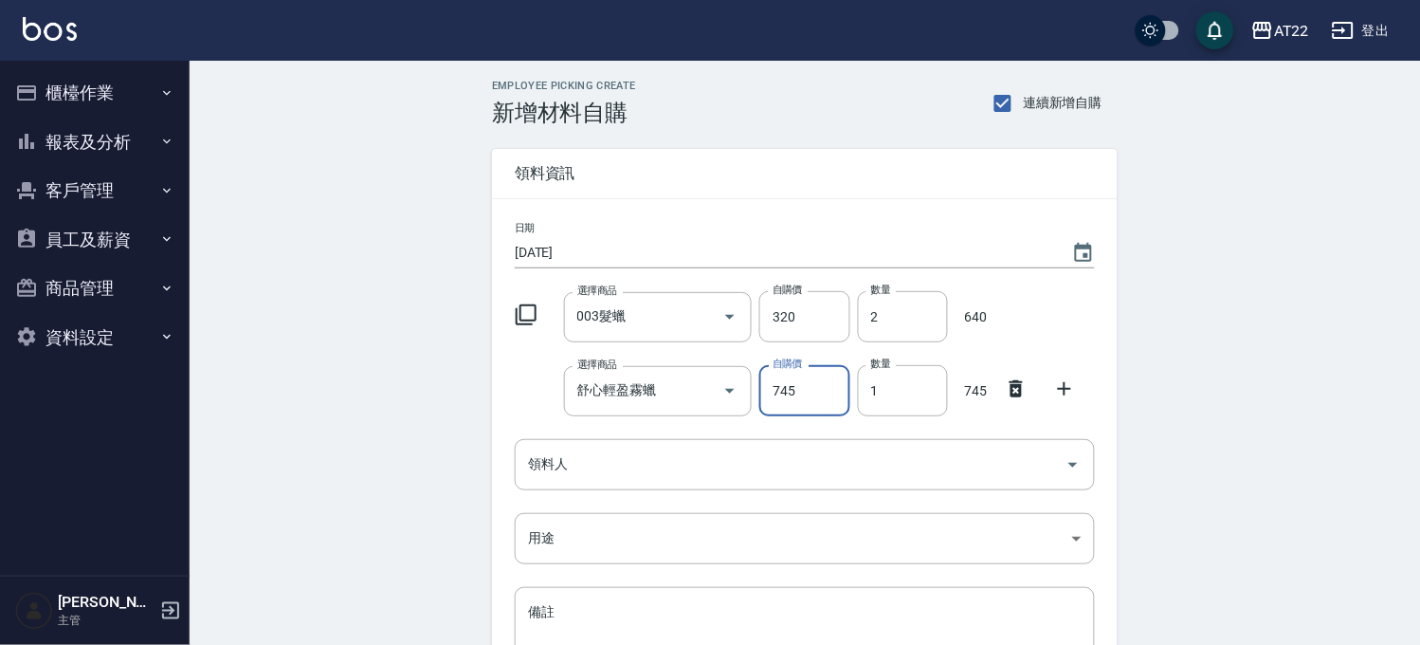
click at [817, 389] on input "745" at bounding box center [804, 390] width 90 height 51
click at [817, 387] on input "745" at bounding box center [804, 390] width 90 height 51
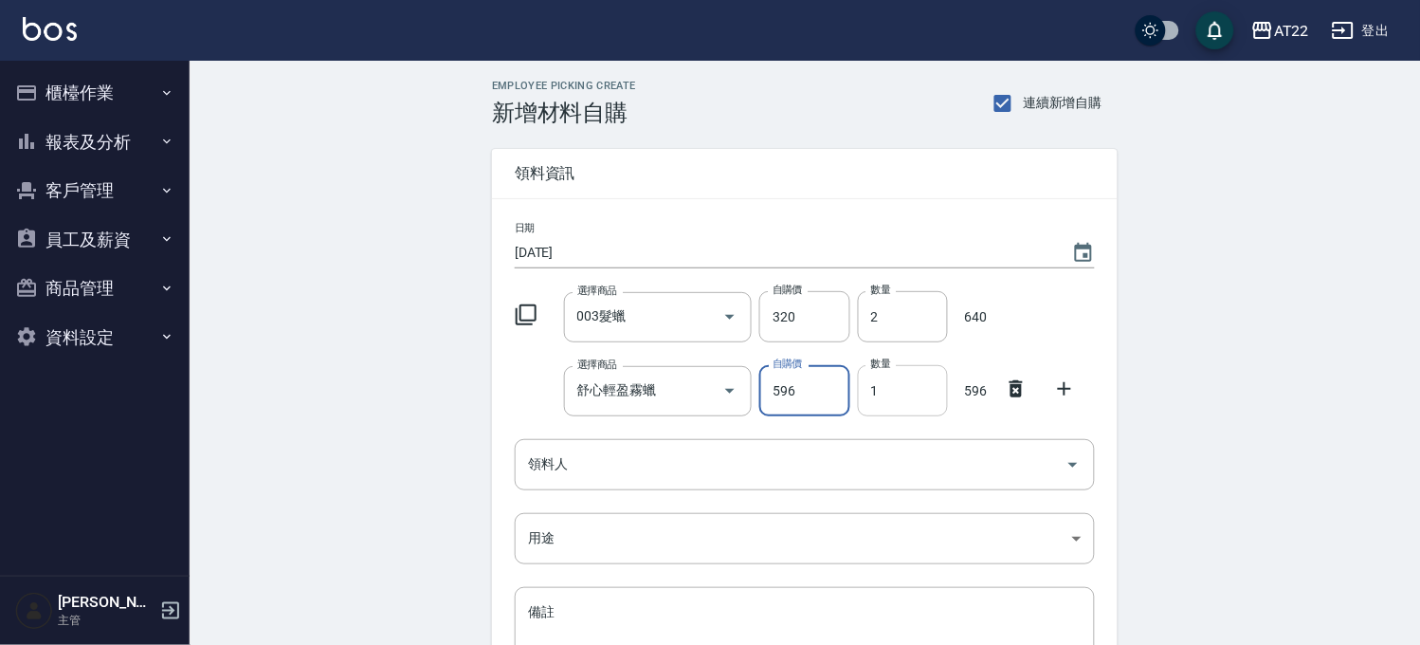
type input "596"
click at [882, 386] on input "1" at bounding box center [903, 390] width 90 height 51
type input "2"
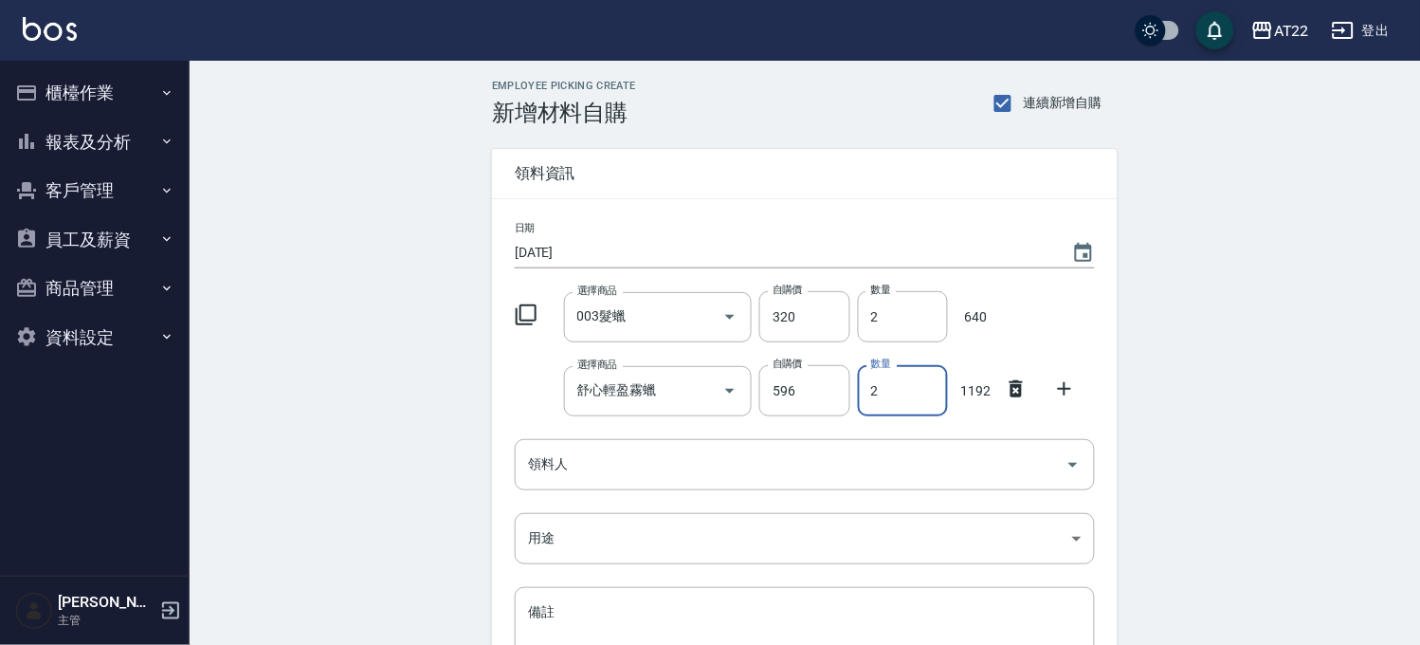
click at [1071, 385] on icon at bounding box center [1064, 388] width 23 height 23
click at [681, 477] on input "選擇商品" at bounding box center [644, 464] width 143 height 33
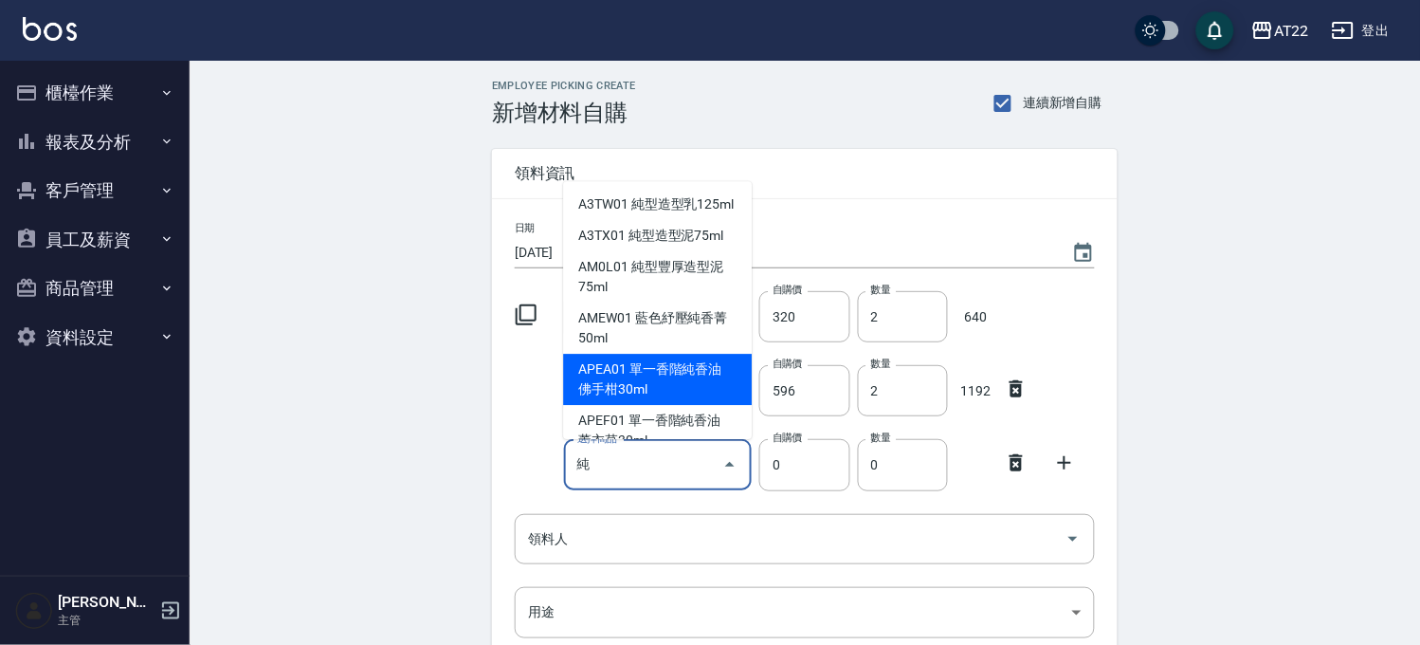
scroll to position [105, 0]
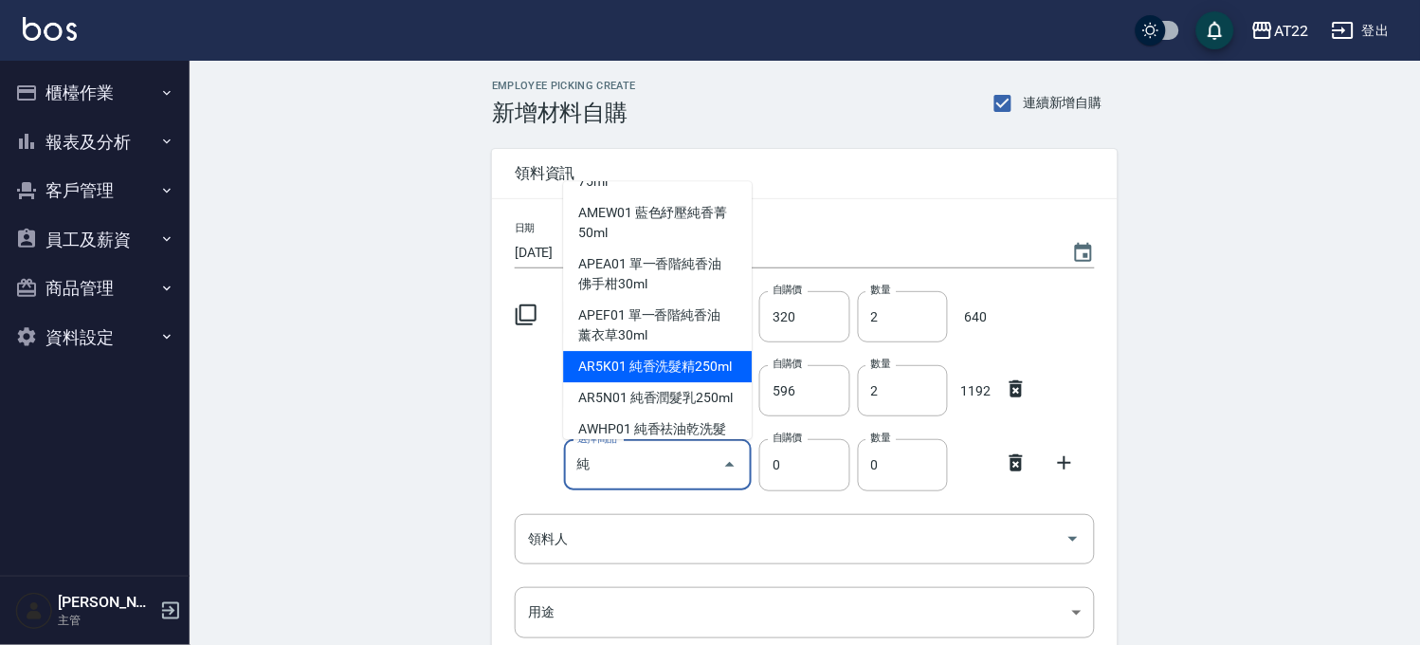
click at [656, 380] on li "AR5K01 純香洗髮精250ml" at bounding box center [657, 366] width 189 height 31
type input "純香洗髮精250ml"
type input "570"
type input "1"
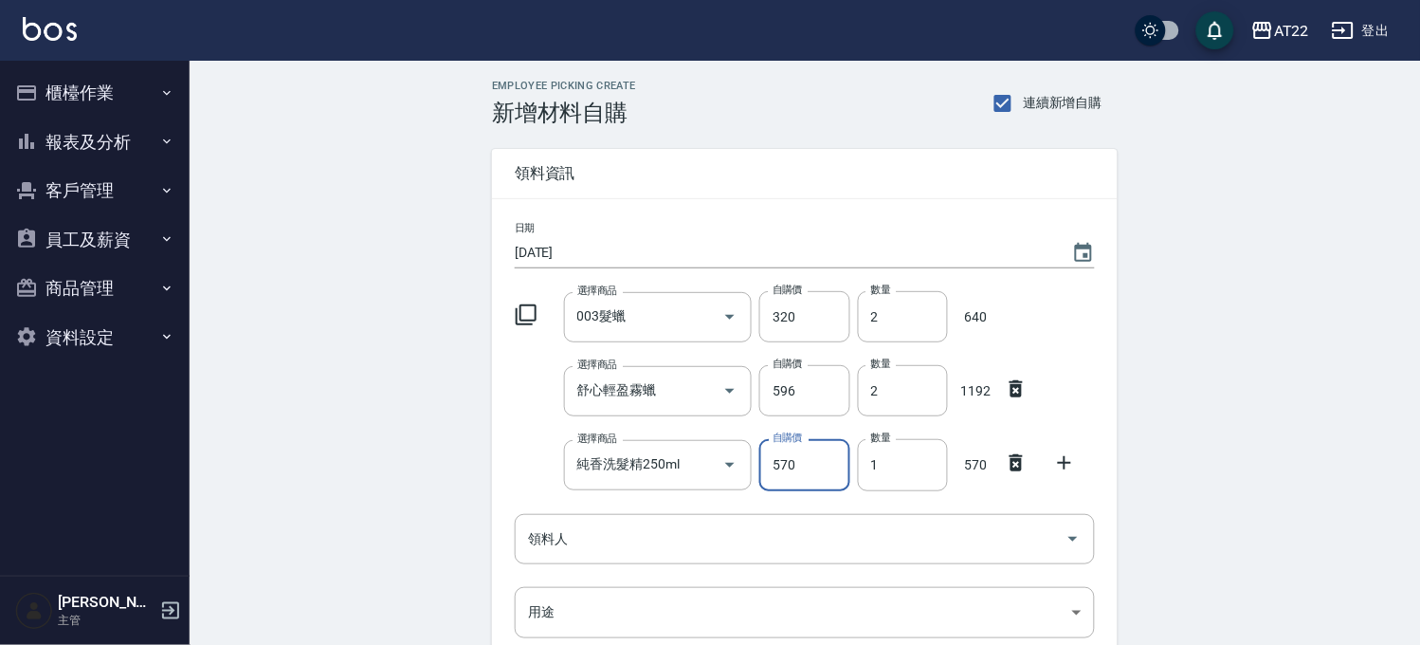
click at [791, 474] on input "570" at bounding box center [804, 464] width 90 height 51
type input "1680"
click at [1063, 455] on icon at bounding box center [1064, 462] width 23 height 23
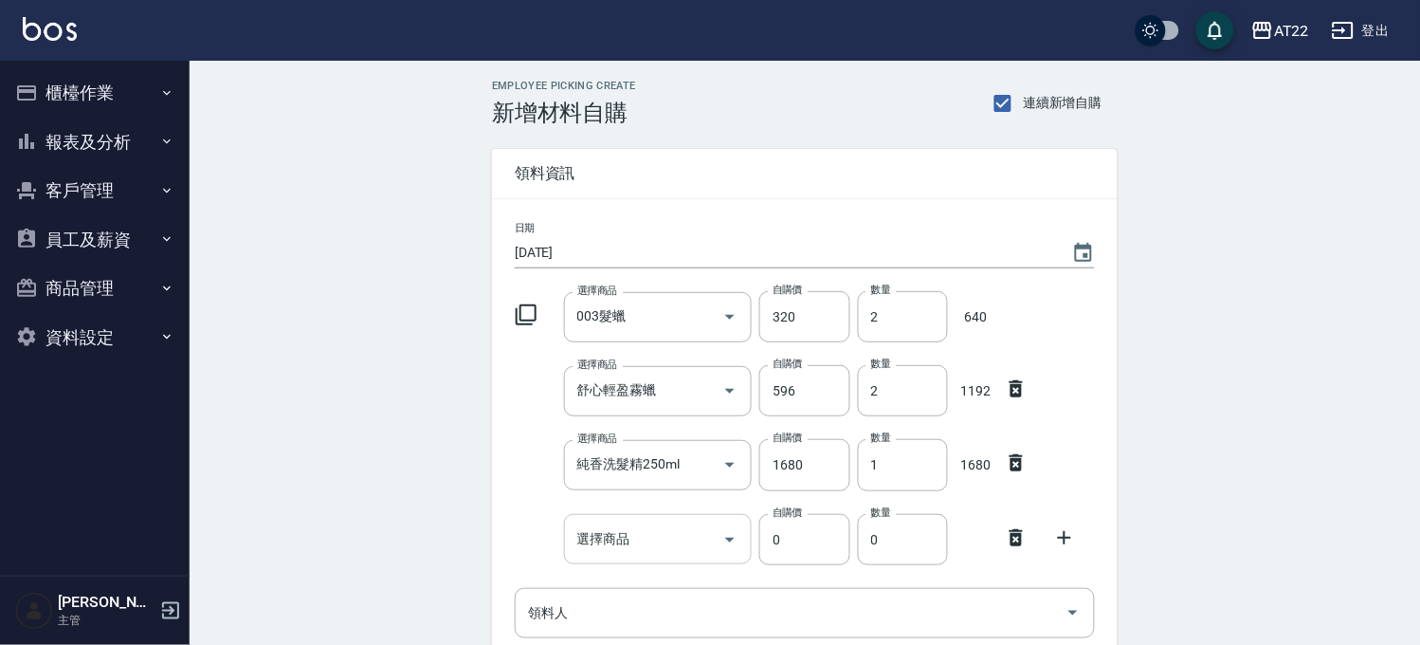
click at [662, 519] on div "選擇商品" at bounding box center [658, 539] width 189 height 50
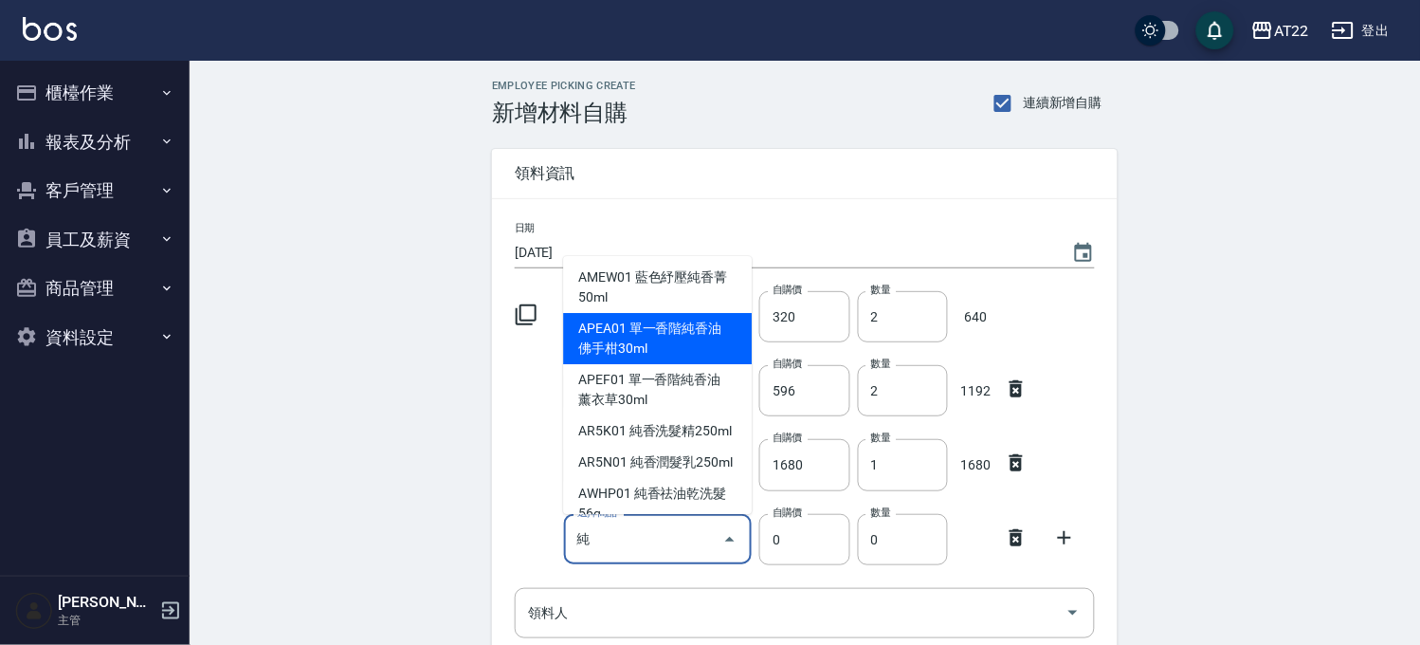
scroll to position [210, 0]
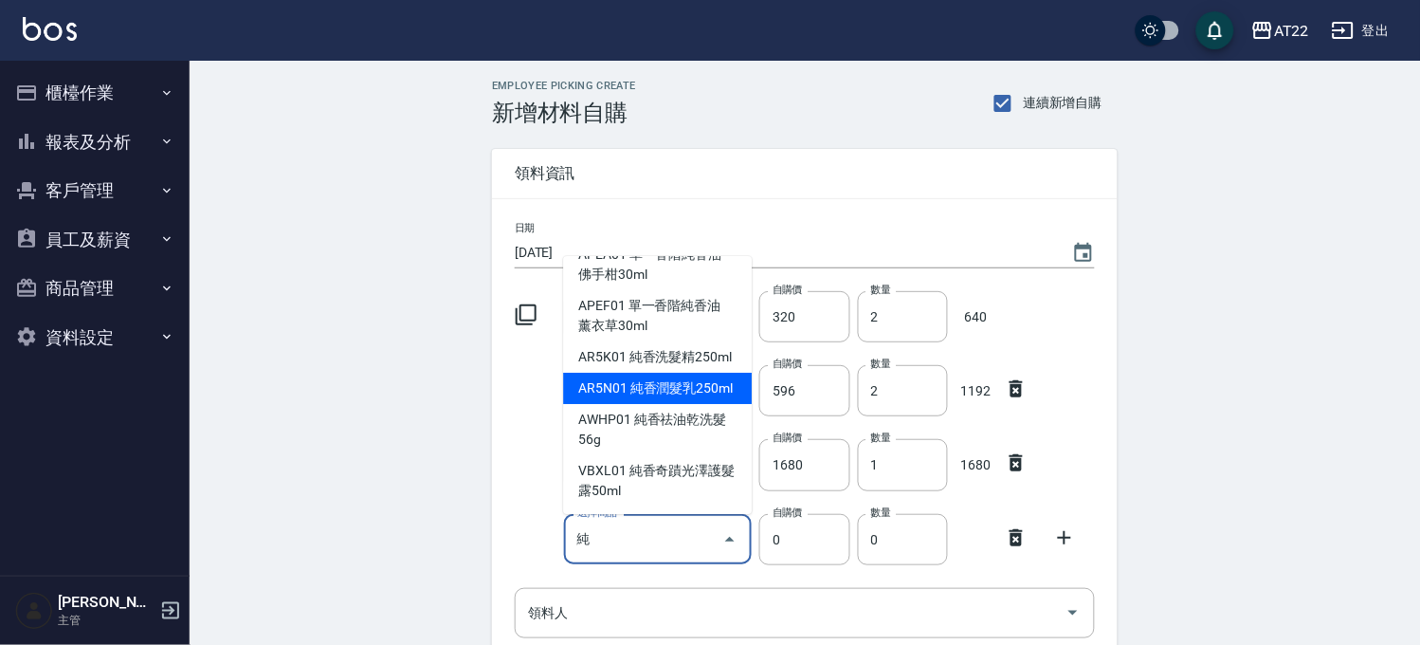
click at [698, 404] on li "AR5N01 純香潤髮乳250ml" at bounding box center [657, 388] width 189 height 31
type input "純香潤髮乳250ml"
type input "600"
type input "1"
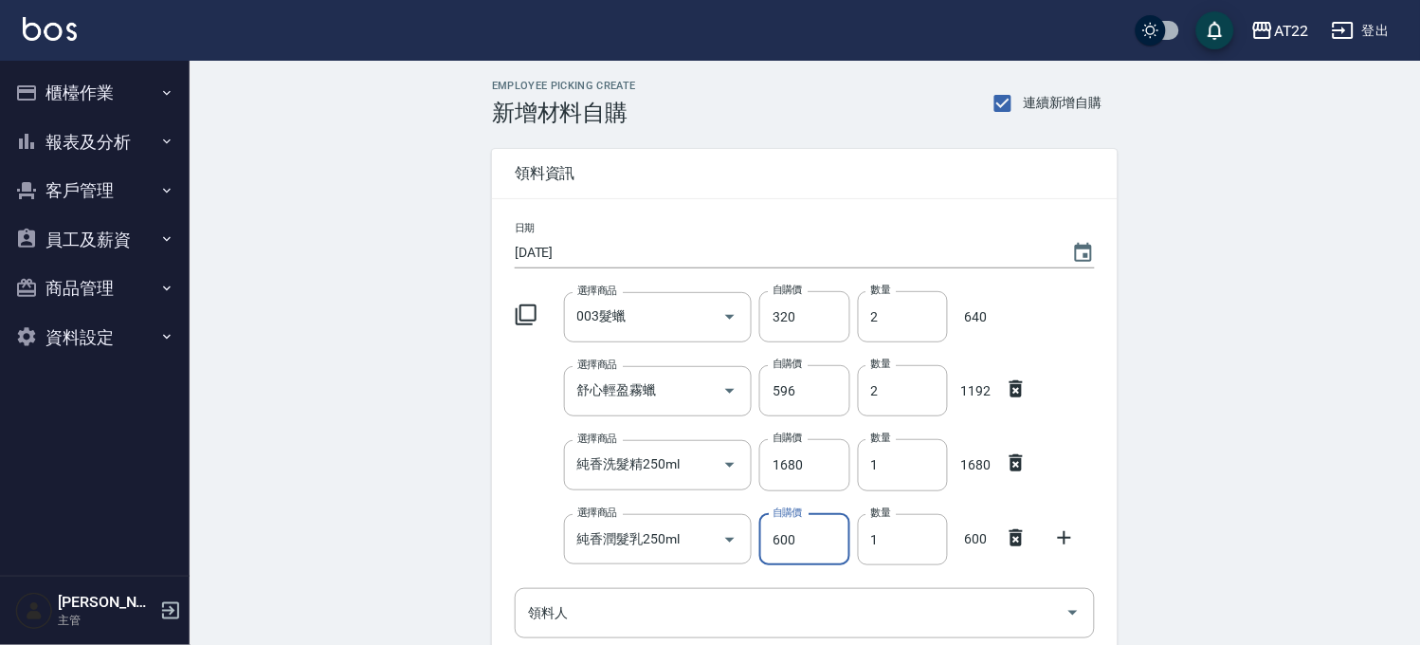
click at [799, 542] on input "600" at bounding box center [804, 539] width 90 height 51
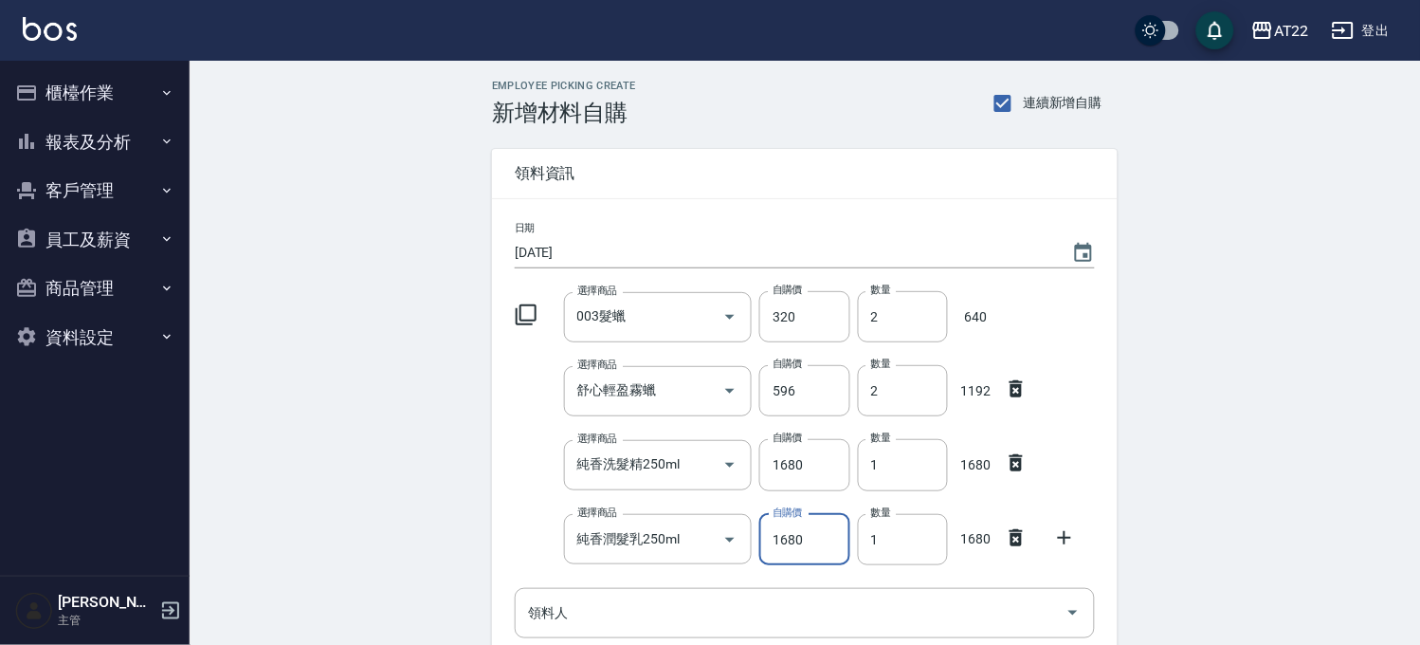
type input "1680"
click at [1060, 543] on icon at bounding box center [1064, 537] width 23 height 23
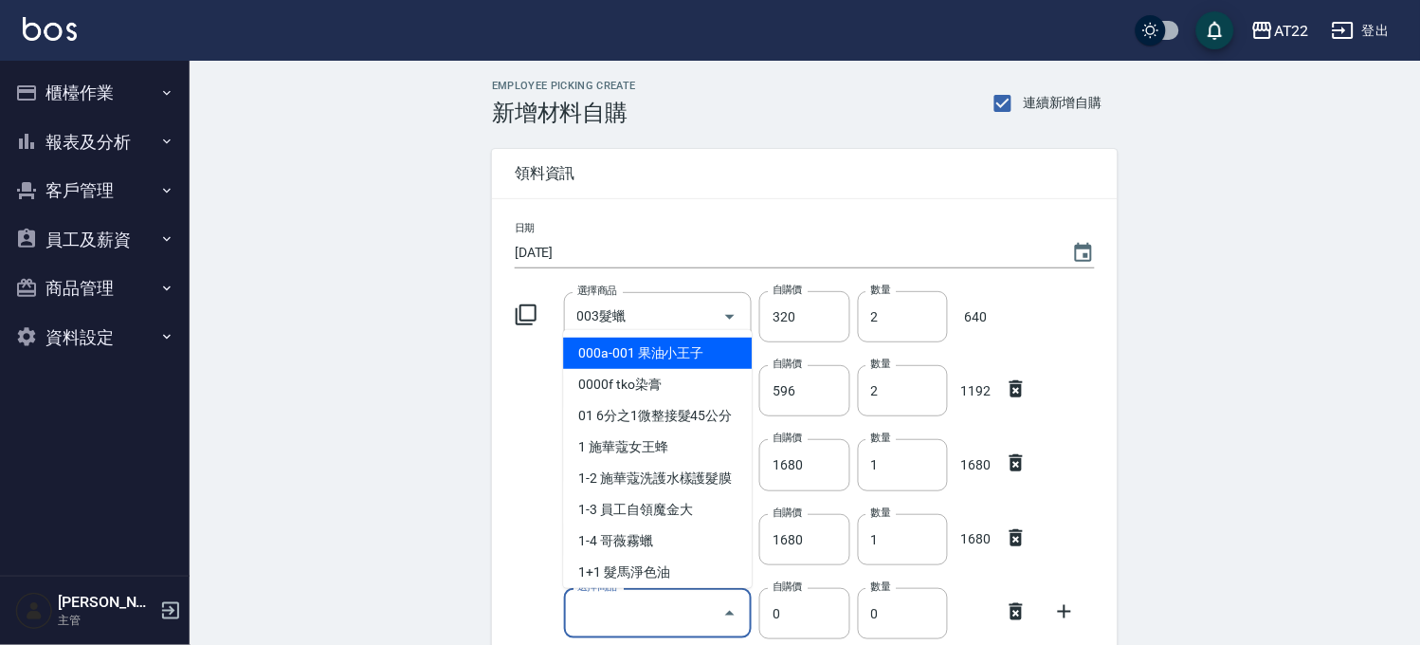
click at [682, 608] on input "選擇商品" at bounding box center [644, 612] width 143 height 33
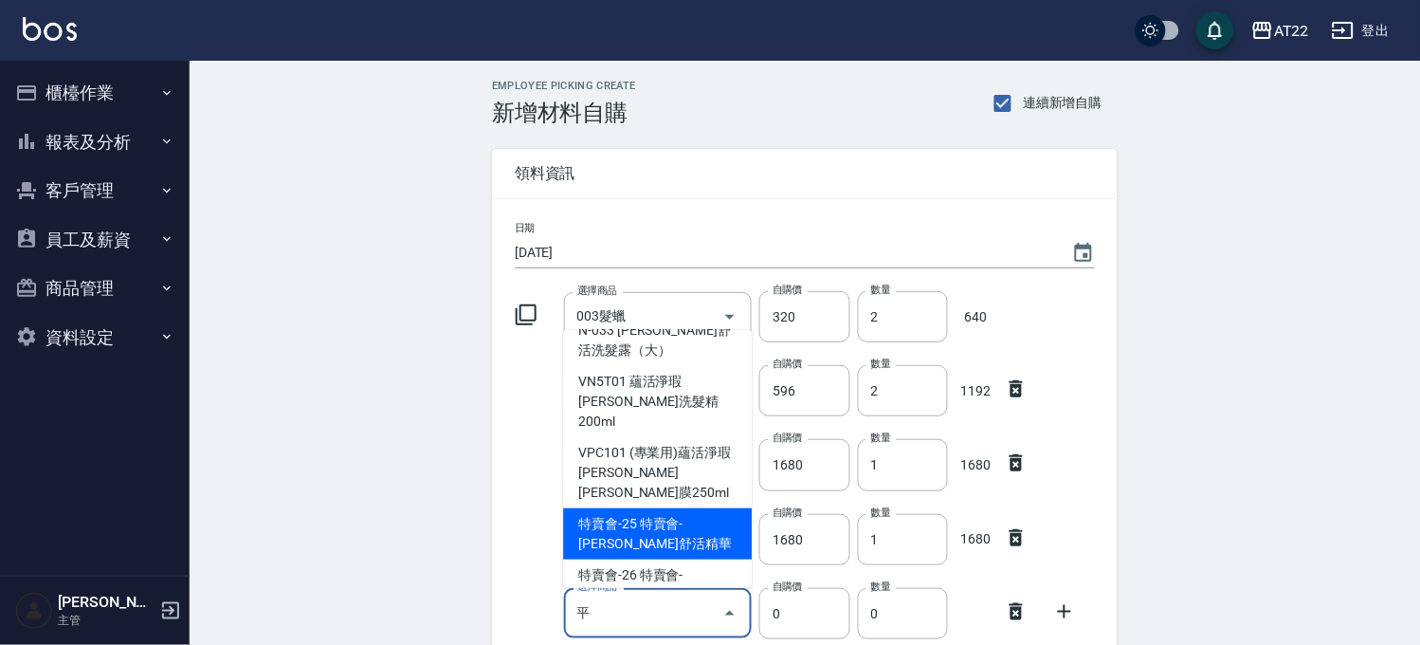
scroll to position [197, 0]
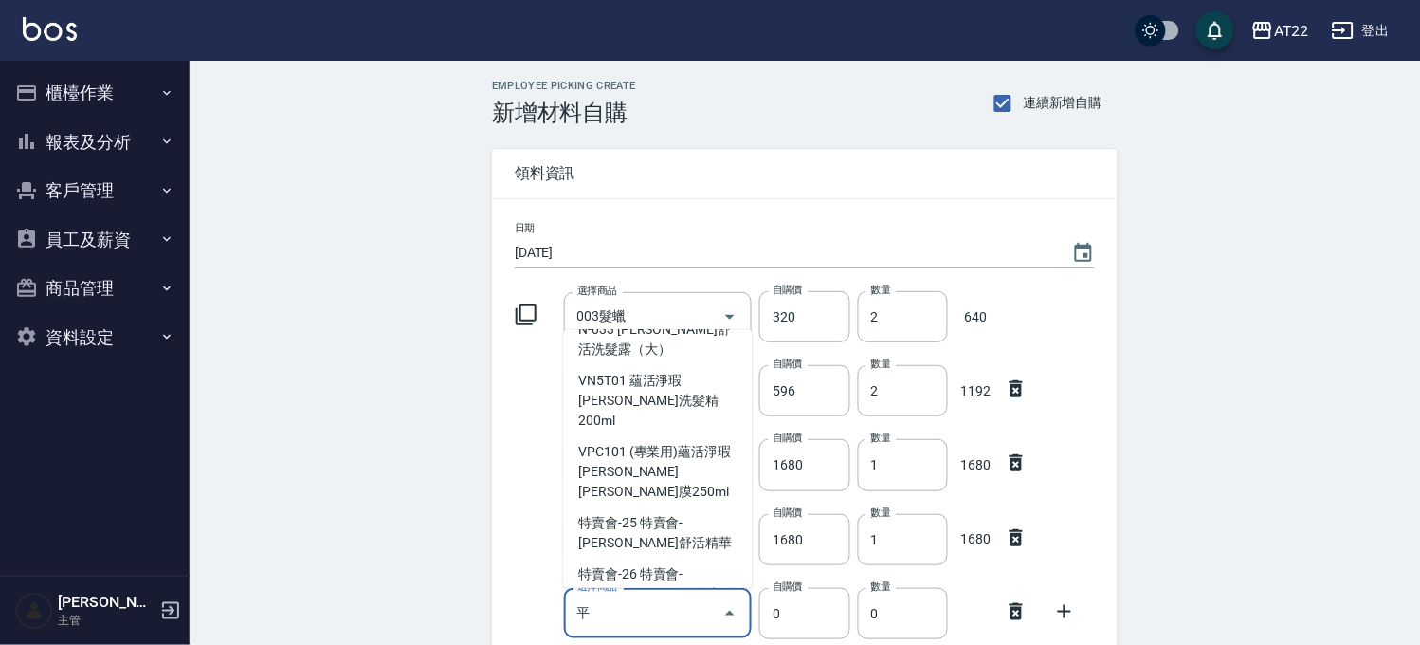
click at [630, 628] on input "平" at bounding box center [644, 612] width 143 height 33
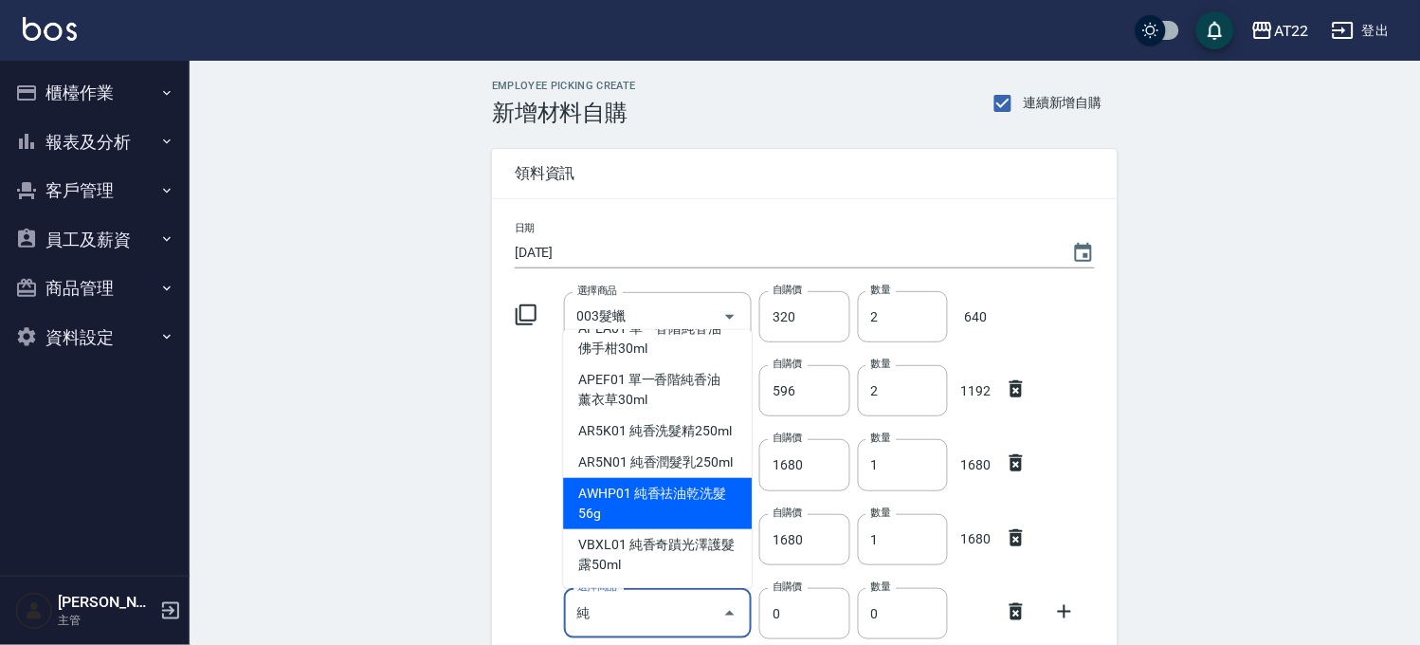
scroll to position [105, 0]
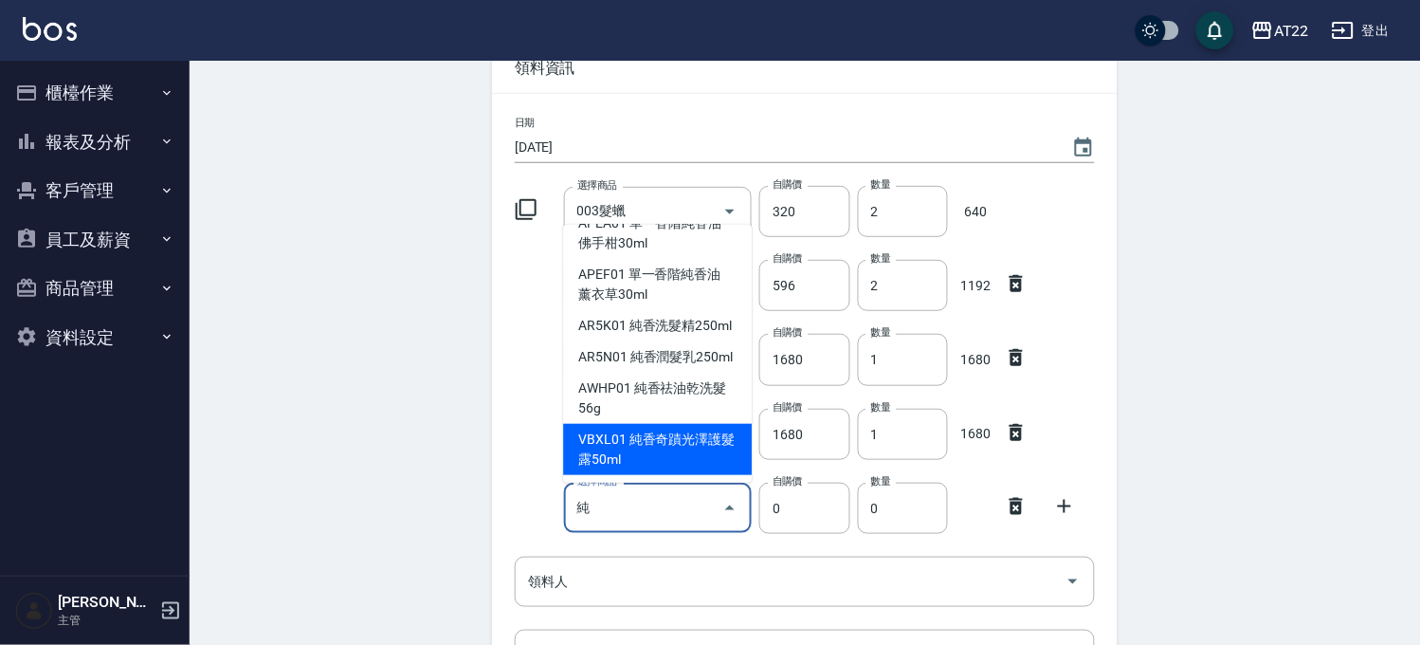
click at [692, 259] on li "APEA01 單一香階純香油 佛手柑30ml" at bounding box center [657, 233] width 189 height 51
type input "單一香階純香油 佛手柑30ml"
type input "768"
type input "1"
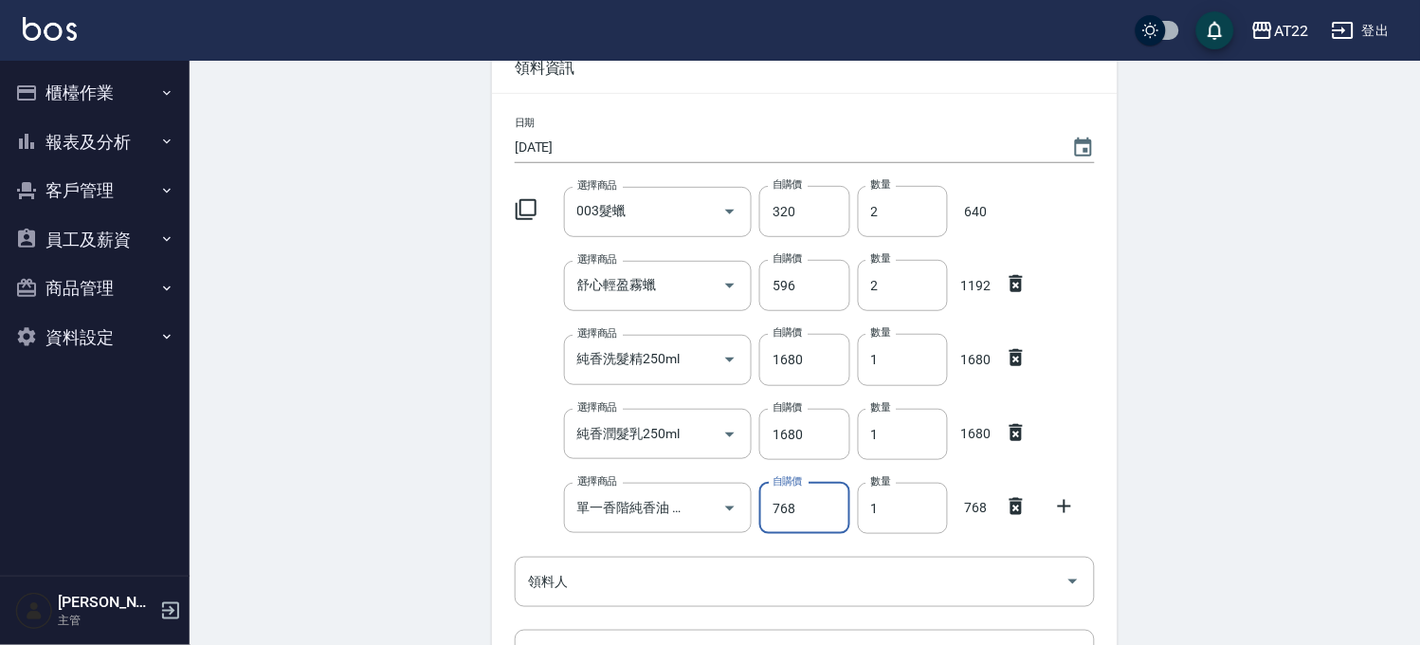
click at [779, 519] on input "768" at bounding box center [804, 507] width 90 height 51
click at [690, 518] on div at bounding box center [716, 507] width 53 height 50
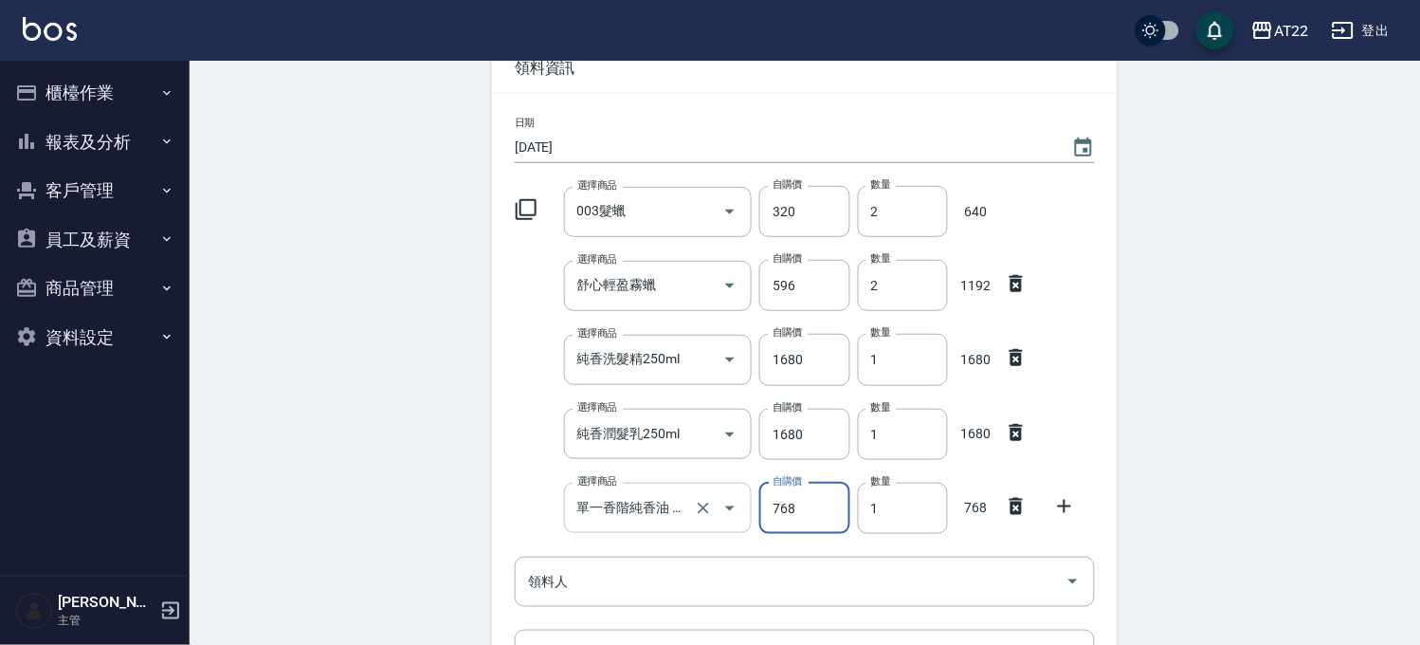
scroll to position [0, 55]
click at [690, 518] on div at bounding box center [716, 507] width 53 height 50
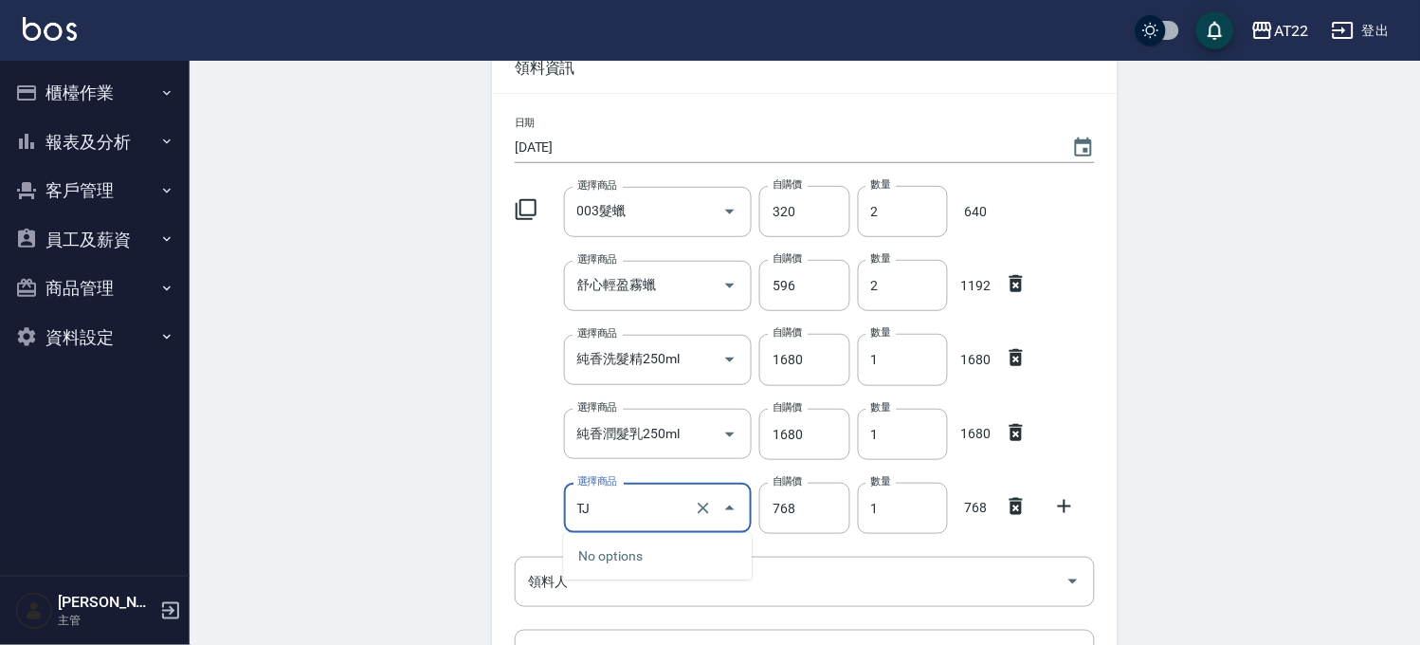
type input "T"
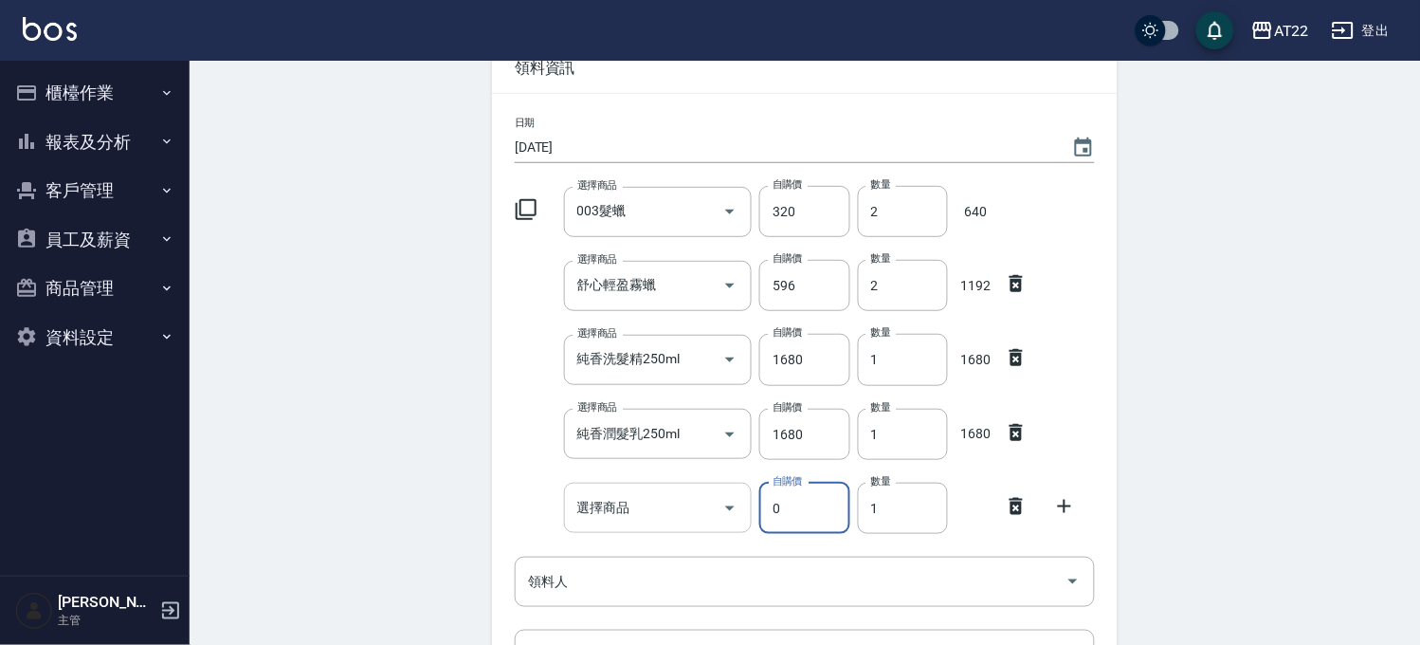
type input "0"
click at [689, 518] on input "選擇商品" at bounding box center [644, 507] width 143 height 33
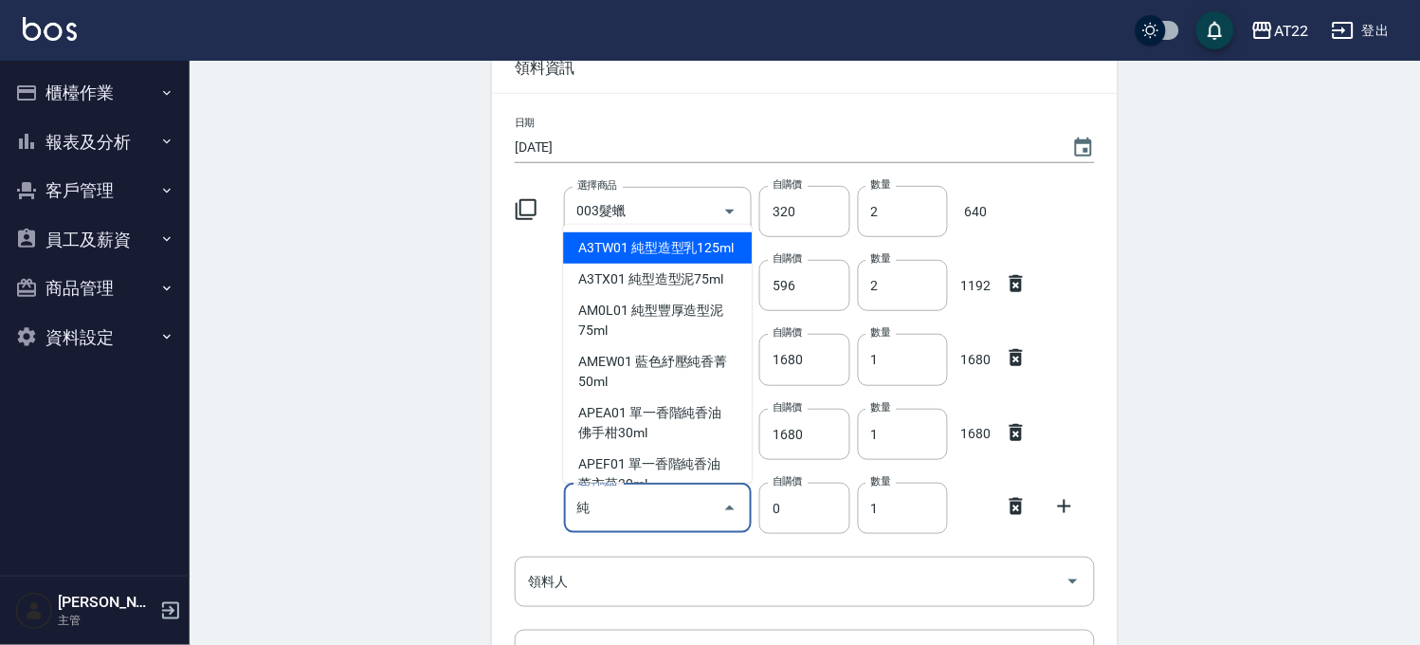
type input "純型造型乳125ml"
type input "780"
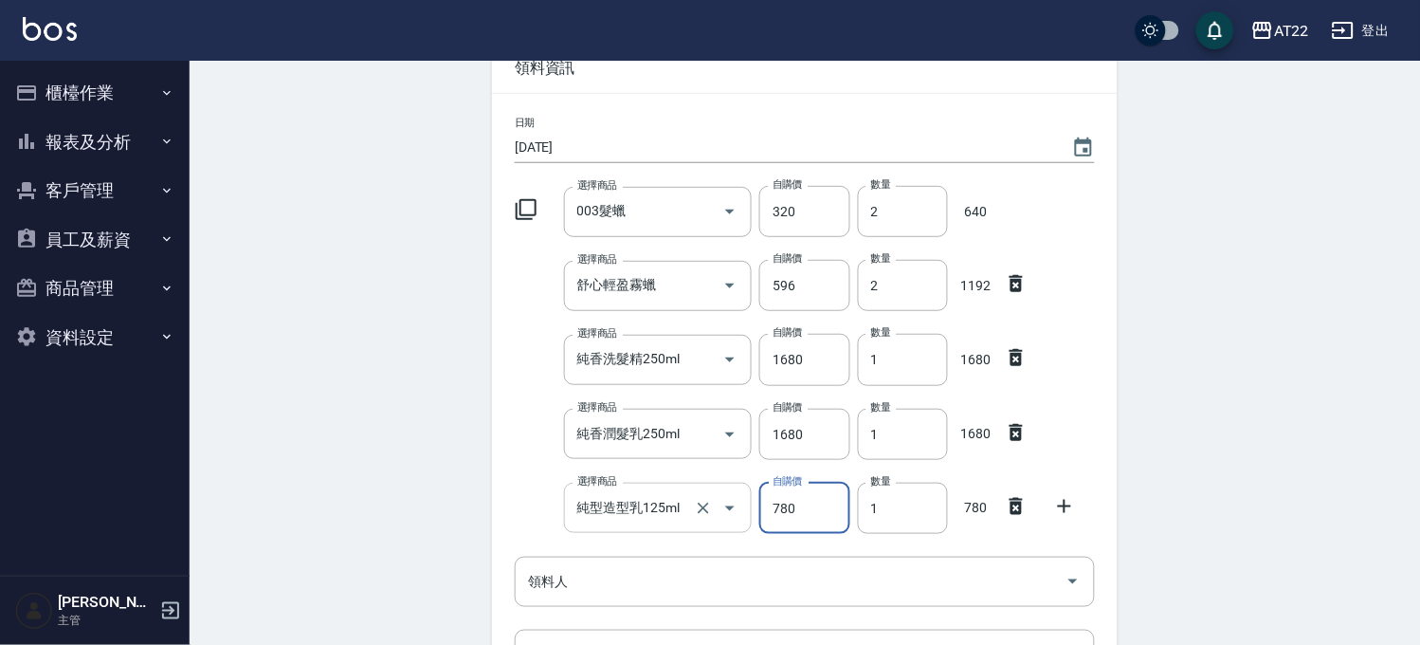
click at [690, 519] on div at bounding box center [716, 507] width 53 height 50
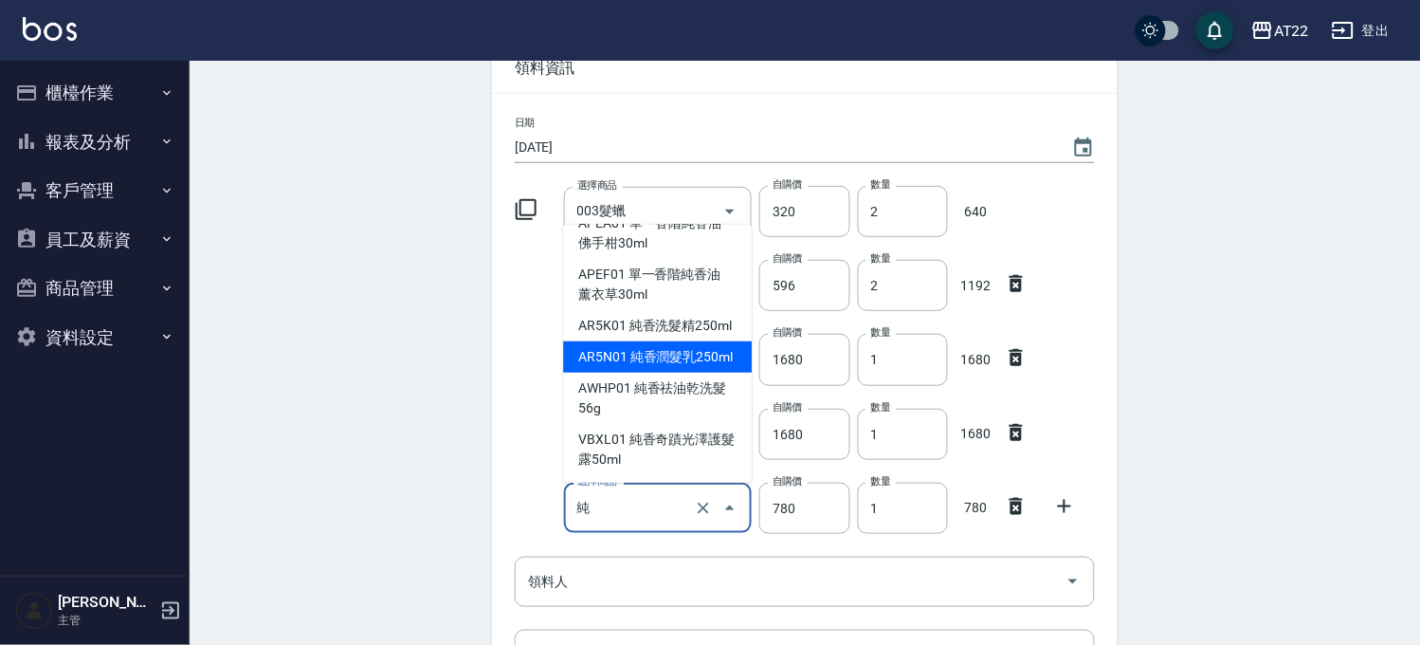
scroll to position [248, 0]
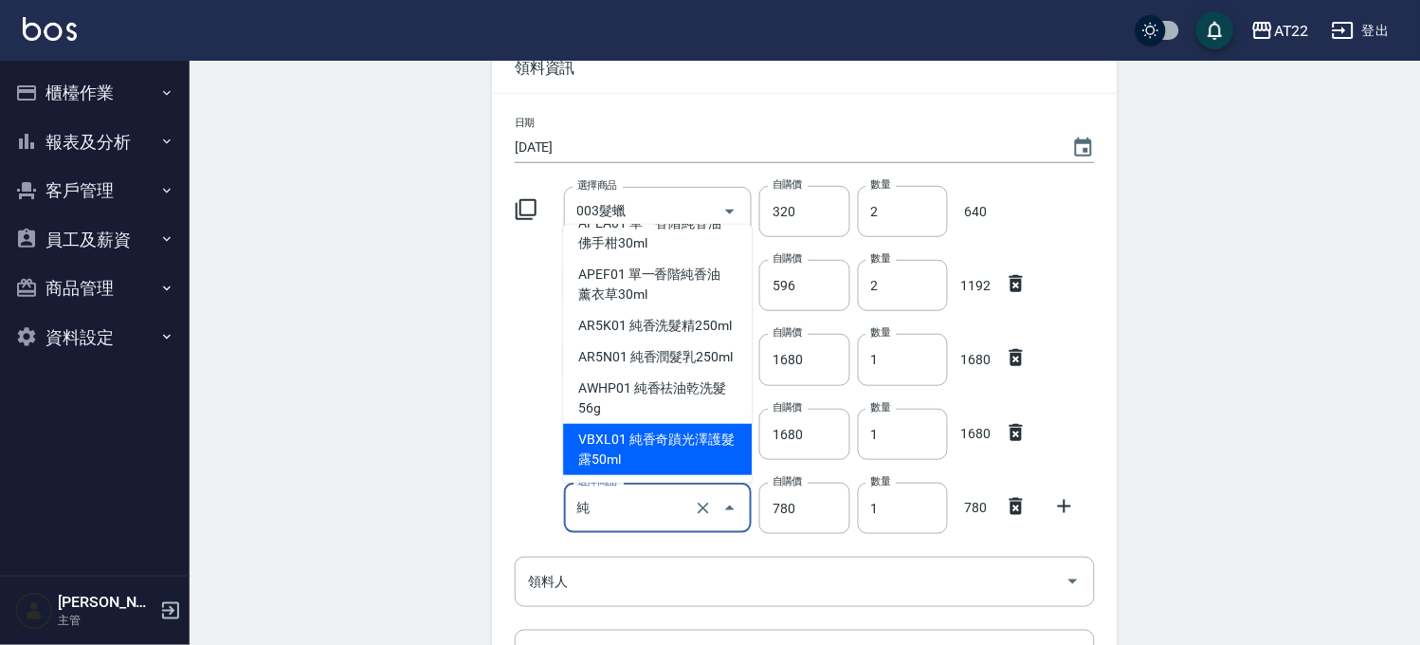
click at [680, 446] on li "VBXL01 純香奇蹟光澤護髮露50ml" at bounding box center [657, 449] width 189 height 51
type input "純香奇蹟光澤護髮露50ml"
type input "1008"
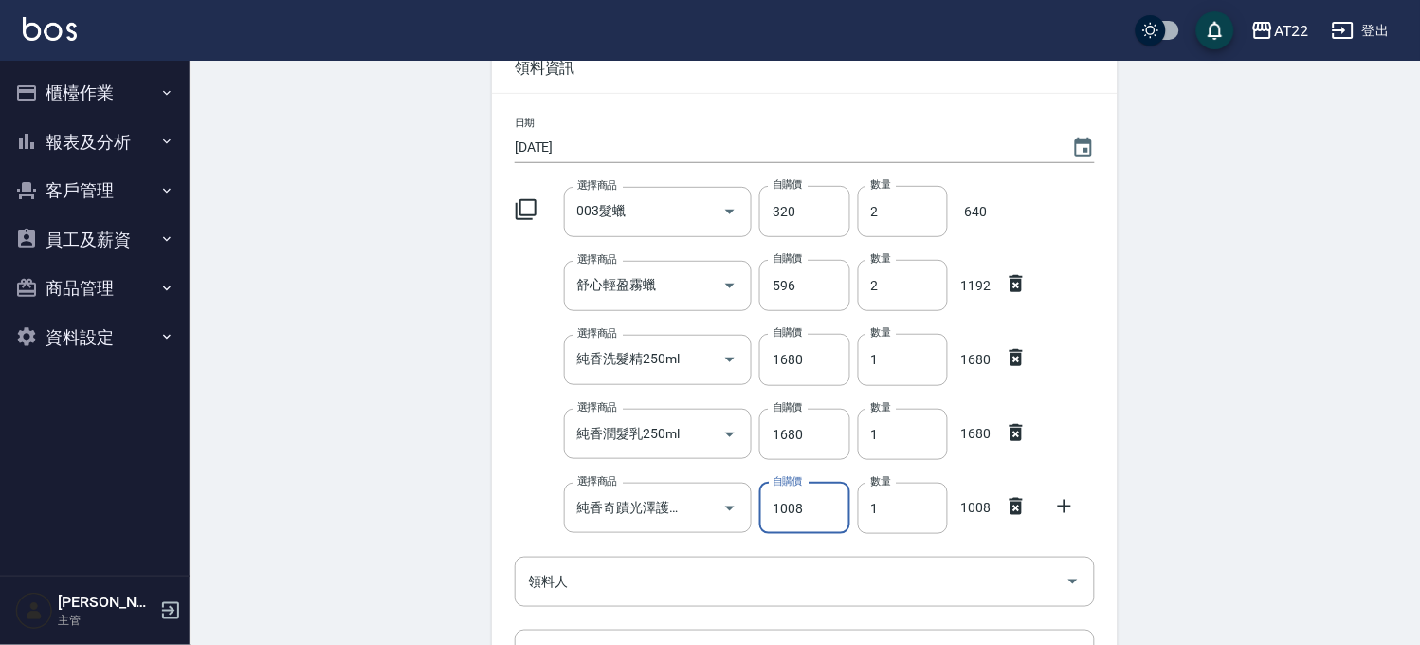
click at [1065, 509] on icon at bounding box center [1064, 506] width 13 height 13
click at [608, 585] on input "選擇商品" at bounding box center [644, 581] width 143 height 33
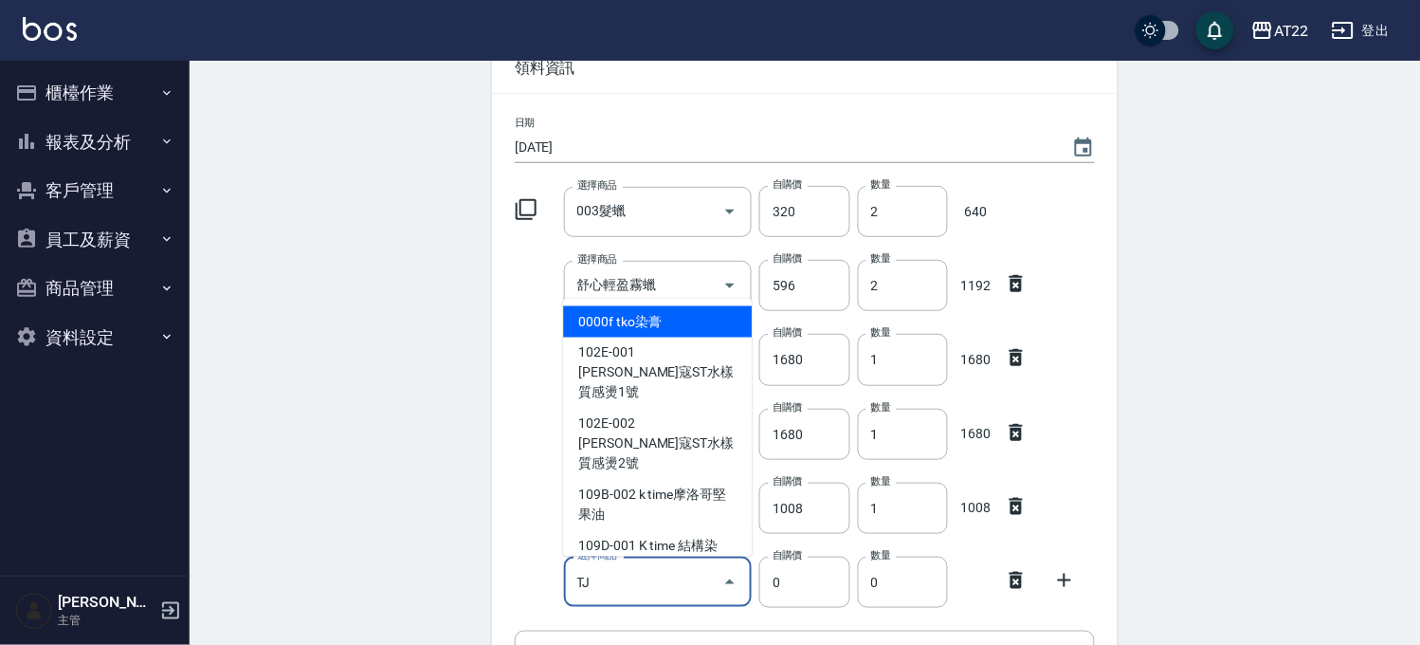
type input "T"
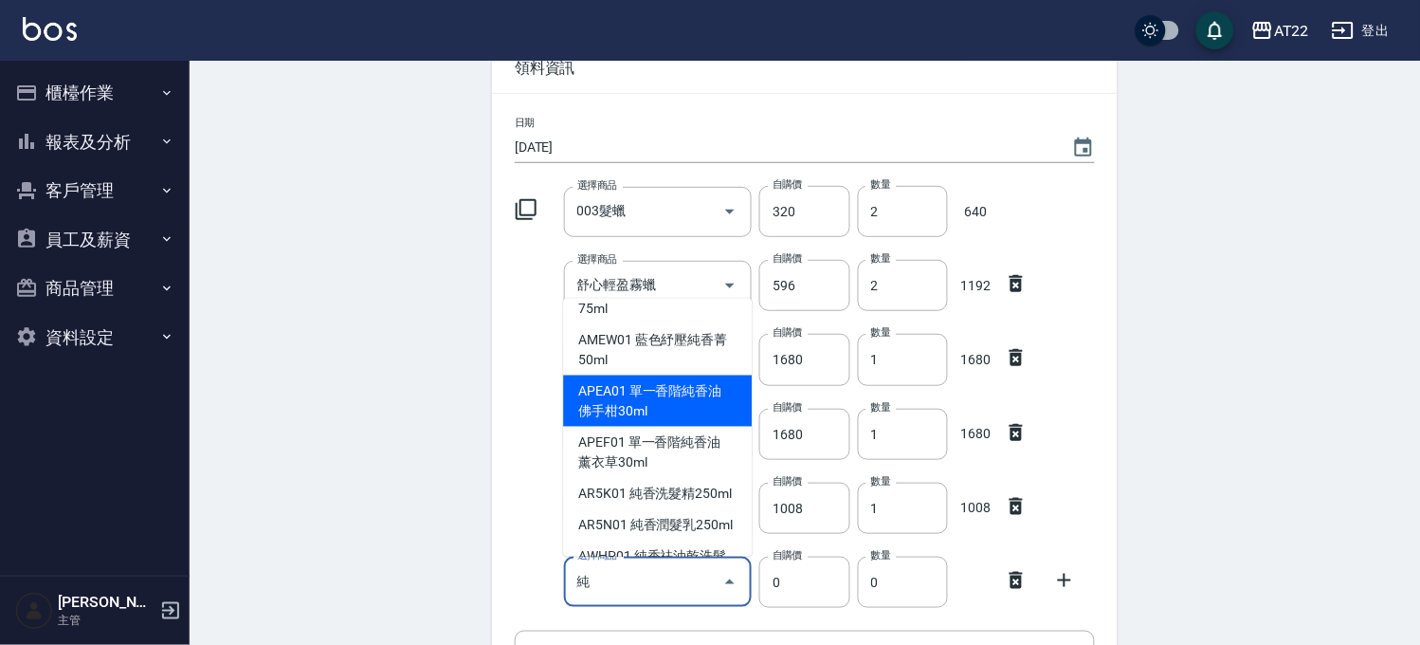
scroll to position [210, 0]
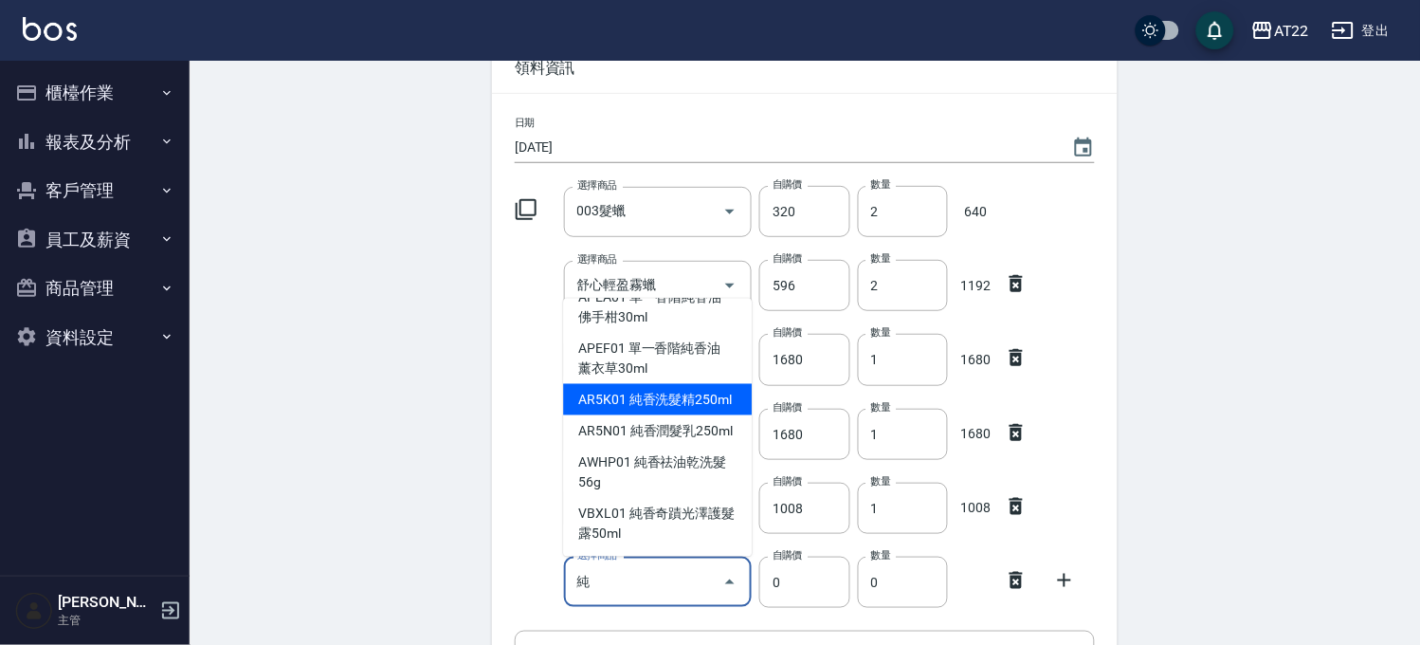
click at [678, 409] on li "AR5K01 純香洗髮精250ml" at bounding box center [657, 399] width 189 height 31
type input "純香洗髮精250ml"
type input "570"
type input "1"
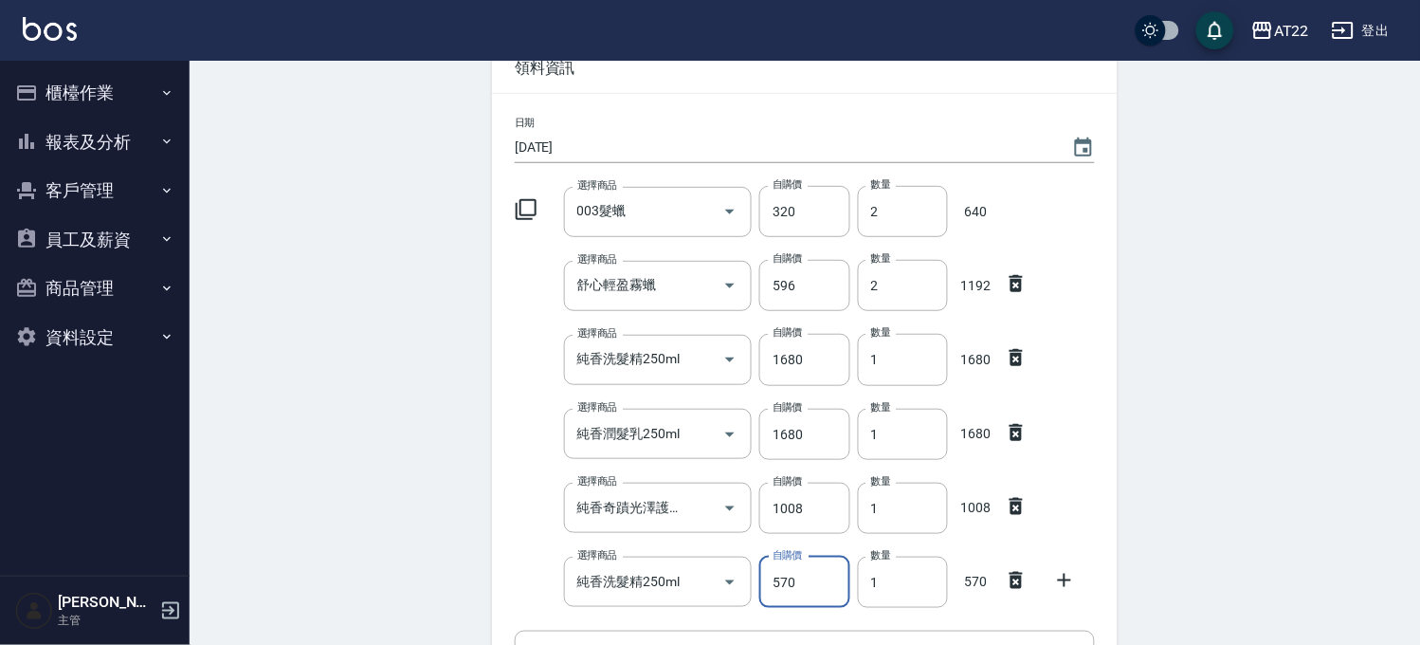
click at [798, 594] on input "570" at bounding box center [804, 581] width 90 height 51
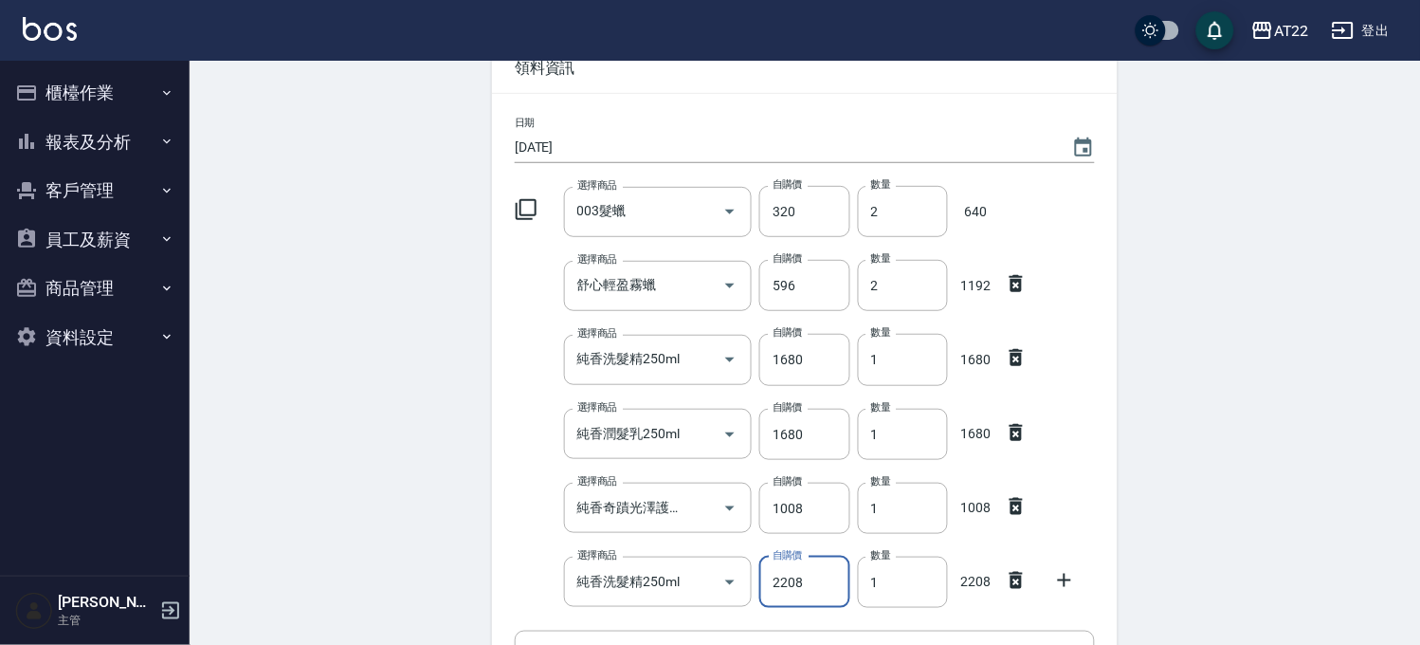
type input "2208"
click at [1069, 573] on icon at bounding box center [1064, 580] width 23 height 23
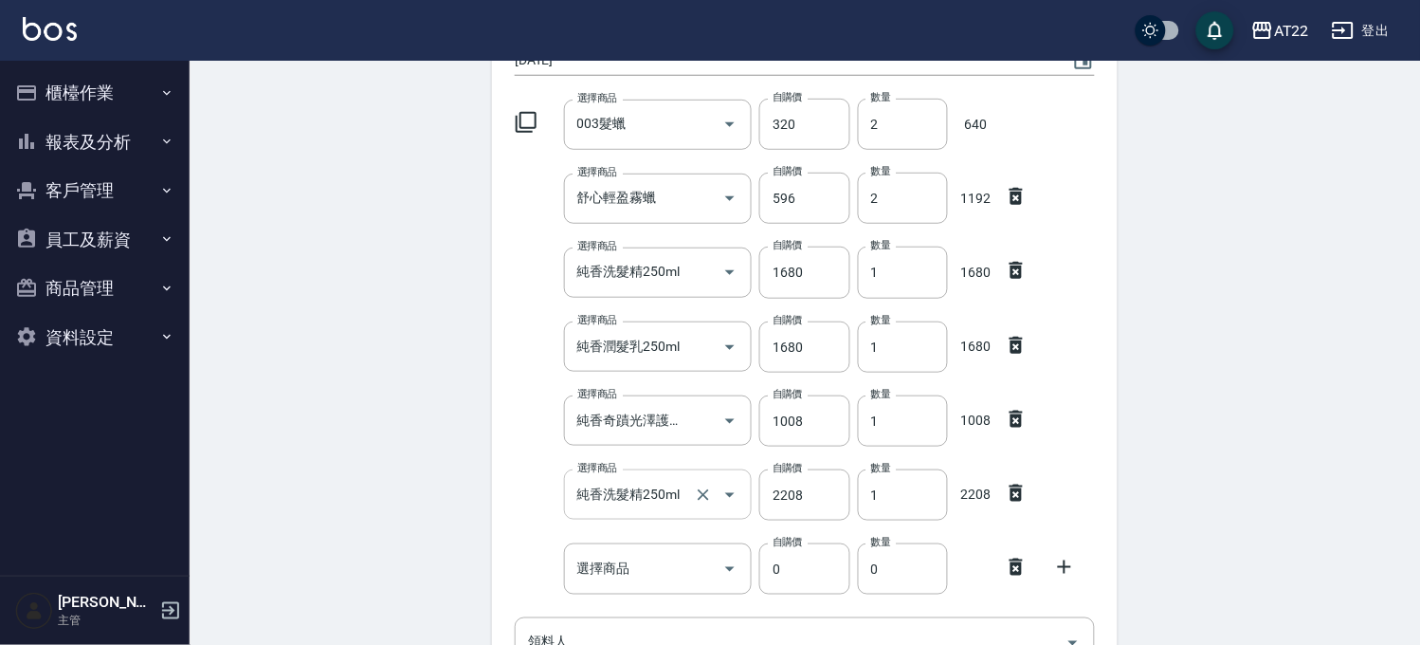
scroll to position [316, 0]
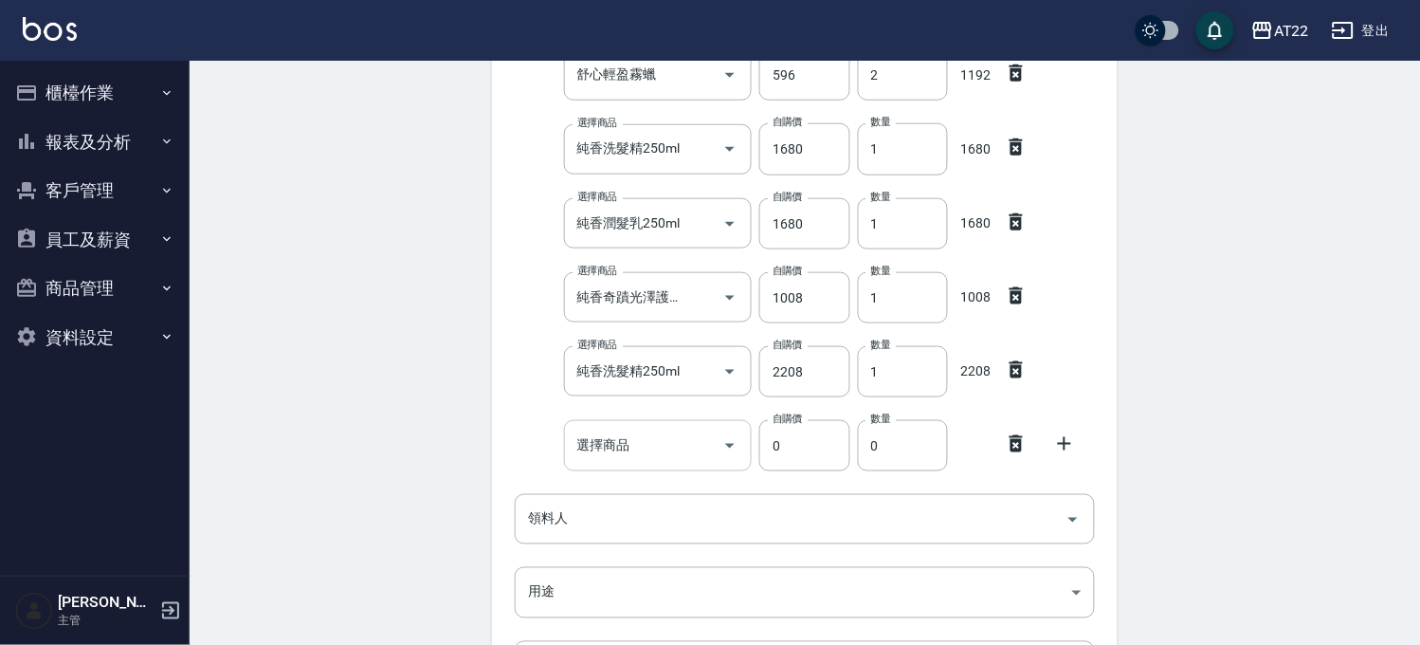
click at [622, 458] on input "選擇商品" at bounding box center [644, 444] width 143 height 33
type input "T"
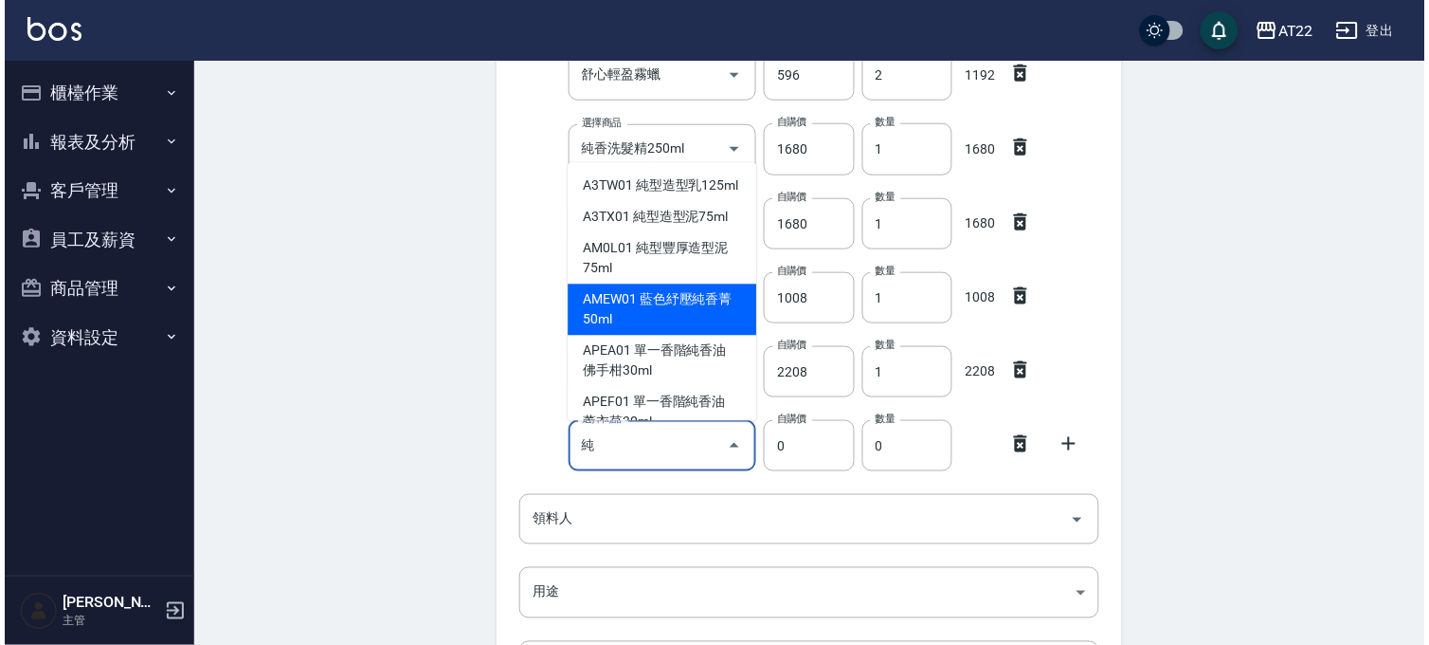
scroll to position [248, 0]
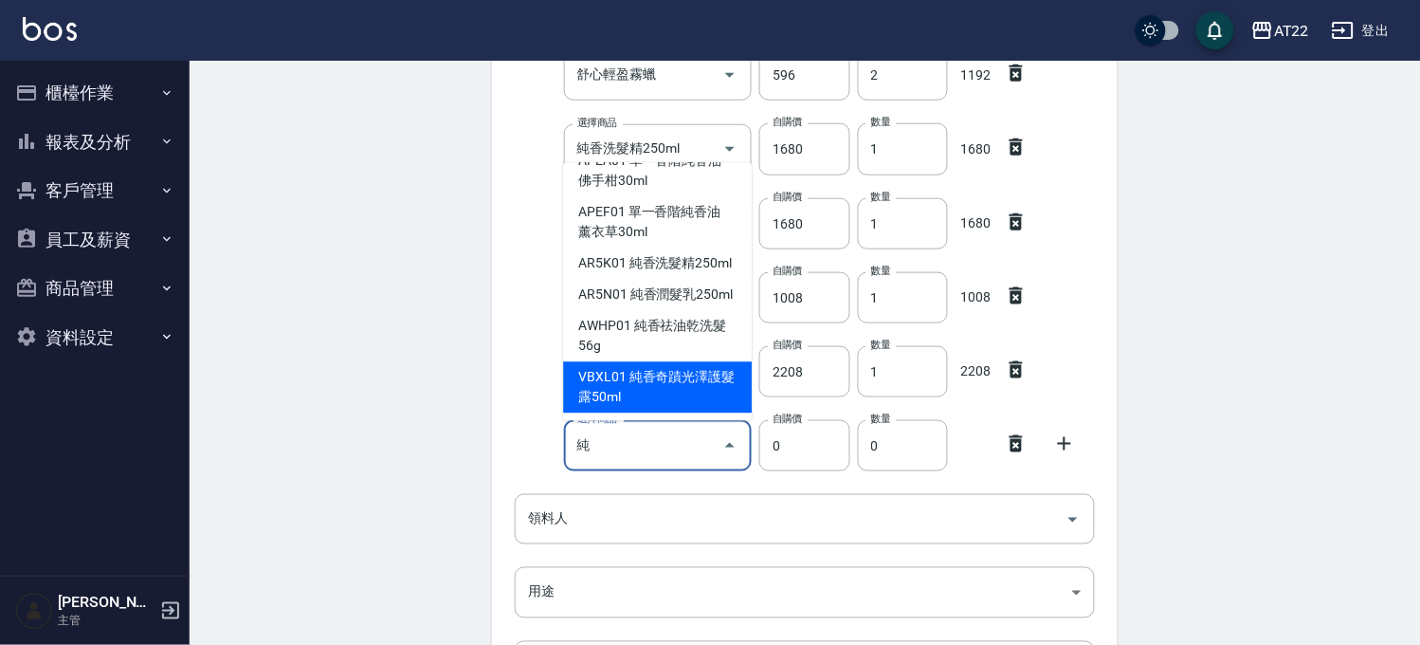
click at [678, 386] on li "VBXL01 純香奇蹟光澤護髮露50ml" at bounding box center [657, 387] width 189 height 51
type input "純香奇蹟光澤護髮露50ml"
type input "1008"
type input "1"
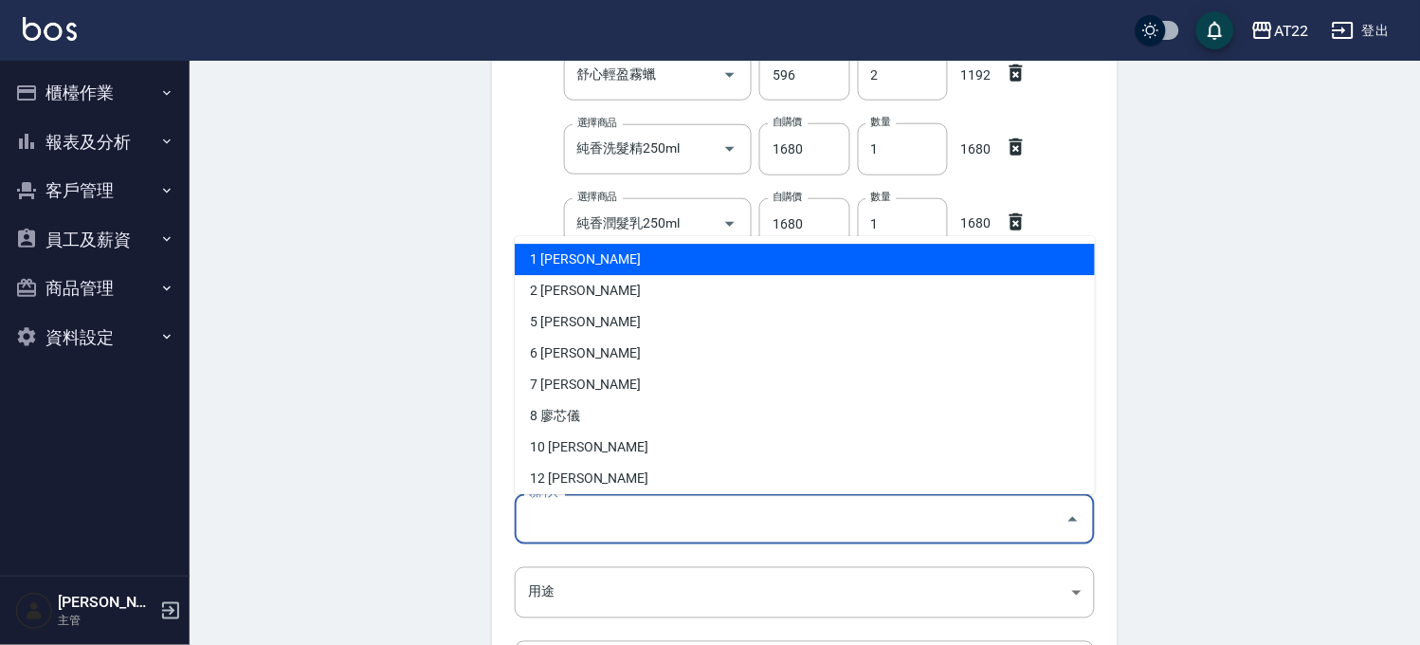
click at [716, 509] on input "領料人" at bounding box center [790, 518] width 535 height 33
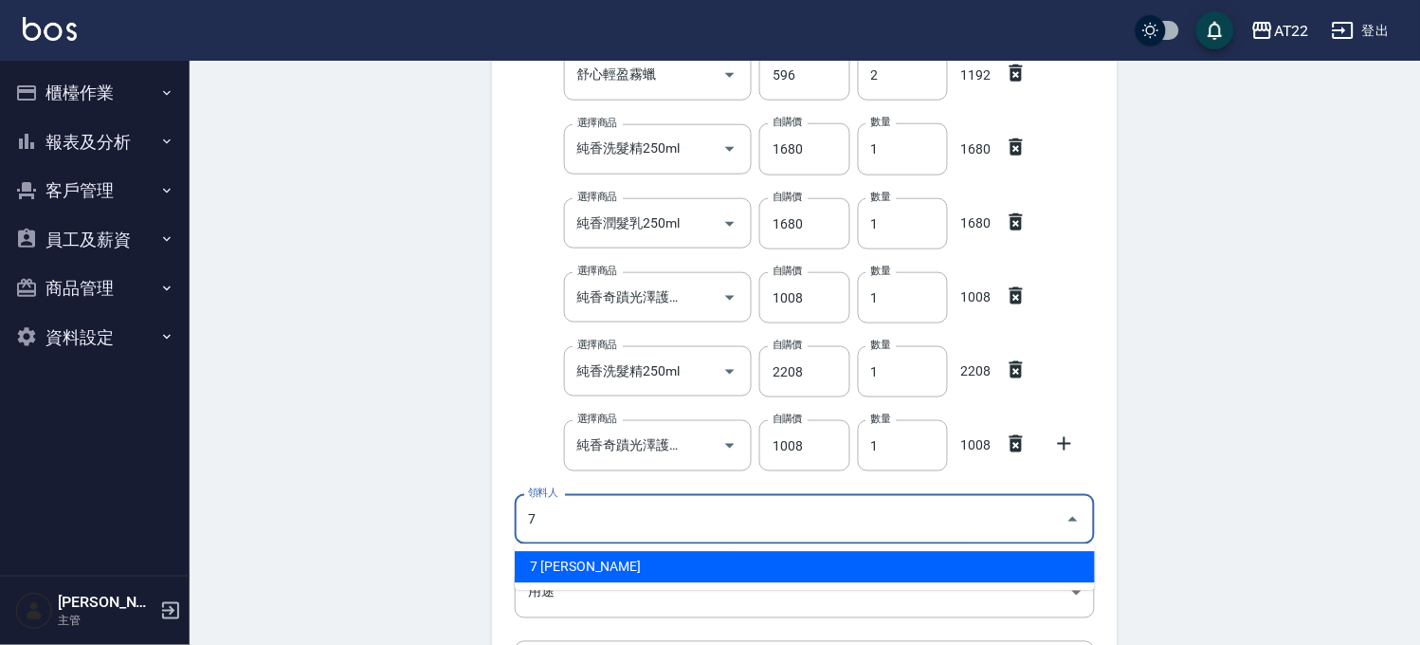
type input "7 [PERSON_NAME]"
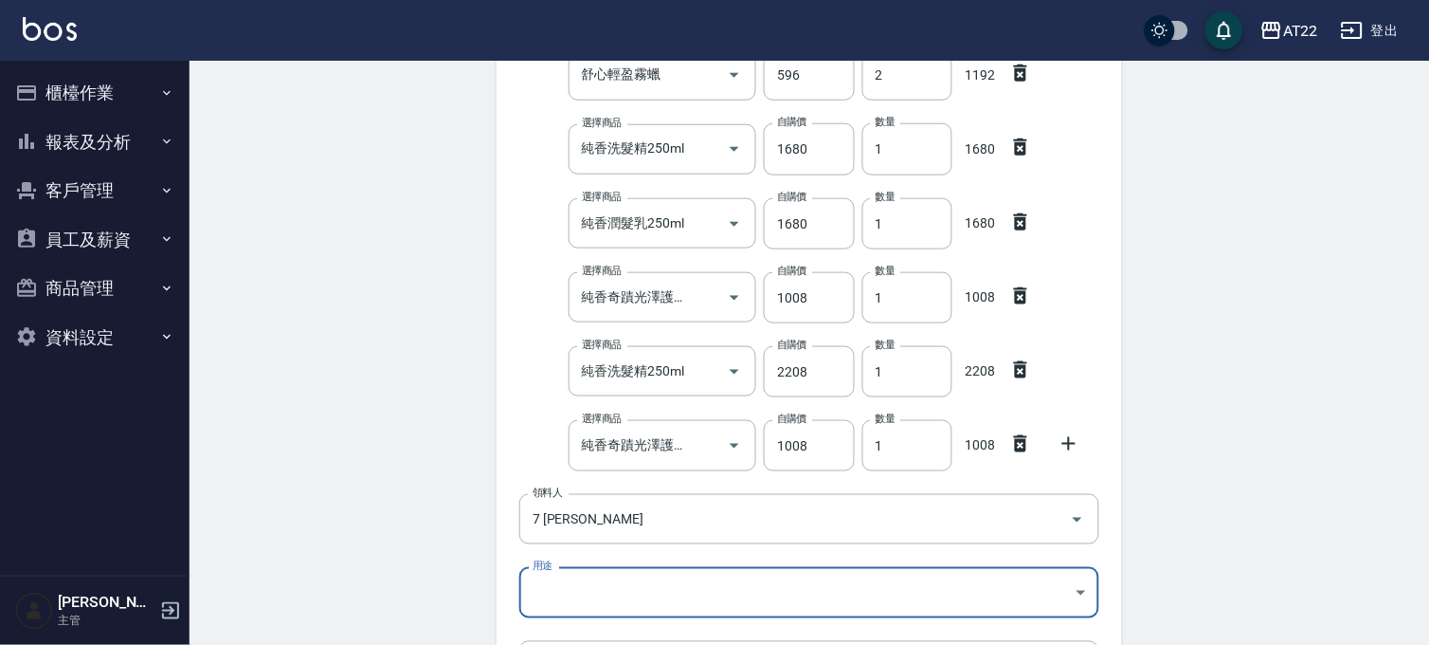
click at [685, 591] on body "AT22 登出 櫃檯作業 打帳單 帳單列表 掛單列表 現金收支登錄 材料自購登錄 每日結帳 現場電腦打卡 報表及分析 報表目錄 店家區間累計表 店家日報表 店…" at bounding box center [714, 297] width 1429 height 1226
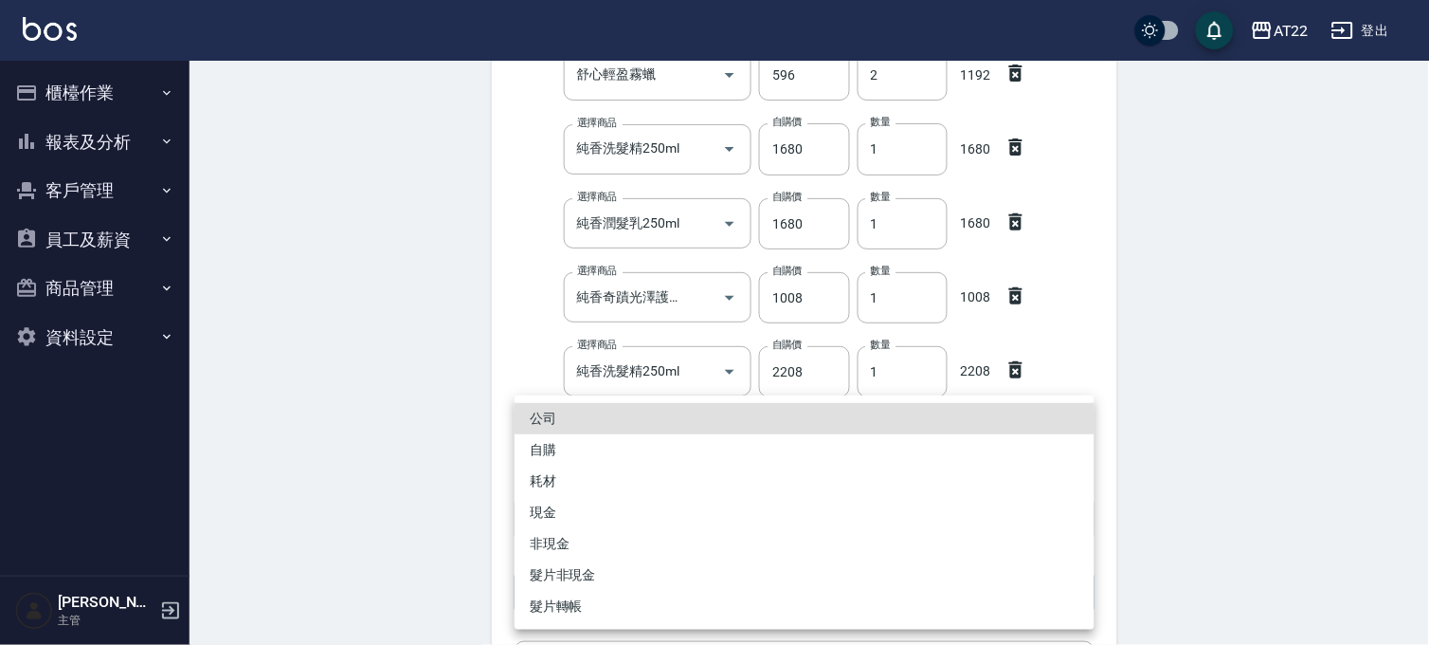
click at [594, 446] on li "自購" at bounding box center [805, 449] width 580 height 31
type input "自購"
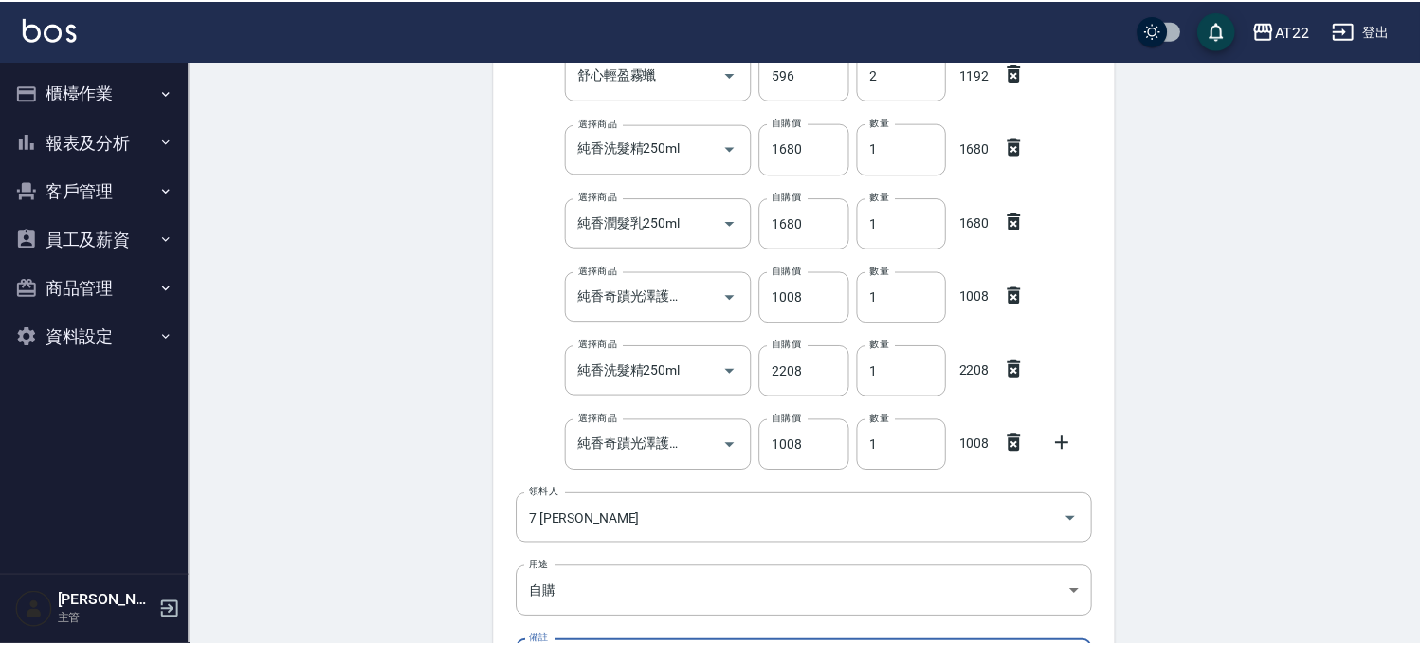
scroll to position [582, 0]
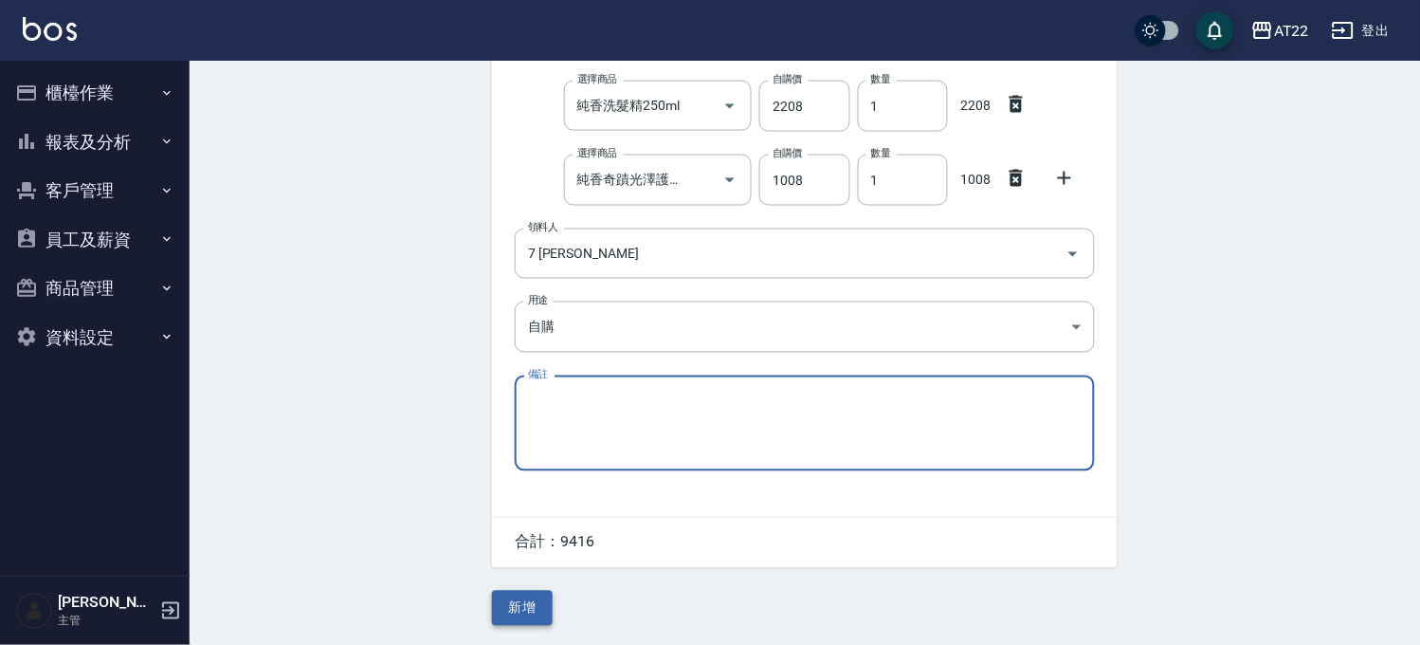
click at [535, 603] on button "新增" at bounding box center [522, 608] width 61 height 35
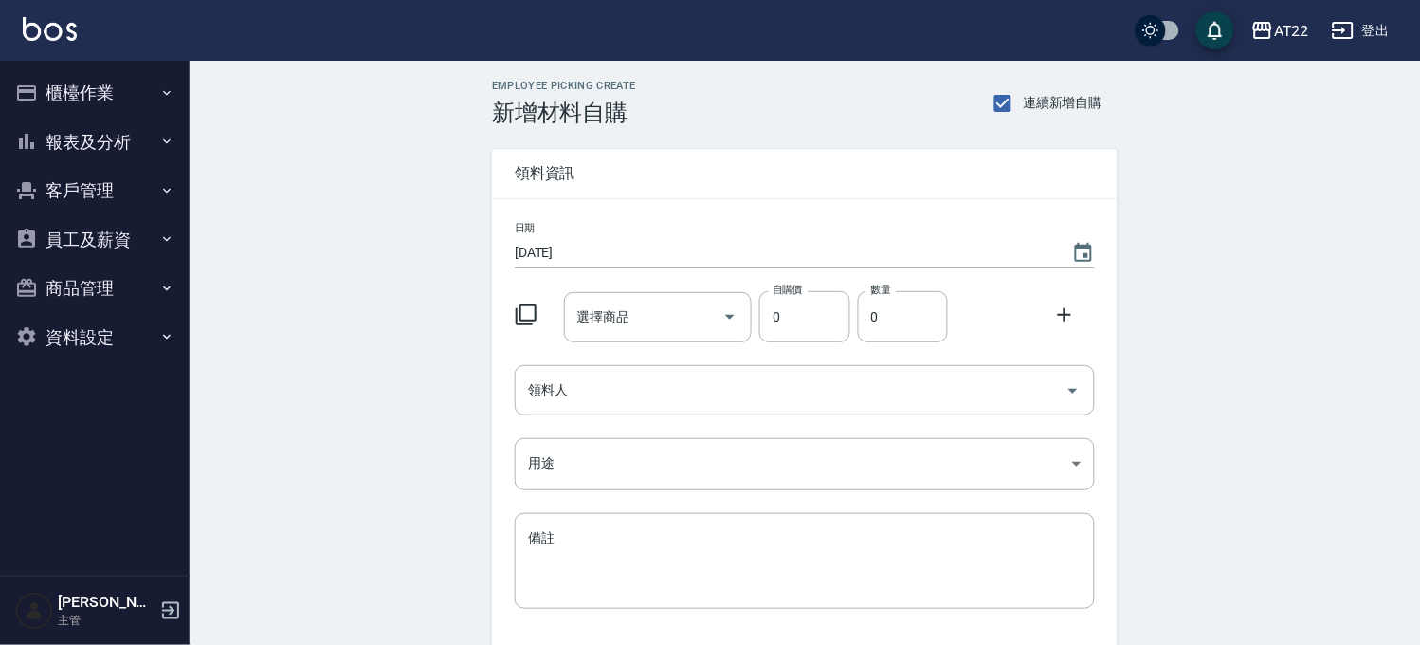
click at [130, 102] on button "櫃檯作業" at bounding box center [95, 92] width 174 height 49
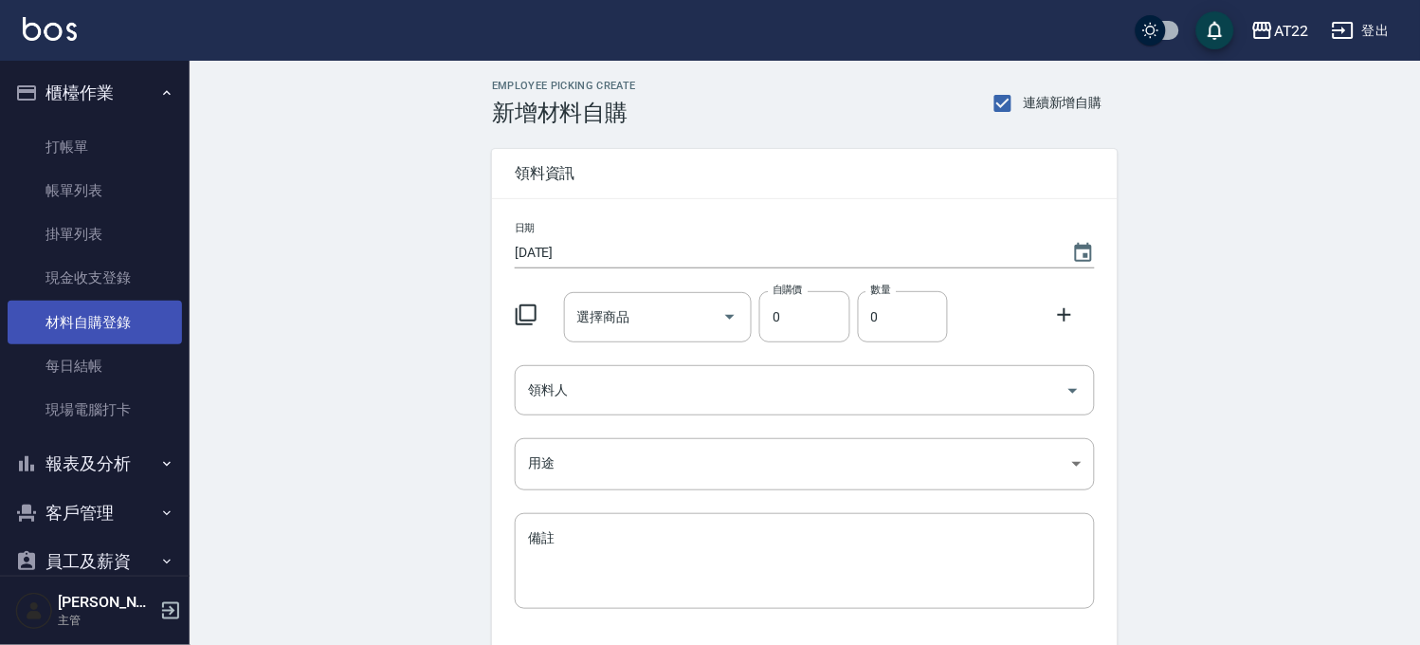
drag, startPoint x: 115, startPoint y: 311, endPoint x: 126, endPoint y: 315, distance: 12.0
click at [115, 311] on link "材料自購登錄" at bounding box center [95, 322] width 174 height 44
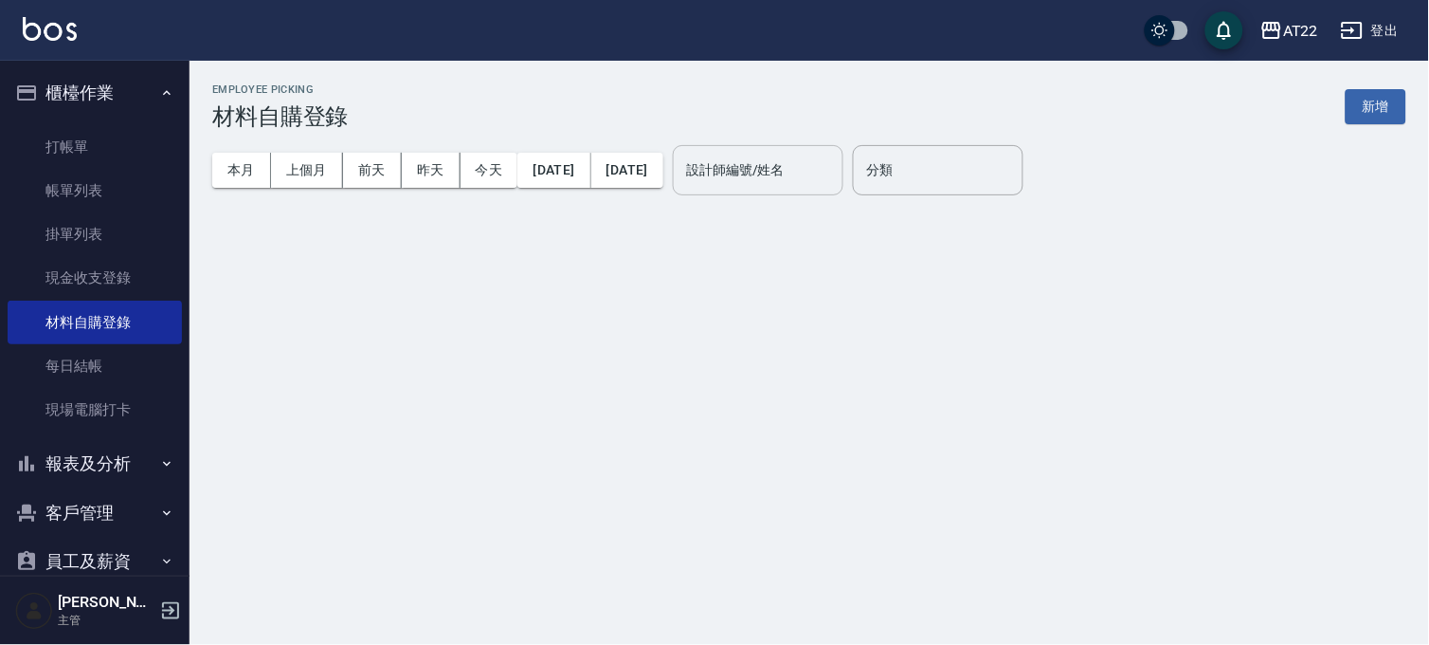
click at [769, 181] on input "設計師編號/姓名" at bounding box center [759, 170] width 154 height 33
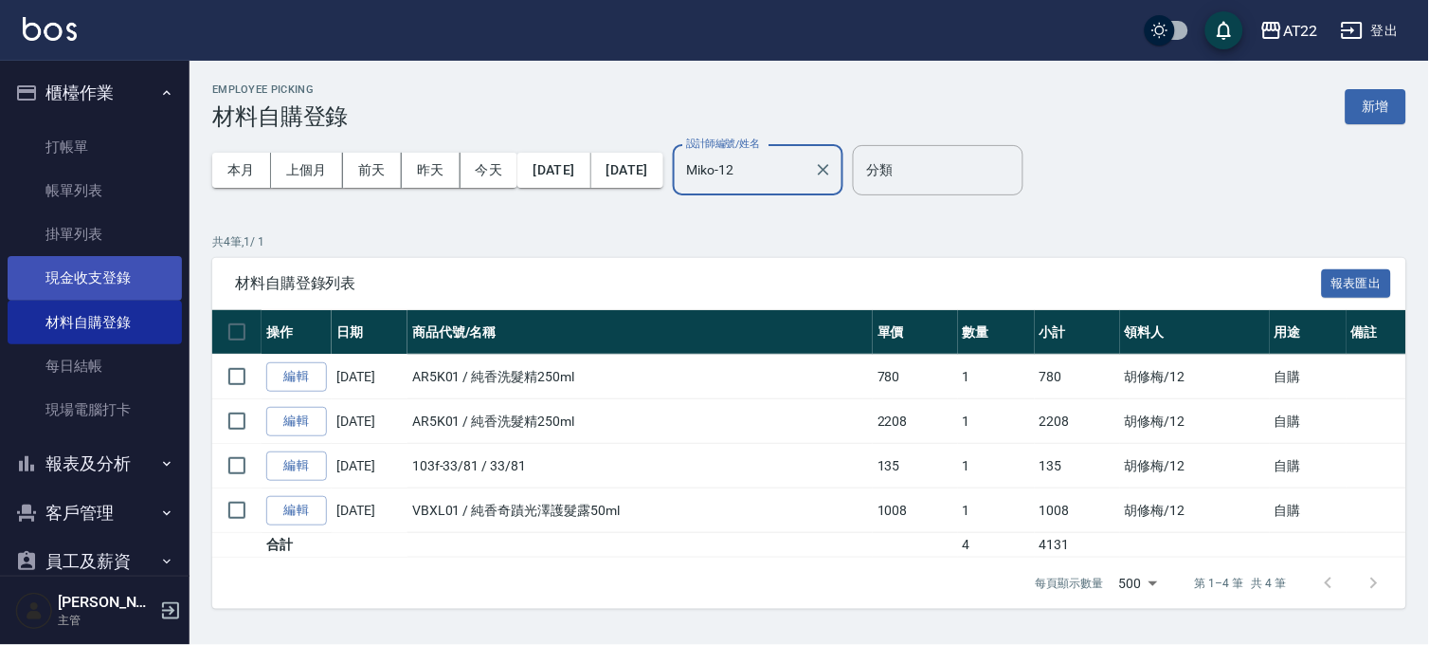
type input "Miko-12"
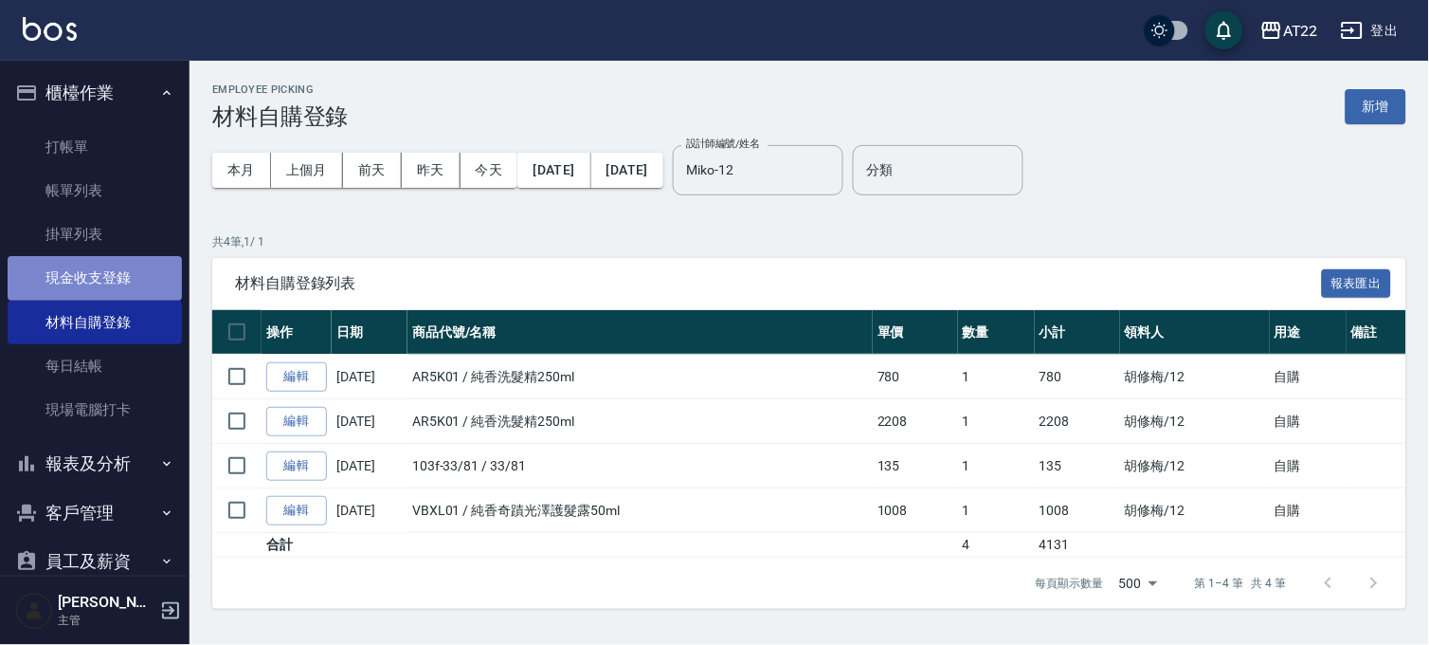
click at [102, 298] on link "現金收支登錄" at bounding box center [95, 278] width 174 height 44
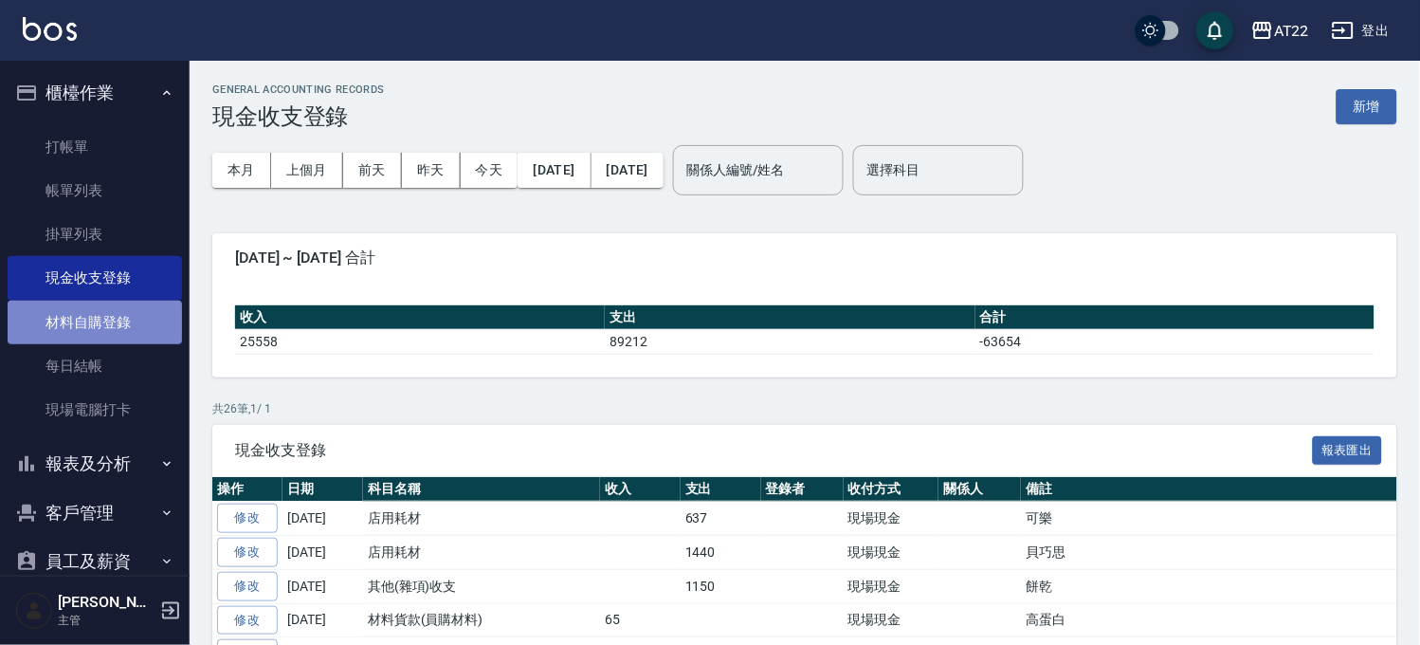
click at [108, 317] on link "材料自購登錄" at bounding box center [95, 322] width 174 height 44
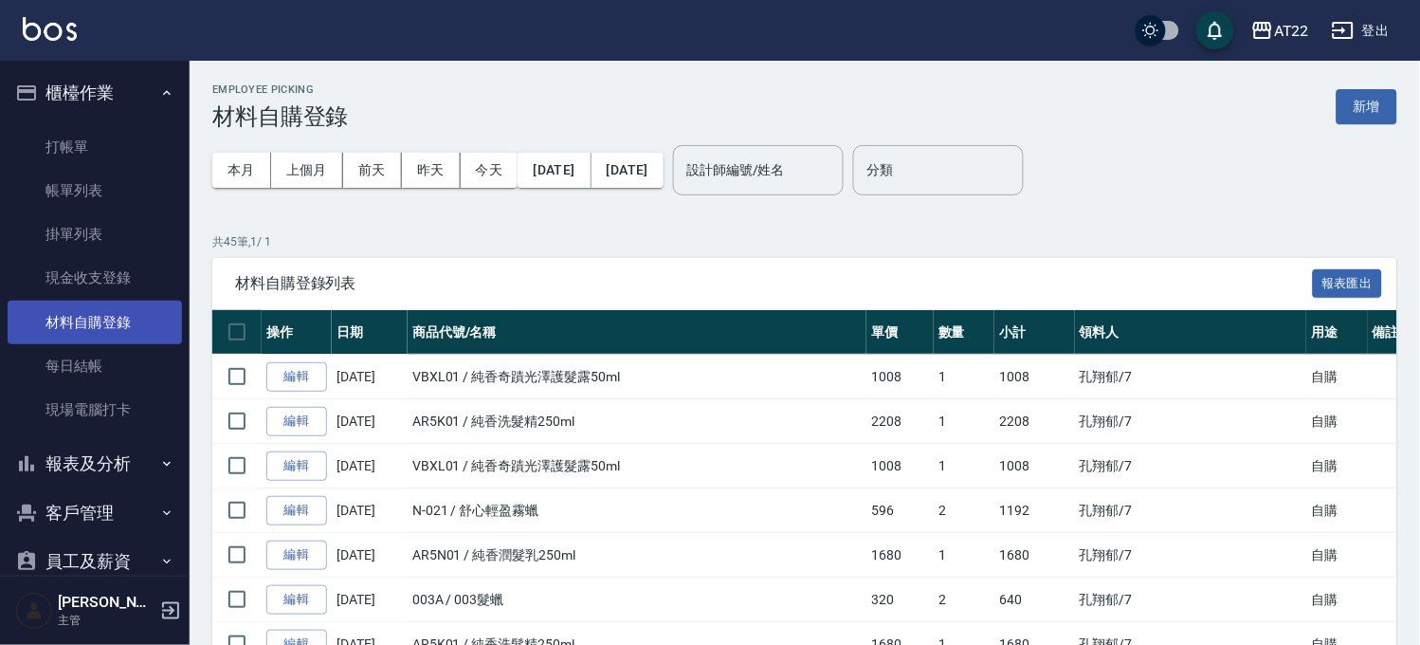
click at [1350, 115] on button "新增" at bounding box center [1367, 106] width 61 height 35
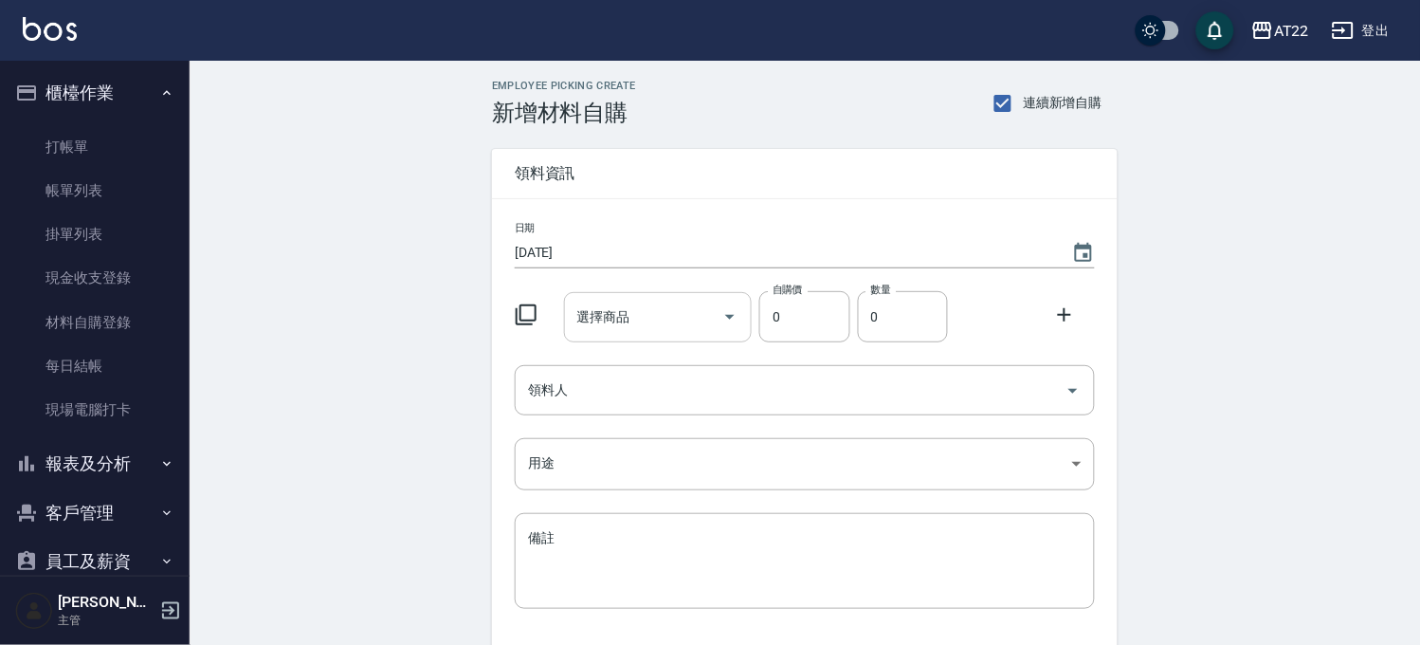
click at [694, 309] on input "選擇商品" at bounding box center [644, 316] width 143 height 33
type input "E"
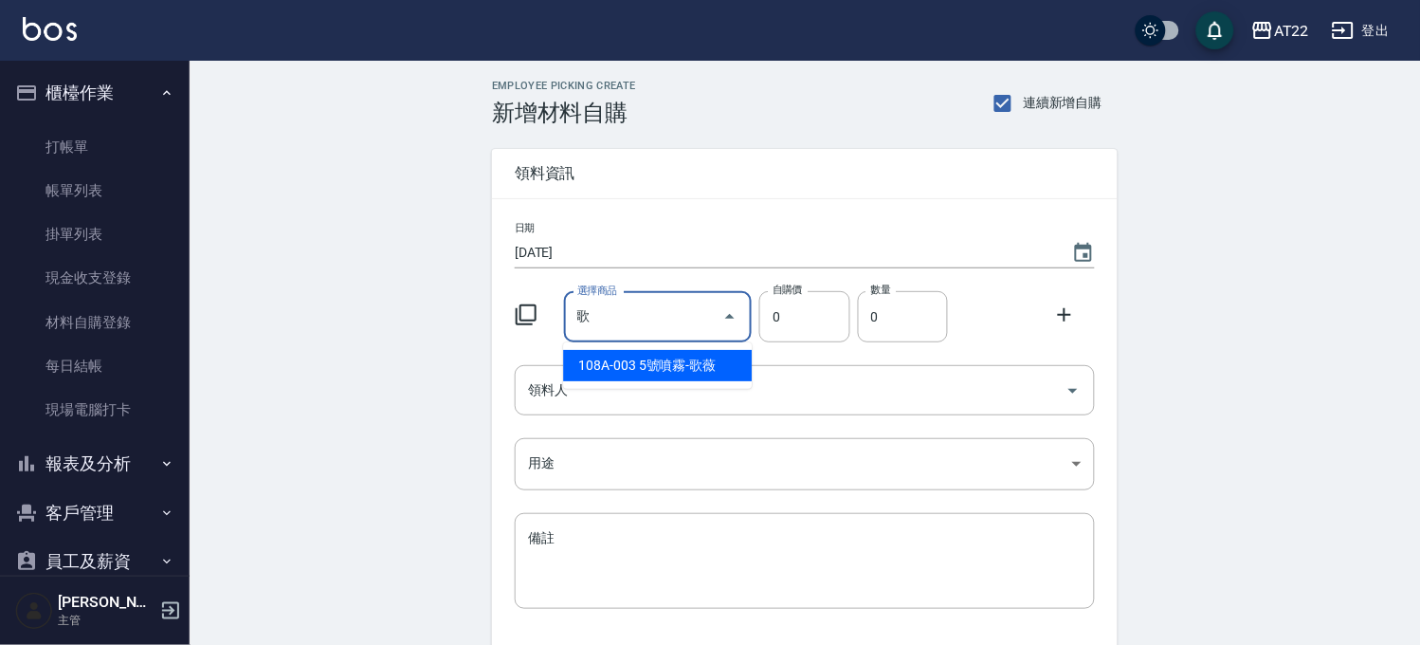
type input "5號噴霧-歌薇"
type input "450"
type input "1"
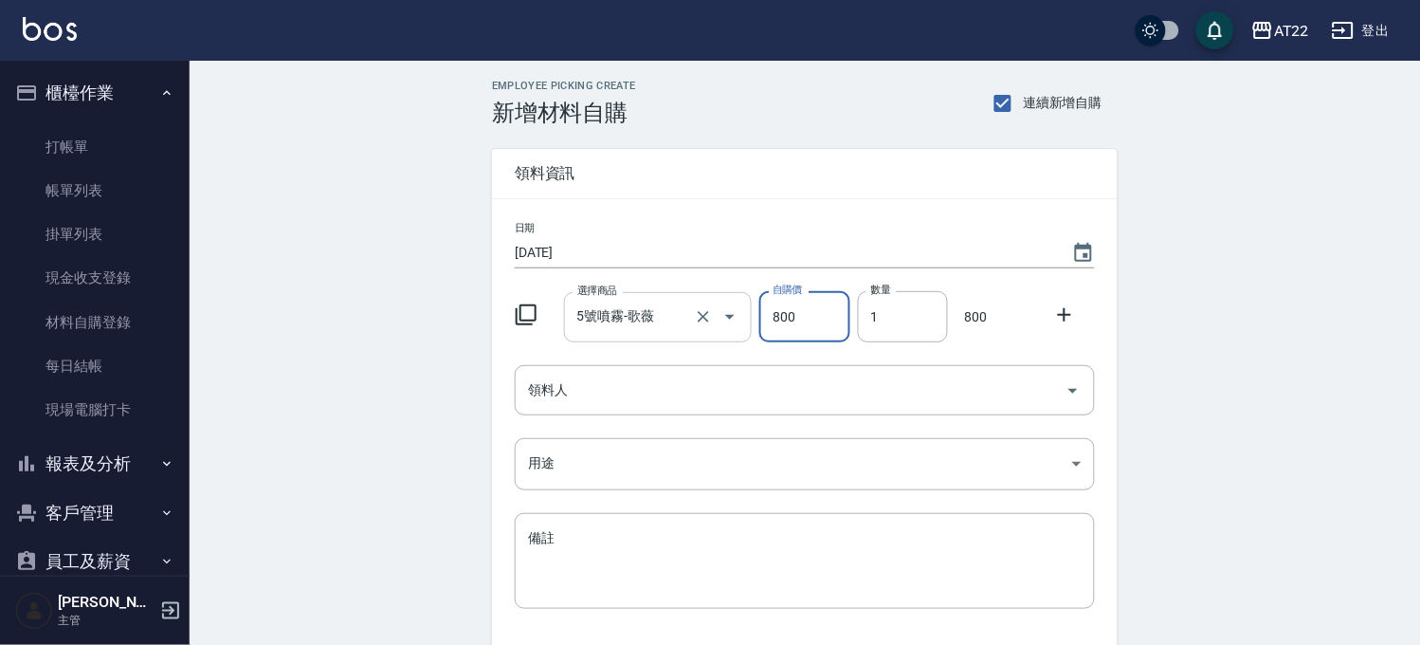
type input "800"
type input "2"
click at [1074, 314] on icon at bounding box center [1064, 314] width 23 height 23
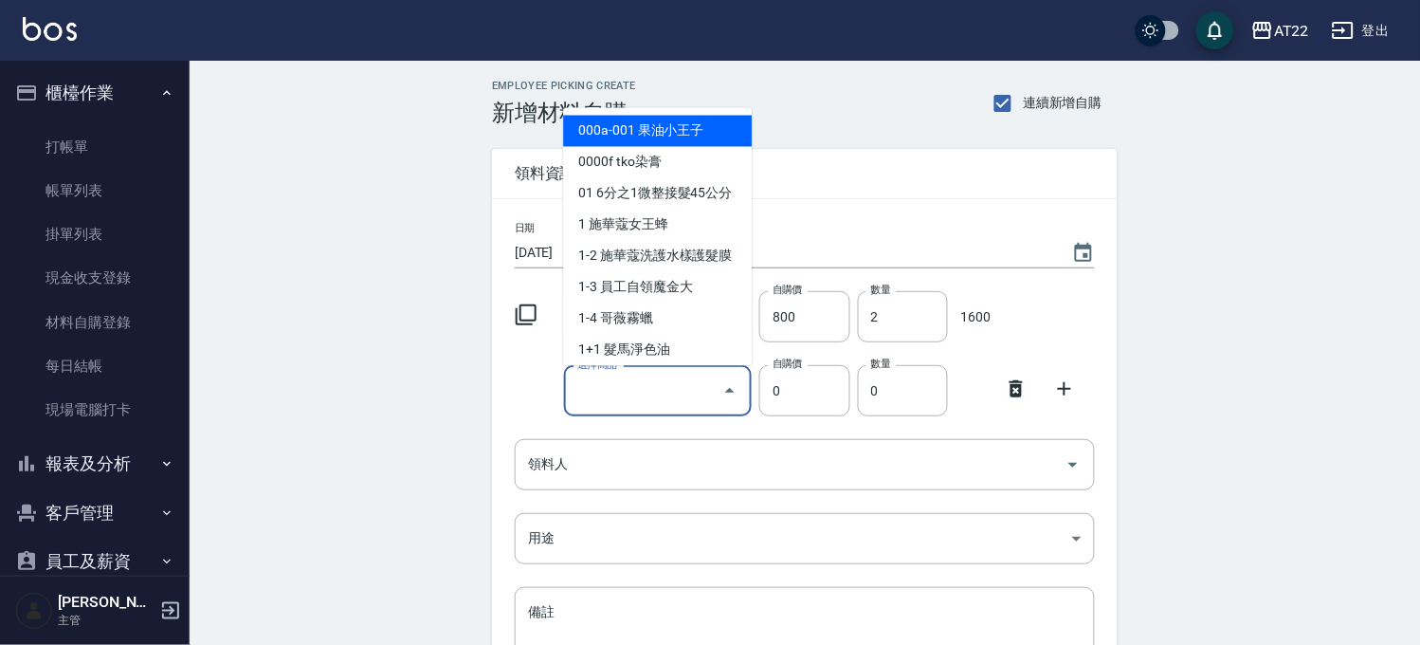
drag, startPoint x: 647, startPoint y: 395, endPoint x: 638, endPoint y: 339, distance: 56.7
click at [646, 393] on input "選擇商品" at bounding box center [644, 390] width 143 height 33
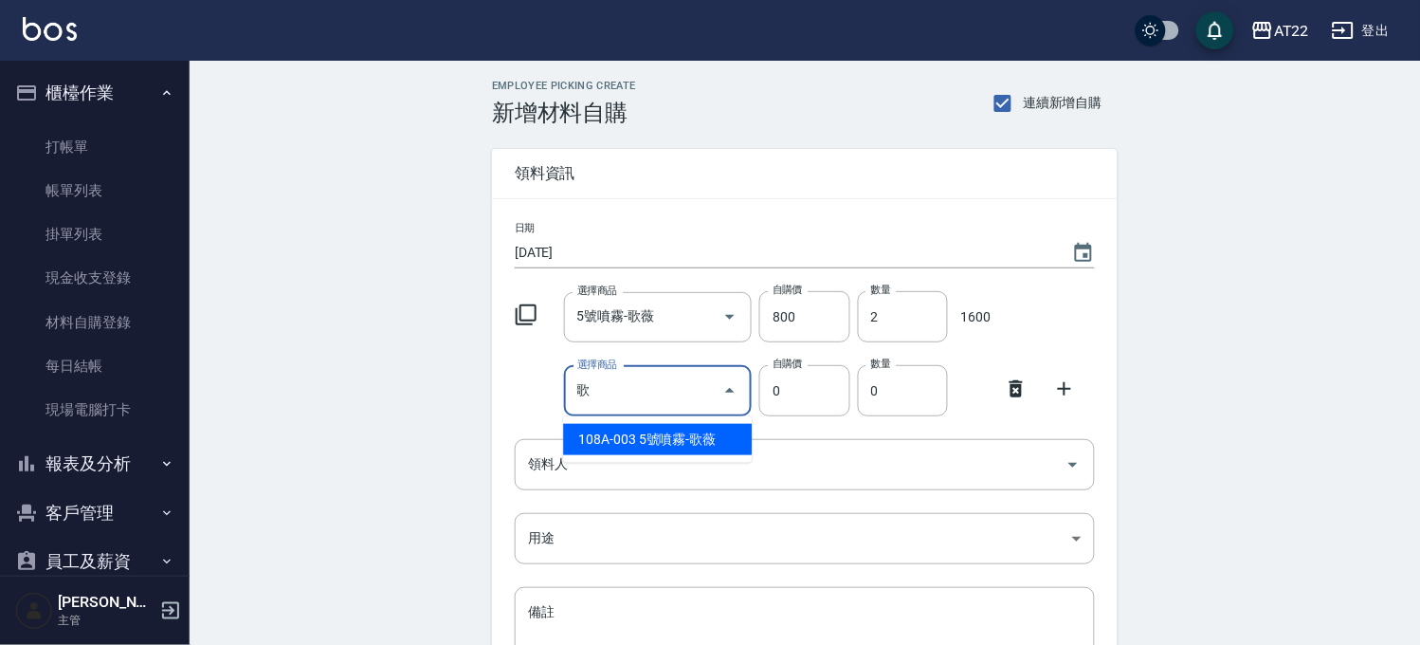
type input "5號噴霧-歌薇"
type input "450"
type input "1"
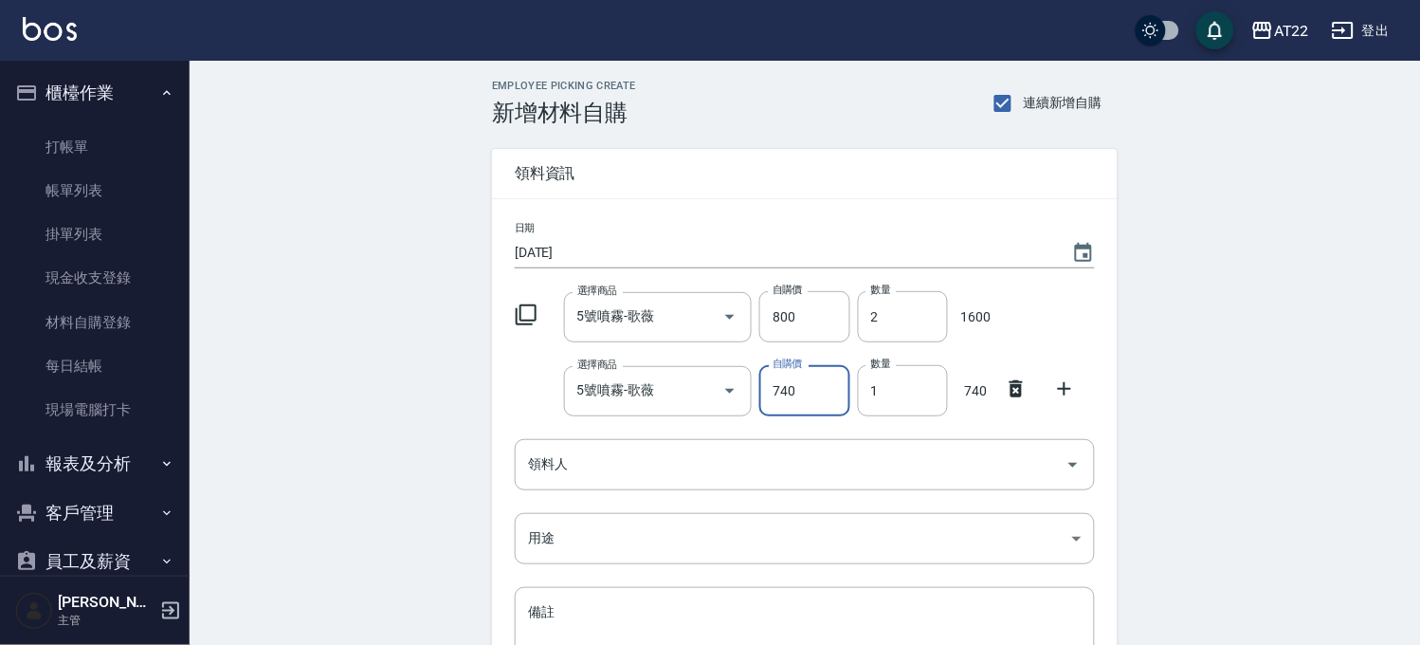
type input "740"
type input "2"
click at [1064, 383] on icon at bounding box center [1064, 388] width 13 height 13
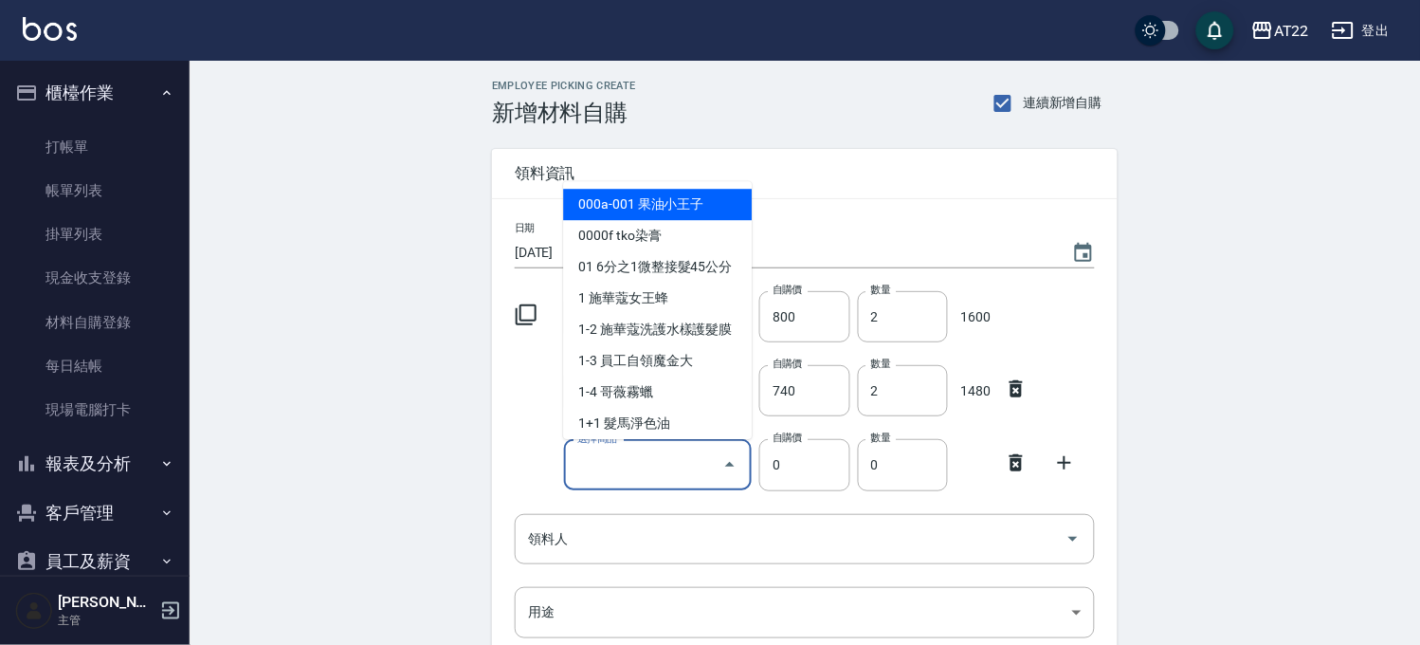
click at [647, 457] on input "選擇商品" at bounding box center [644, 464] width 143 height 33
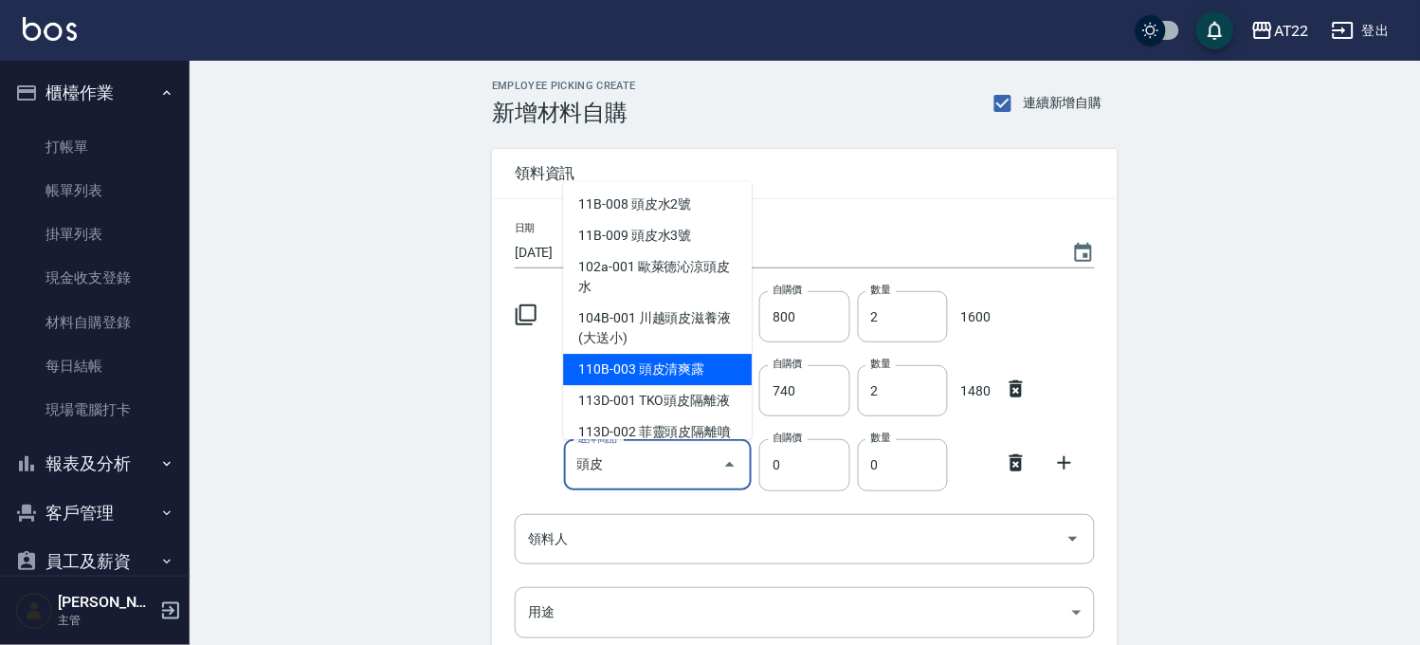
click at [684, 357] on li "110B-003 頭皮清爽露" at bounding box center [657, 369] width 189 height 31
type input "頭皮清爽露"
type input "330"
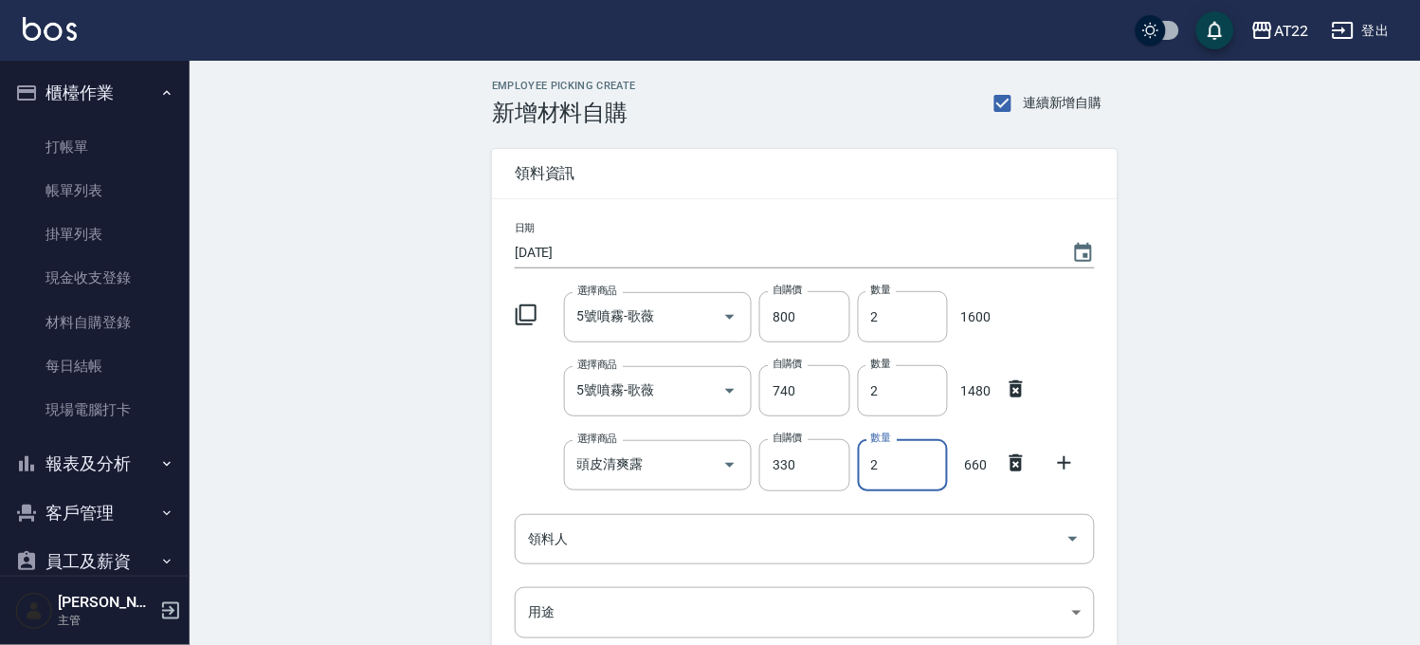
type input "2"
click at [1066, 458] on icon at bounding box center [1064, 462] width 23 height 23
click at [611, 556] on div "選擇商品" at bounding box center [658, 539] width 189 height 50
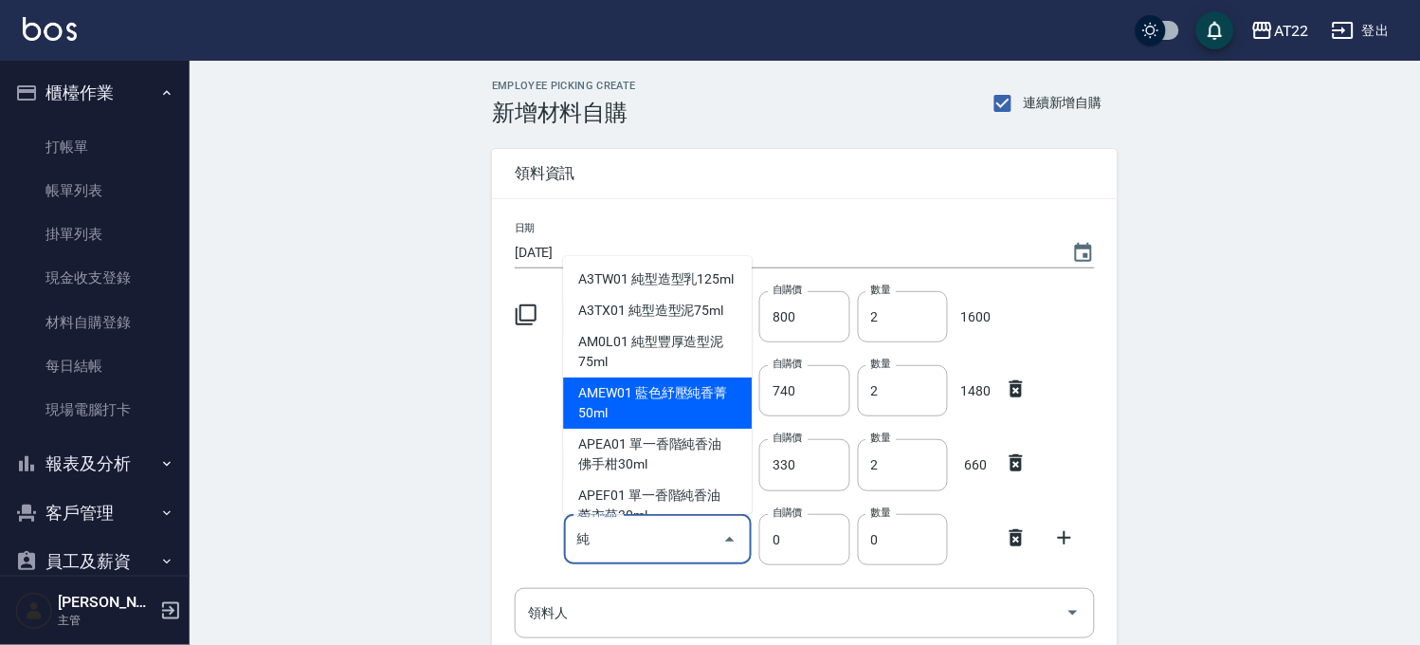
scroll to position [210, 0]
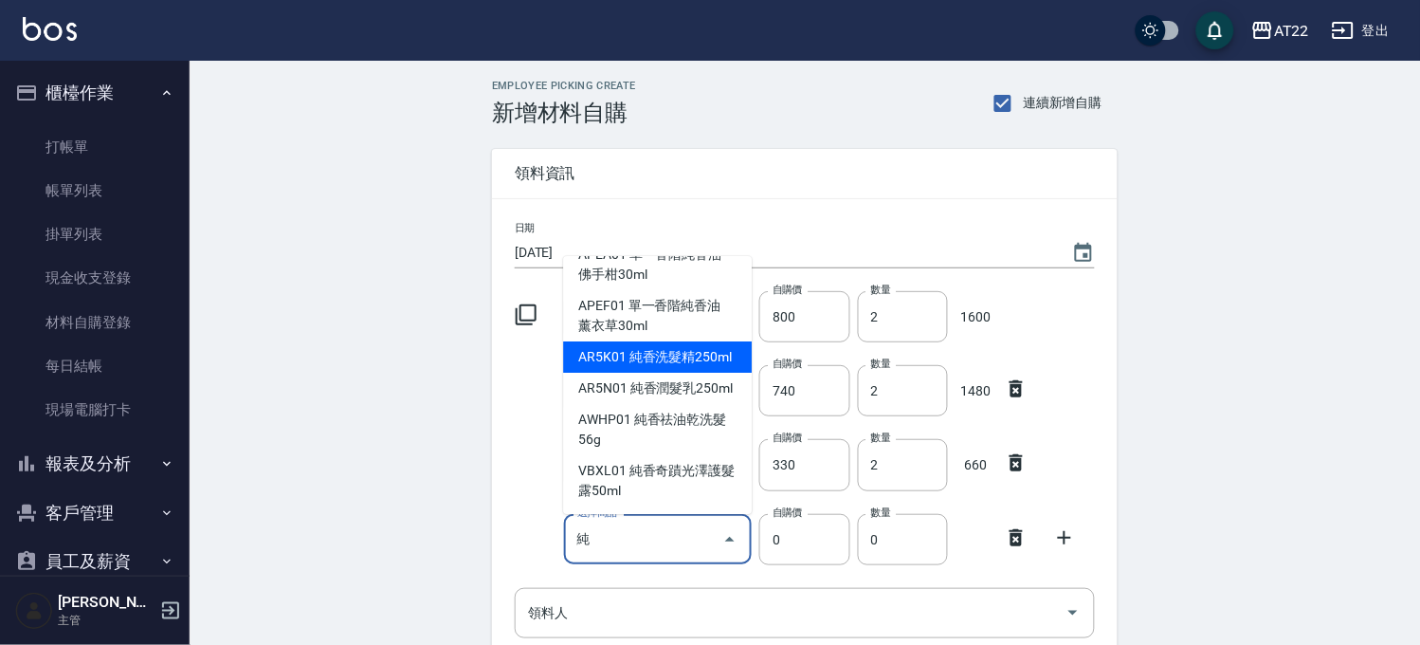
click at [661, 361] on li "AR5K01 純香洗髮精250ml" at bounding box center [657, 356] width 189 height 31
type input "純香洗髮精250ml"
type input "570"
type input "1"
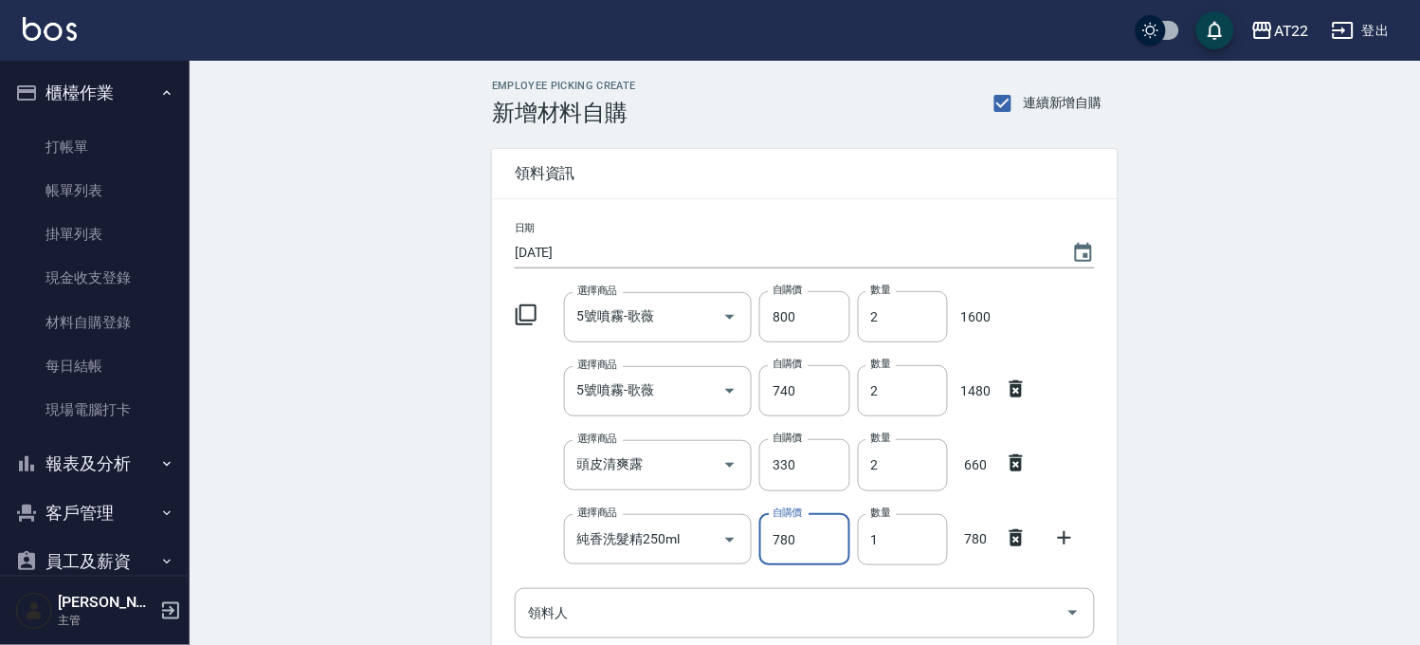
type input "780"
click at [1067, 534] on icon at bounding box center [1064, 537] width 23 height 23
click at [647, 617] on input "選擇商品" at bounding box center [644, 612] width 143 height 33
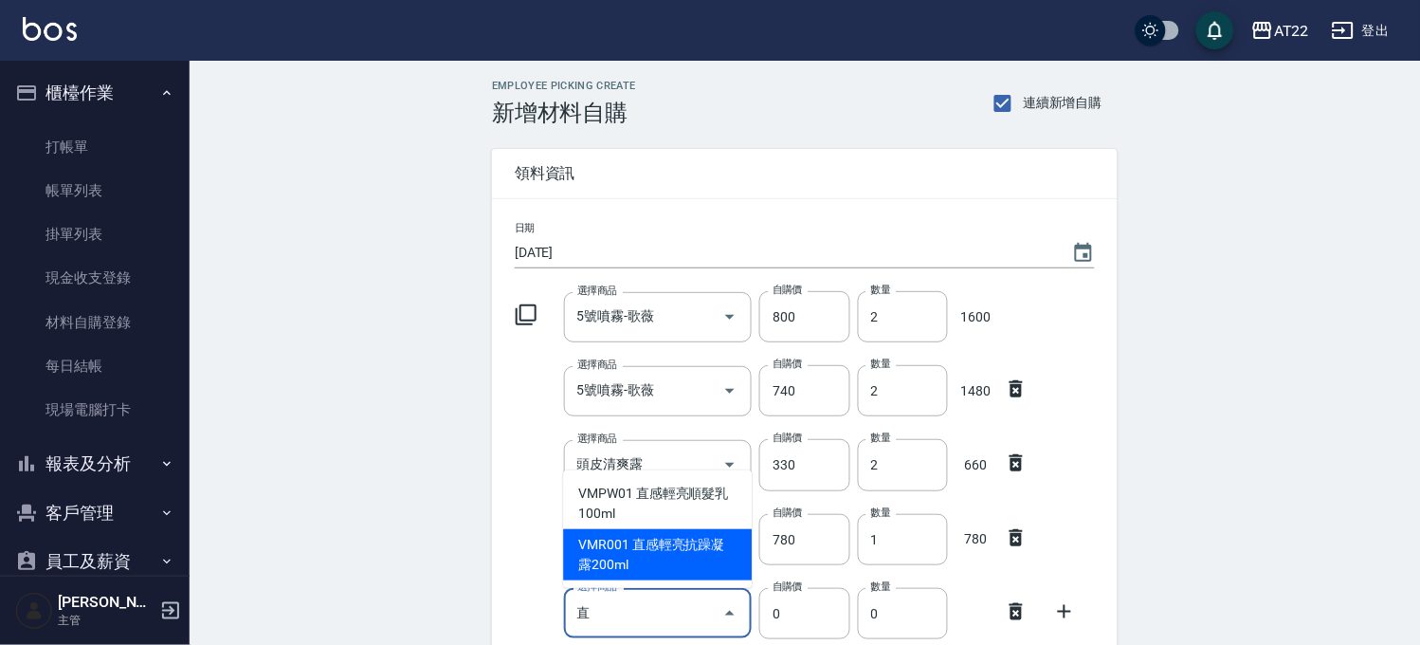
type input "直感輕亮抗躁凝露200ml"
type input "960"
type input "1"
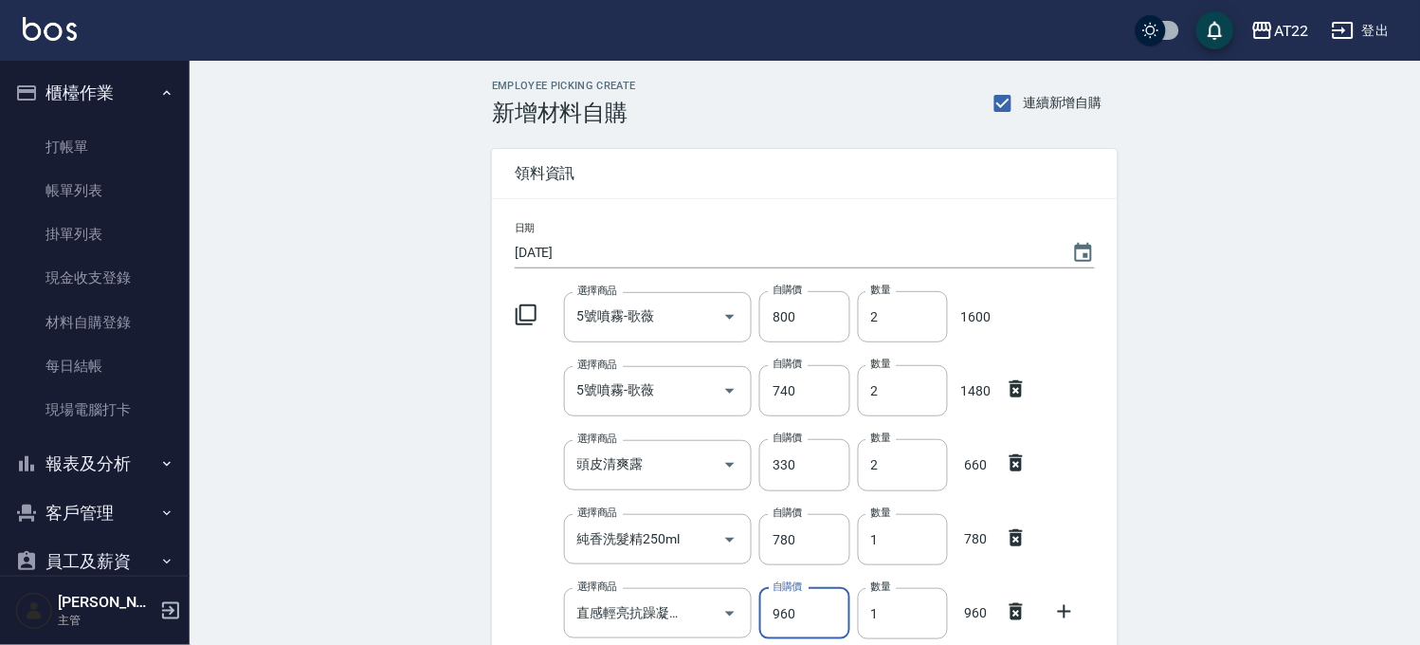
click at [797, 630] on input "960" at bounding box center [804, 613] width 90 height 51
type input "840"
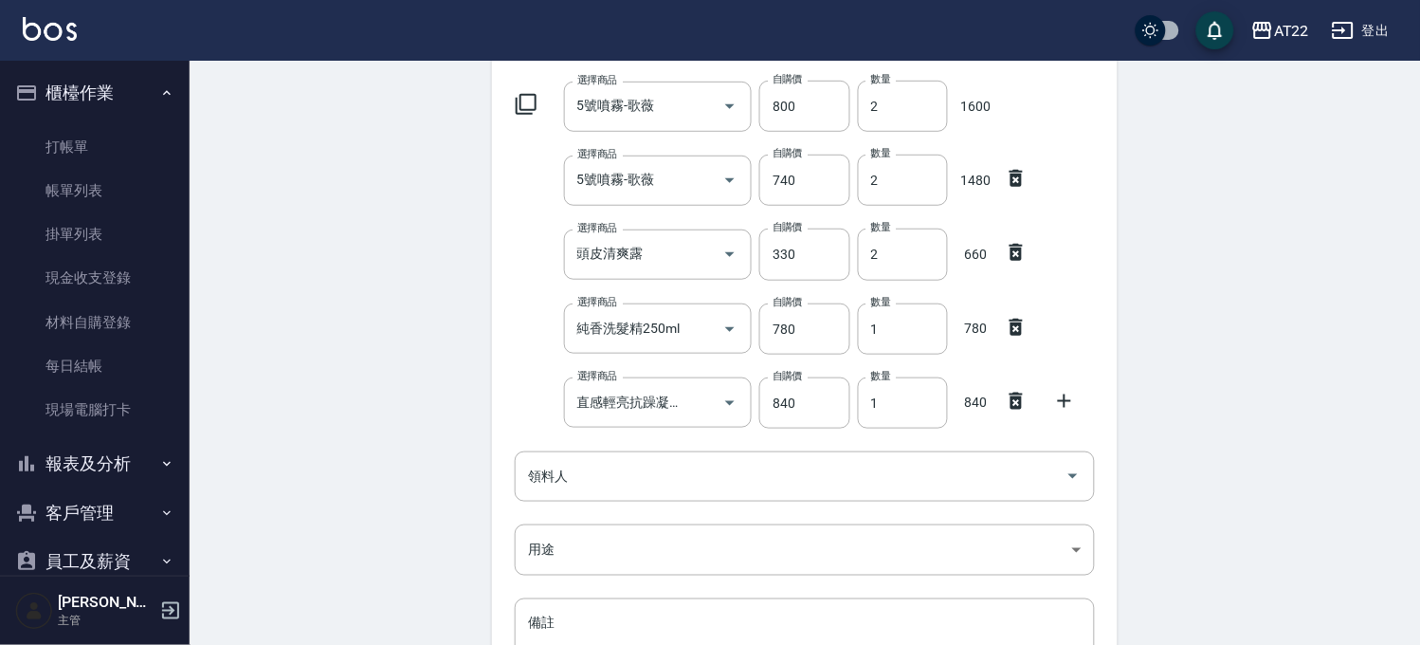
click at [1063, 393] on icon at bounding box center [1064, 401] width 23 height 23
click at [588, 460] on div "選擇商品 選擇商品" at bounding box center [658, 476] width 189 height 50
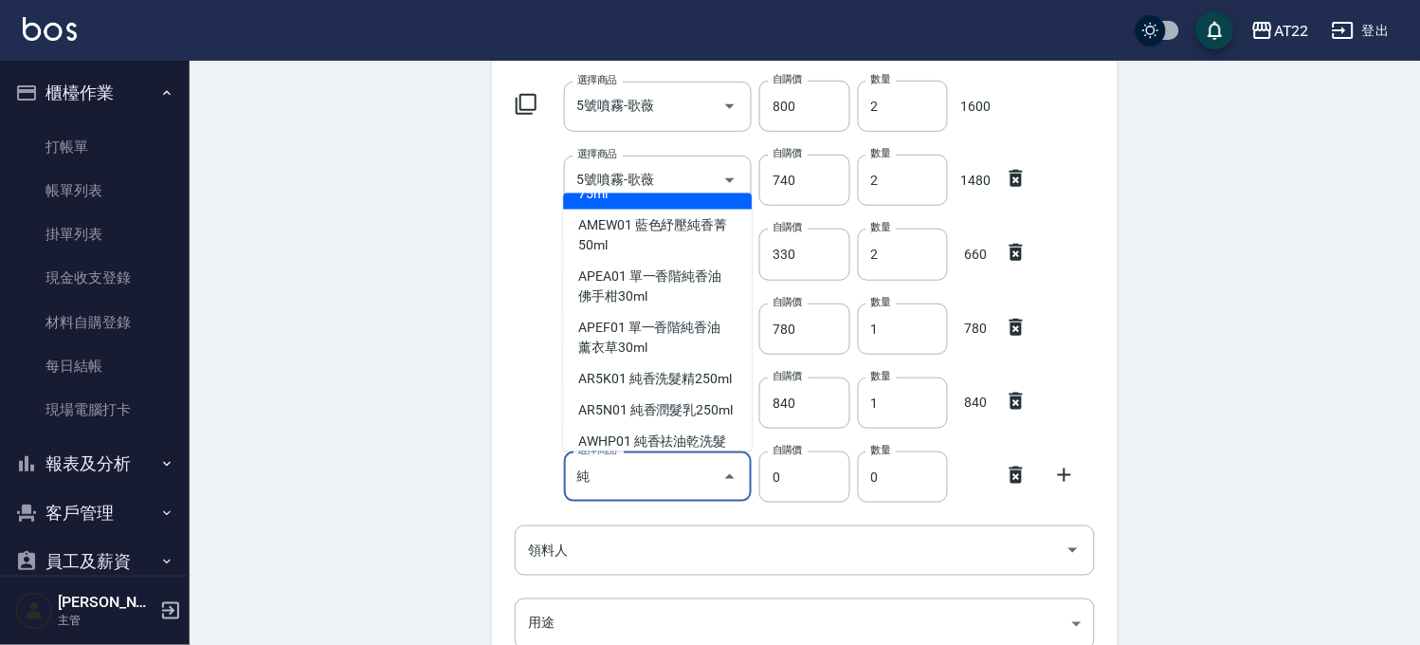
scroll to position [248, 0]
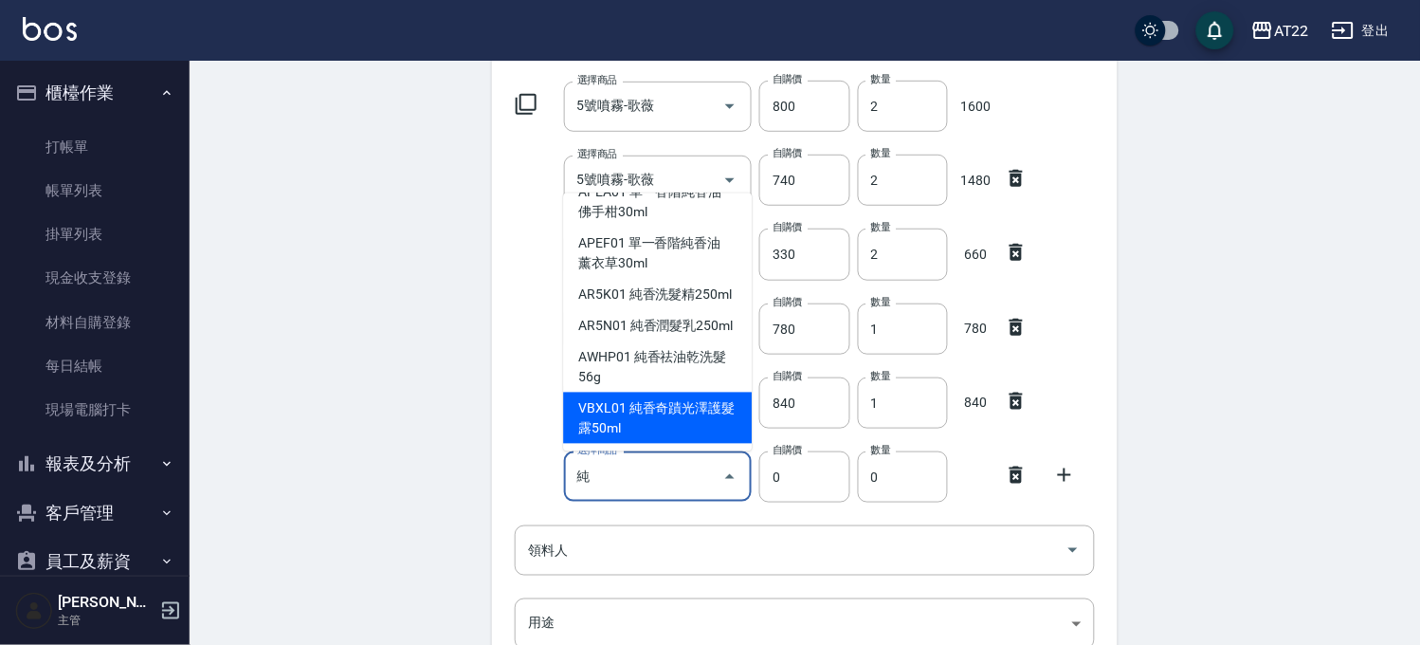
click at [645, 413] on li "VBXL01 純香奇蹟光澤護髮露50ml" at bounding box center [657, 417] width 189 height 51
type input "純香奇蹟光澤護髮露50ml"
type input "1008"
type input "1"
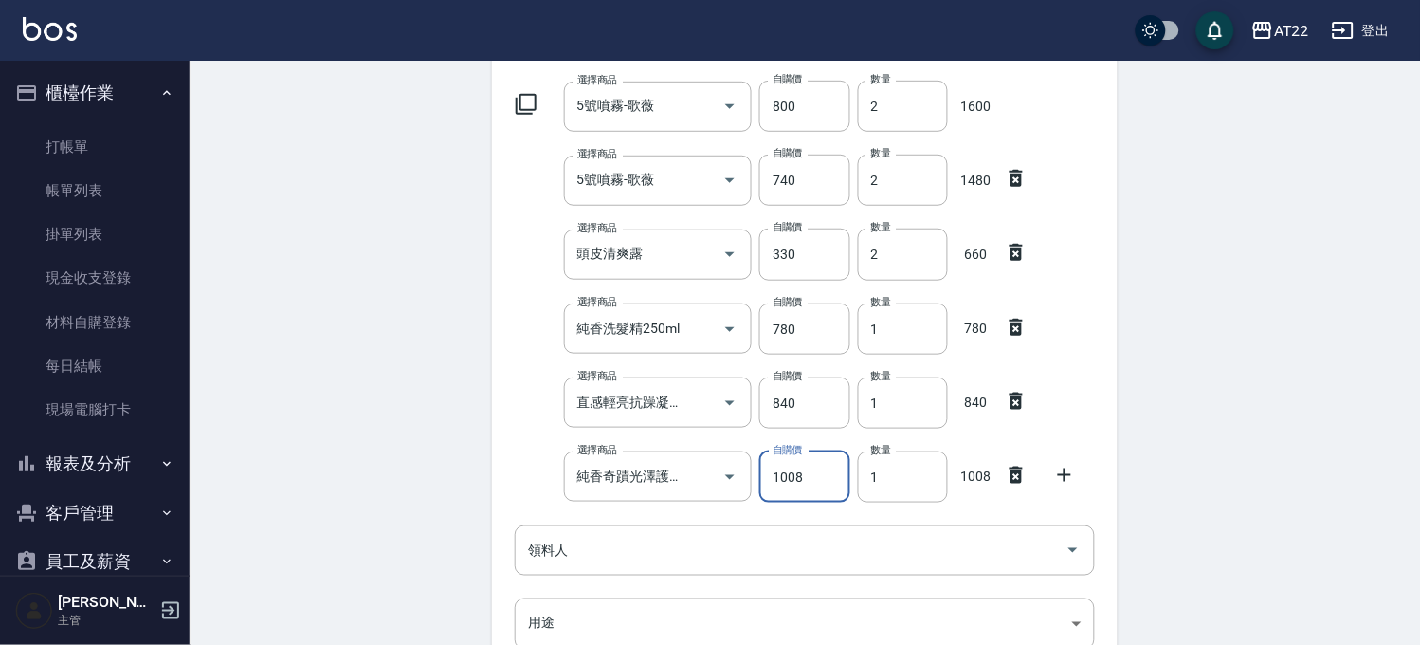
click at [1065, 481] on icon at bounding box center [1064, 475] width 23 height 23
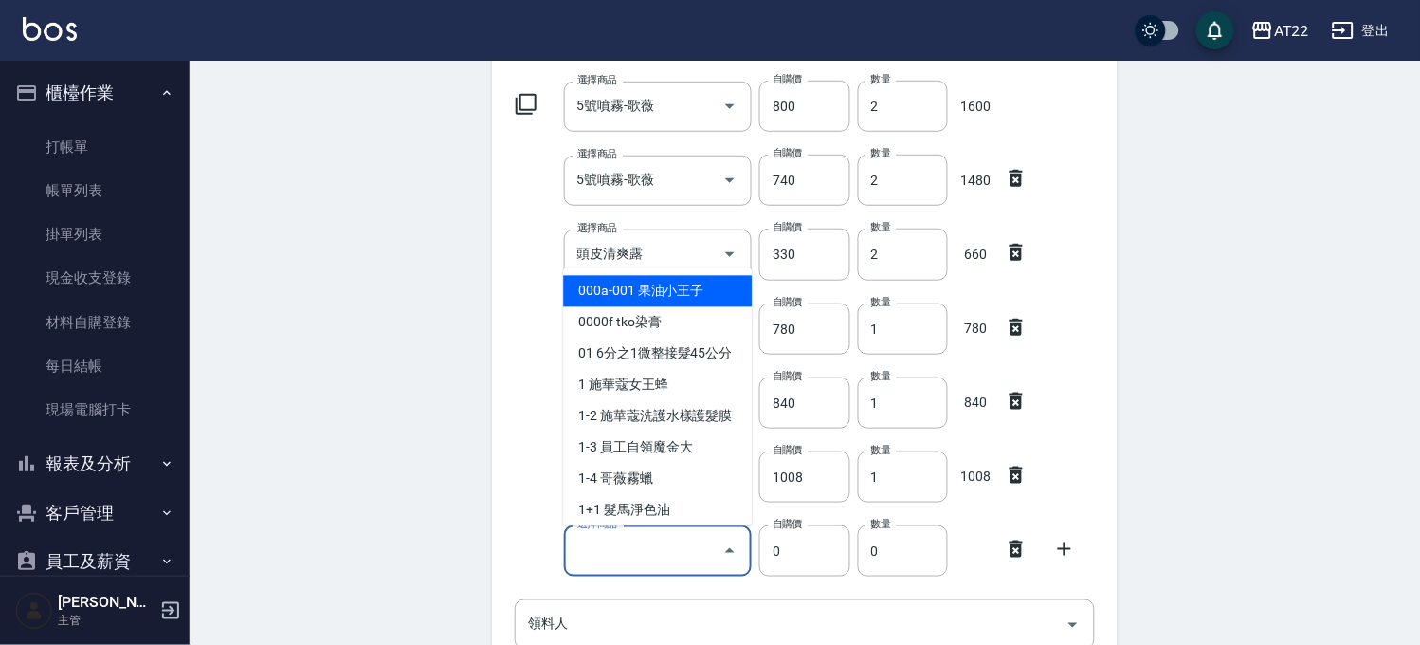
click at [678, 544] on input "選擇商品" at bounding box center [644, 550] width 143 height 33
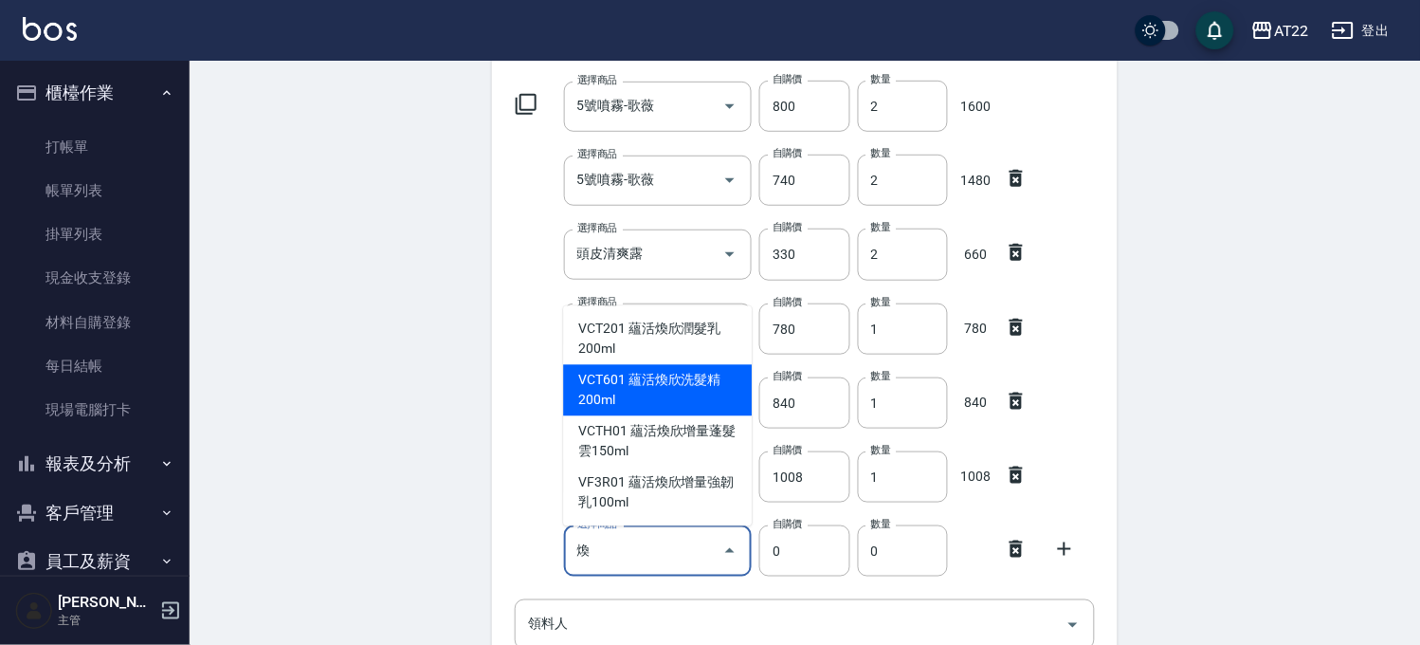
click at [670, 393] on li "VCT601 蘊活煥欣洗髮精200ml" at bounding box center [657, 390] width 189 height 51
type input "蘊活煥欣洗髮精200ml"
type input "960"
type input "1"
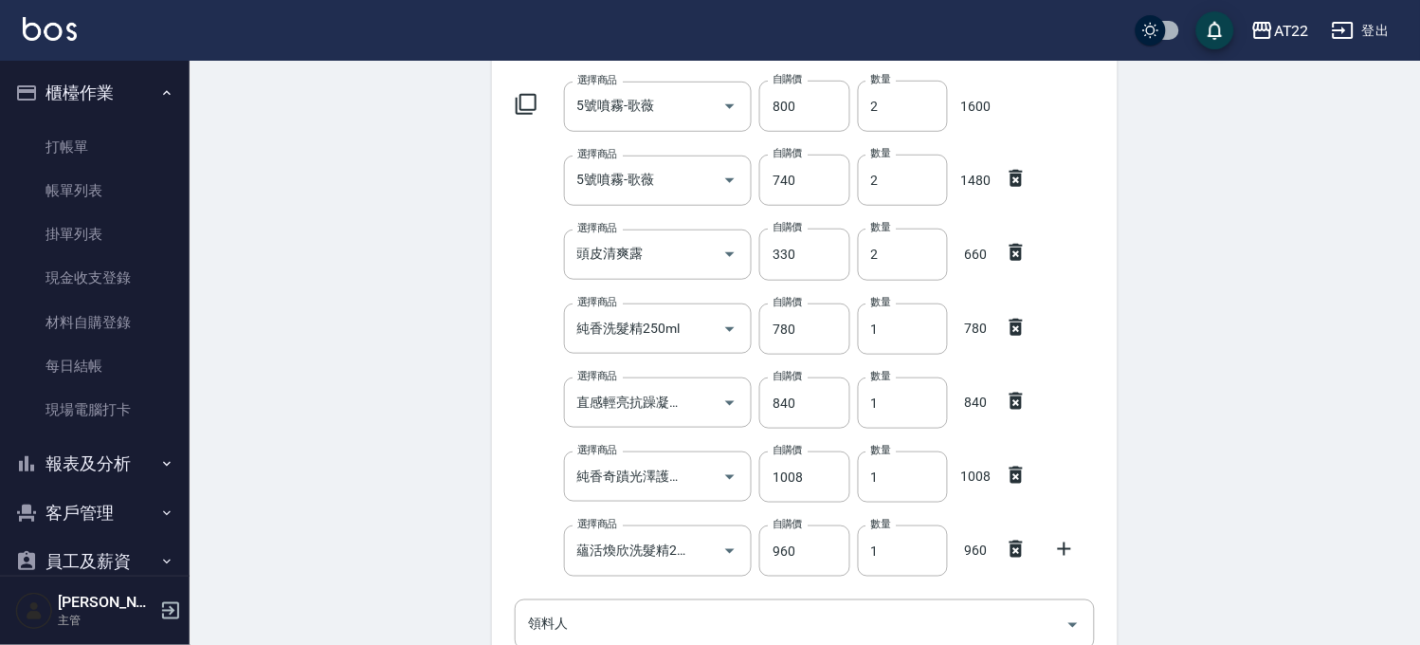
click at [1069, 543] on icon at bounding box center [1064, 548] width 23 height 23
click at [655, 613] on input "選擇商品" at bounding box center [644, 625] width 143 height 33
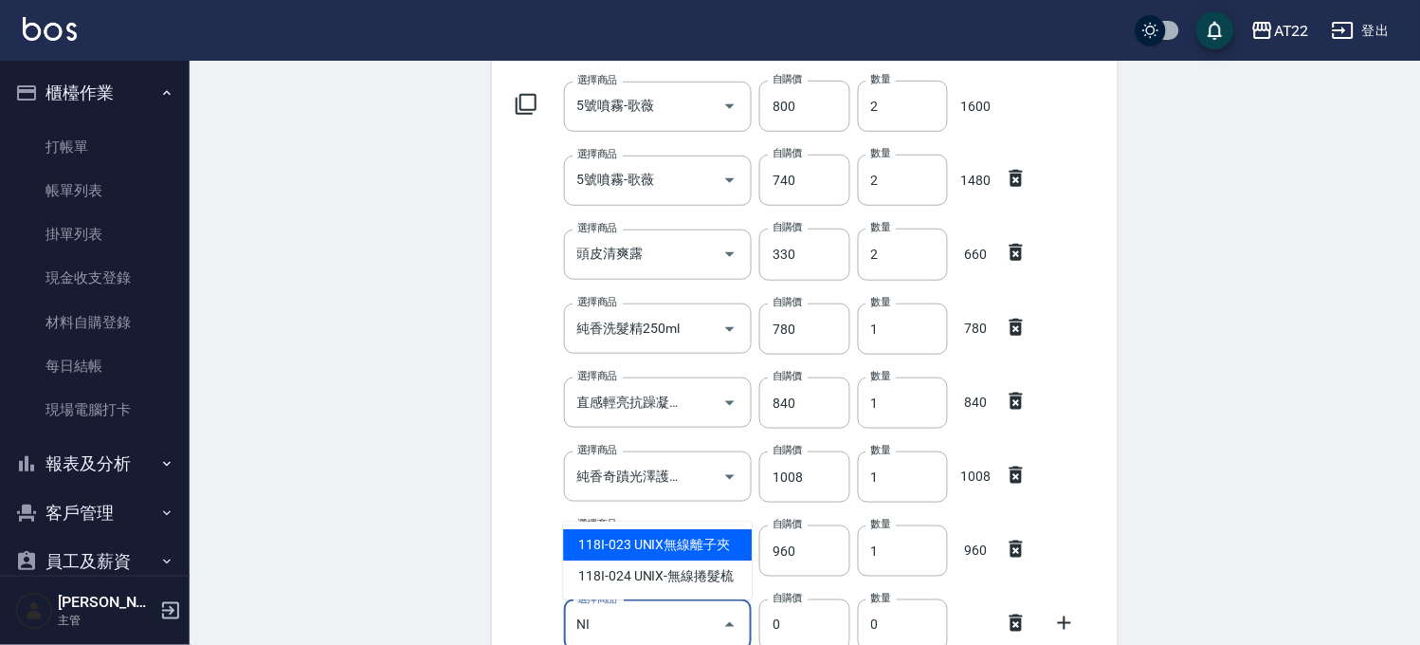
type input "N"
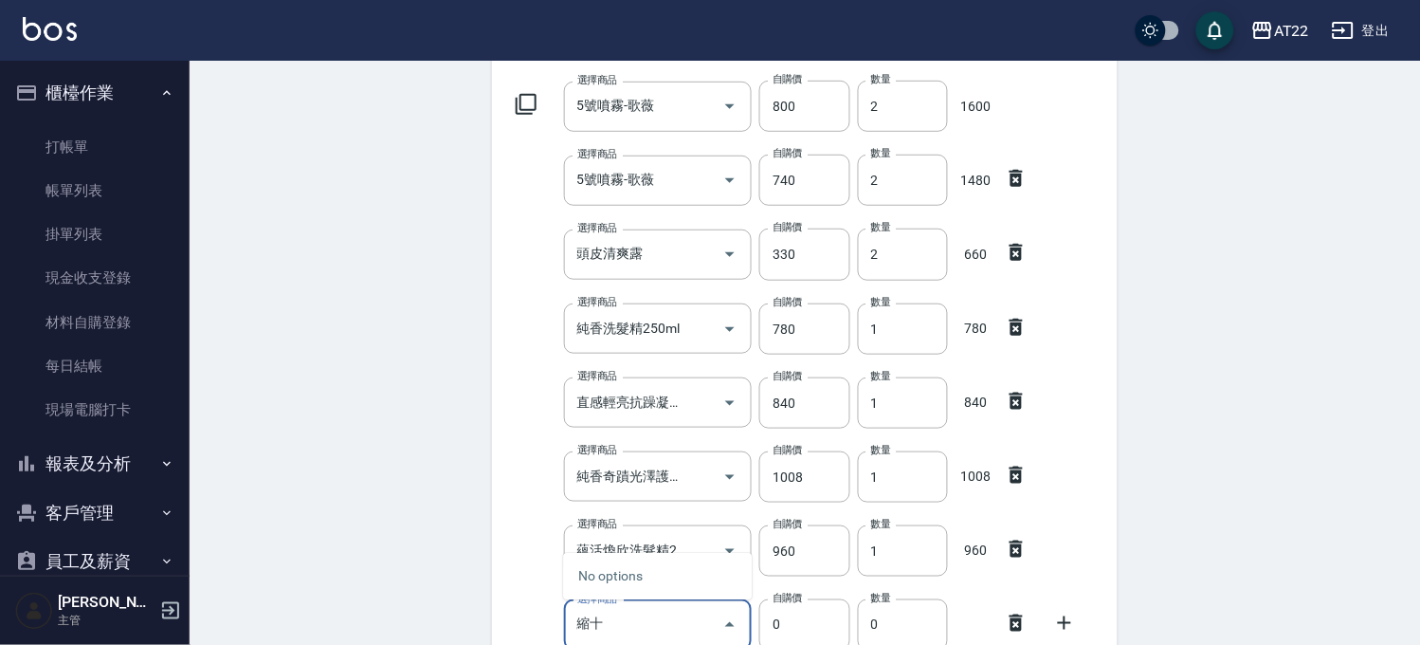
type input "縮"
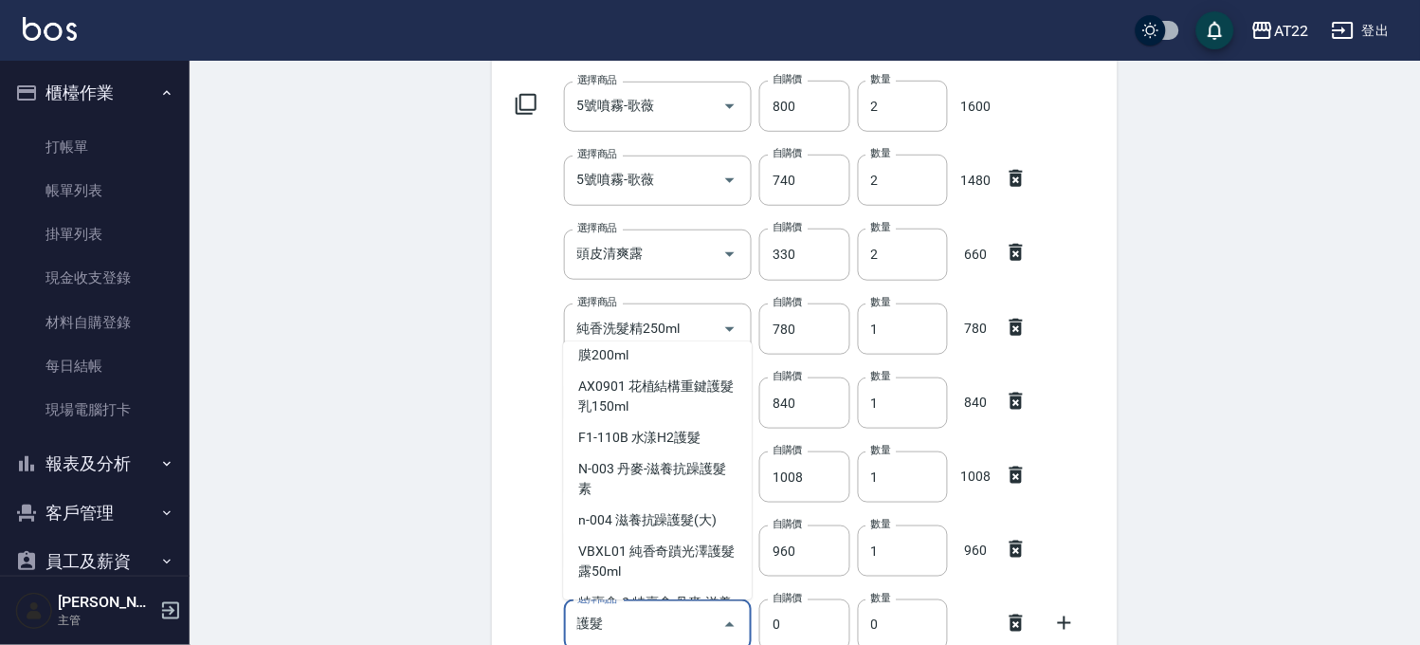
scroll to position [467, 0]
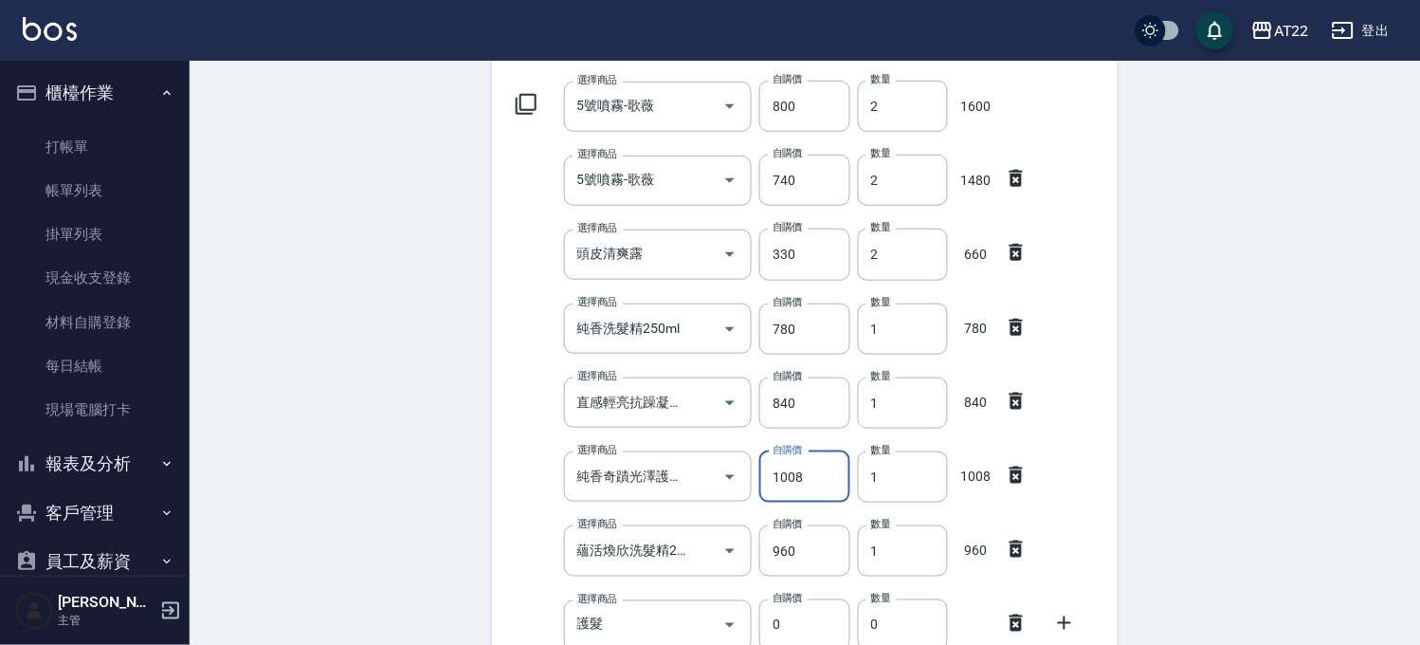
click at [764, 485] on input "1008" at bounding box center [804, 476] width 90 height 51
click at [667, 618] on input "護髮" at bounding box center [644, 625] width 143 height 33
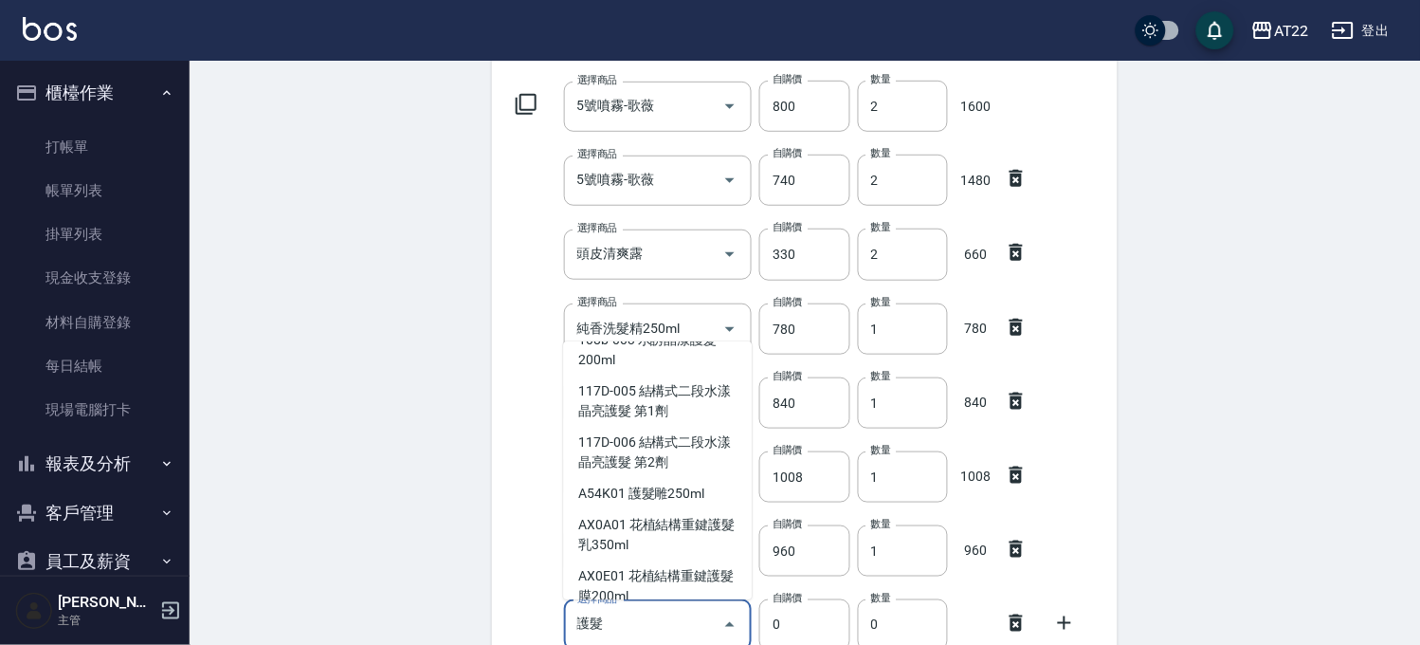
scroll to position [286, 0]
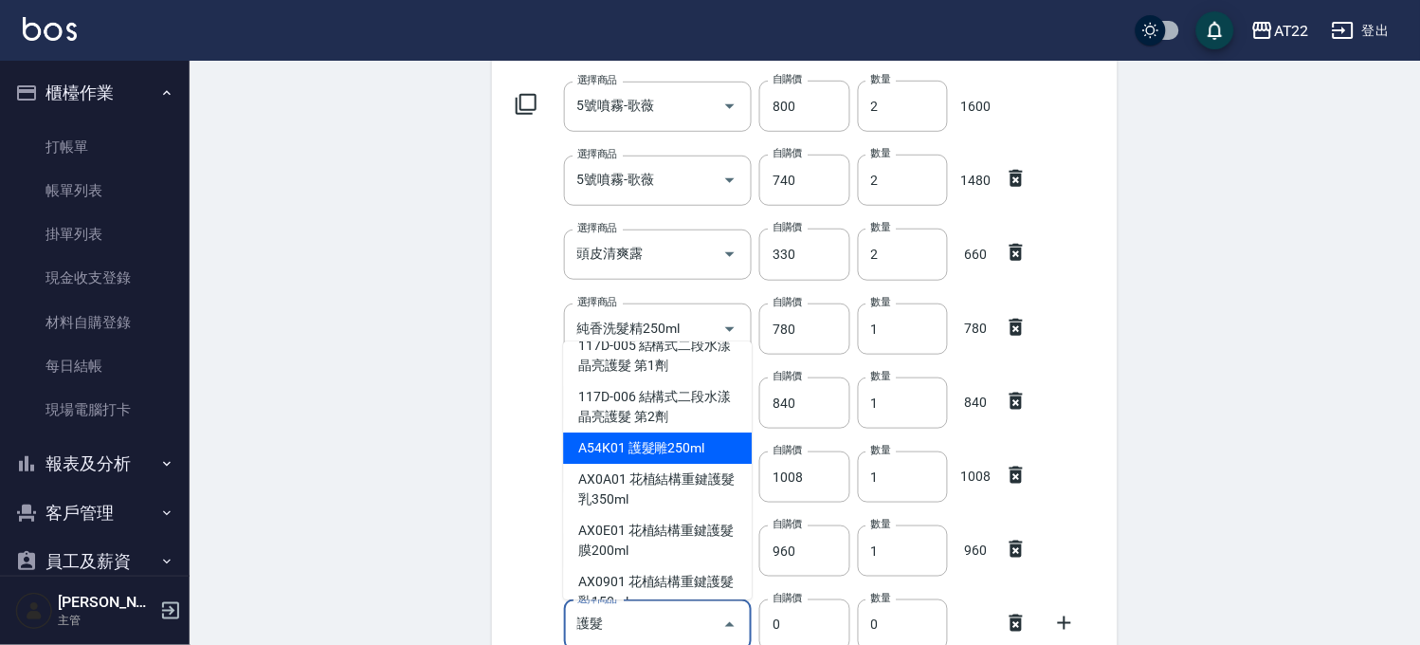
click at [680, 464] on li "A54K01 護髮雕250ml" at bounding box center [657, 447] width 189 height 31
type input "護髮雕250ml"
type input "720"
type input "1"
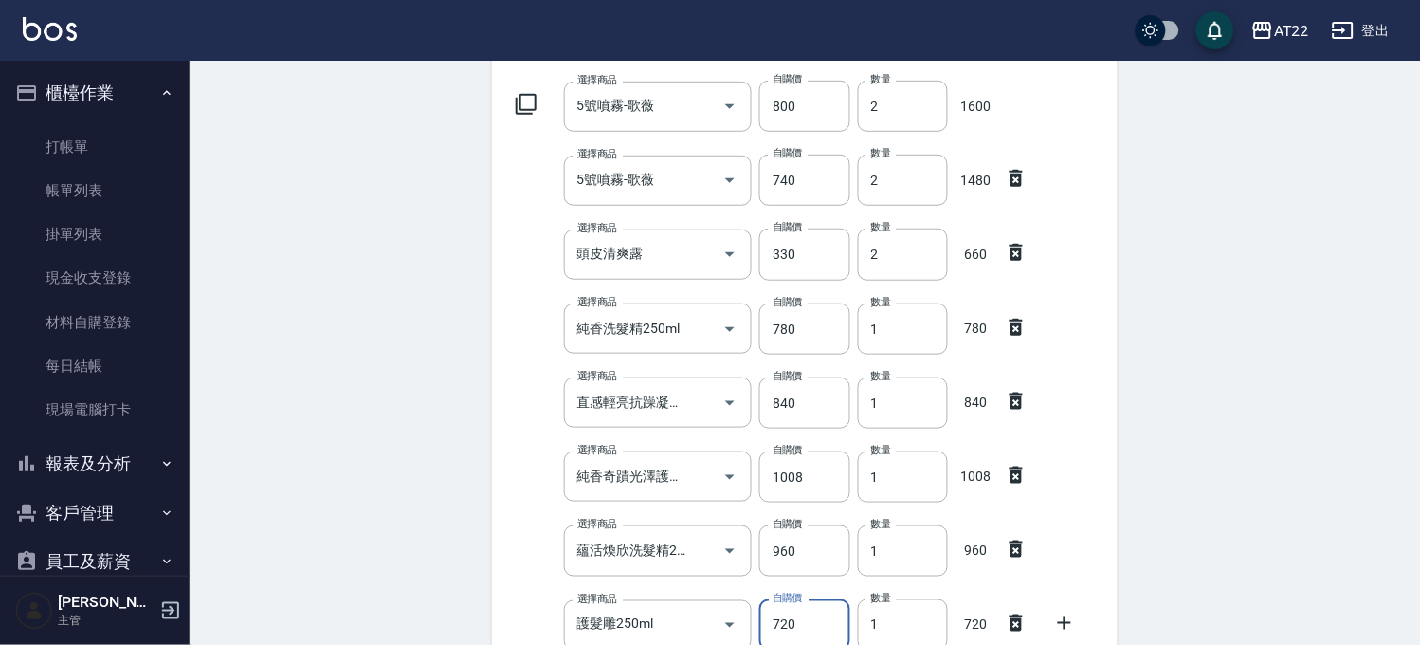
scroll to position [215, 0]
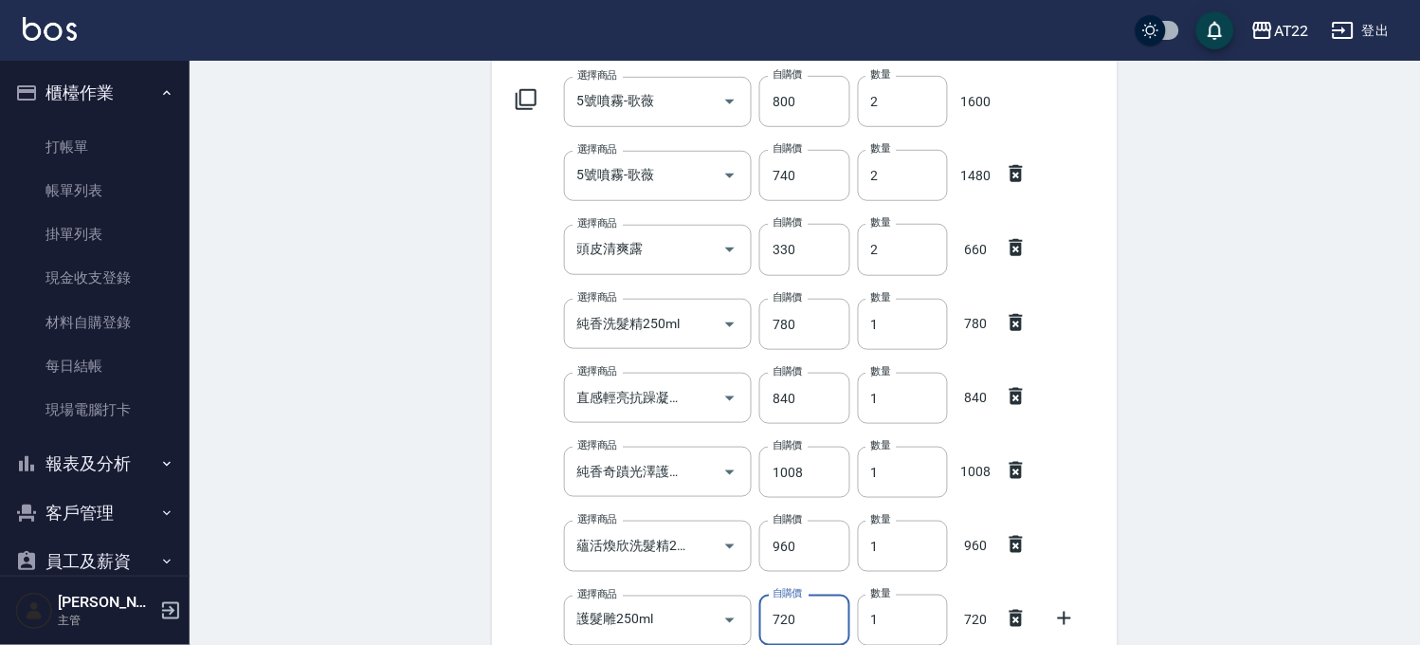
click at [797, 623] on input "720" at bounding box center [804, 619] width 90 height 51
type input "900"
click at [1064, 614] on icon at bounding box center [1064, 618] width 23 height 23
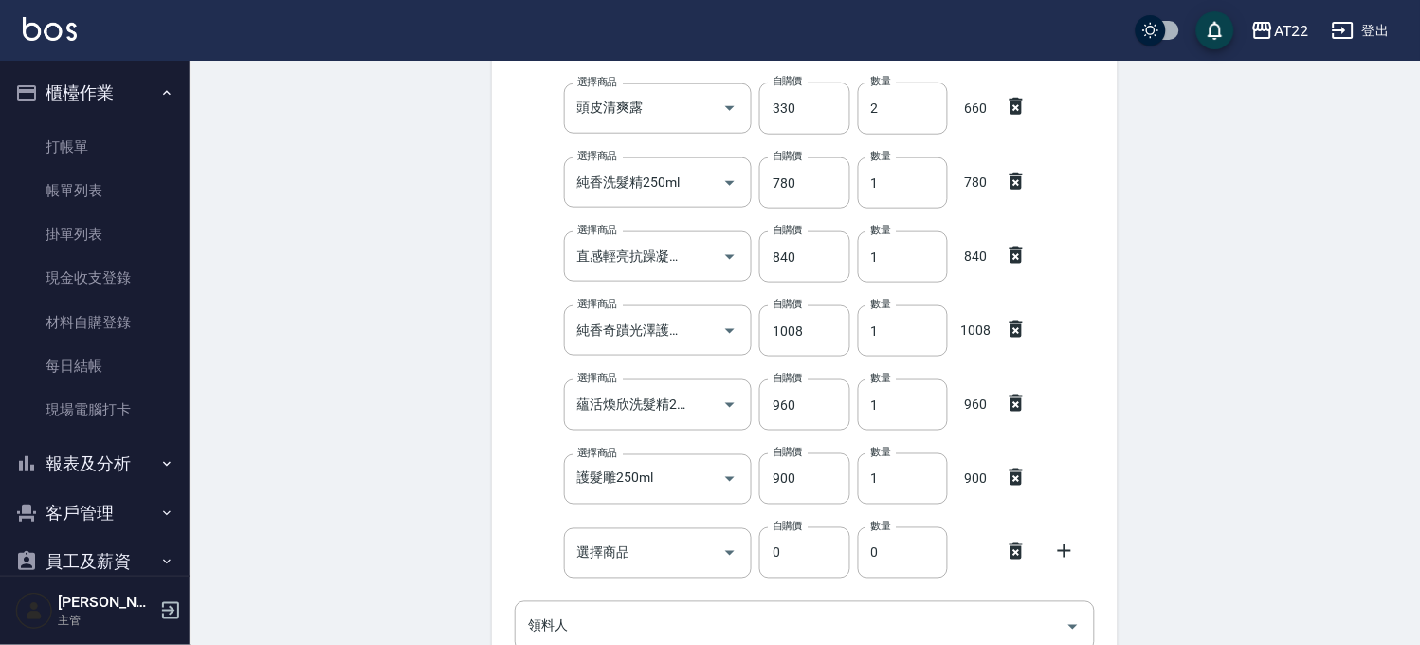
scroll to position [532, 0]
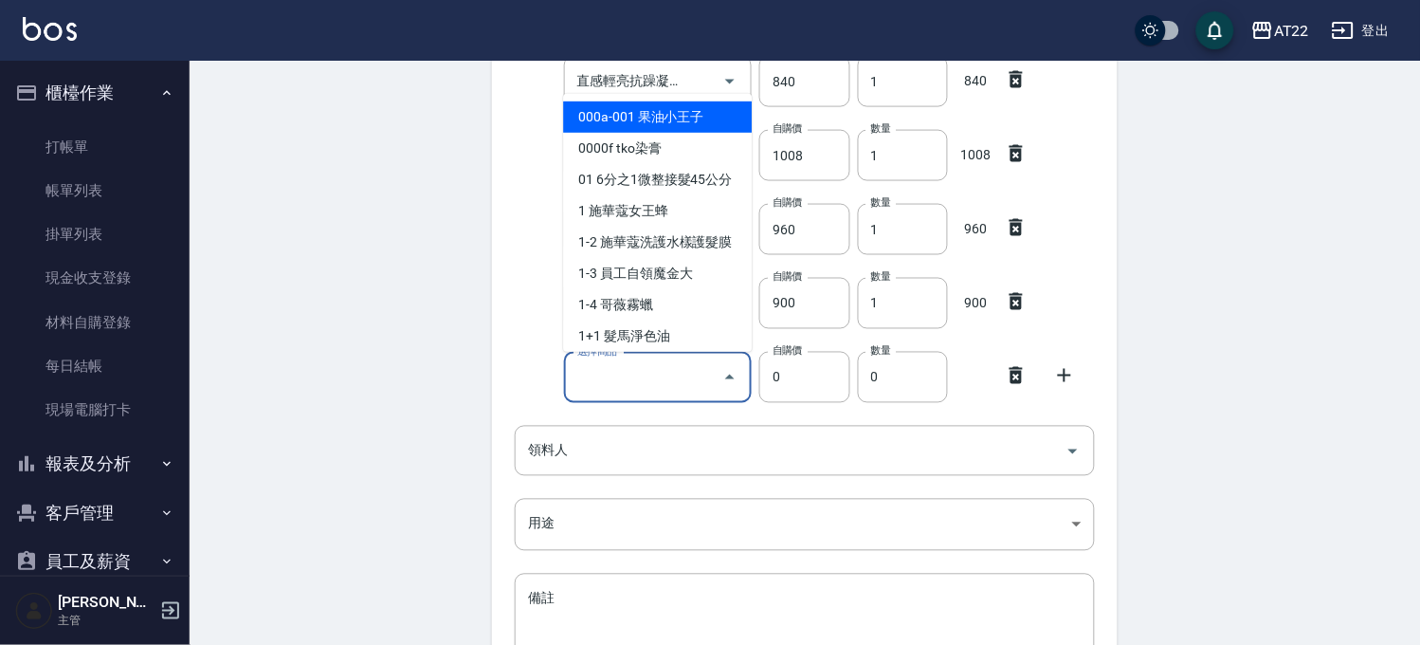
click at [646, 392] on input "選擇商品" at bounding box center [644, 377] width 143 height 33
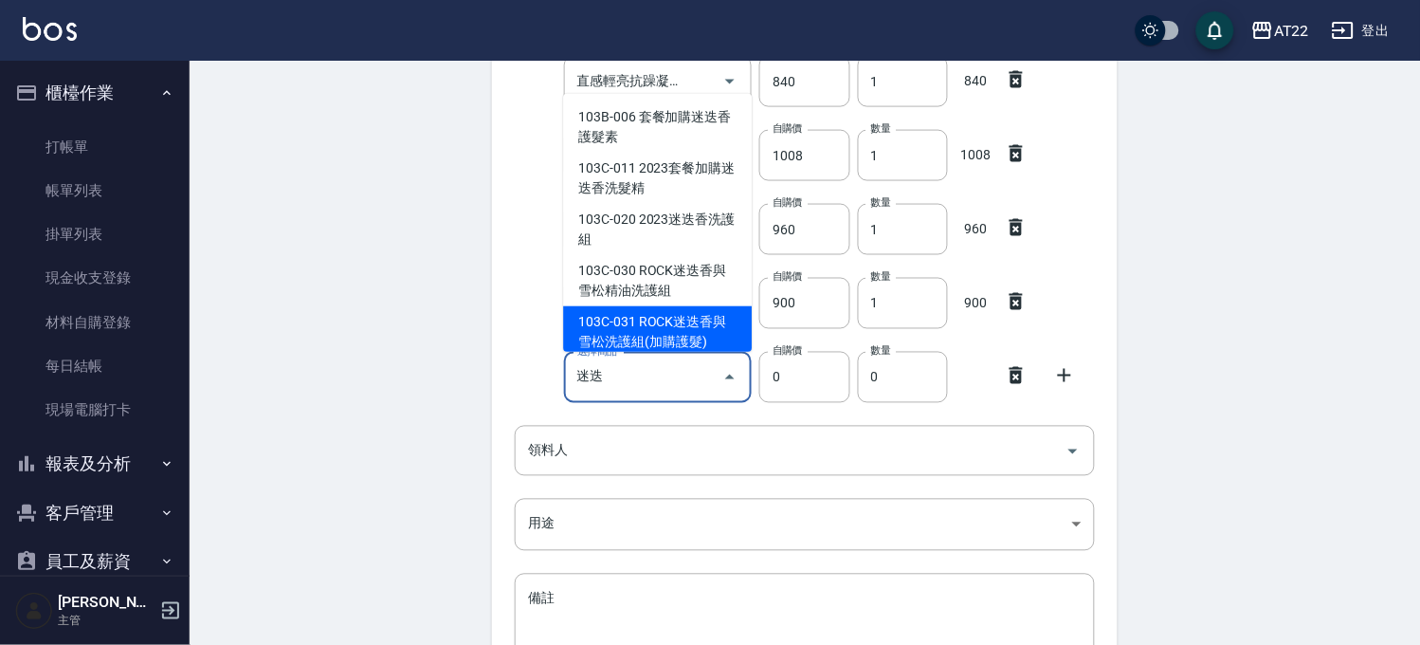
type input "迷"
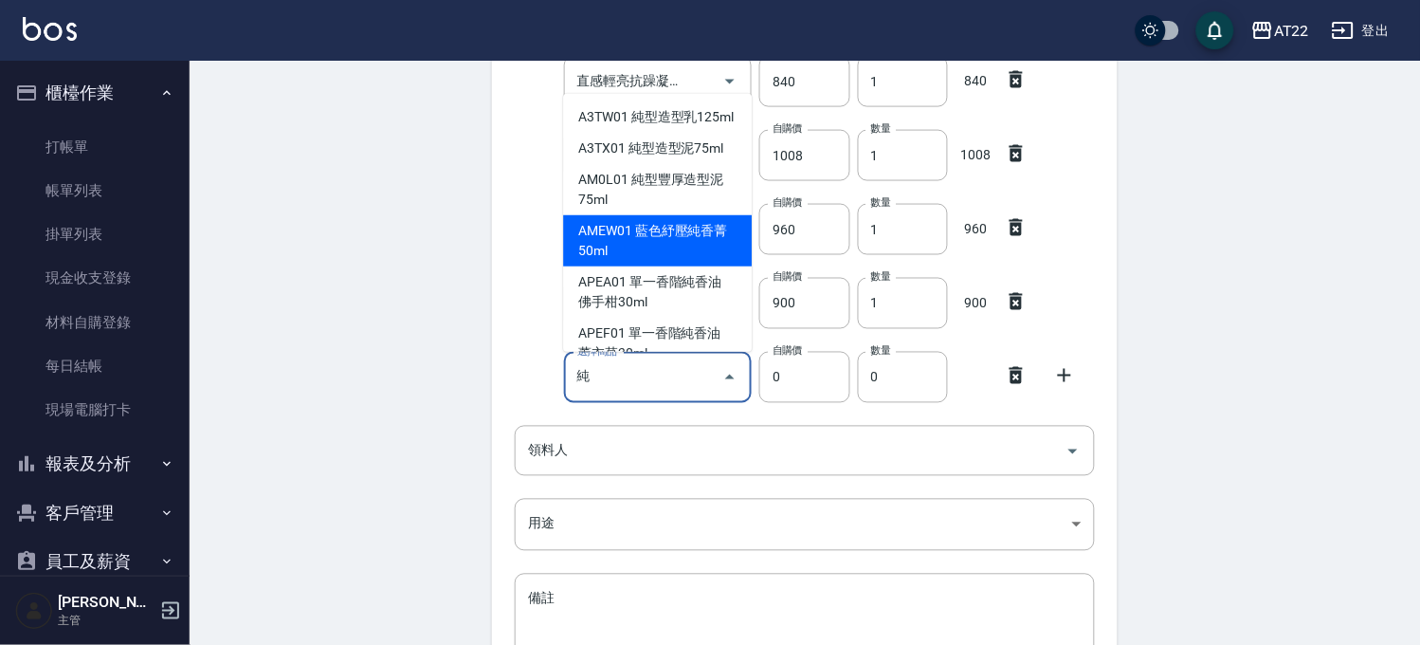
scroll to position [105, 0]
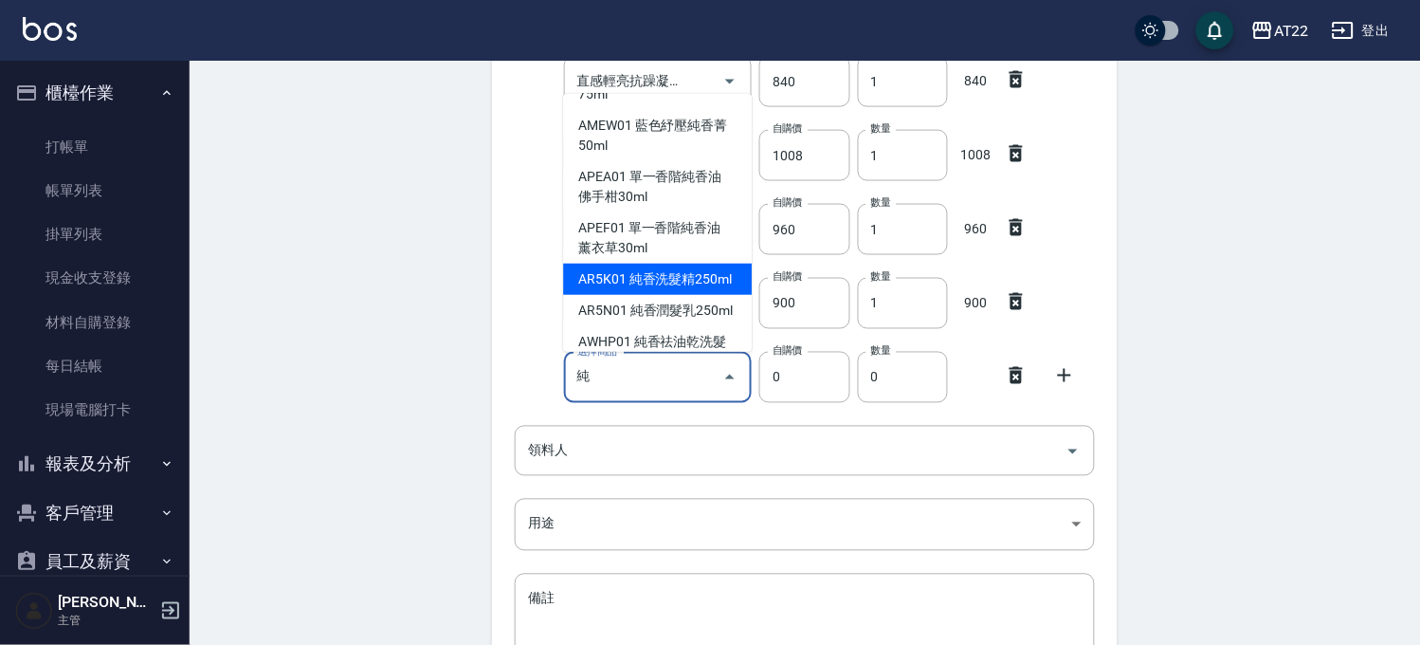
click at [674, 295] on li "AR5K01 純香洗髮精250ml" at bounding box center [657, 279] width 189 height 31
type input "純香洗髮精250ml"
type input "570"
type input "1"
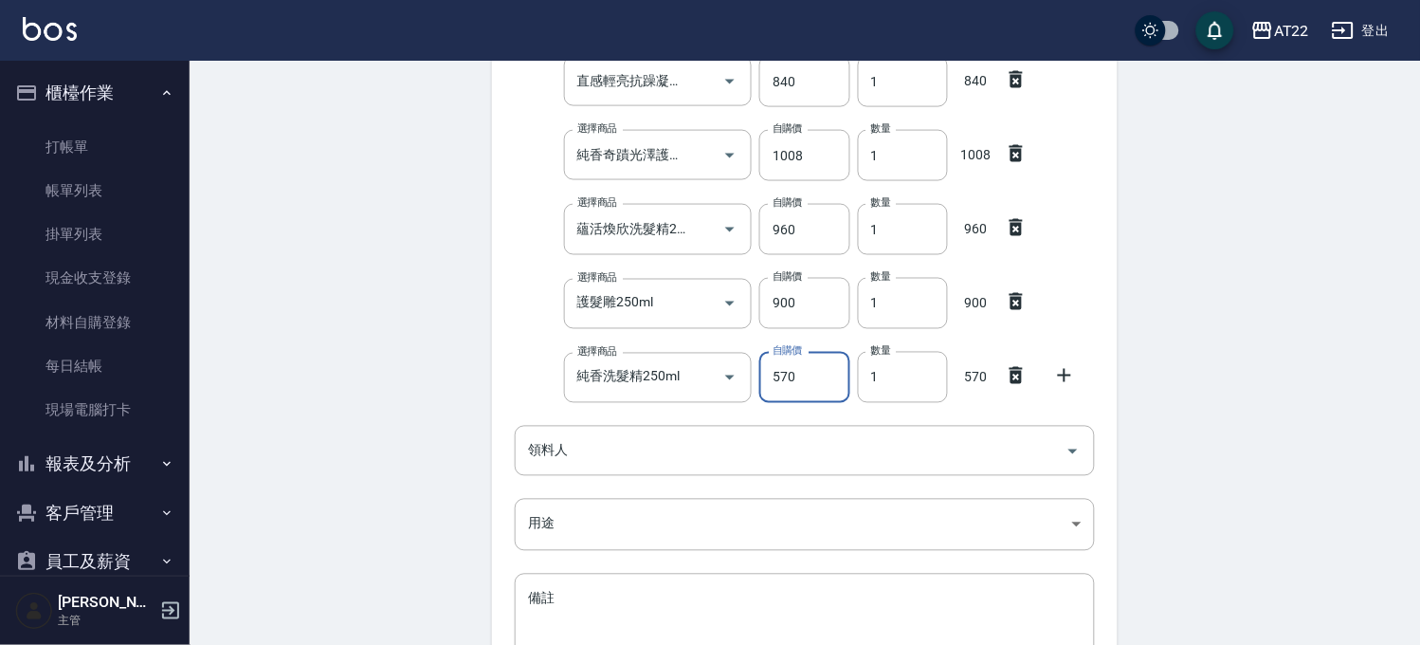
click at [816, 392] on input "570" at bounding box center [804, 377] width 90 height 51
click at [740, 468] on div "領料人" at bounding box center [805, 451] width 580 height 50
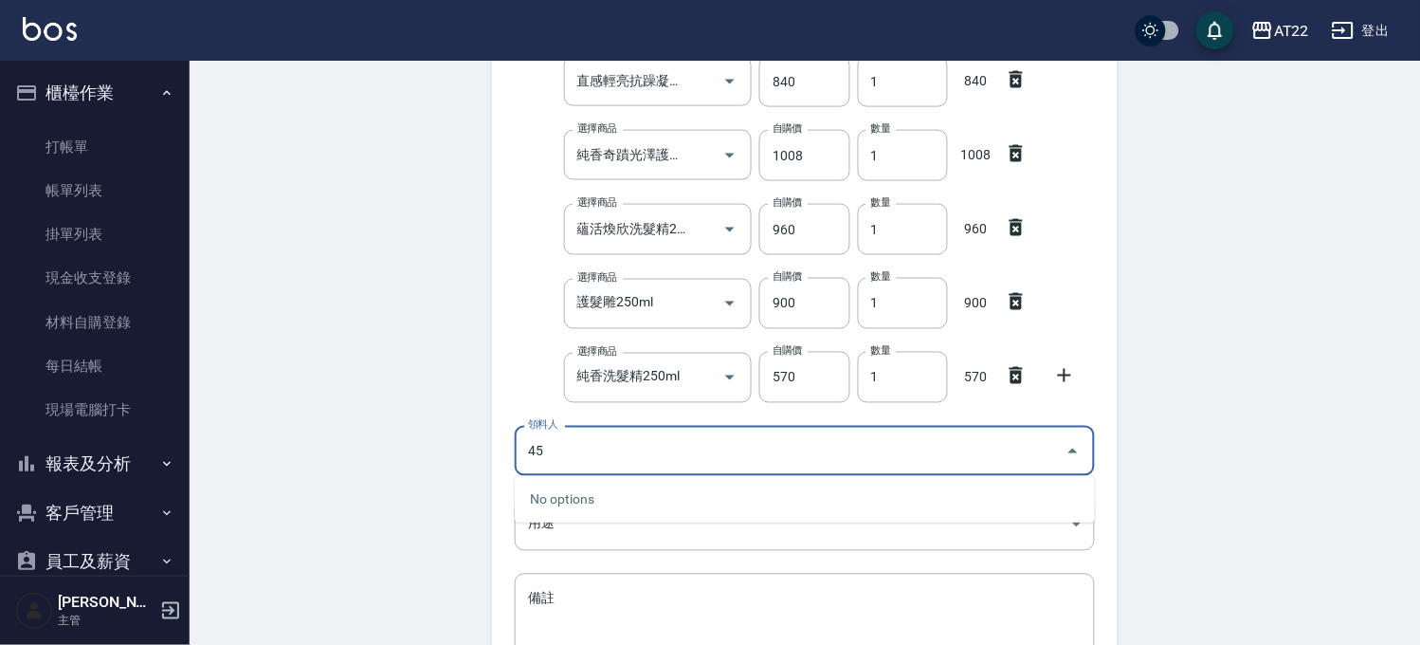
type input "4"
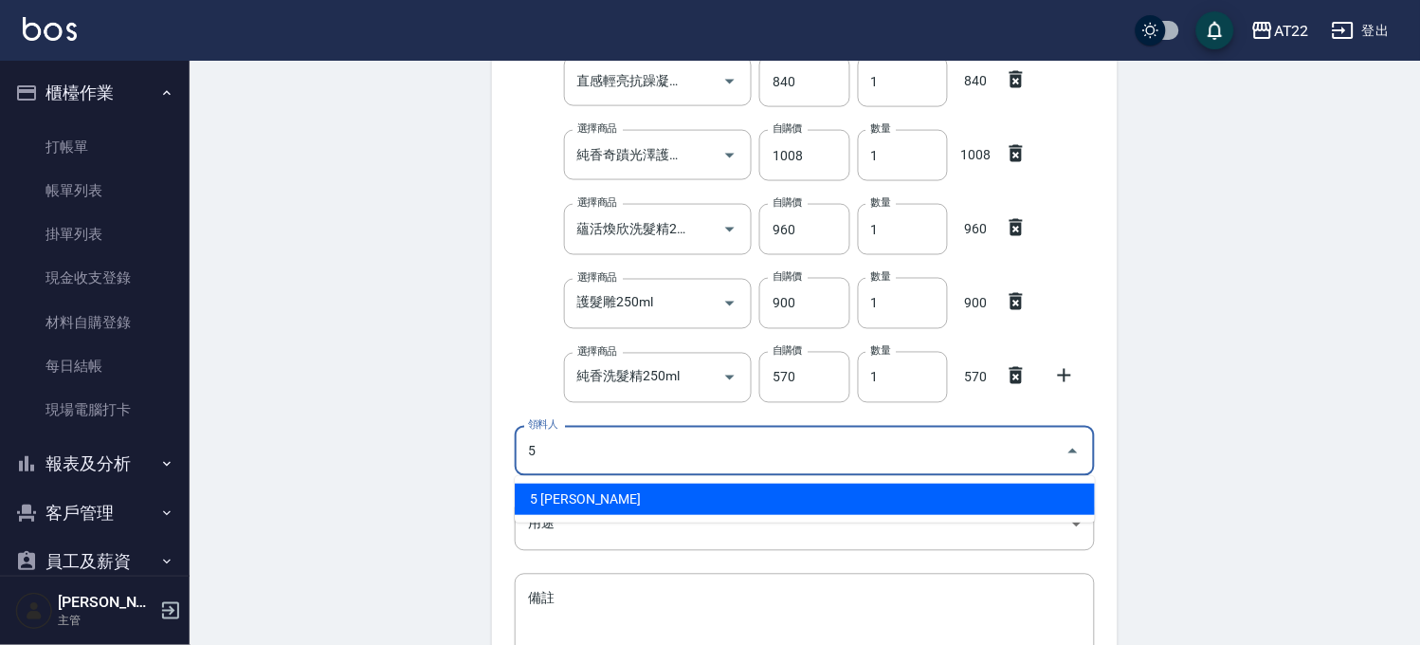
type input "5 鄭景文"
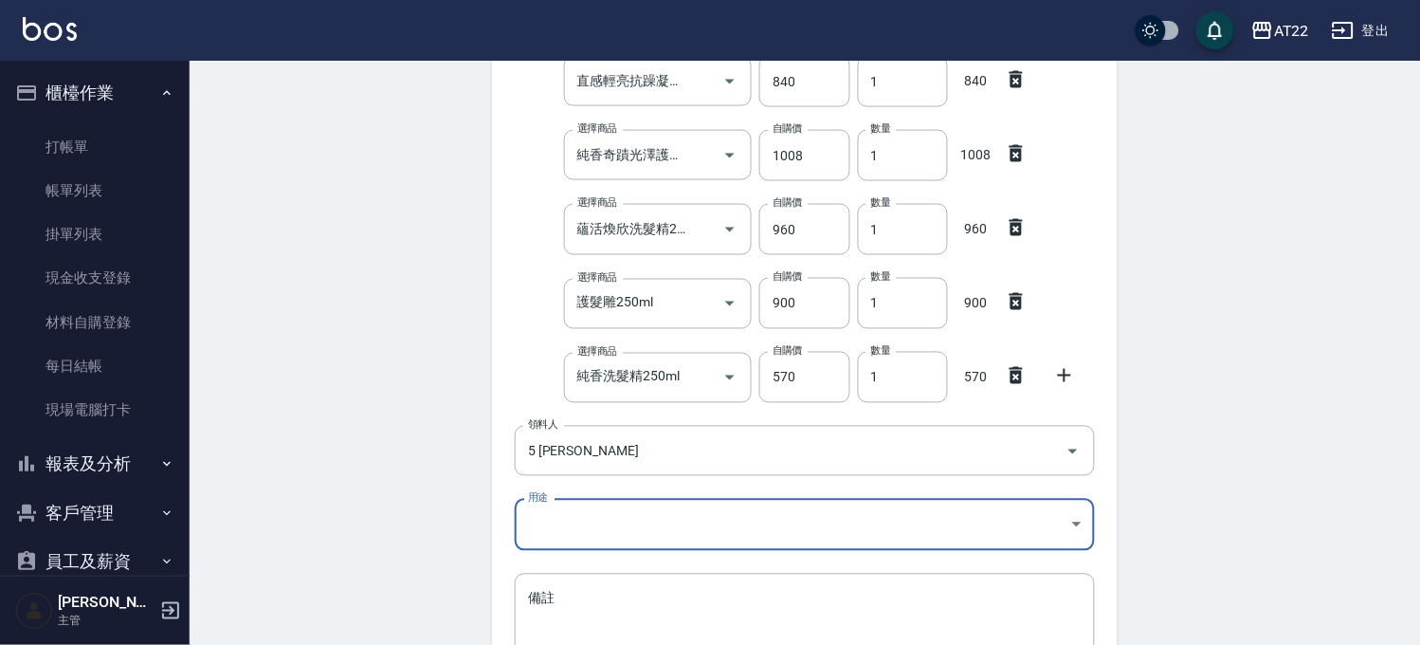
click at [692, 526] on body "AT22 登出 櫃檯作業 打帳單 帳單列表 掛單列表 現金收支登錄 材料自購登錄 每日結帳 現場電腦打卡 報表及分析 報表目錄 店家區間累計表 店家日報表 店…" at bounding box center [710, 155] width 1420 height 1374
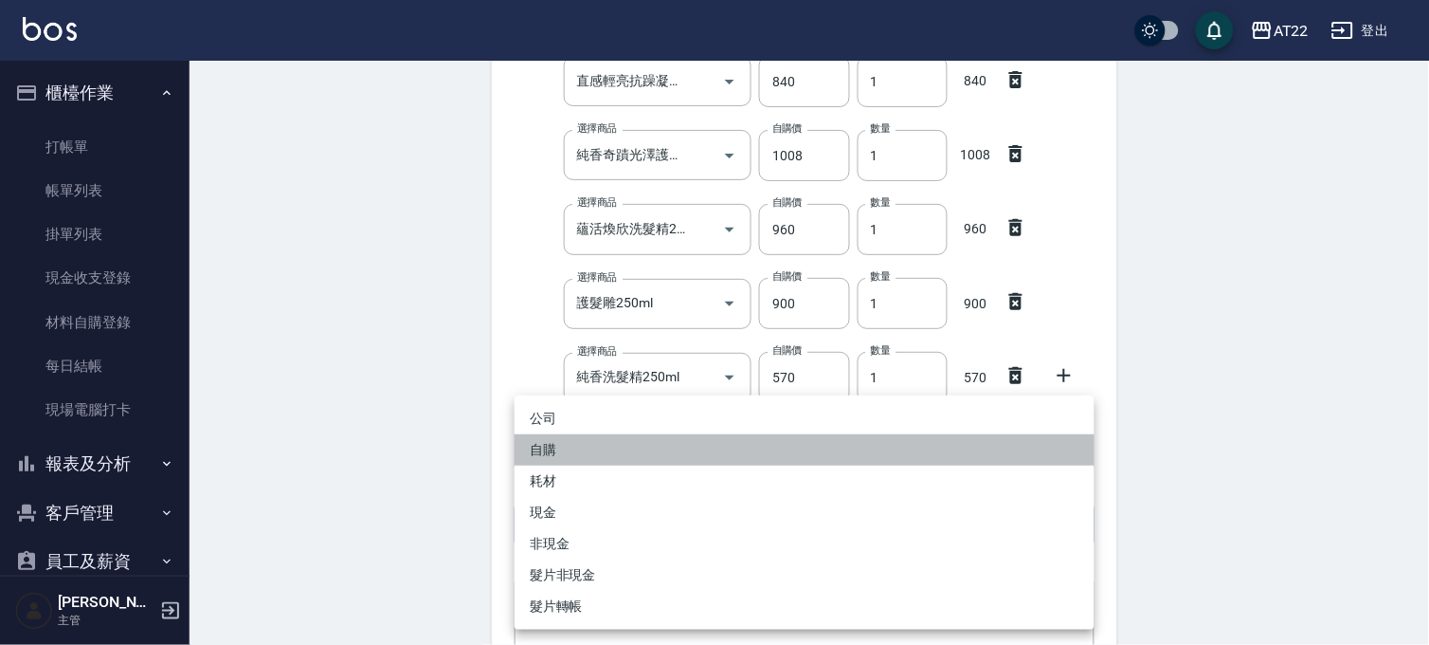
click at [619, 462] on li "自購" at bounding box center [805, 449] width 580 height 31
type input "自購"
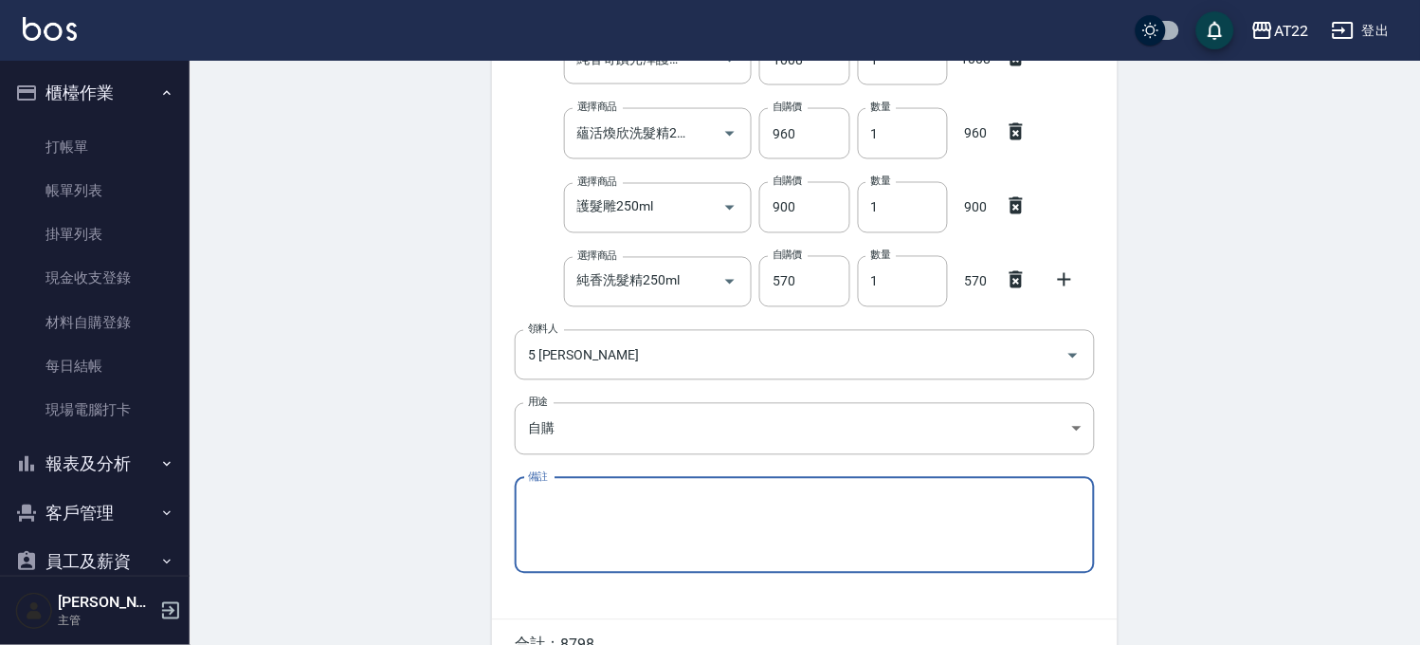
scroll to position [731, 0]
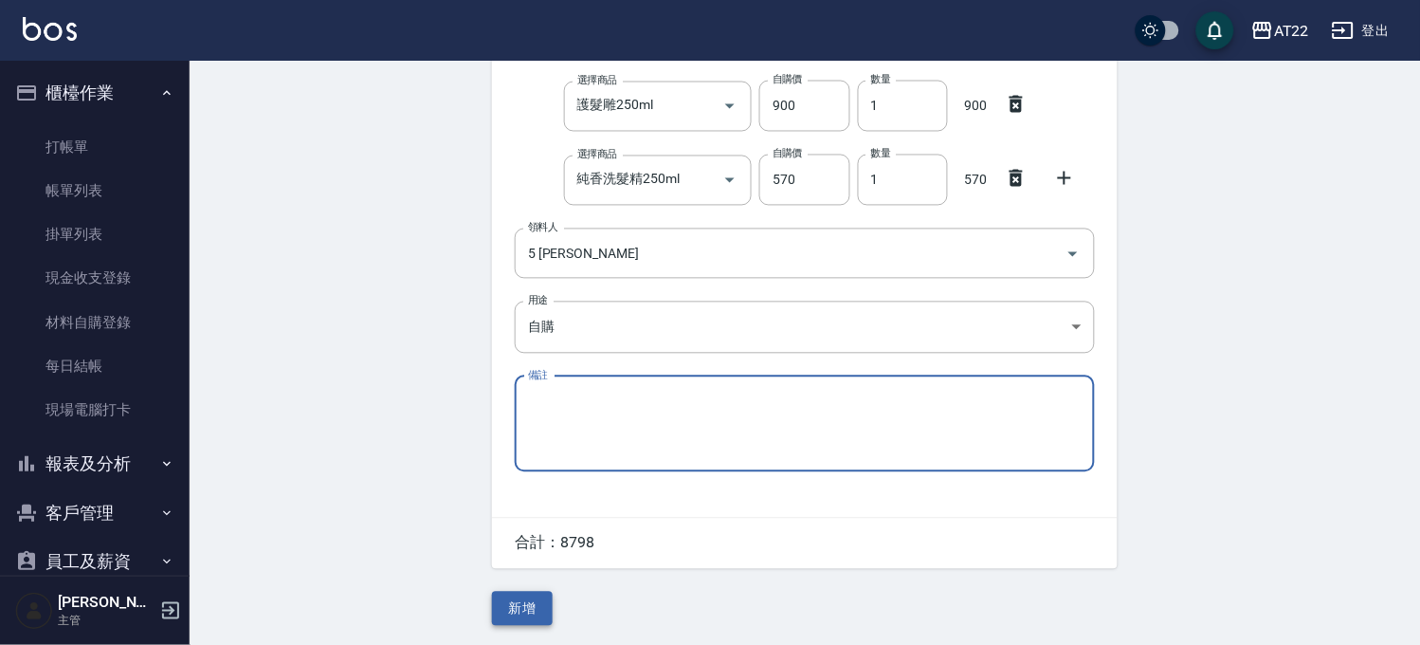
click at [522, 601] on button "新增" at bounding box center [522, 608] width 61 height 35
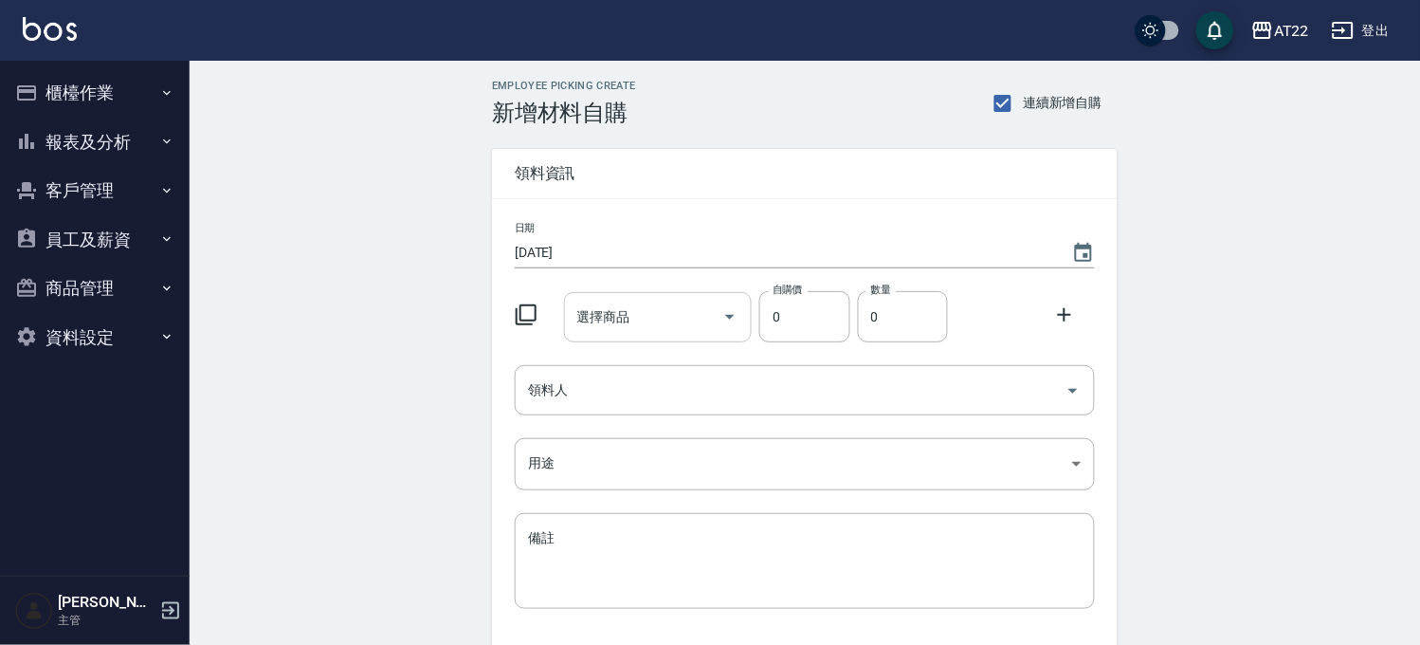
click at [602, 326] on input "選擇商品" at bounding box center [644, 316] width 143 height 33
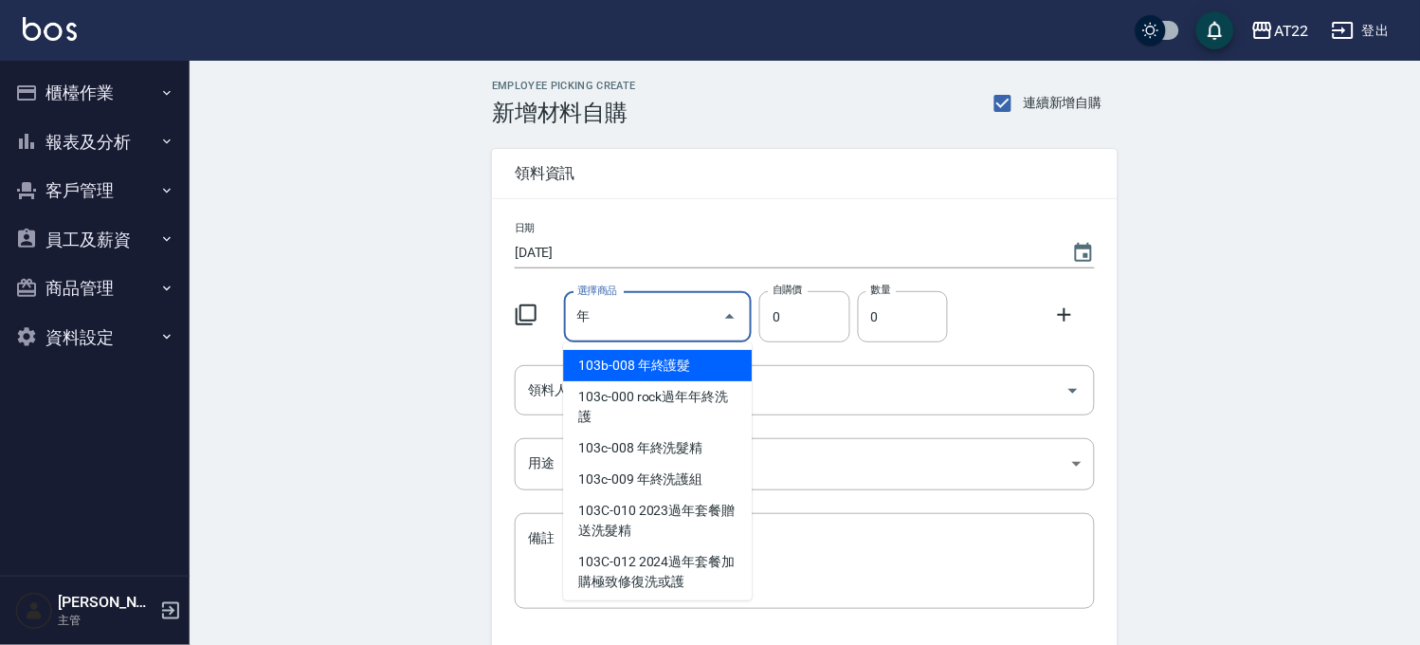
click at [676, 364] on li "103b-008 年終護髮" at bounding box center [657, 365] width 189 height 31
type input "年終護髮"
type input "220"
type input "1"
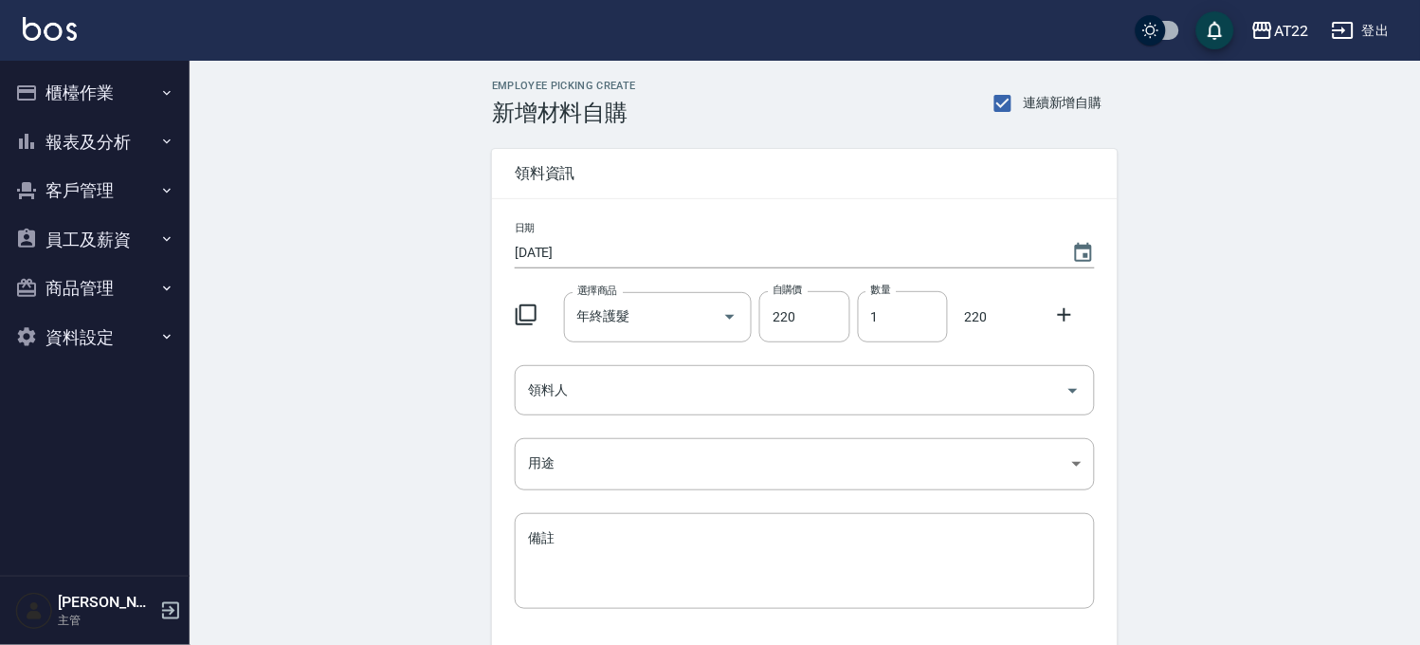
click at [1065, 320] on icon at bounding box center [1064, 314] width 13 height 13
click at [669, 398] on input "選擇商品" at bounding box center [644, 390] width 143 height 33
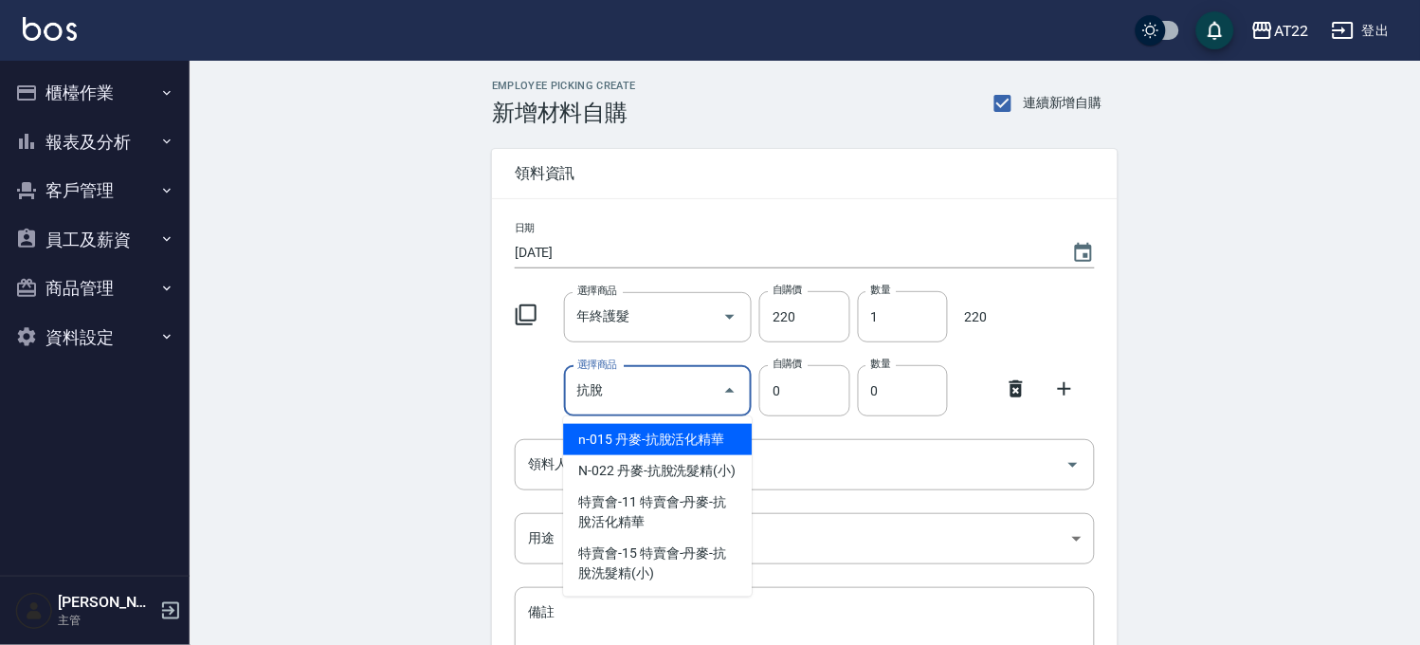
type input "丹麥-抗脫活化精華"
type input "925"
type input "1"
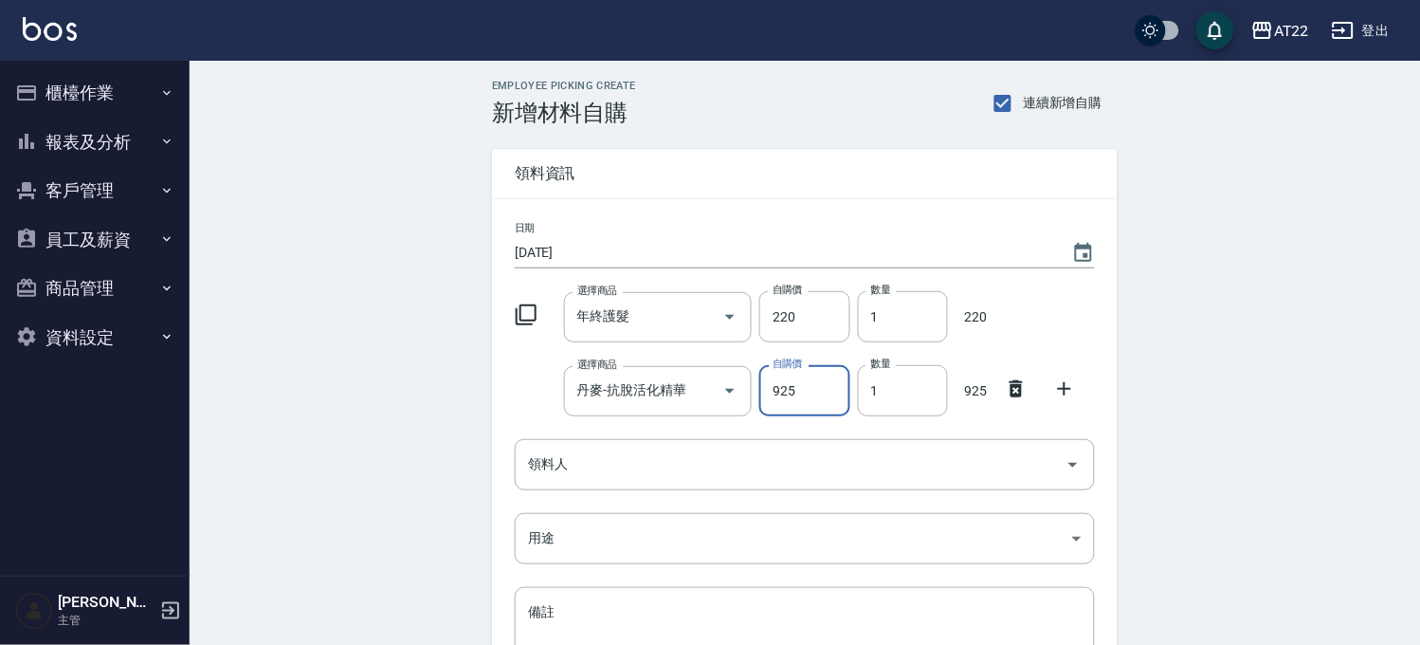
click at [787, 401] on input "925" at bounding box center [804, 390] width 90 height 51
type input "740"
click at [632, 457] on input "領料人" at bounding box center [790, 463] width 535 height 33
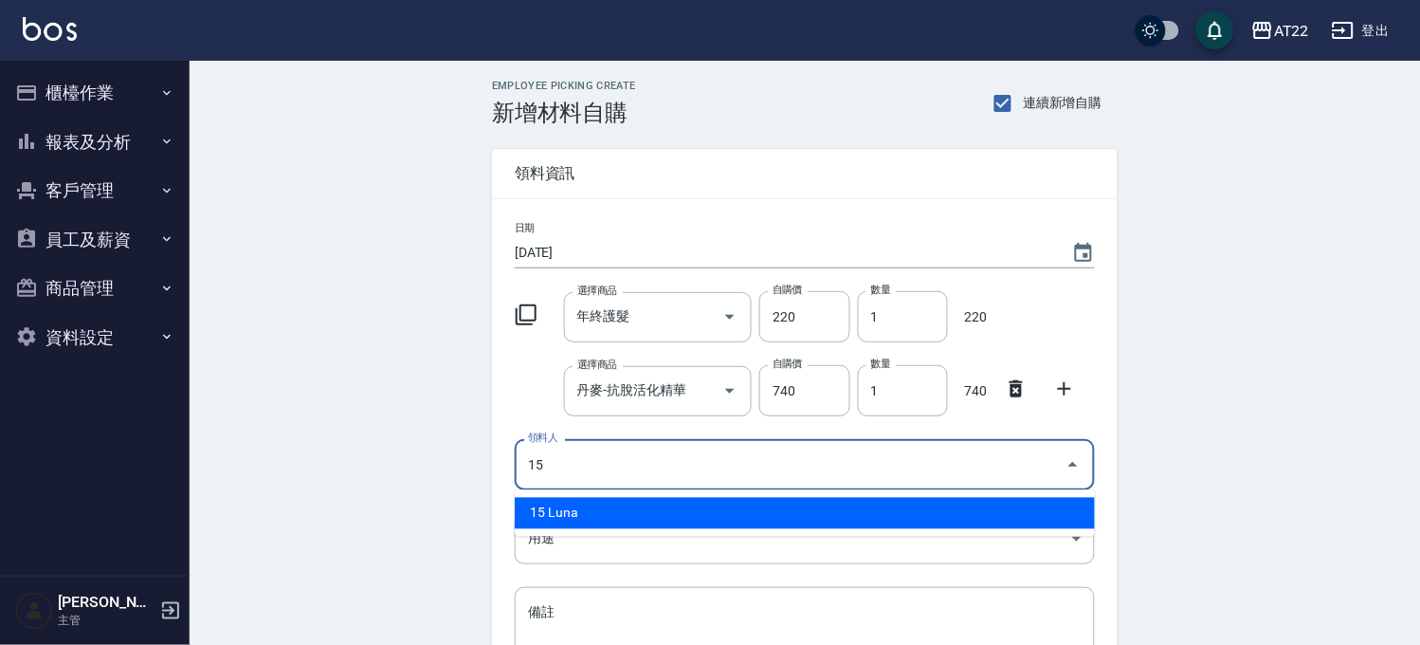
type input "15 Luna"
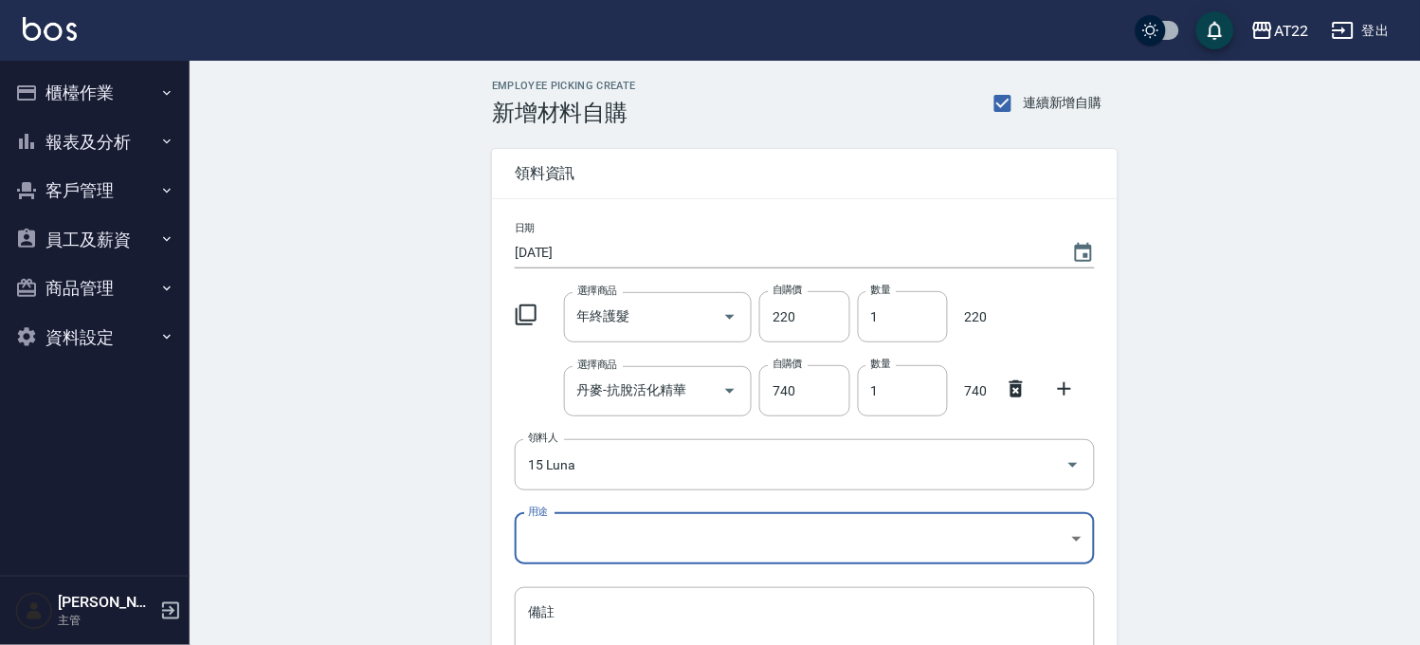
click at [1074, 385] on icon at bounding box center [1064, 388] width 23 height 23
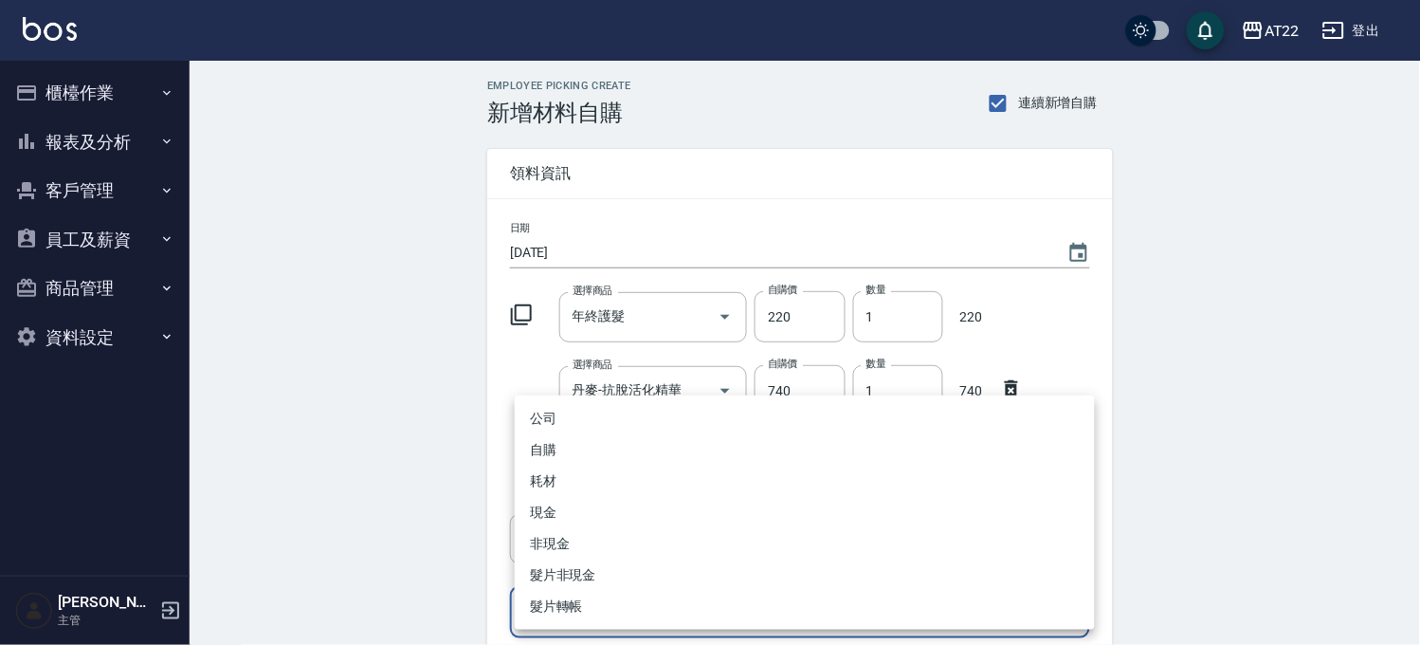
click at [708, 593] on body "AT22 登出 櫃檯作業 打帳單 帳單列表 掛單列表 現金收支登錄 材料自購登錄 每日結帳 現場電腦打卡 報表及分析 報表目錄 店家區間累計表 店家日報表 店…" at bounding box center [710, 464] width 1420 height 929
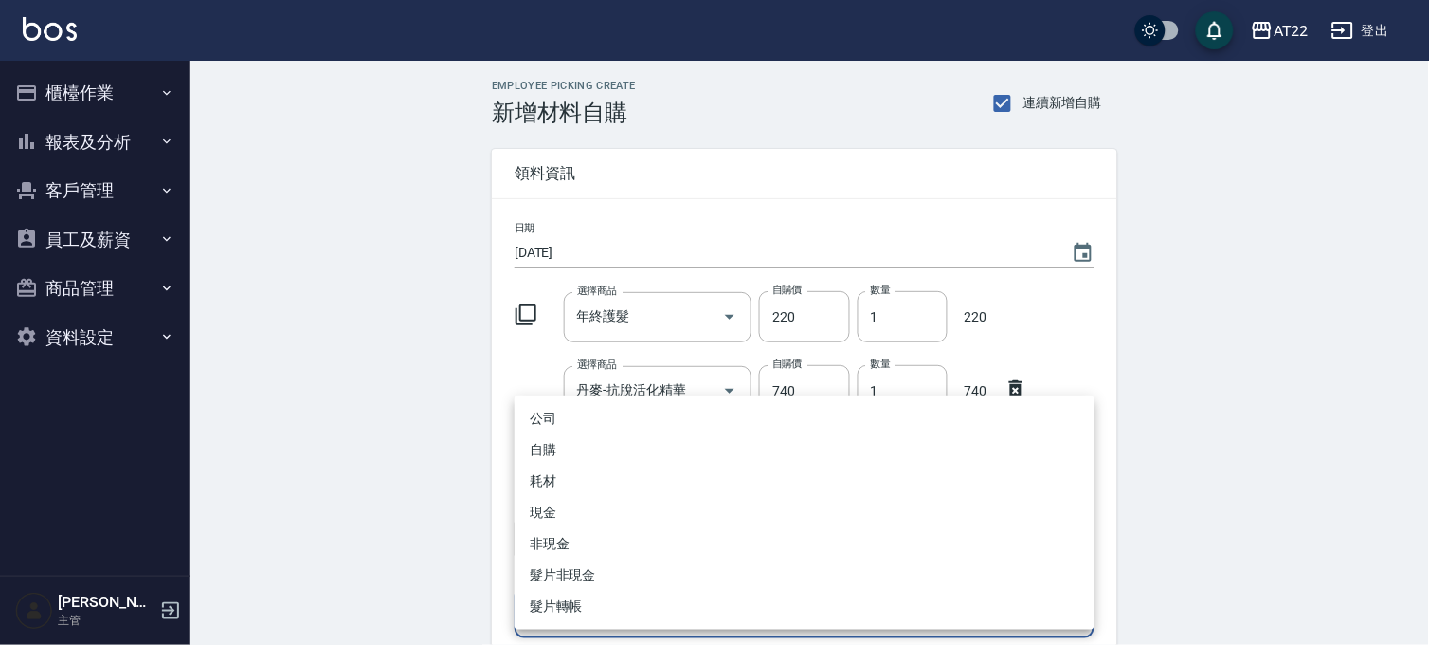
click at [597, 459] on li "自購" at bounding box center [805, 449] width 580 height 31
type input "自購"
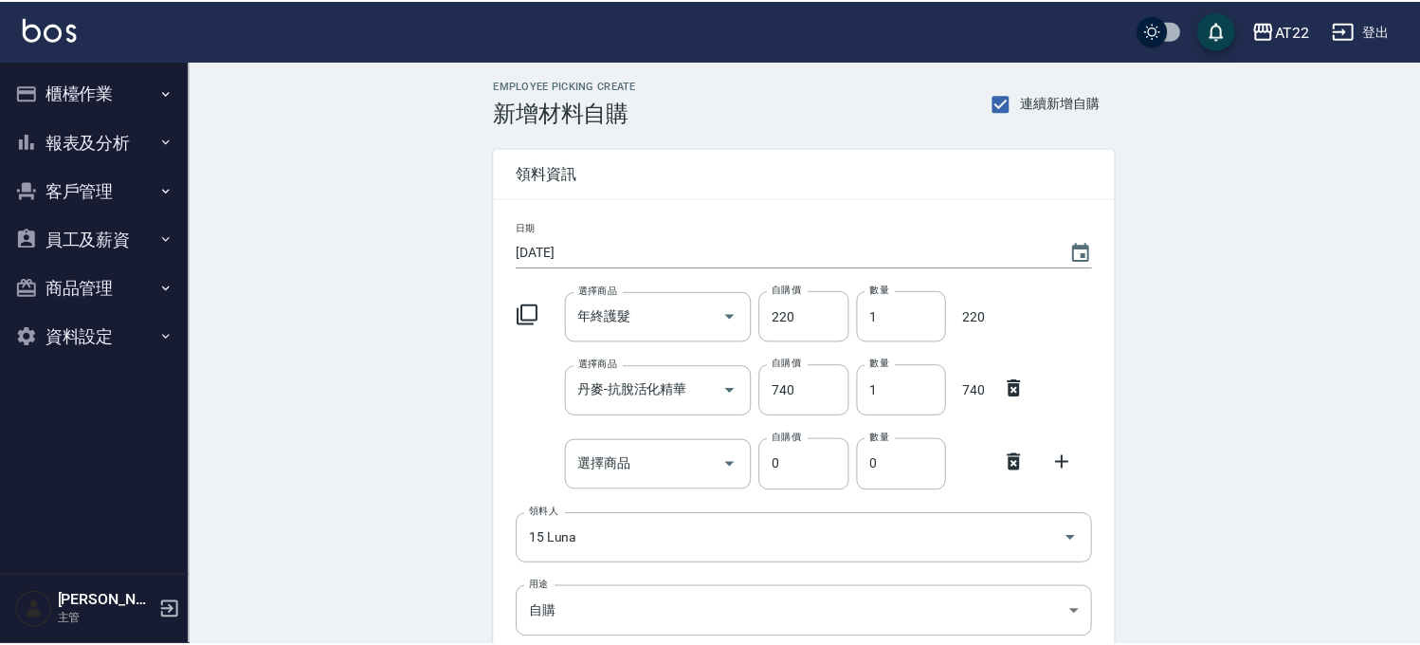
scroll to position [286, 0]
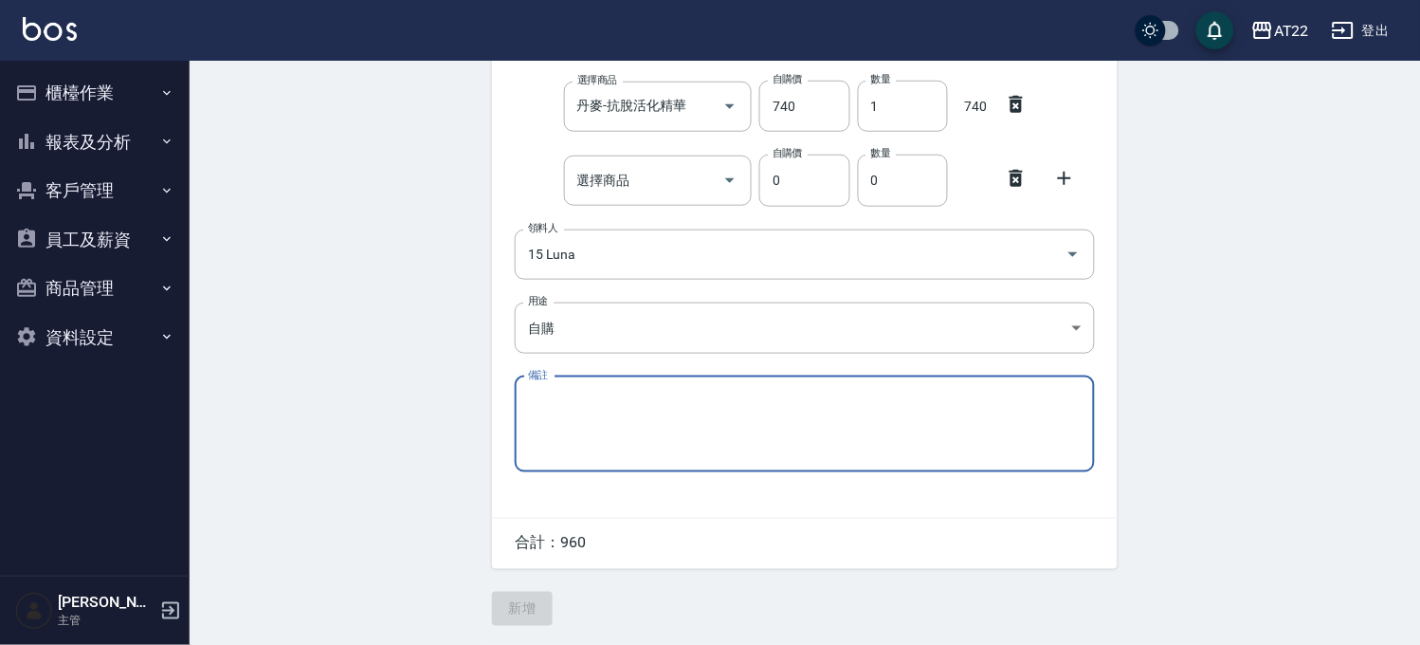
click at [1010, 180] on icon at bounding box center [1016, 178] width 13 height 17
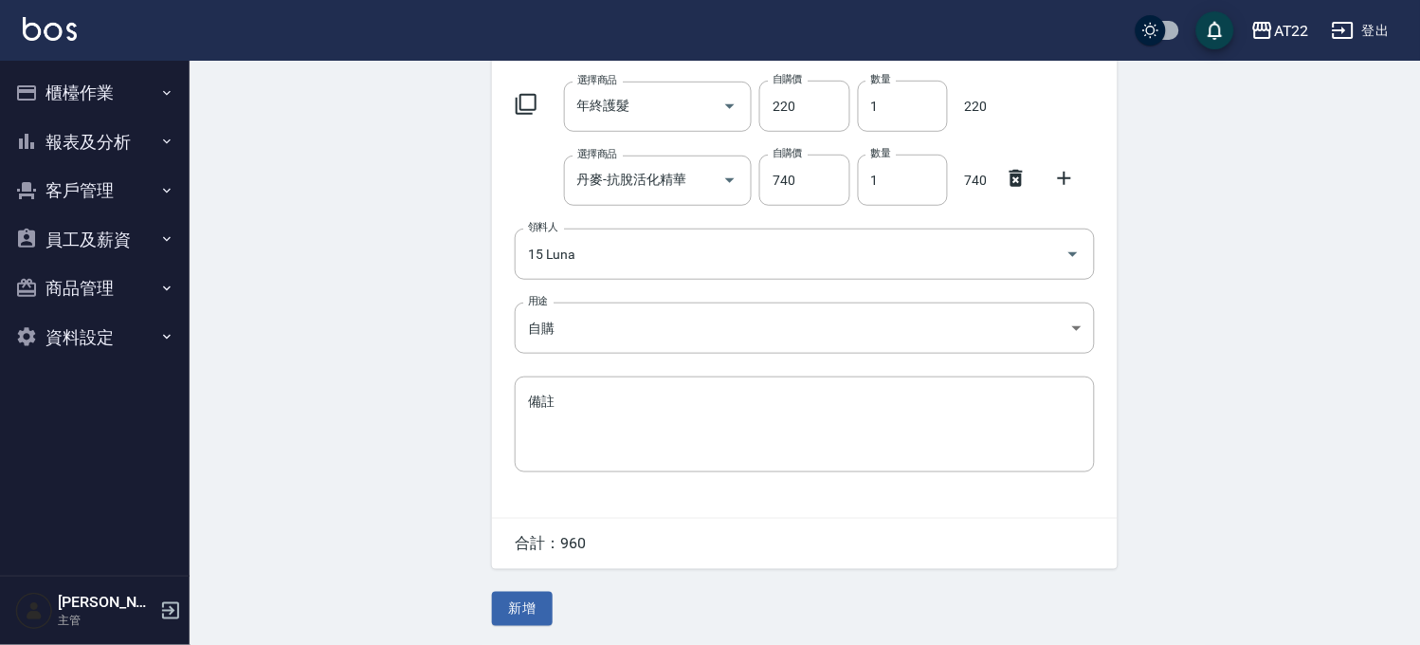
click at [1069, 174] on icon at bounding box center [1064, 178] width 23 height 23
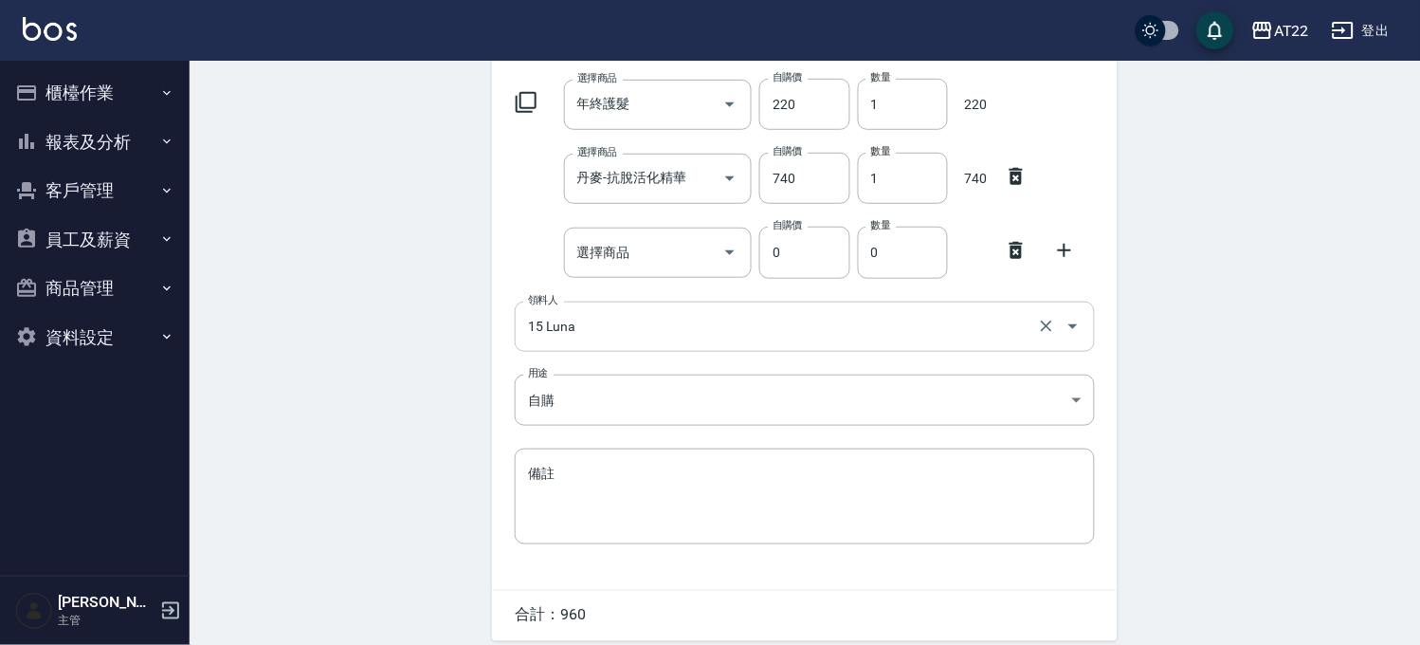
scroll to position [286, 0]
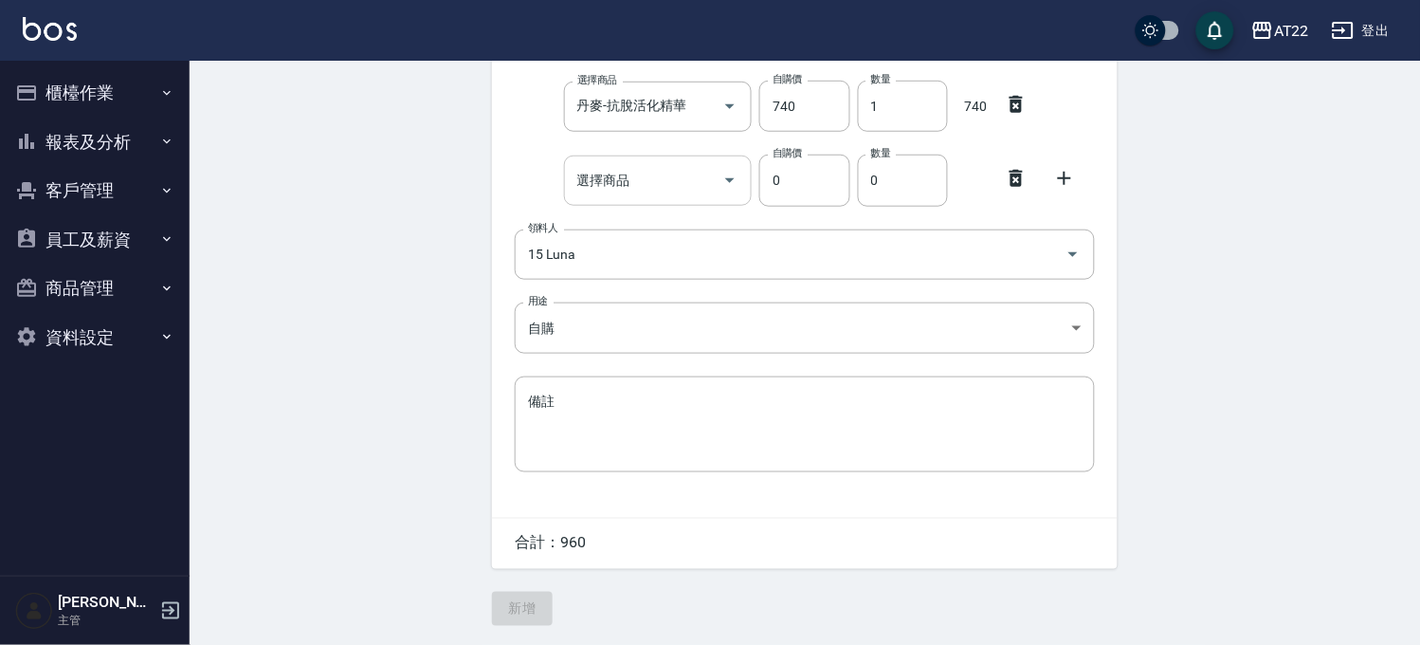
click at [690, 200] on div "選擇商品" at bounding box center [658, 180] width 189 height 50
type input "ㄆ"
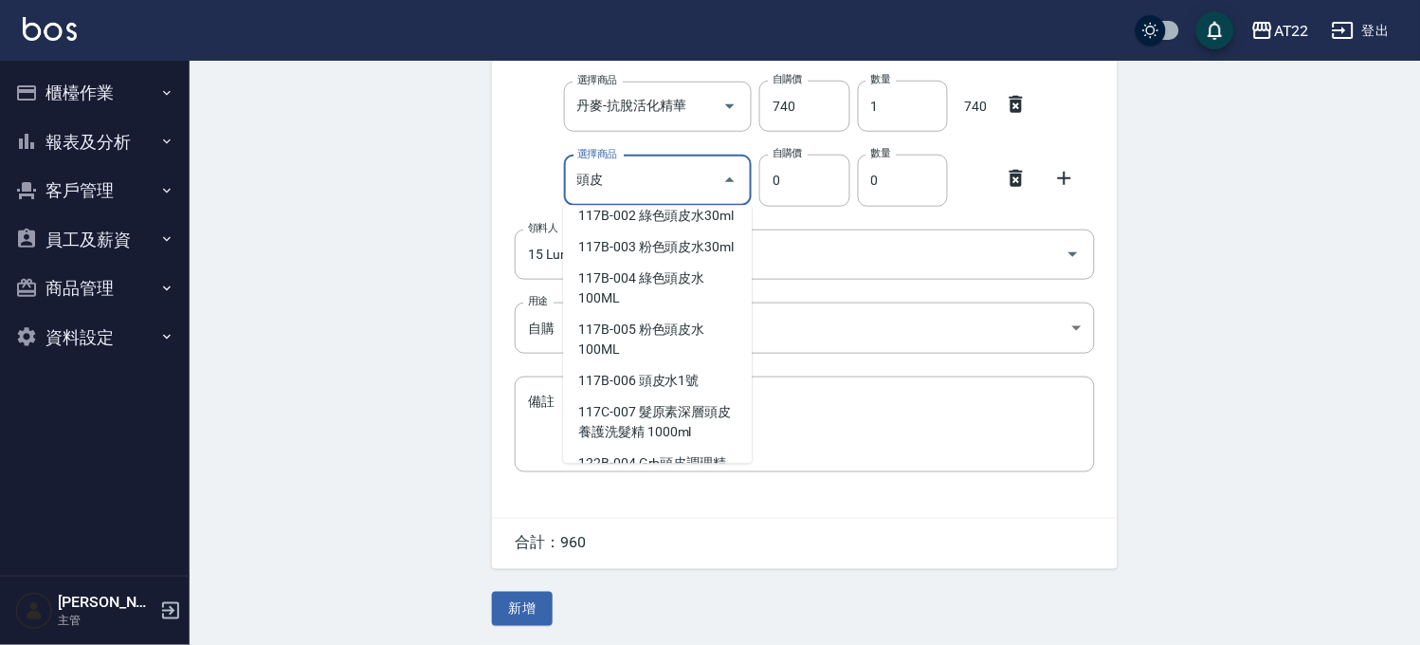
scroll to position [421, 0]
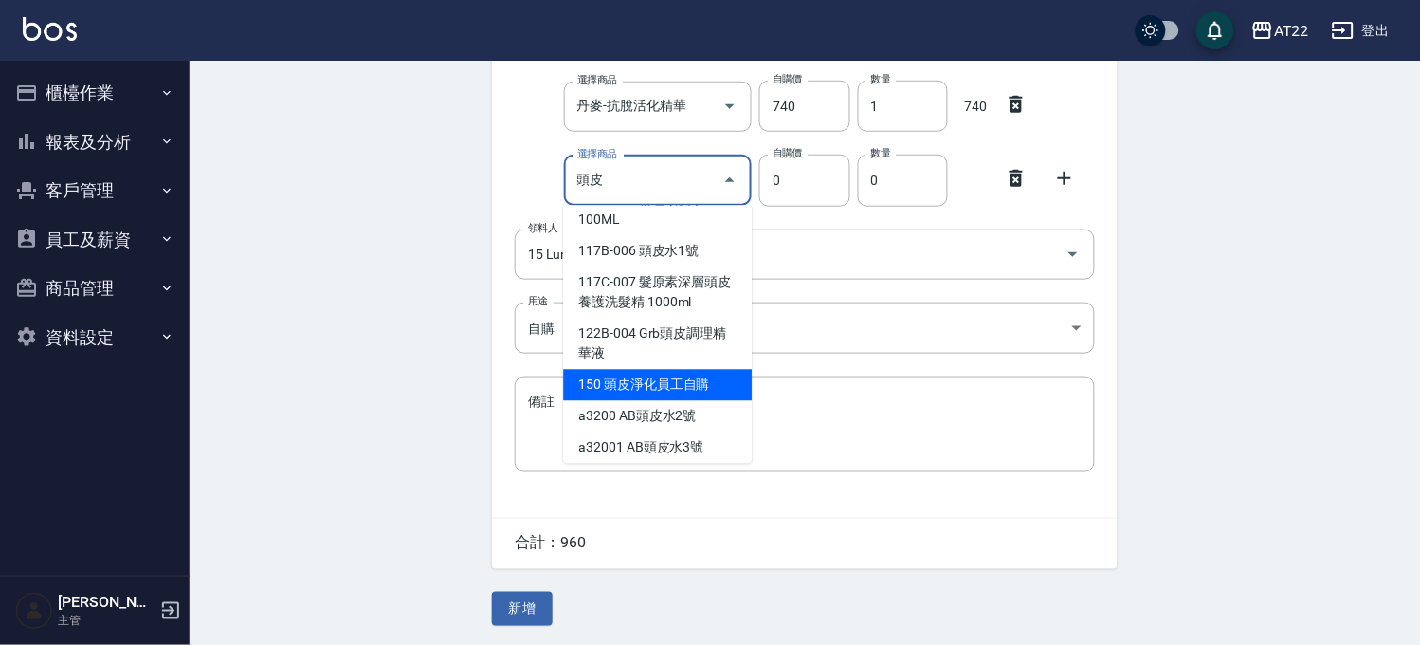
click at [684, 401] on li "150 頭皮淨化員工自購" at bounding box center [657, 385] width 189 height 31
type input "頭皮淨化員工自購"
type input "150"
type input "1"
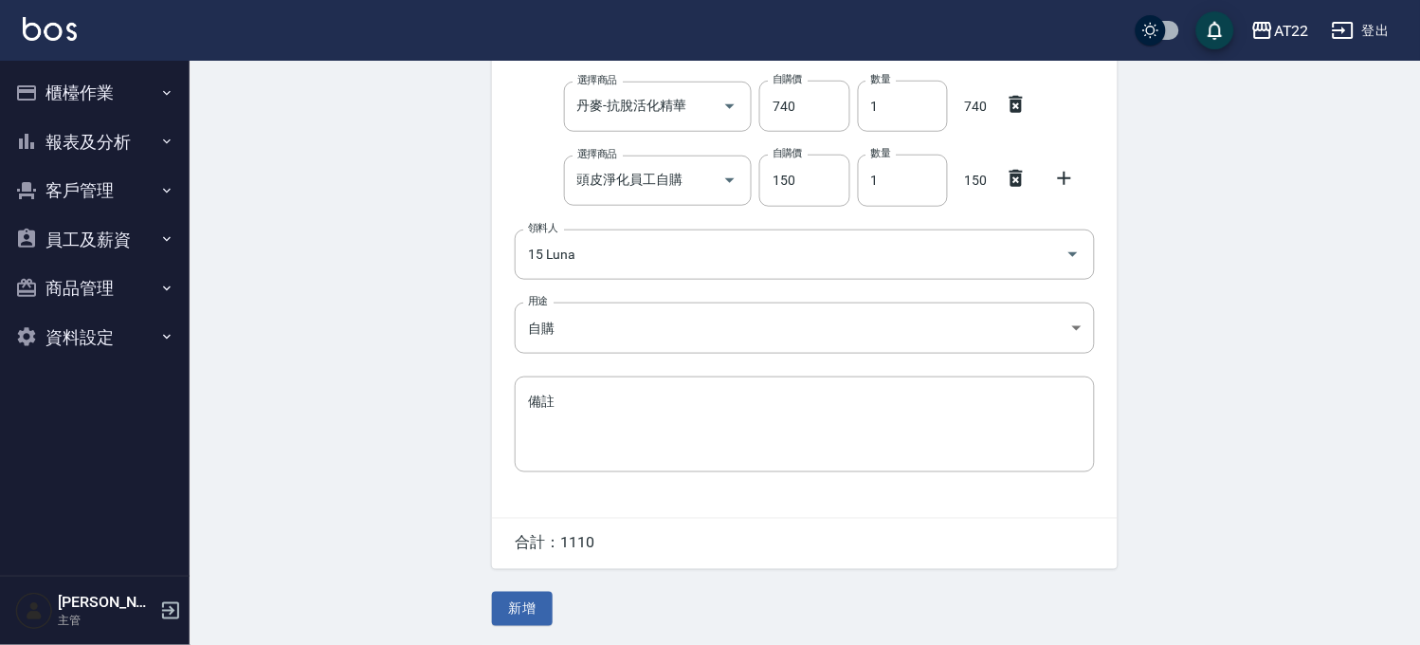
click at [1077, 176] on div at bounding box center [1070, 176] width 49 height 34
drag, startPoint x: 1074, startPoint y: 176, endPoint x: 949, endPoint y: 191, distance: 125.9
click at [1073, 176] on icon at bounding box center [1064, 178] width 23 height 23
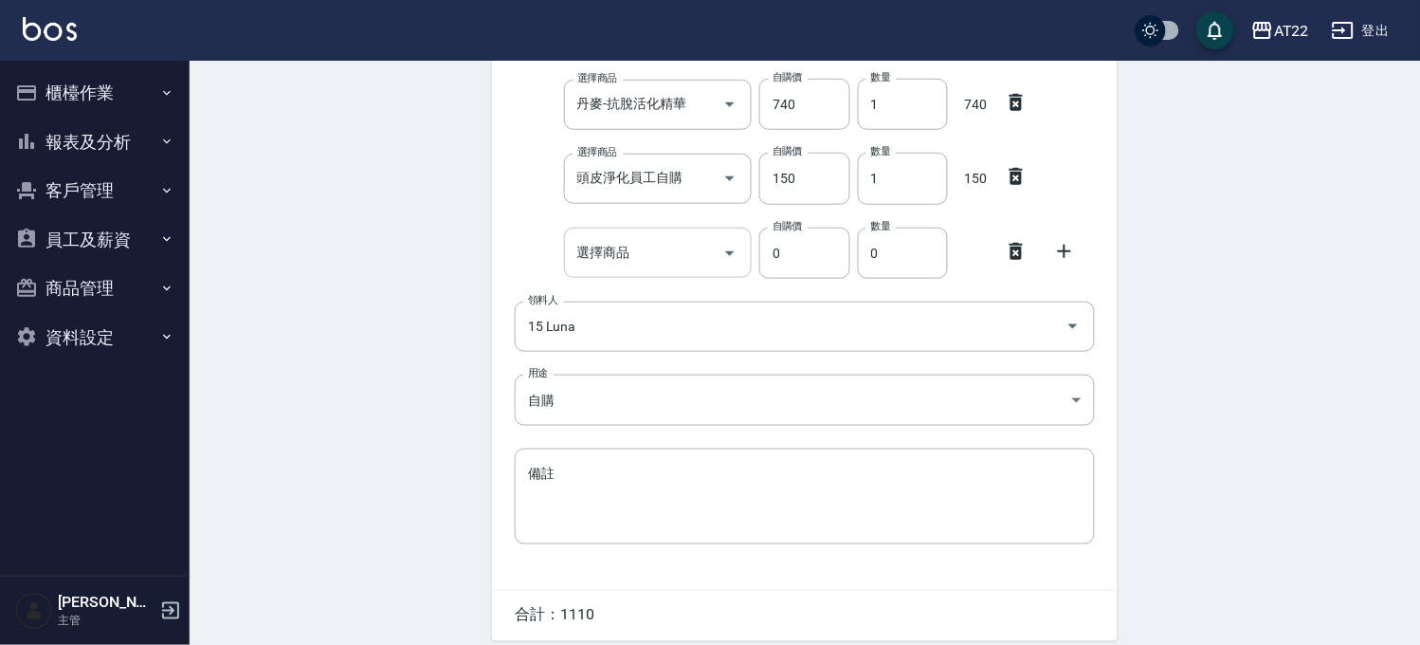
click at [646, 228] on div "選擇商品" at bounding box center [658, 252] width 189 height 50
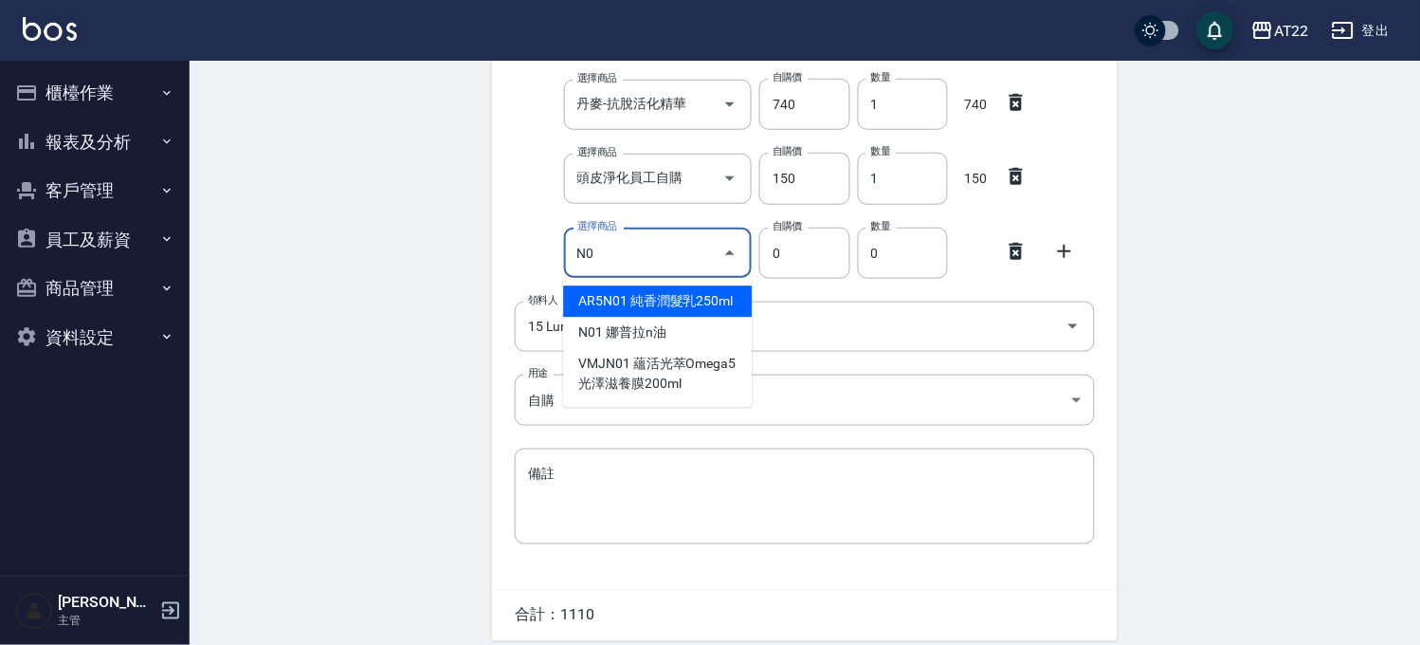
type input "N"
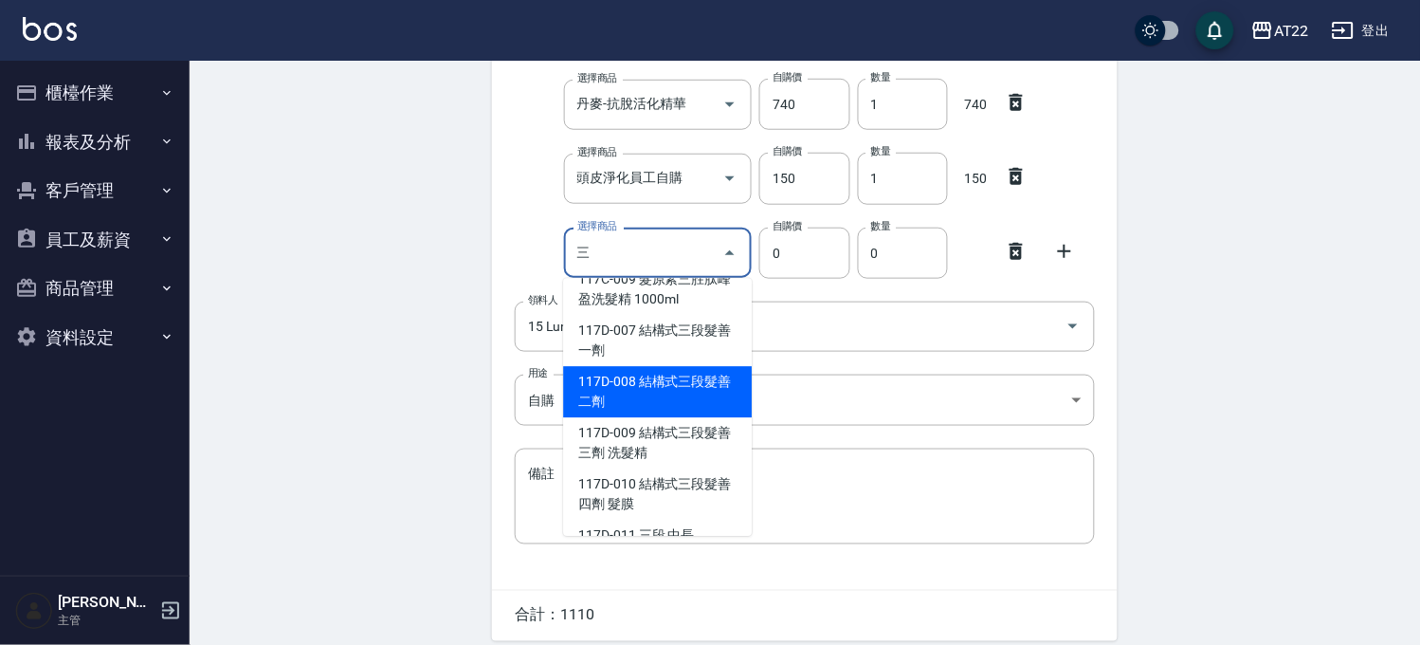
scroll to position [44, 0]
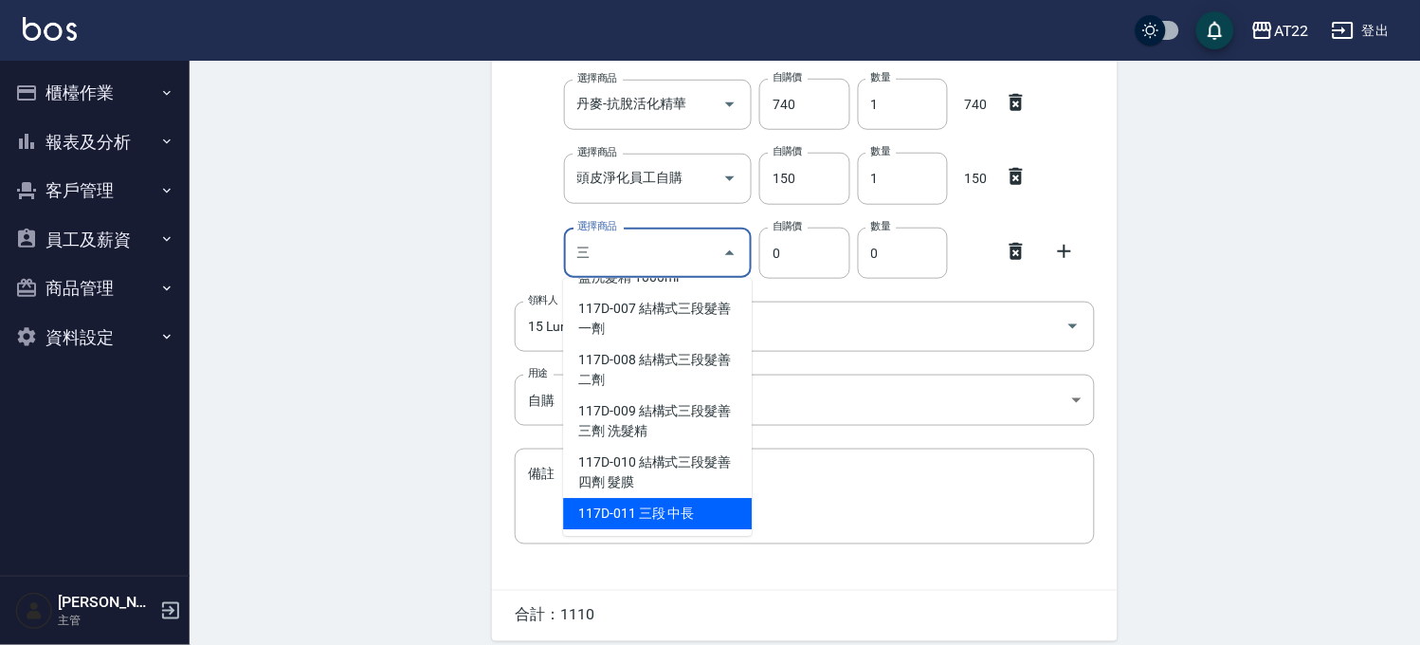
click at [618, 502] on li "117D-011 三段 中長" at bounding box center [657, 514] width 189 height 31
type input "三段 中長"
type input "330"
type input "1"
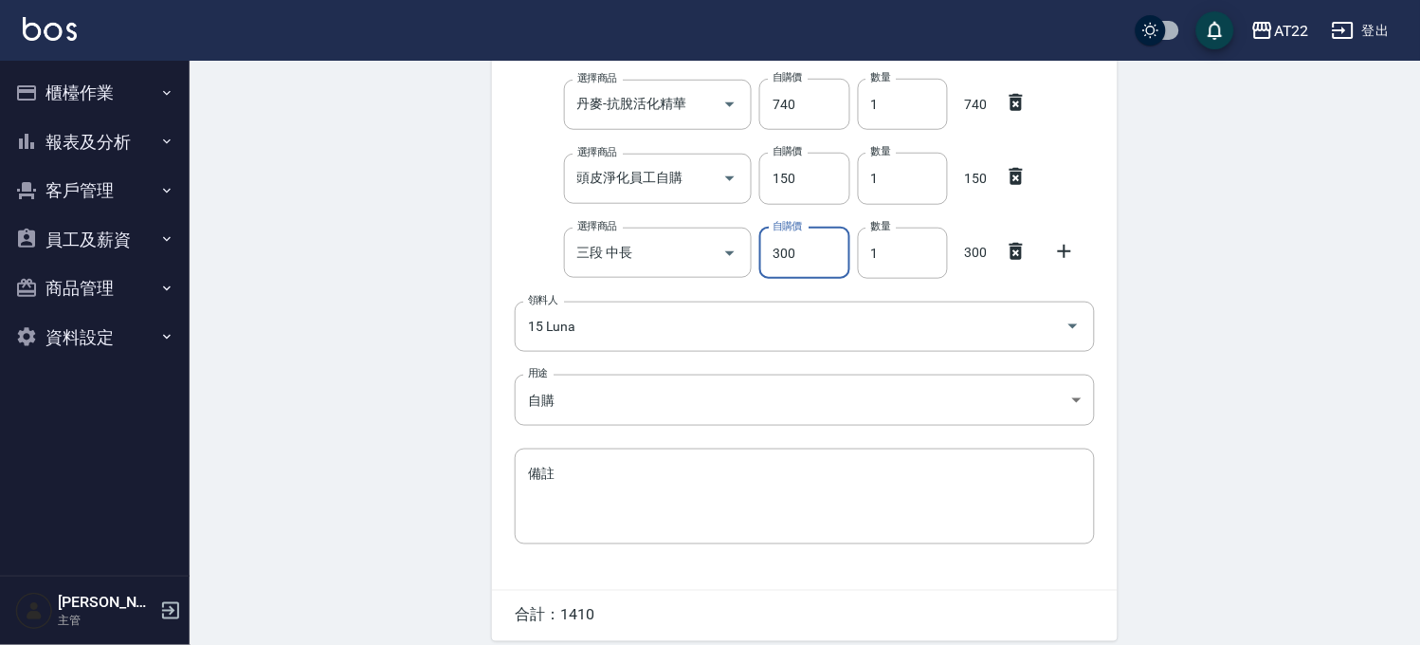
scroll to position [361, 0]
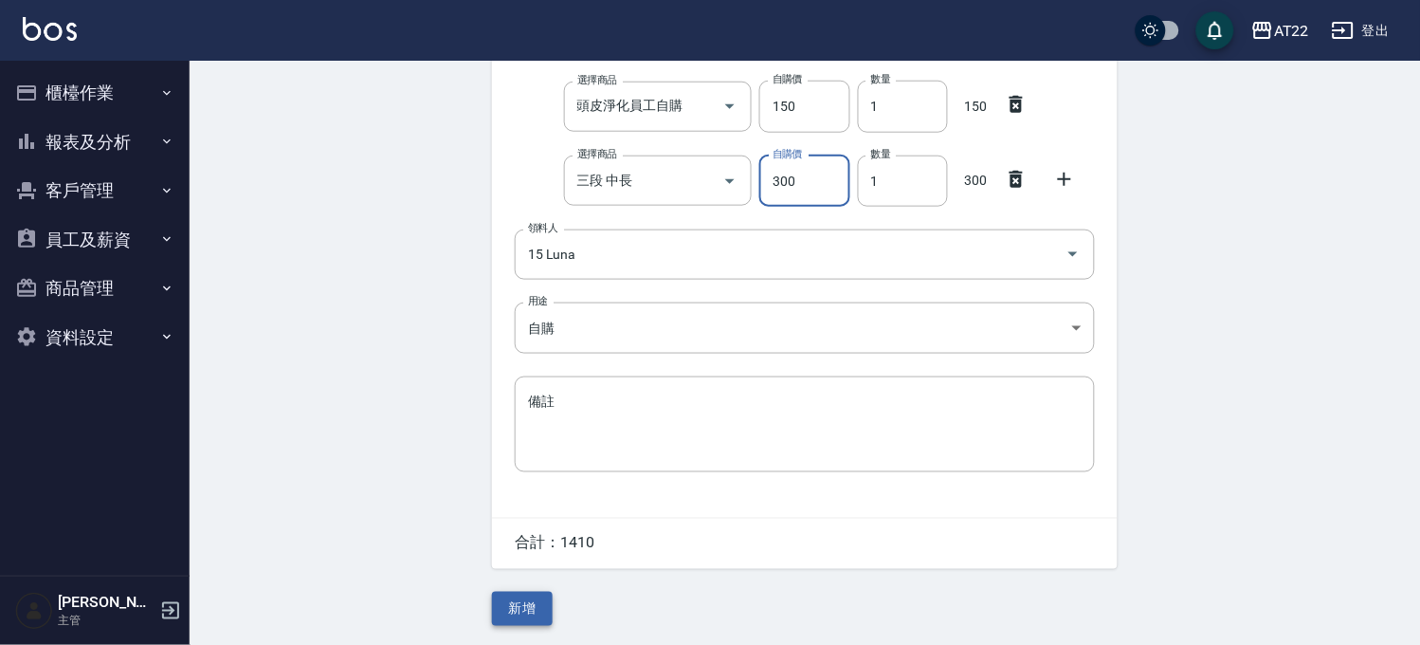
type input "300"
click at [542, 600] on button "新增" at bounding box center [522, 608] width 61 height 35
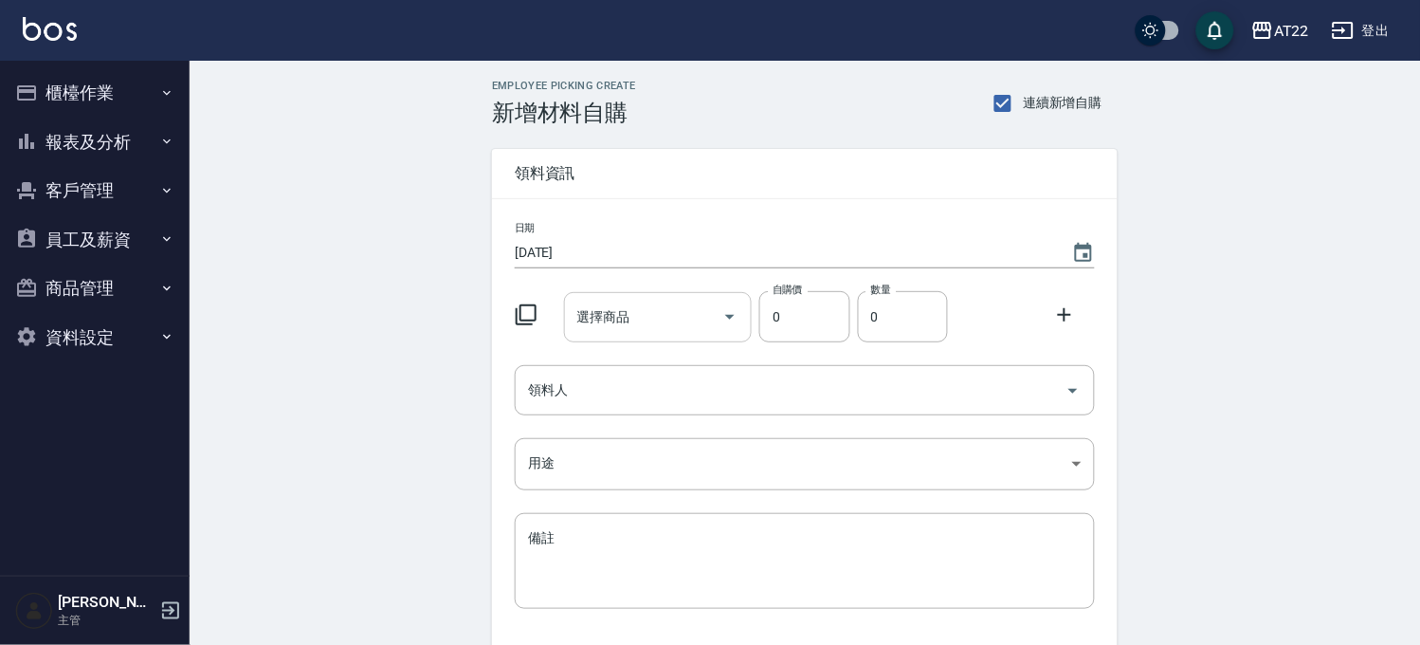
click at [586, 324] on input "選擇商品" at bounding box center [644, 316] width 143 height 33
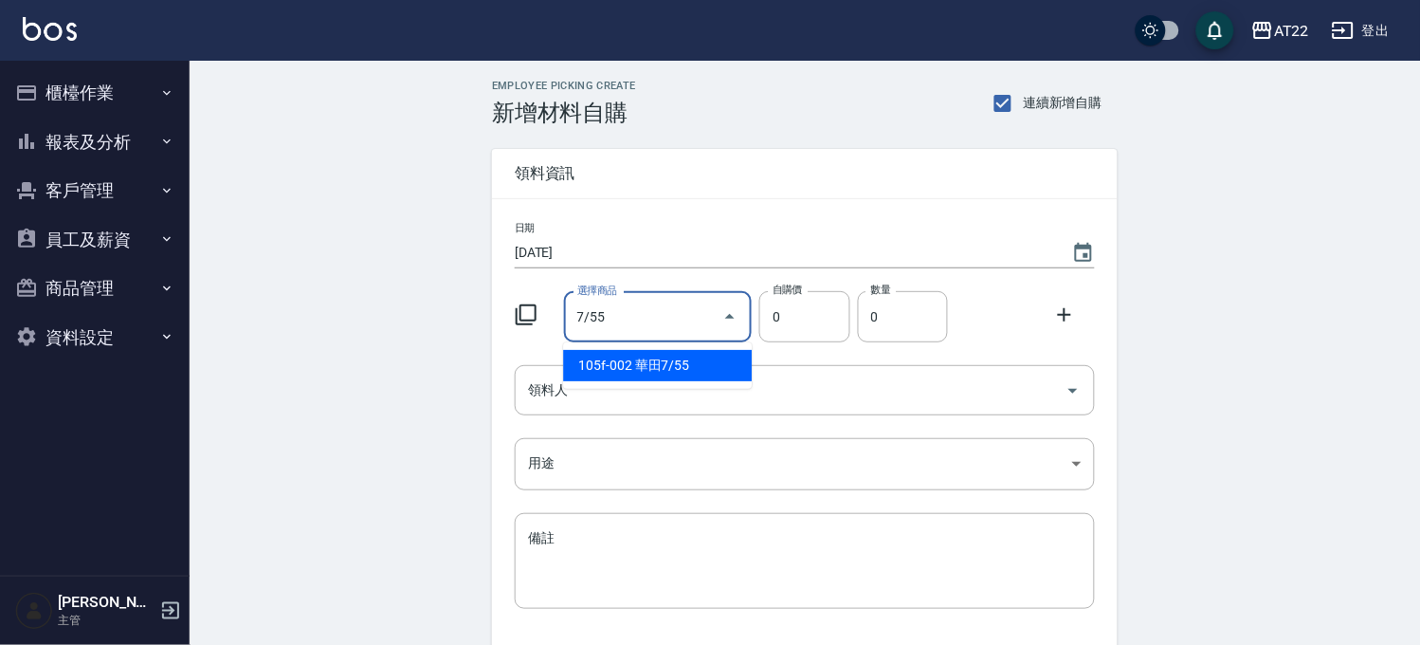
type input "華田7/55"
type input "135"
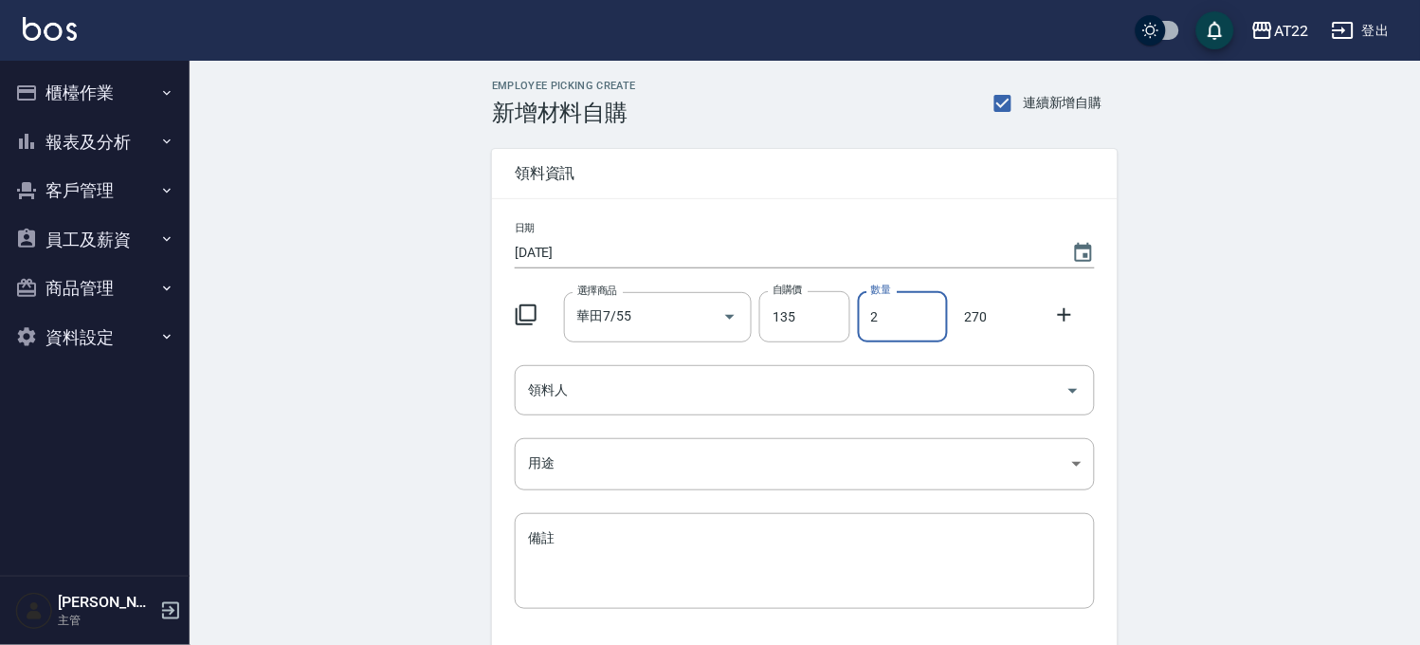
type input "2"
click at [1075, 320] on icon at bounding box center [1064, 314] width 23 height 23
drag, startPoint x: 649, startPoint y: 406, endPoint x: 646, endPoint y: 387, distance: 19.2
click at [648, 404] on input "選擇商品" at bounding box center [644, 390] width 143 height 33
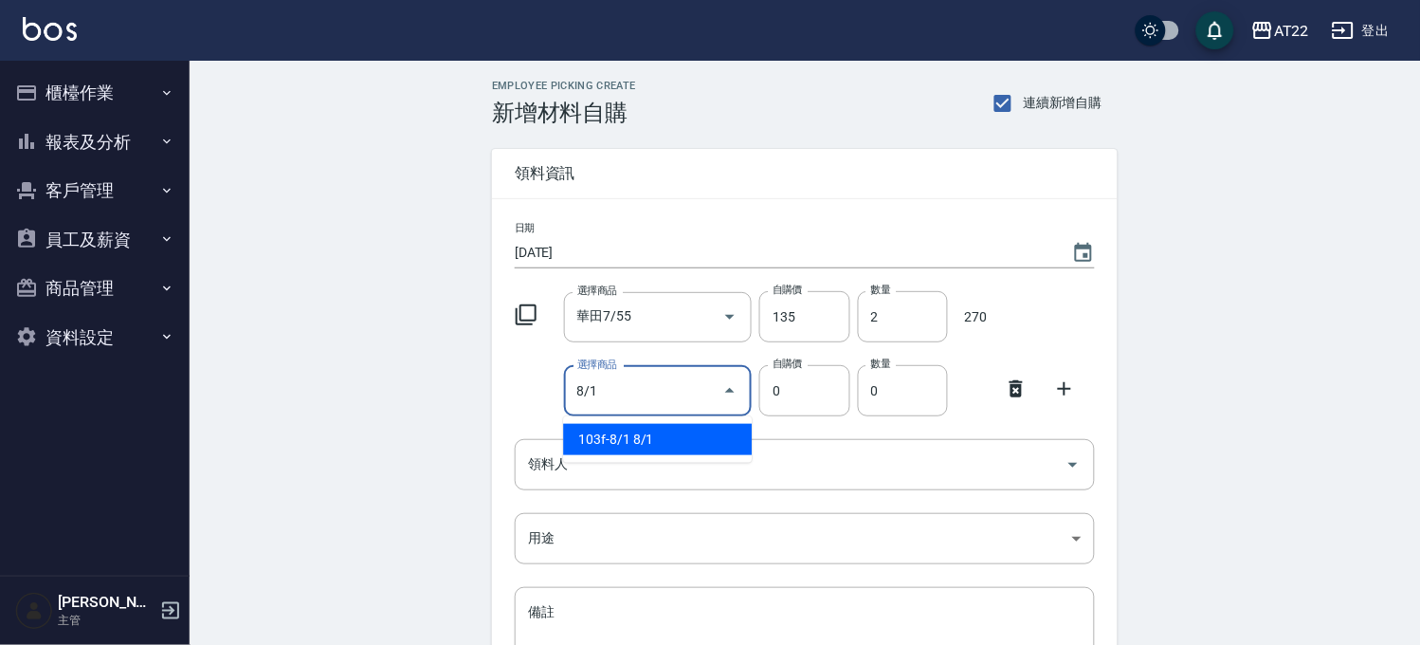
type input "8/1"
type input "135"
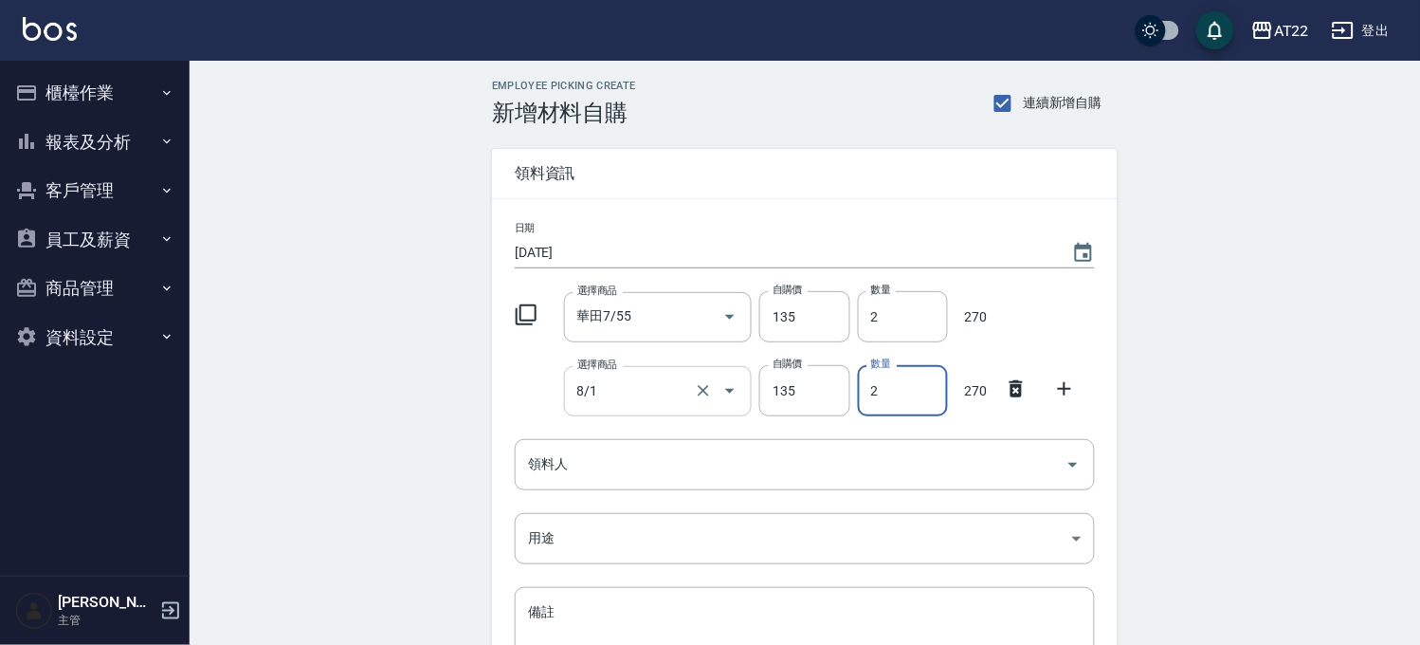
type input "2"
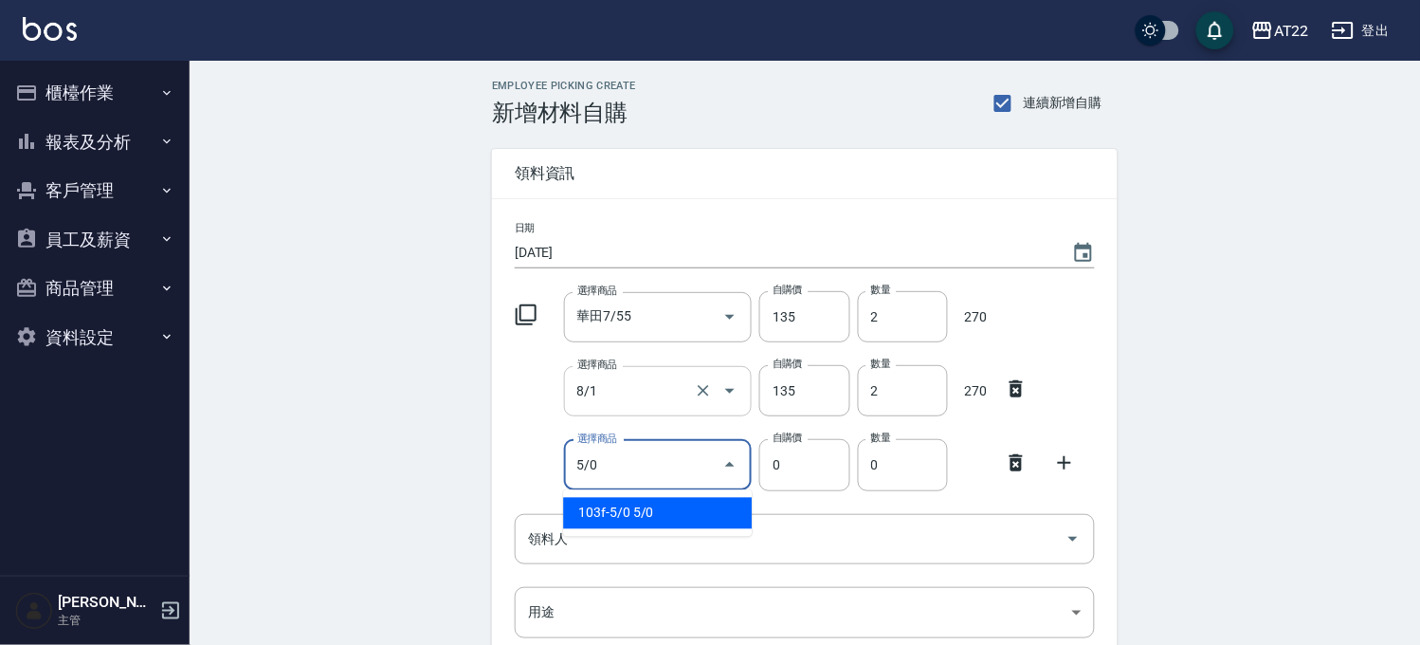
type input "5/0"
type input "130"
type input "1"
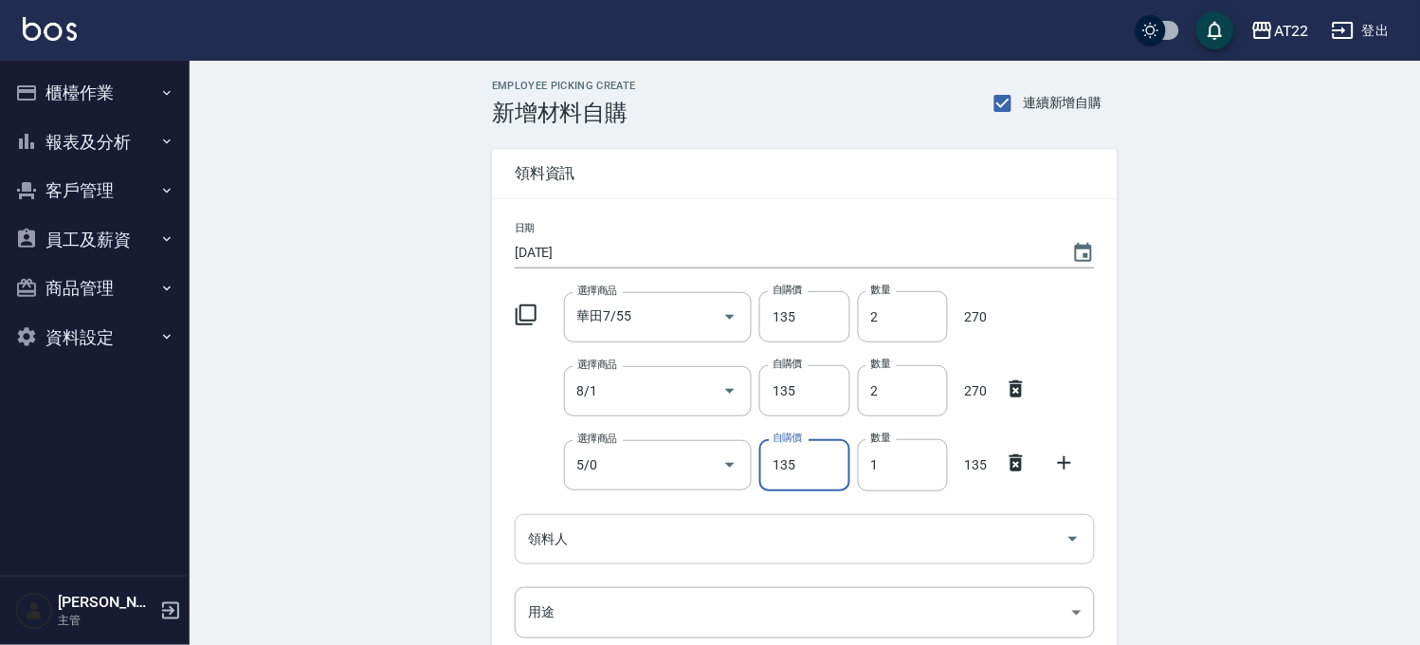
click at [699, 556] on div "領料人" at bounding box center [805, 539] width 580 height 50
type input "135"
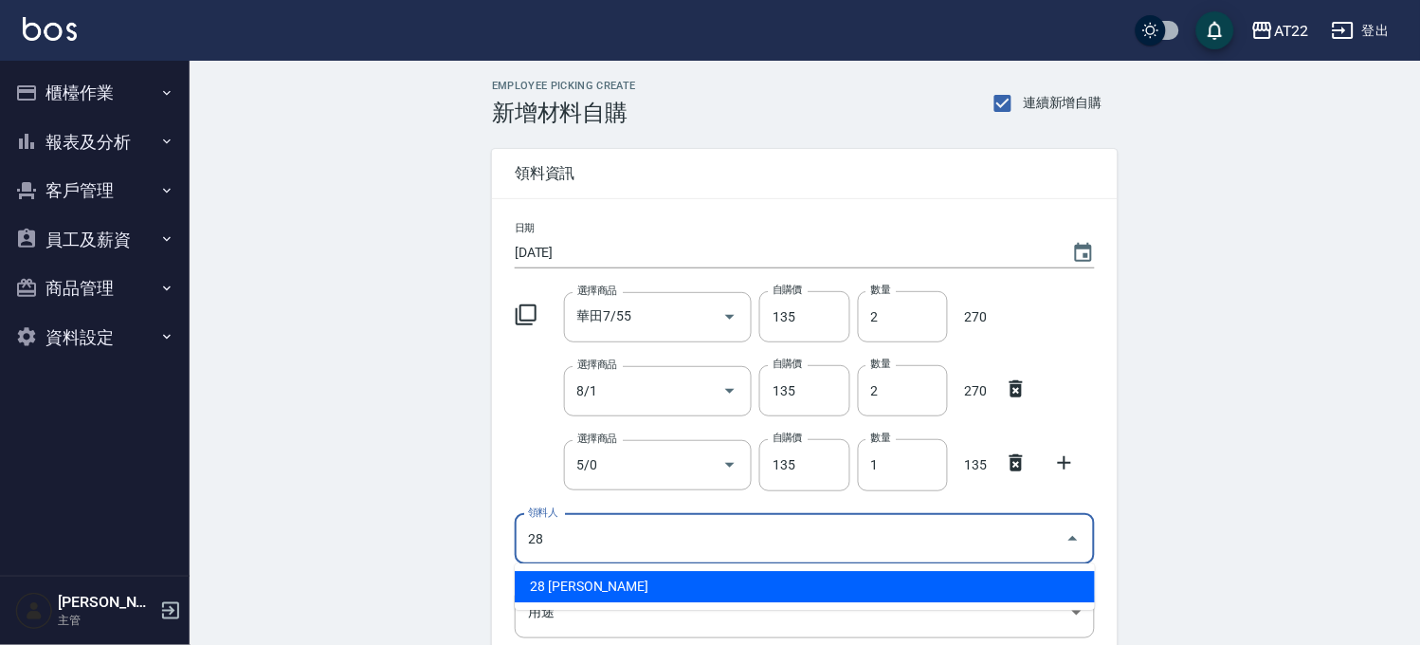
type input "28 [PERSON_NAME]"
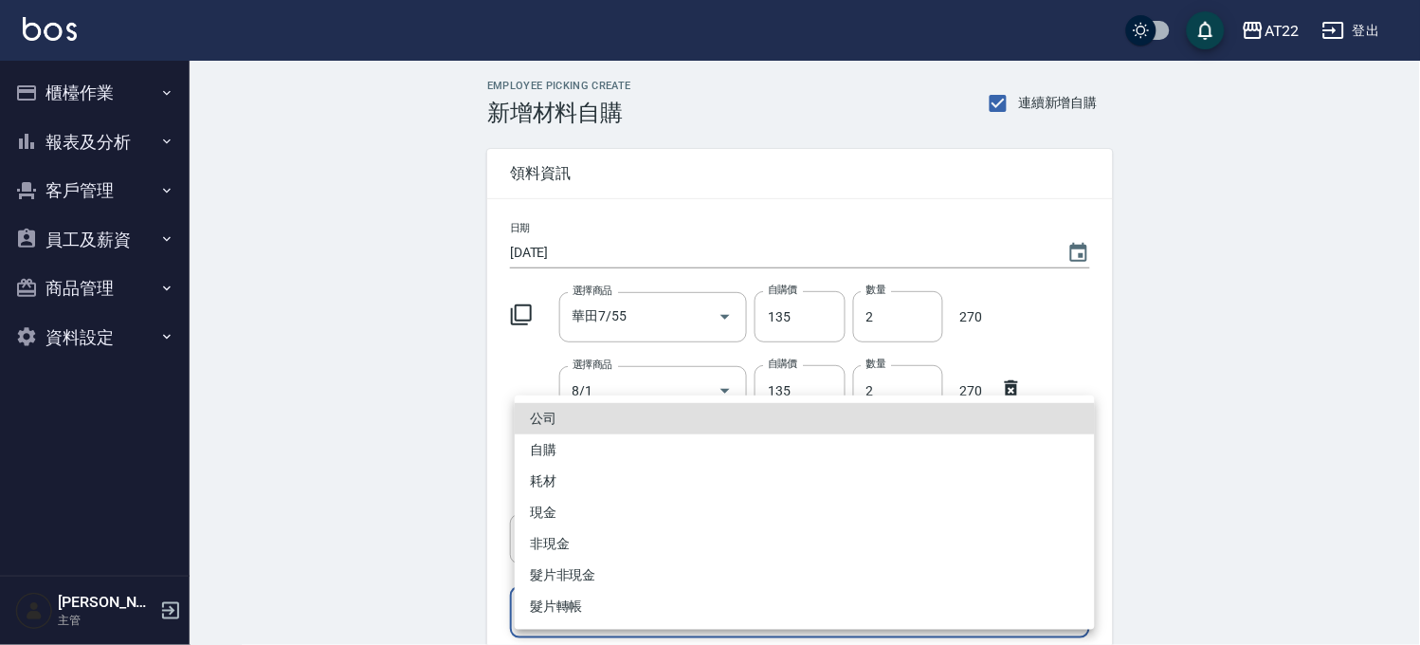
click at [648, 619] on body "AT22 登出 櫃檯作業 打帳單 帳單列表 掛單列表 現金收支登錄 材料自購登錄 每日結帳 現場電腦打卡 報表及分析 報表目錄 店家區間累計表 店家日報表 店…" at bounding box center [710, 464] width 1420 height 929
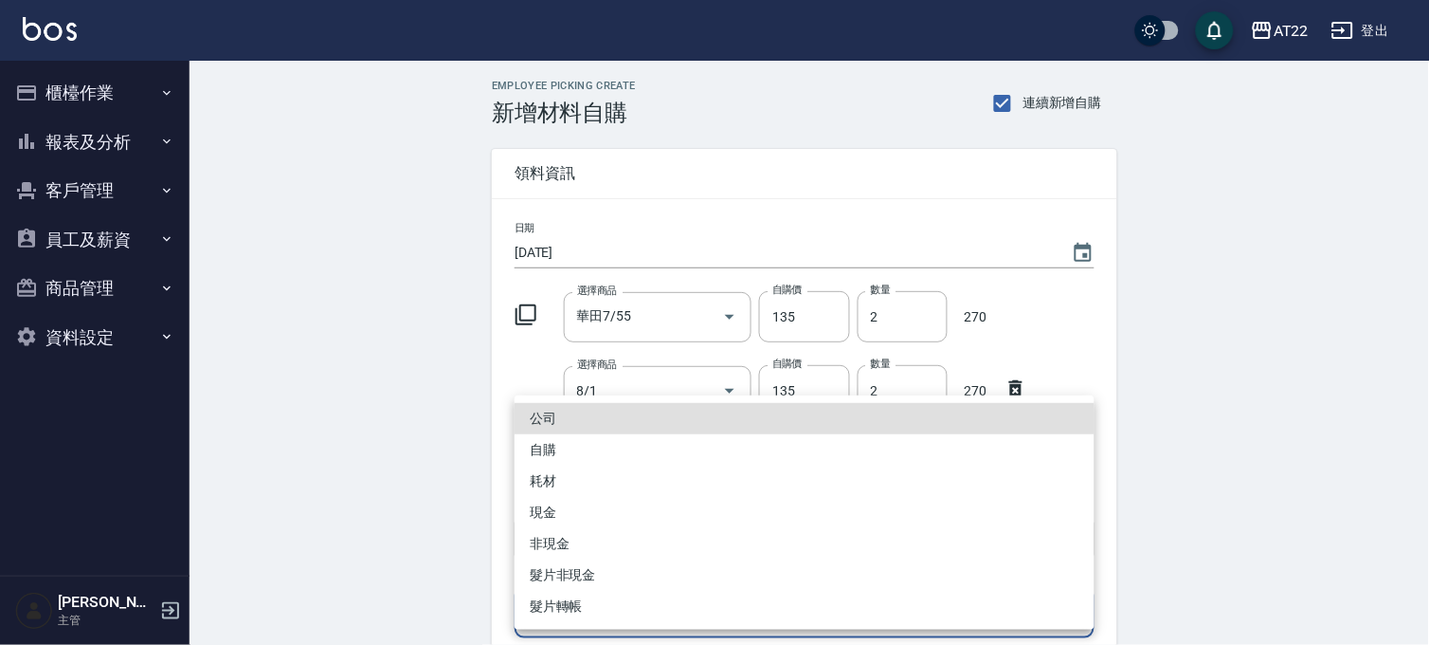
click at [598, 463] on li "自購" at bounding box center [805, 449] width 580 height 31
type input "自購"
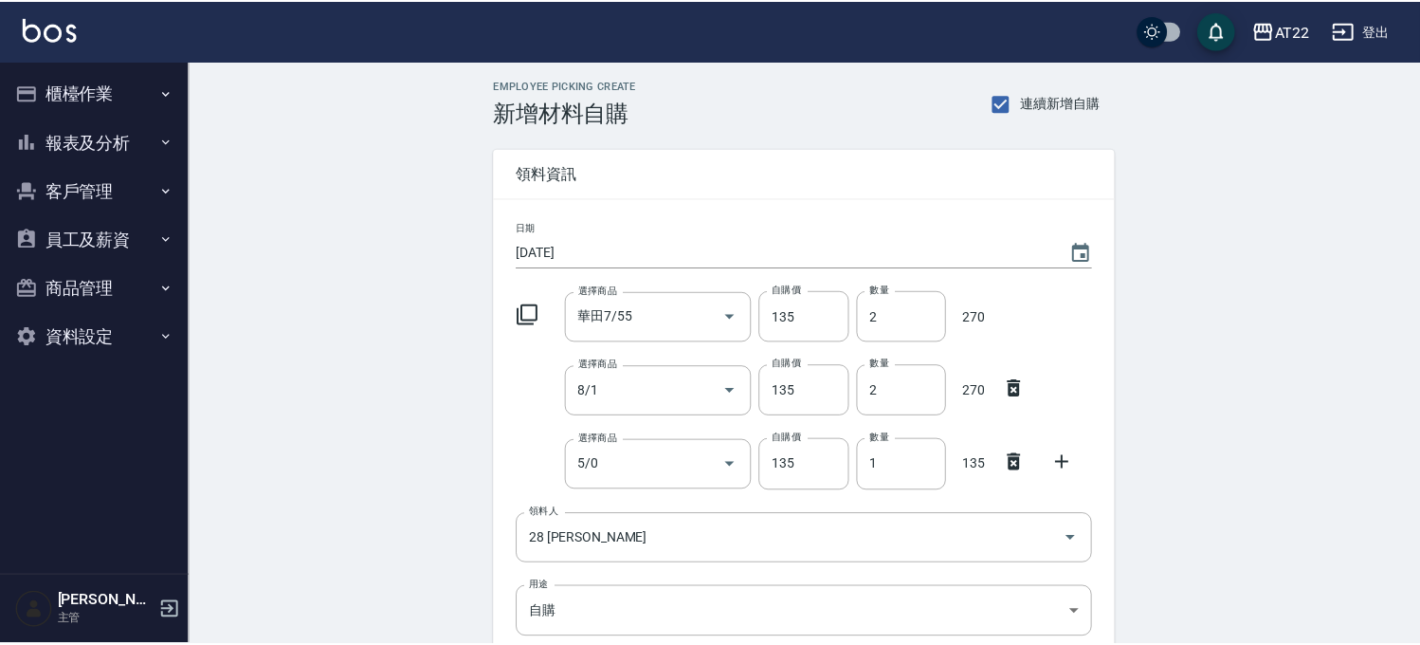
scroll to position [286, 0]
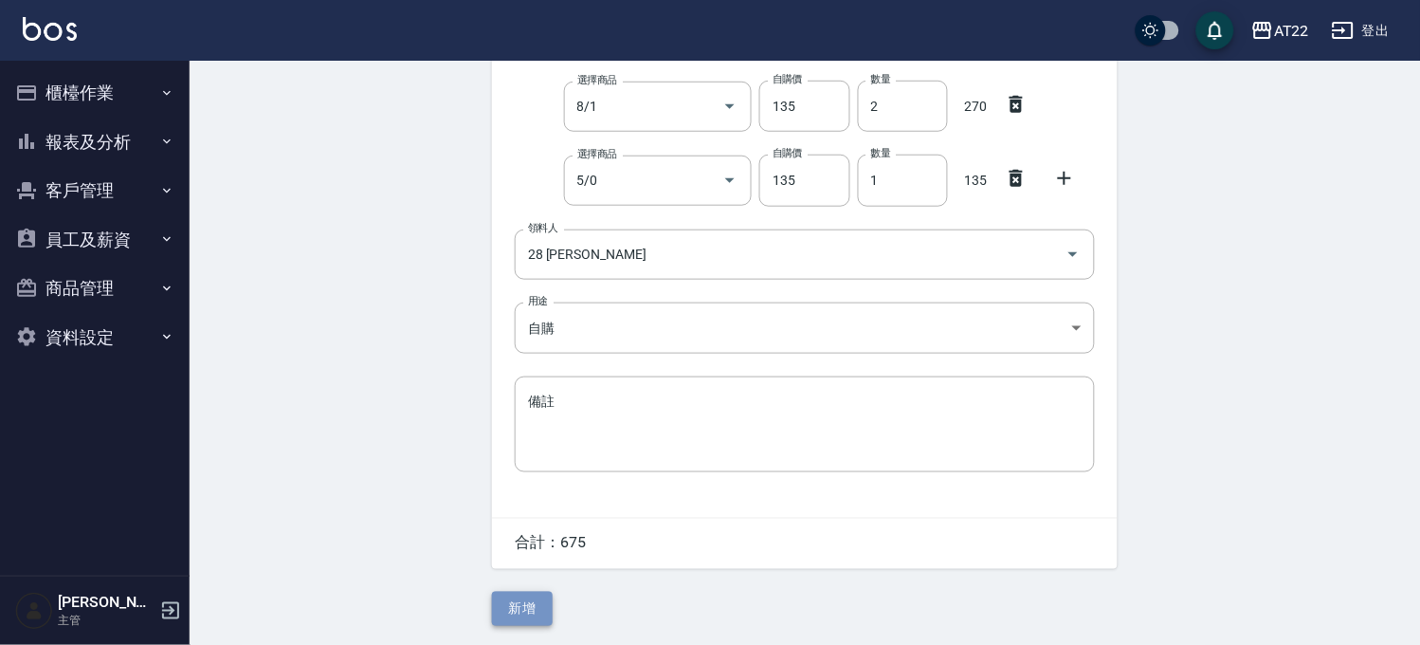
click at [542, 604] on button "新增" at bounding box center [522, 608] width 61 height 35
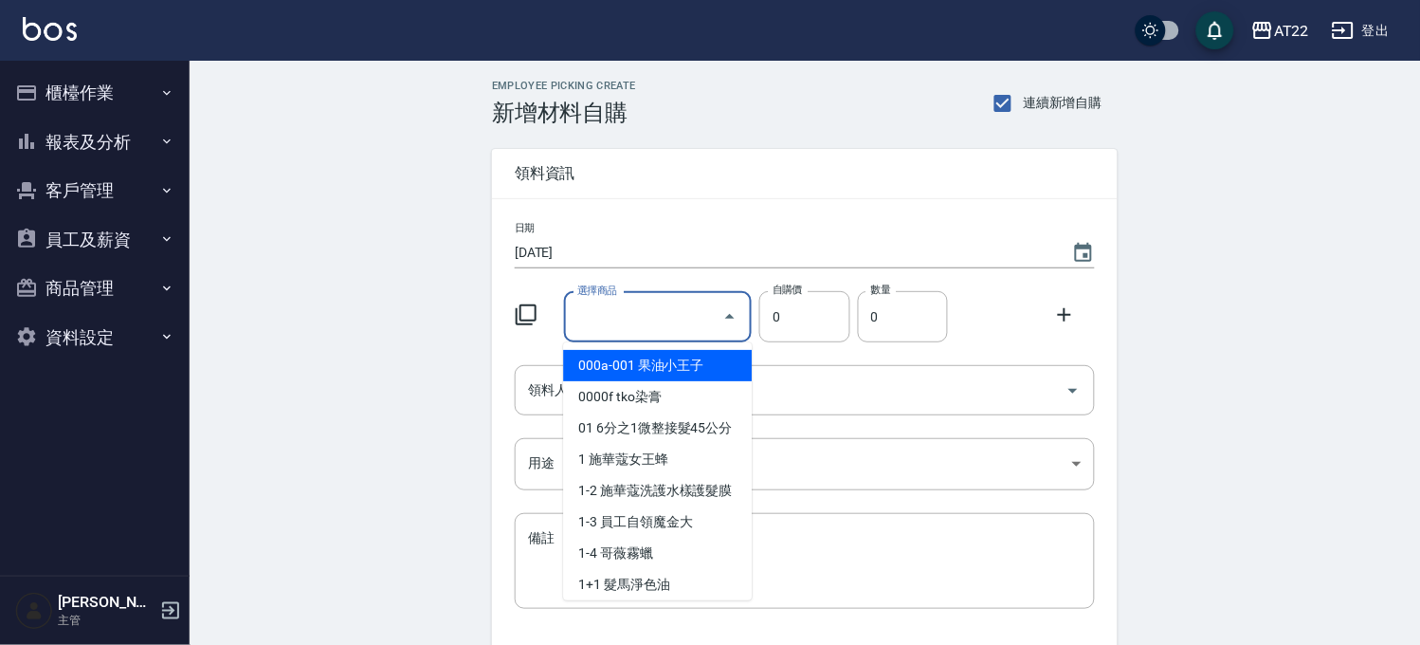
click at [709, 318] on input "選擇商品" at bounding box center [644, 316] width 143 height 33
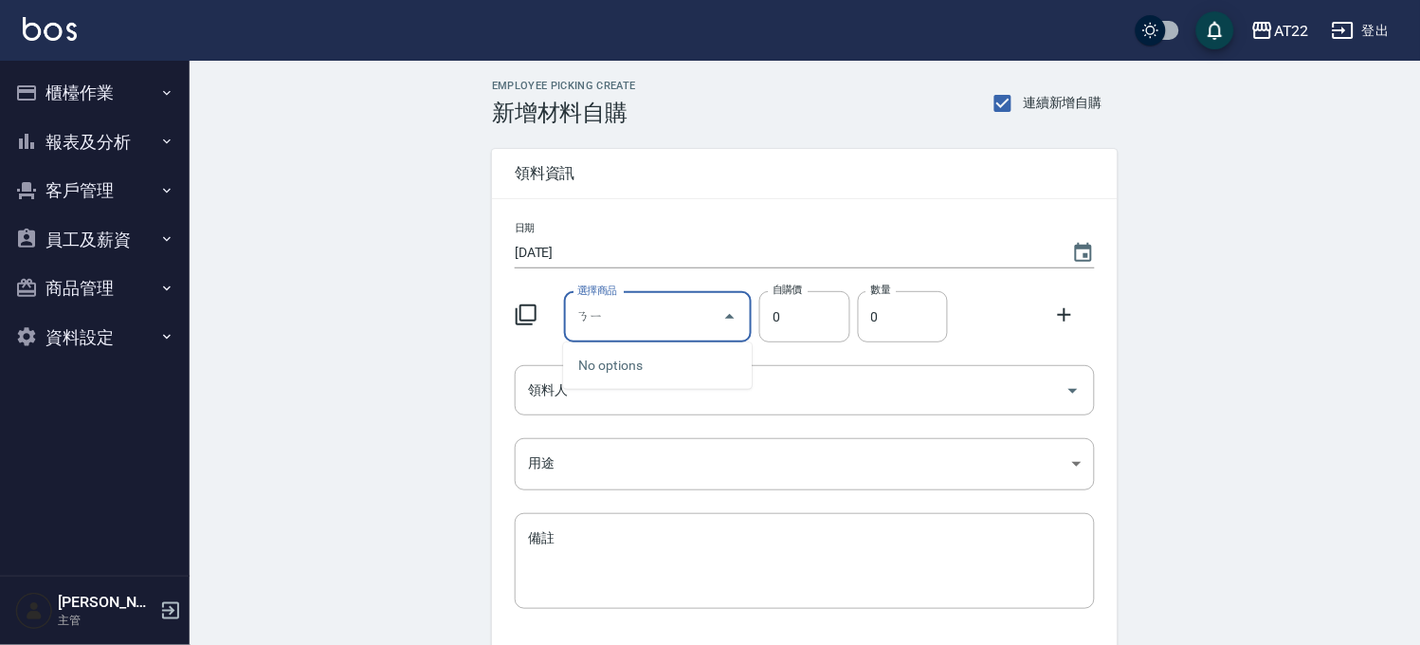
type input "[PERSON_NAME]"
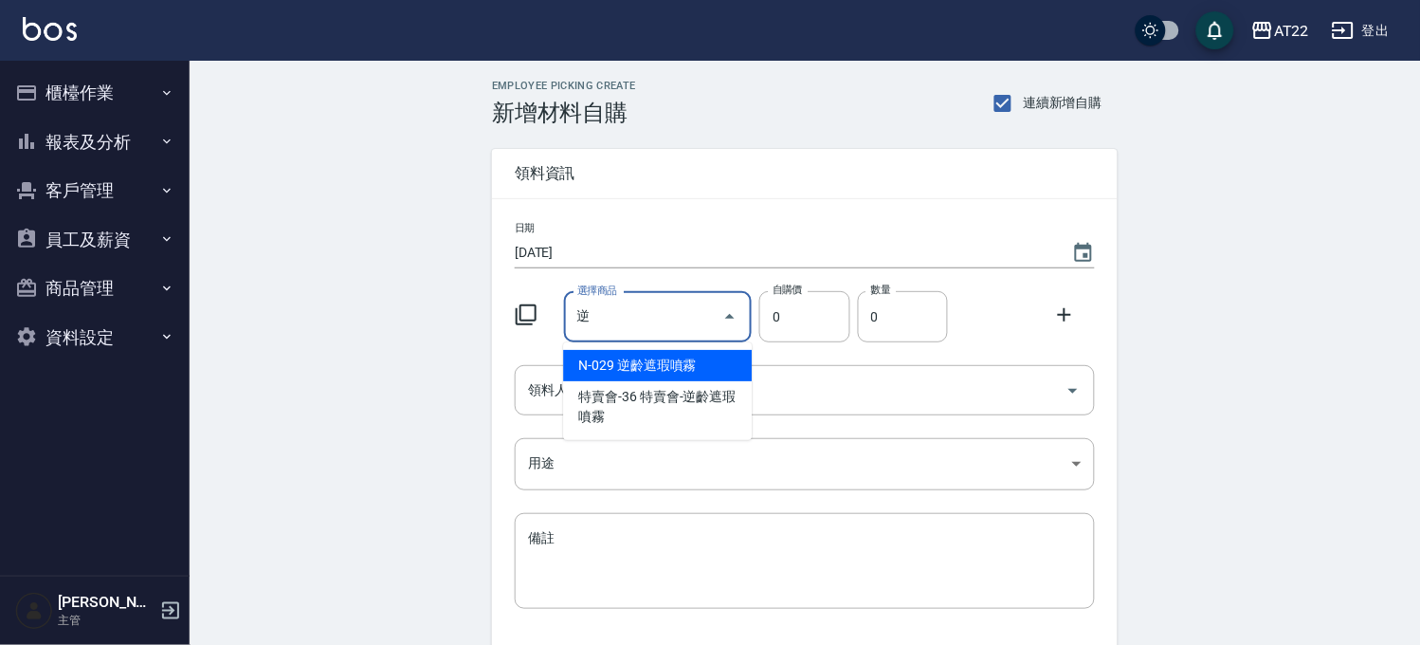
type input "逆齡遮瑕噴霧"
type input "650"
type input "1"
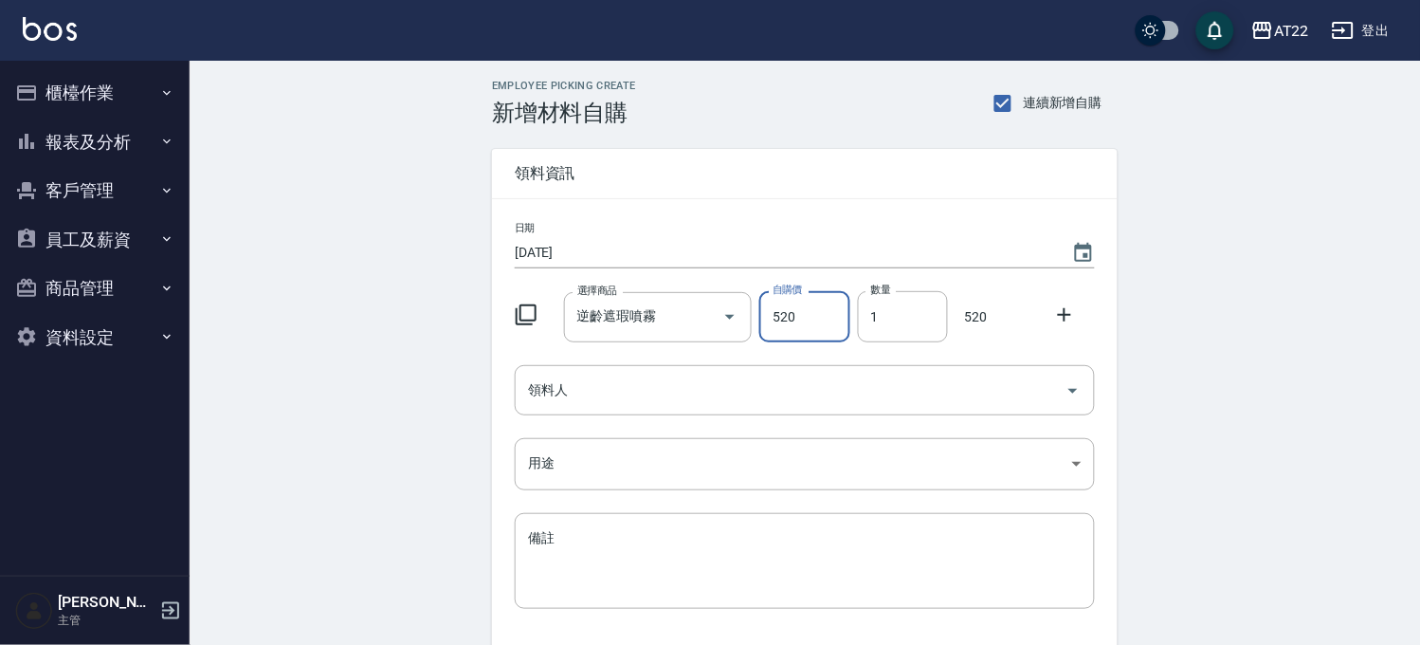
type input "520"
click at [1066, 310] on icon at bounding box center [1064, 314] width 23 height 23
click at [675, 391] on input "選擇商品" at bounding box center [644, 390] width 143 height 33
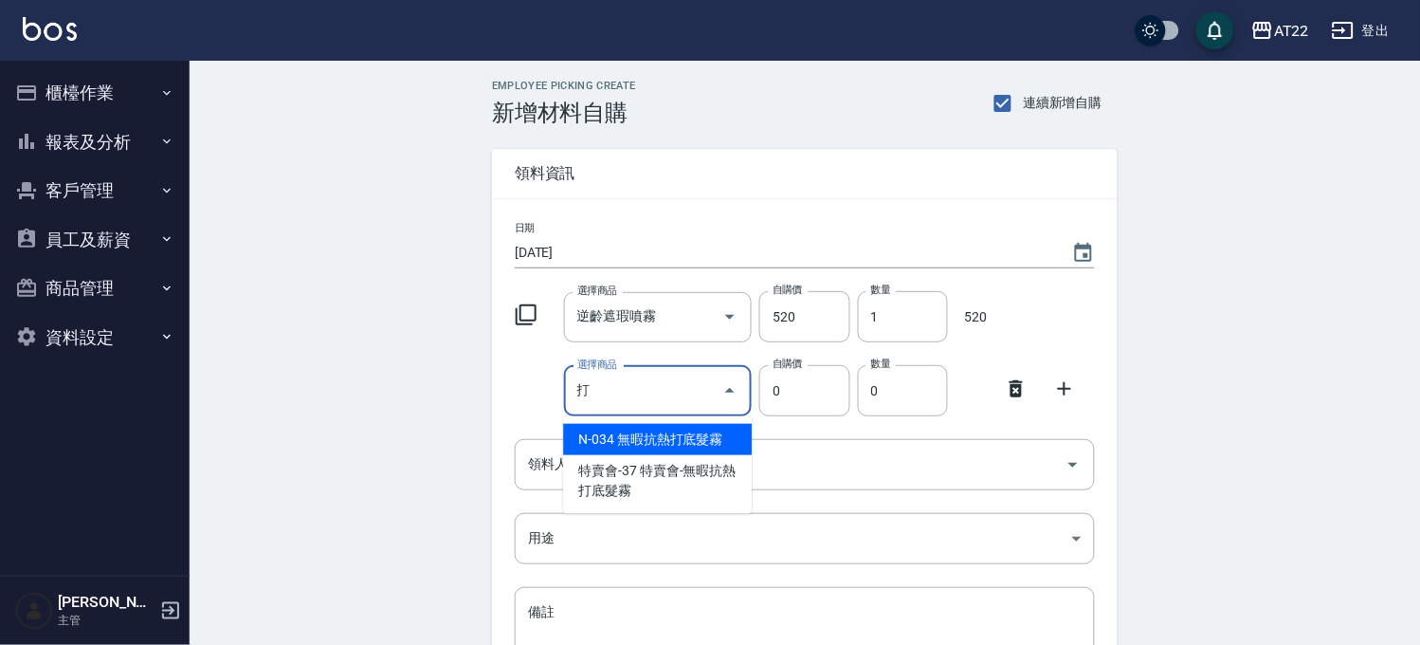
type input "無暇抗熱打底髮霧"
type input "560"
type input "1"
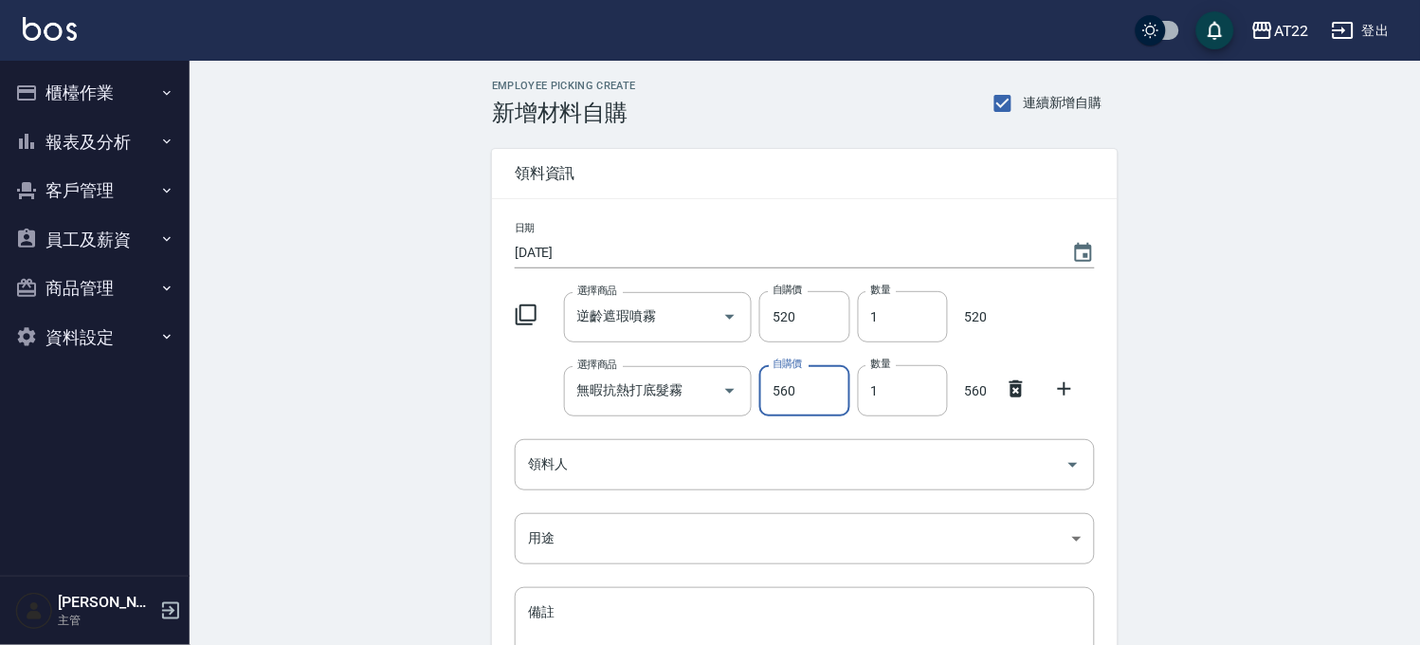
click at [813, 394] on input "560" at bounding box center [804, 390] width 90 height 51
click at [813, 395] on input "560" at bounding box center [804, 390] width 90 height 51
type input "504"
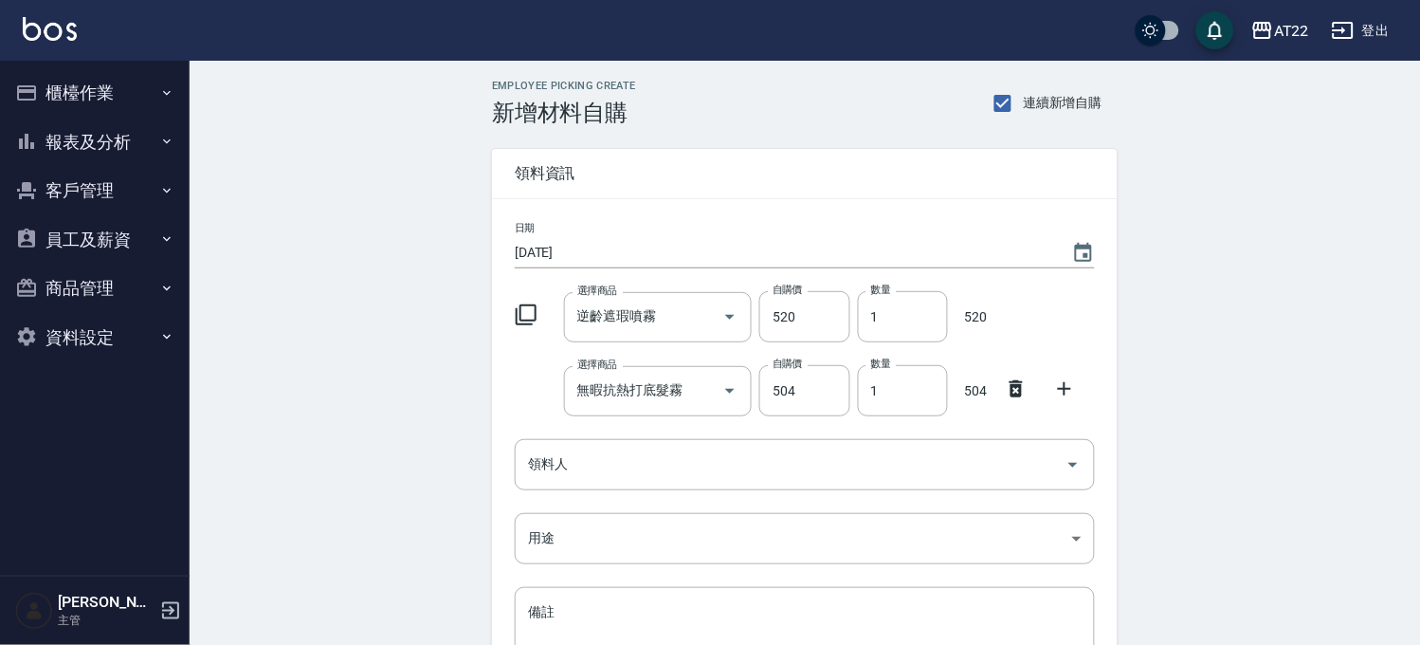
click at [1069, 380] on icon at bounding box center [1064, 388] width 23 height 23
click at [678, 448] on input "選擇商品" at bounding box center [644, 464] width 143 height 33
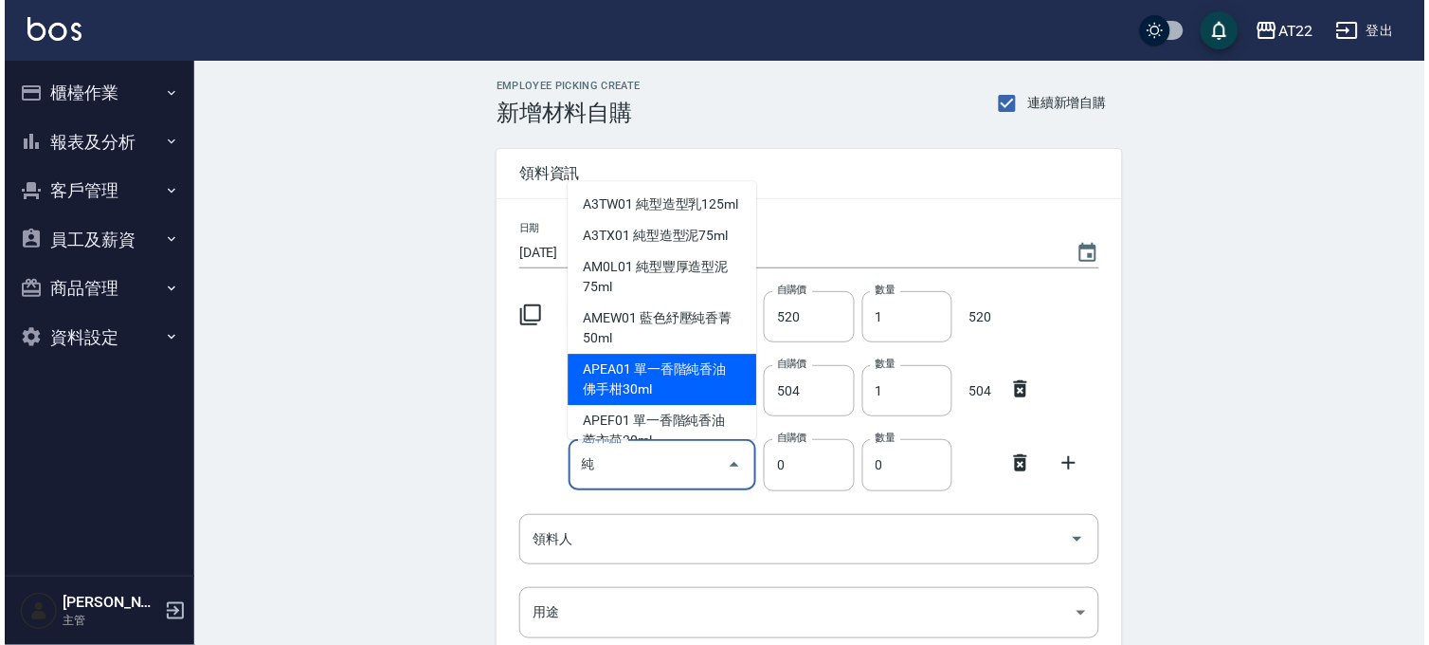
scroll to position [210, 0]
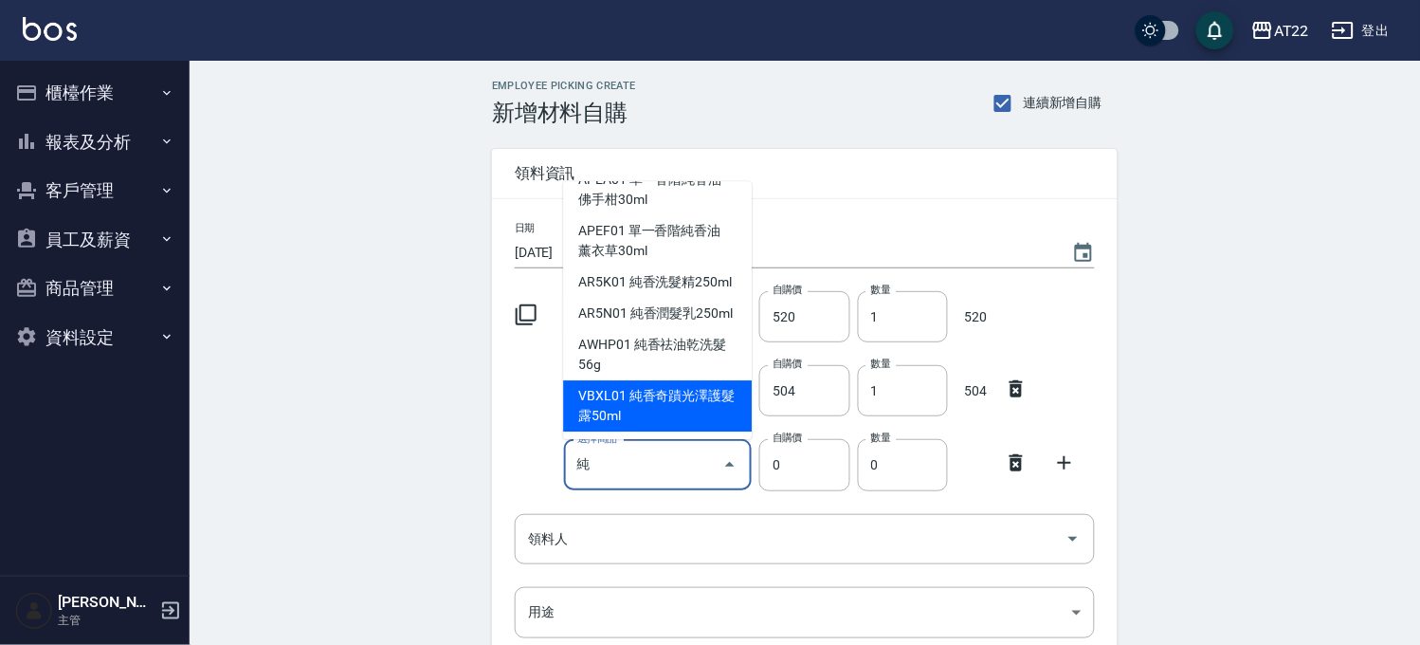
click at [646, 424] on li "VBXL01 純香奇蹟光澤護髮露50ml" at bounding box center [657, 405] width 189 height 51
type input "純香奇蹟光澤護髮露50ml"
type input "1008"
type input "1"
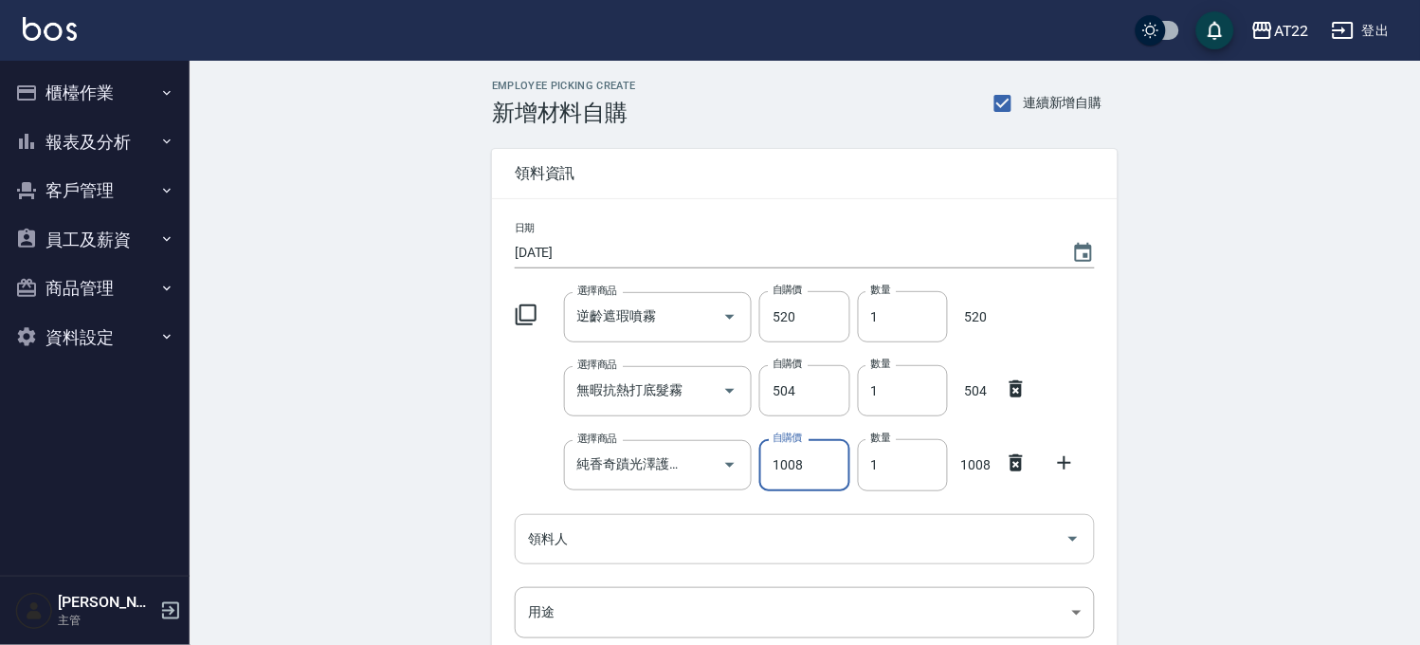
click at [799, 540] on input "領料人" at bounding box center [790, 538] width 535 height 33
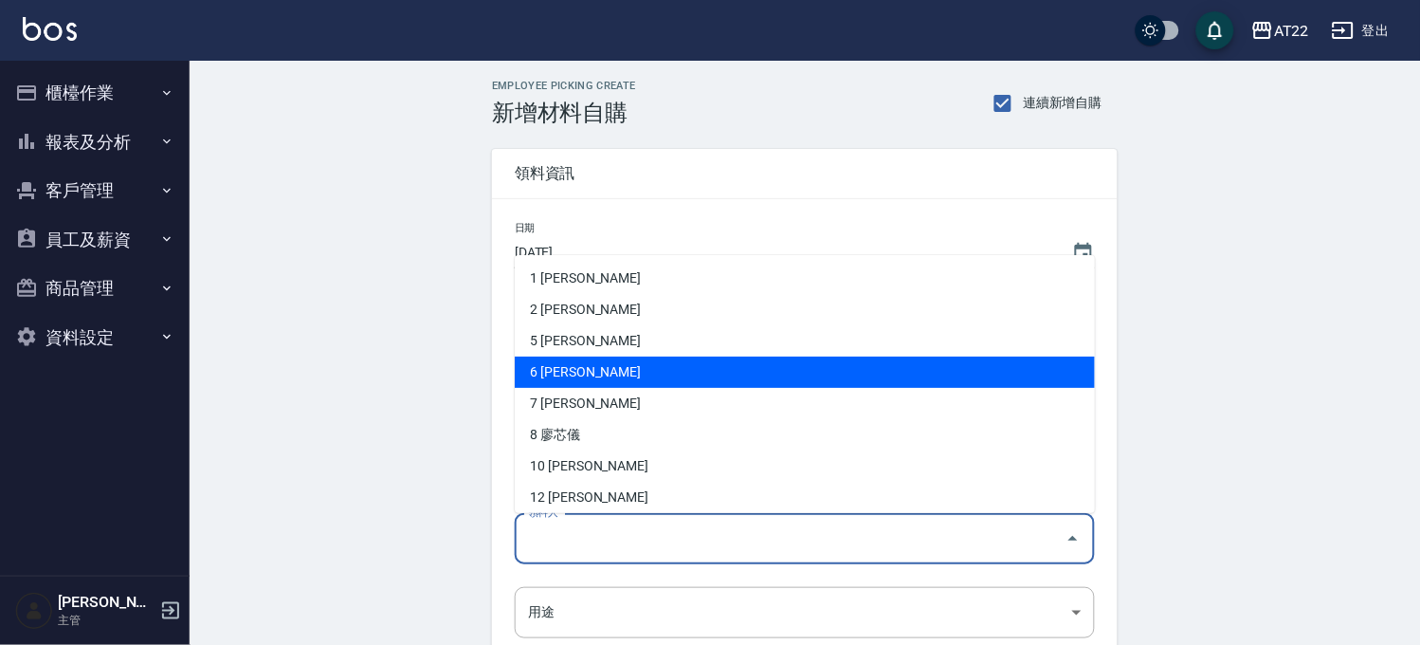
click at [612, 379] on li "6 [PERSON_NAME]" at bounding box center [805, 371] width 580 height 31
type input "盧佳欣"
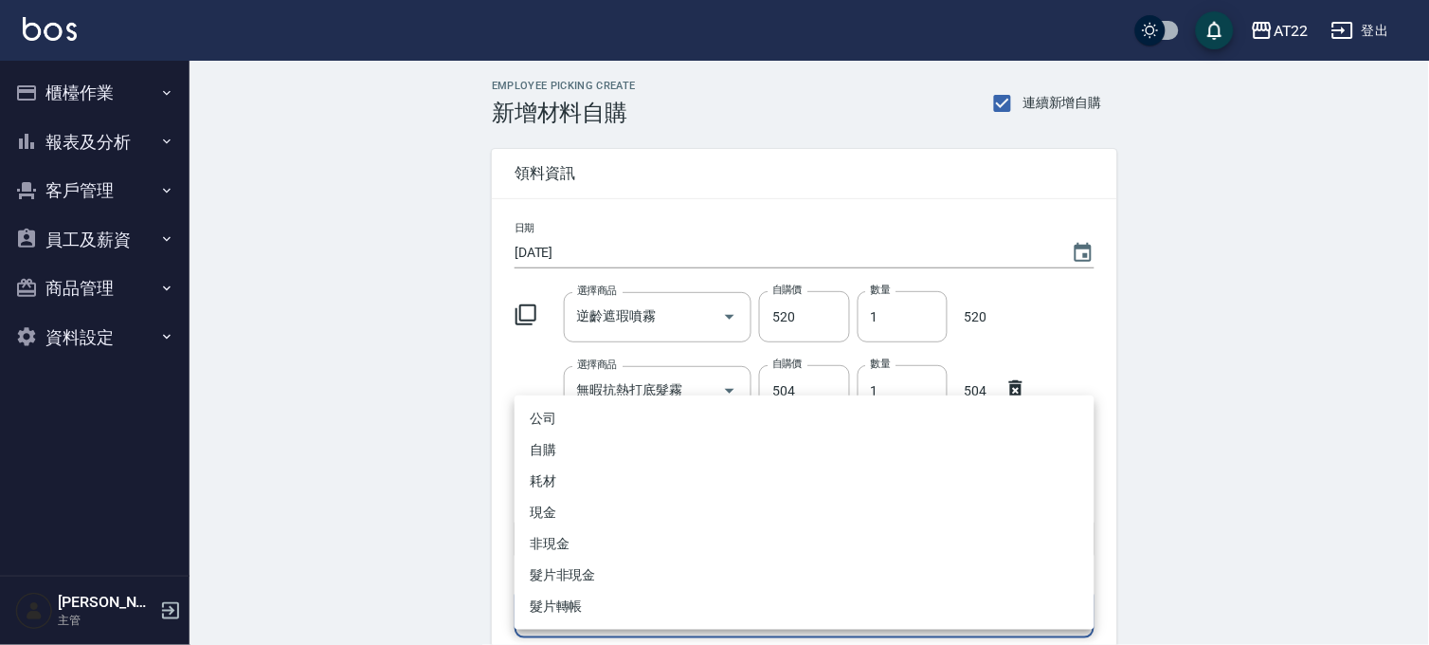
click at [580, 609] on body "AT22 登出 櫃檯作業 打帳單 帳單列表 掛單列表 現金收支登錄 材料自購登錄 每日結帳 現場電腦打卡 報表及分析 報表目錄 店家區間累計表 店家日報表 店…" at bounding box center [714, 464] width 1429 height 929
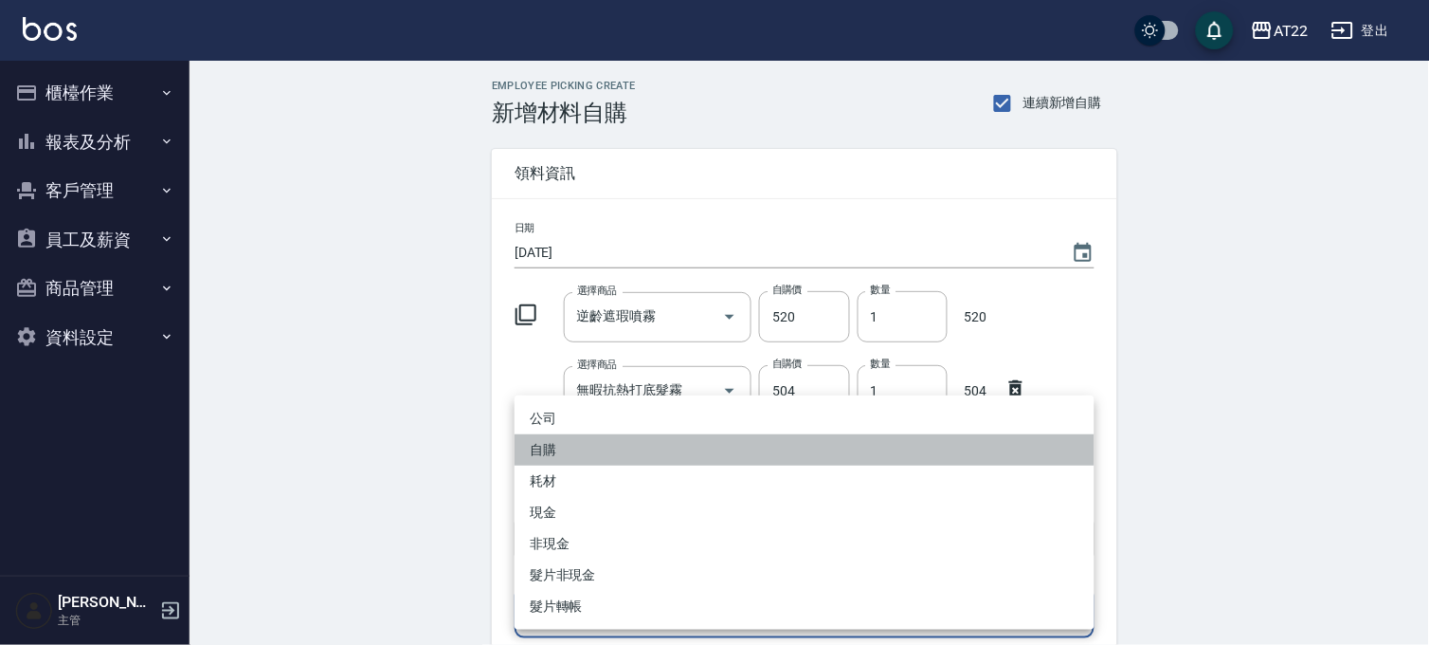
click at [580, 458] on li "自購" at bounding box center [805, 449] width 580 height 31
type input "自購"
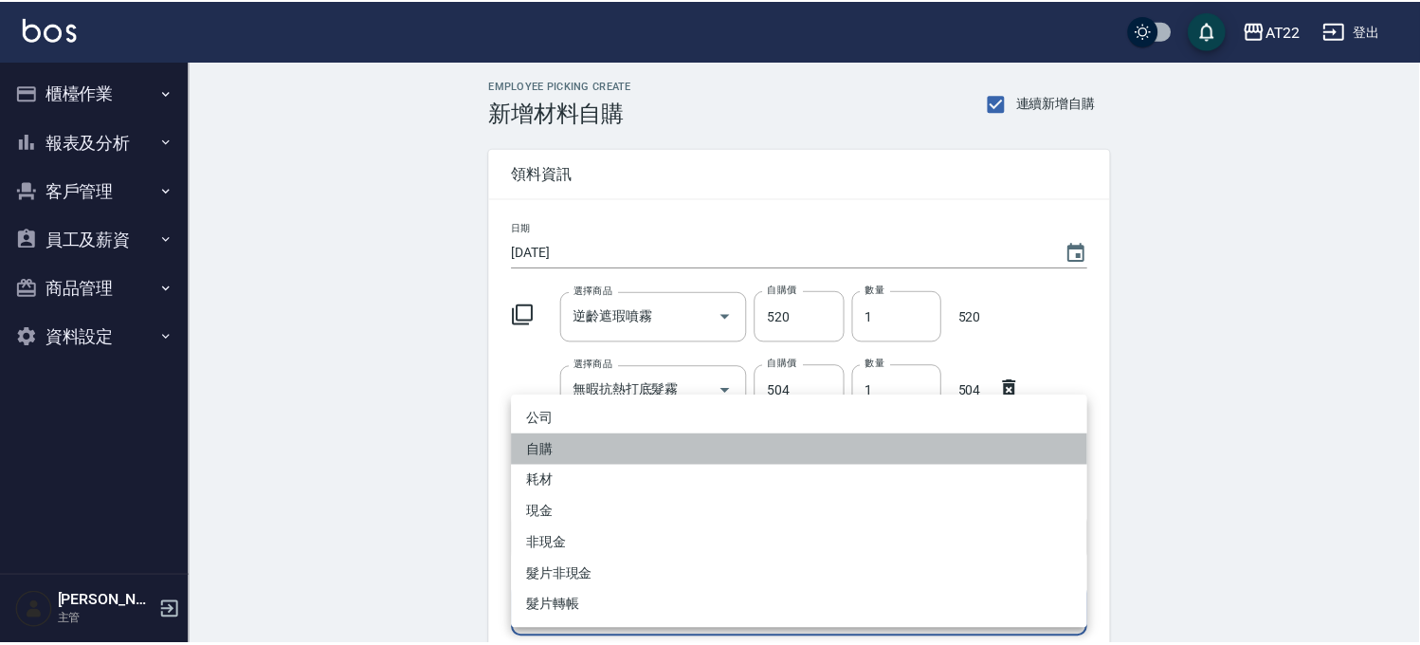
scroll to position [286, 0]
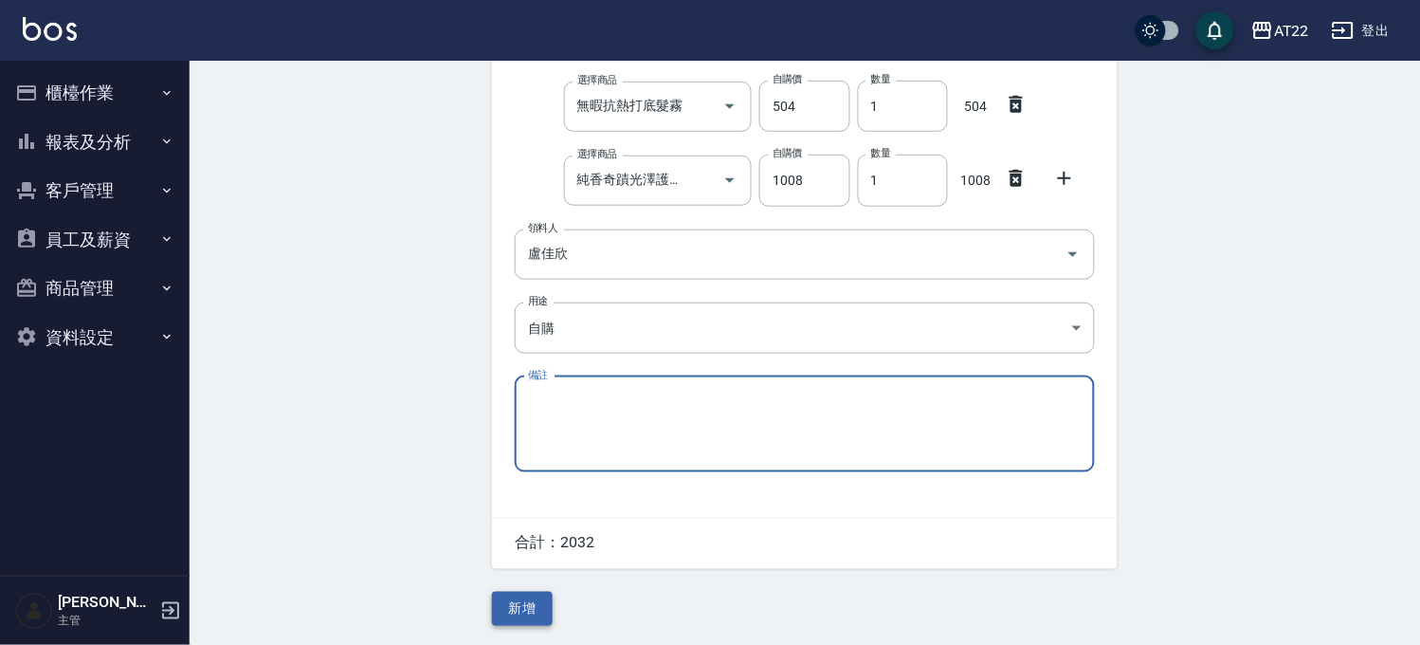
click at [514, 597] on button "新增" at bounding box center [522, 608] width 61 height 35
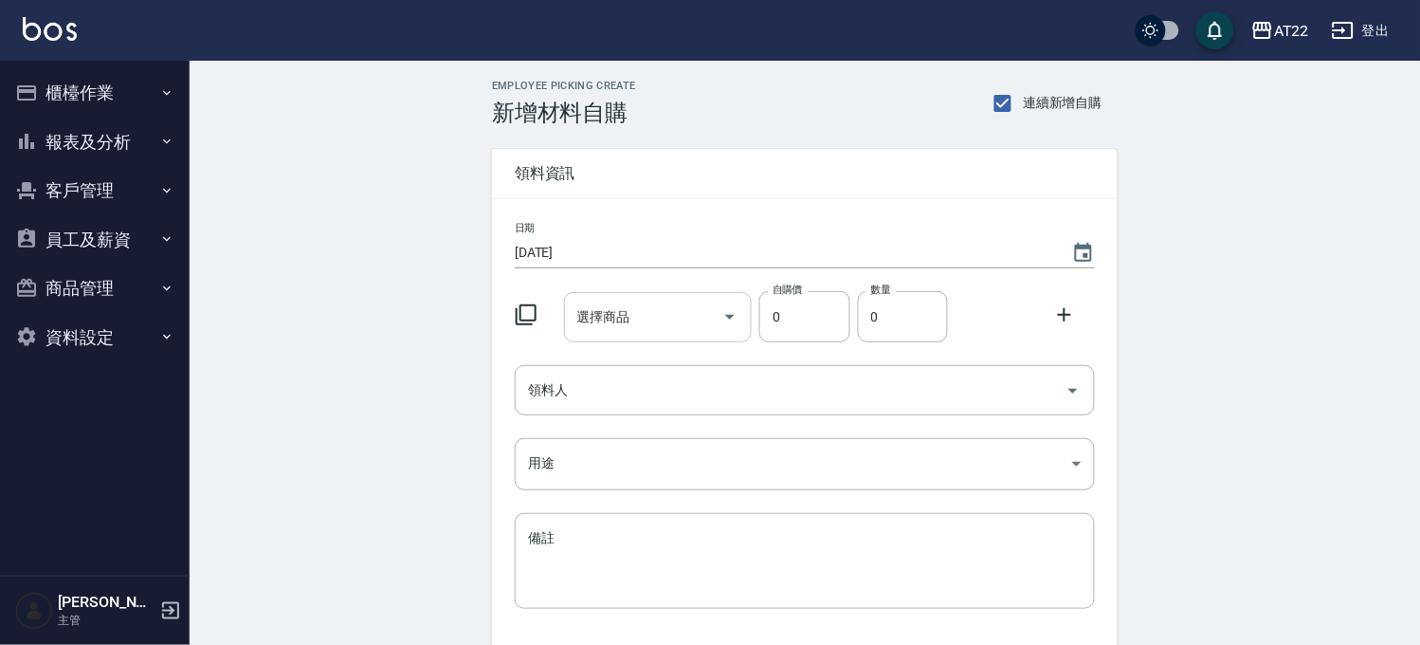
click at [633, 329] on input "選擇商品" at bounding box center [644, 316] width 143 height 33
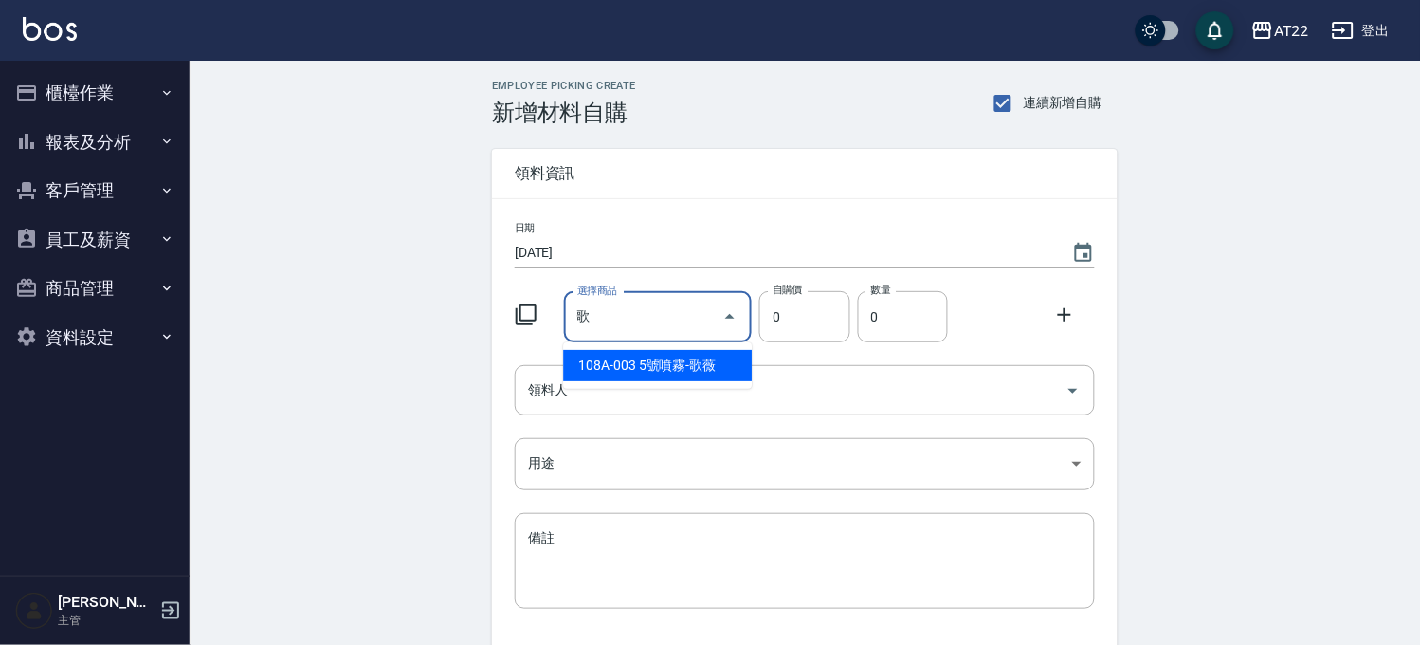
type input "5號噴霧-歌薇"
type input "450"
type input "1"
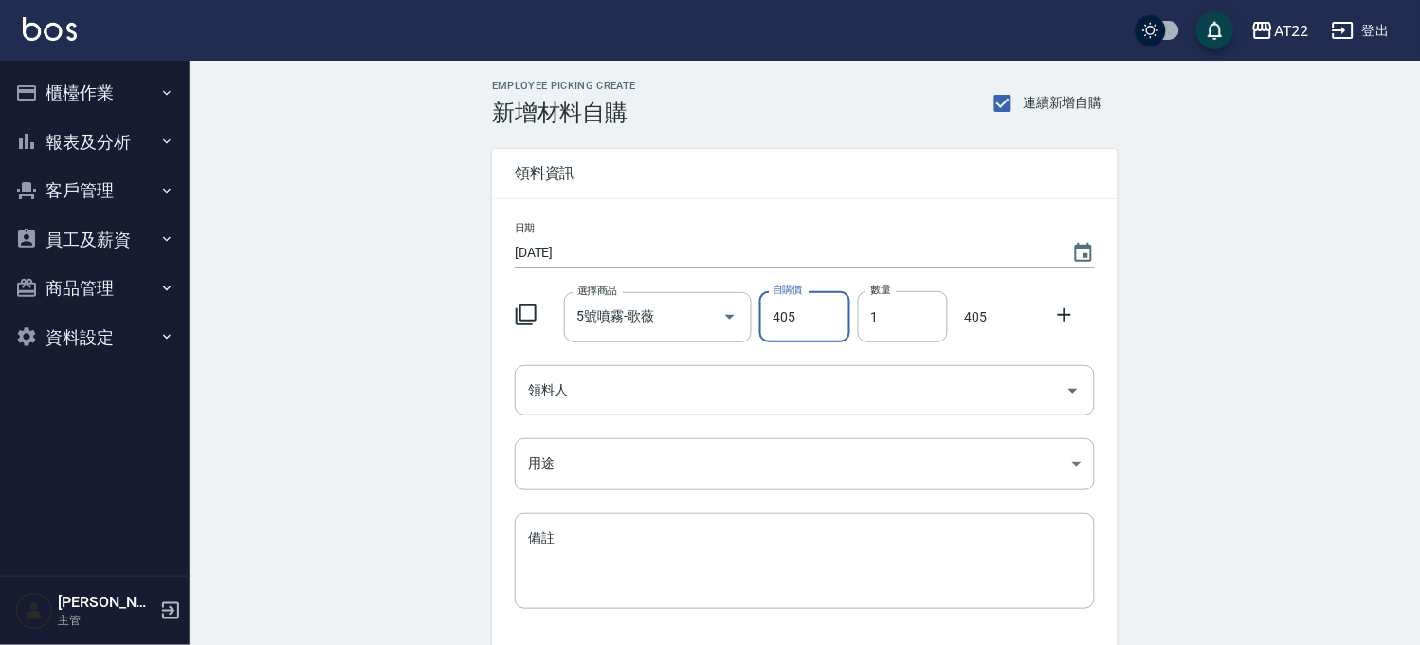
type input "405"
click at [1068, 317] on icon at bounding box center [1064, 314] width 23 height 23
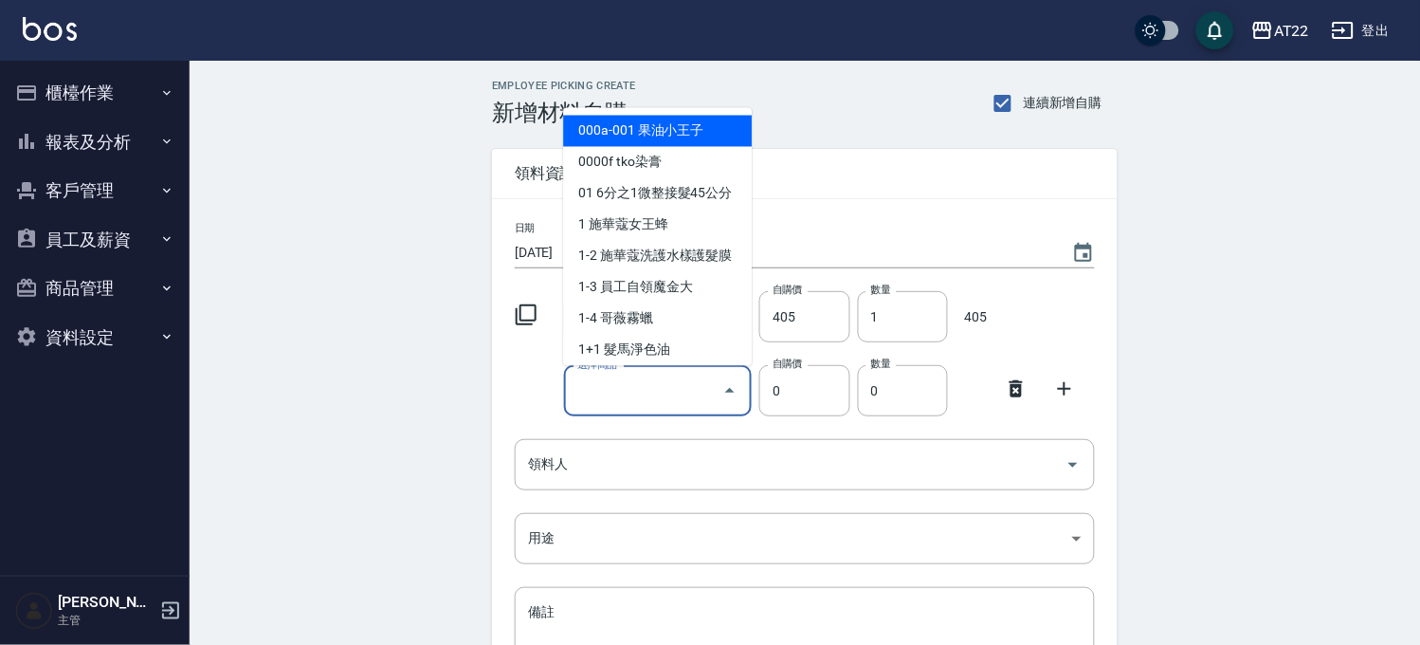
click at [597, 404] on input "選擇商品" at bounding box center [644, 390] width 143 height 33
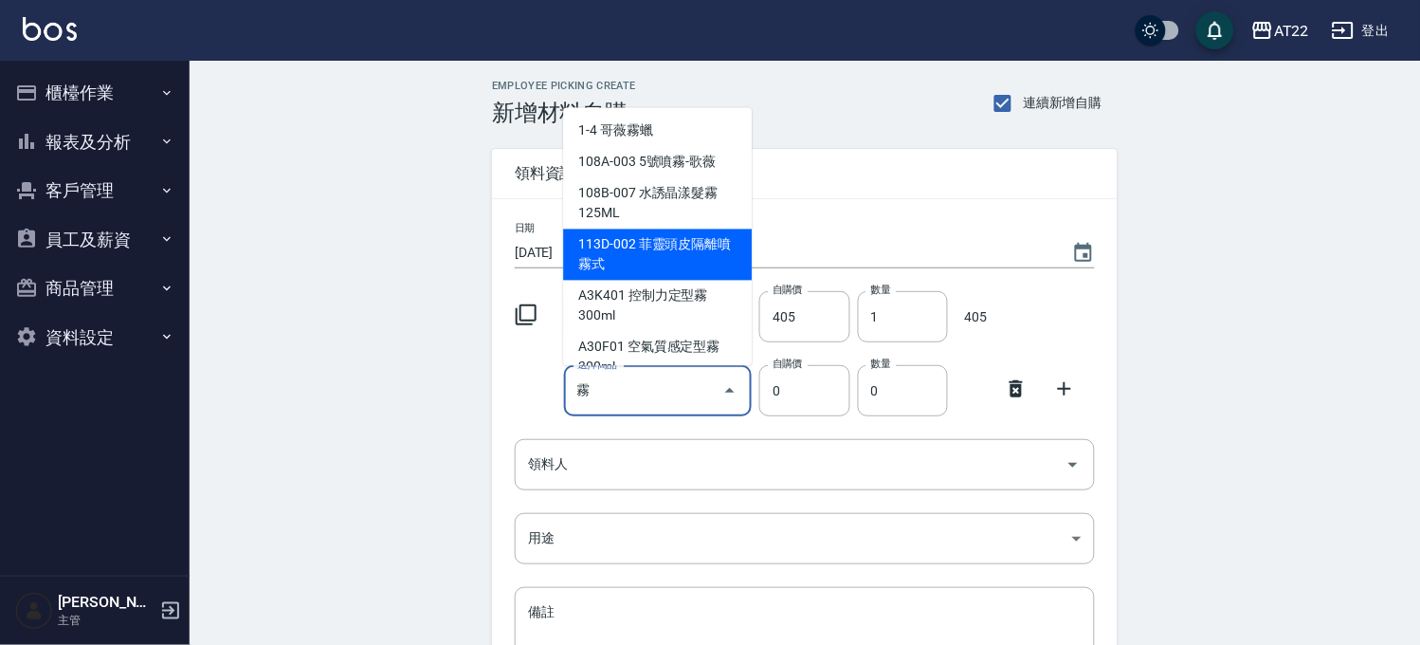
scroll to position [210, 0]
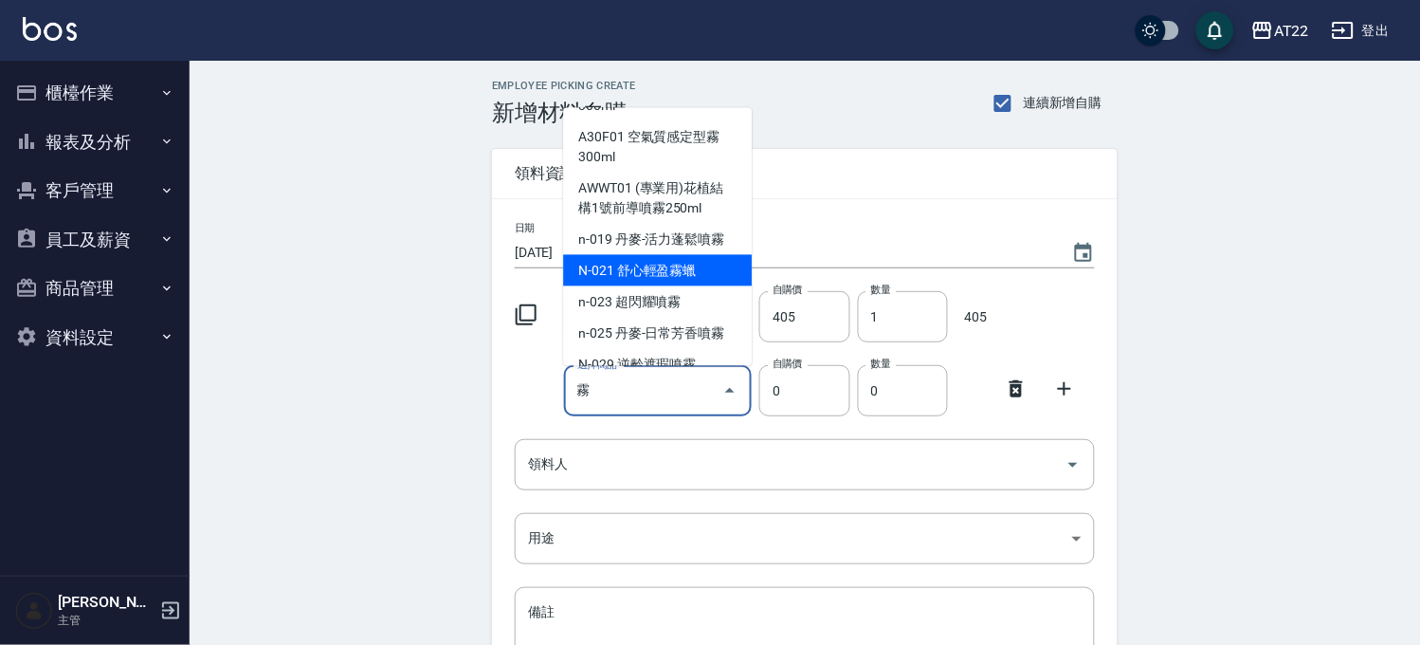
click at [684, 261] on li "N-021 舒心輕盈霧蠟" at bounding box center [657, 270] width 189 height 31
type input "舒心輕盈霧蠟"
type input "745"
type input "1"
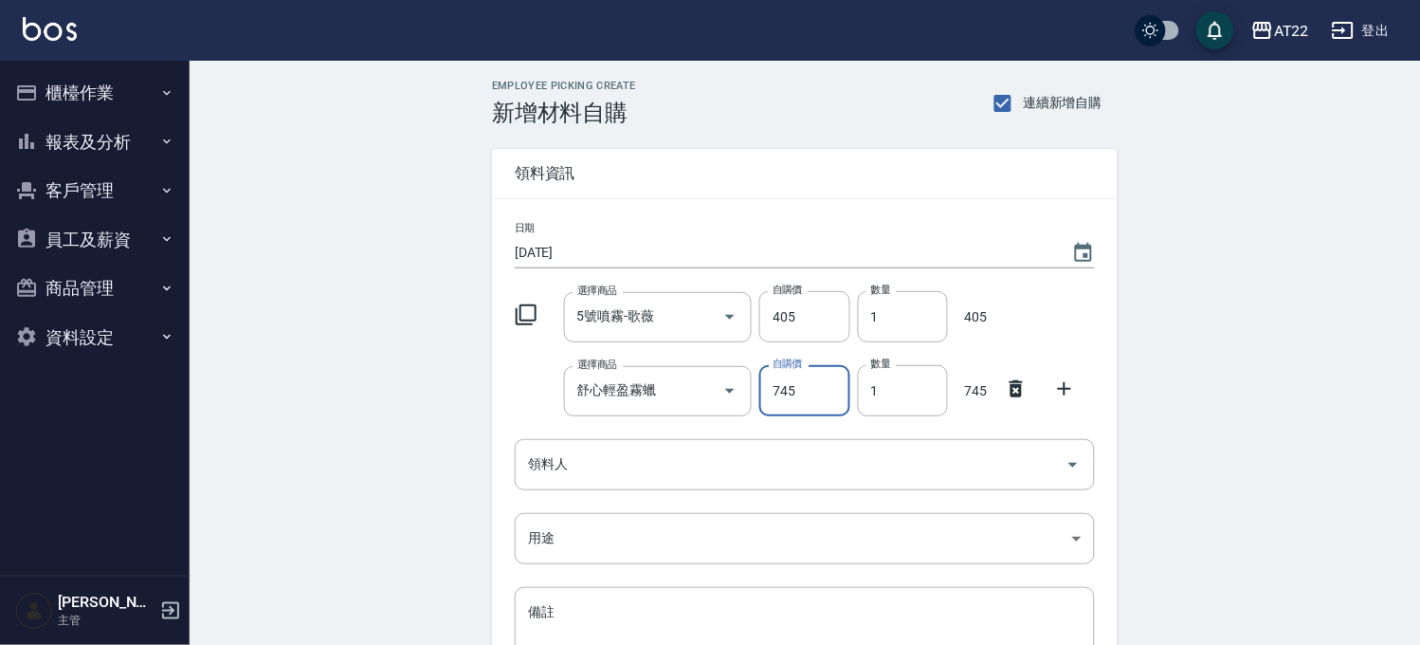
click at [806, 408] on input "745" at bounding box center [804, 390] width 90 height 51
type input "596"
drag, startPoint x: 699, startPoint y: 467, endPoint x: 705, endPoint y: 439, distance: 29.2
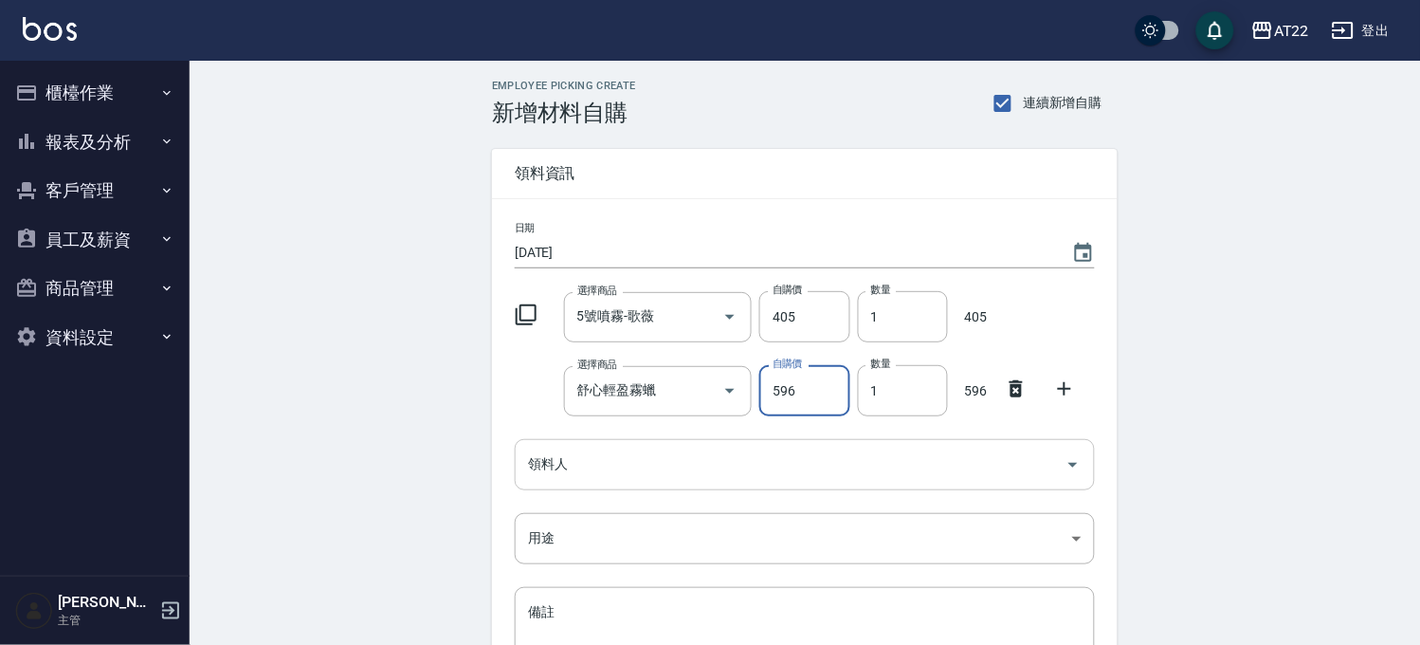
click at [704, 449] on input "領料人" at bounding box center [790, 463] width 535 height 33
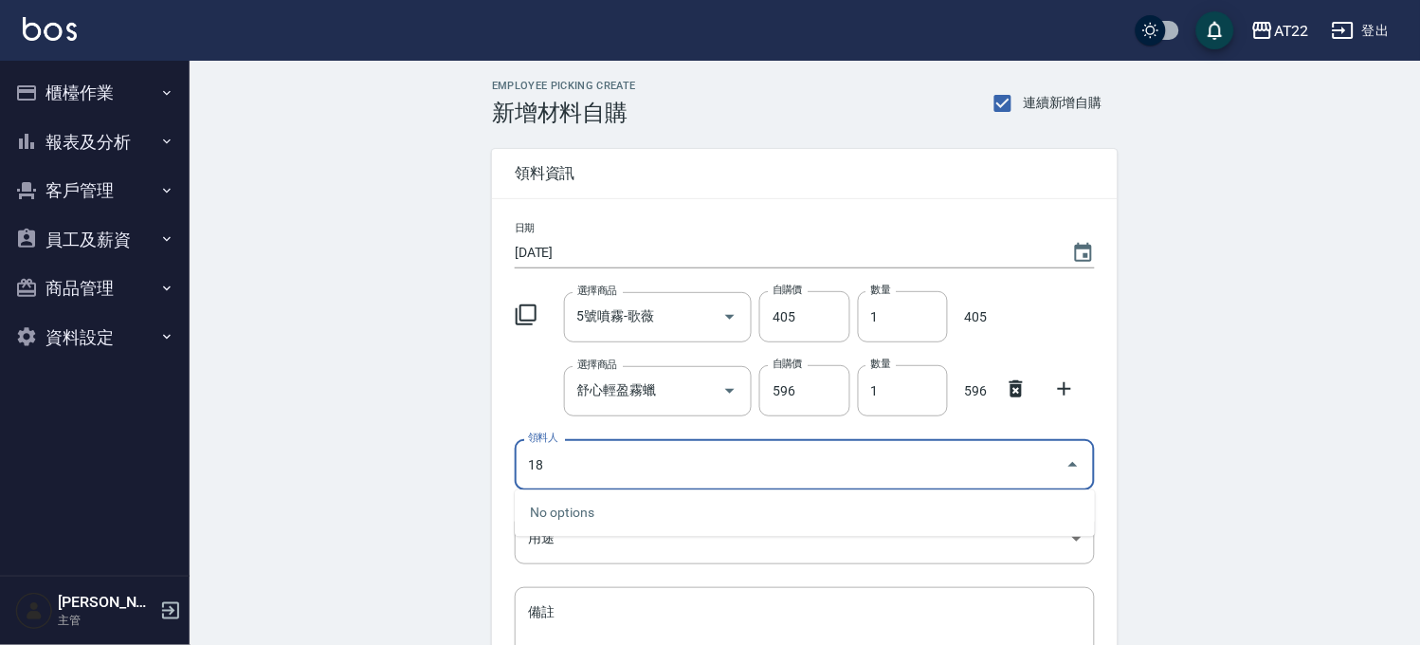
type input "18"
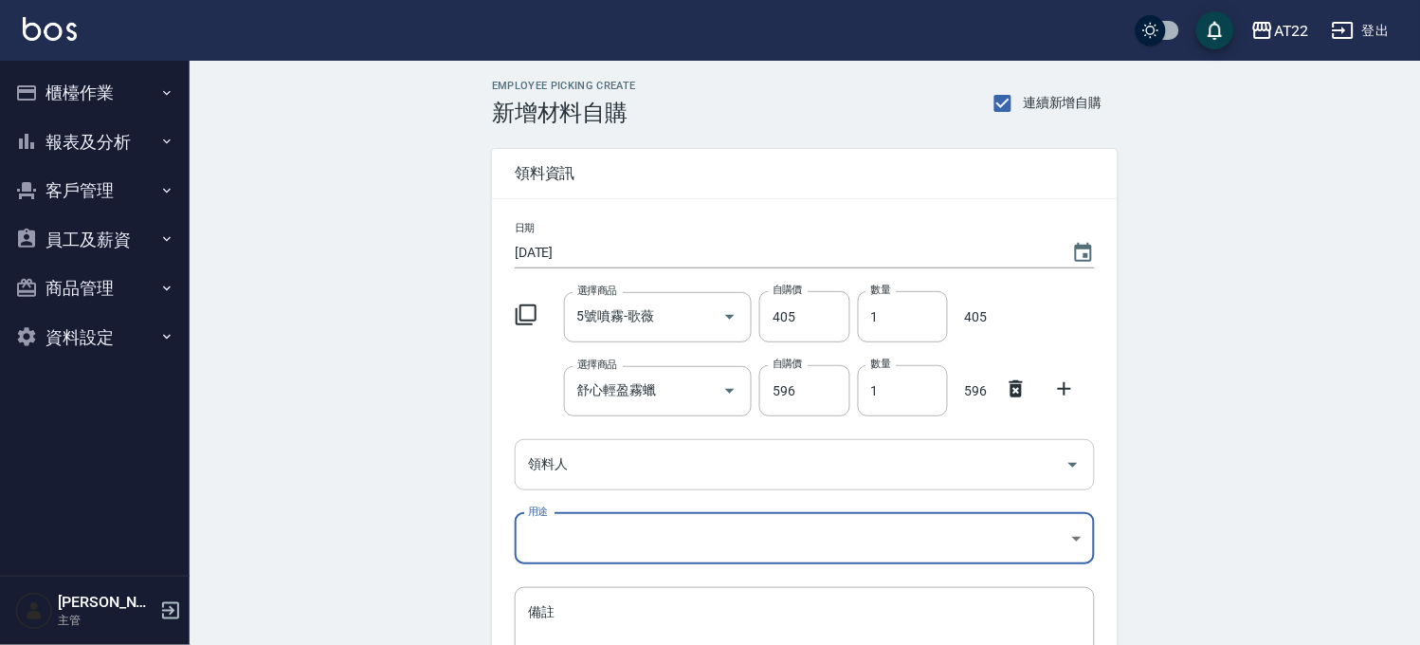
click at [671, 485] on div "領料人" at bounding box center [805, 464] width 580 height 50
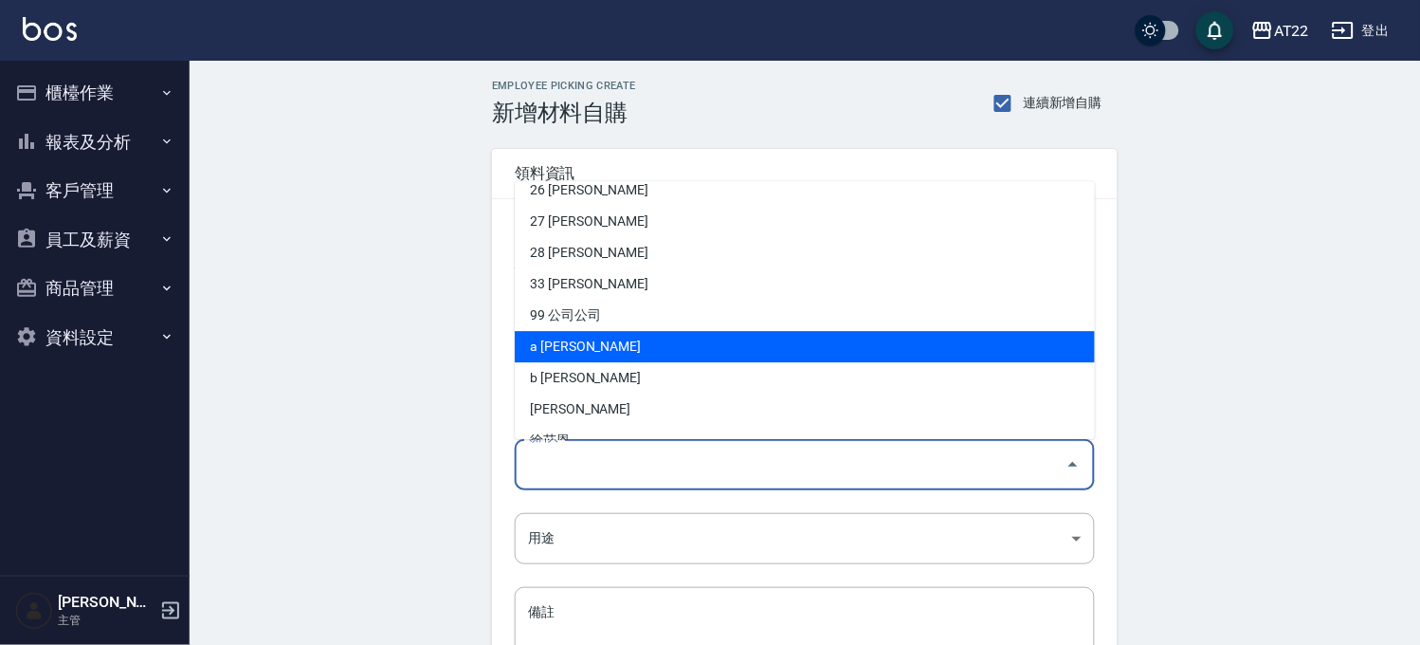
scroll to position [507, 0]
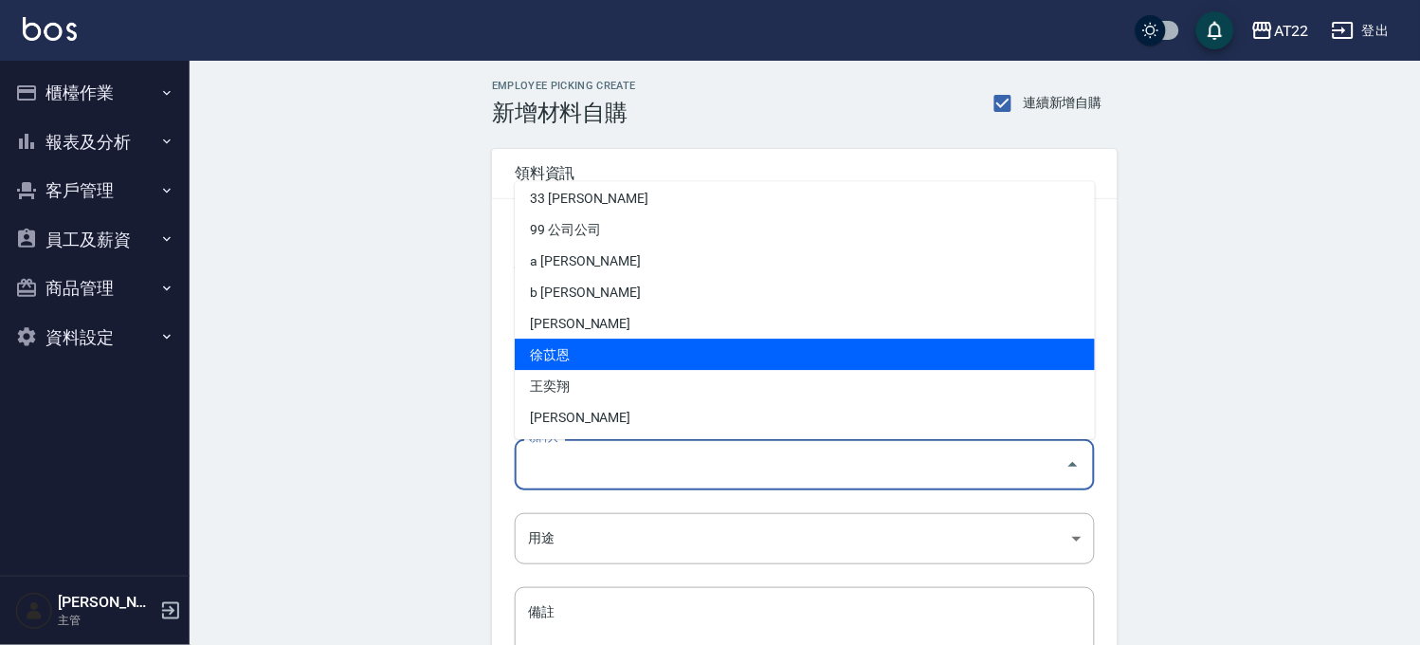
click at [591, 344] on li "徐苡恩" at bounding box center [805, 353] width 580 height 31
type input "徐苡恩"
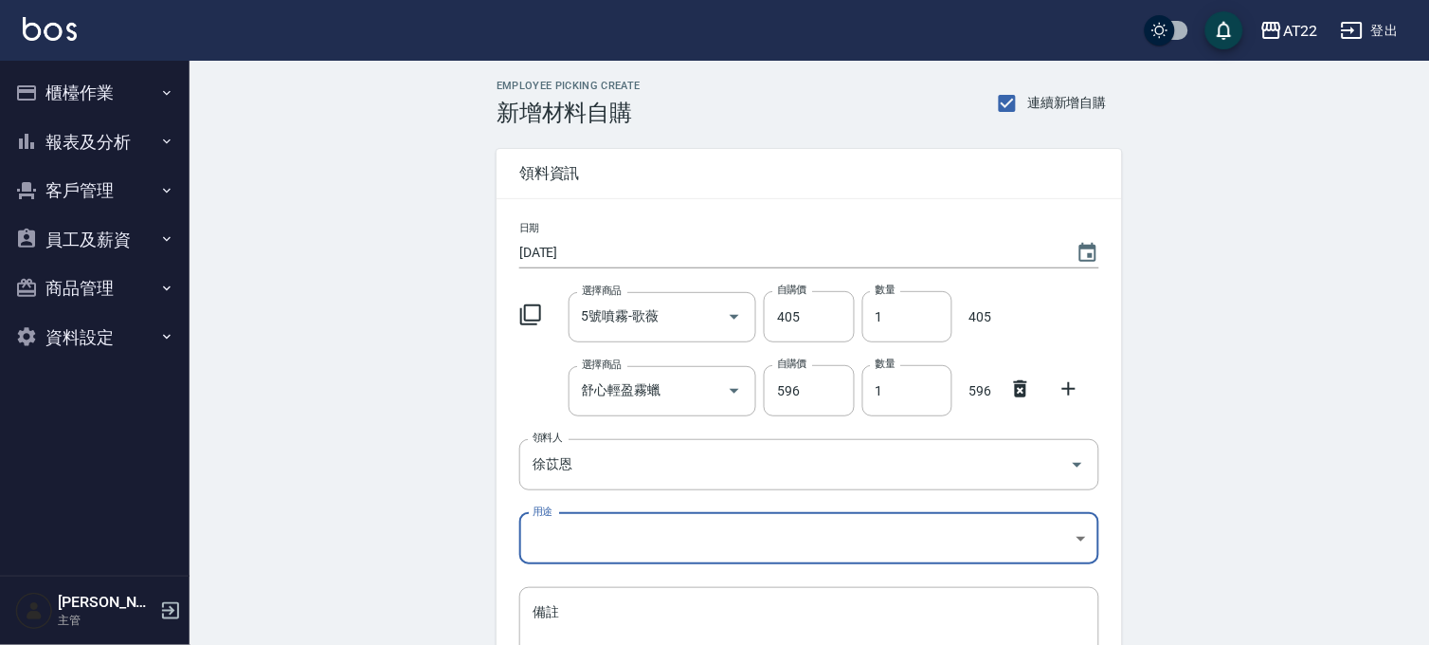
click at [560, 540] on body "AT22 登出 櫃檯作業 打帳單 帳單列表 掛單列表 現金收支登錄 材料自購登錄 每日結帳 現場電腦打卡 報表及分析 報表目錄 店家區間累計表 店家日報表 店…" at bounding box center [714, 427] width 1429 height 855
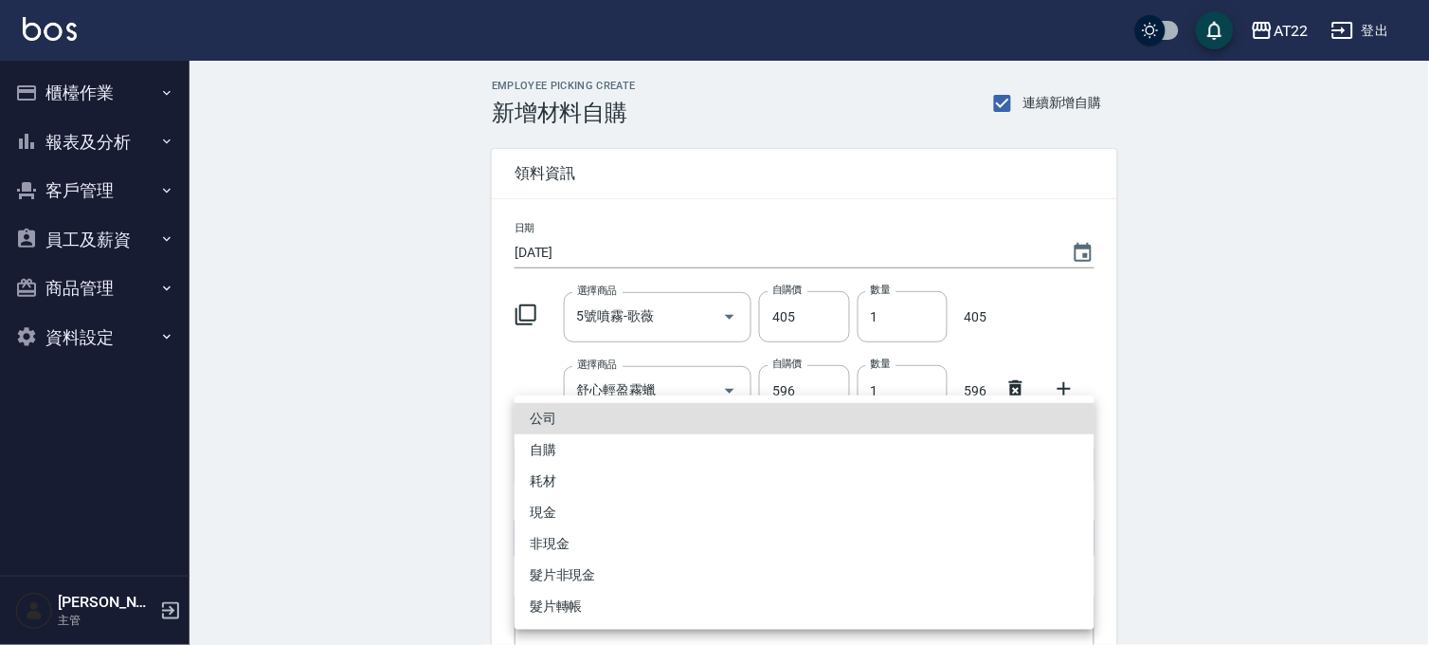
click at [576, 450] on li "自購" at bounding box center [805, 449] width 580 height 31
type input "自購"
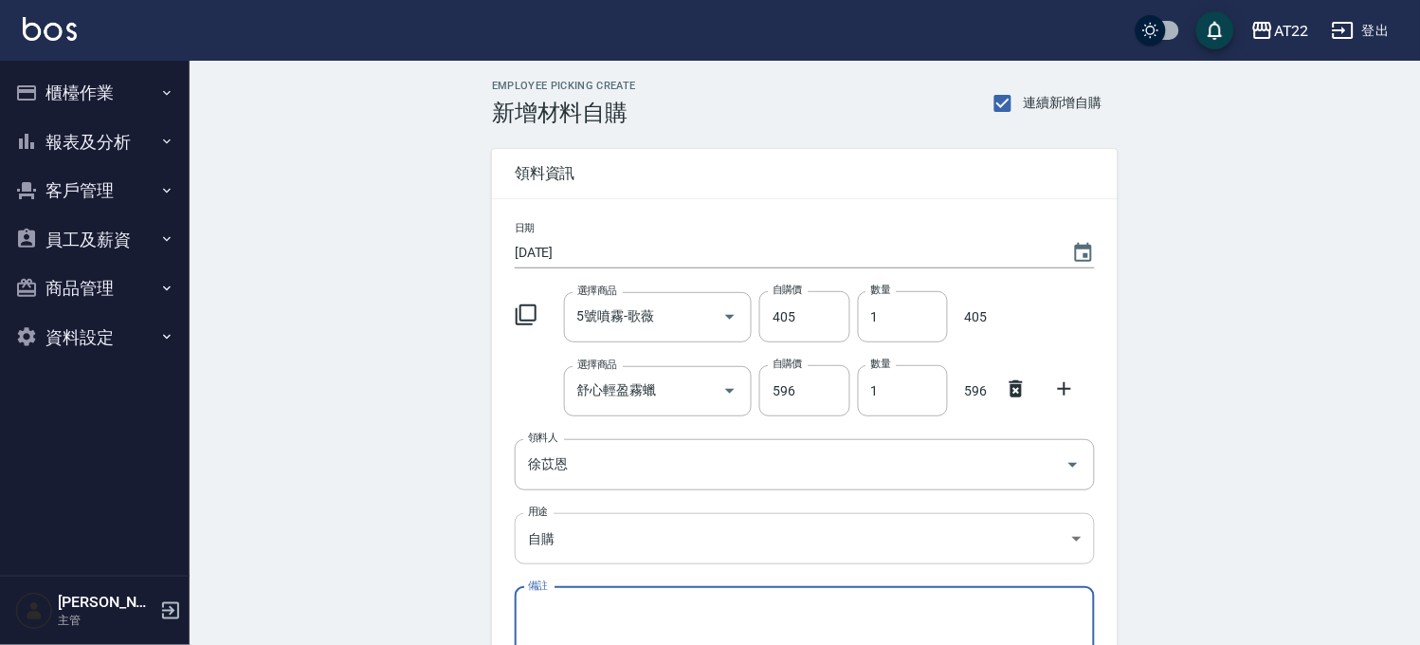
scroll to position [210, 0]
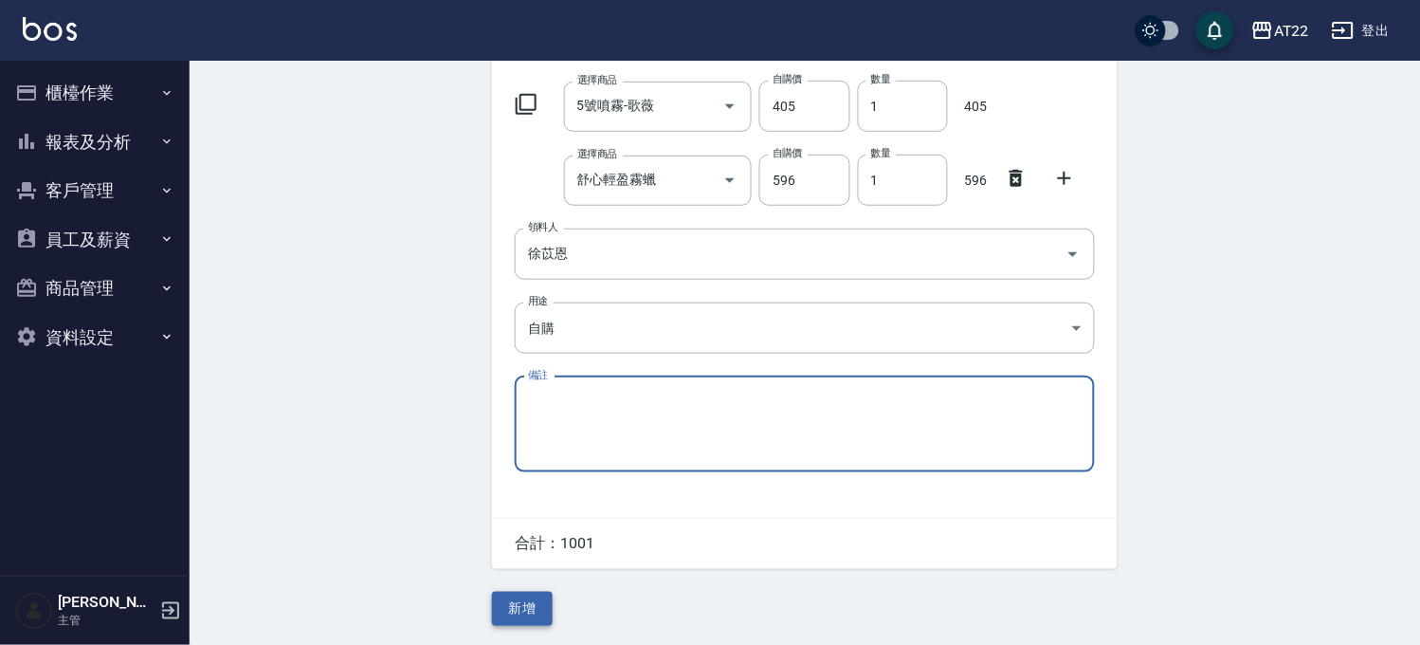
click at [528, 594] on button "新增" at bounding box center [522, 608] width 61 height 35
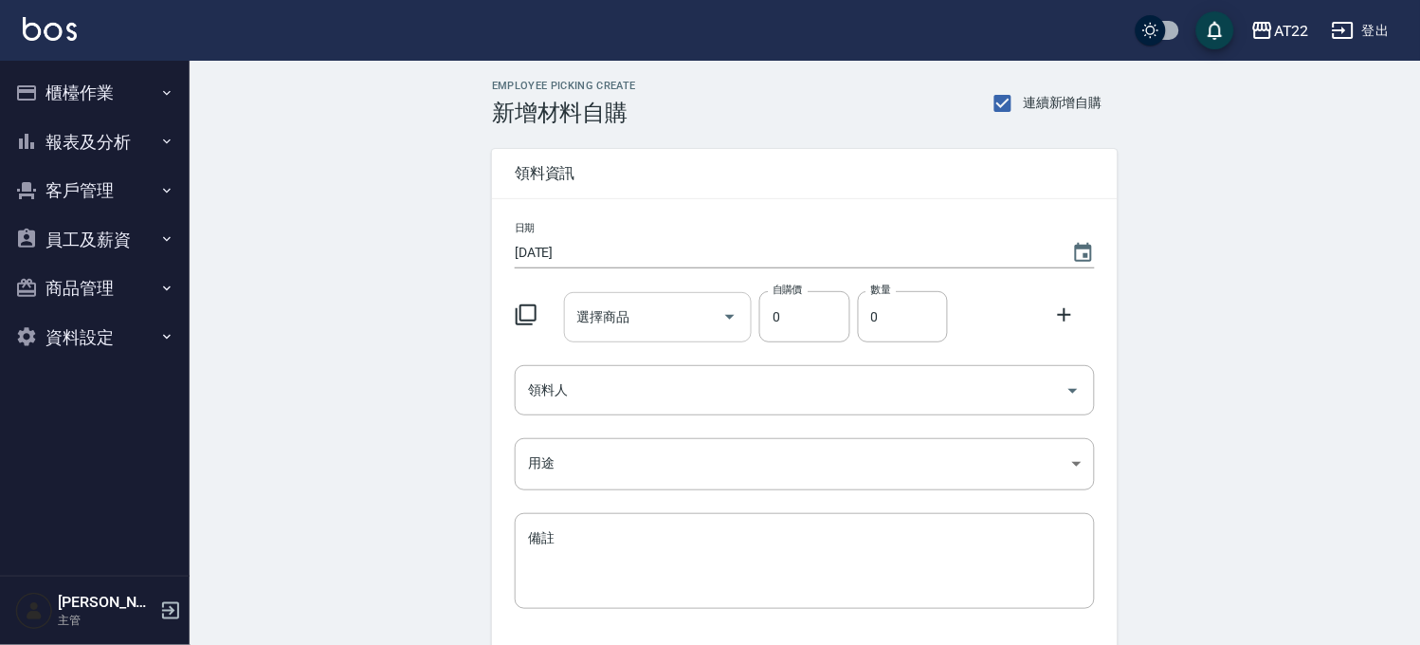
click at [649, 333] on input "選擇商品" at bounding box center [644, 316] width 143 height 33
type input "T"
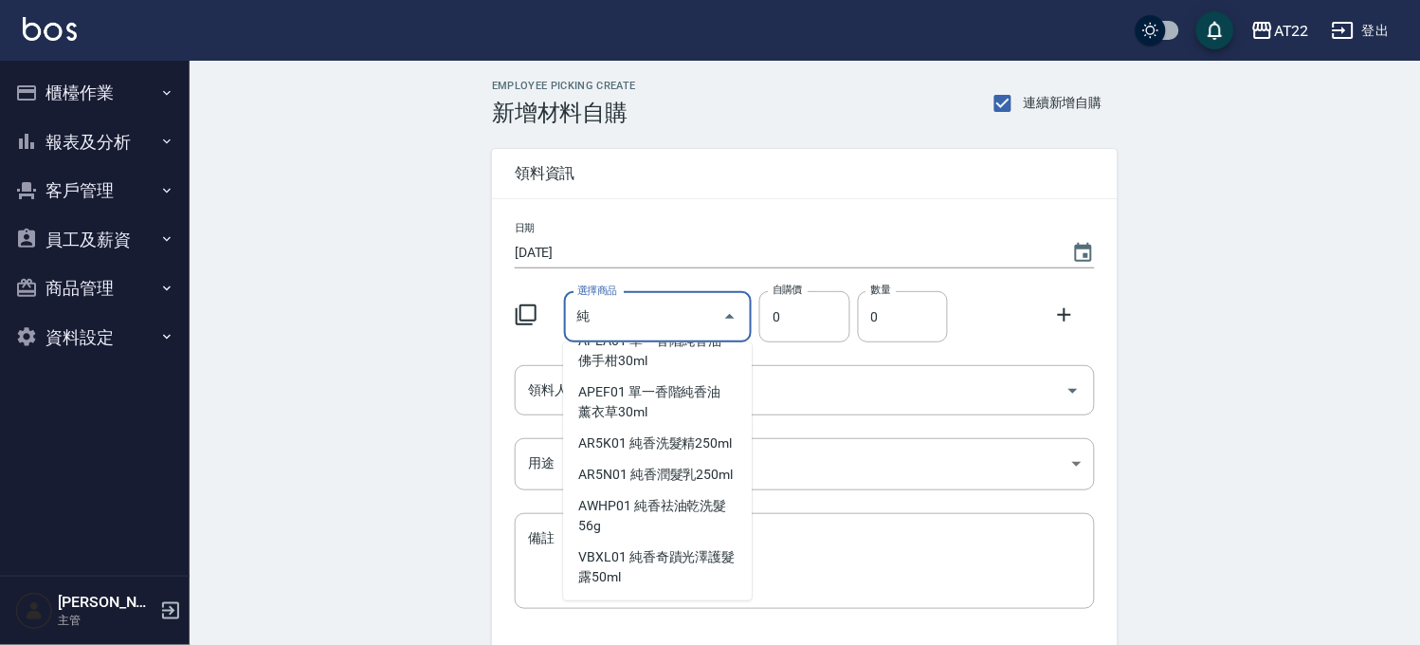
scroll to position [248, 0]
click at [622, 428] on li "AR5K01 純香洗髮精250ml" at bounding box center [657, 443] width 189 height 31
type input "純香洗髮精250ml"
type input "570"
type input "1"
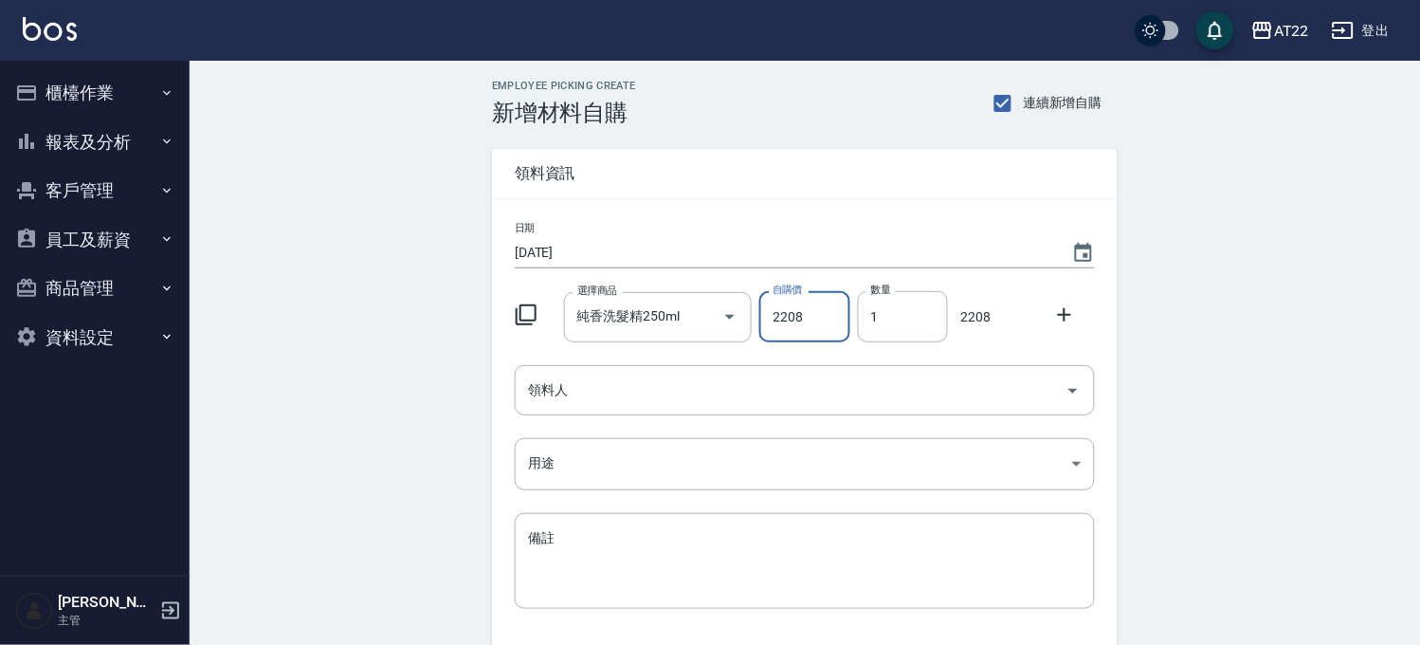
type input "2208"
click at [1066, 317] on icon at bounding box center [1064, 314] width 23 height 23
click at [618, 379] on div "選擇商品 選擇商品" at bounding box center [658, 391] width 189 height 50
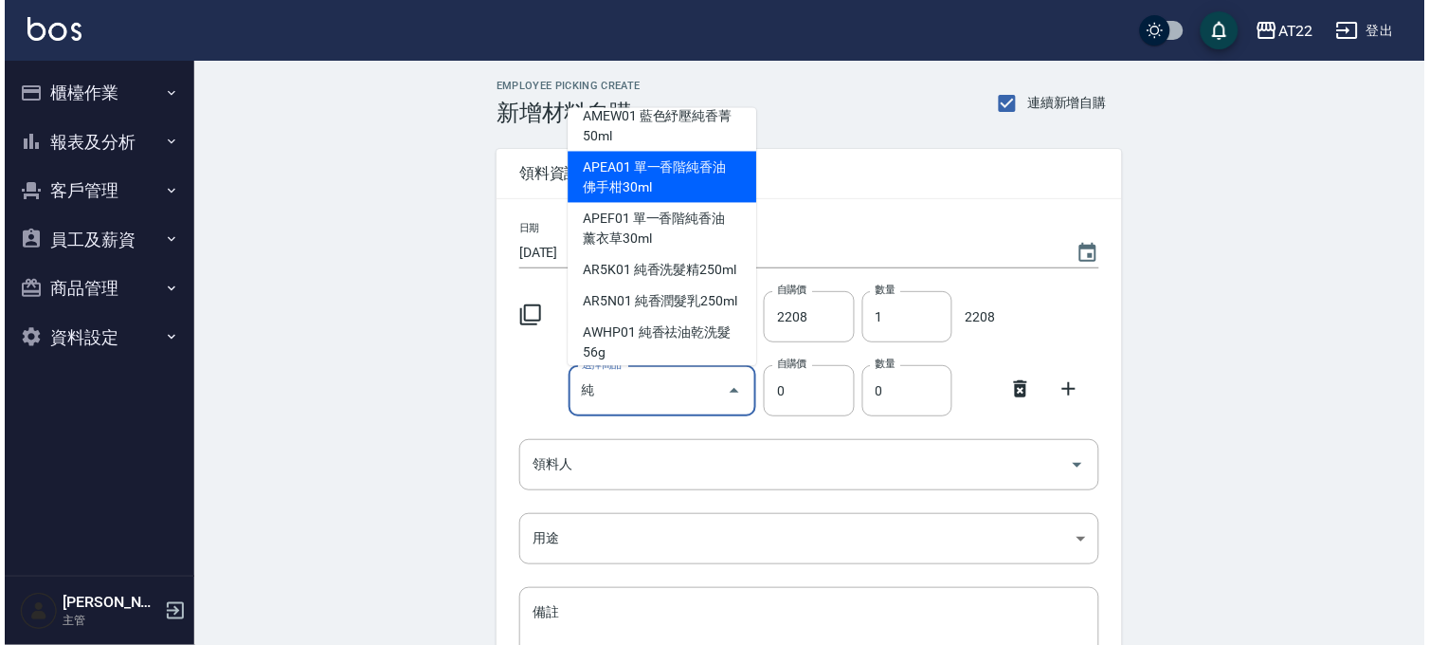
scroll to position [210, 0]
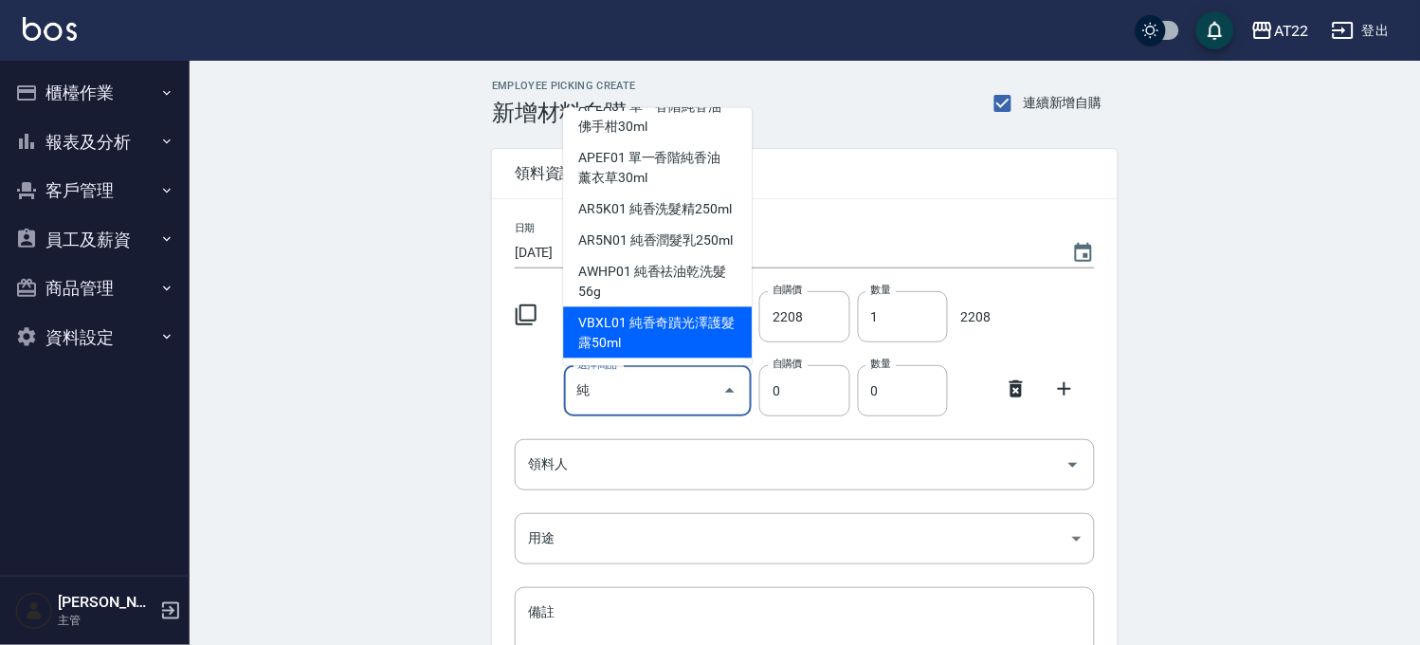
click at [659, 358] on li "VBXL01 純香奇蹟光澤護髮露50ml" at bounding box center [657, 332] width 189 height 51
type input "純香奇蹟光澤護髮露50ml"
type input "1008"
type input "1"
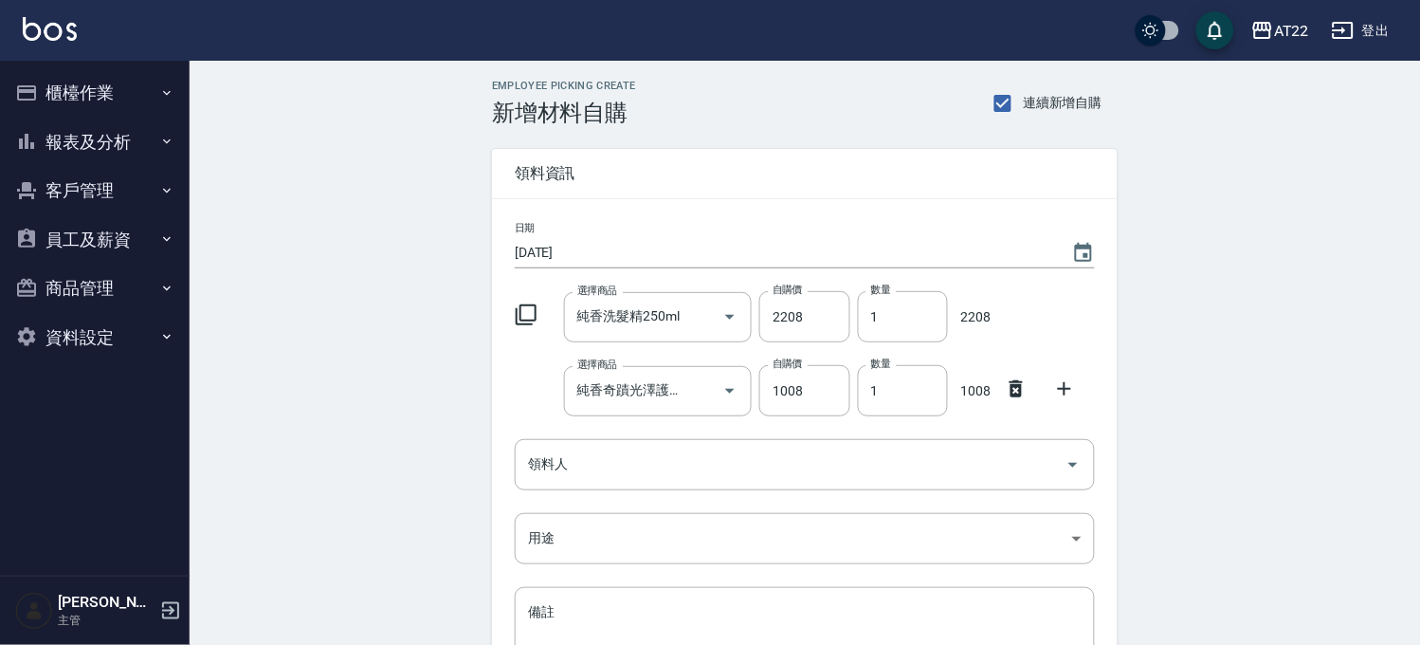
click at [1069, 372] on div at bounding box center [1070, 387] width 49 height 34
click at [1063, 389] on icon at bounding box center [1064, 388] width 13 height 13
click at [667, 468] on input "選擇商品" at bounding box center [644, 464] width 143 height 33
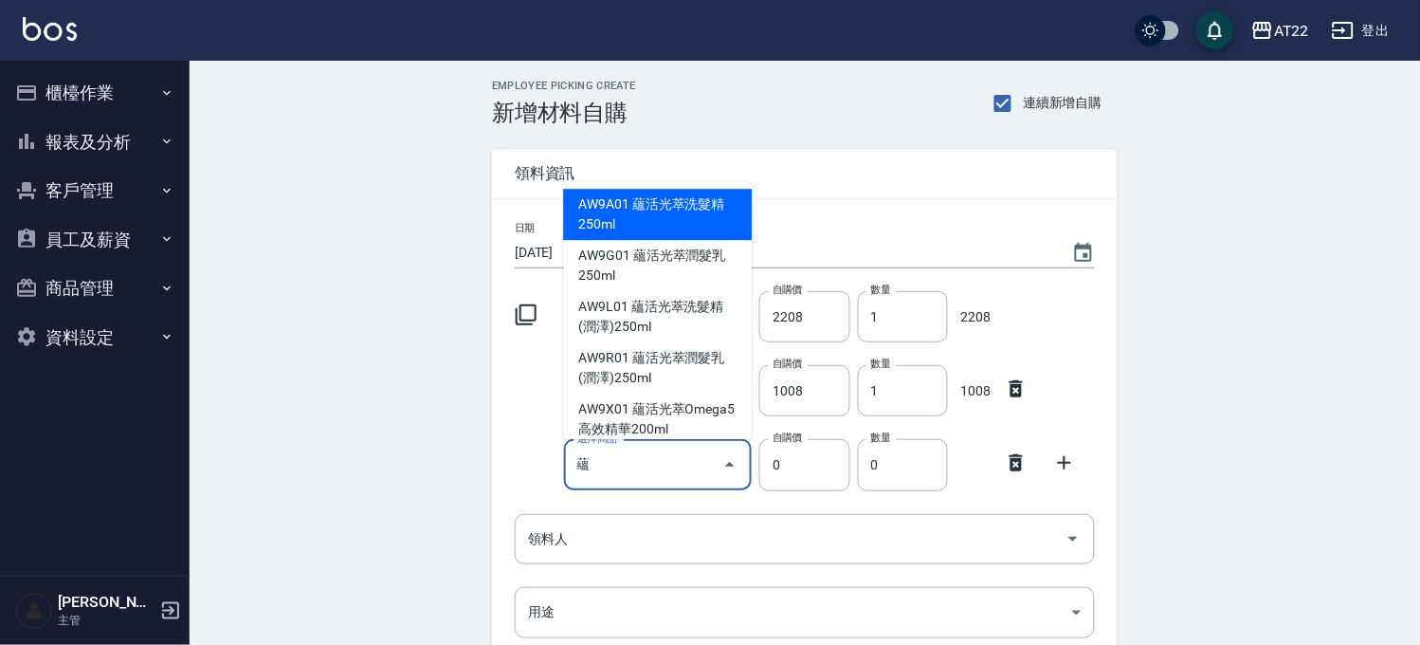
click at [658, 219] on li "AW9A01 蘊活光萃洗髮精250ml" at bounding box center [657, 214] width 189 height 51
type input "蘊活光萃洗髮精250ml"
type input "960"
type input "1"
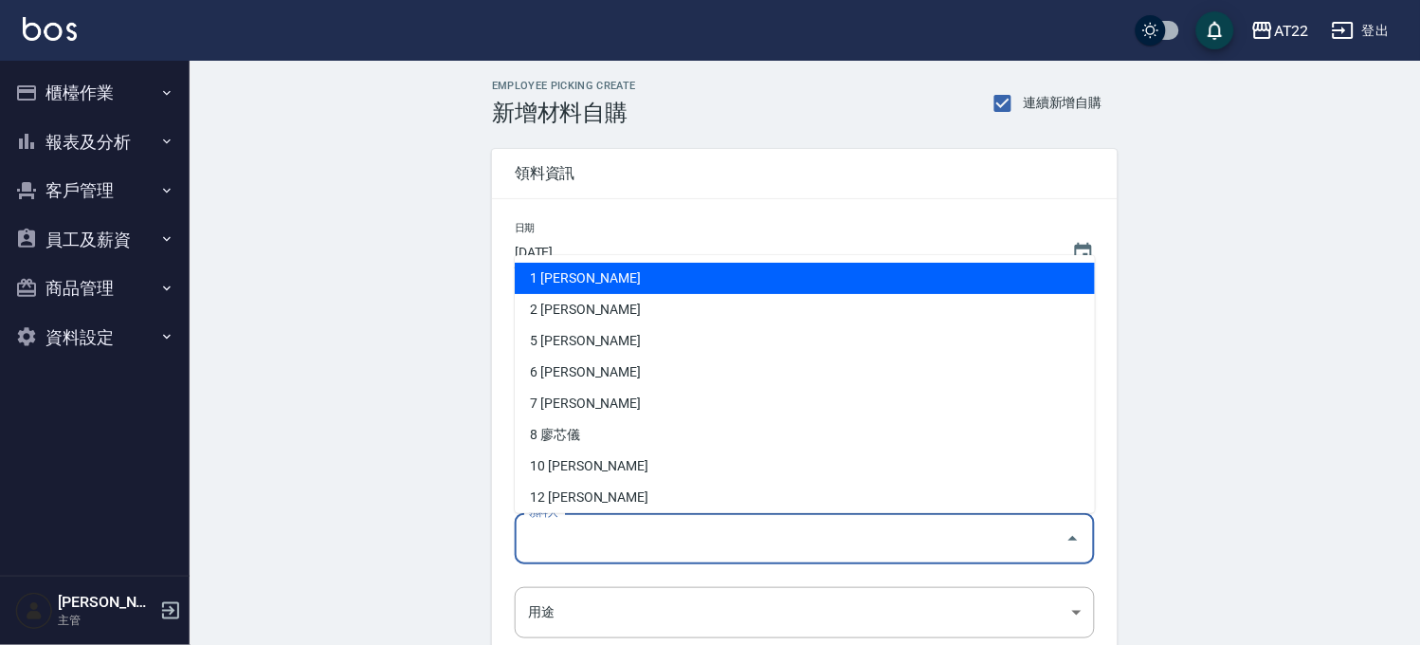
click at [697, 537] on input "領料人" at bounding box center [790, 538] width 535 height 33
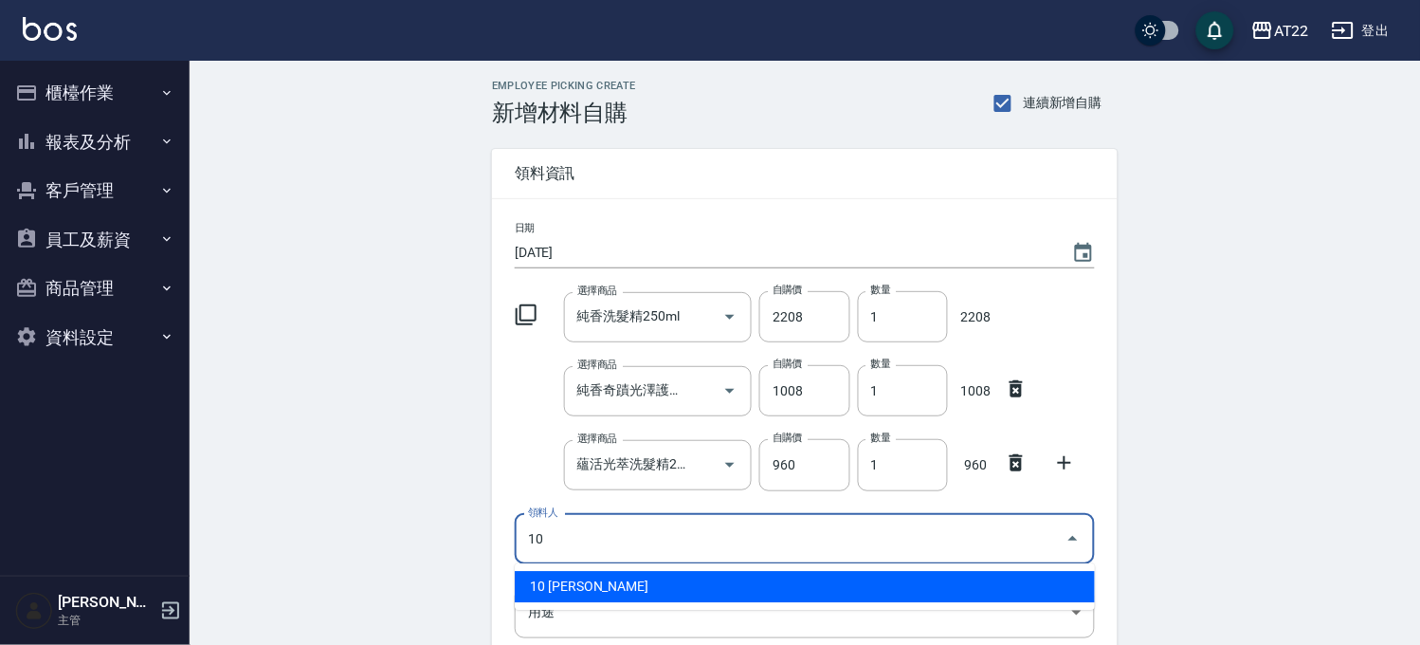
type input "10 [PERSON_NAME]"
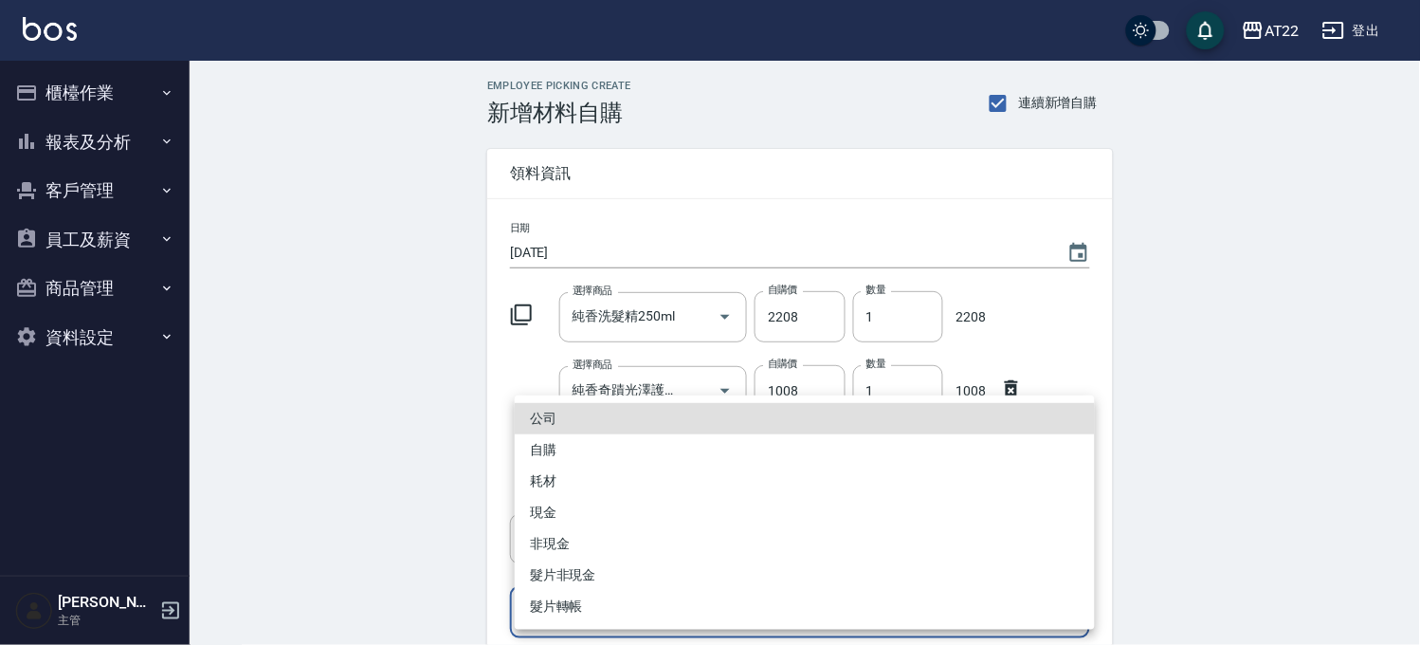
click at [671, 610] on body "AT22 登出 櫃檯作業 打帳單 帳單列表 掛單列表 現金收支登錄 材料自購登錄 每日結帳 現場電腦打卡 報表及分析 報表目錄 店家區間累計表 店家日報表 店…" at bounding box center [710, 464] width 1420 height 929
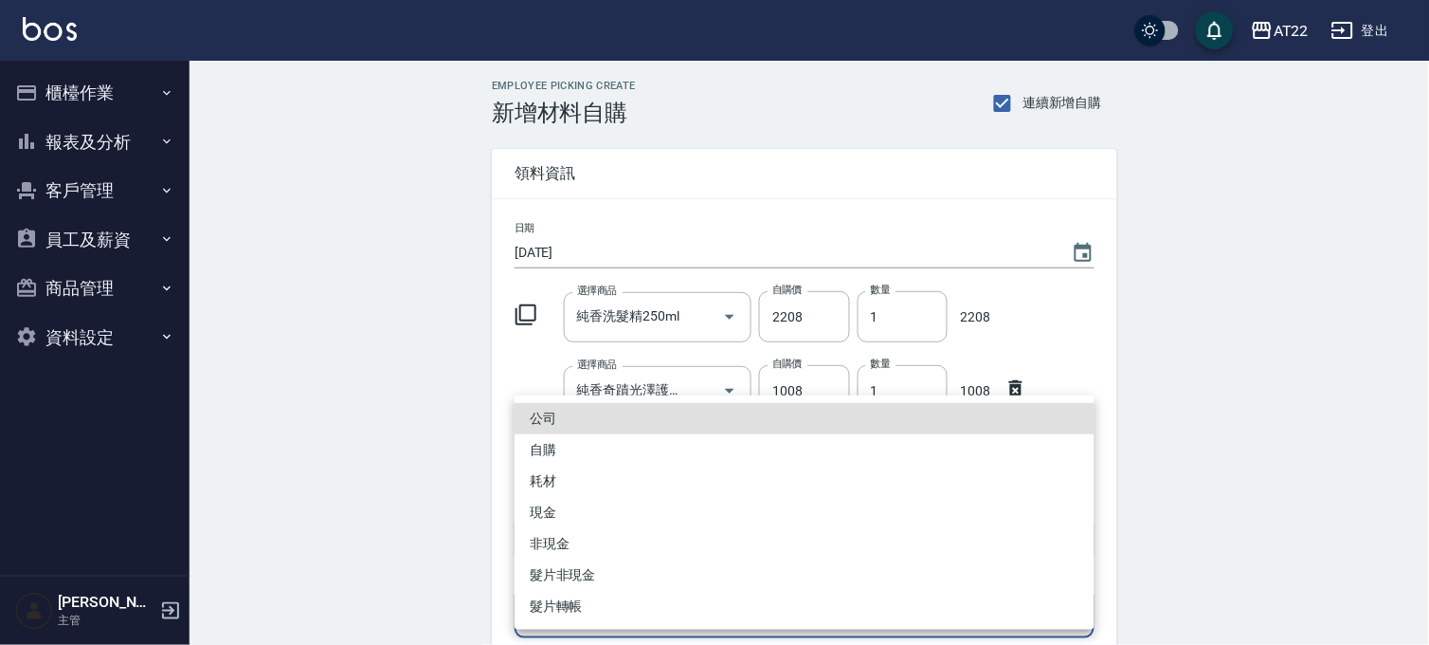
click at [586, 450] on li "自購" at bounding box center [805, 449] width 580 height 31
type input "自購"
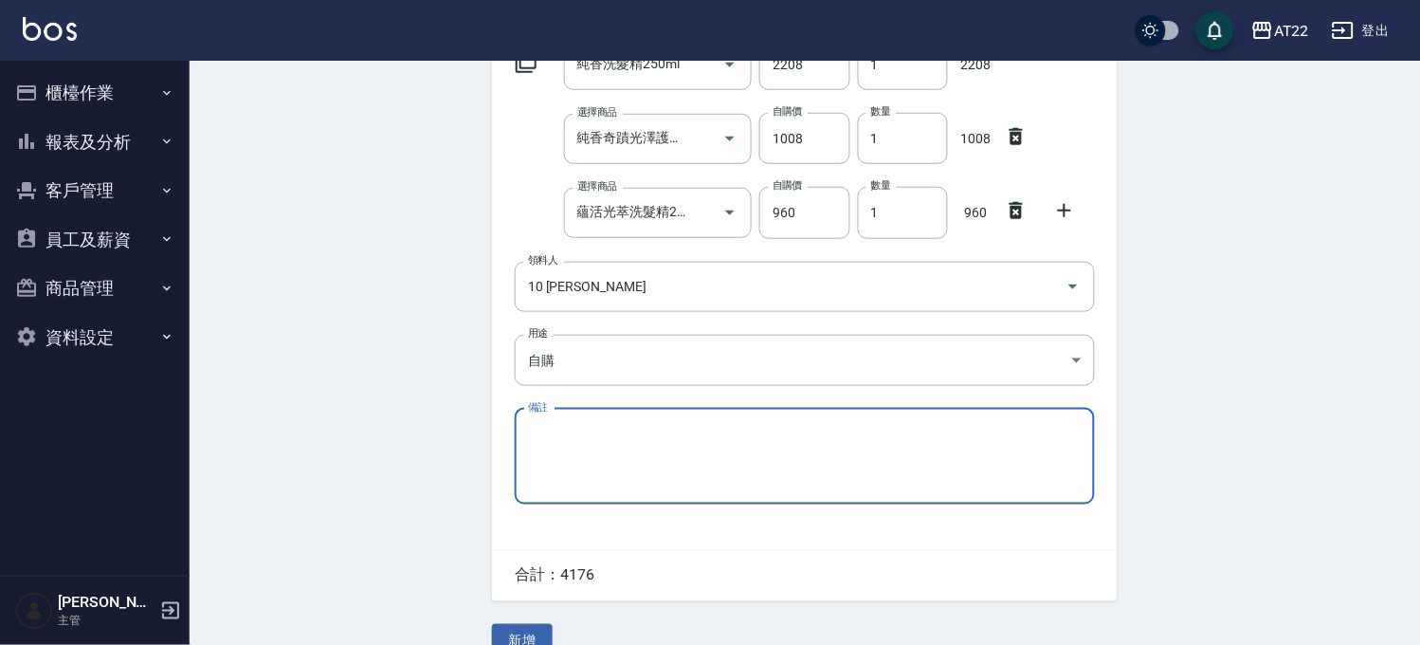
scroll to position [286, 0]
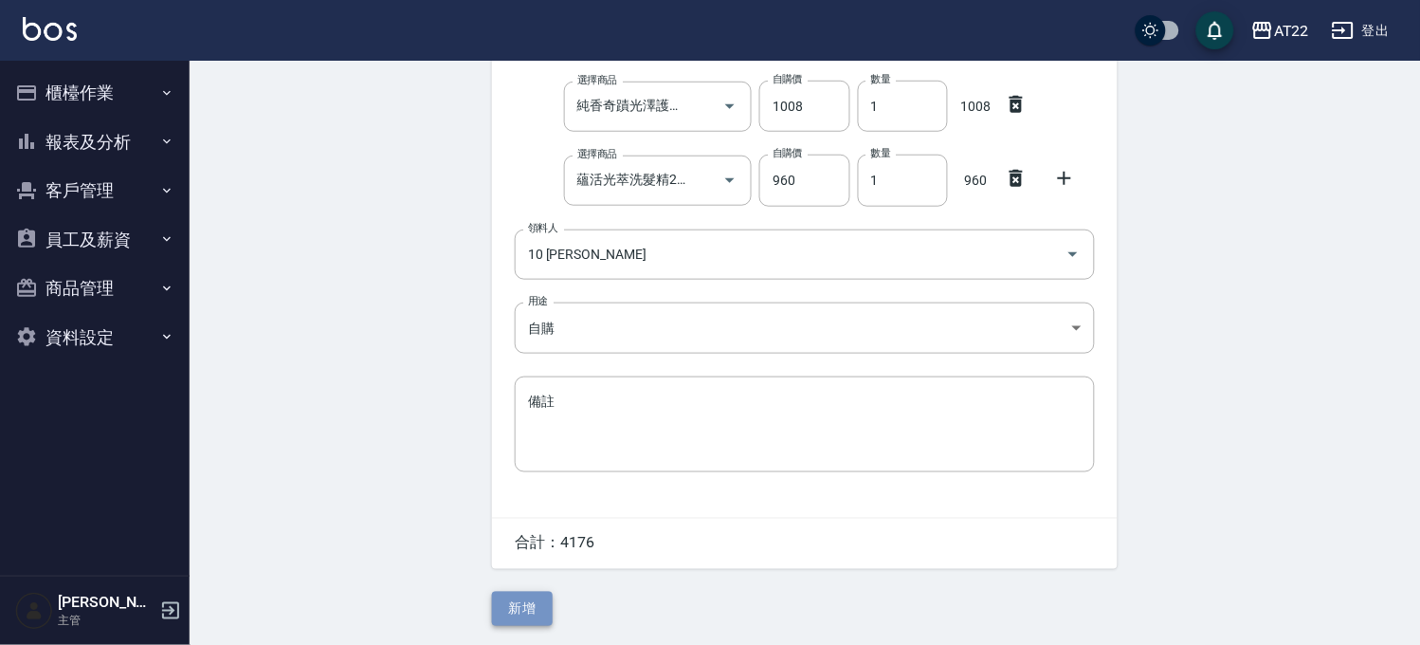
click at [522, 610] on button "新增" at bounding box center [522, 608] width 61 height 35
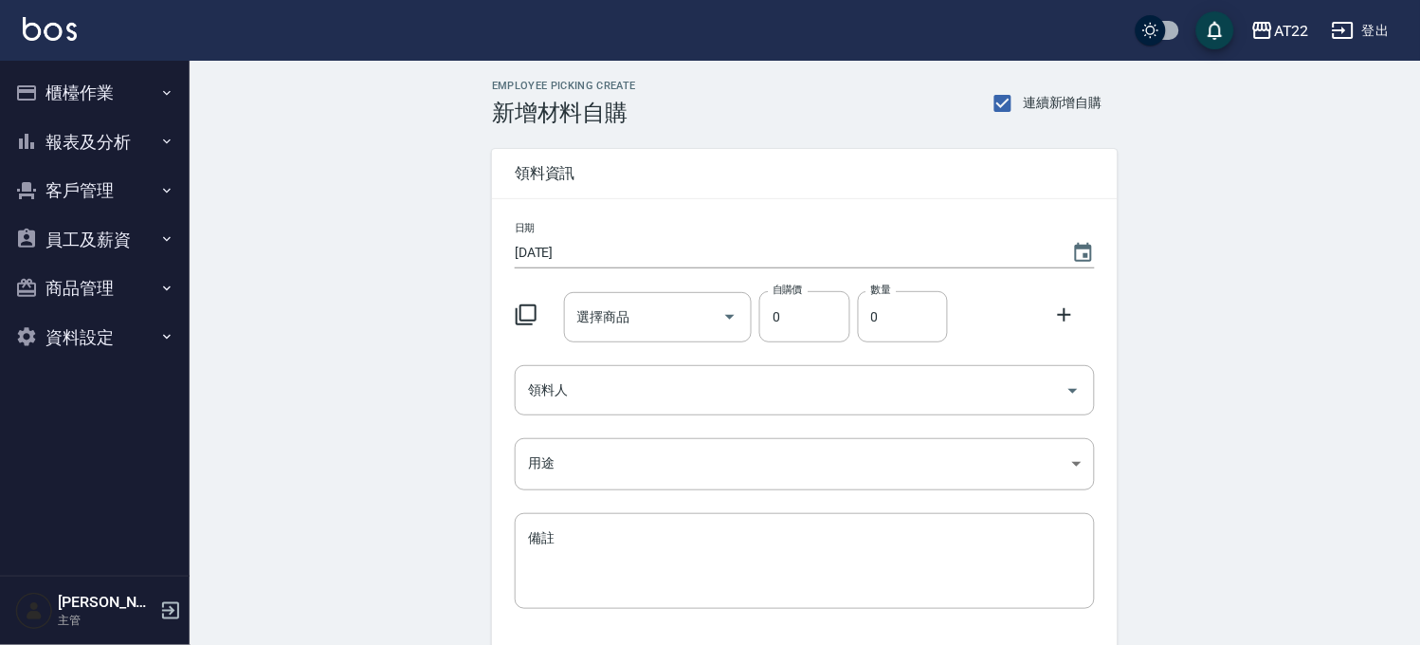
click at [100, 156] on button "報表及分析" at bounding box center [95, 142] width 174 height 49
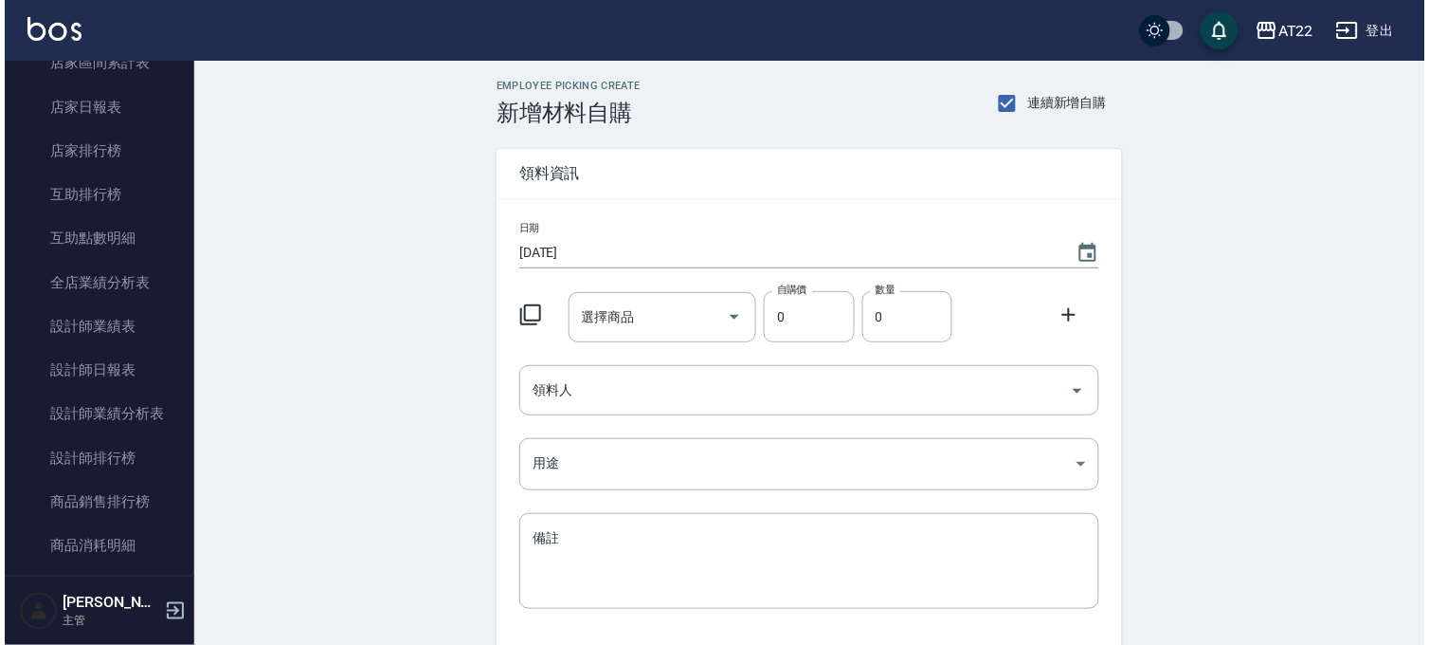
scroll to position [210, 0]
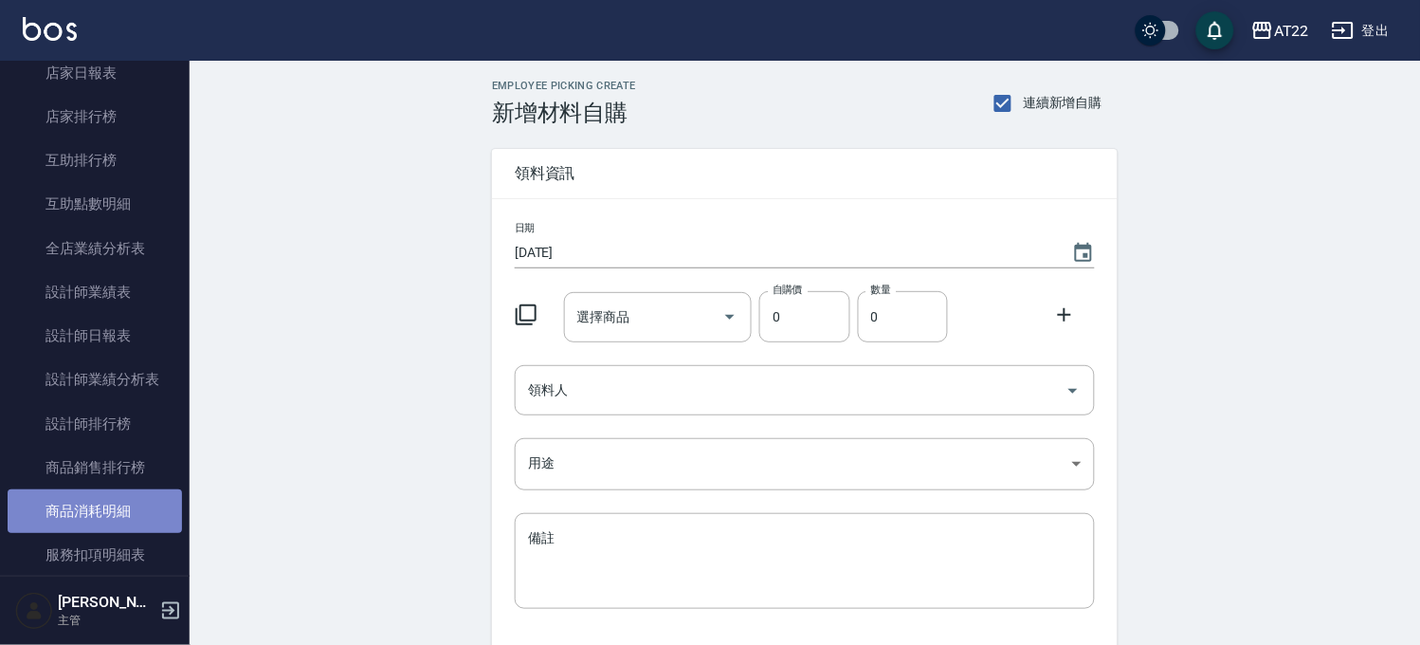
click at [116, 493] on link "商品消耗明細" at bounding box center [95, 511] width 174 height 44
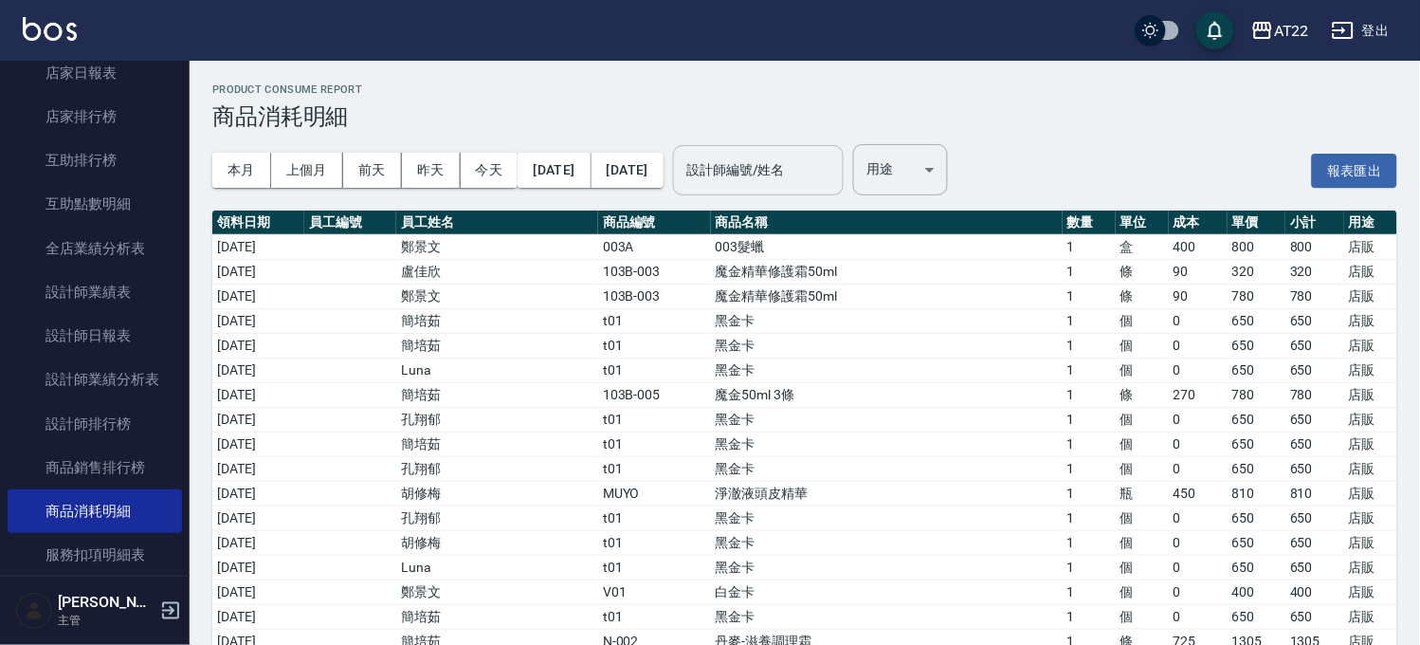
click at [835, 165] on input "設計師編號/姓名" at bounding box center [759, 170] width 154 height 33
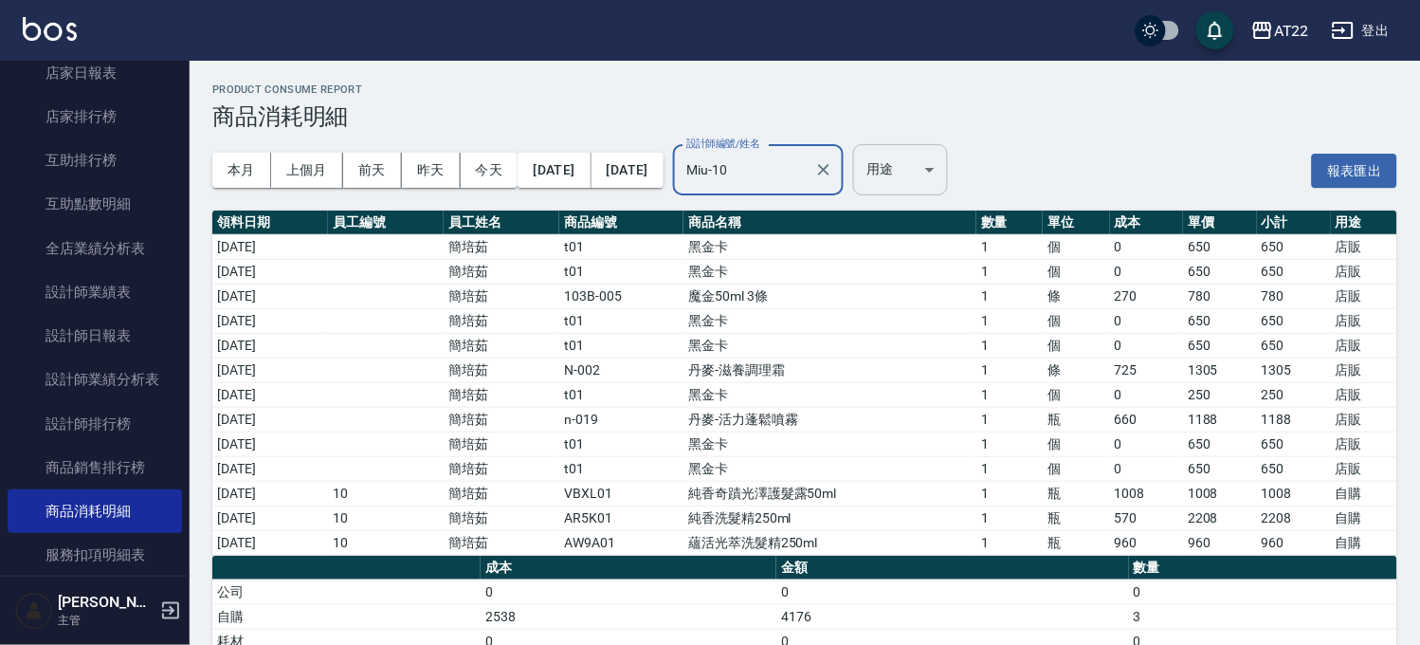
type input "Miu-10"
click at [940, 165] on body "AT22 登出 櫃檯作業 打帳單 帳單列表 掛單列表 現金收支登錄 材料自購登錄 每日結帳 現場電腦打卡 報表及分析 報表目錄 店家區間累計表 店家日報表 店…" at bounding box center [710, 375] width 1420 height 751
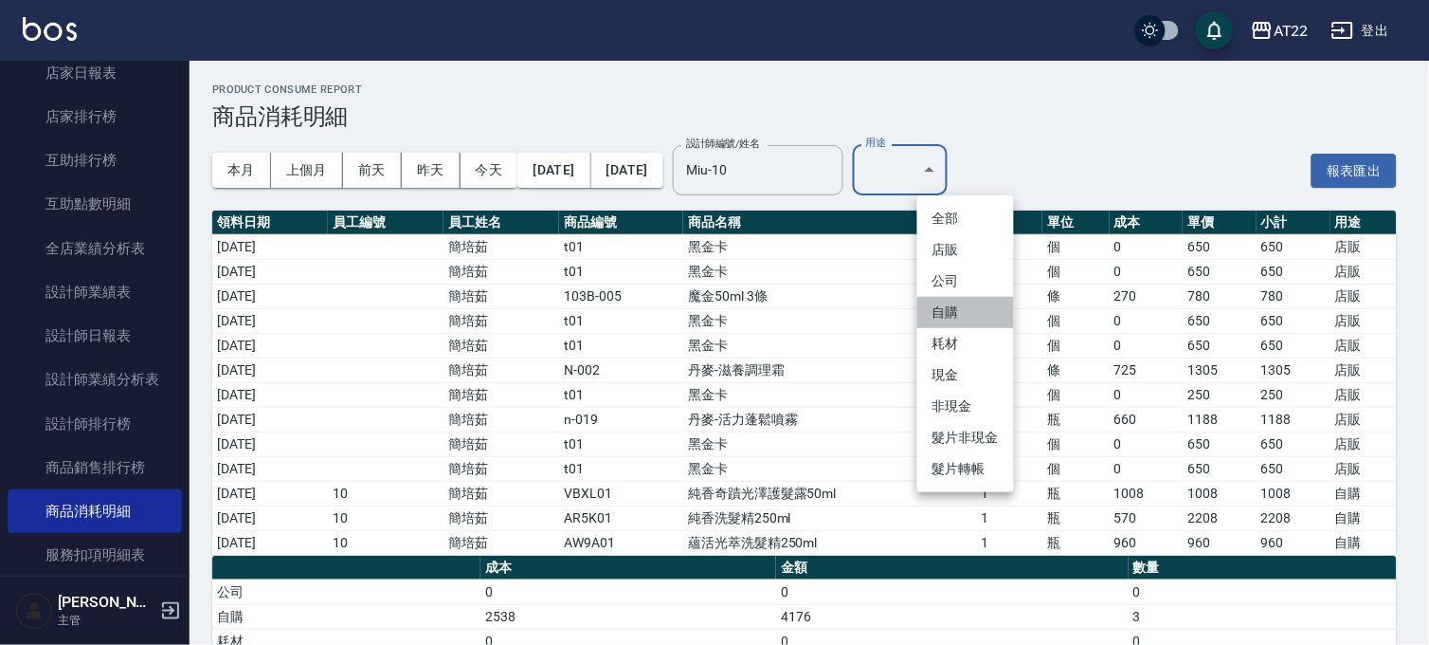
click at [968, 300] on li "自購" at bounding box center [966, 312] width 97 height 31
type input "自購"
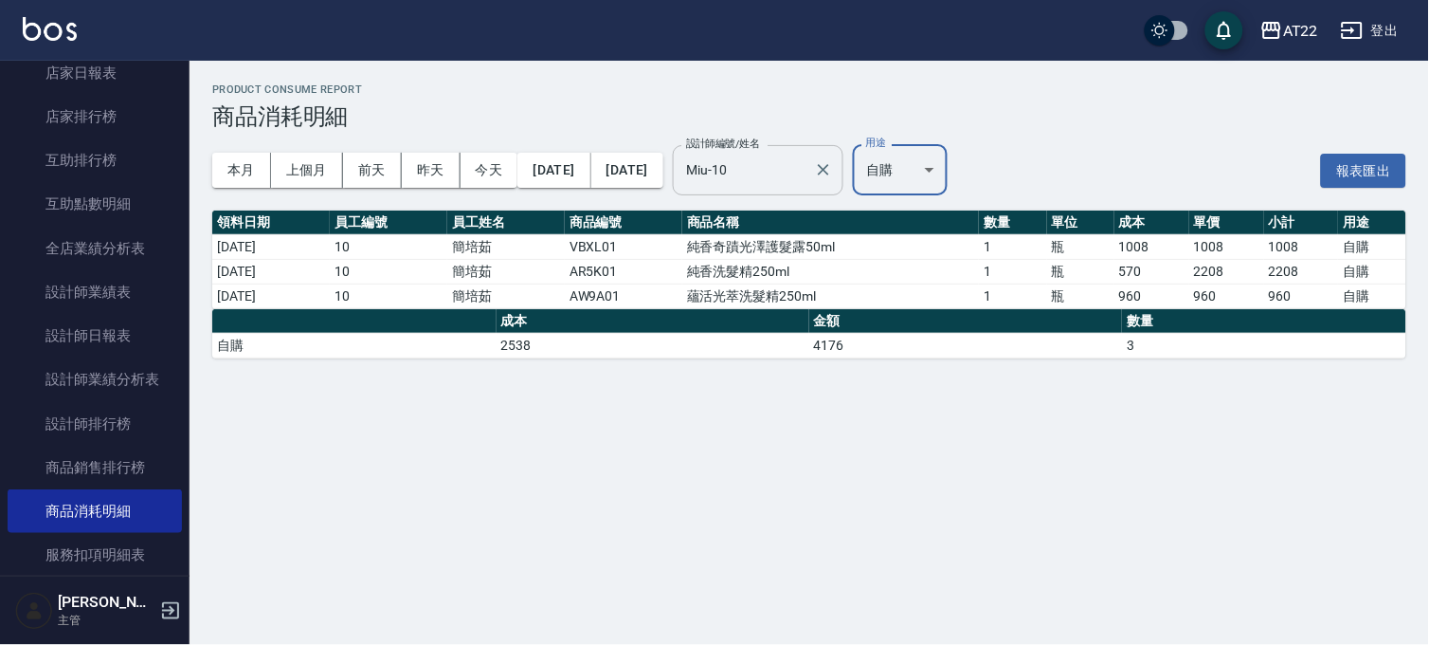
click at [807, 172] on input "Miu-10" at bounding box center [744, 170] width 125 height 33
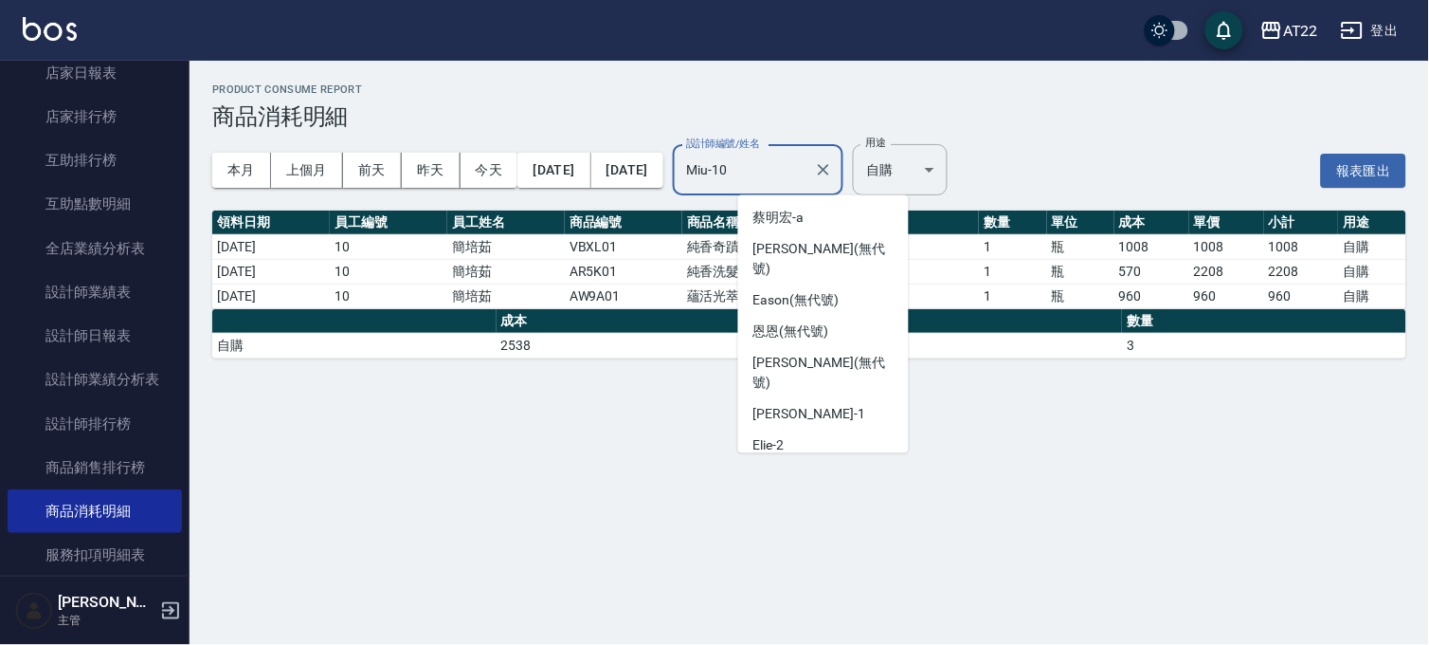
scroll to position [344, 0]
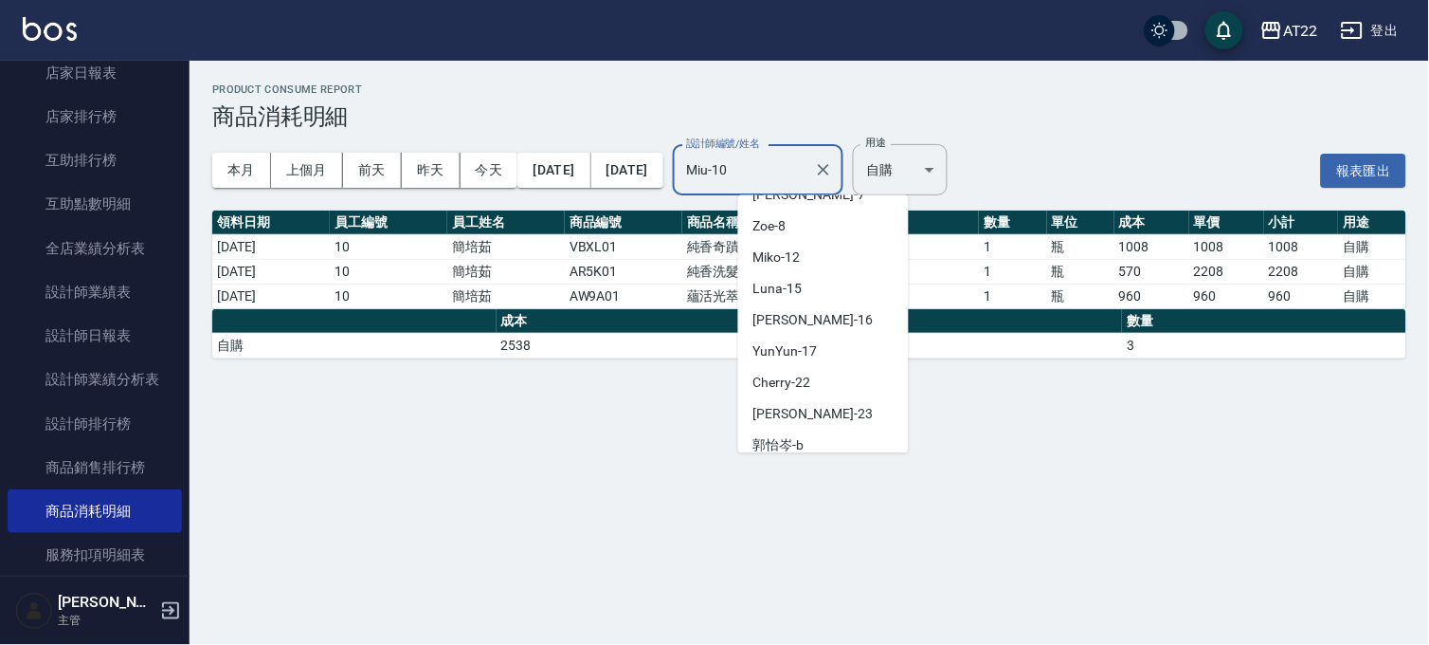
click at [807, 172] on input "Miu-10" at bounding box center [744, 170] width 125 height 33
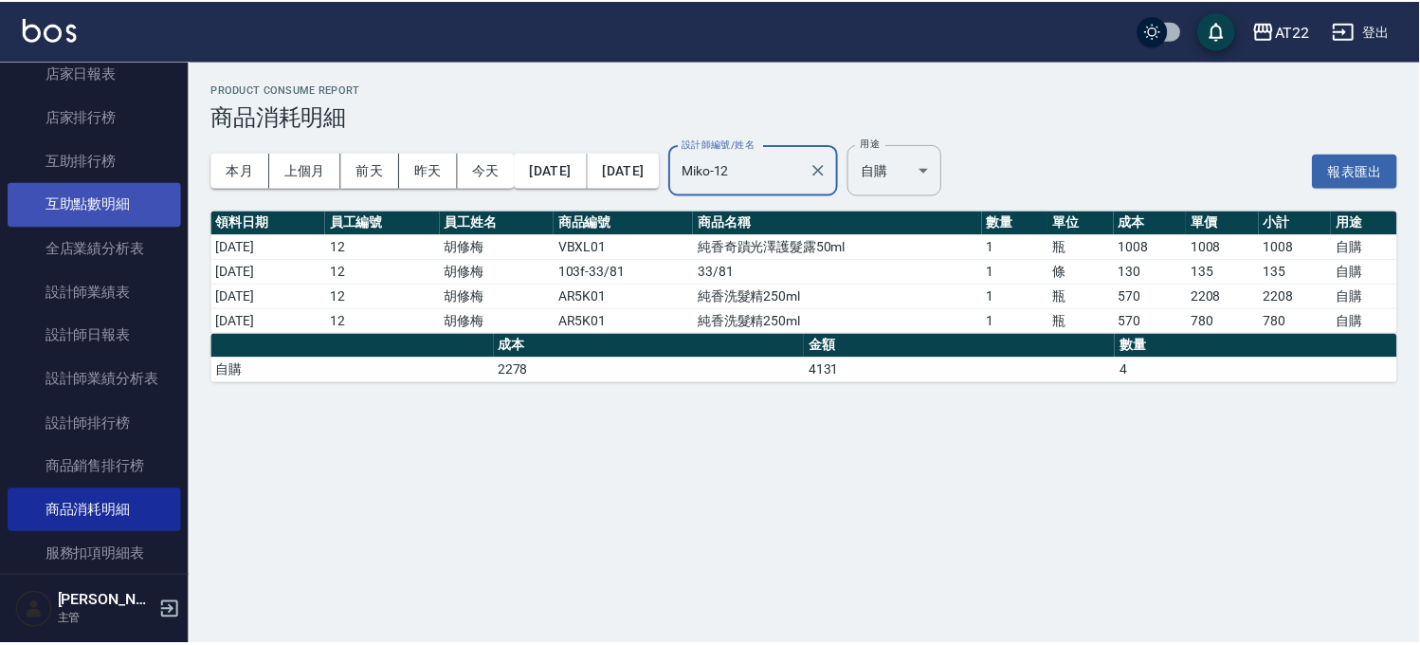
scroll to position [0, 0]
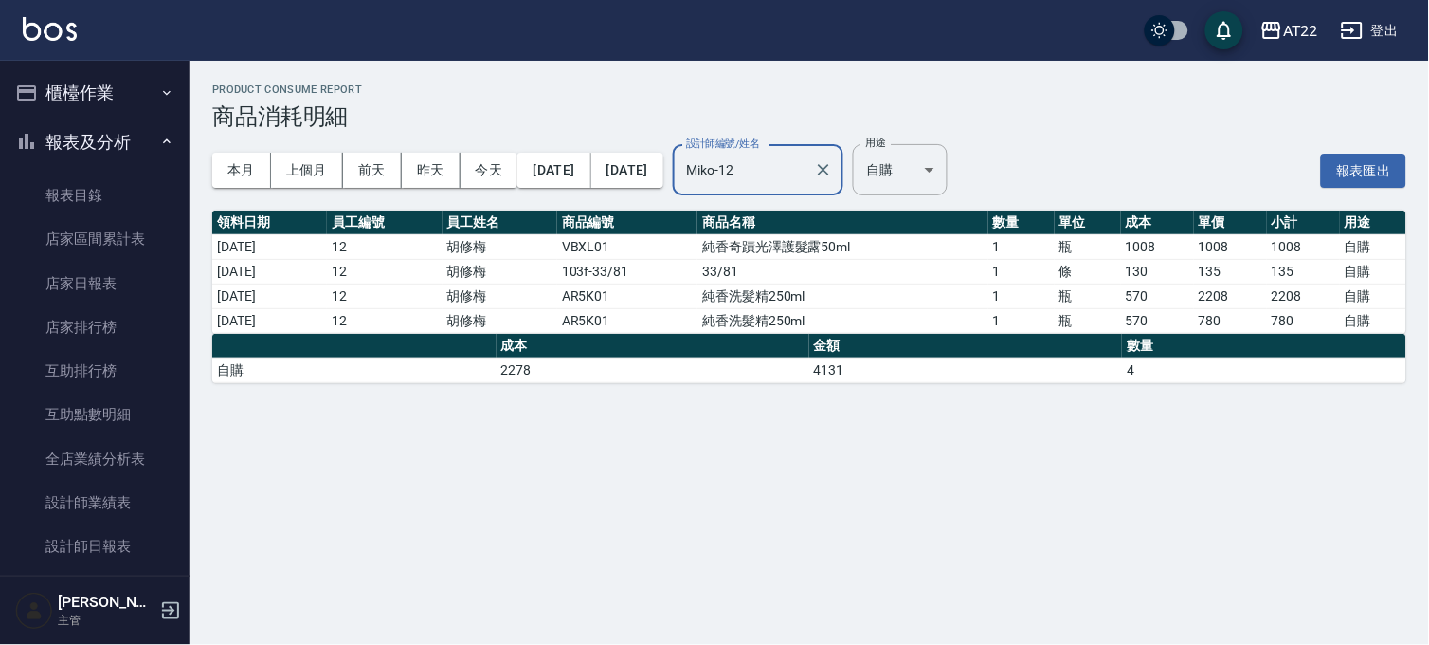
type input "Miko-12"
click at [131, 144] on button "報表及分析" at bounding box center [95, 142] width 174 height 49
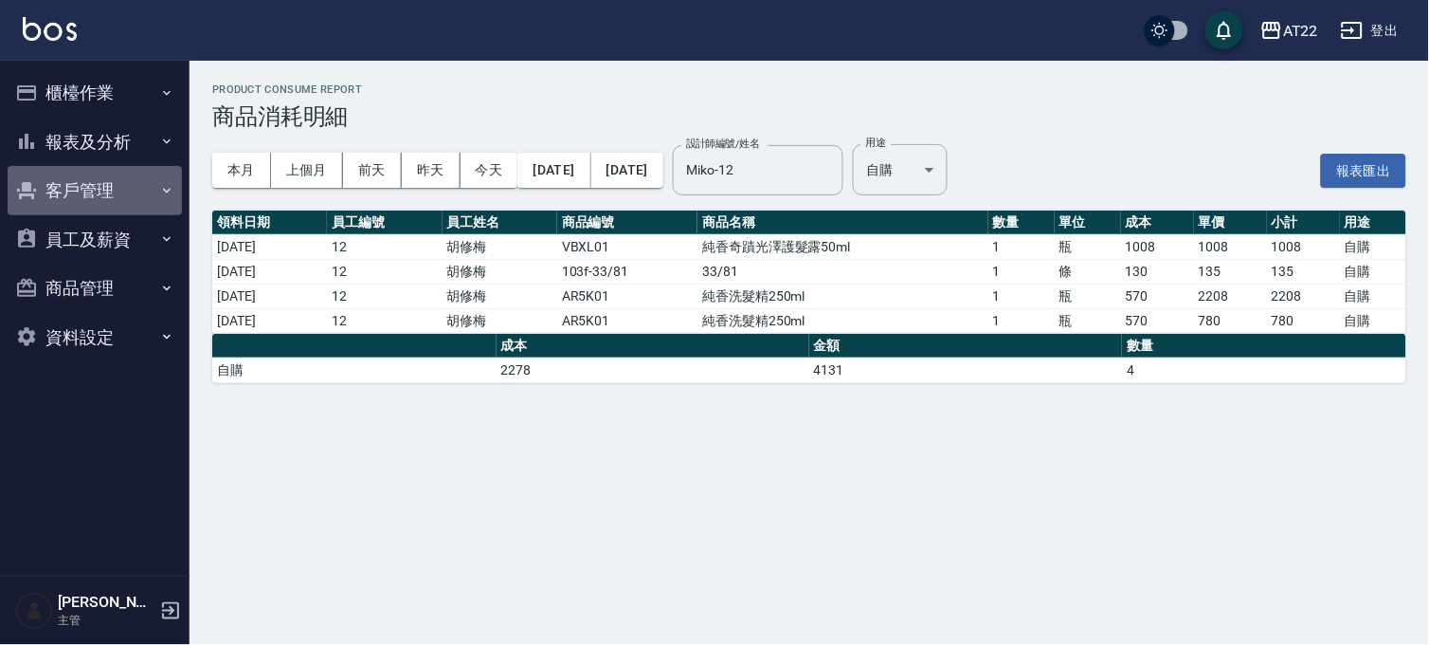
click at [97, 190] on button "客戶管理" at bounding box center [95, 190] width 174 height 49
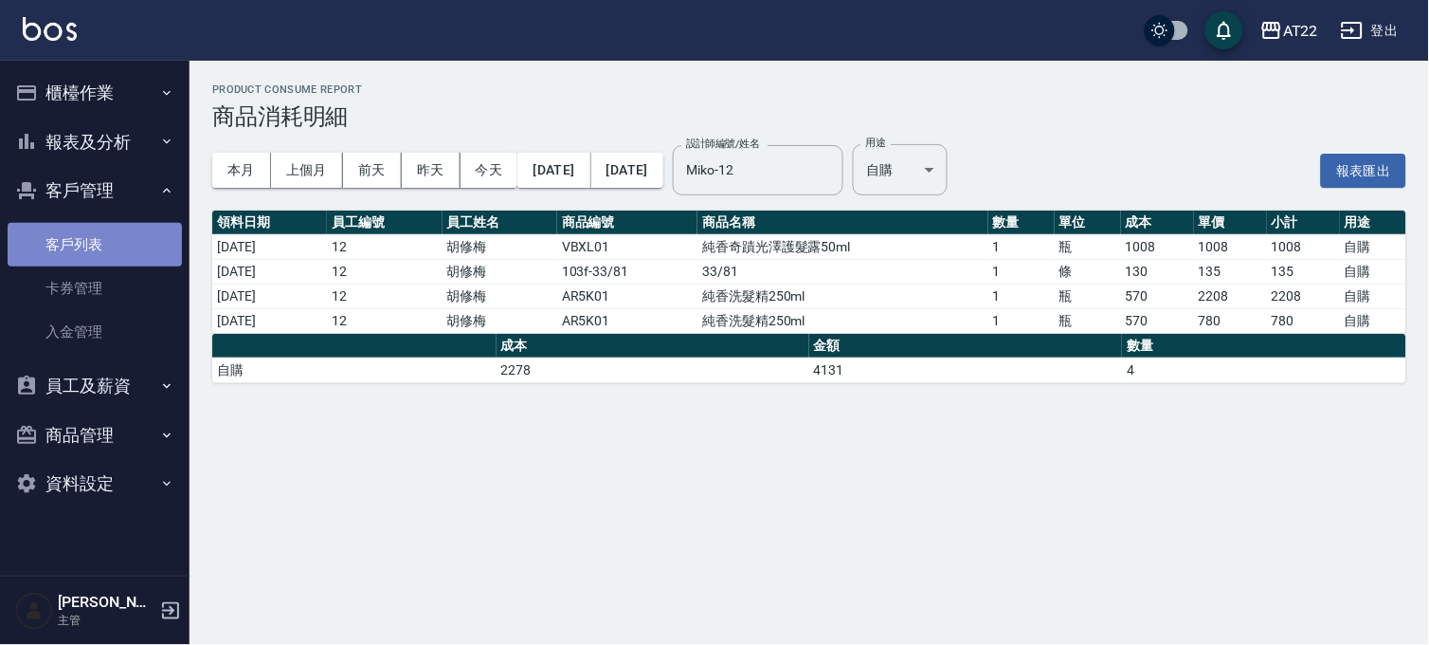
click at [97, 251] on link "客戶列表" at bounding box center [95, 245] width 174 height 44
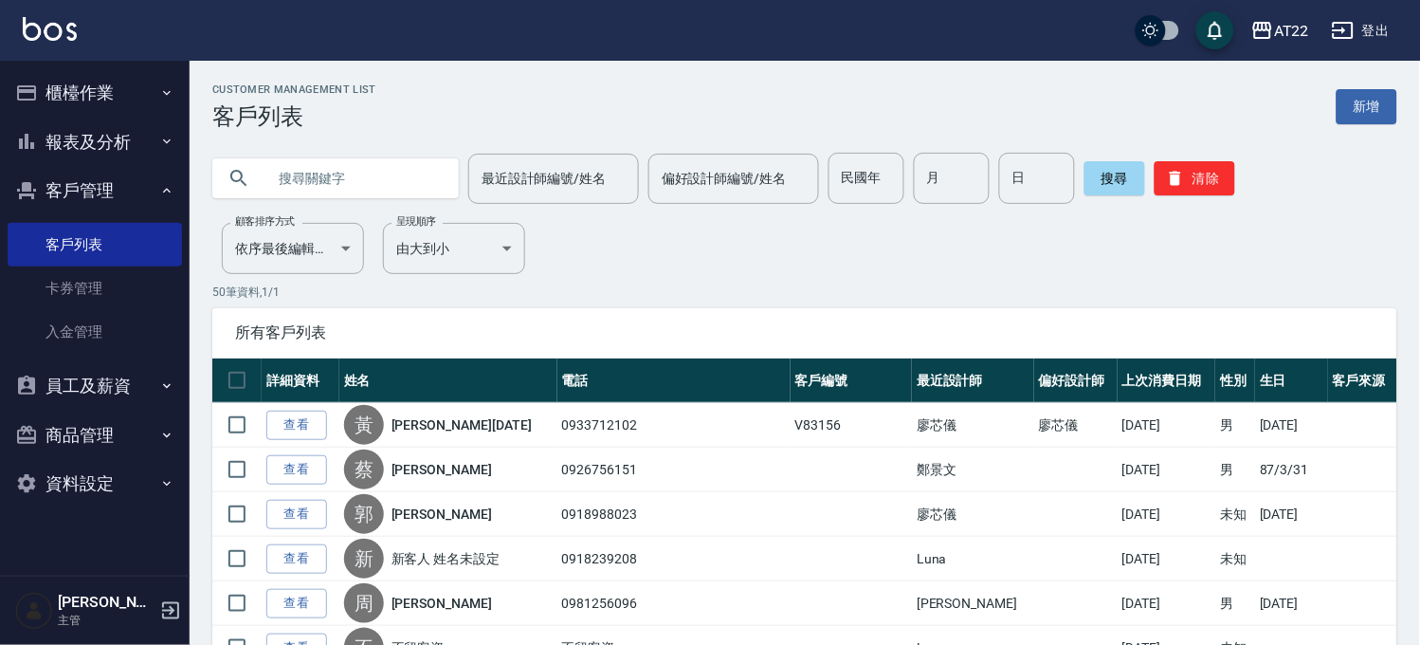
click at [116, 145] on button "報表及分析" at bounding box center [95, 142] width 174 height 49
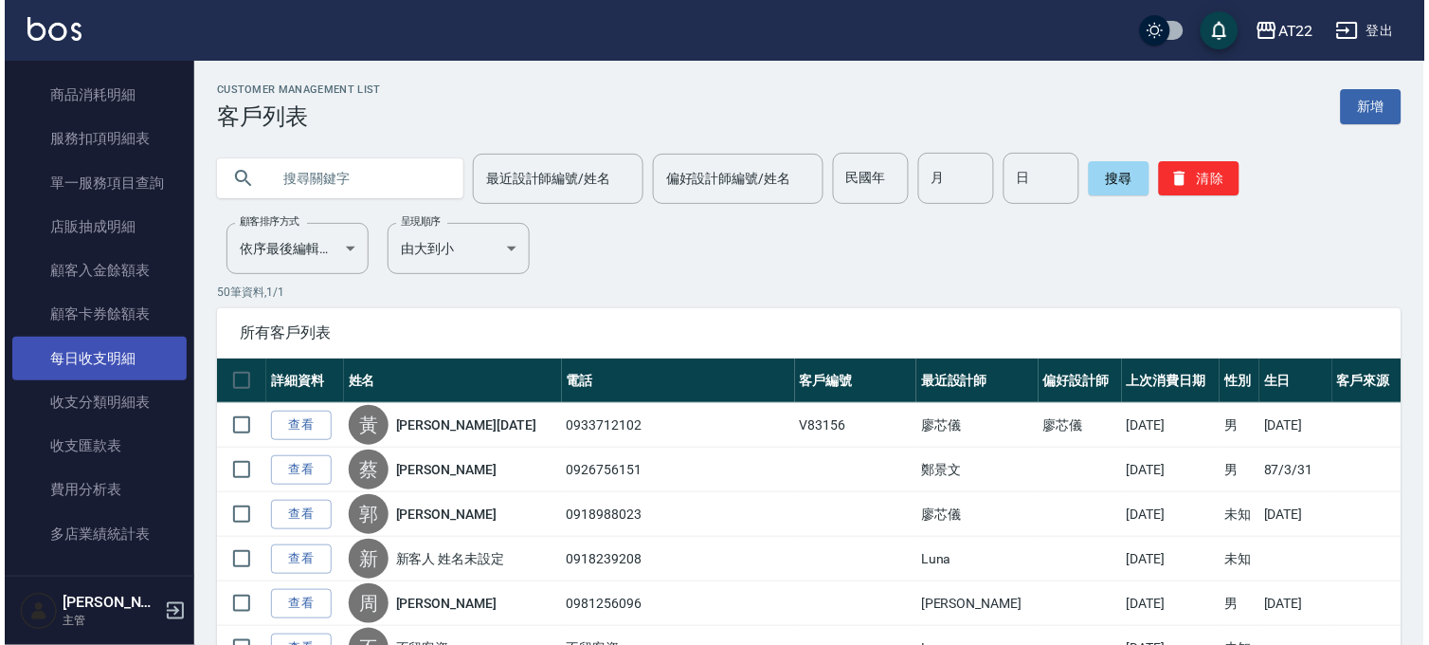
scroll to position [526, 0]
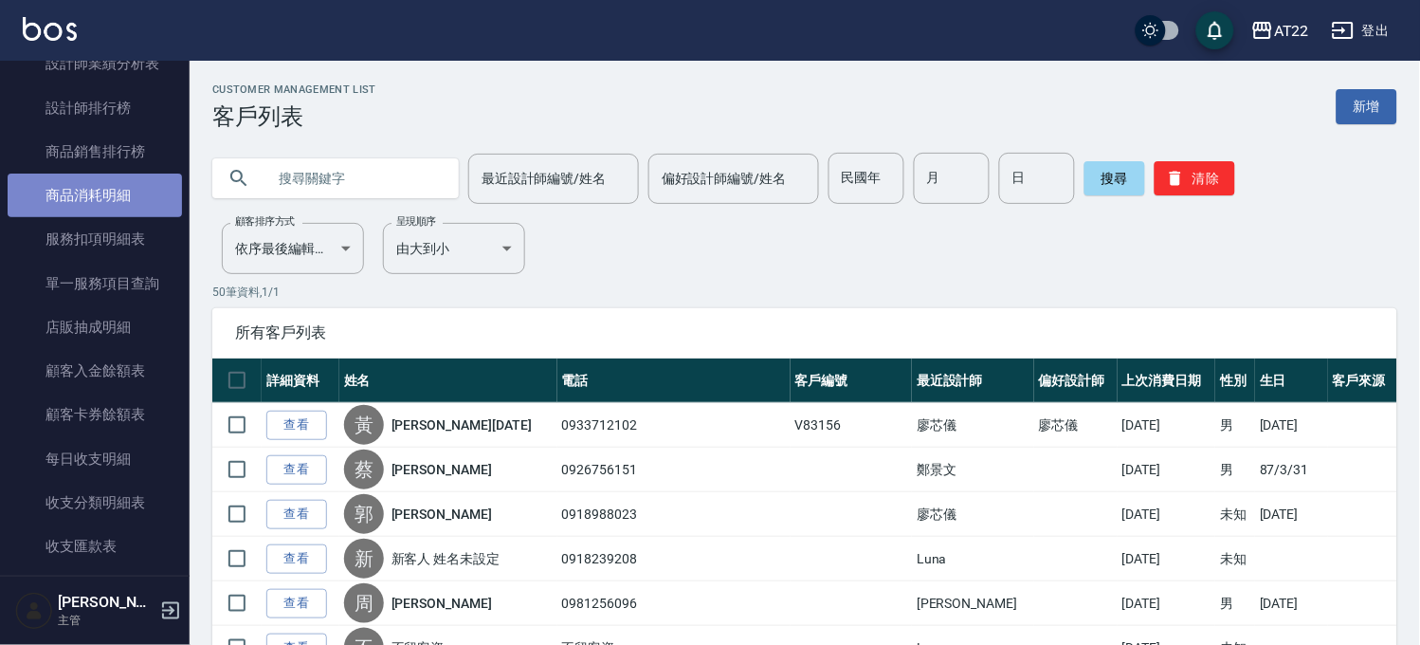
click at [133, 201] on link "商品消耗明細" at bounding box center [95, 195] width 174 height 44
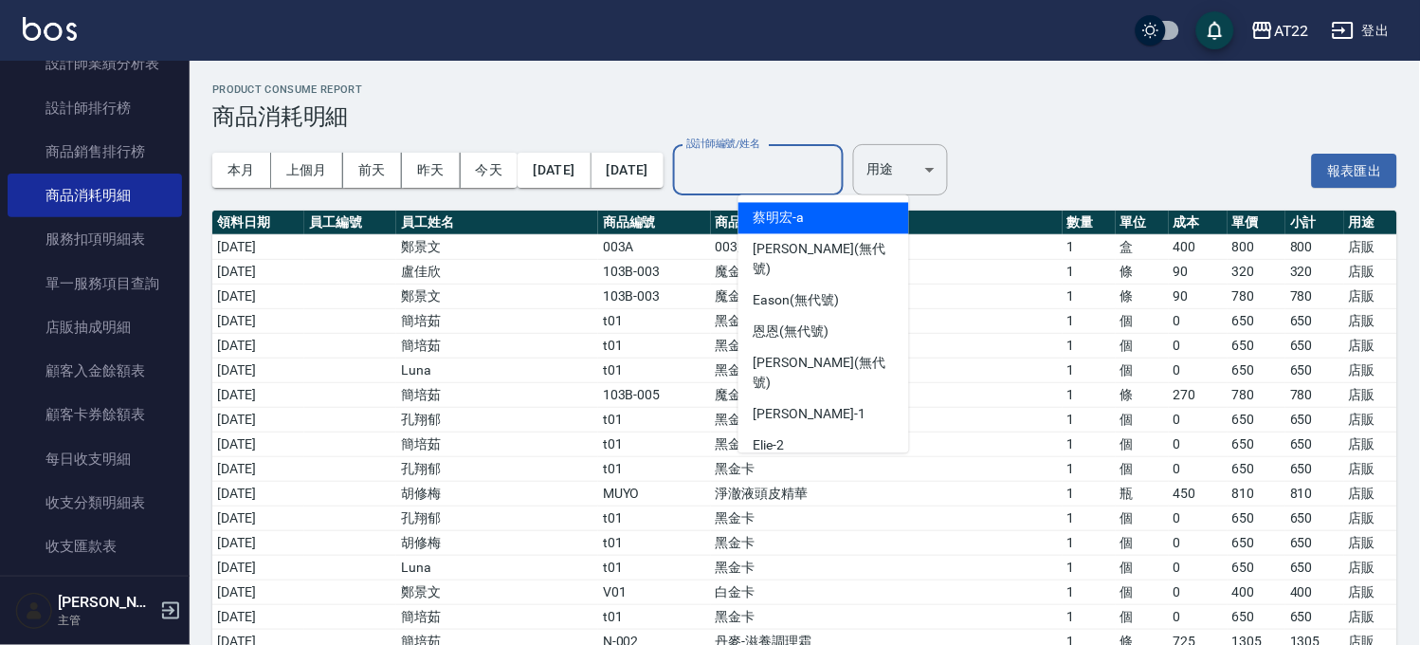
click at [782, 181] on input "設計師編號/姓名" at bounding box center [759, 170] width 154 height 33
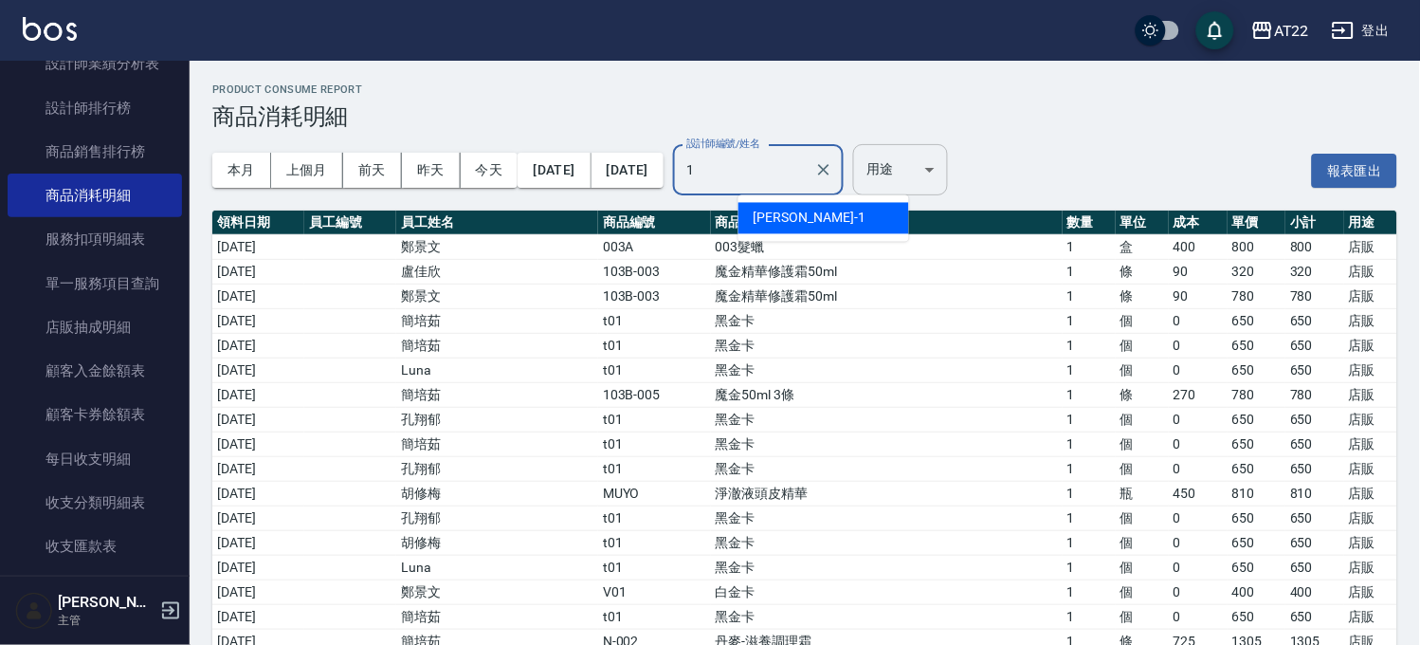
type input "1"
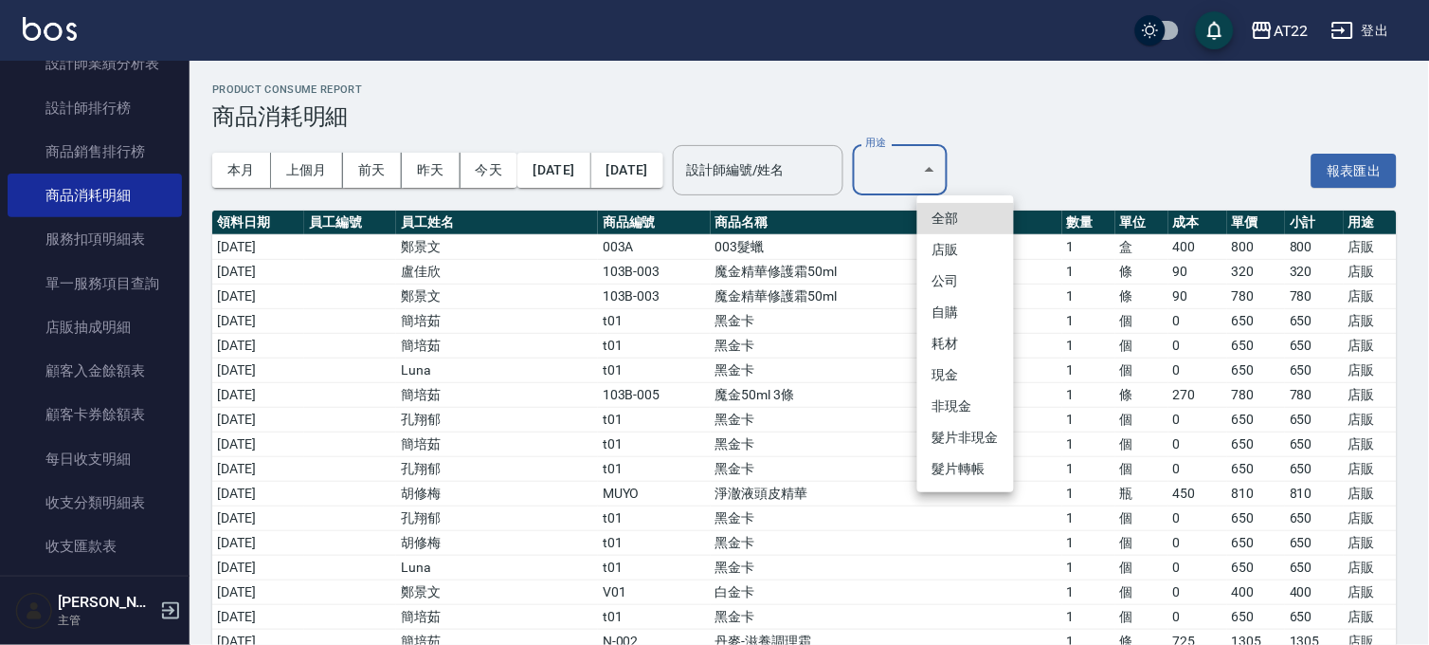
click at [965, 313] on li "自購" at bounding box center [966, 312] width 97 height 31
type input "自購"
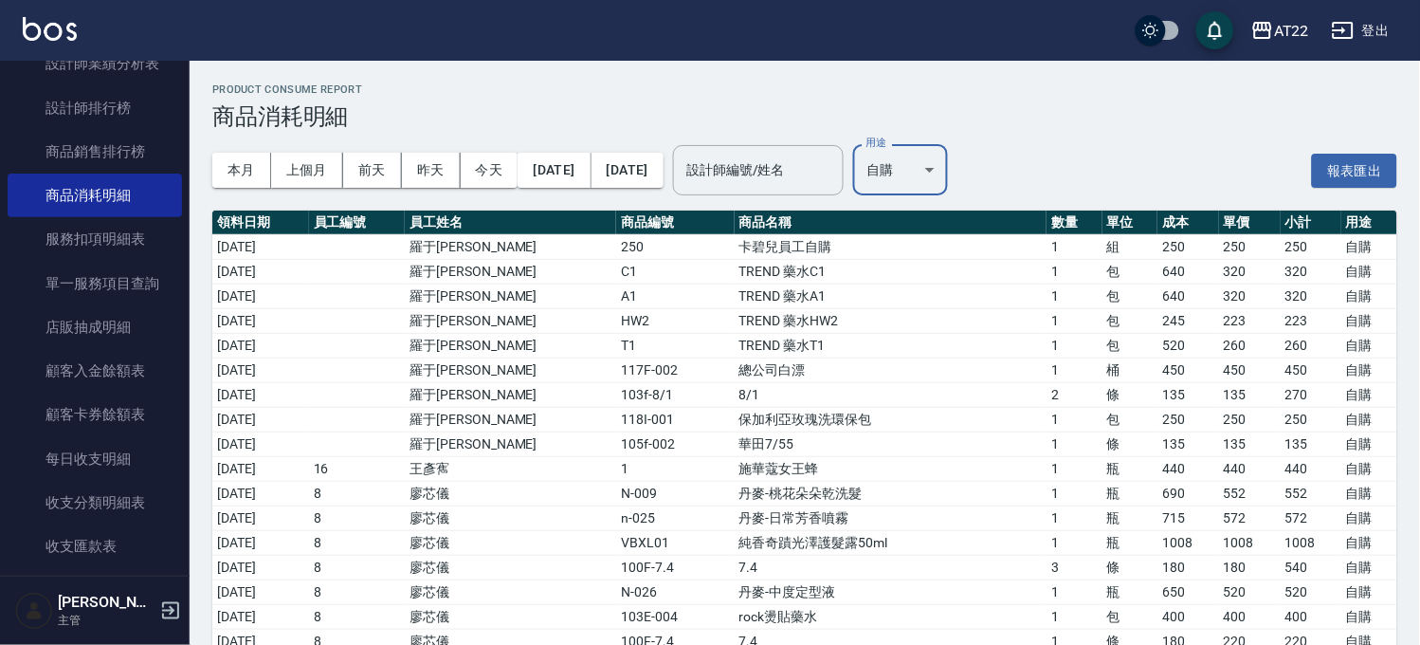
click at [825, 184] on input "設計師編號/姓名" at bounding box center [759, 170] width 154 height 33
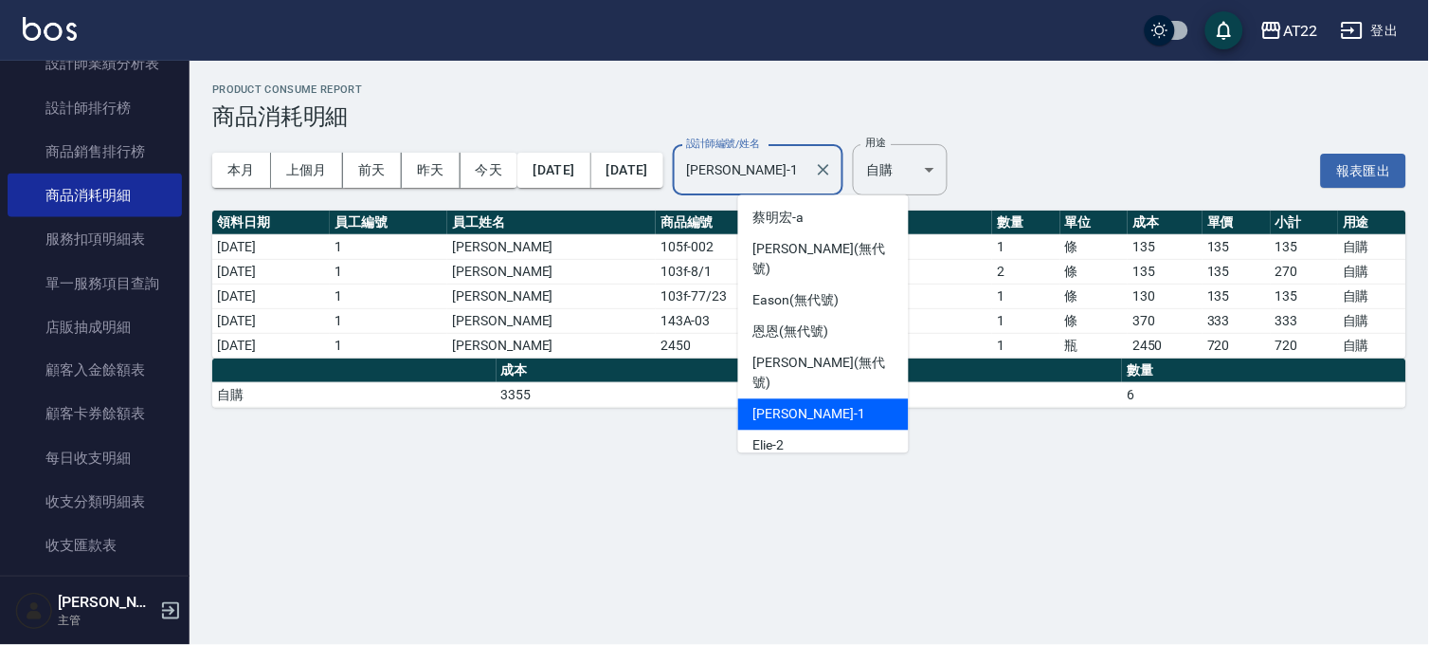
click at [807, 172] on input "[PERSON_NAME]-1" at bounding box center [744, 170] width 125 height 33
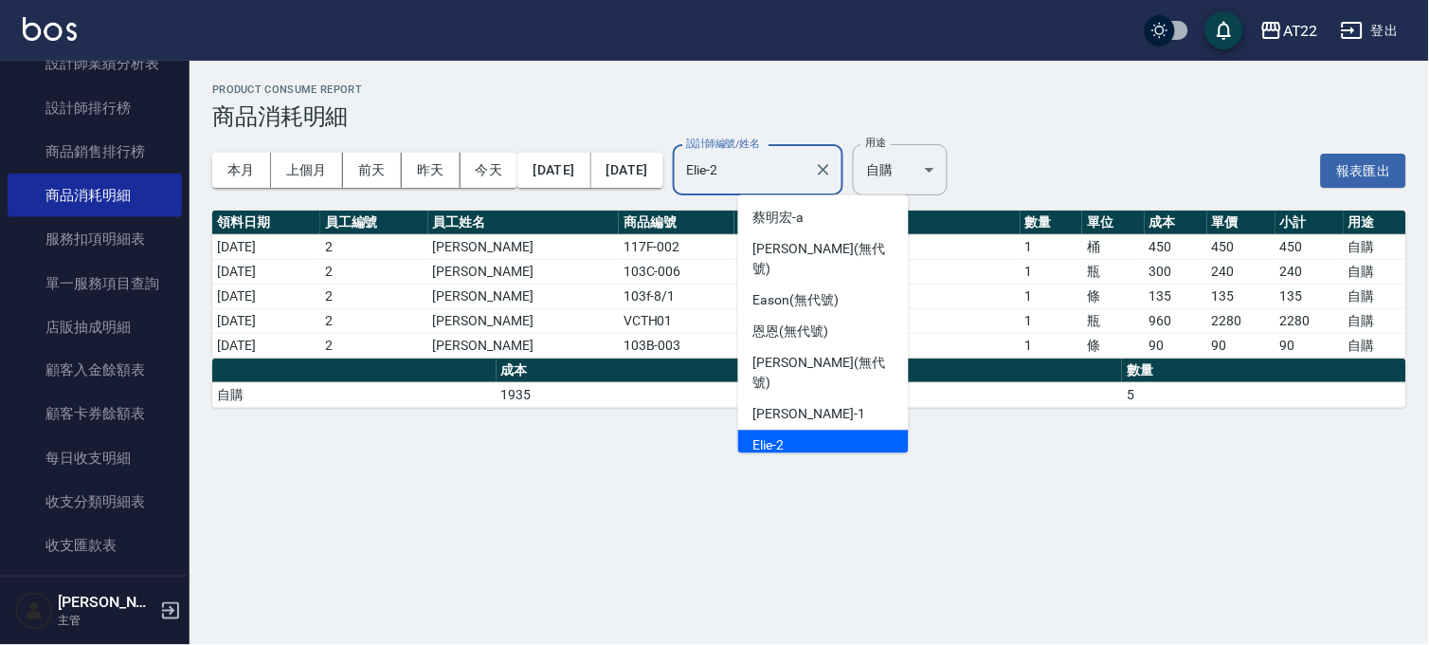
click at [799, 163] on input "Elie-2" at bounding box center [744, 170] width 125 height 33
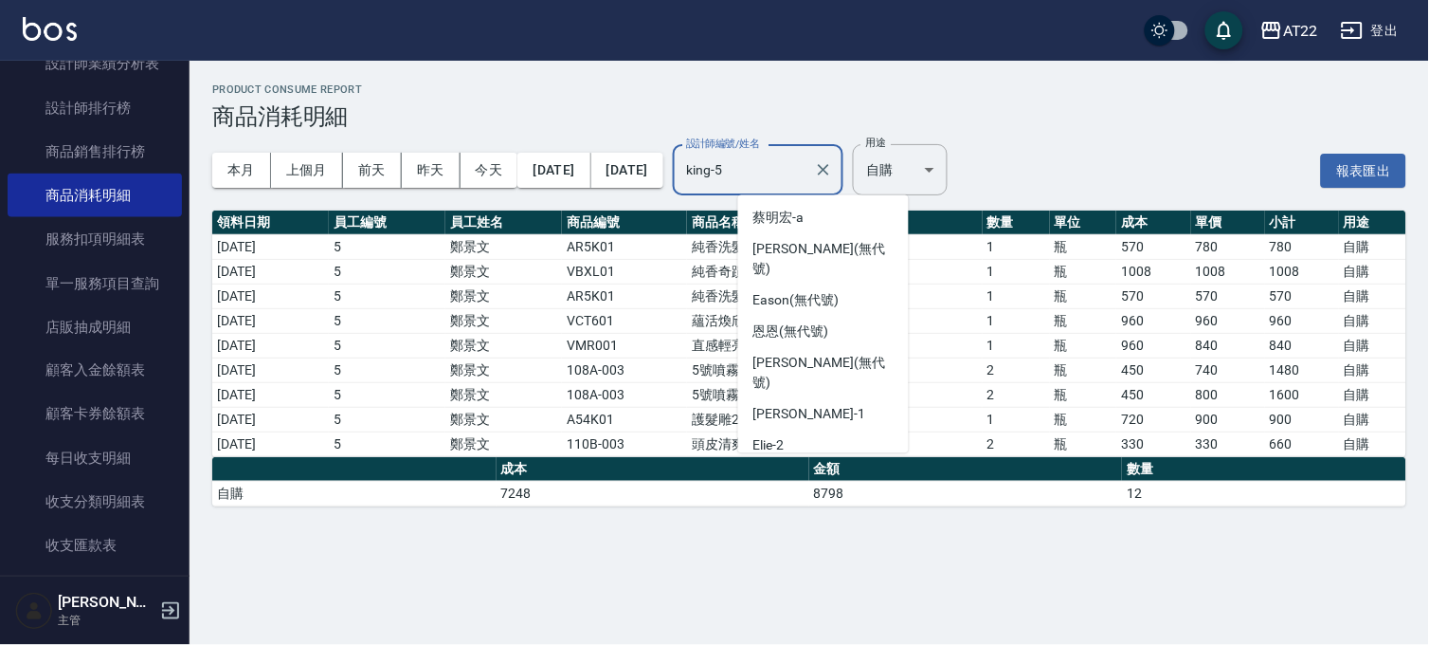
click at [807, 173] on input "king-5" at bounding box center [744, 170] width 125 height 33
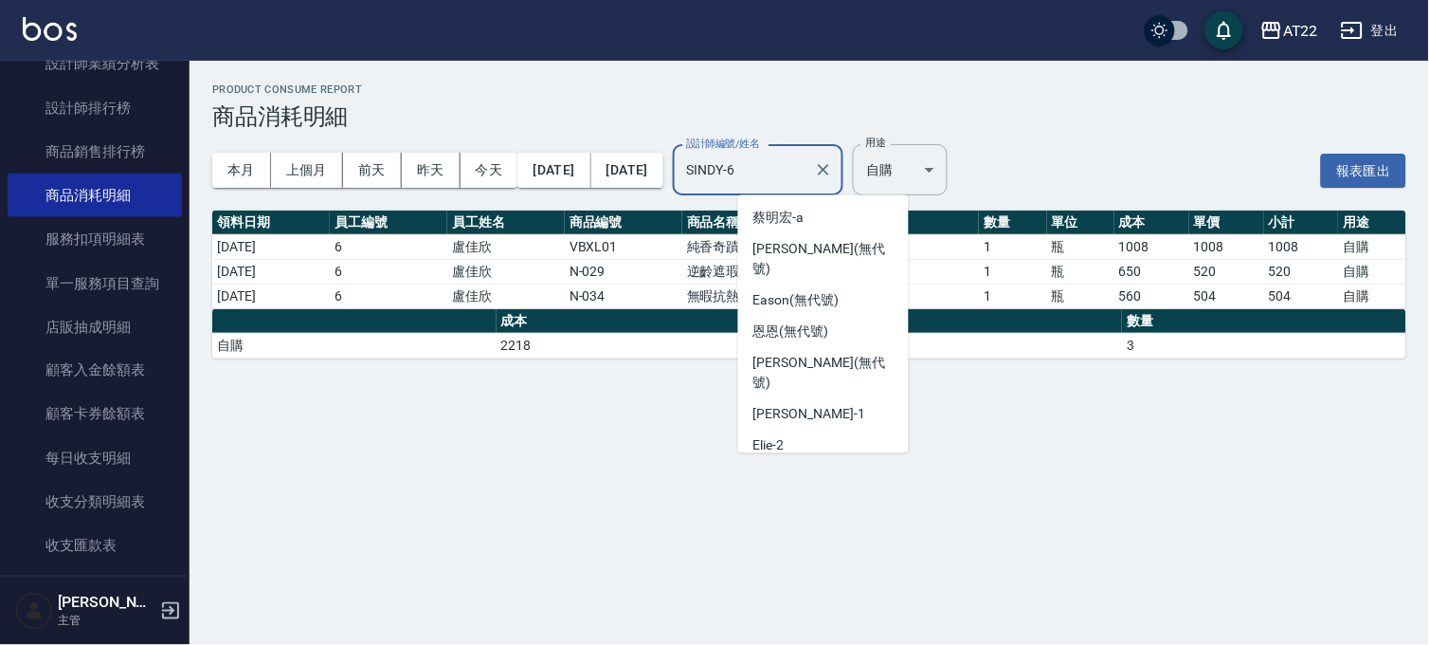
click at [807, 172] on input "SINDY-6" at bounding box center [744, 170] width 125 height 33
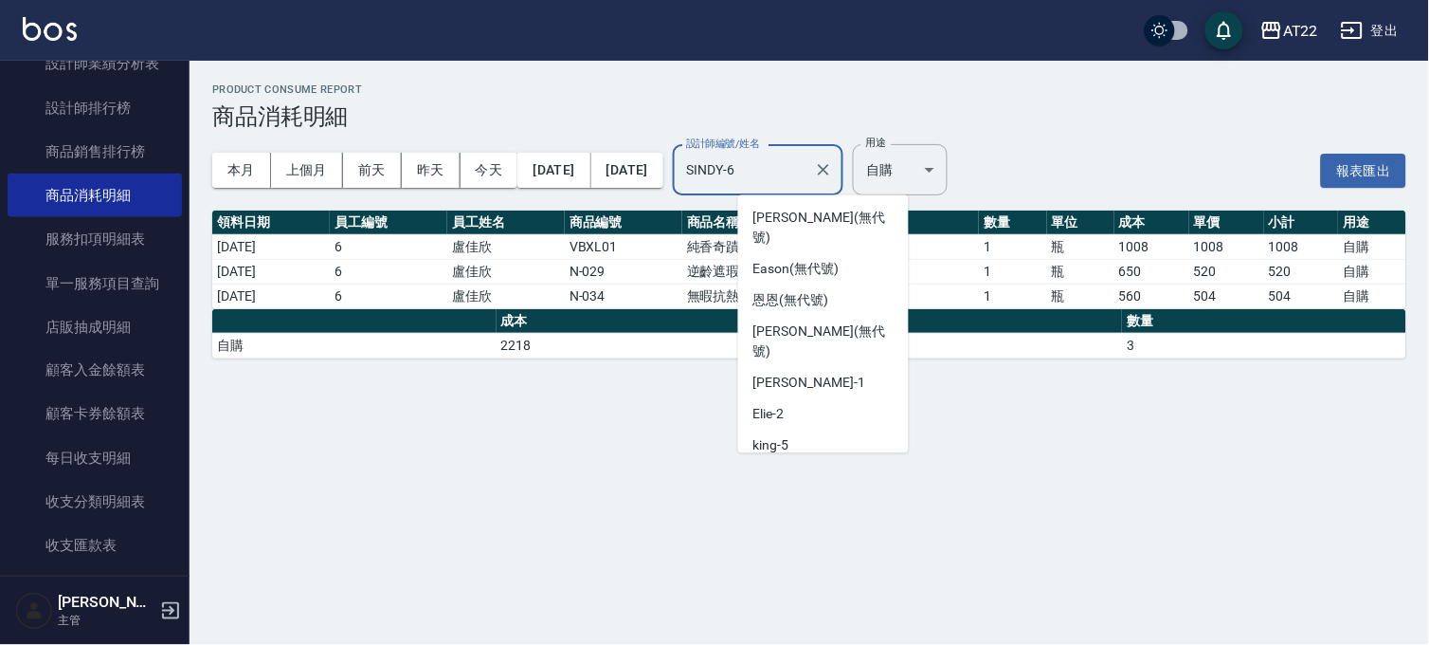
click at [807, 172] on input "SINDY-6" at bounding box center [744, 170] width 125 height 33
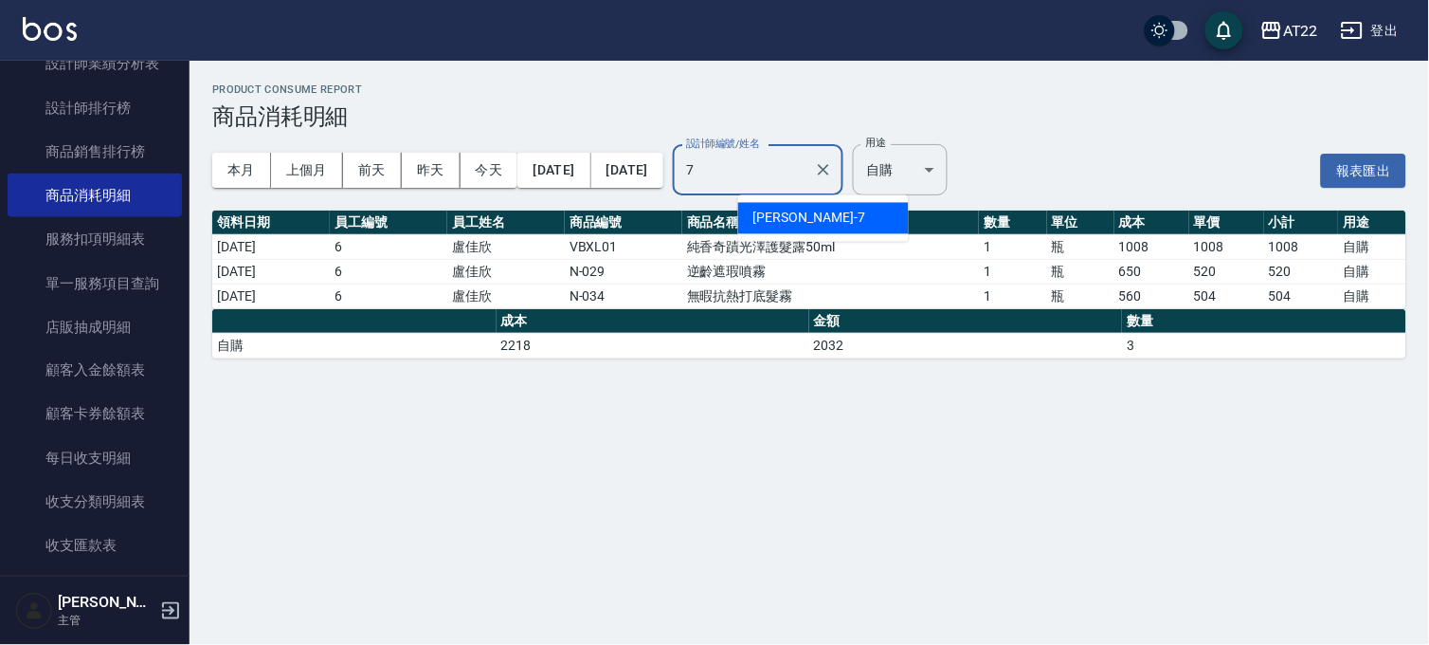
scroll to position [0, 0]
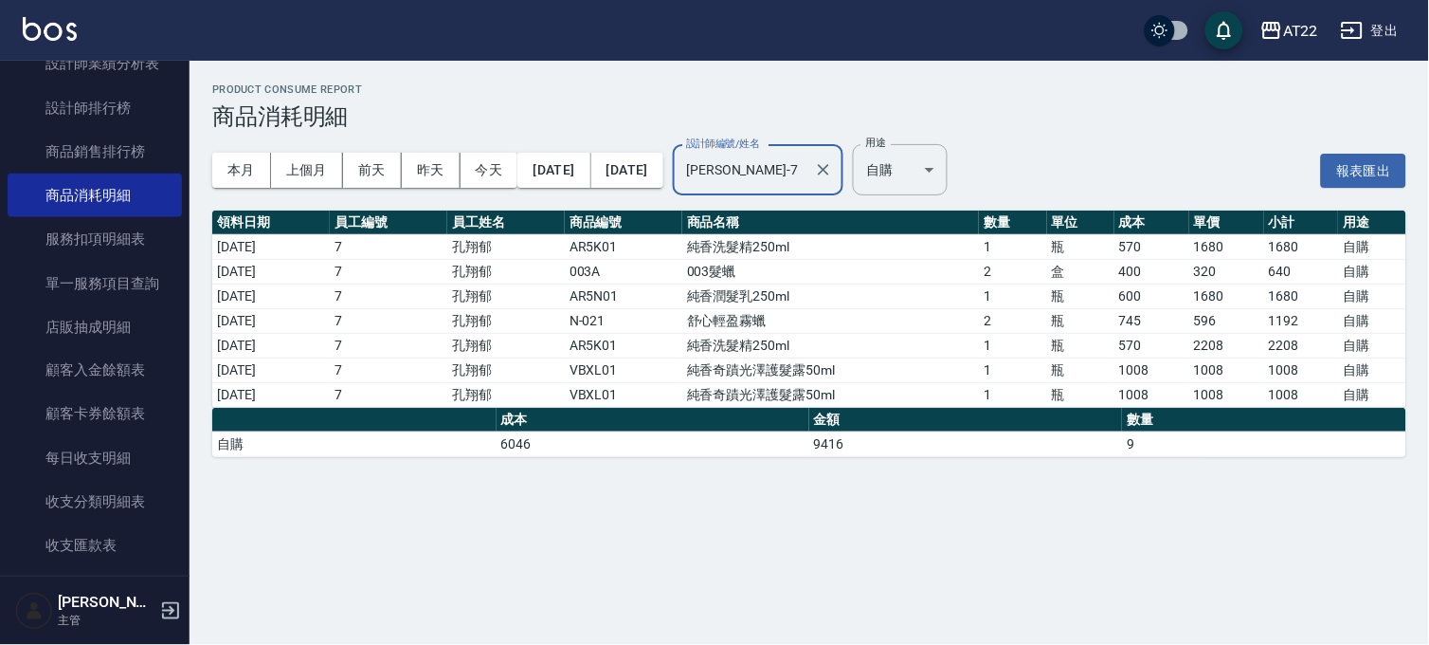
click at [807, 172] on input "[PERSON_NAME]-7" at bounding box center [744, 170] width 125 height 33
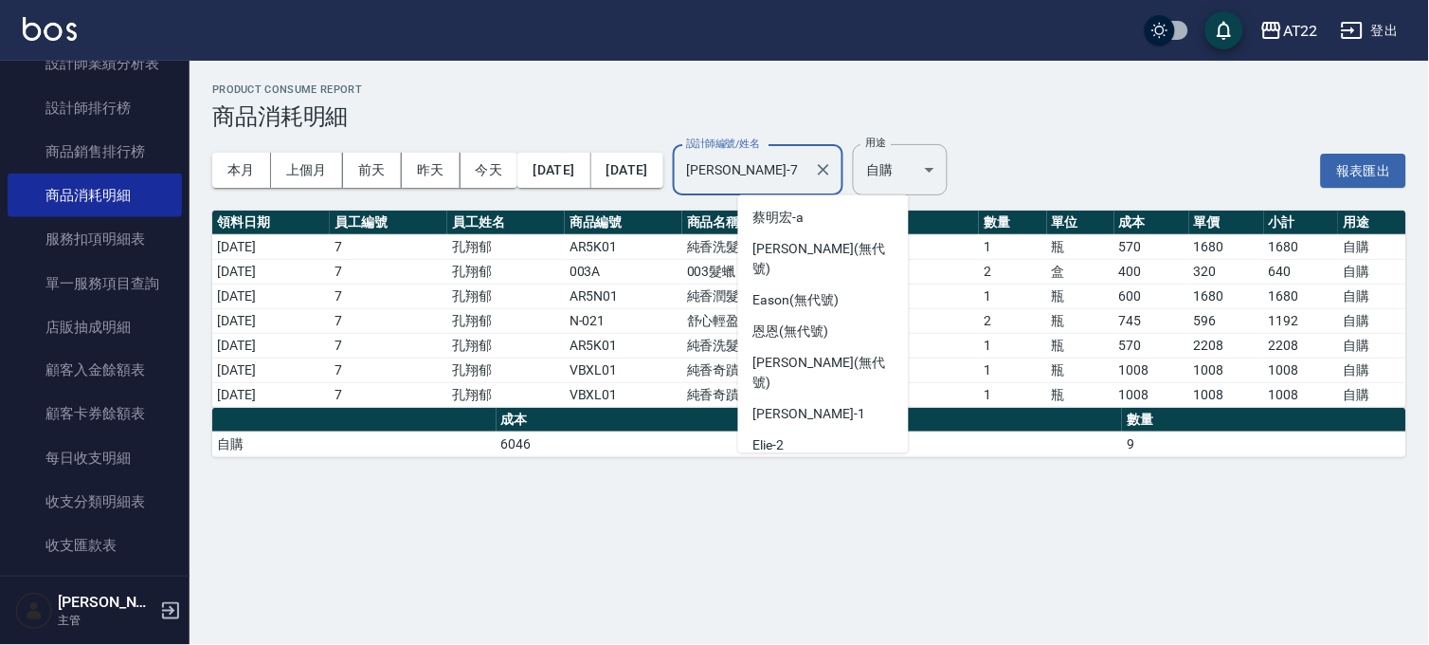
click at [807, 172] on input "[PERSON_NAME]-7" at bounding box center [744, 170] width 125 height 33
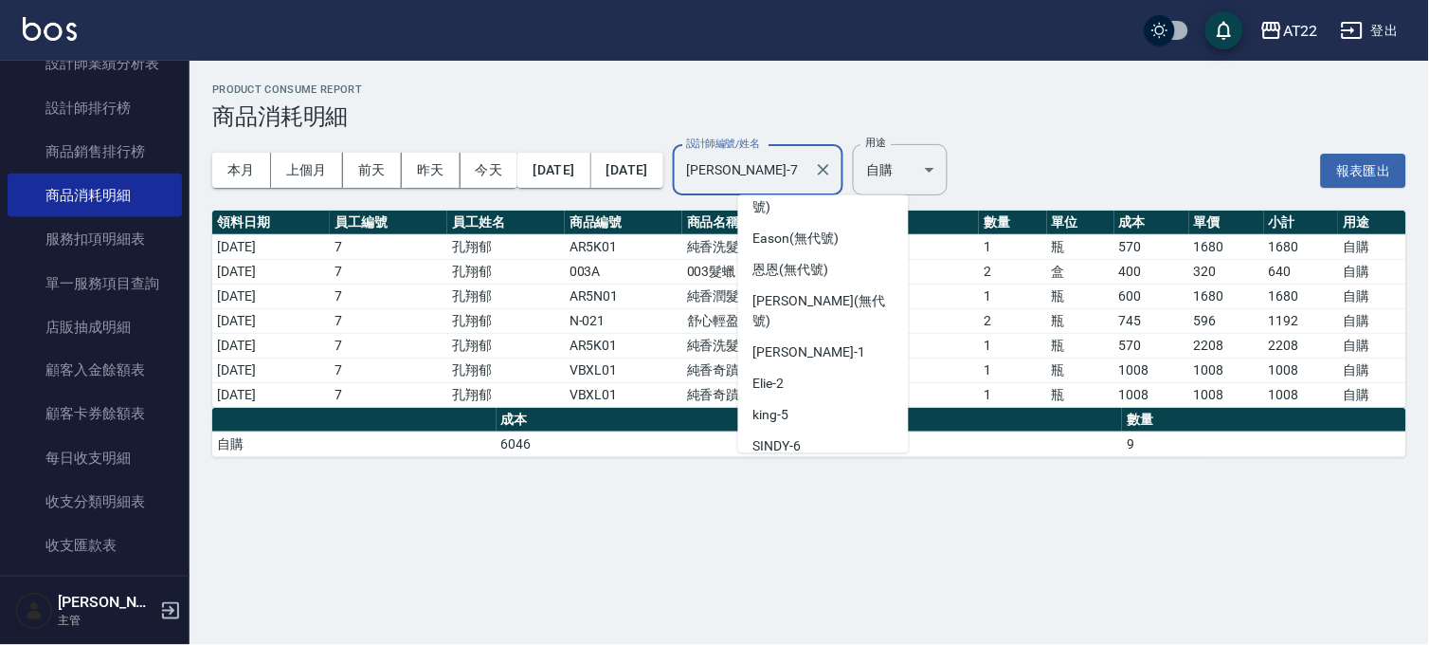
click at [807, 172] on input "[PERSON_NAME]-7" at bounding box center [744, 170] width 125 height 33
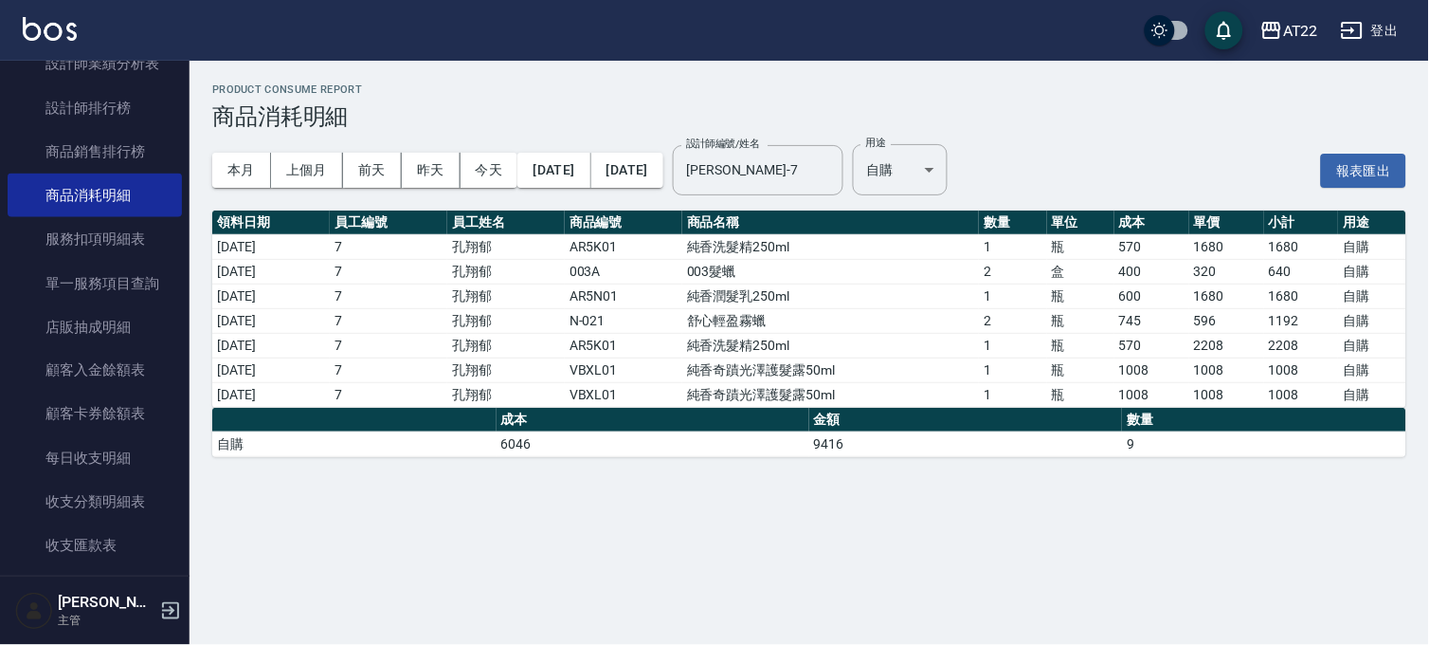
click at [1088, 406] on td "瓶" at bounding box center [1080, 394] width 67 height 25
click at [807, 168] on input "[PERSON_NAME]-7" at bounding box center [744, 170] width 125 height 33
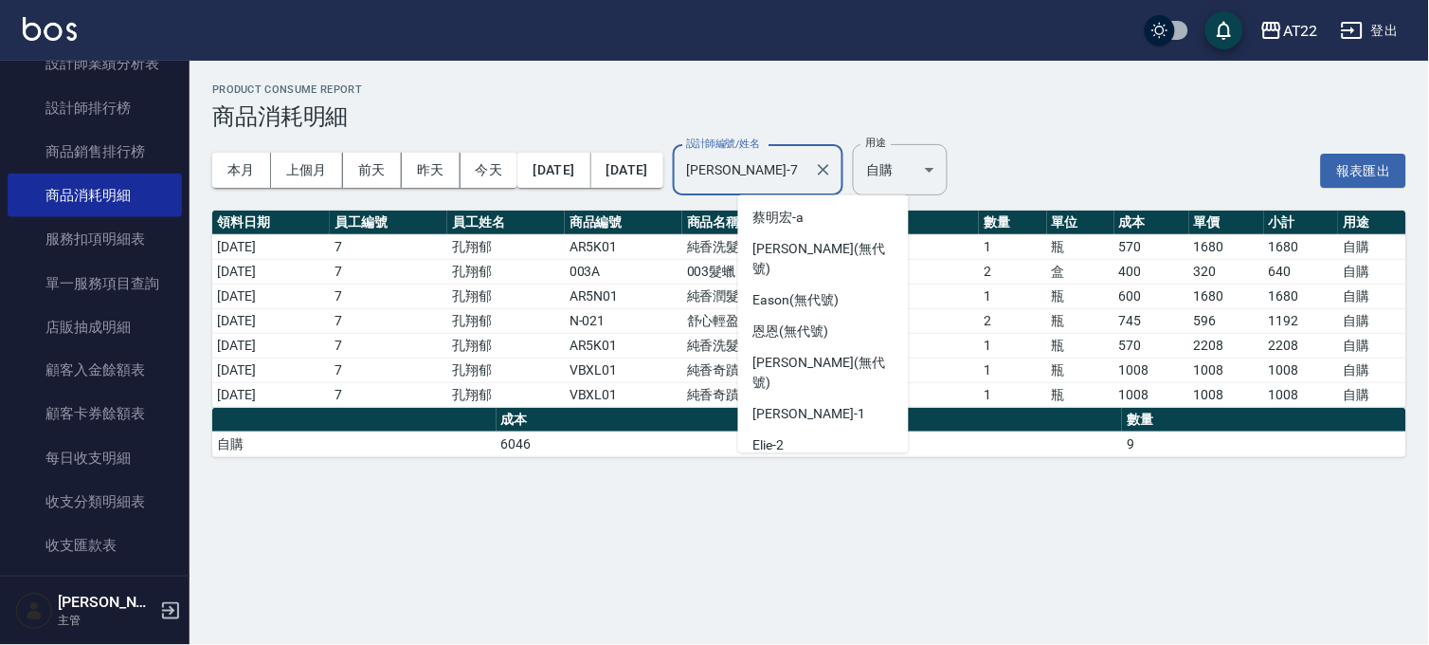
click at [807, 168] on input "[PERSON_NAME]-7" at bounding box center [744, 170] width 125 height 33
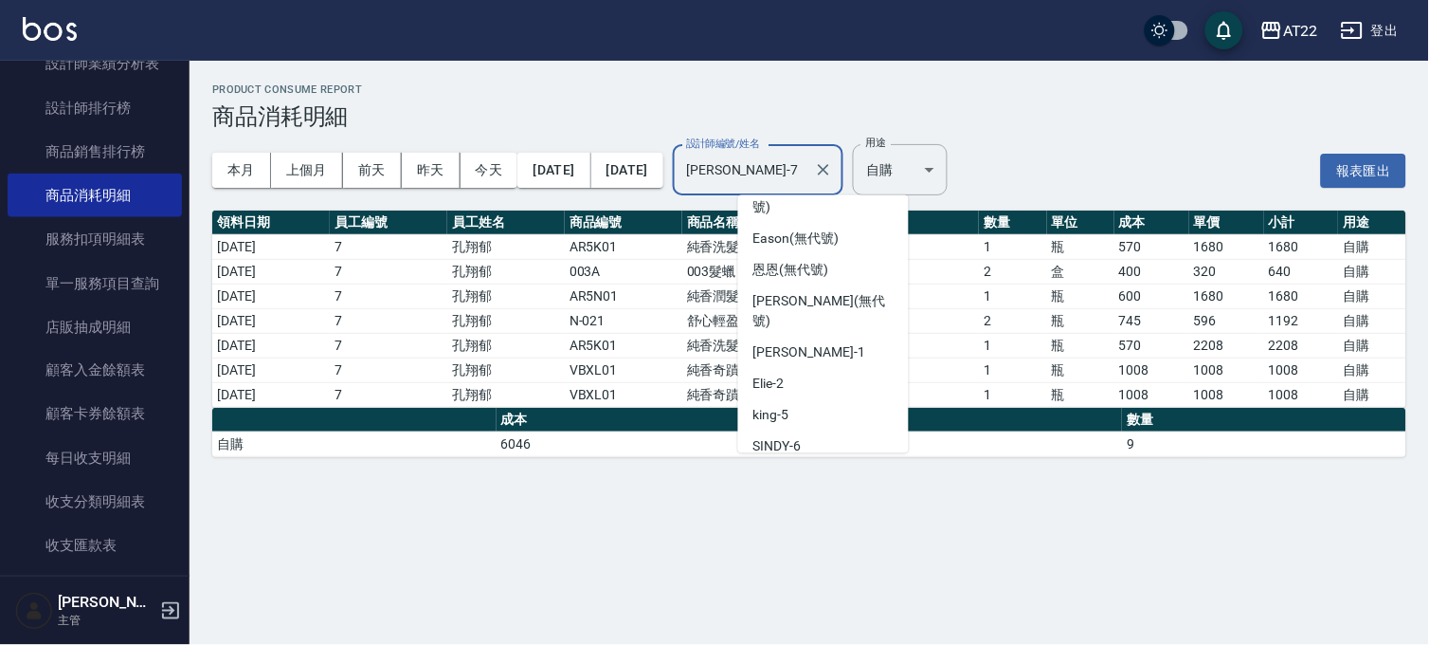
click at [807, 168] on input "[PERSON_NAME]-7" at bounding box center [744, 170] width 125 height 33
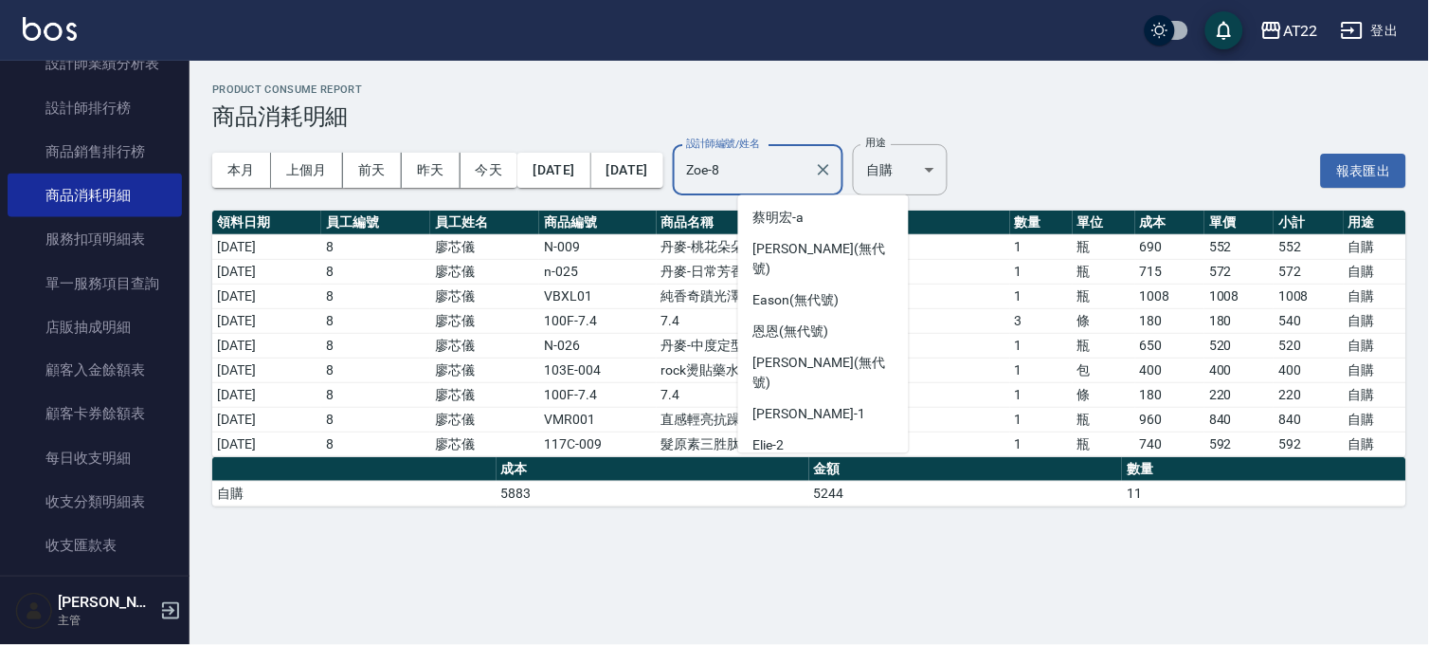
click at [799, 171] on input "Zoe-8" at bounding box center [744, 170] width 125 height 33
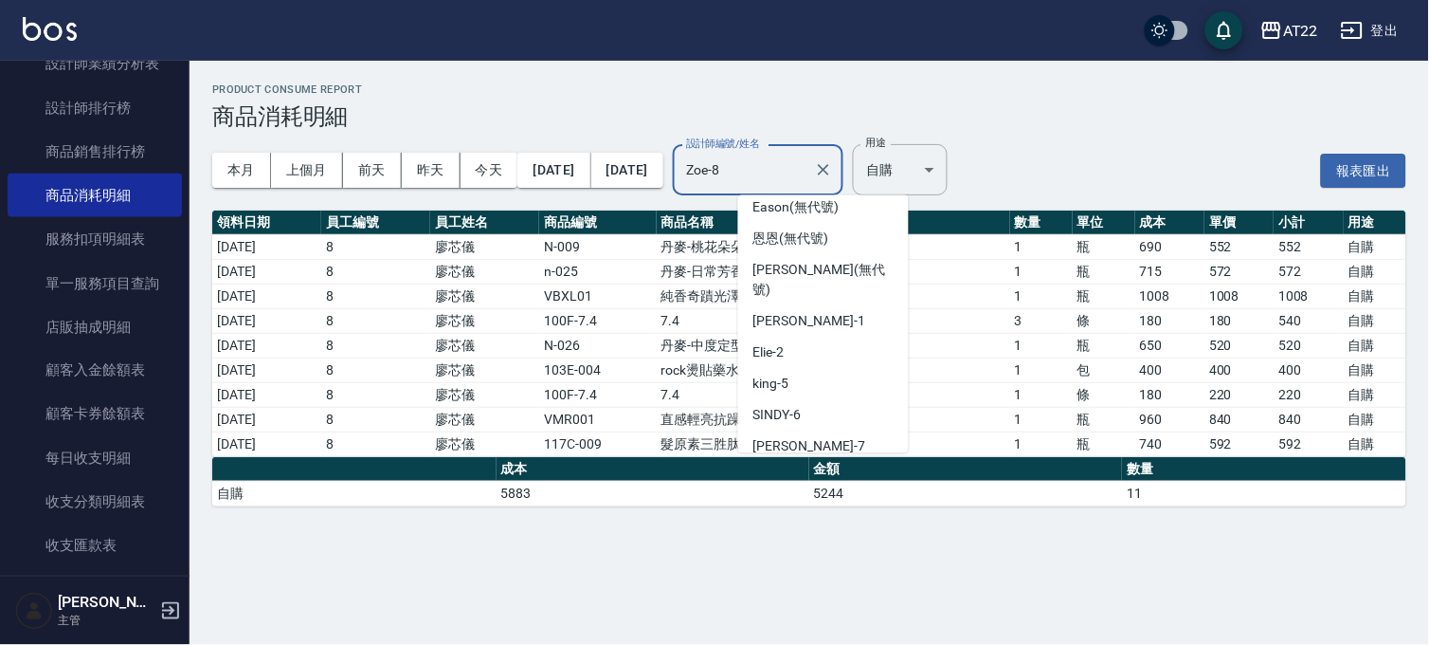
click at [799, 171] on input "Zoe-8" at bounding box center [744, 170] width 125 height 33
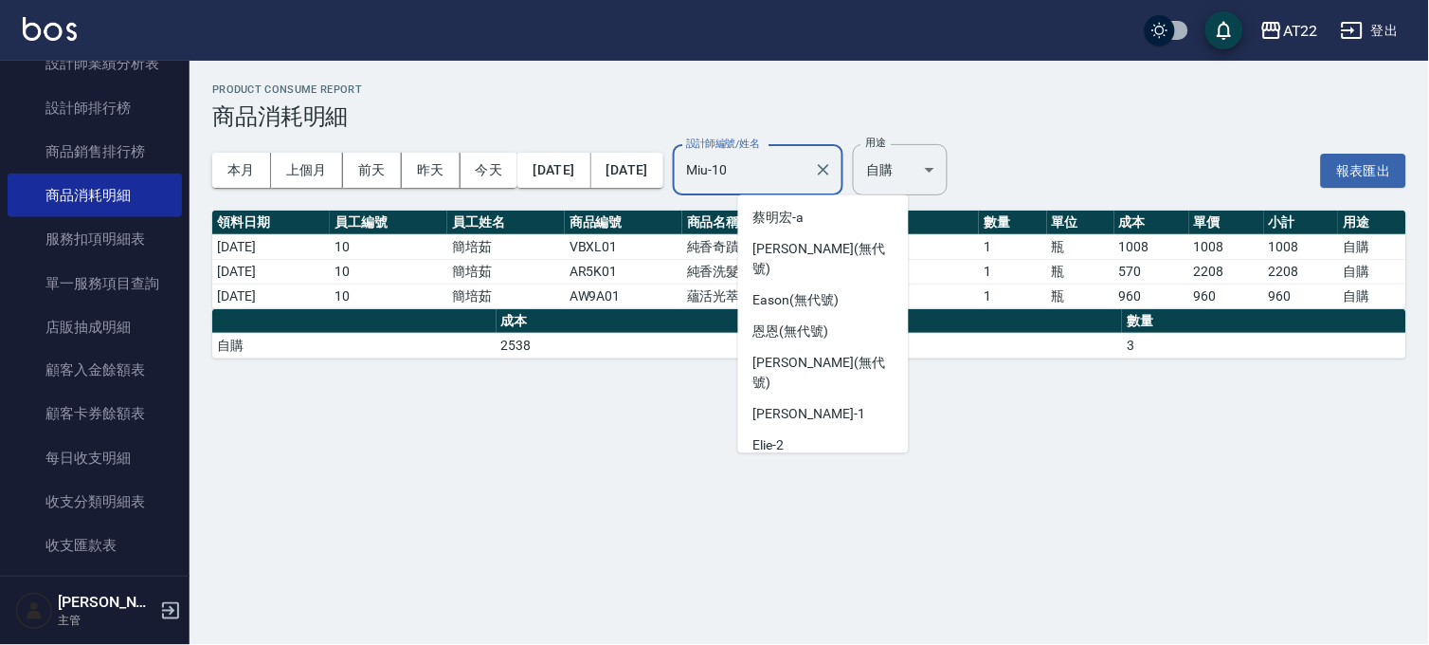
click at [799, 171] on input "Miu-10" at bounding box center [744, 170] width 125 height 33
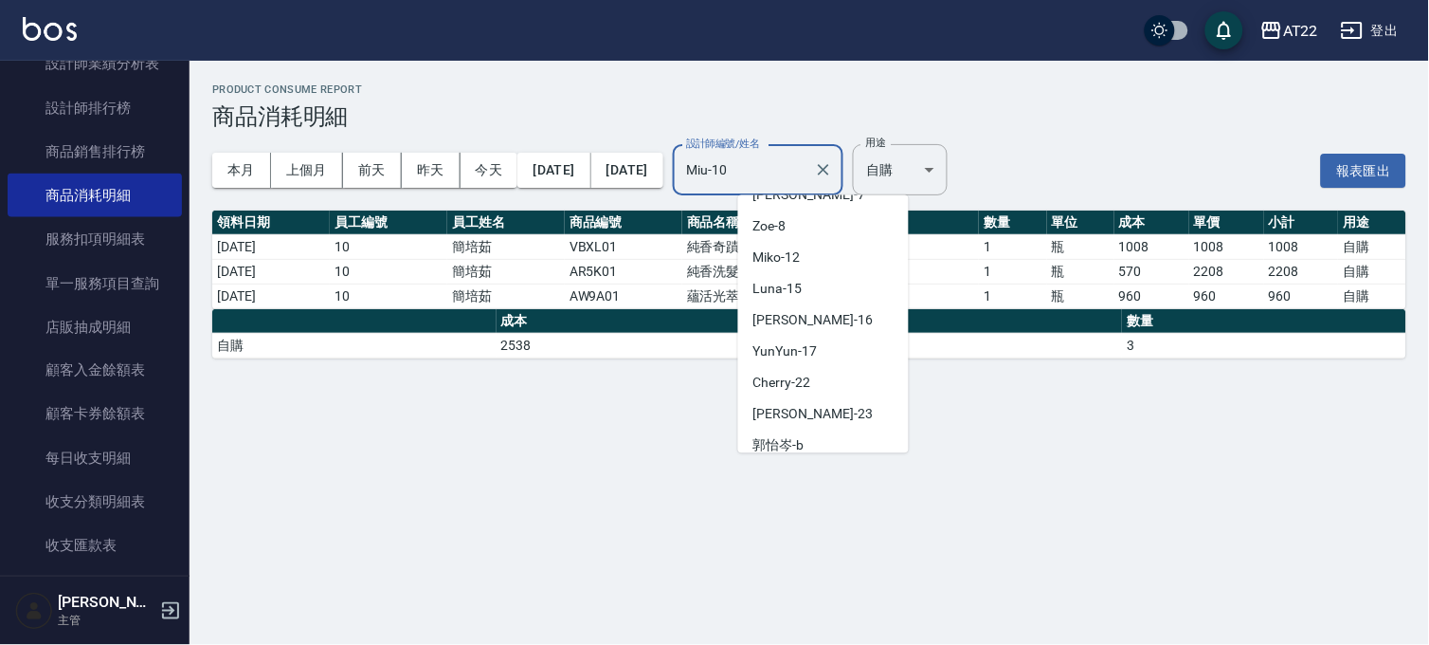
click at [799, 171] on input "Miu-10" at bounding box center [744, 170] width 125 height 33
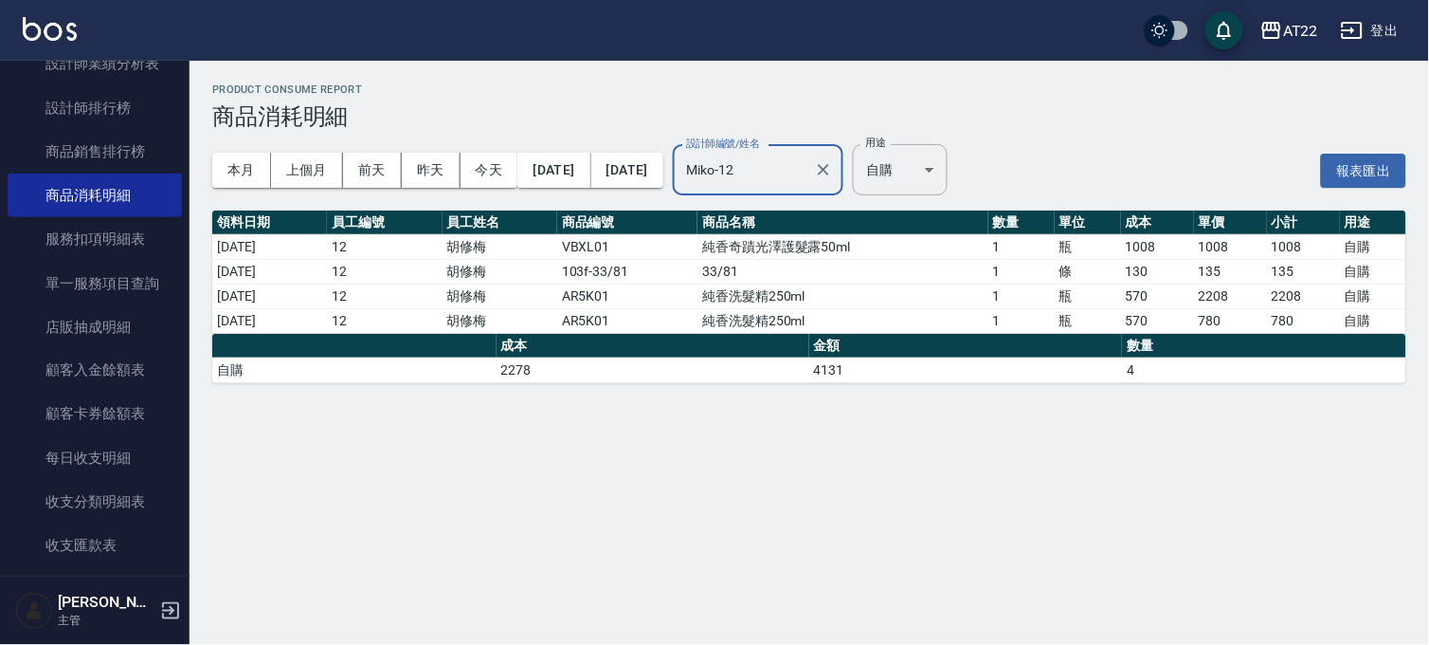
click at [799, 171] on input "Miko-12" at bounding box center [744, 170] width 125 height 33
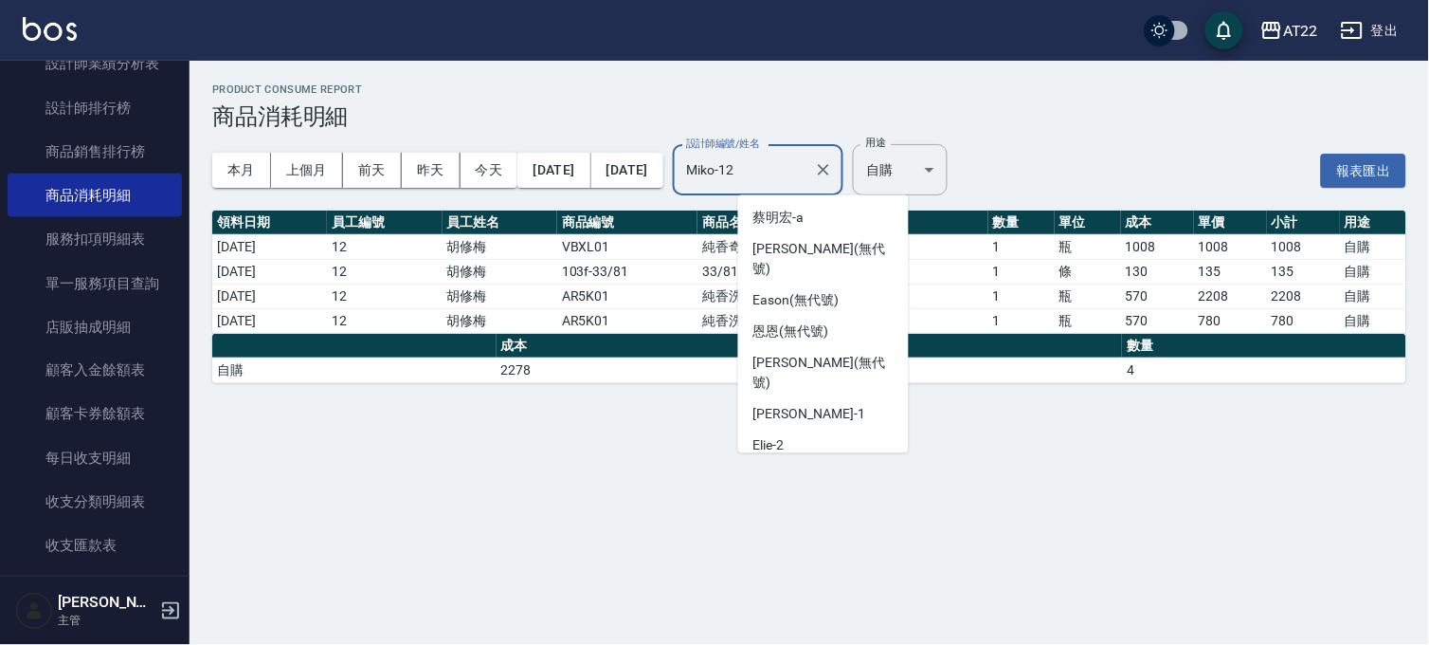
click at [799, 171] on input "Miko-12" at bounding box center [744, 170] width 125 height 33
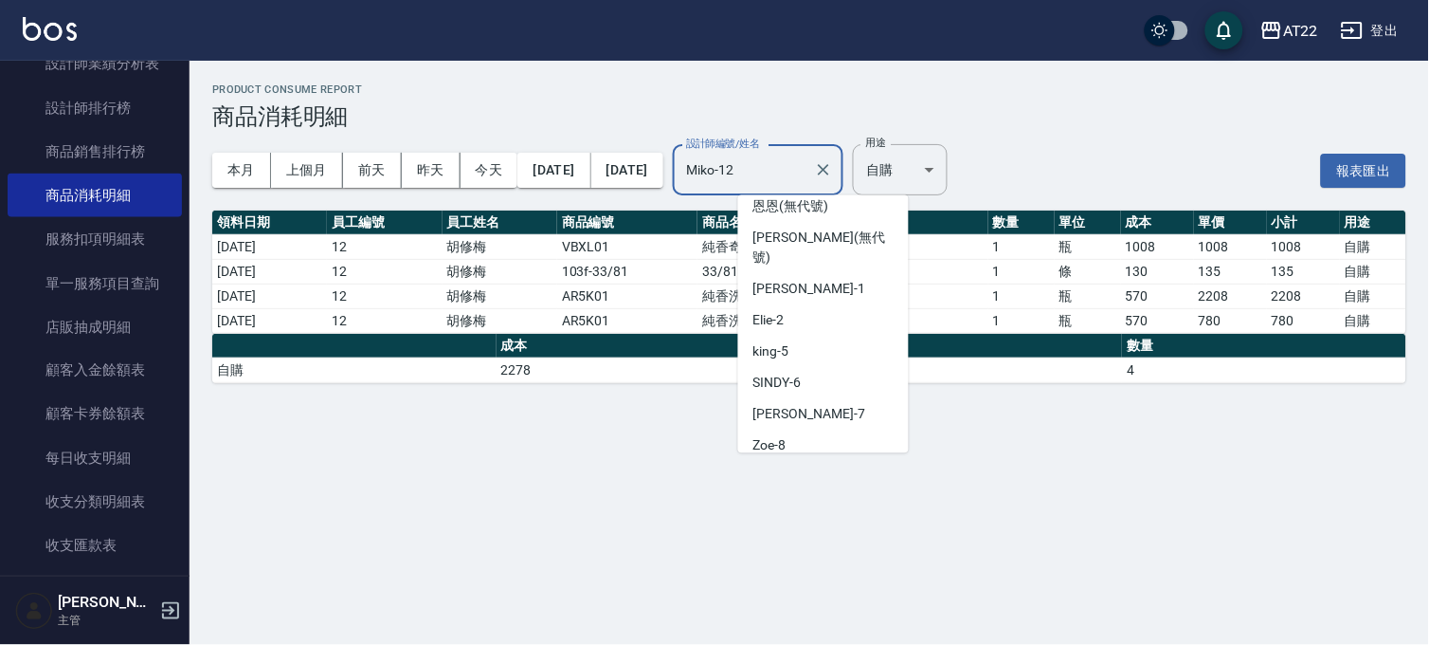
click at [759, 159] on input "Miko-12" at bounding box center [744, 170] width 125 height 33
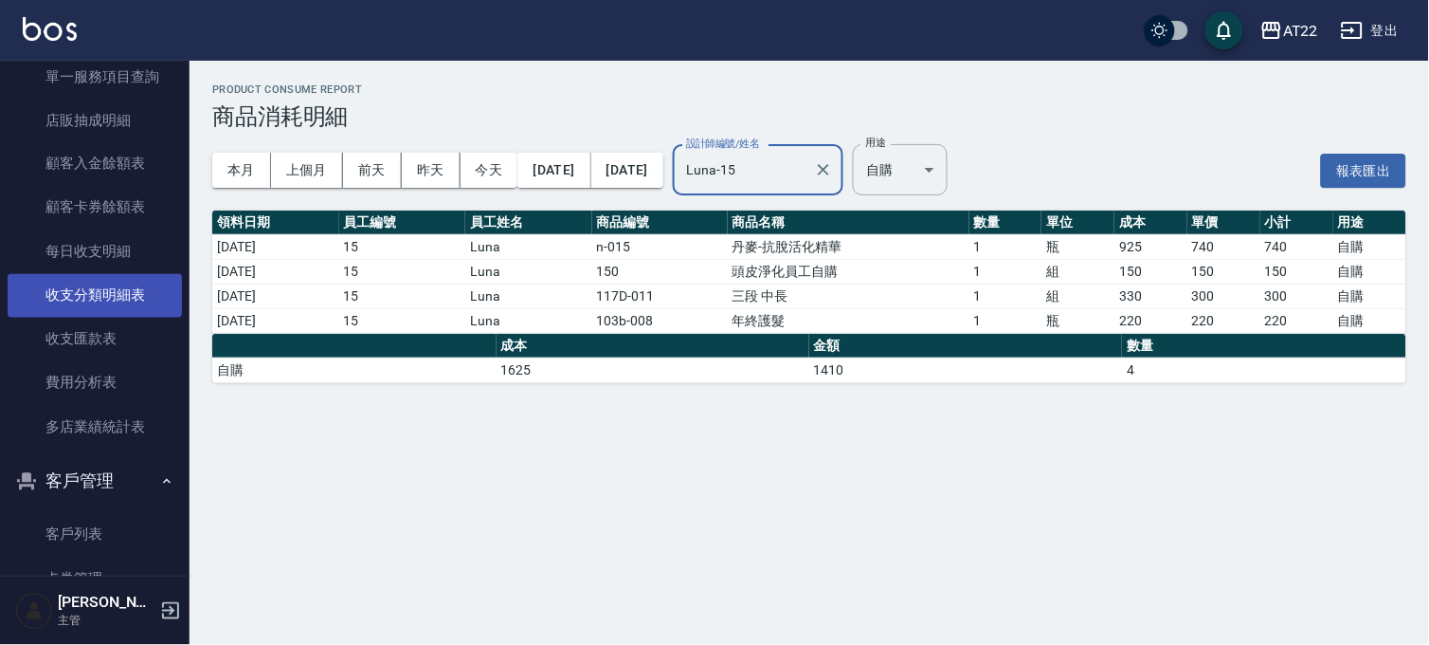
scroll to position [737, 0]
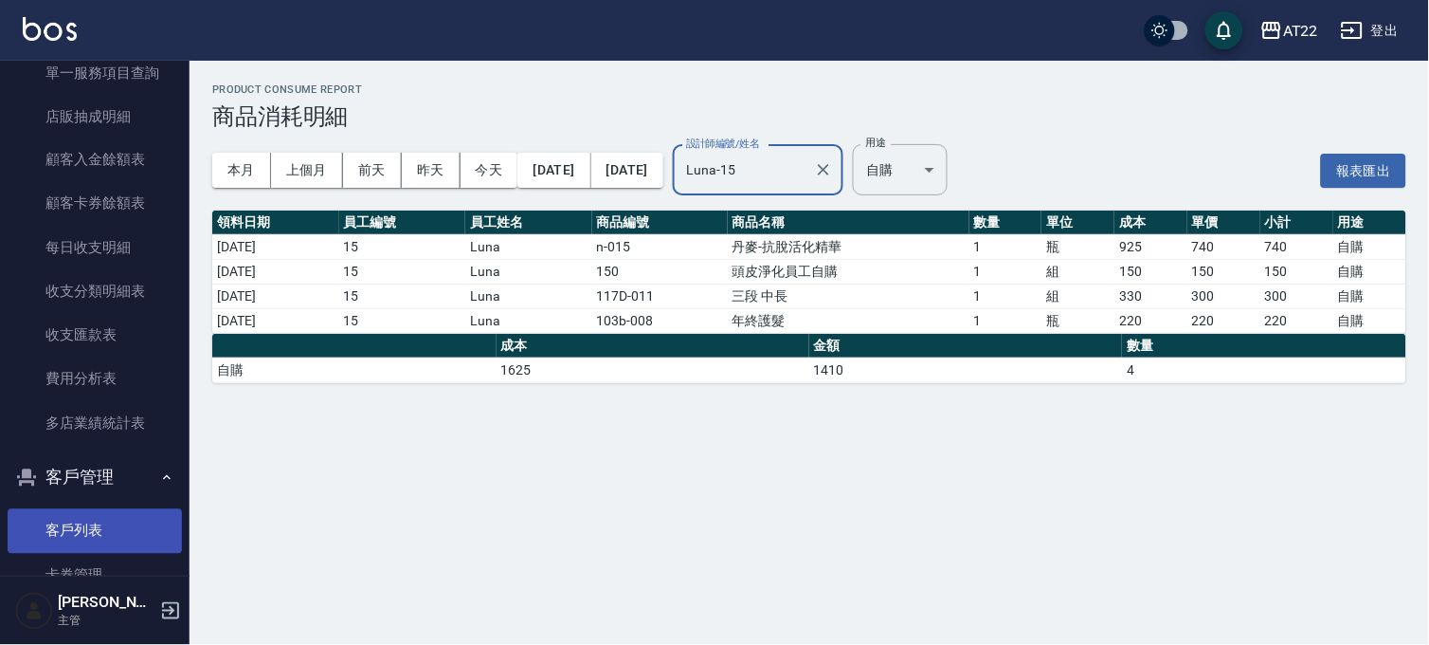
type input "Luna-15"
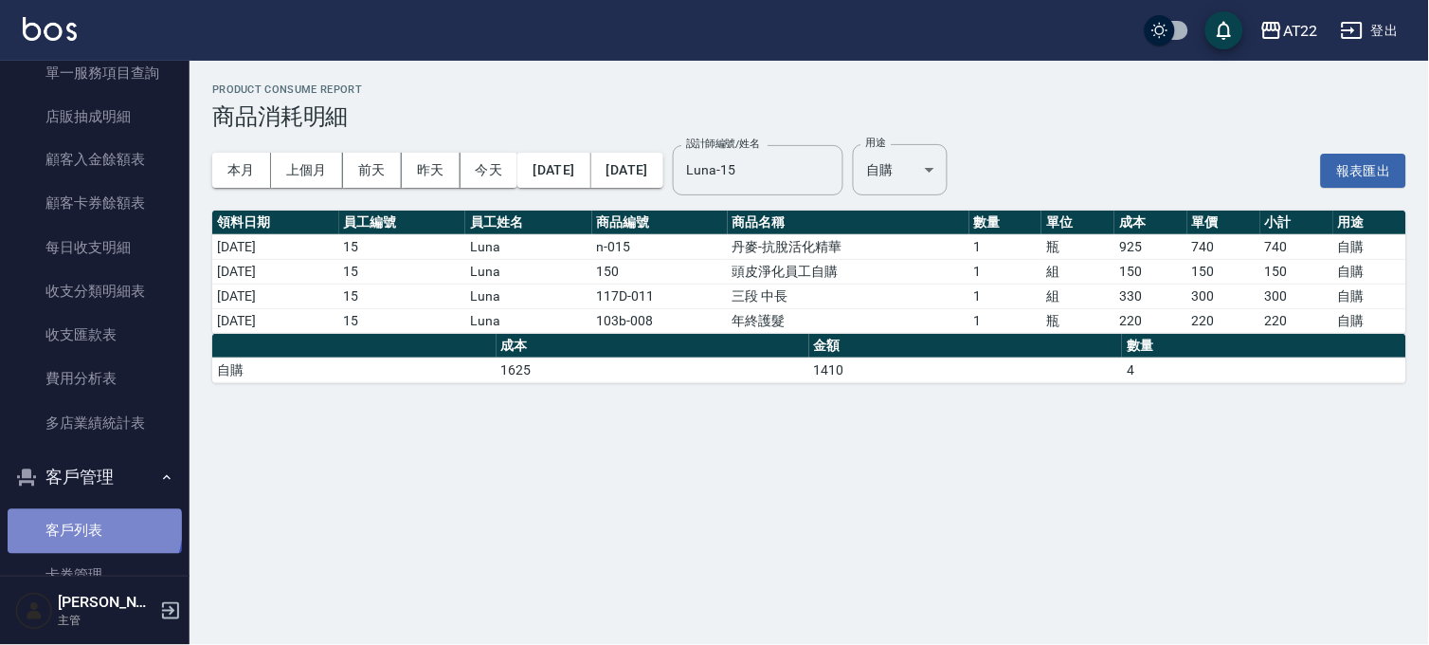
click at [93, 526] on link "客戶列表" at bounding box center [95, 531] width 174 height 44
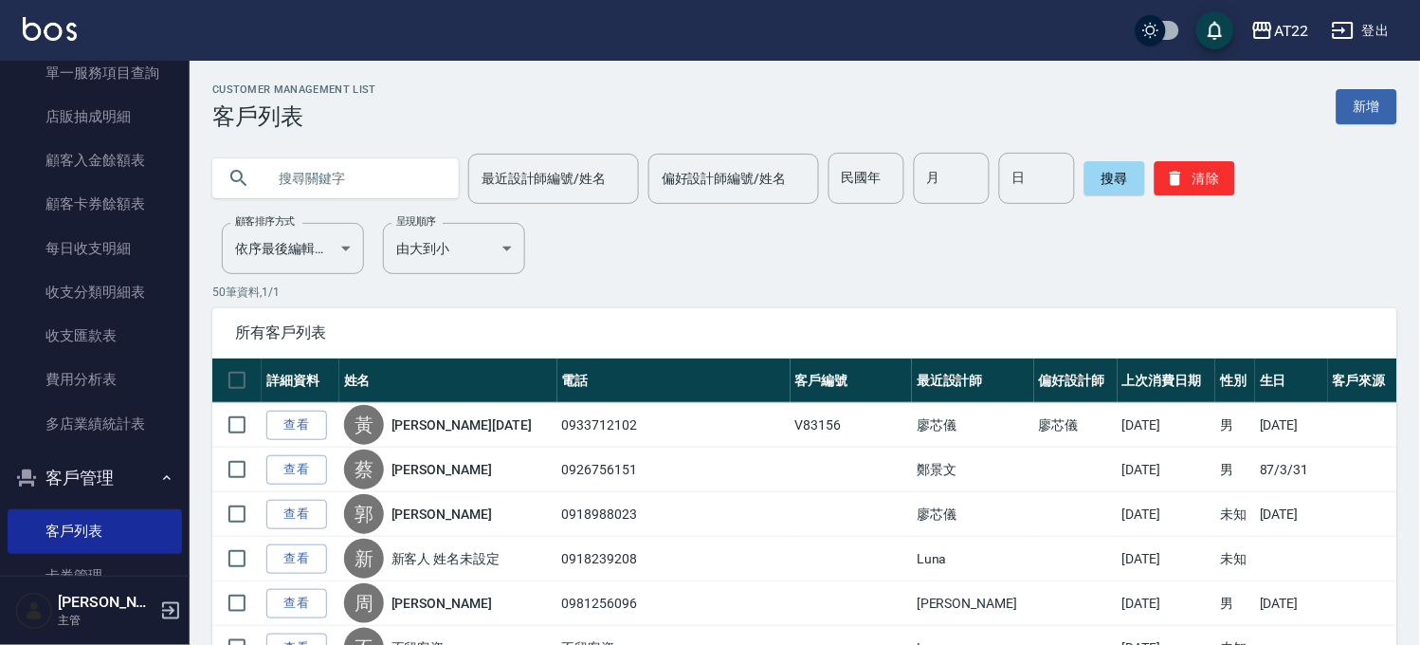
click at [362, 171] on input "text" at bounding box center [354, 178] width 178 height 51
type input "0939559160"
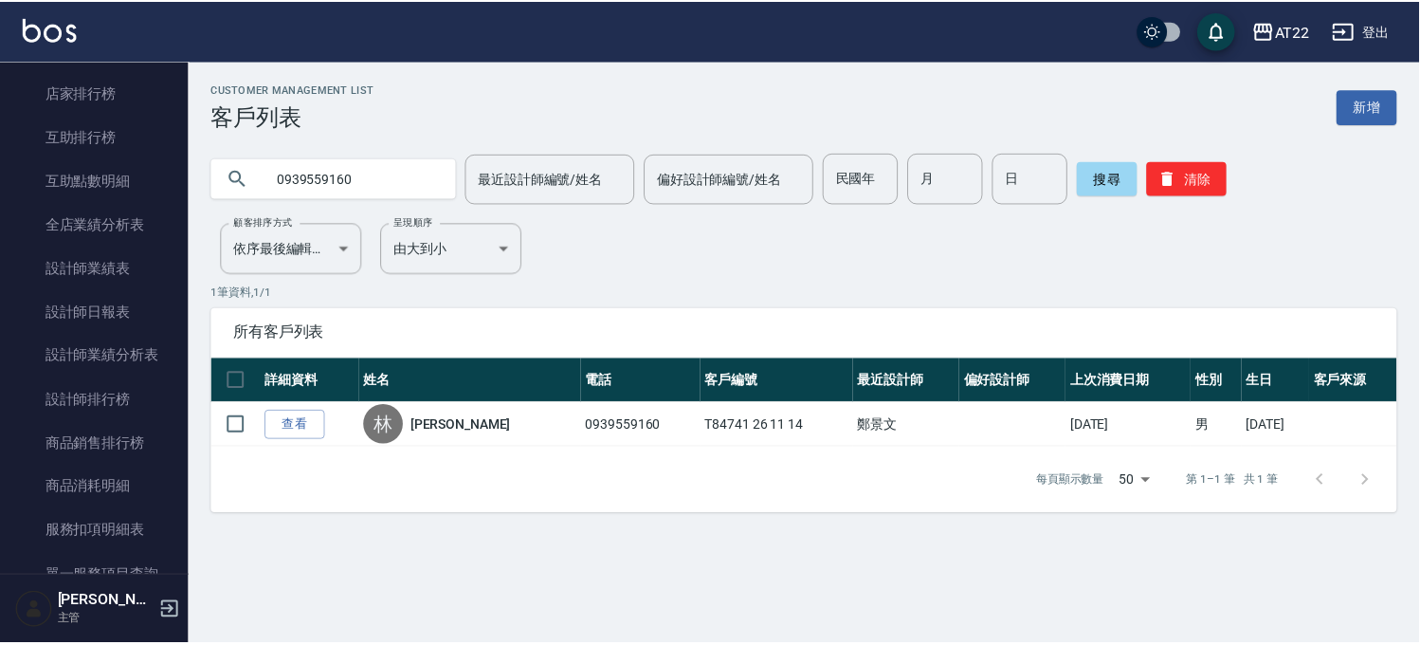
scroll to position [205, 0]
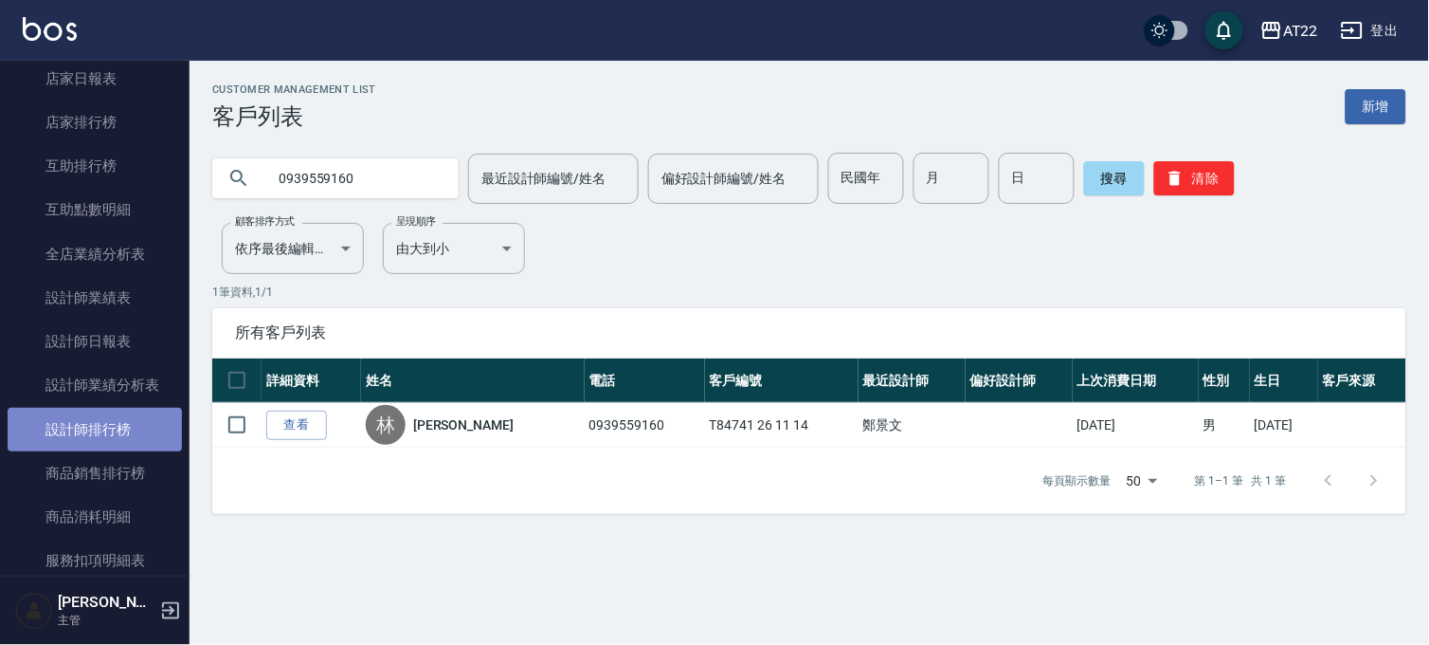
click at [120, 421] on link "設計師排行榜" at bounding box center [95, 430] width 174 height 44
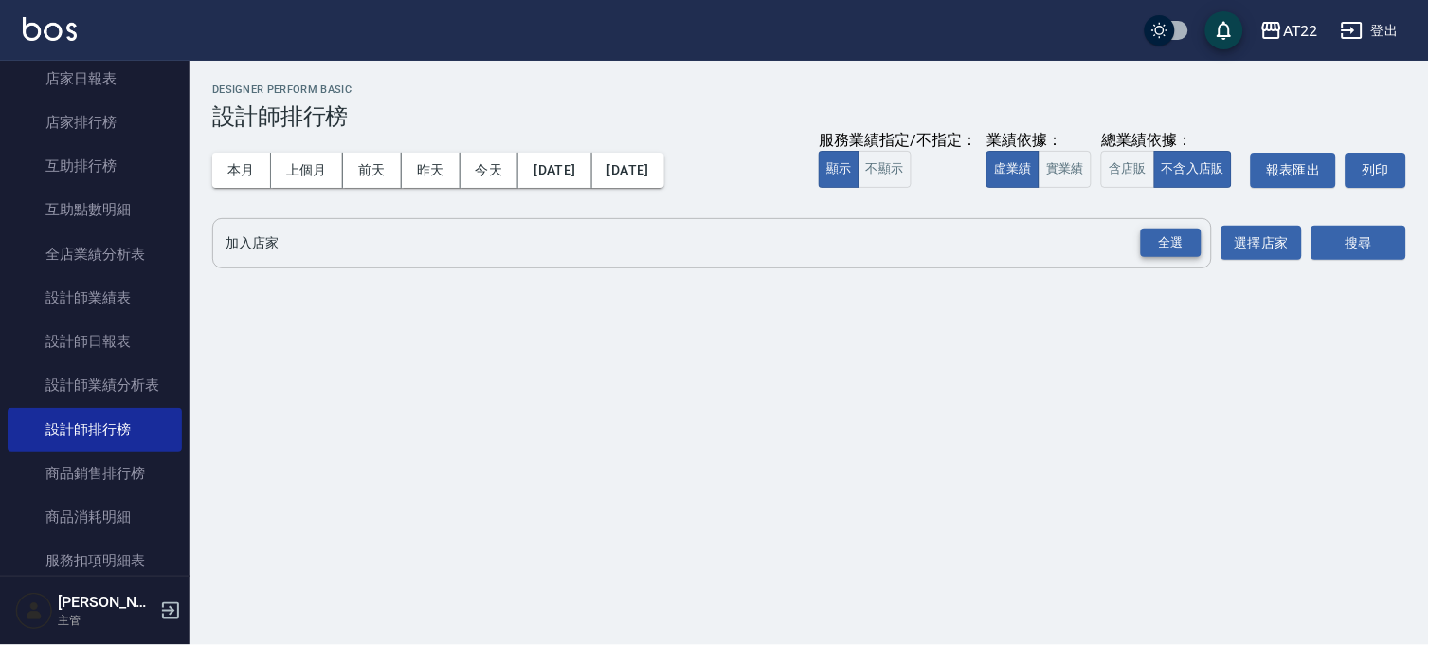
click at [1188, 252] on div "全選" at bounding box center [1171, 242] width 61 height 29
click at [1385, 250] on button "搜尋" at bounding box center [1359, 244] width 95 height 35
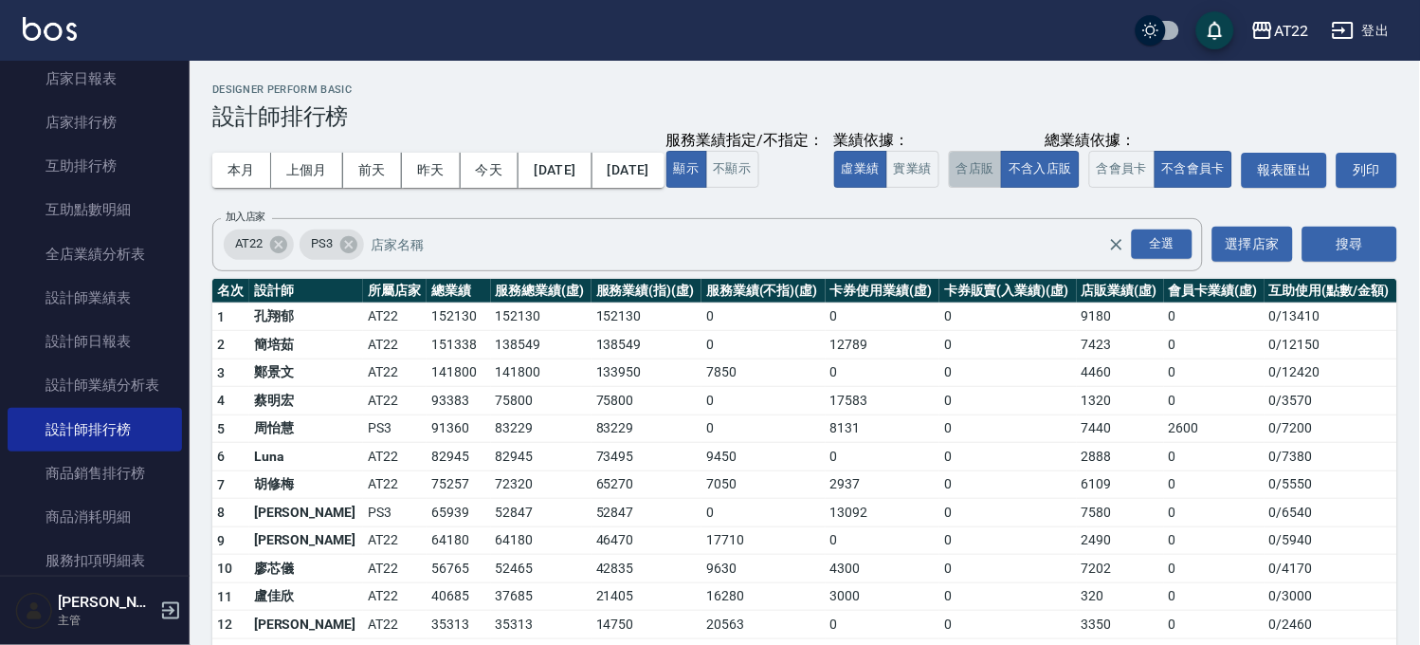
click at [949, 188] on button "含店販" at bounding box center [975, 169] width 53 height 37
click at [1001, 188] on button "不含入店販" at bounding box center [1040, 169] width 79 height 37
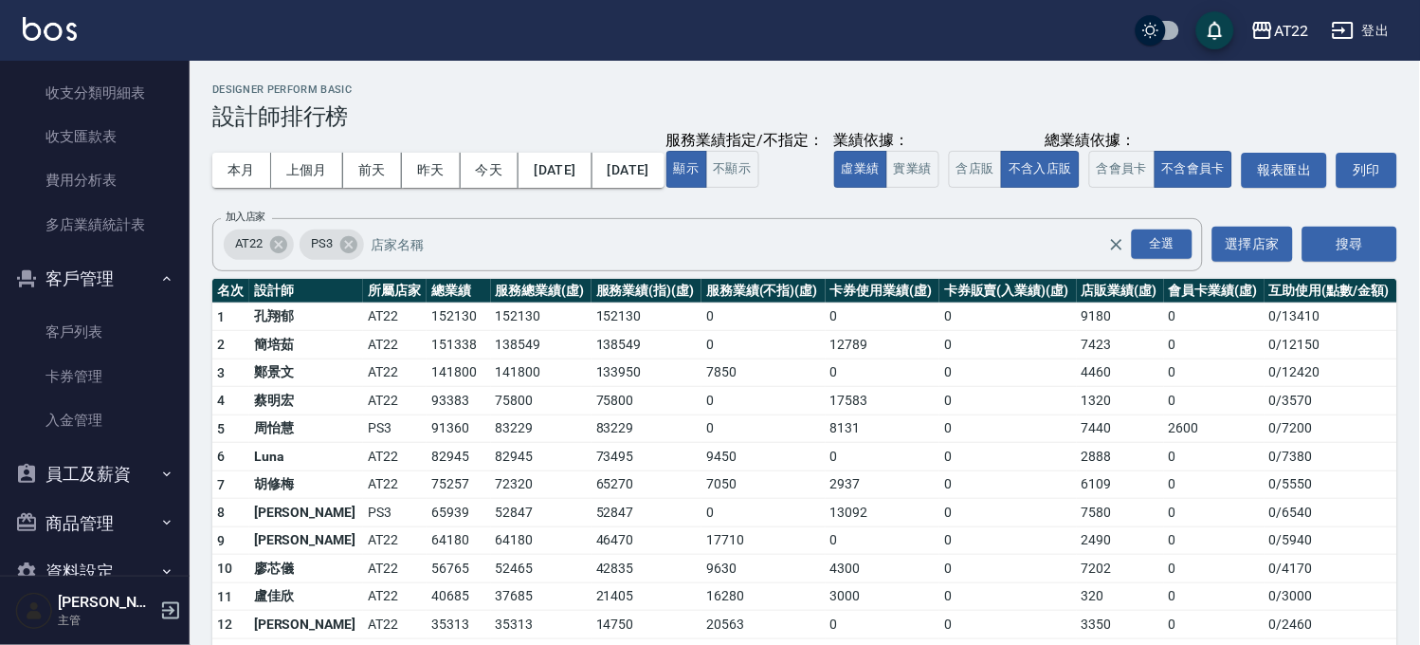
scroll to position [978, 0]
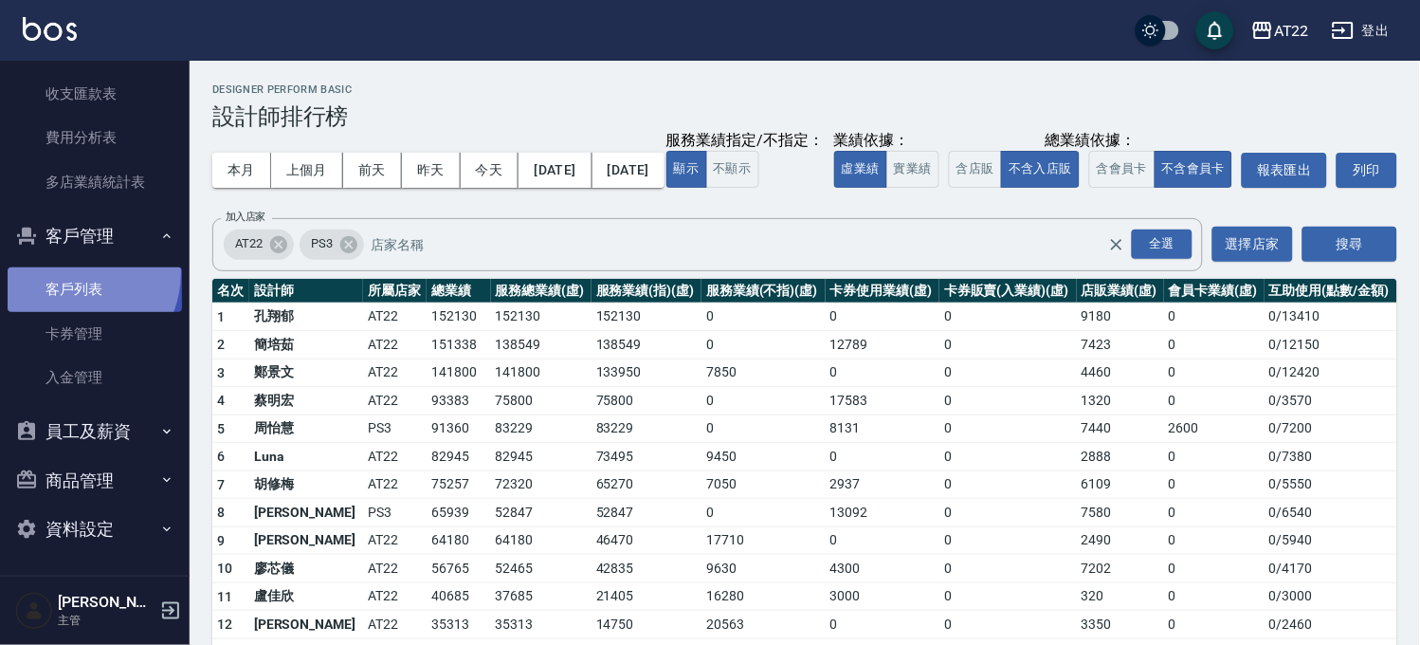
click at [69, 272] on link "客戶列表" at bounding box center [95, 289] width 174 height 44
